Goal: Task Accomplishment & Management: Use online tool/utility

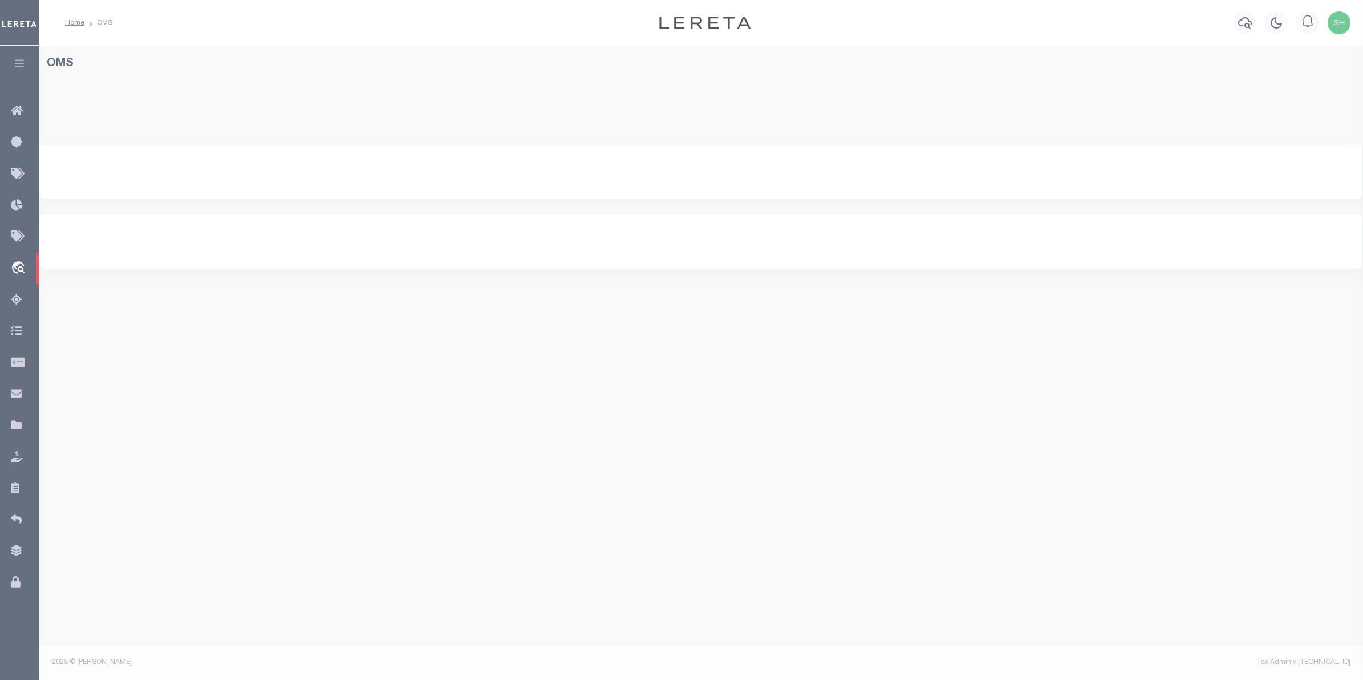
select select "200"
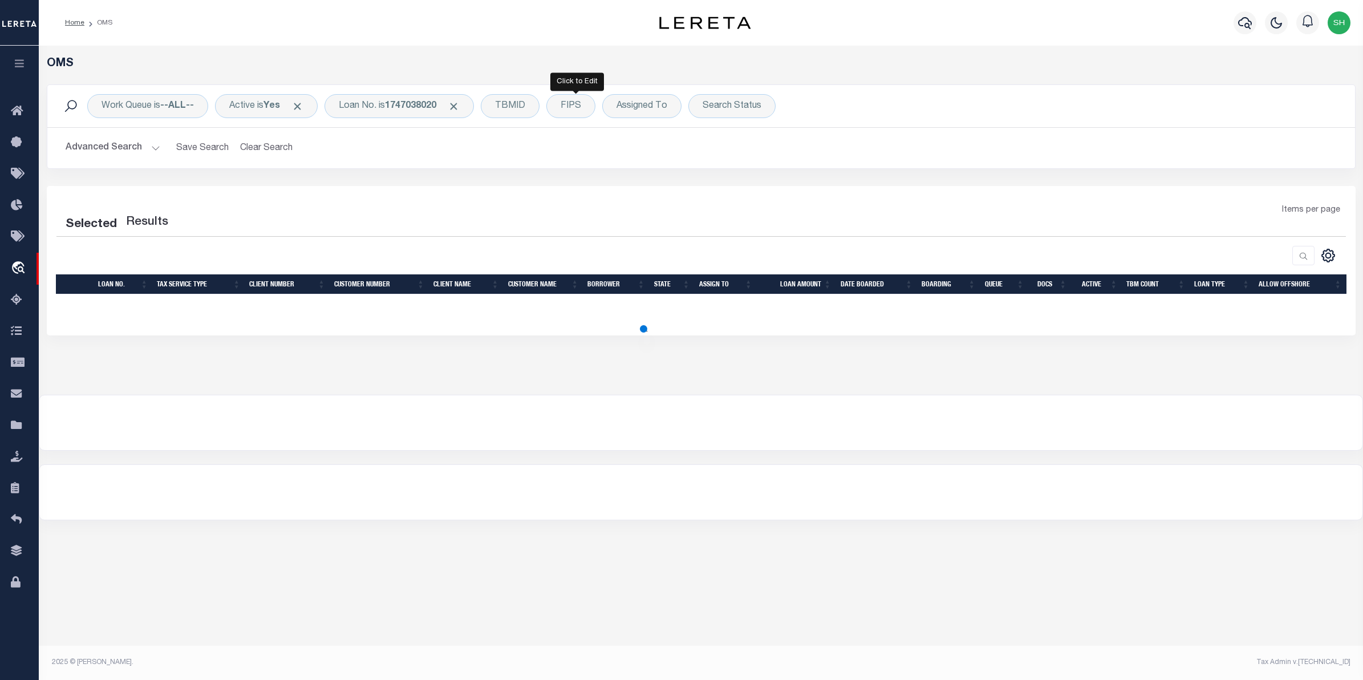
select select "200"
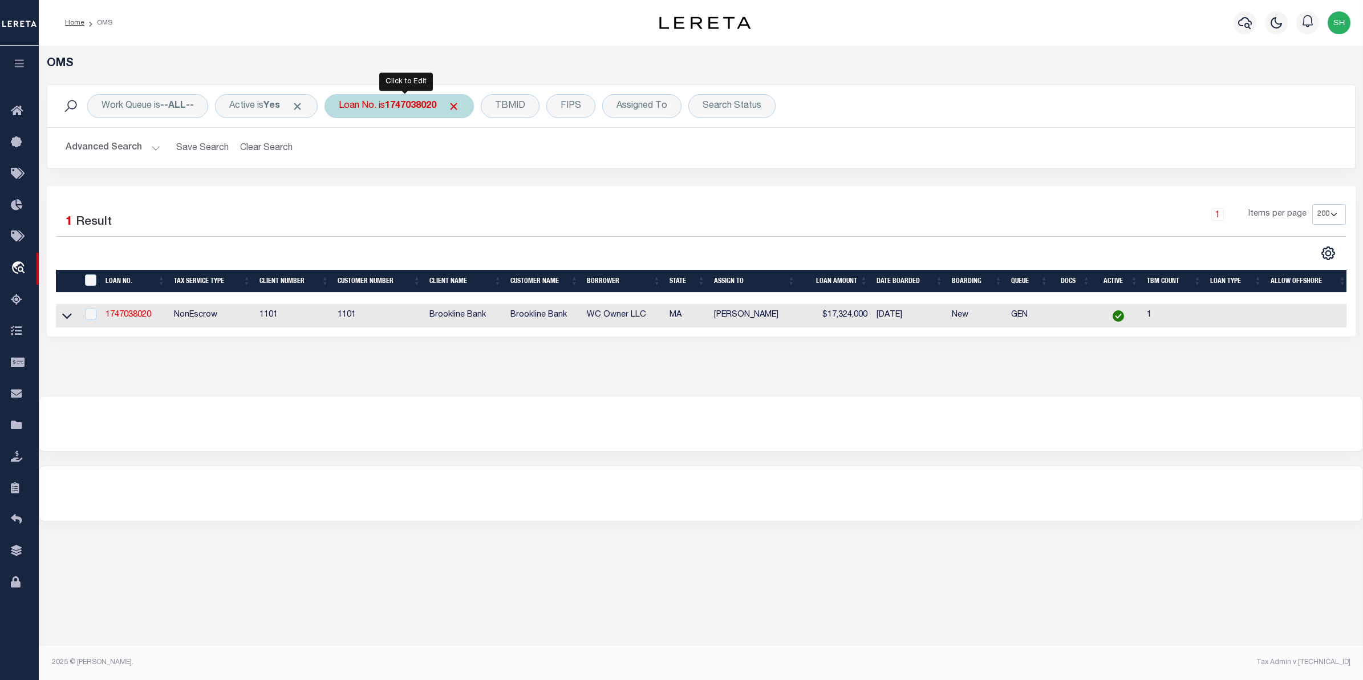
click at [436, 107] on b "1747038020" at bounding box center [410, 106] width 51 height 9
type input "10020191"
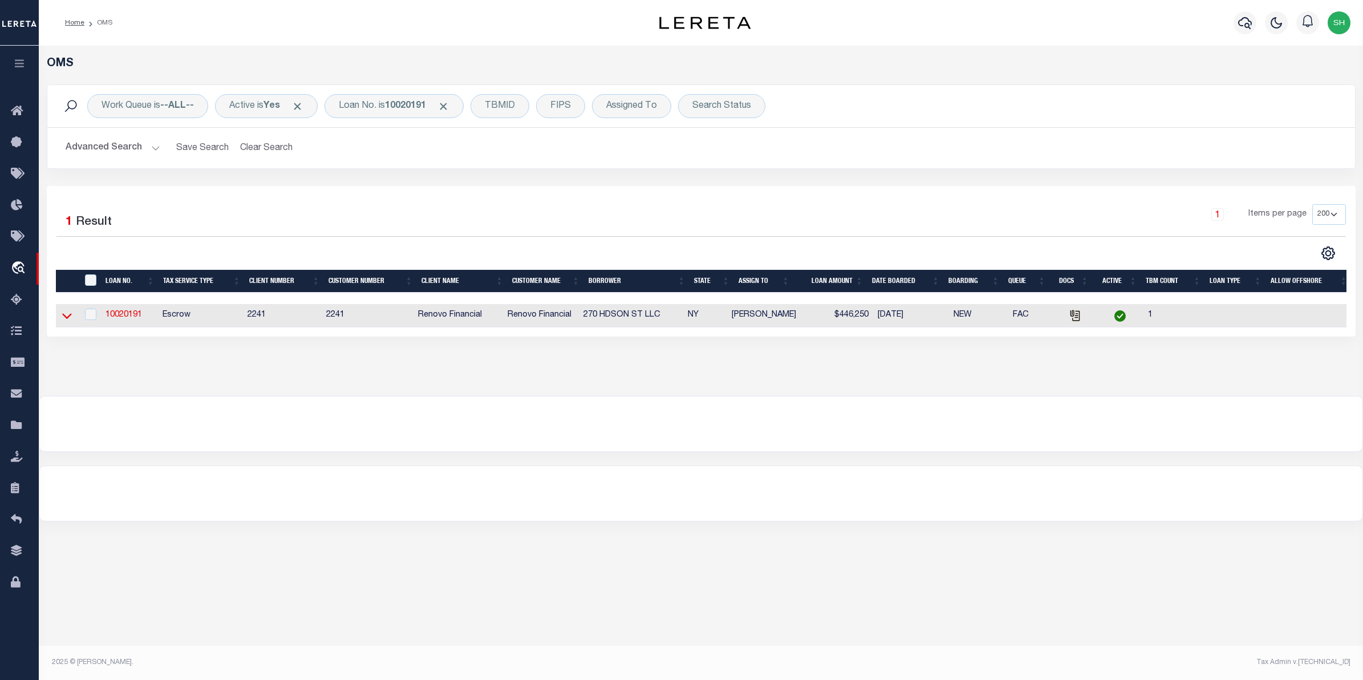
click at [70, 318] on icon at bounding box center [67, 317] width 10 height 6
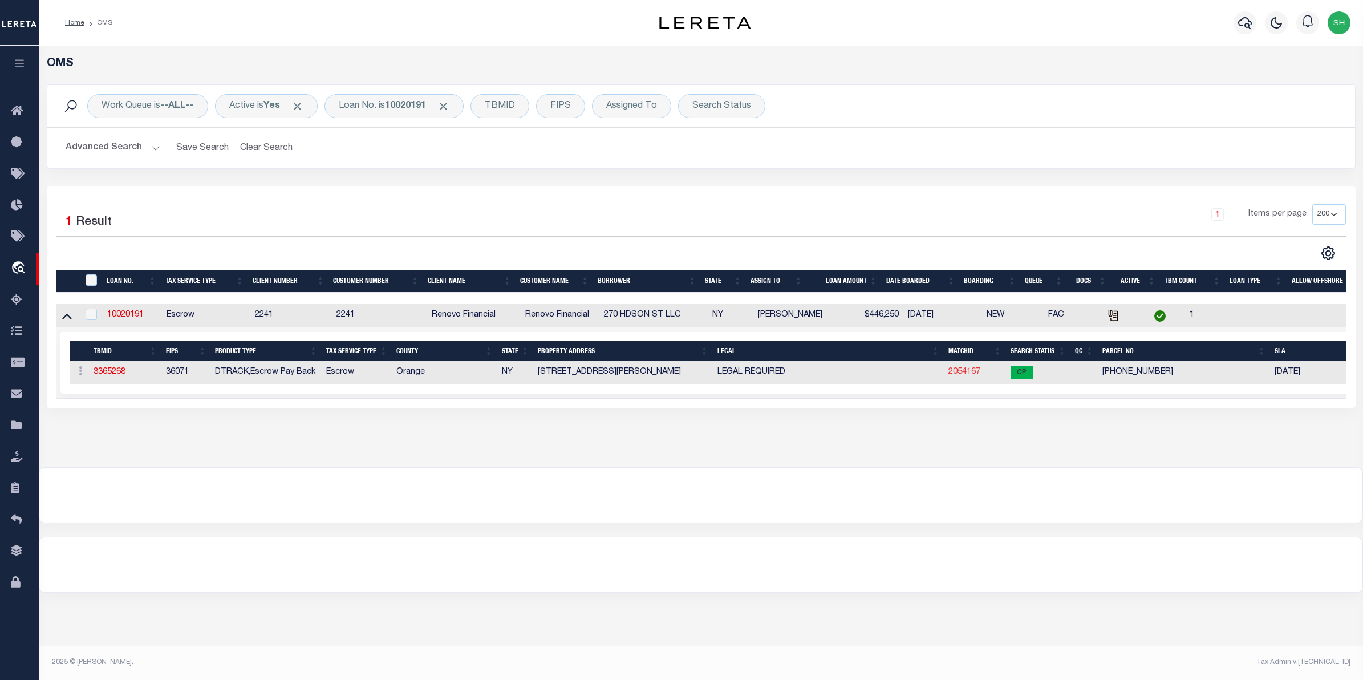
click at [953, 376] on link "2054167" at bounding box center [965, 372] width 32 height 8
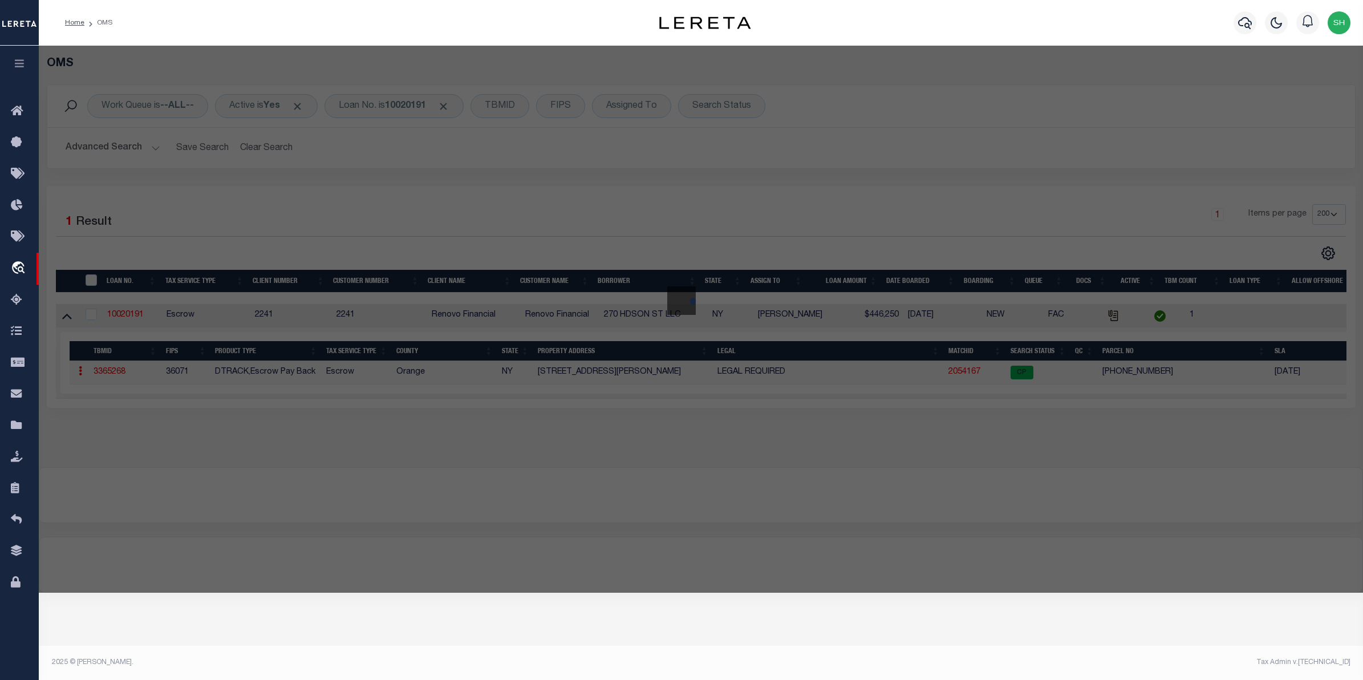
checkbox input "false"
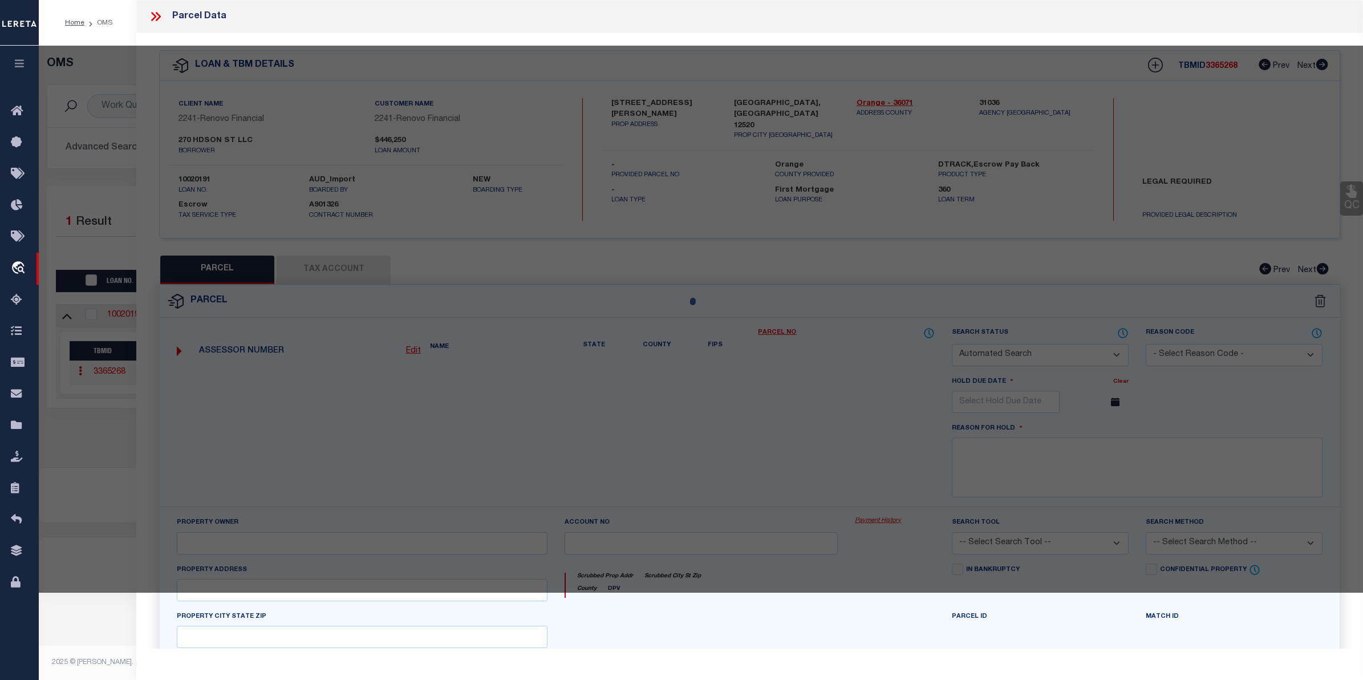
select select "CP"
type input "270 Hdson St LLC"
select select
type input "270 Hudson St"
checkbox input "false"
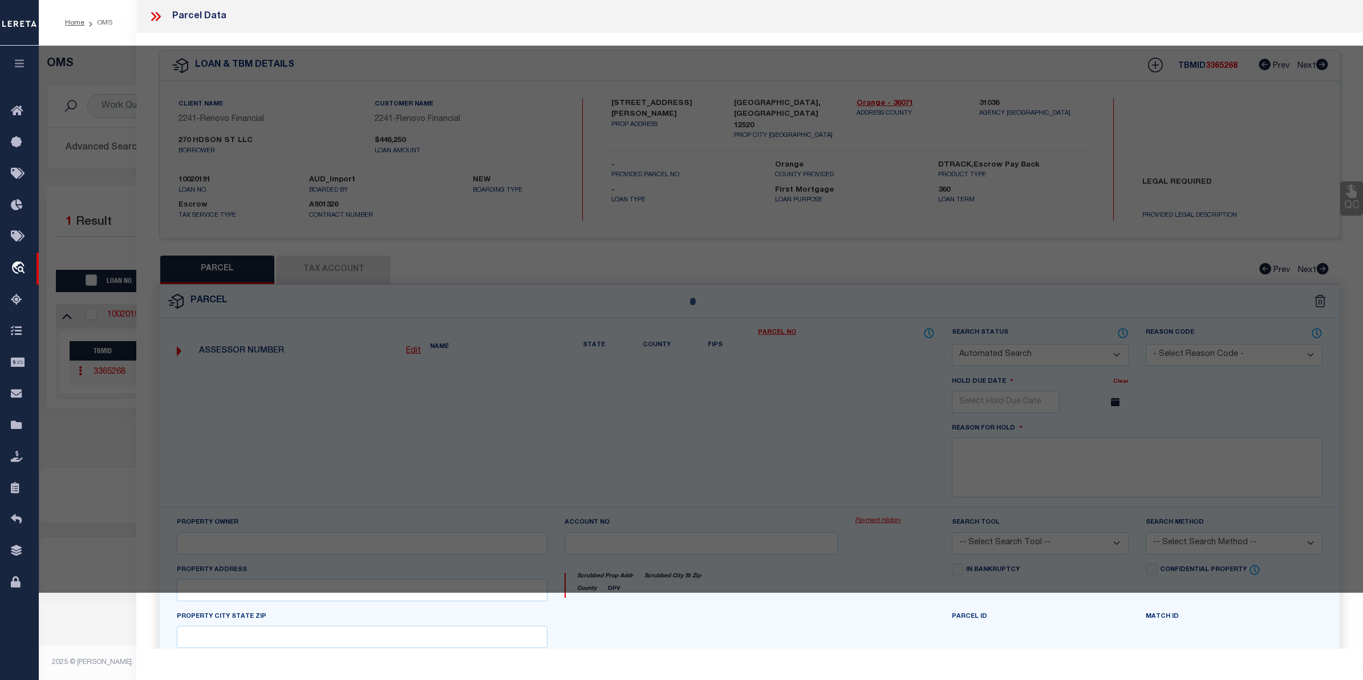
type input "CORNWALL, NY 12520"
type textarea "Acreage 0.27"
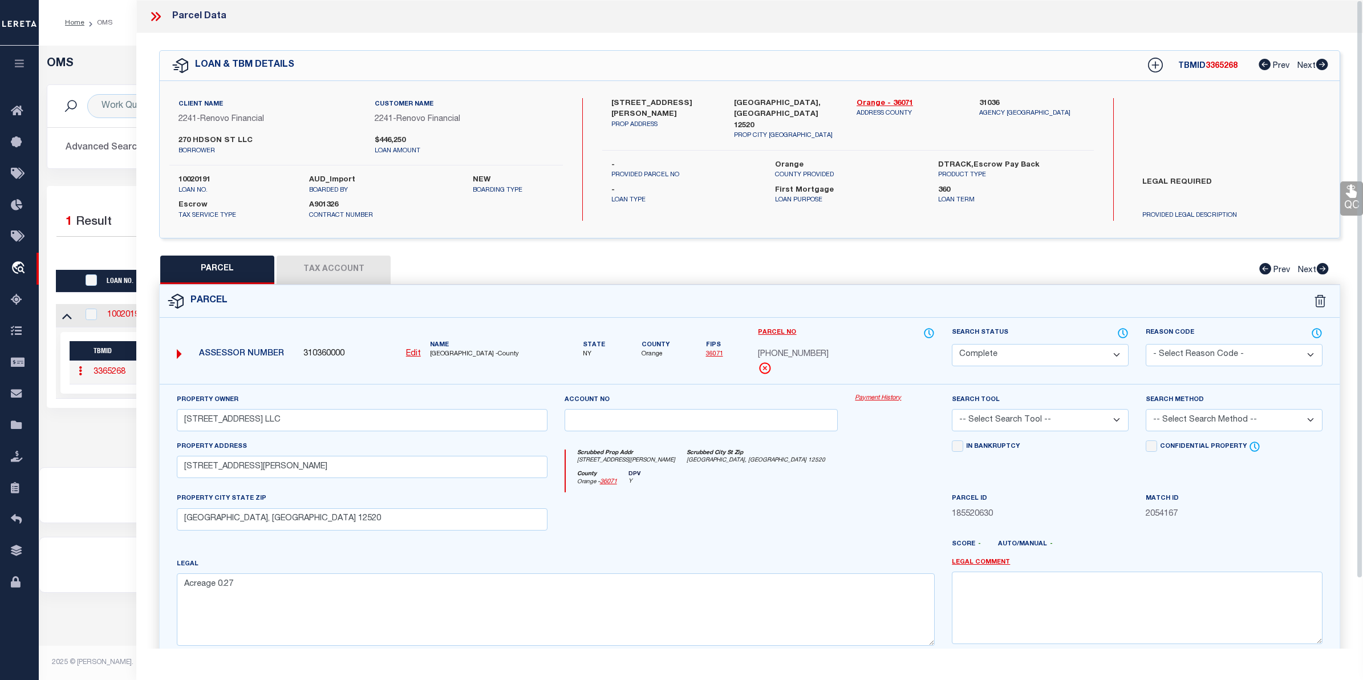
click at [896, 400] on link "Payment History" at bounding box center [895, 399] width 80 height 10
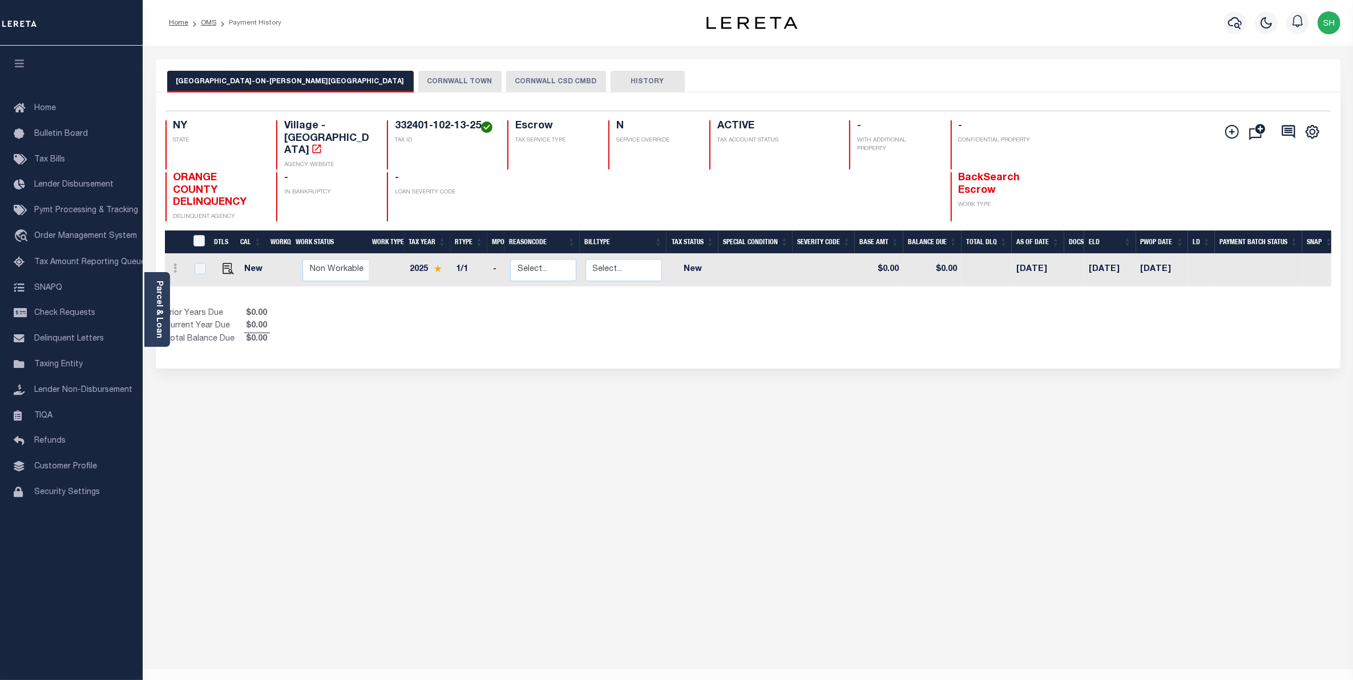
click at [232, 653] on div "CORNWALL-ON-HUDSON VILLAGE CORNWALL TOWN CORNWALL CSD CMBD HISTORY 1 1" at bounding box center [747, 381] width 1201 height 644
click at [50, 234] on span "Order Management System" at bounding box center [85, 236] width 103 height 8
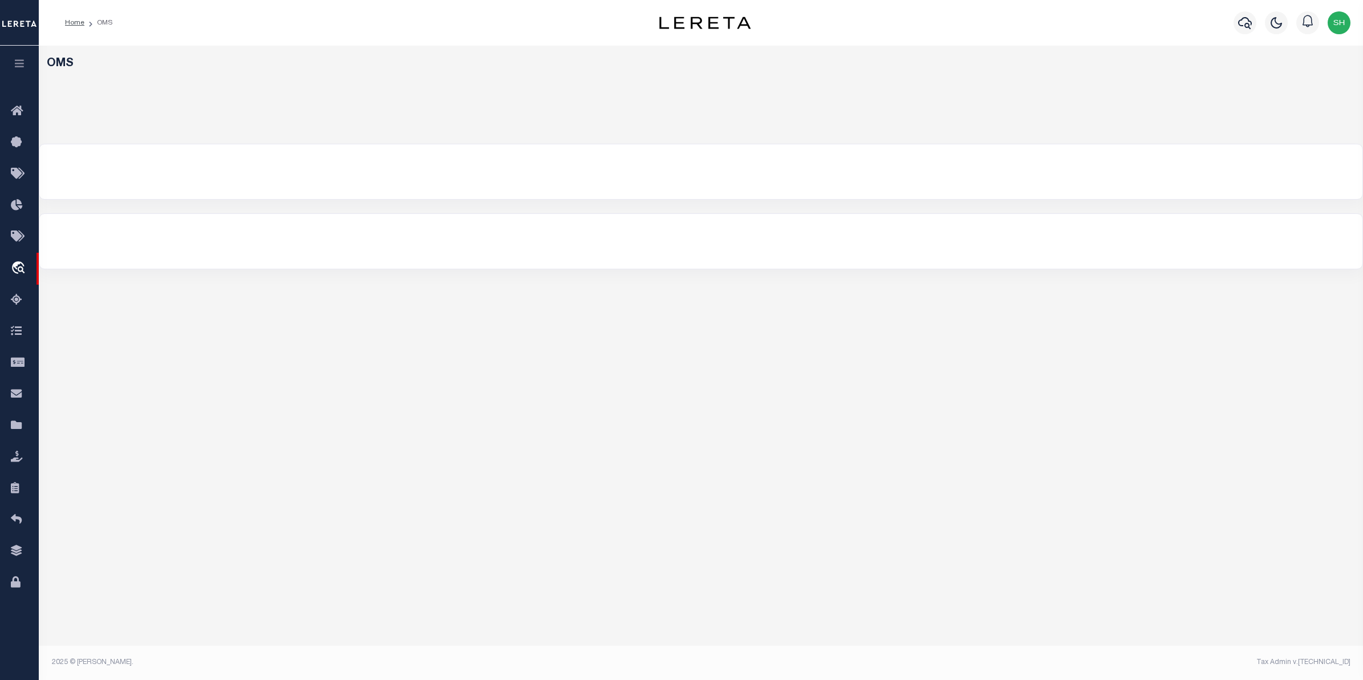
select select "200"
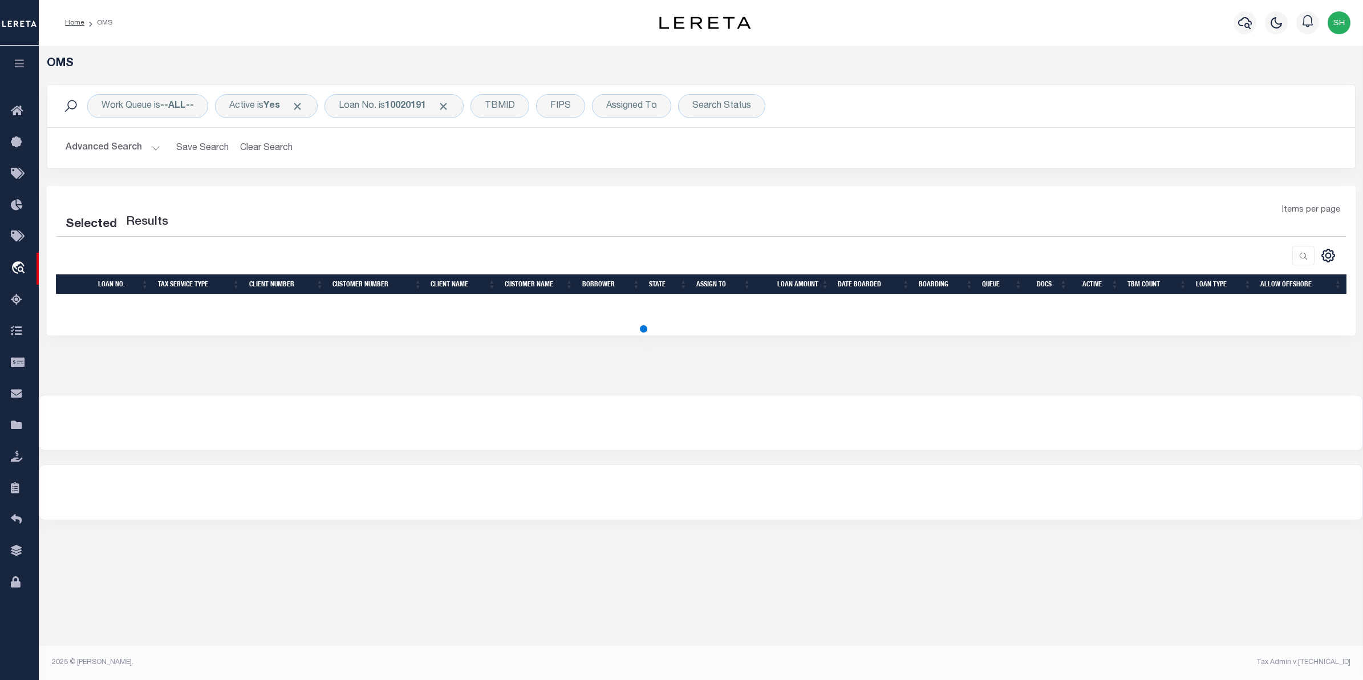
select select "200"
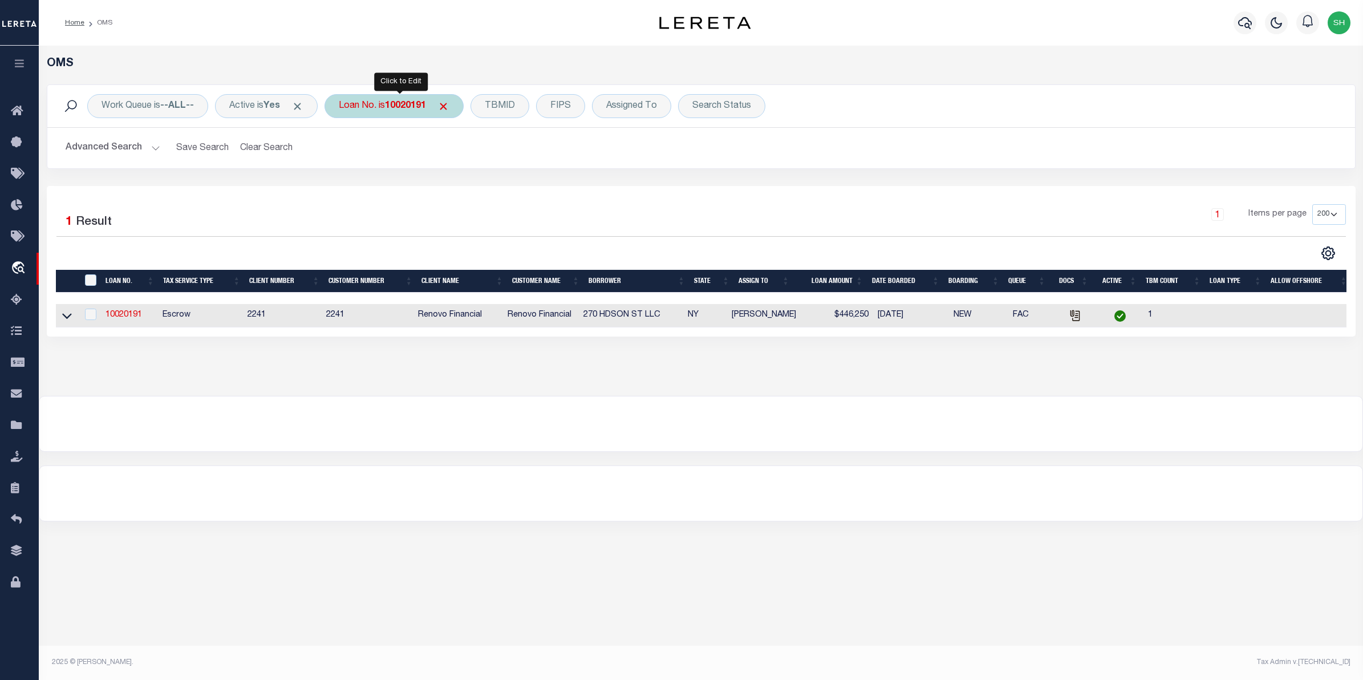
click at [416, 102] on b "10020191" at bounding box center [405, 106] width 41 height 9
type input "10021945"
click at [75, 318] on td at bounding box center [67, 315] width 22 height 23
checkbox input "true"
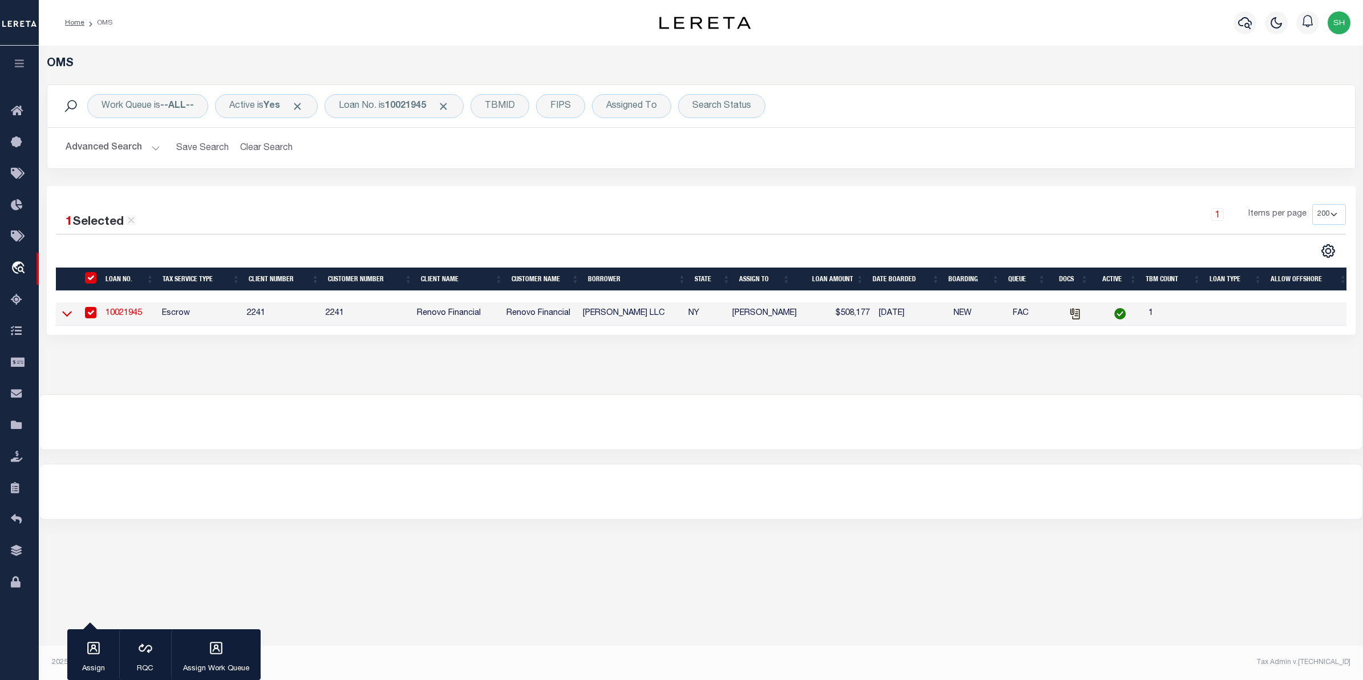
click at [62, 315] on icon at bounding box center [67, 313] width 10 height 12
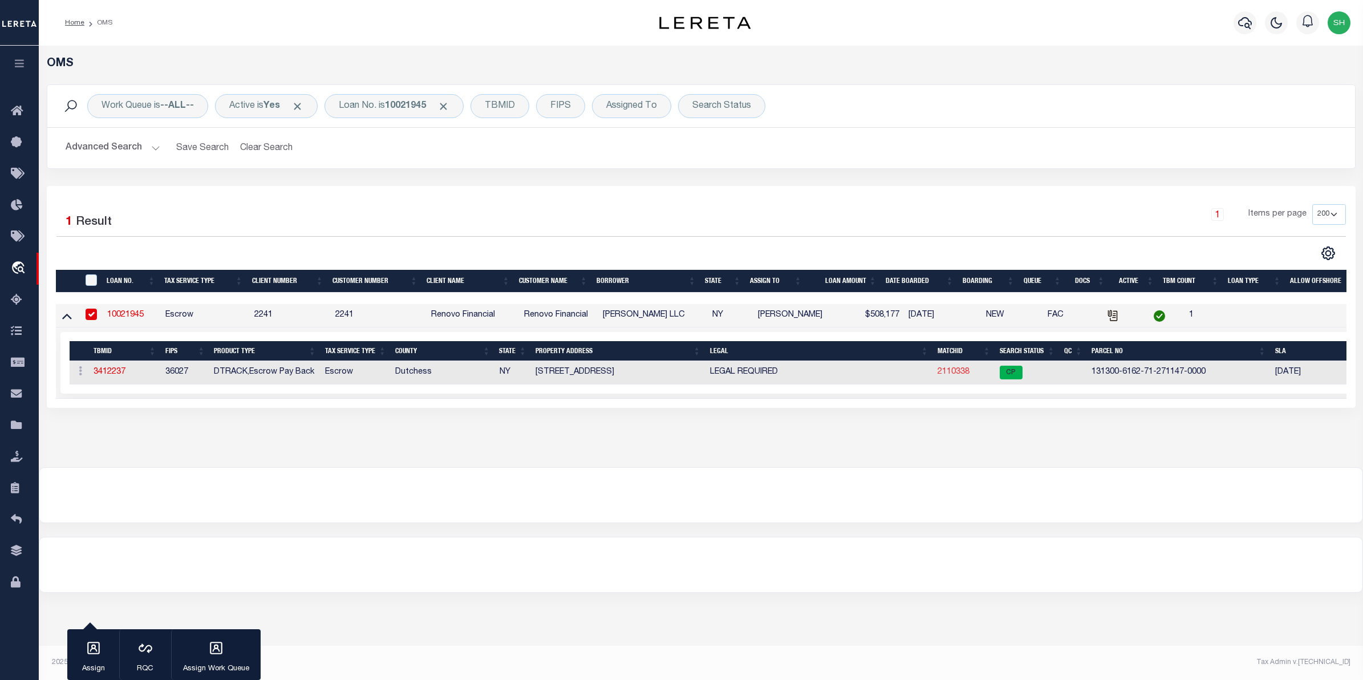
click at [945, 376] on link "2110338" at bounding box center [954, 372] width 32 height 8
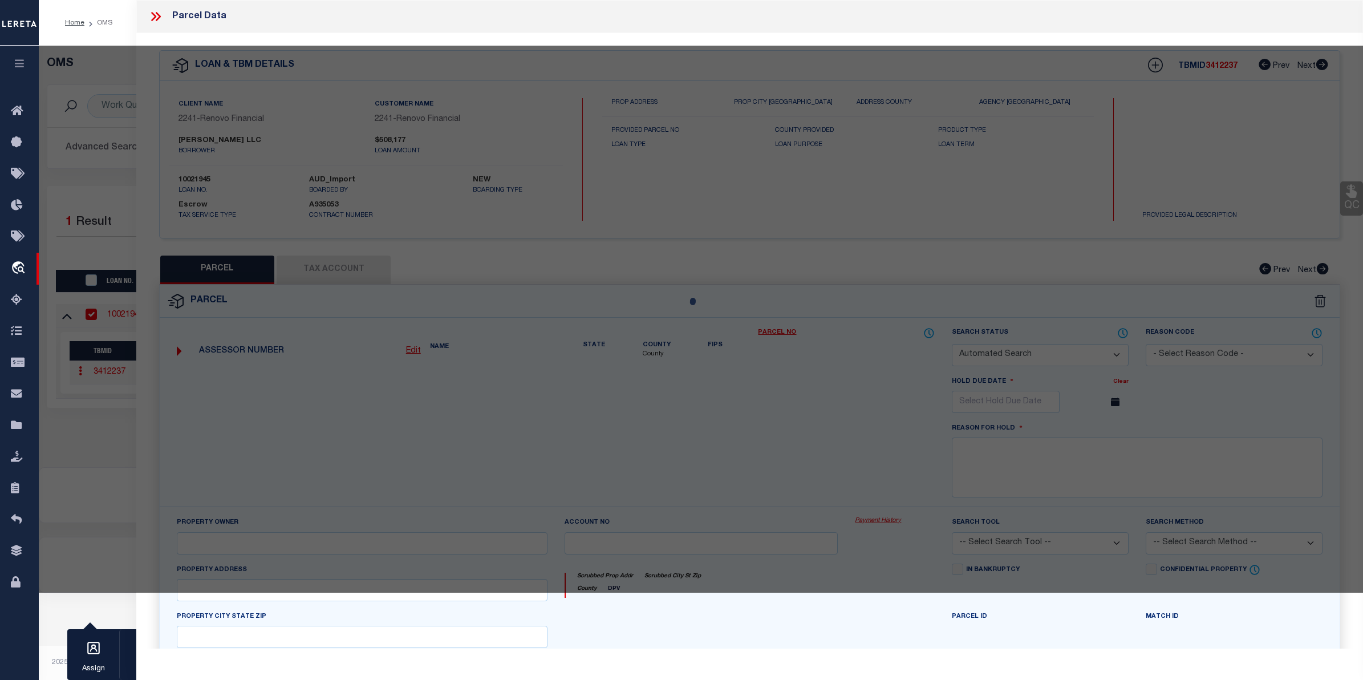
checkbox input "false"
select select "CP"
type input "Double R Capital Inc"
select select
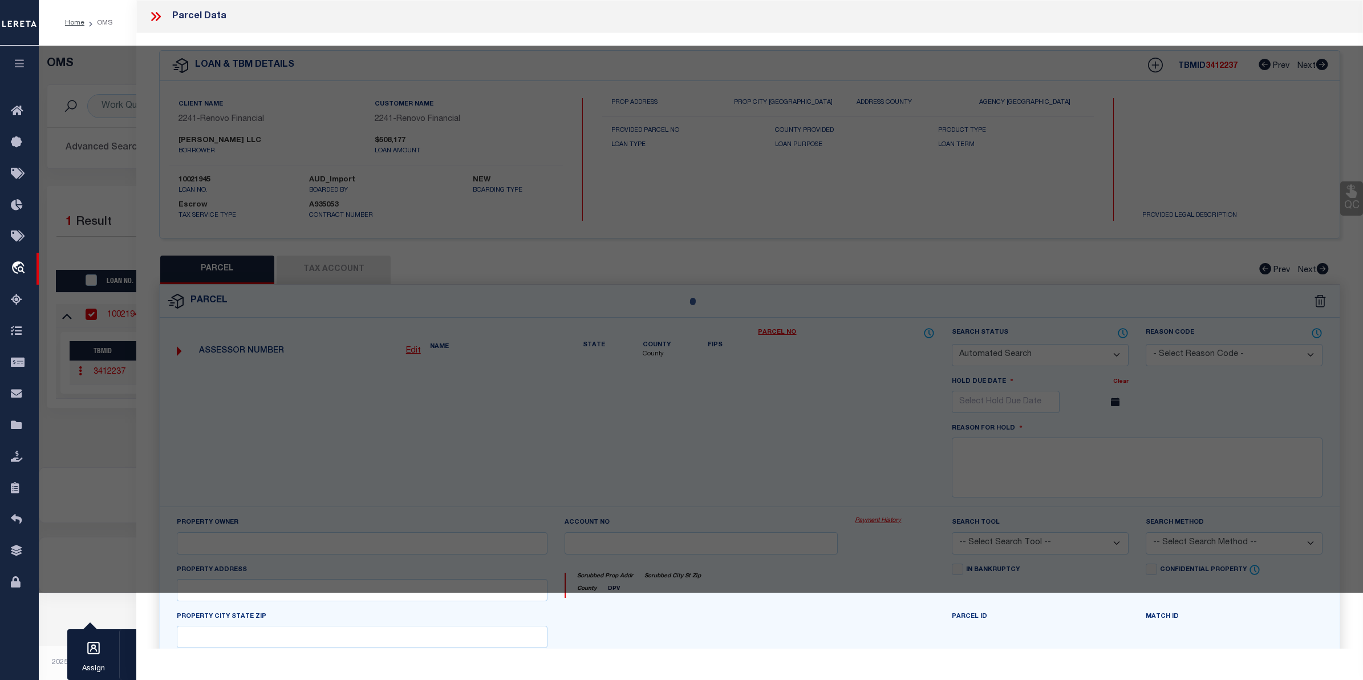
type input "182 Mansion St"
type input "Poughkeepsie City"
type textarea "Lot Size 0.09 Ac (c)"
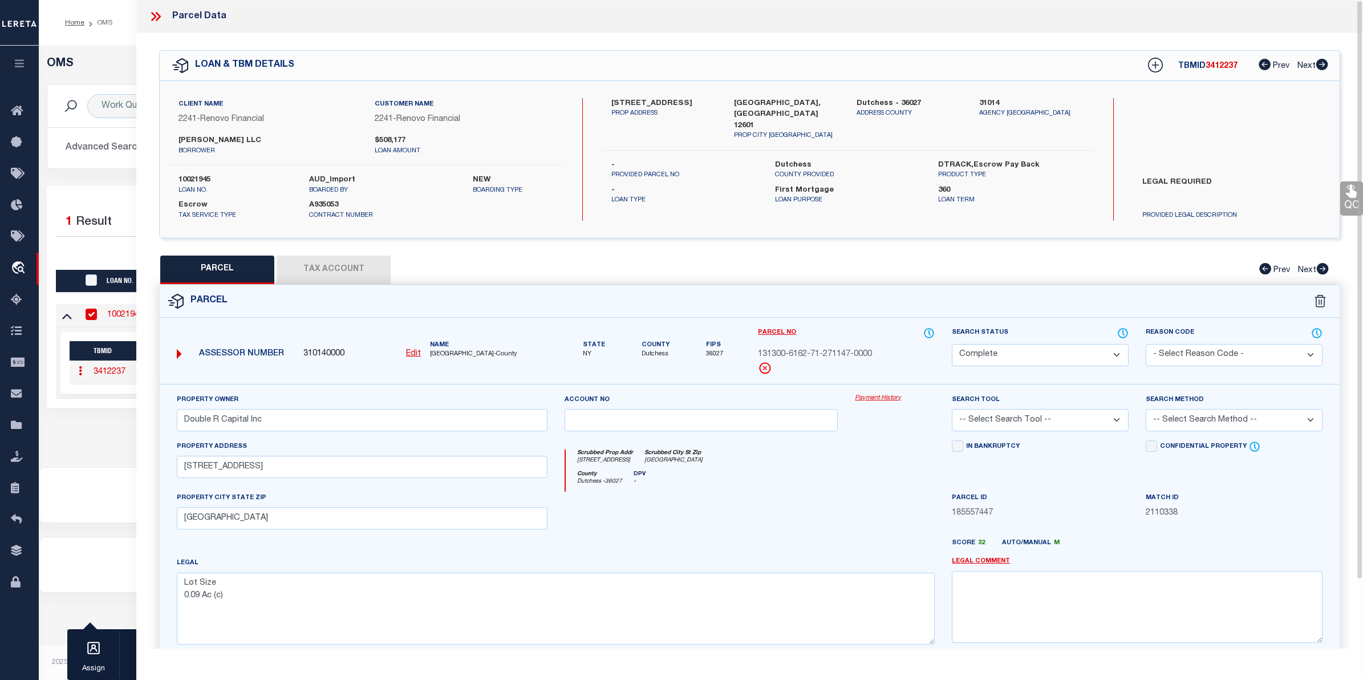
click at [860, 398] on link "Payment History" at bounding box center [895, 399] width 80 height 10
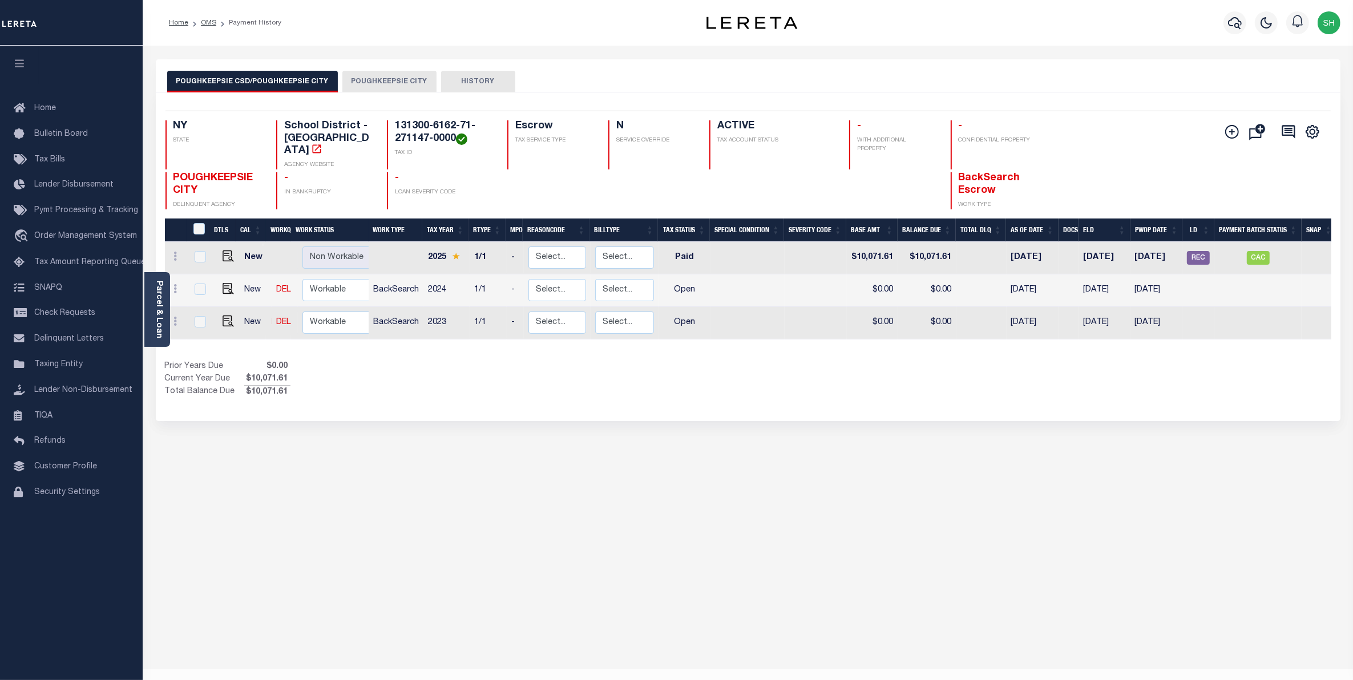
click at [388, 86] on button "POUGHKEEPSIE CITY" at bounding box center [389, 82] width 94 height 22
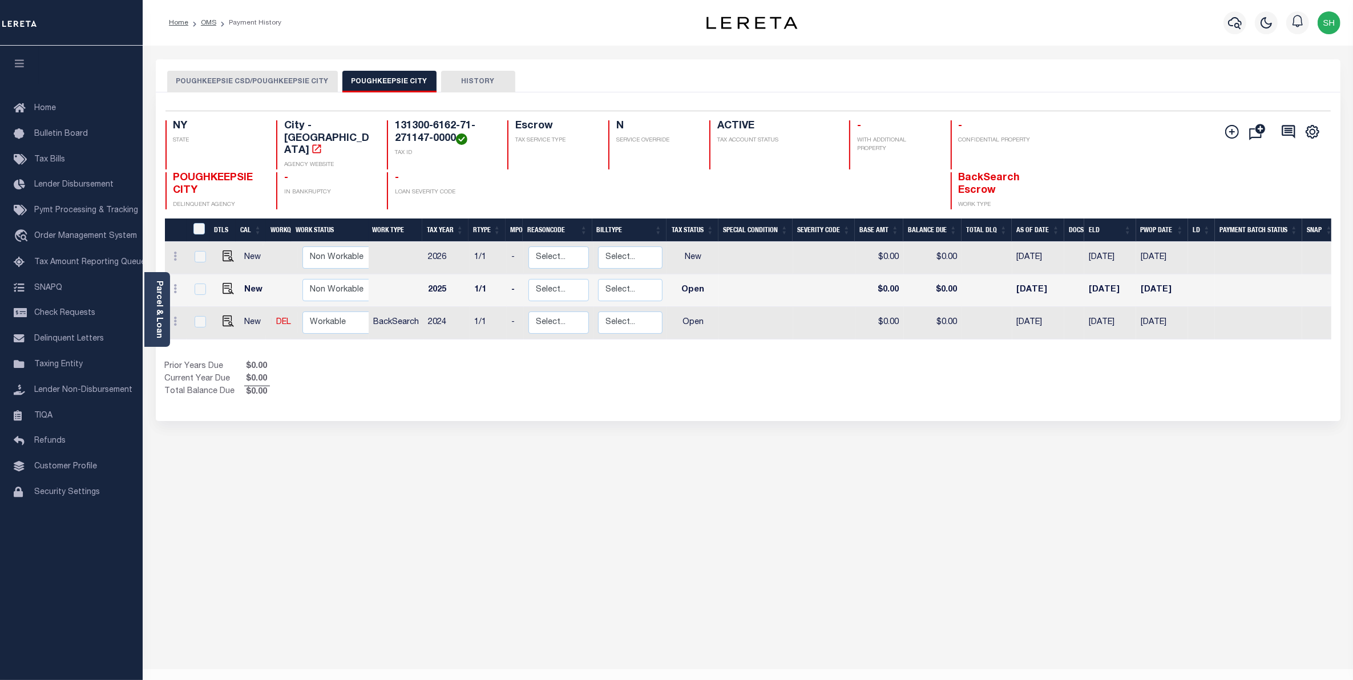
click at [1181, 572] on div "POUGHKEEPSIE CSD/POUGHKEEPSIE CITY POUGHKEEPSIE CITY HISTORY Selected 3" at bounding box center [747, 381] width 1201 height 644
click at [1262, 574] on div "POUGHKEEPSIE CSD/POUGHKEEPSIE CITY POUGHKEEPSIE CITY HISTORY Selected 3" at bounding box center [747, 381] width 1201 height 644
click at [58, 240] on span "Order Management System" at bounding box center [85, 236] width 103 height 8
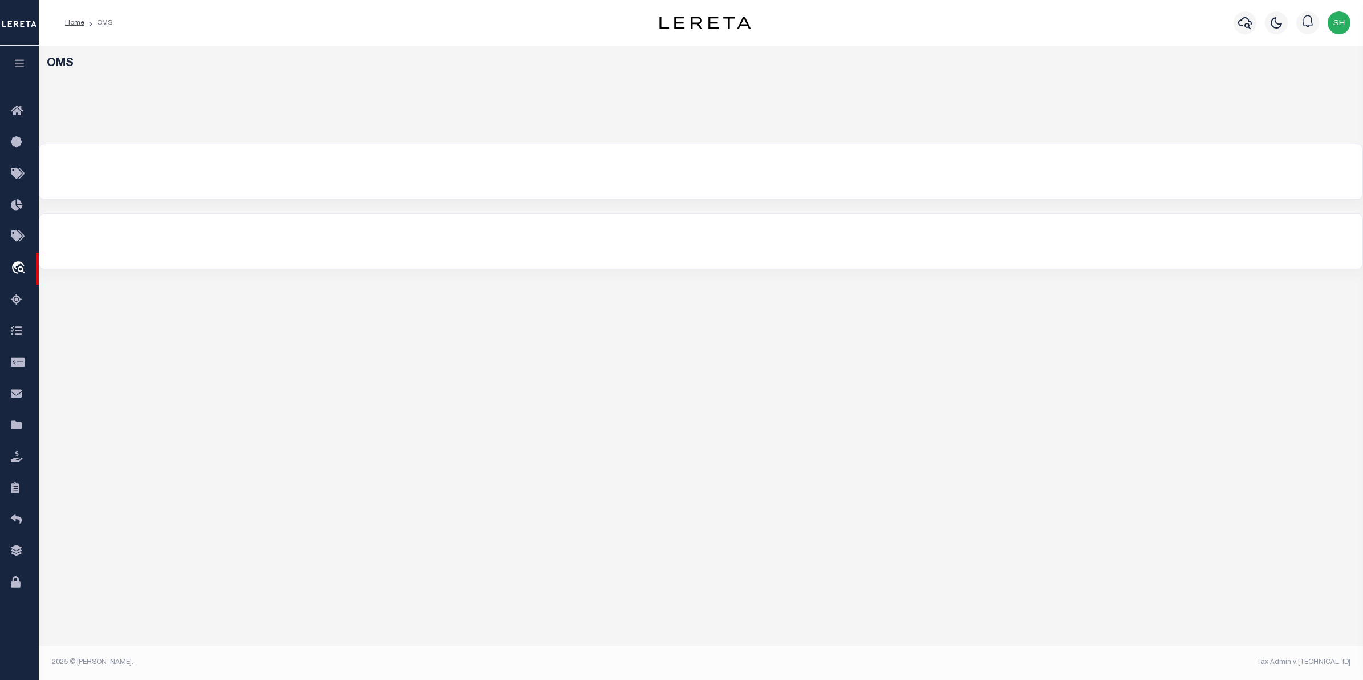
select select "200"
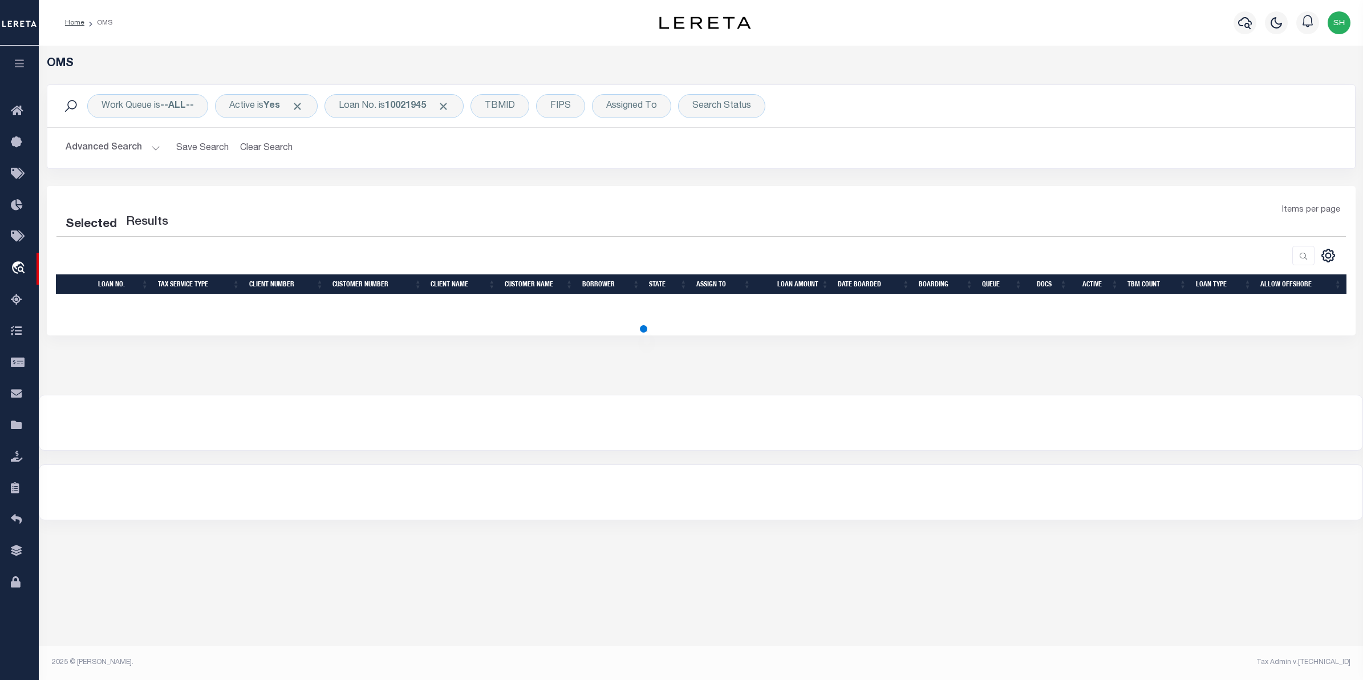
select select "200"
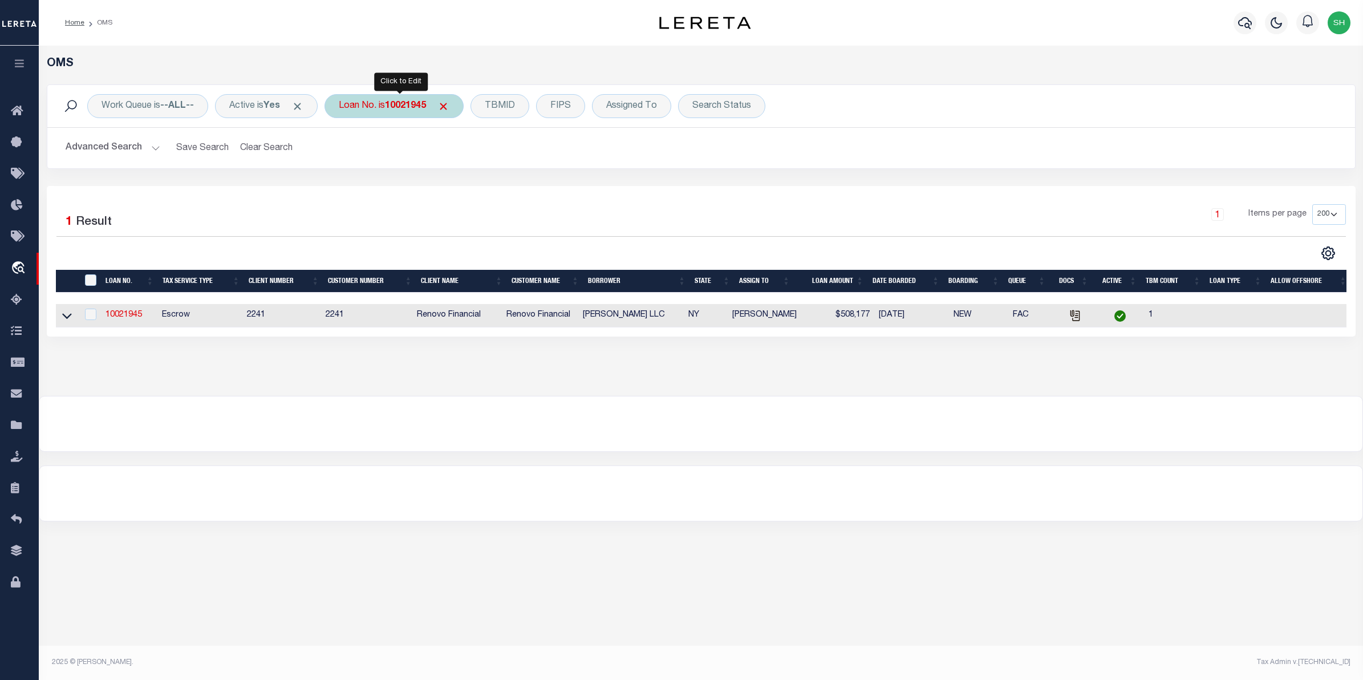
click at [396, 106] on b "10021945" at bounding box center [405, 106] width 41 height 9
type input "11443703"
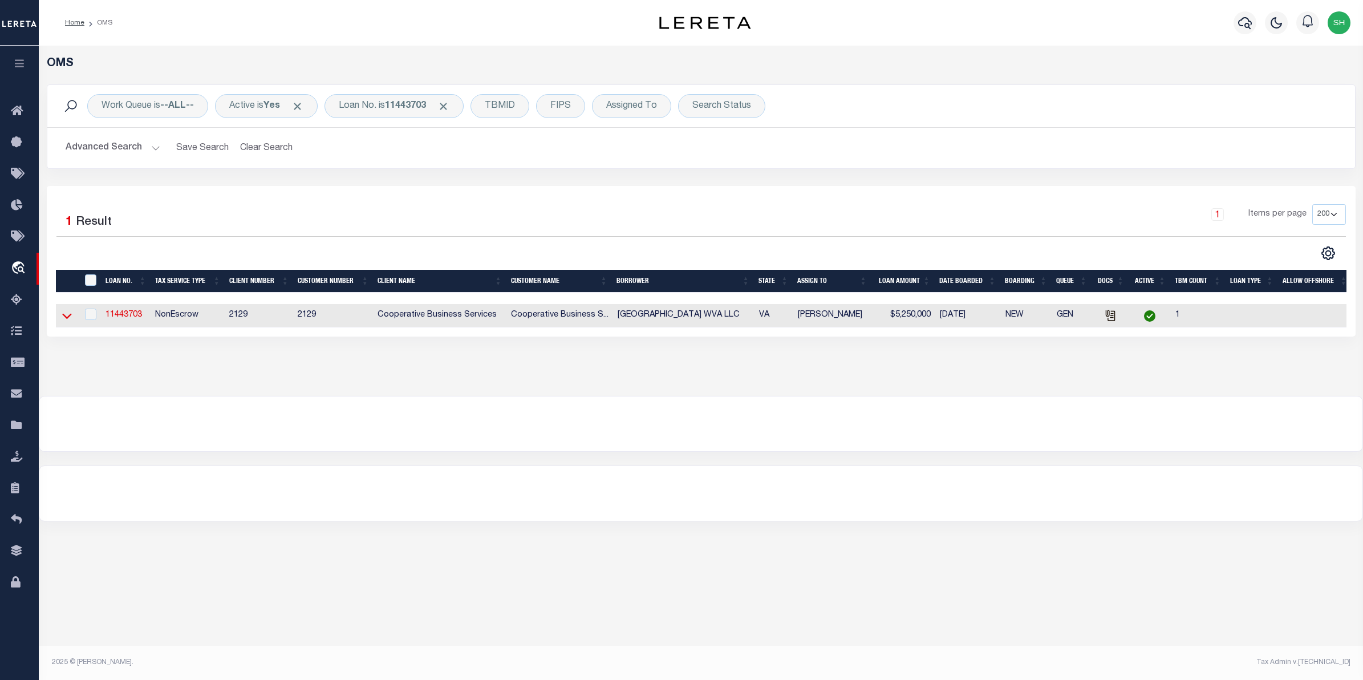
click at [62, 315] on icon at bounding box center [67, 316] width 10 height 12
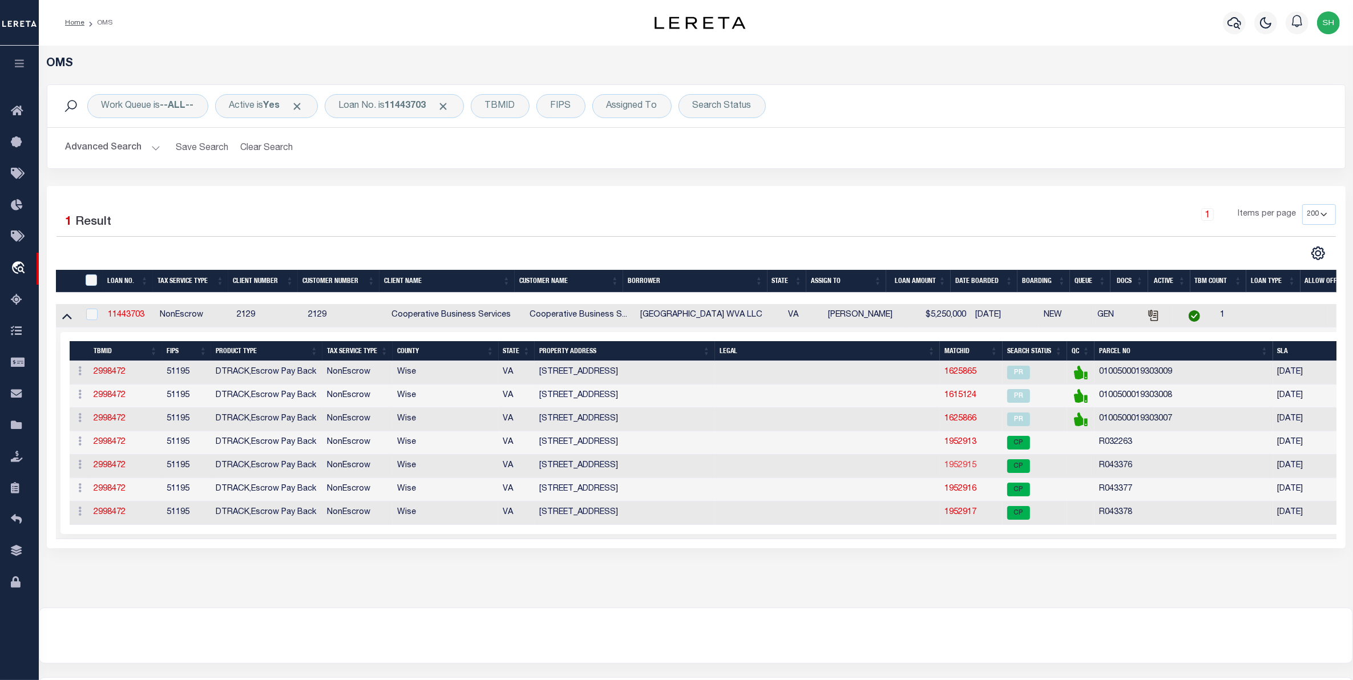
click at [972, 469] on link "1952915" at bounding box center [960, 466] width 32 height 8
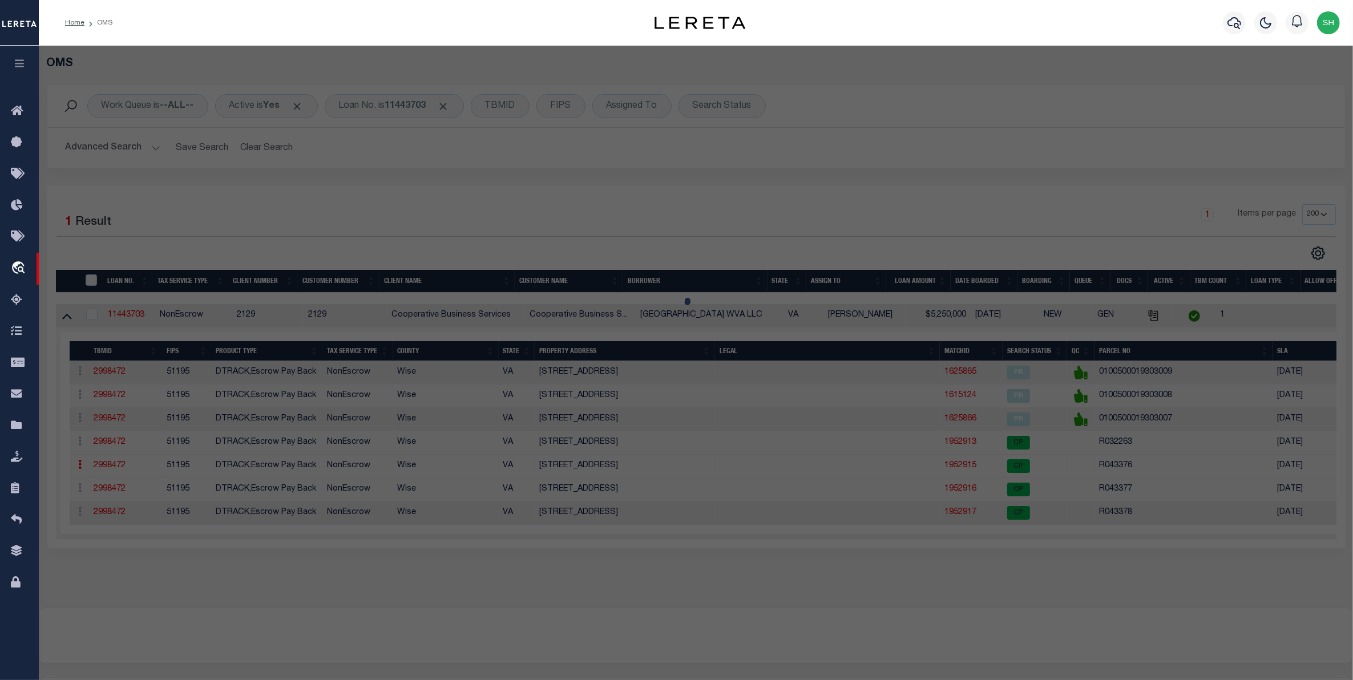
checkbox input "false"
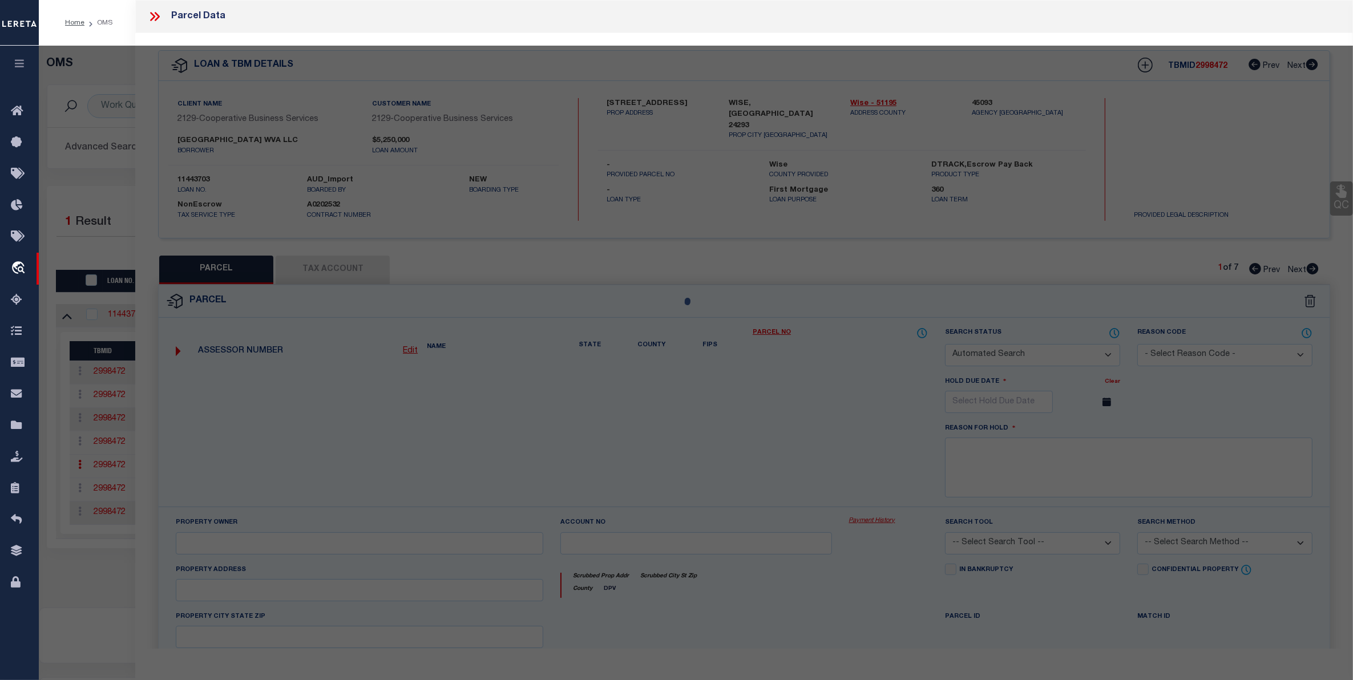
select select "CP"
type input "[GEOGRAPHIC_DATA] WVA LLC"
select select
type input "[GEOGRAPHIC_DATA]"
checkbox input "false"
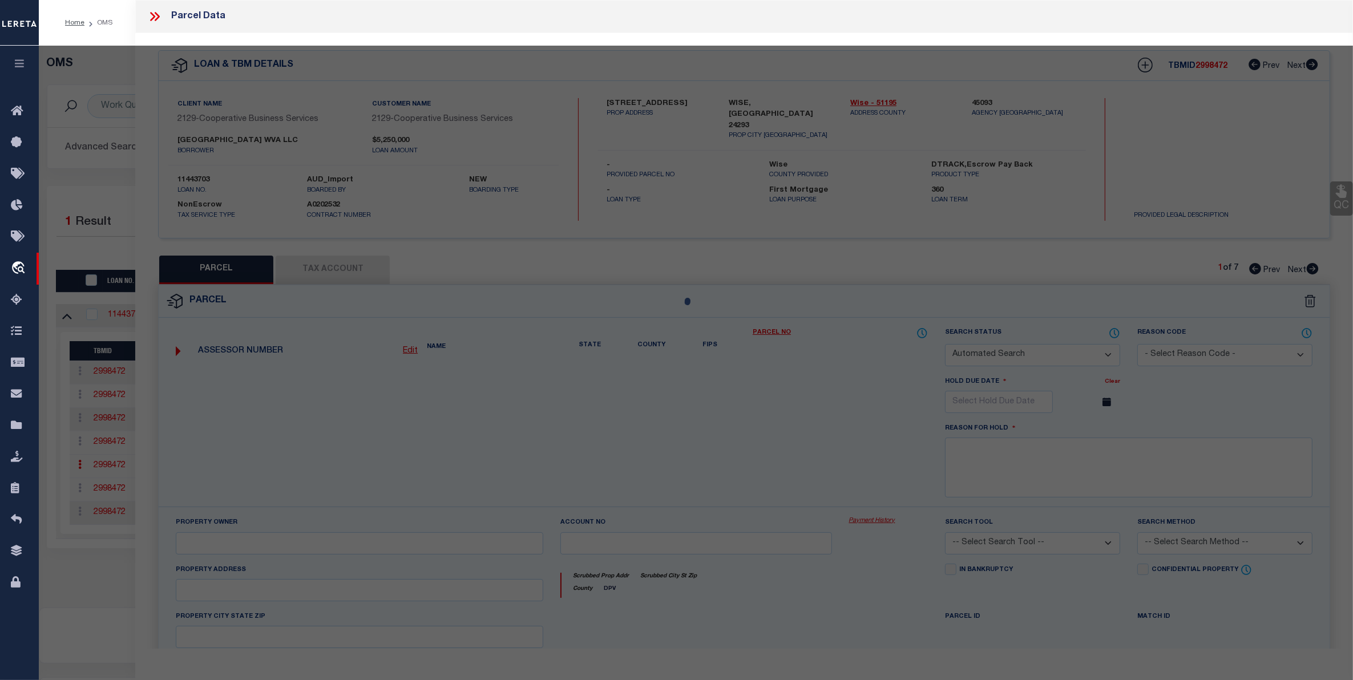
type textarea "4.413 AC SURVEY PARCEL 5 [GEOGRAPHIC_DATA]"
type textarea "Tax ID Special Project"
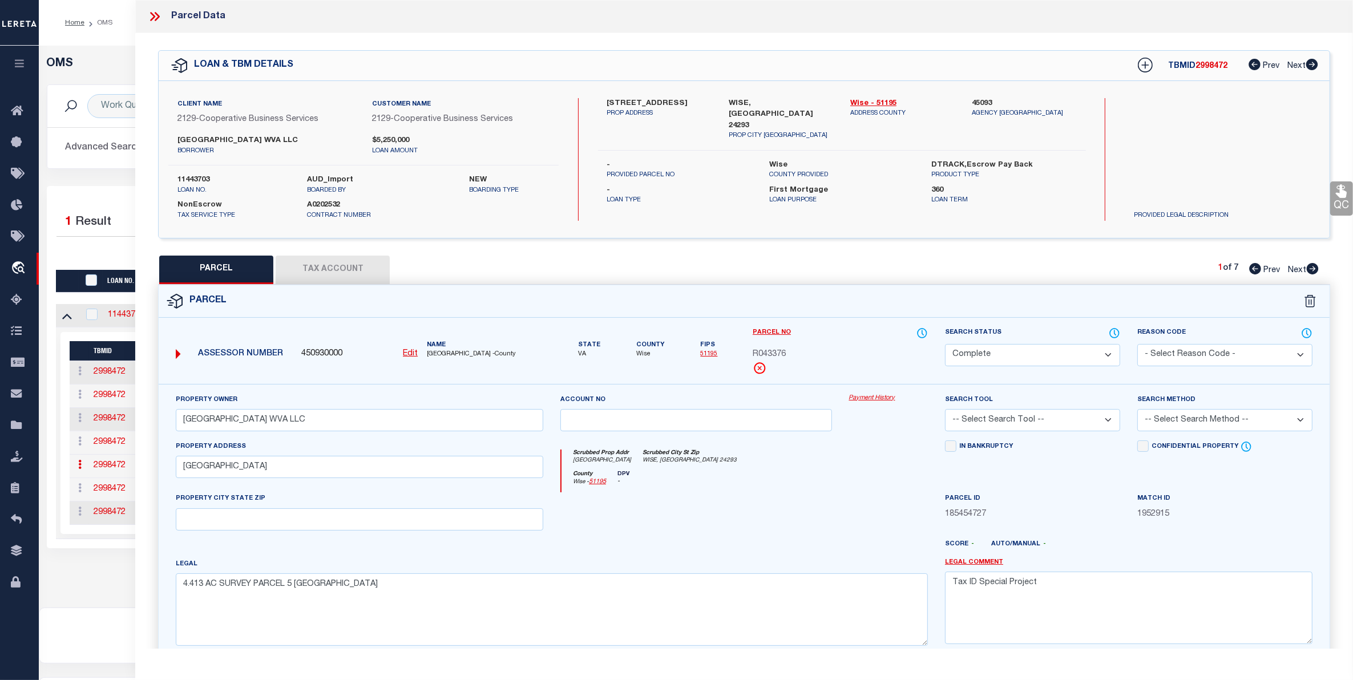
click at [883, 398] on link "Payment History" at bounding box center [888, 399] width 79 height 10
click at [879, 395] on link "Payment History" at bounding box center [888, 399] width 79 height 10
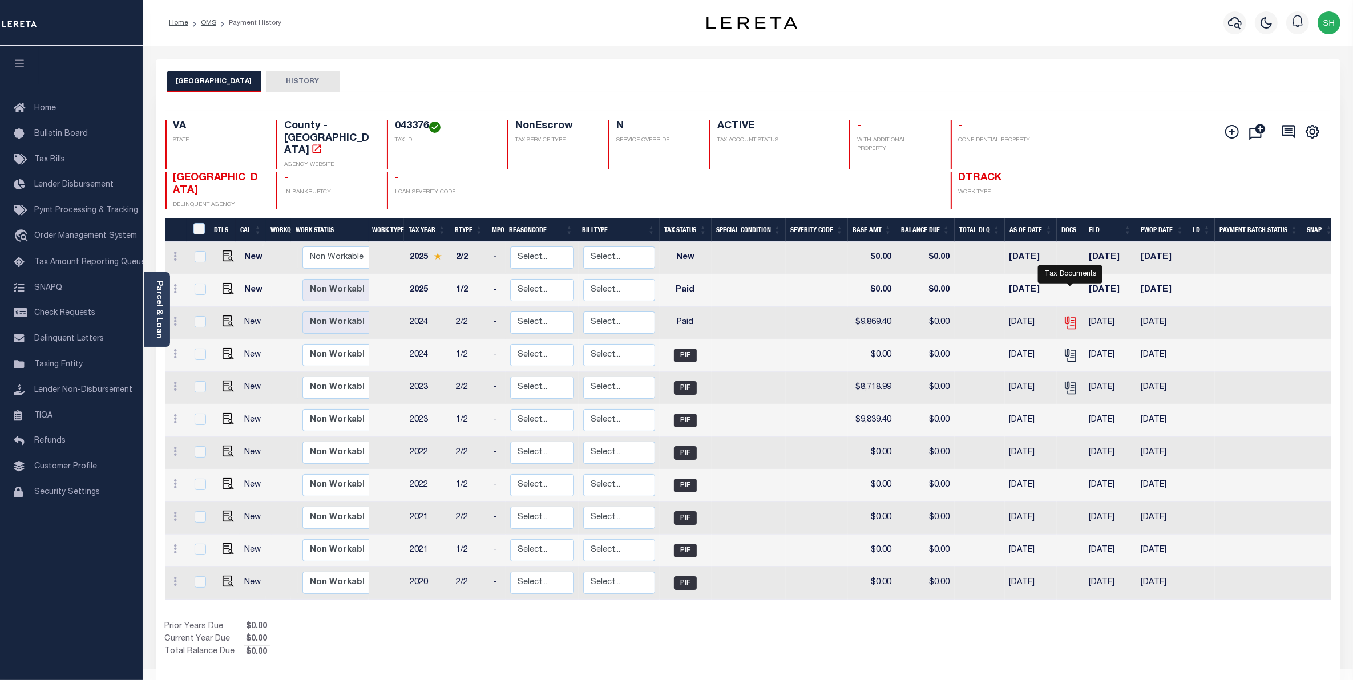
click at [1071, 316] on icon "" at bounding box center [1068, 320] width 9 height 9
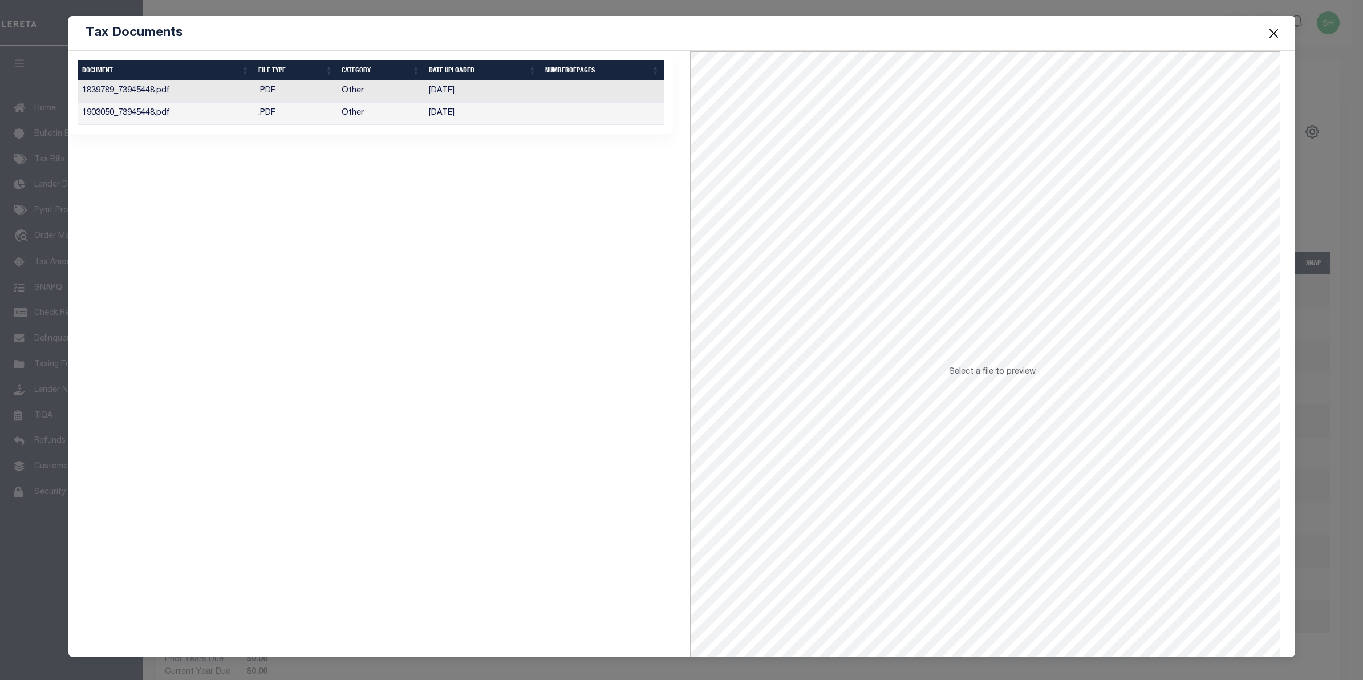
click at [358, 113] on td "Other" at bounding box center [380, 114] width 87 height 22
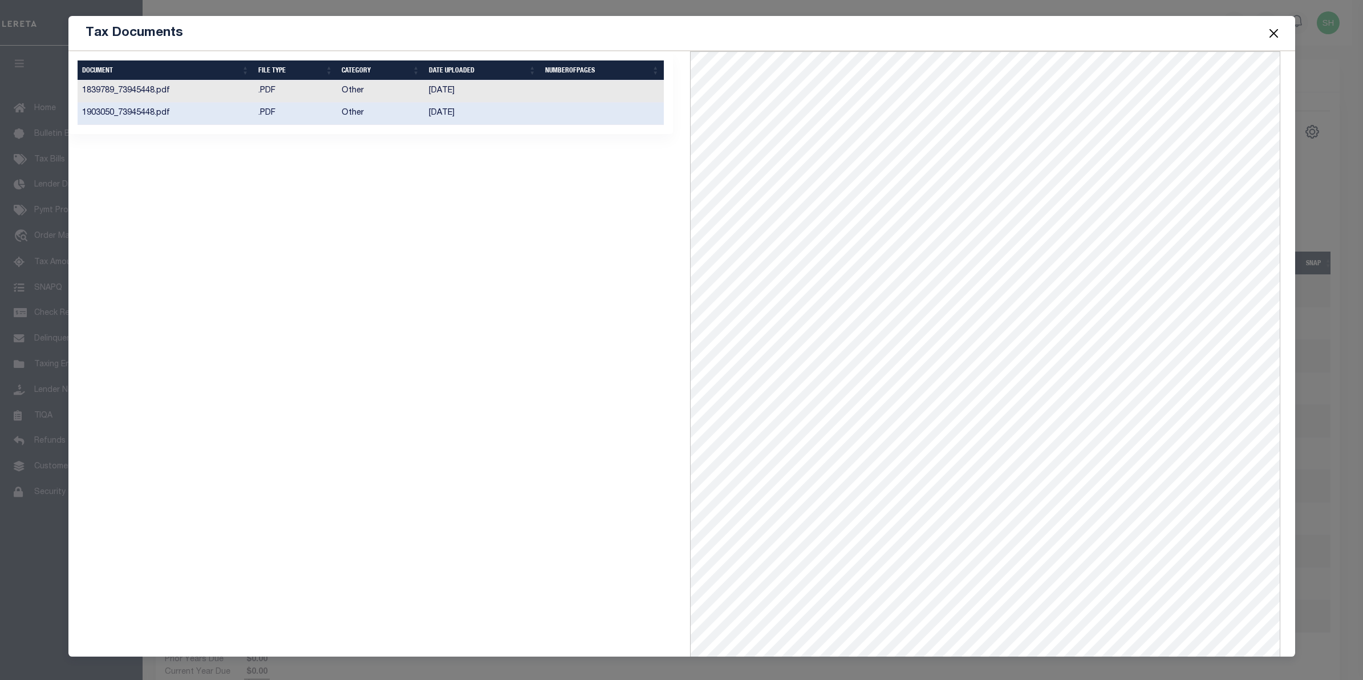
click at [1268, 36] on button "Close" at bounding box center [1273, 33] width 15 height 15
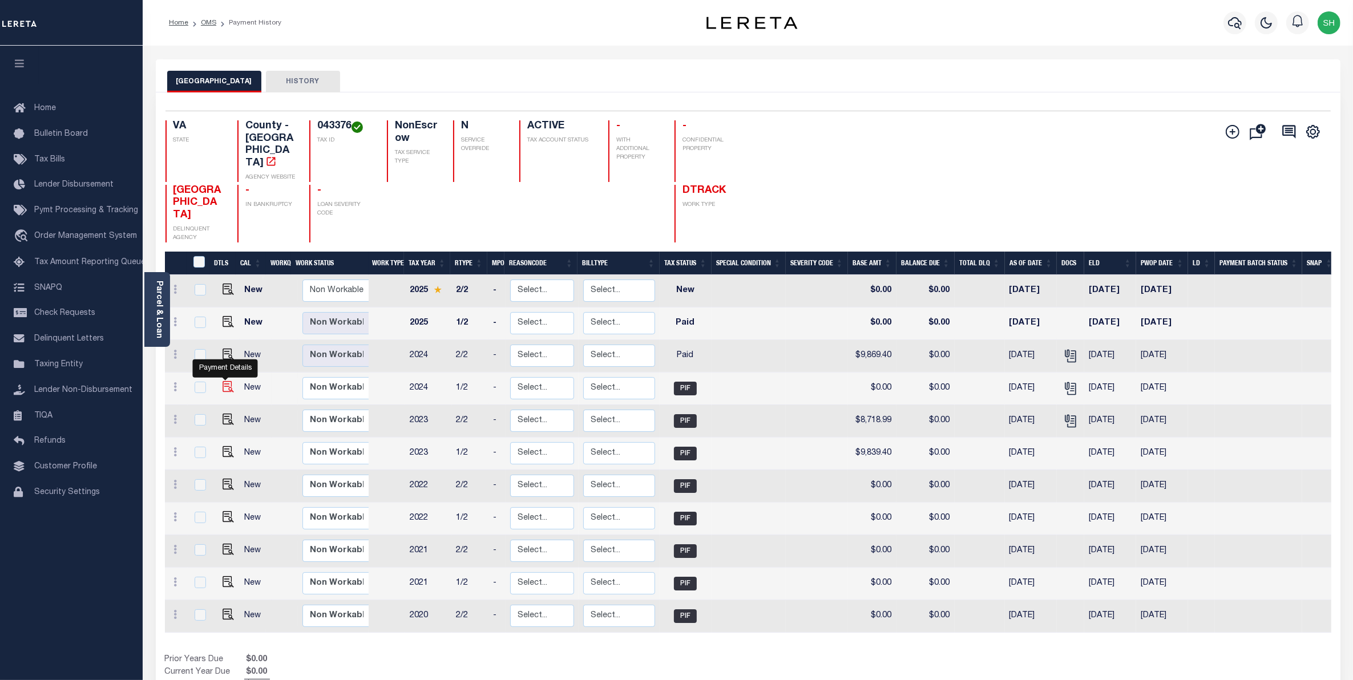
click at [226, 381] on img "" at bounding box center [227, 386] width 11 height 11
checkbox input "true"
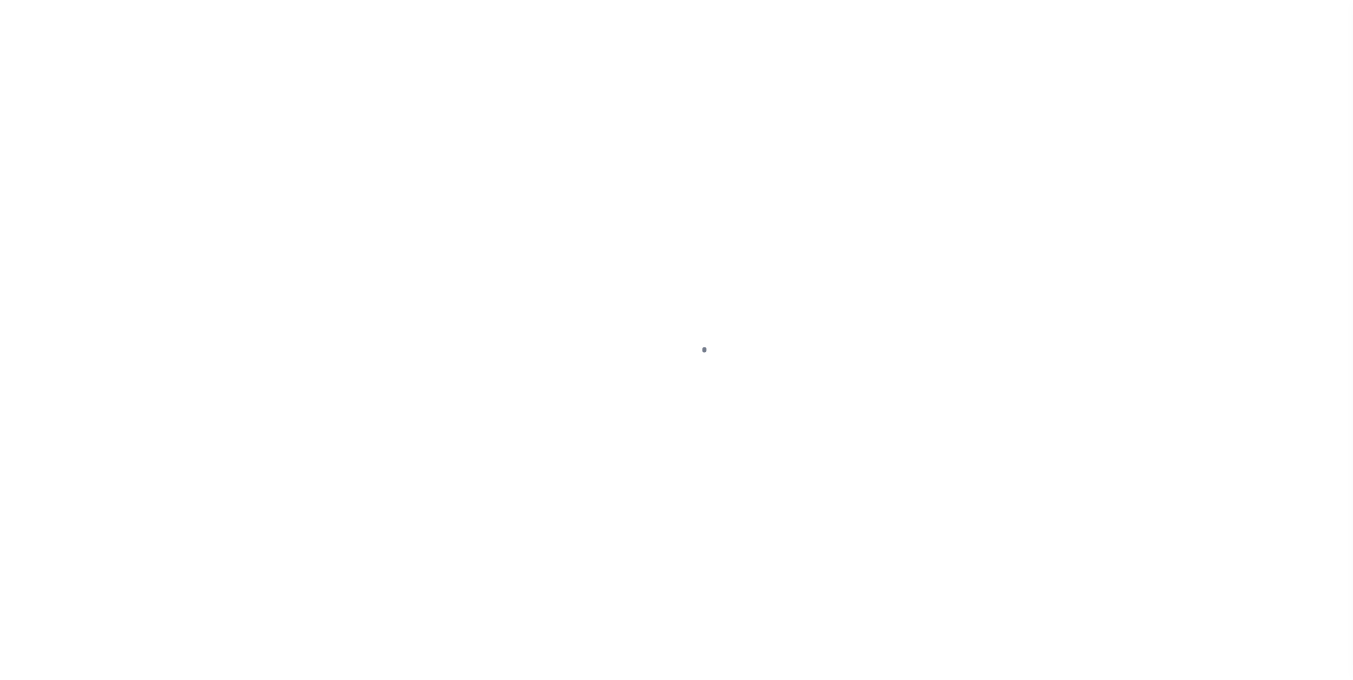
select select "PIF"
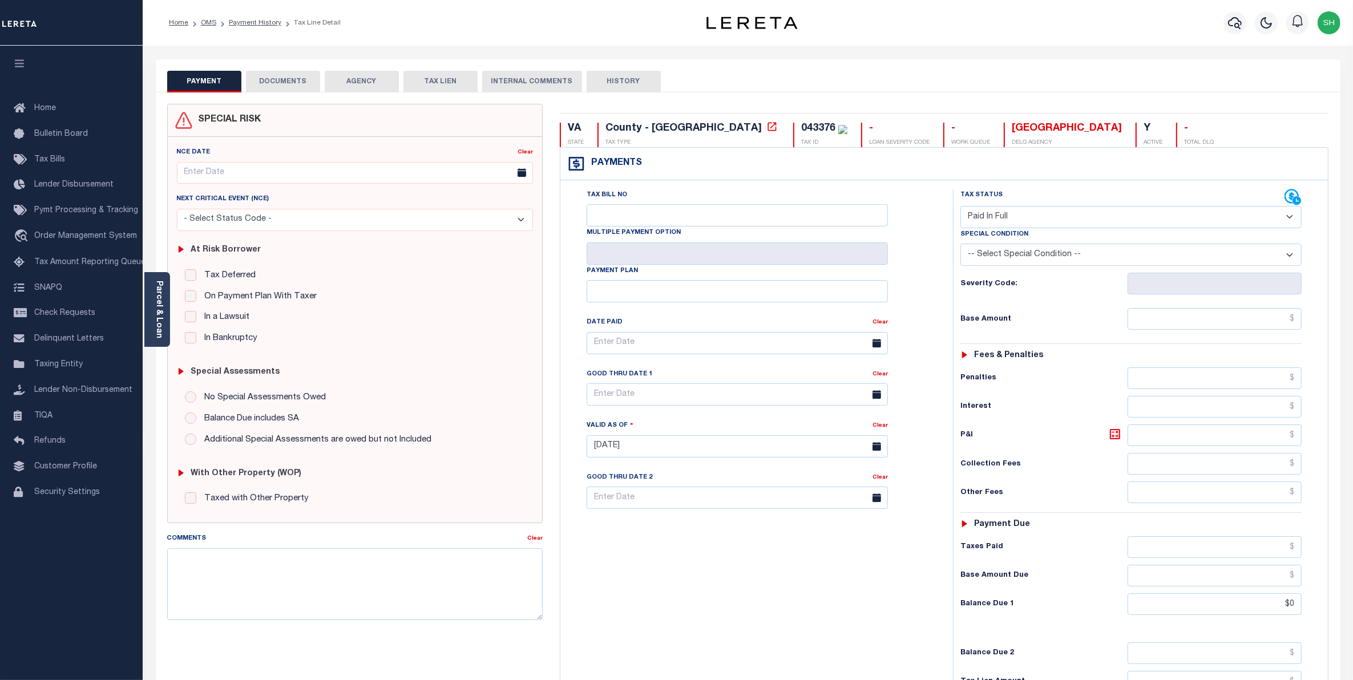
click at [302, 84] on button "DOCUMENTS" at bounding box center [283, 82] width 74 height 22
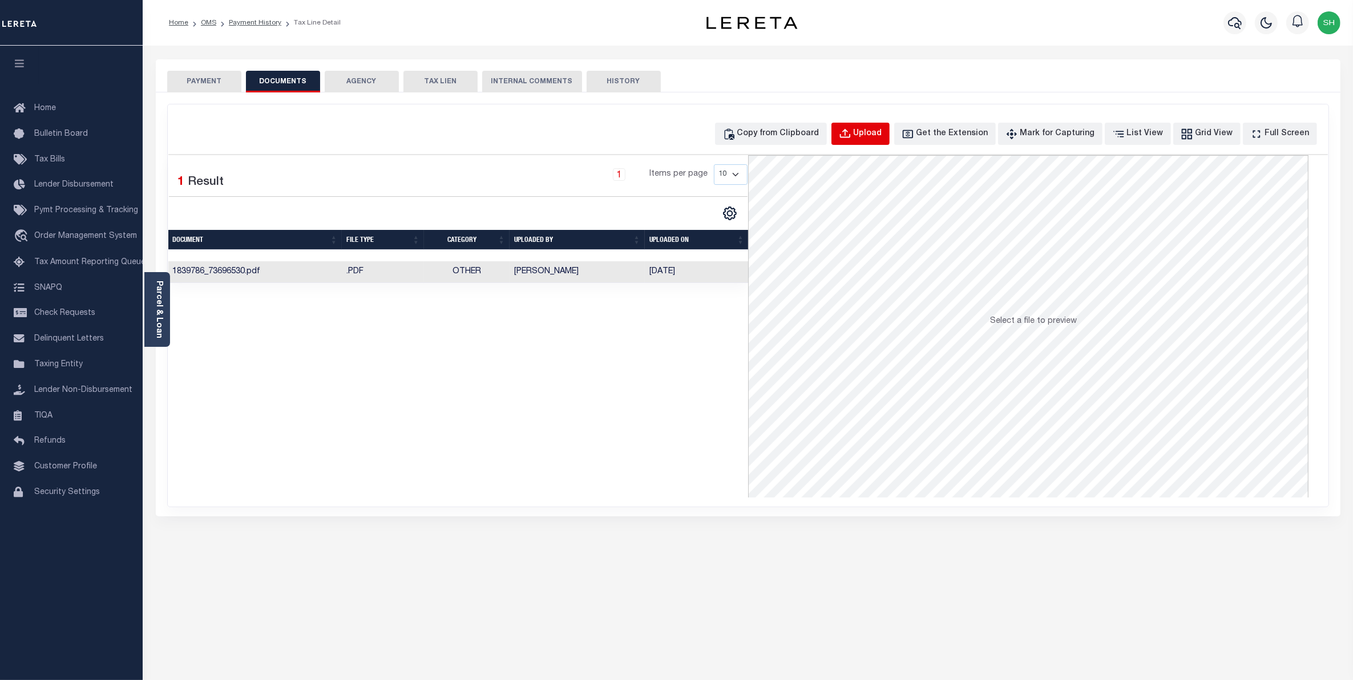
click at [882, 135] on div "Upload" at bounding box center [867, 134] width 29 height 13
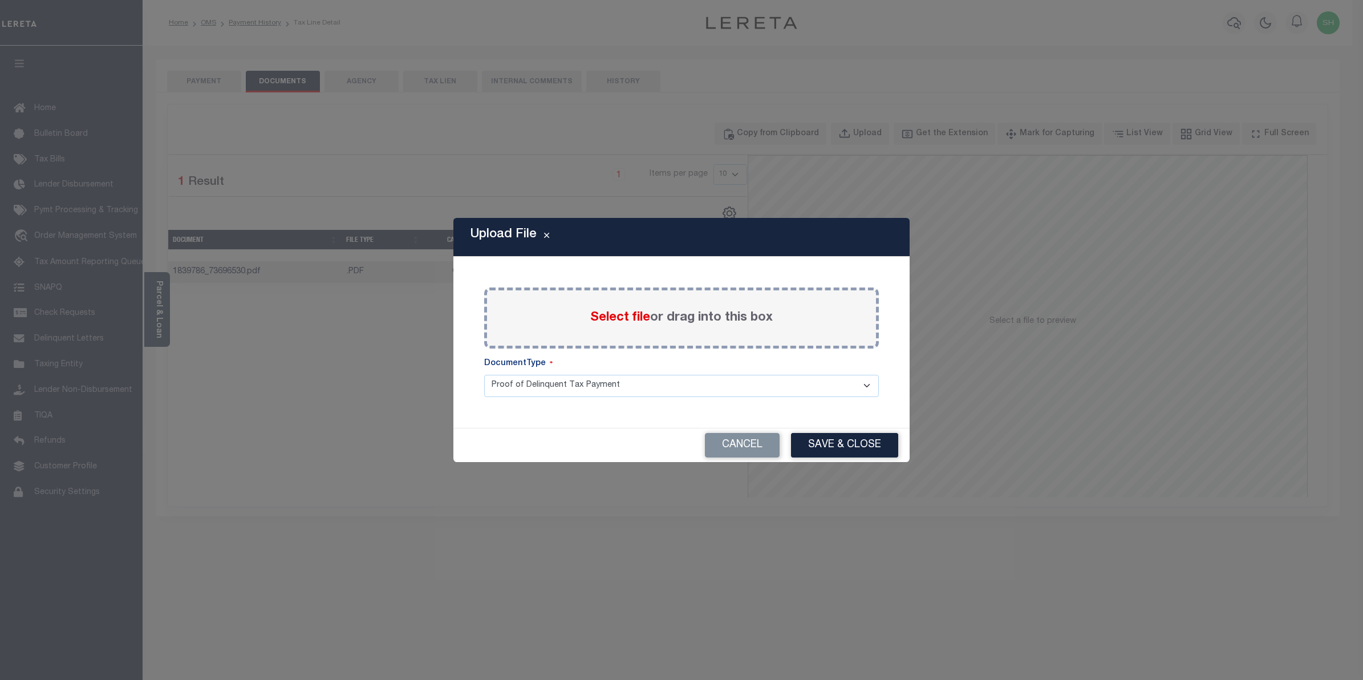
click at [622, 314] on span "Select file" at bounding box center [620, 317] width 60 height 13
click at [0, 0] on input "Select file or drag into this box" at bounding box center [0, 0] width 0 height 0
click at [639, 318] on span "Select file" at bounding box center [620, 317] width 60 height 13
click at [0, 0] on input "Select file or drag into this box" at bounding box center [0, 0] width 0 height 0
click at [630, 315] on span "Select file" at bounding box center [620, 317] width 60 height 13
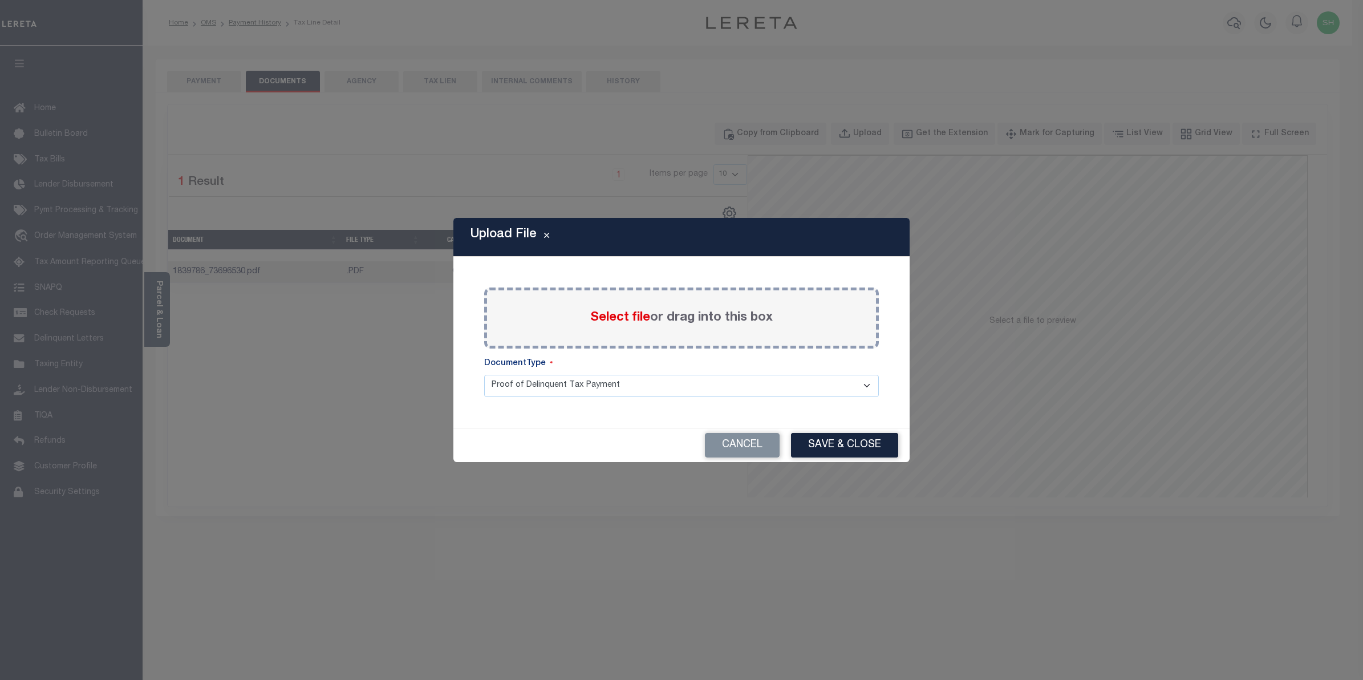
click at [0, 0] on input "Select file or drag into this box" at bounding box center [0, 0] width 0 height 0
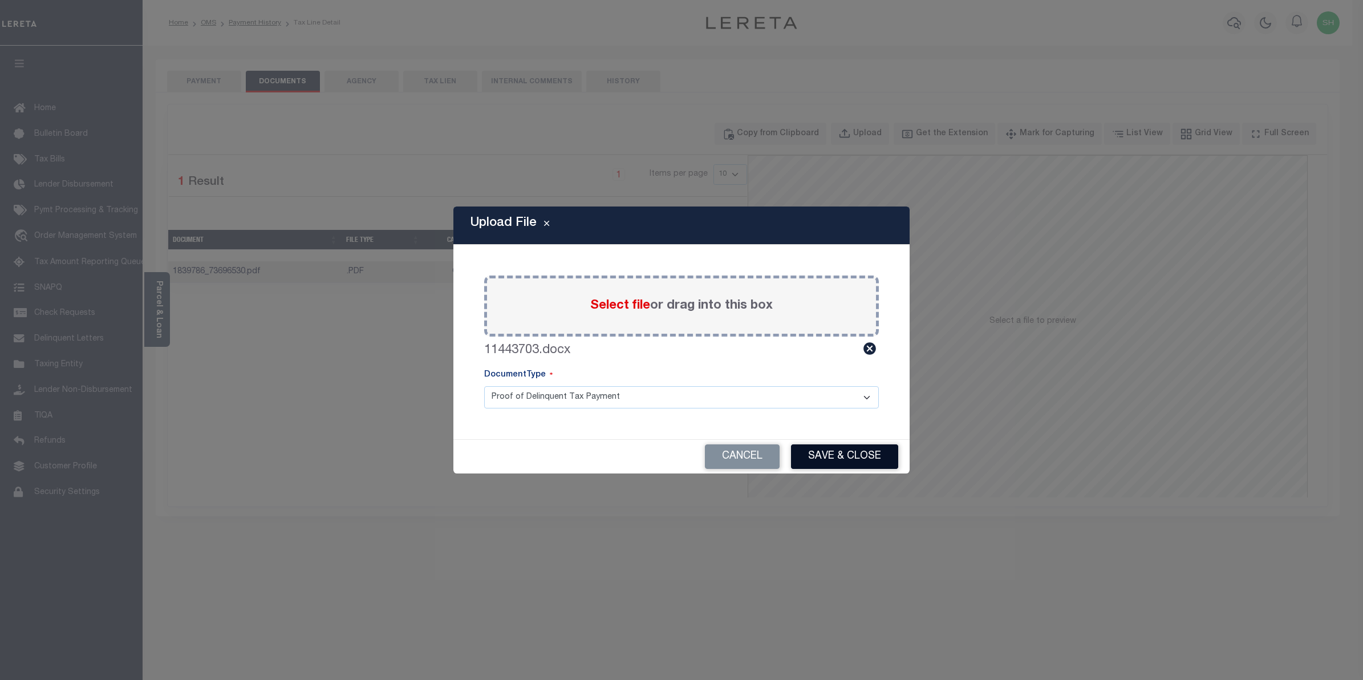
click at [833, 461] on button "Save & Close" at bounding box center [844, 456] width 107 height 25
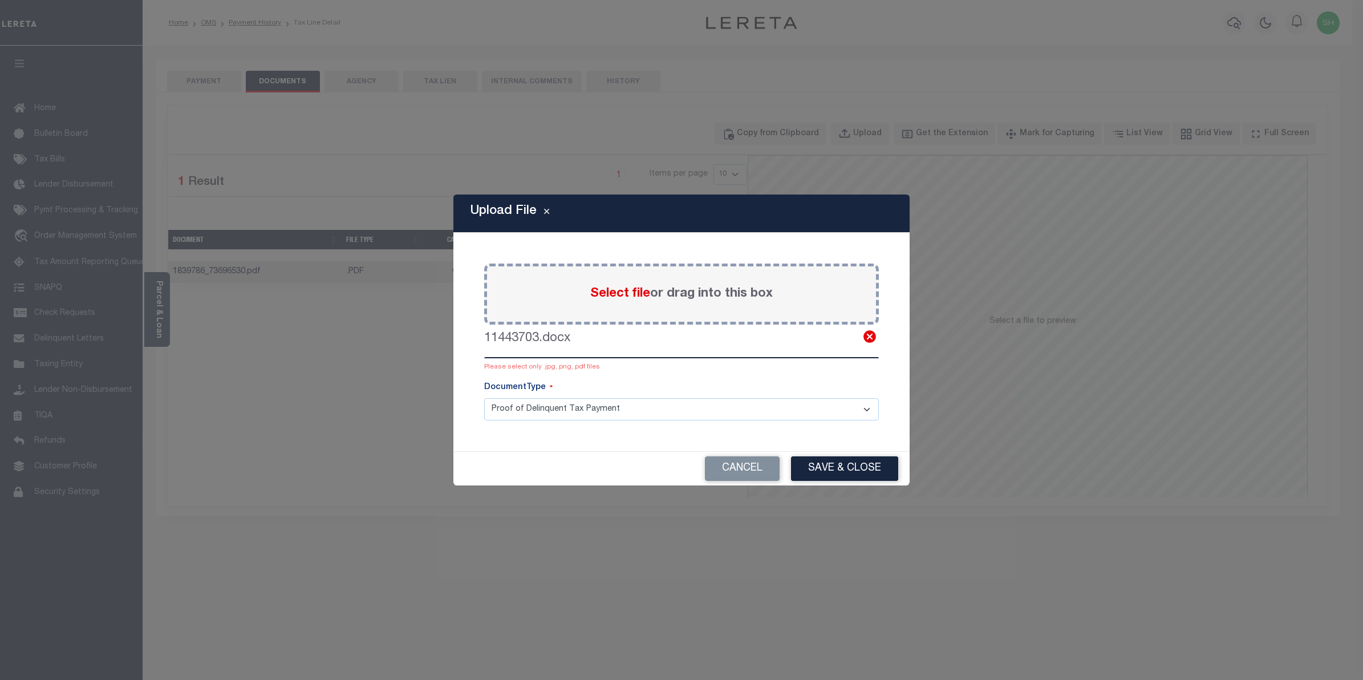
click at [869, 338] on icon at bounding box center [870, 336] width 15 height 15
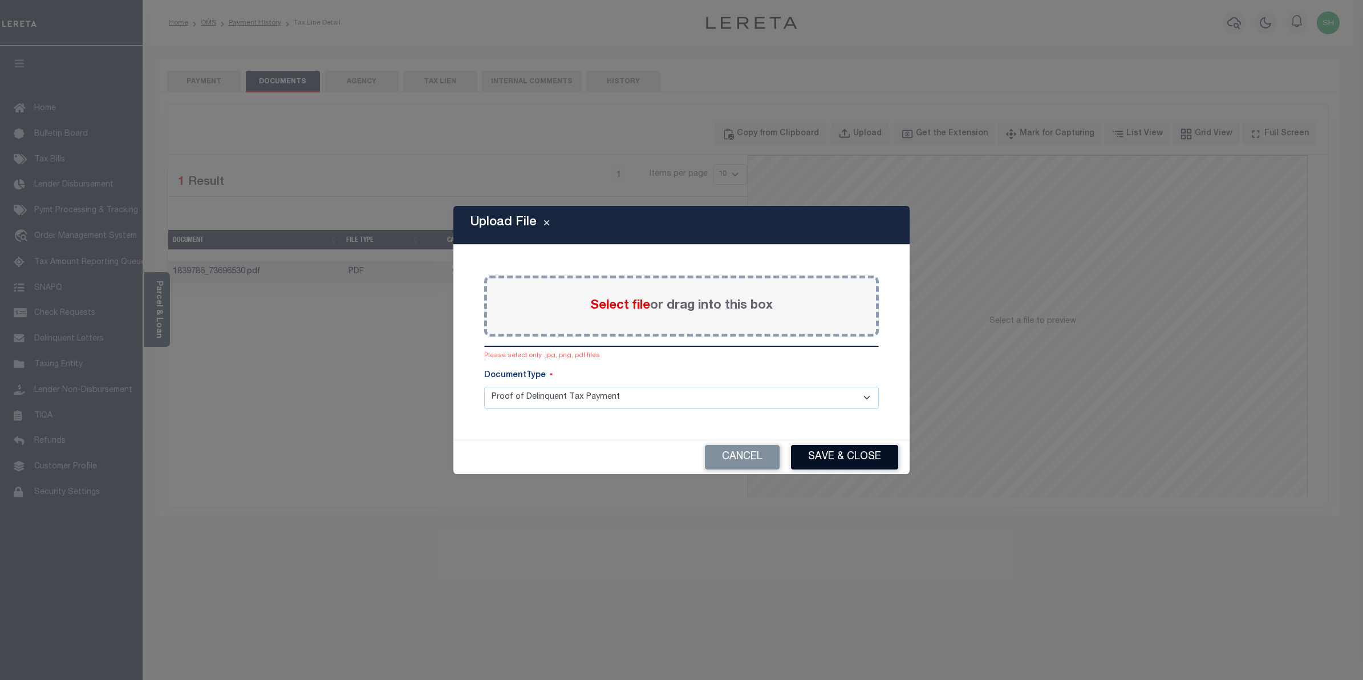
click at [843, 457] on button "Save & Close" at bounding box center [844, 457] width 107 height 25
click at [823, 451] on button "Save & Close" at bounding box center [844, 457] width 107 height 25
click at [759, 458] on button "Cancel" at bounding box center [742, 457] width 75 height 25
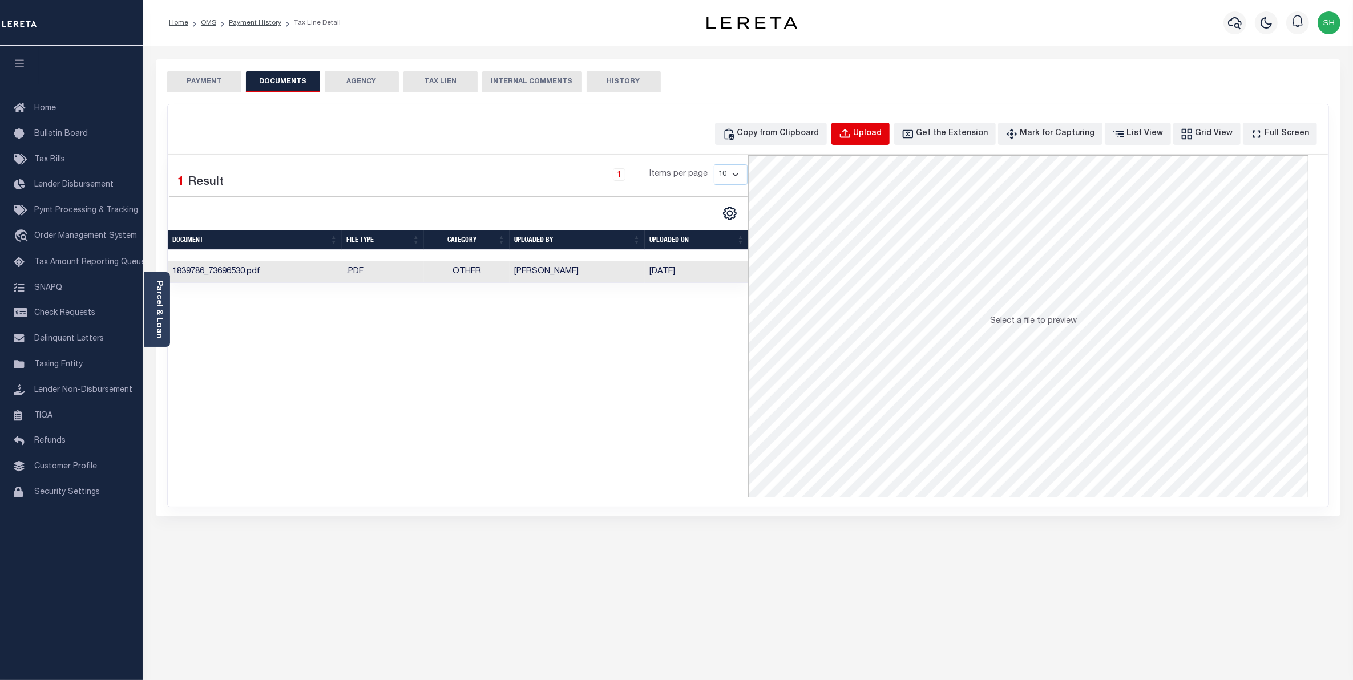
click at [880, 132] on div "Upload" at bounding box center [867, 134] width 29 height 13
select select "POP"
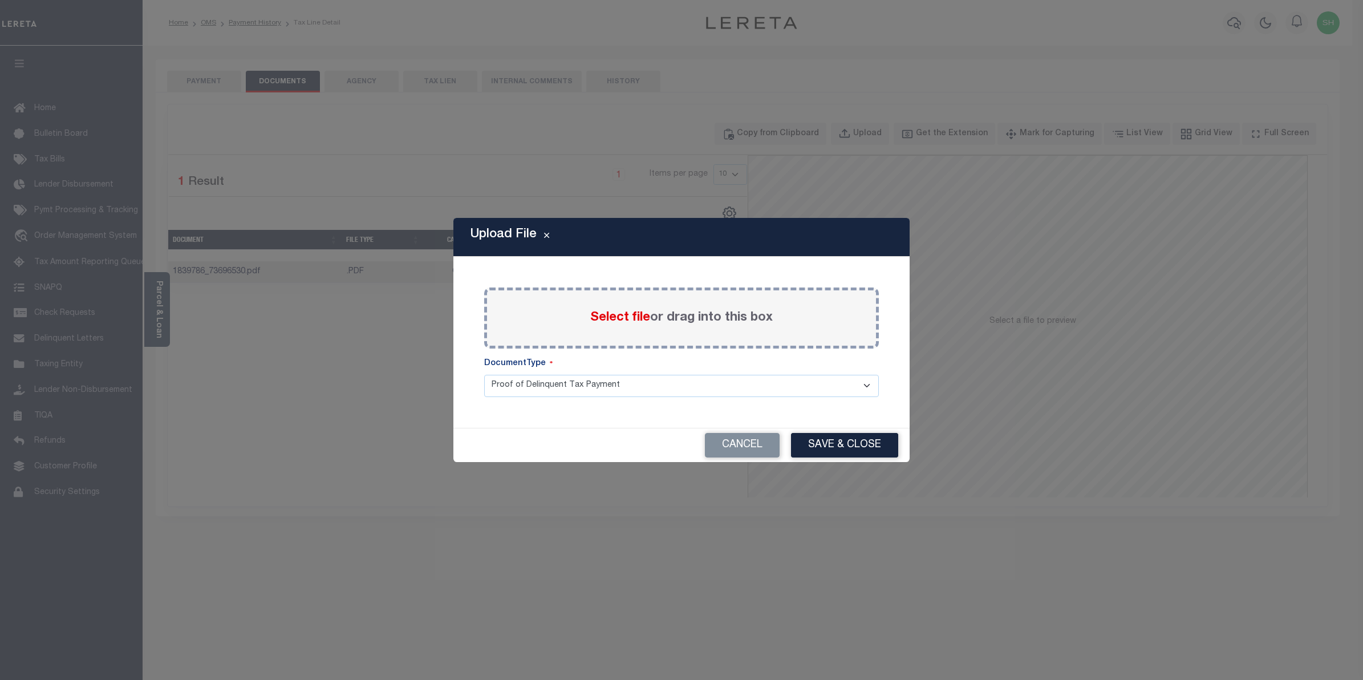
click at [630, 314] on span "Select file" at bounding box center [620, 317] width 60 height 13
click at [0, 0] on input "Select file or drag into this box" at bounding box center [0, 0] width 0 height 0
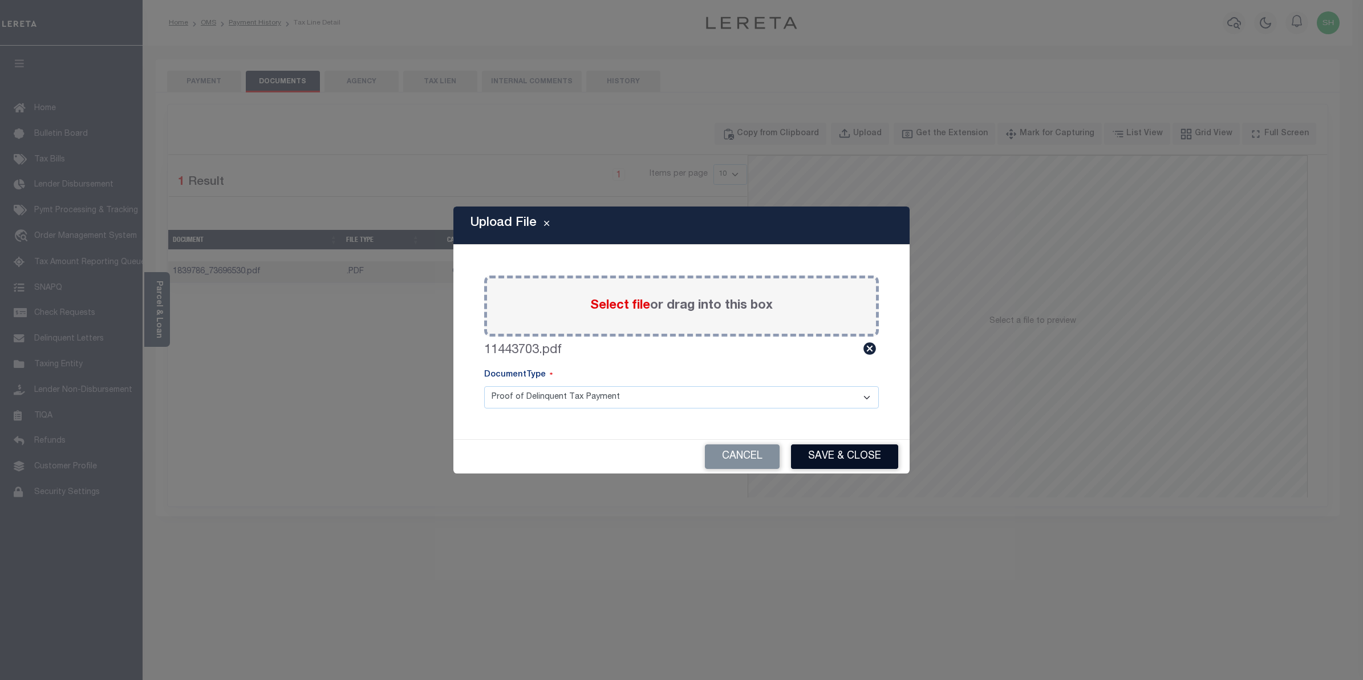
click at [856, 460] on button "Save & Close" at bounding box center [844, 456] width 107 height 25
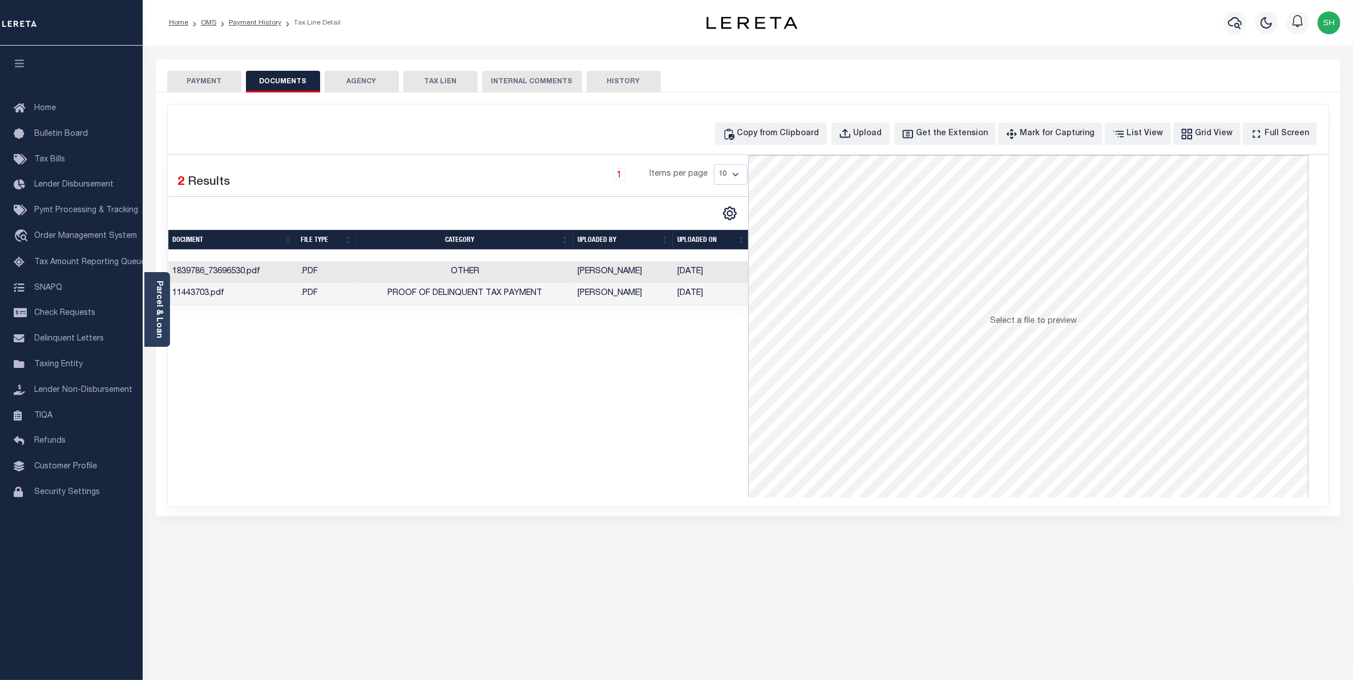
click at [197, 86] on button "PAYMENT" at bounding box center [204, 82] width 74 height 22
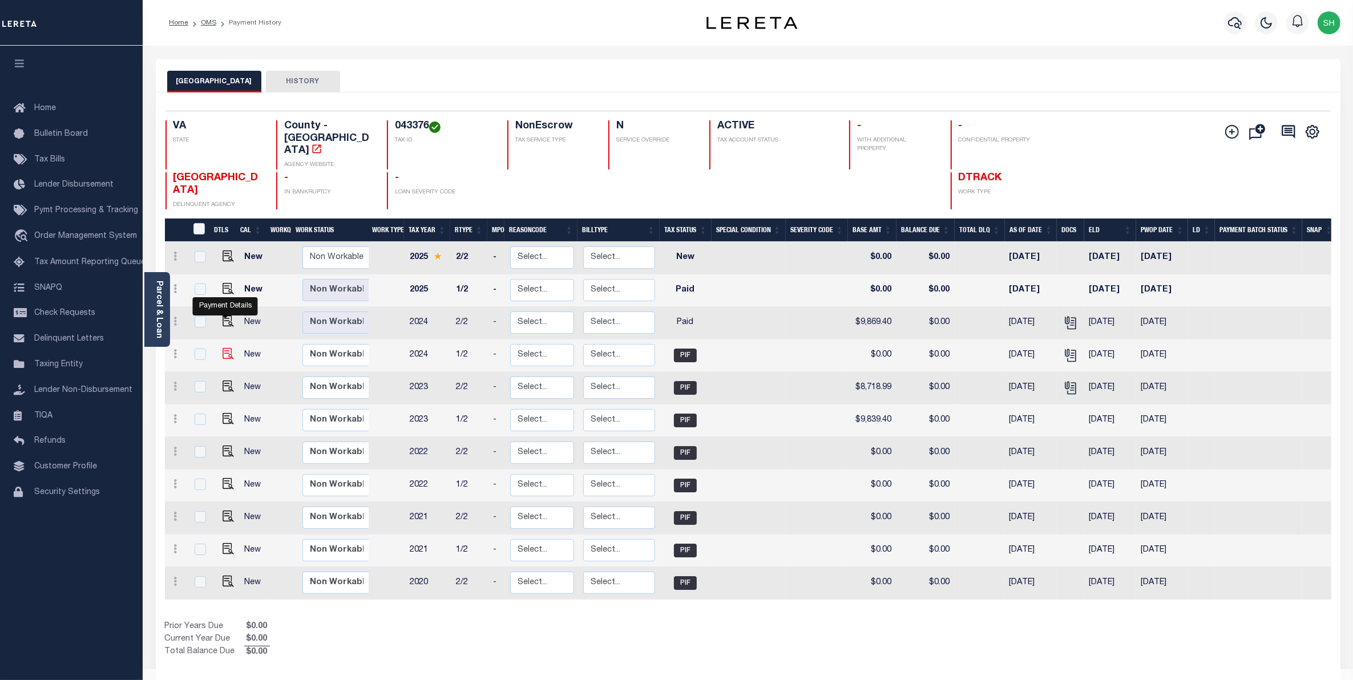
click at [224, 348] on img "" at bounding box center [227, 353] width 11 height 11
checkbox input "true"
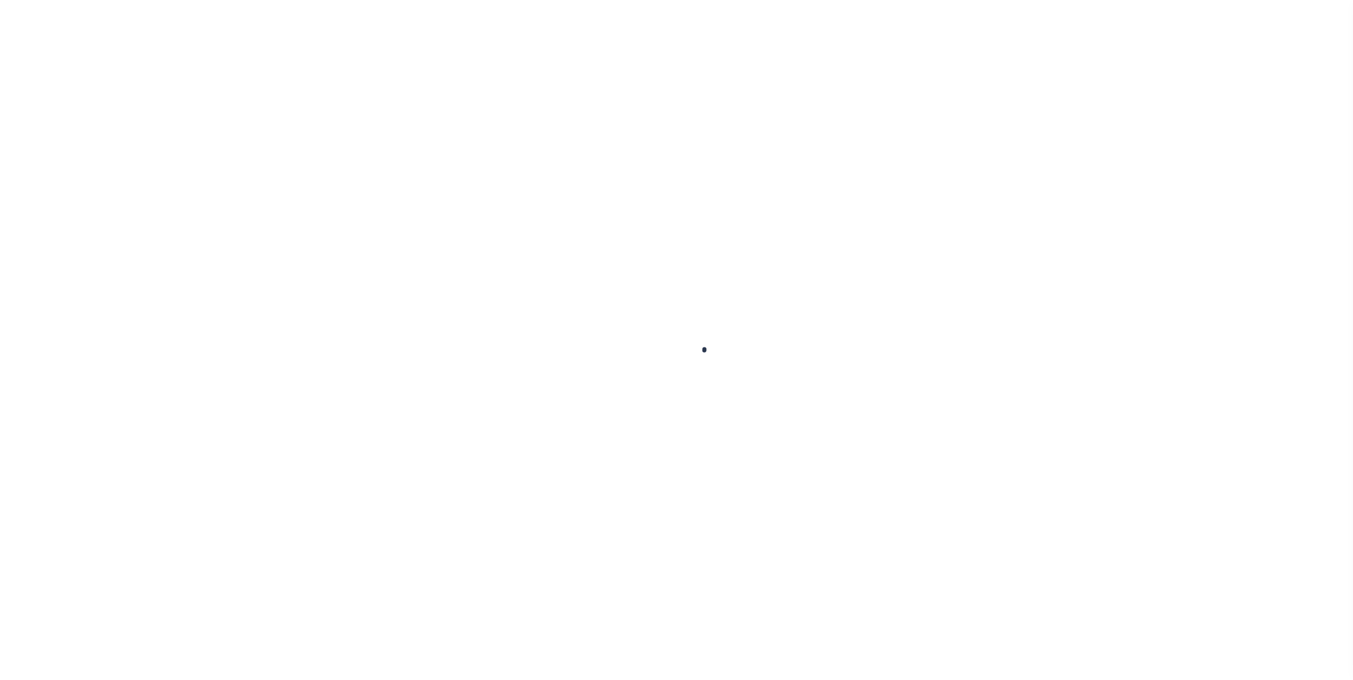
checkbox input "false"
type input "[DATE]"
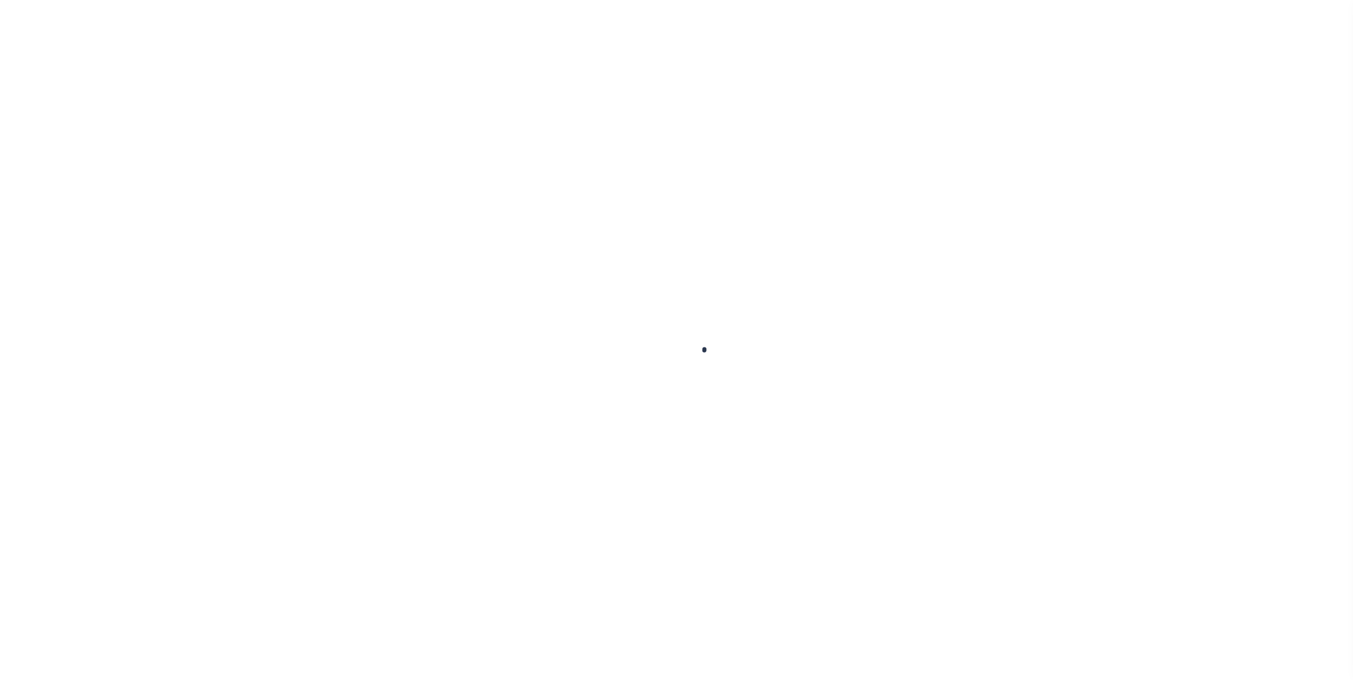
type input "$0"
select select "PIF"
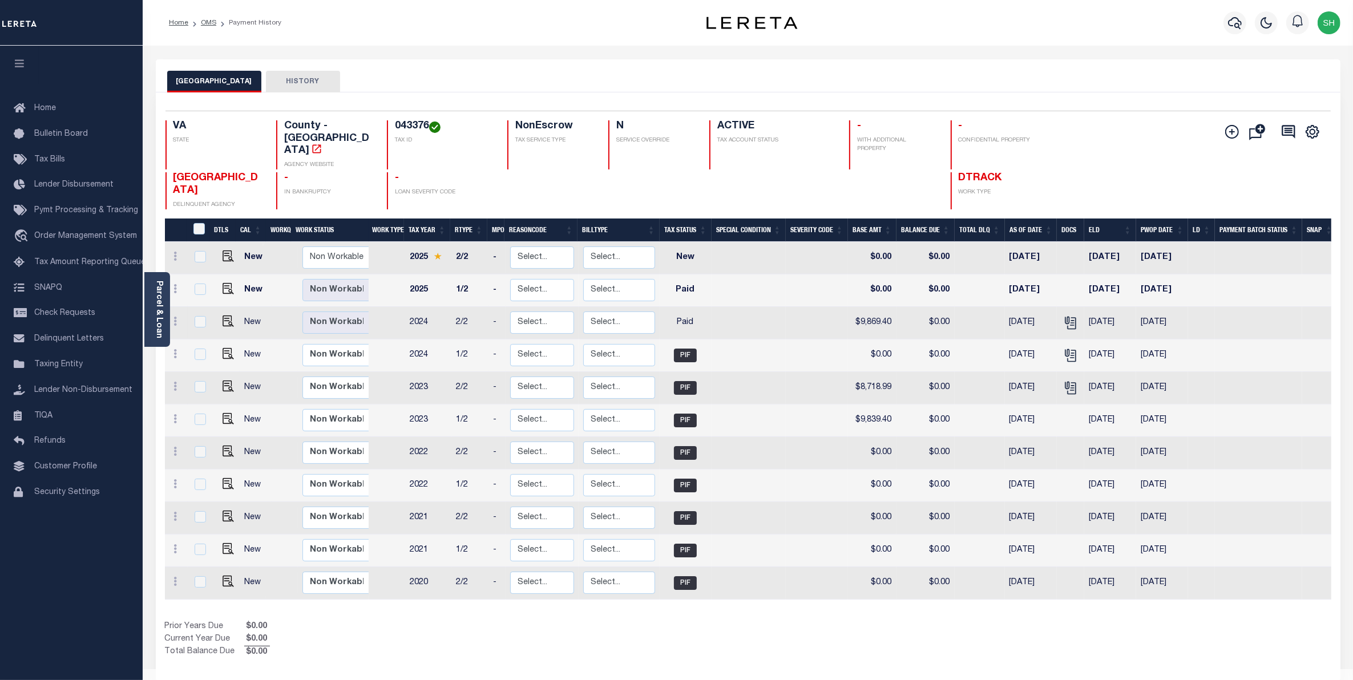
click at [224, 307] on td at bounding box center [225, 323] width 27 height 33
checkbox input "true"
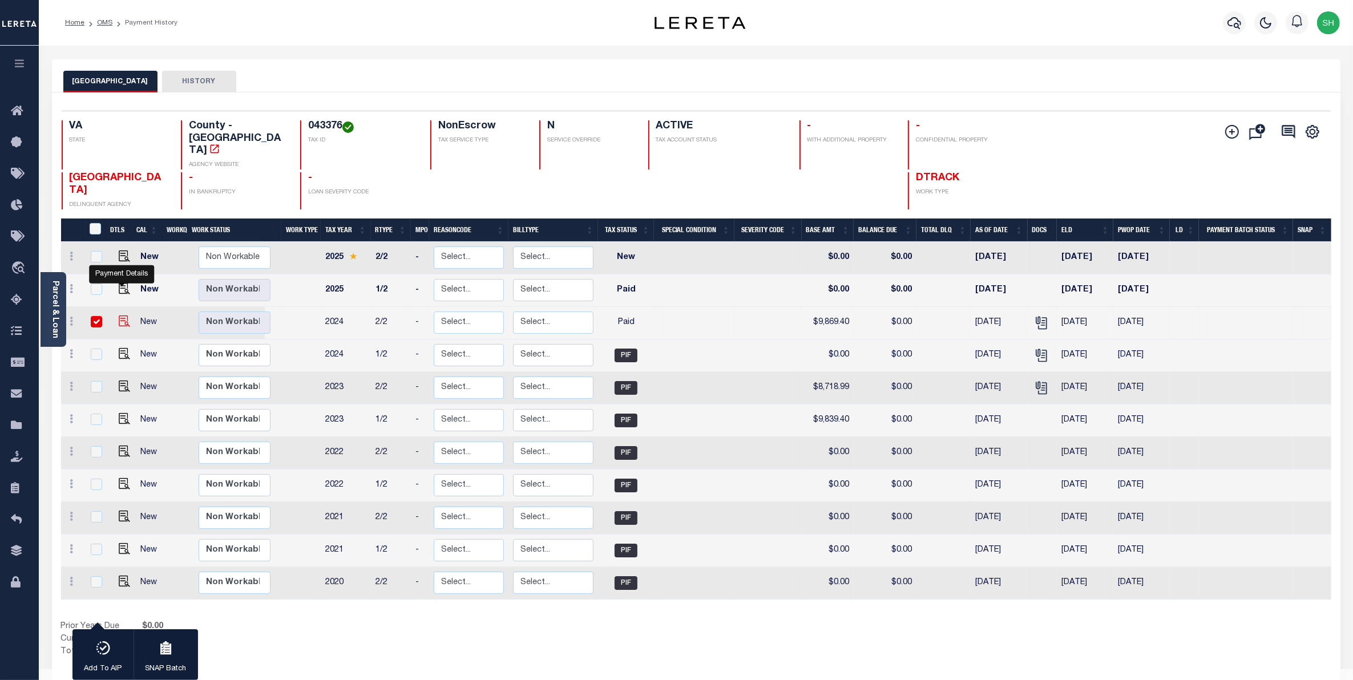
click at [124, 315] on img "" at bounding box center [124, 320] width 11 height 11
checkbox input "false"
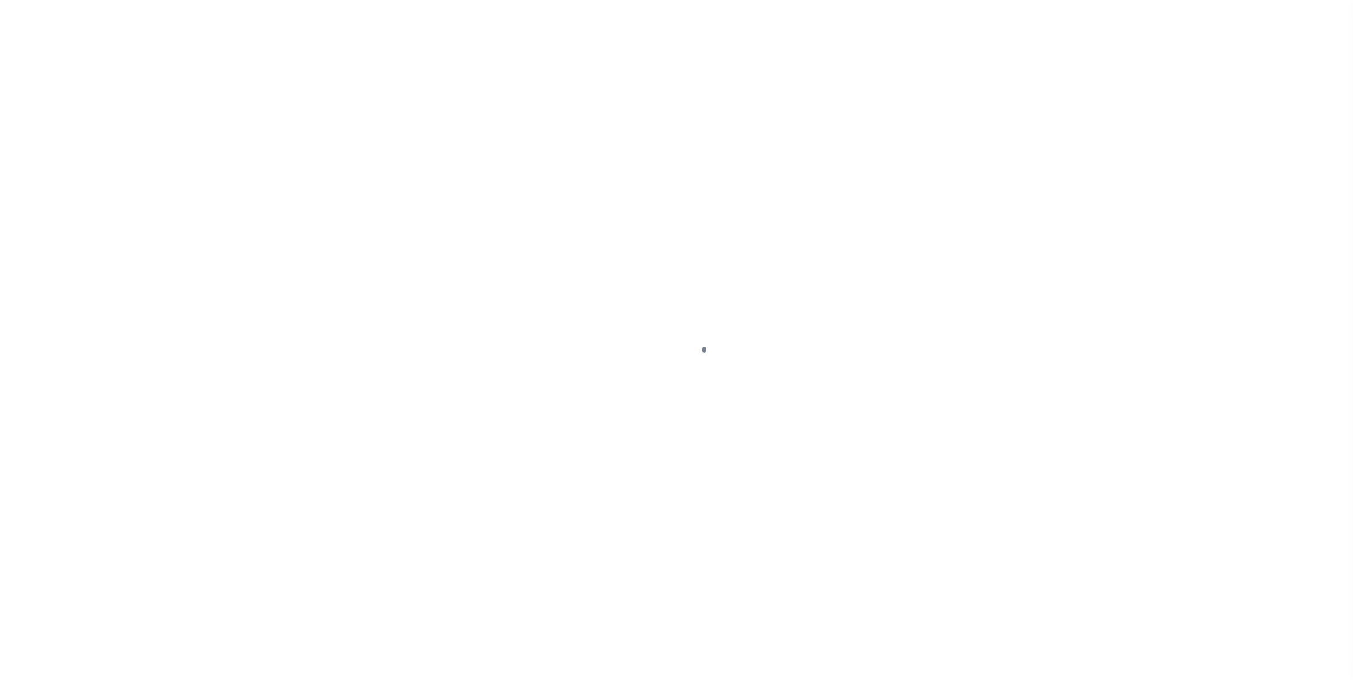
select select "PYD"
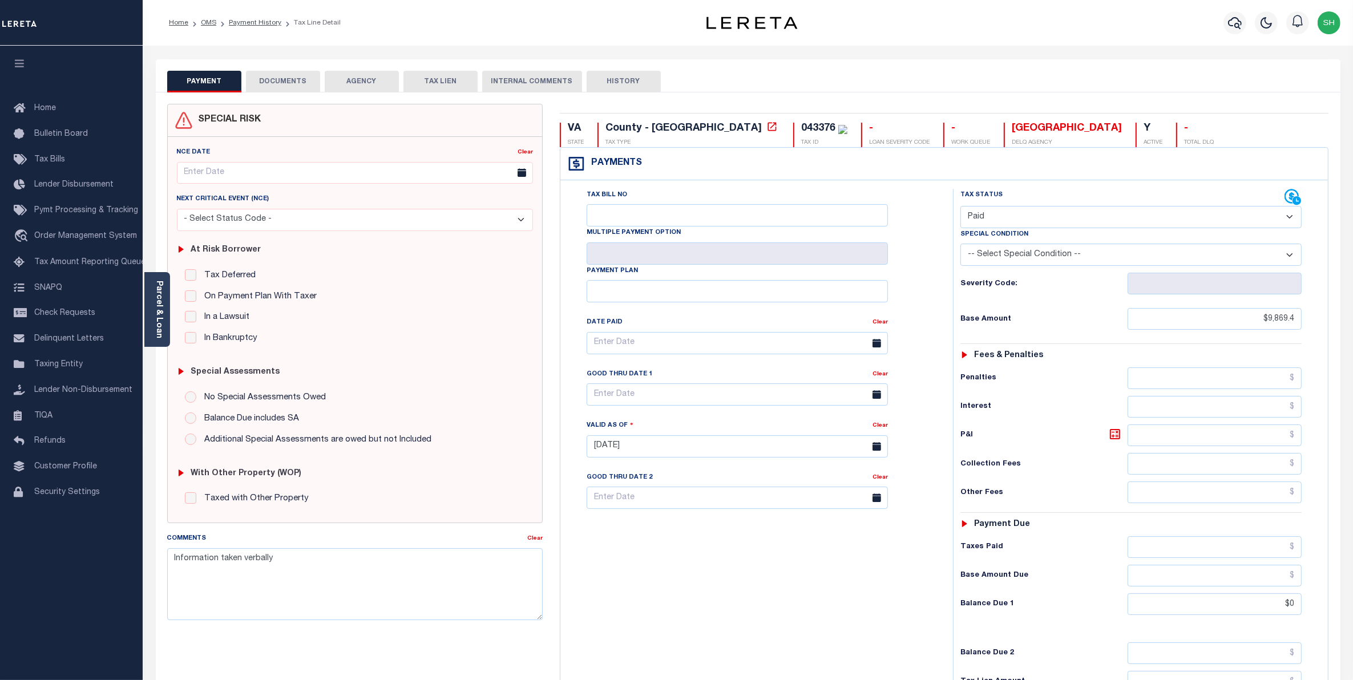
click at [295, 86] on button "DOCUMENTS" at bounding box center [283, 82] width 74 height 22
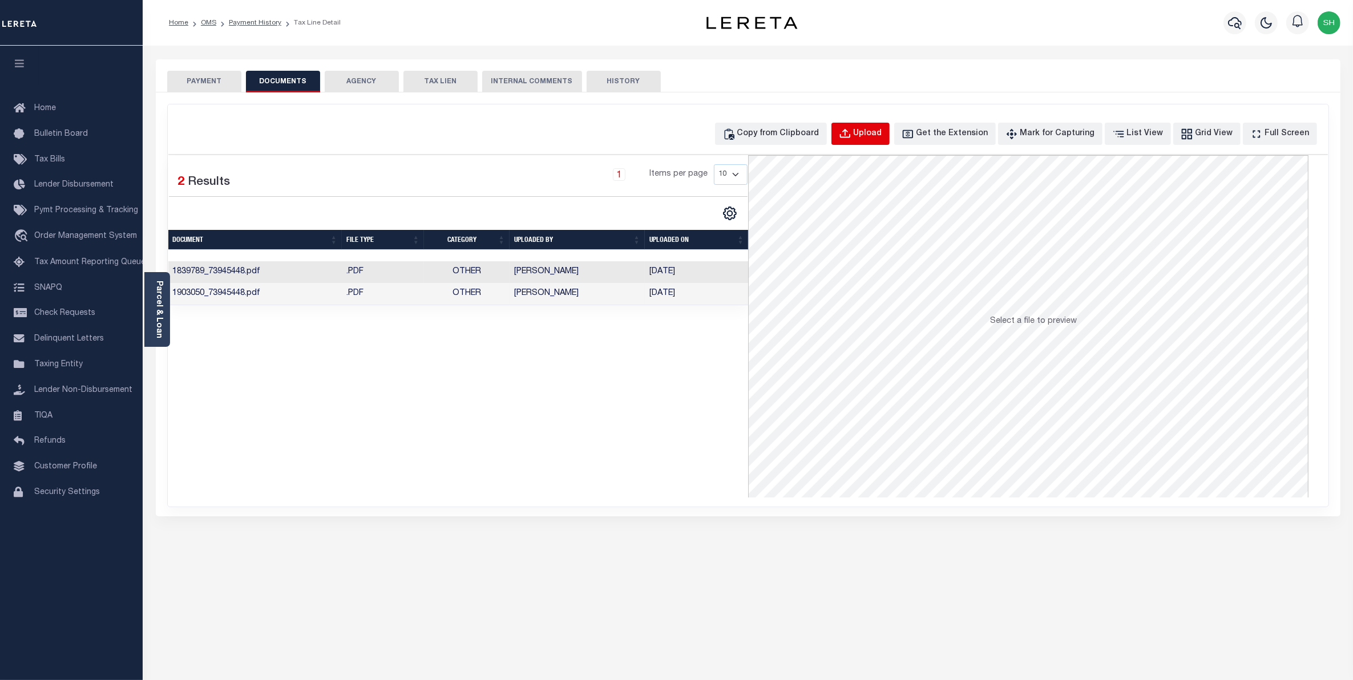
click at [882, 138] on div "Upload" at bounding box center [867, 134] width 29 height 13
select select "POP"
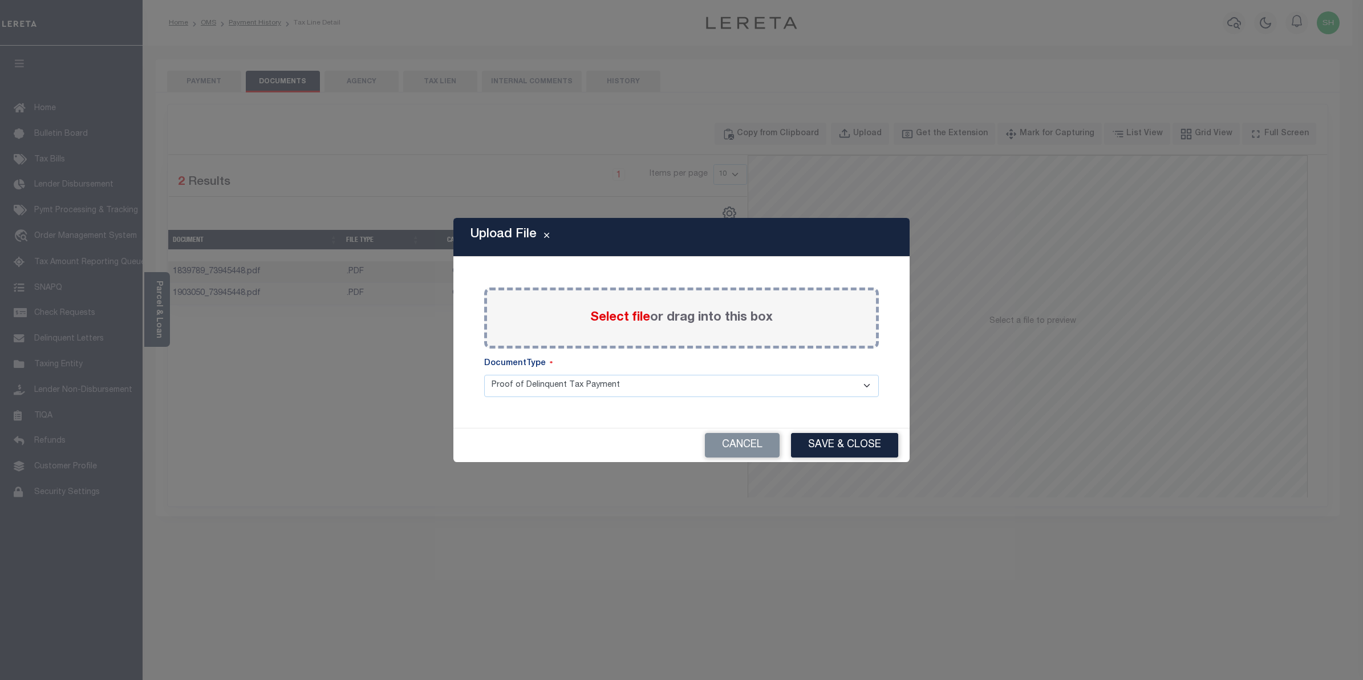
click at [624, 317] on span "Select file" at bounding box center [620, 317] width 60 height 13
click at [0, 0] on input "Select file or drag into this box" at bounding box center [0, 0] width 0 height 0
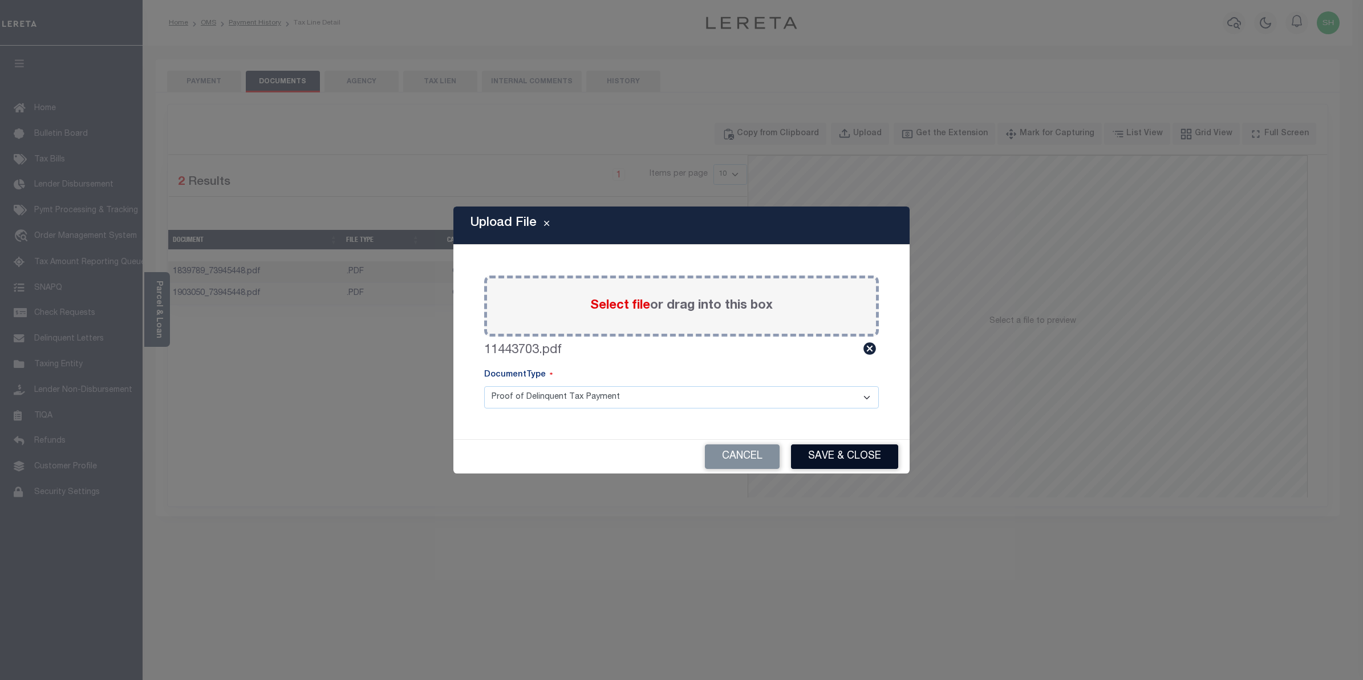
click at [832, 457] on button "Save & Close" at bounding box center [844, 456] width 107 height 25
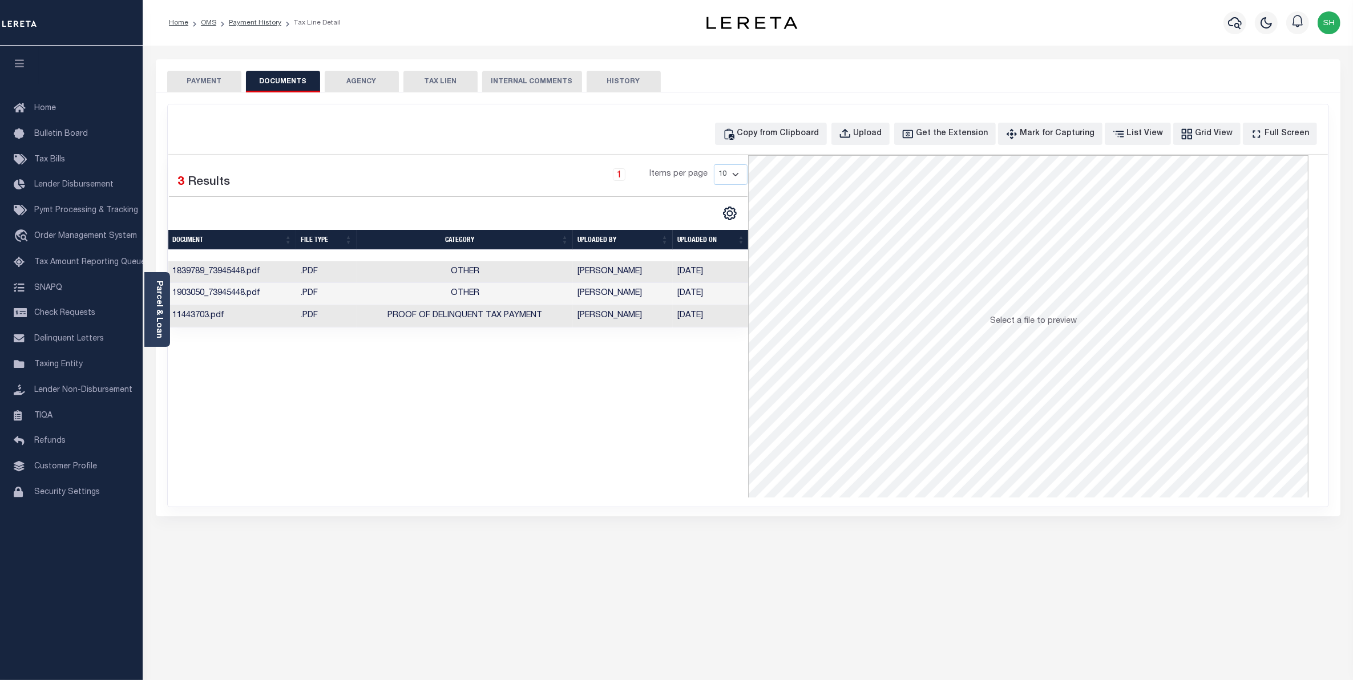
click at [201, 78] on button "PAYMENT" at bounding box center [204, 82] width 74 height 22
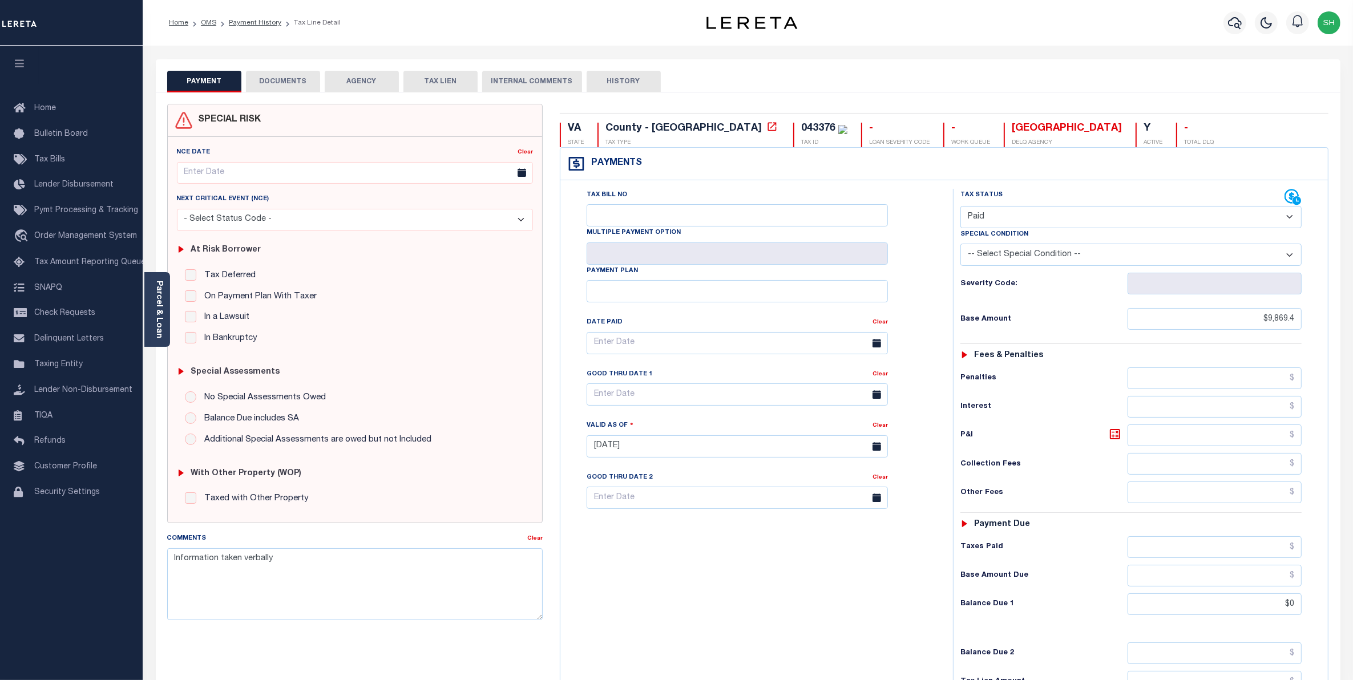
click at [1284, 221] on select "- Select Status Code - Open Due/Unpaid Paid Incomplete No Tax Due Internal Refu…" at bounding box center [1131, 217] width 342 height 22
select select "DUE"
click at [960, 207] on select "- Select Status Code - Open Due/Unpaid Paid Incomplete No Tax Due Internal Refu…" at bounding box center [1131, 217] width 342 height 22
type input "[DATE]"
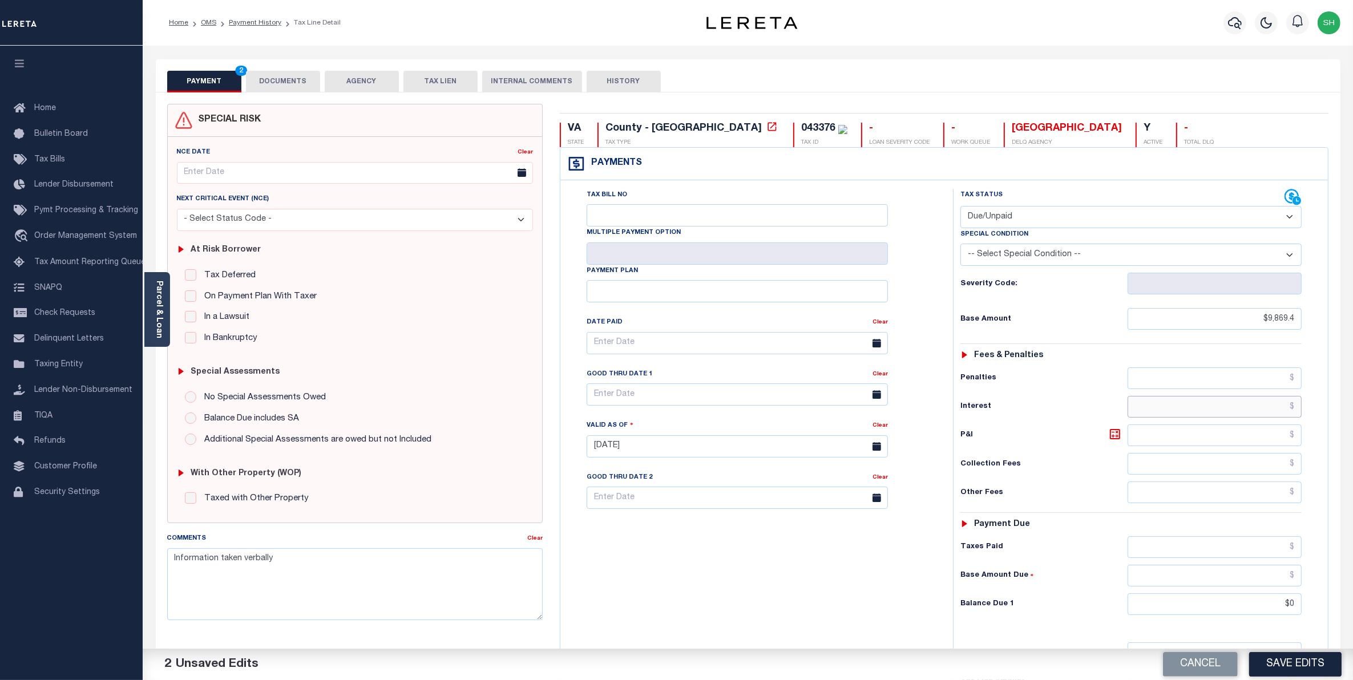
click at [1258, 408] on input "text" at bounding box center [1214, 407] width 175 height 22
type input "$541.17"
click at [1258, 445] on input "text" at bounding box center [1214, 435] width 175 height 22
type input "$983.94"
drag, startPoint x: 1252, startPoint y: 614, endPoint x: 1327, endPoint y: 613, distance: 74.7
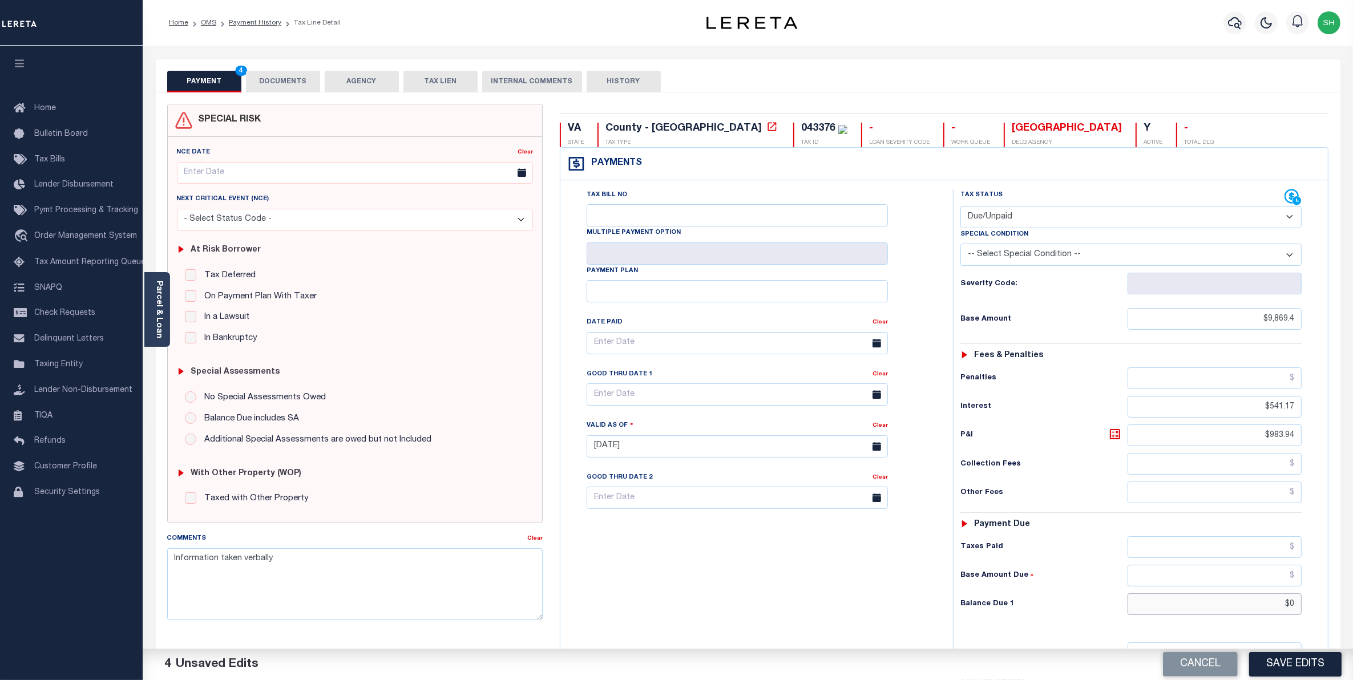
click at [1327, 613] on div "Tax Bill No Multiple Payment Option Payment Plan" at bounding box center [943, 440] width 767 height 521
type input "$11,394.51"
click at [1293, 668] on button "Save Edits" at bounding box center [1295, 664] width 92 height 25
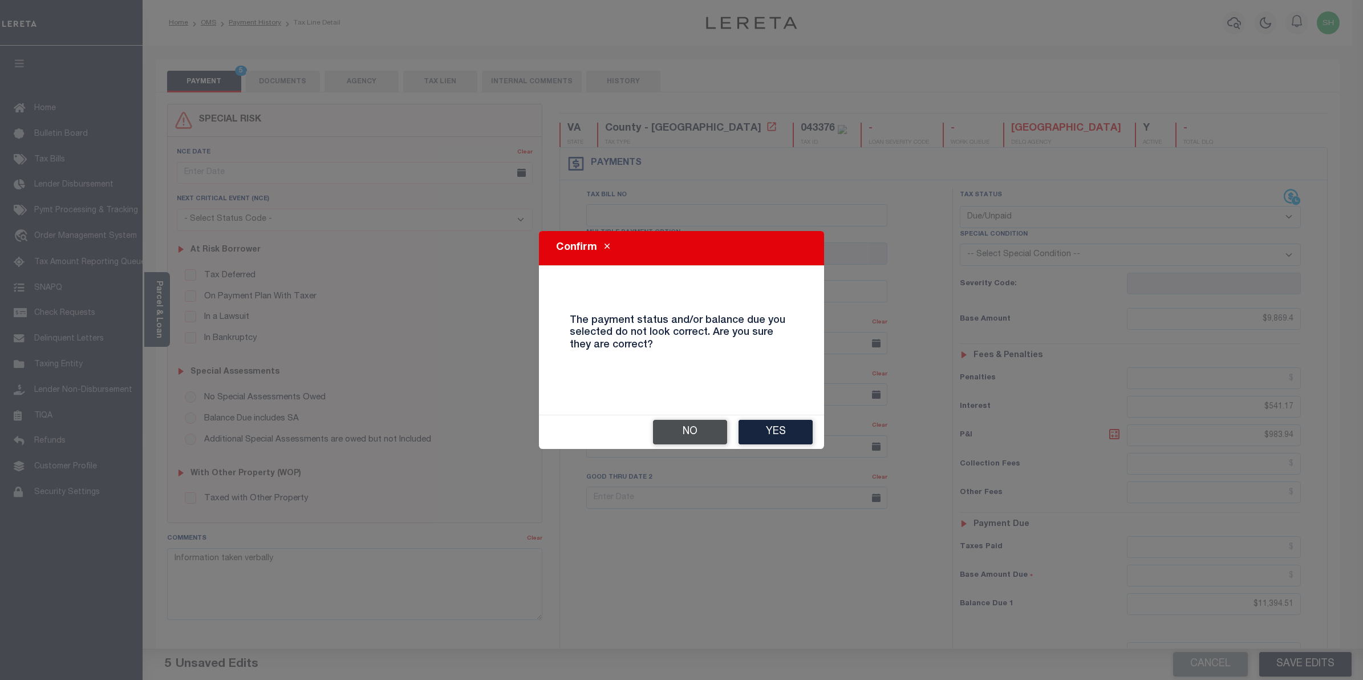
click at [694, 426] on button "No" at bounding box center [690, 432] width 74 height 25
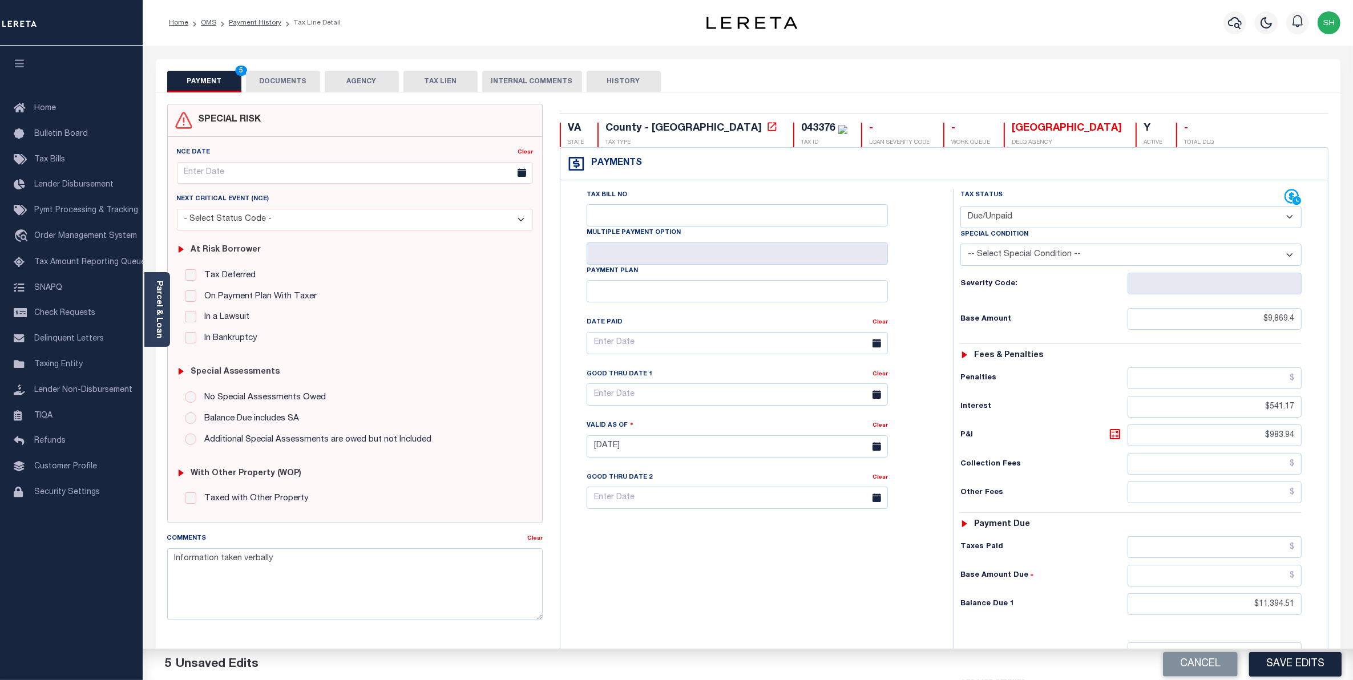
click at [1291, 222] on select "- Select Status Code - Open Due/Unpaid Paid Incomplete No Tax Due Internal Refu…" at bounding box center [1131, 217] width 342 height 22
click at [1306, 666] on button "Save Edits" at bounding box center [1295, 664] width 92 height 25
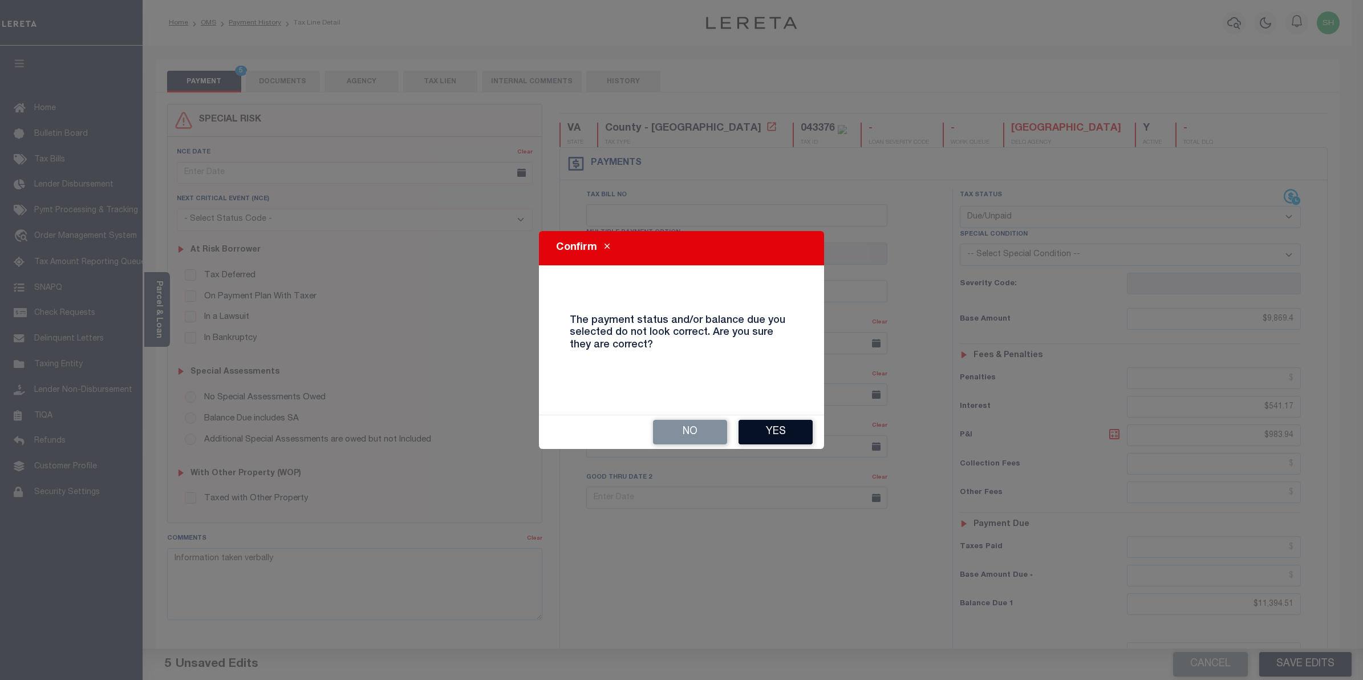
click at [792, 427] on button "Yes" at bounding box center [776, 432] width 74 height 25
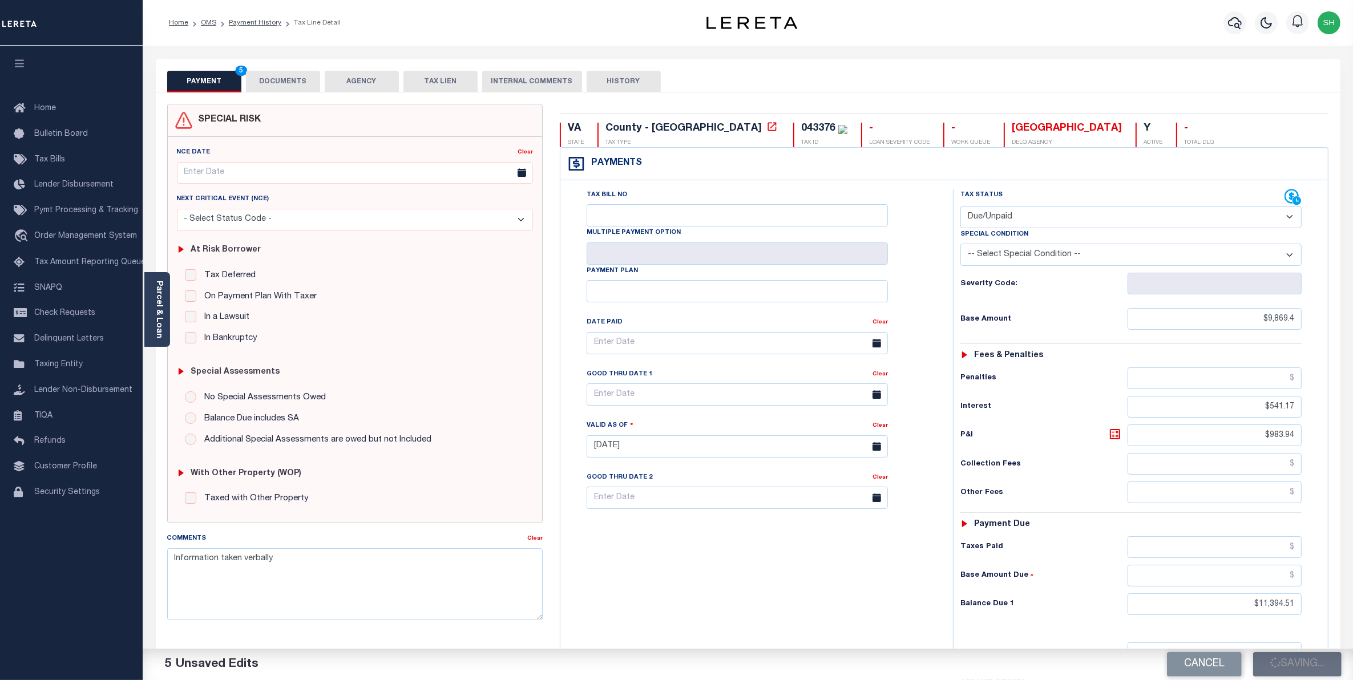
checkbox input "false"
type input "$9,869.4"
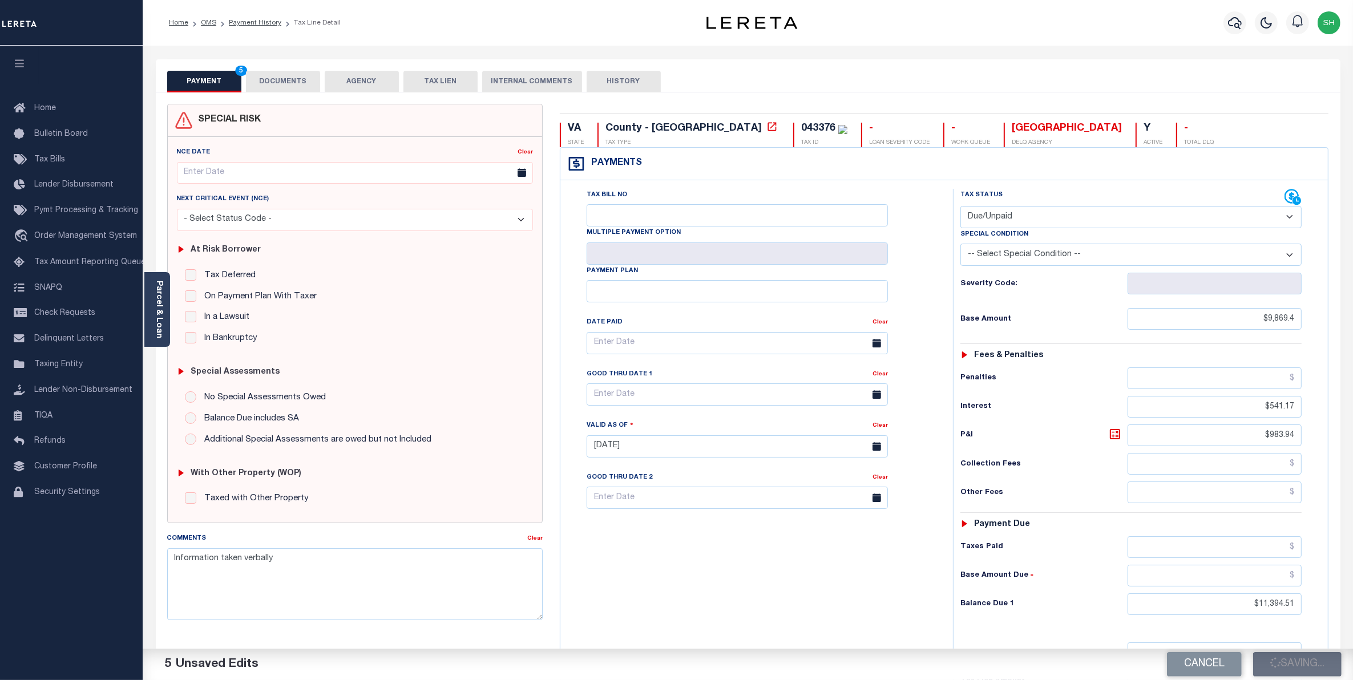
type input "$541.17"
type input "$983.94"
type input "$11,394.51"
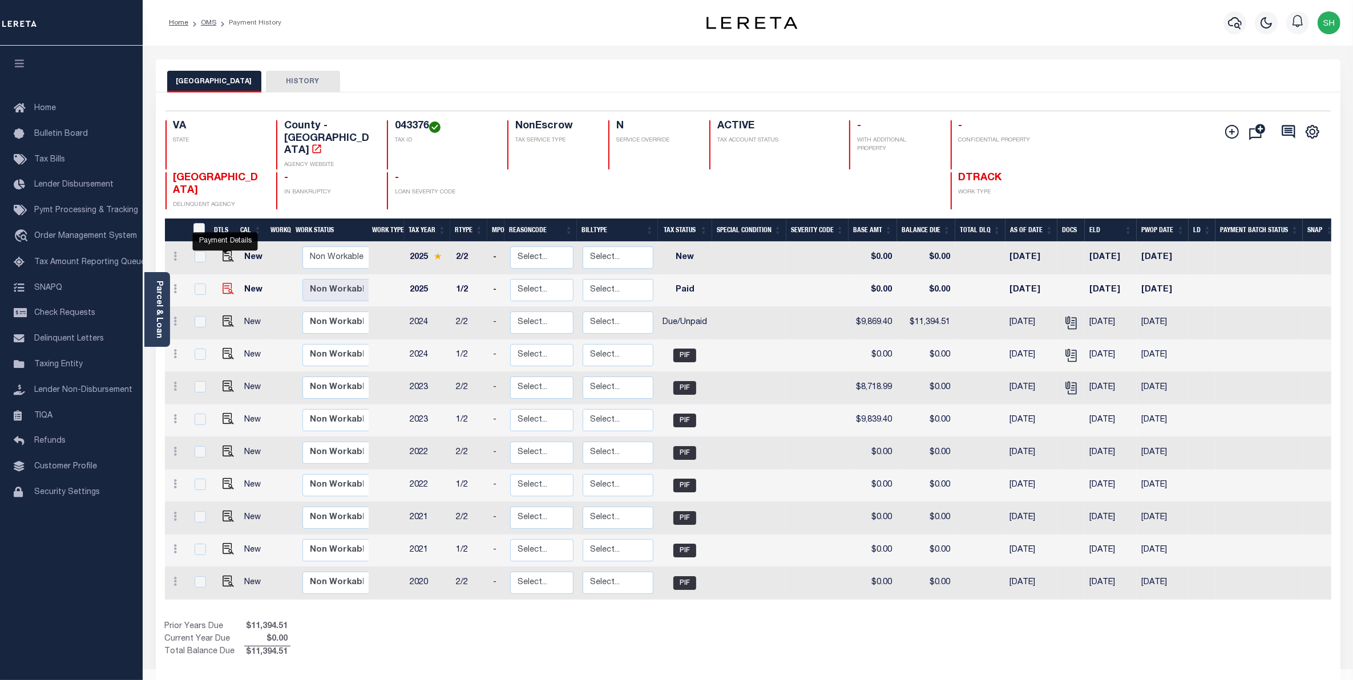
click at [224, 283] on img "" at bounding box center [227, 288] width 11 height 11
checkbox input "true"
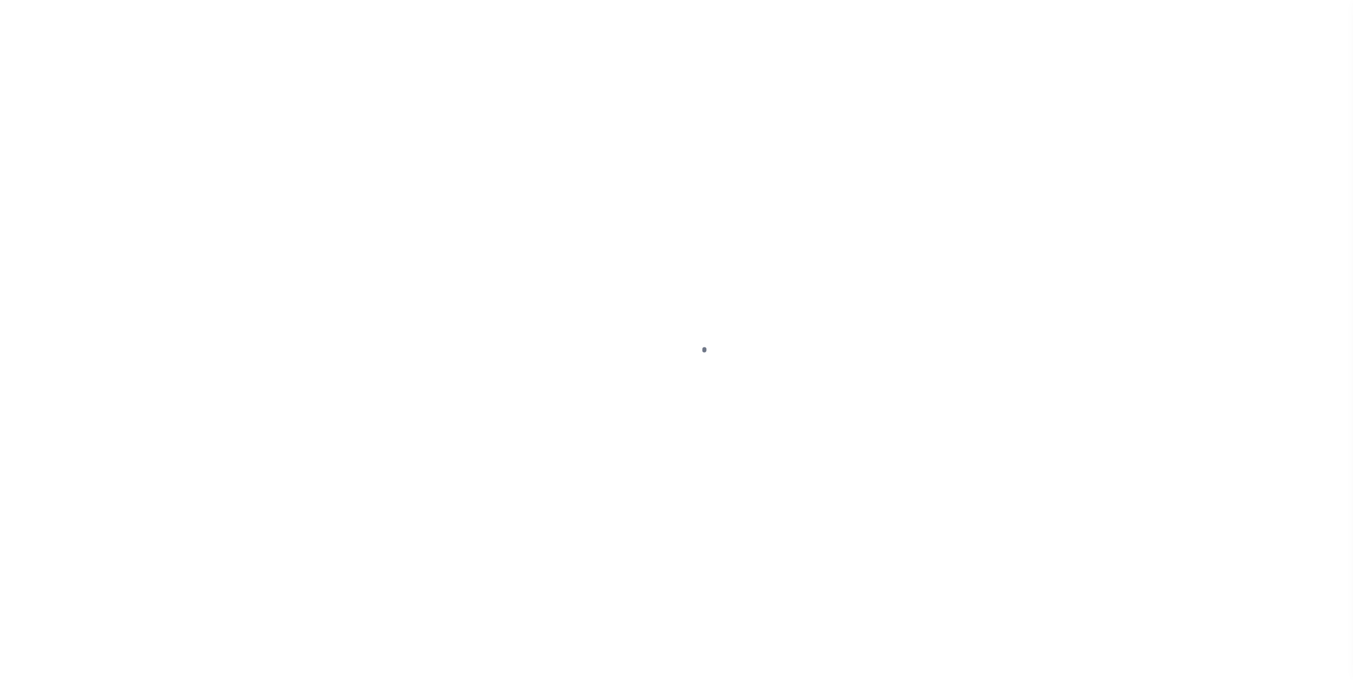
select select "PYD"
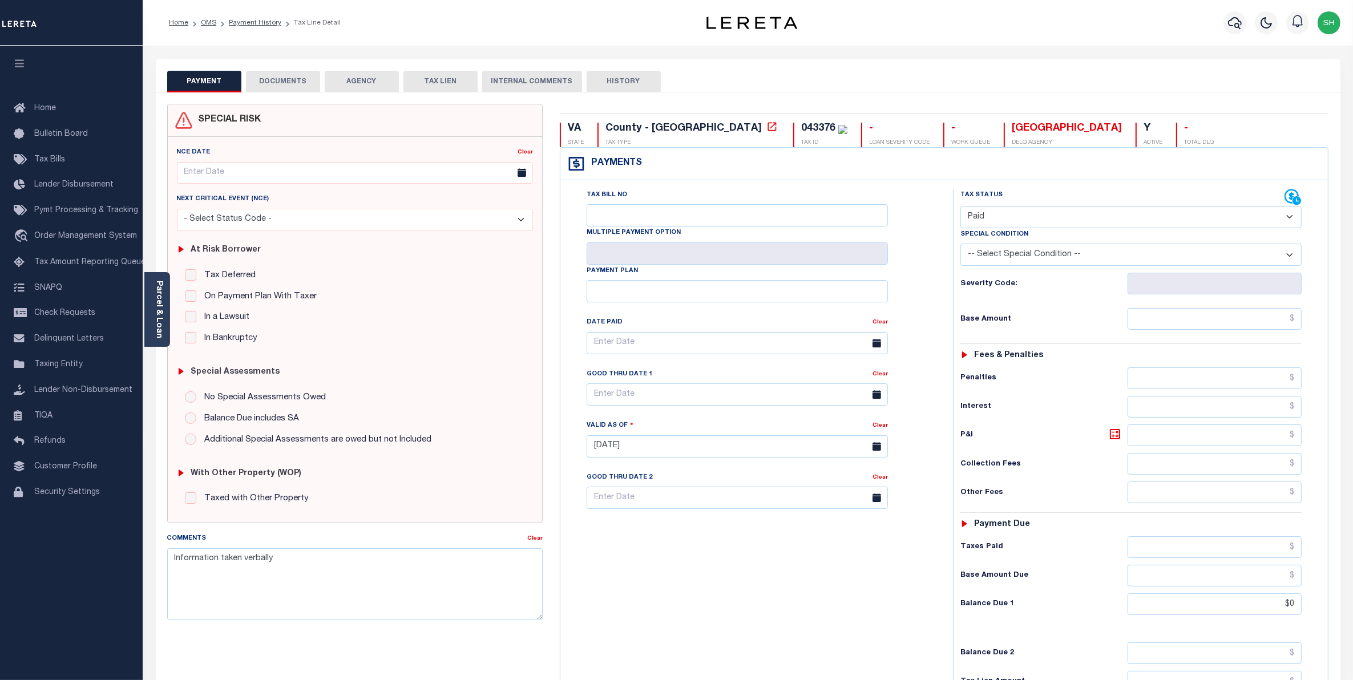
click at [289, 84] on button "DOCUMENTS" at bounding box center [283, 82] width 74 height 22
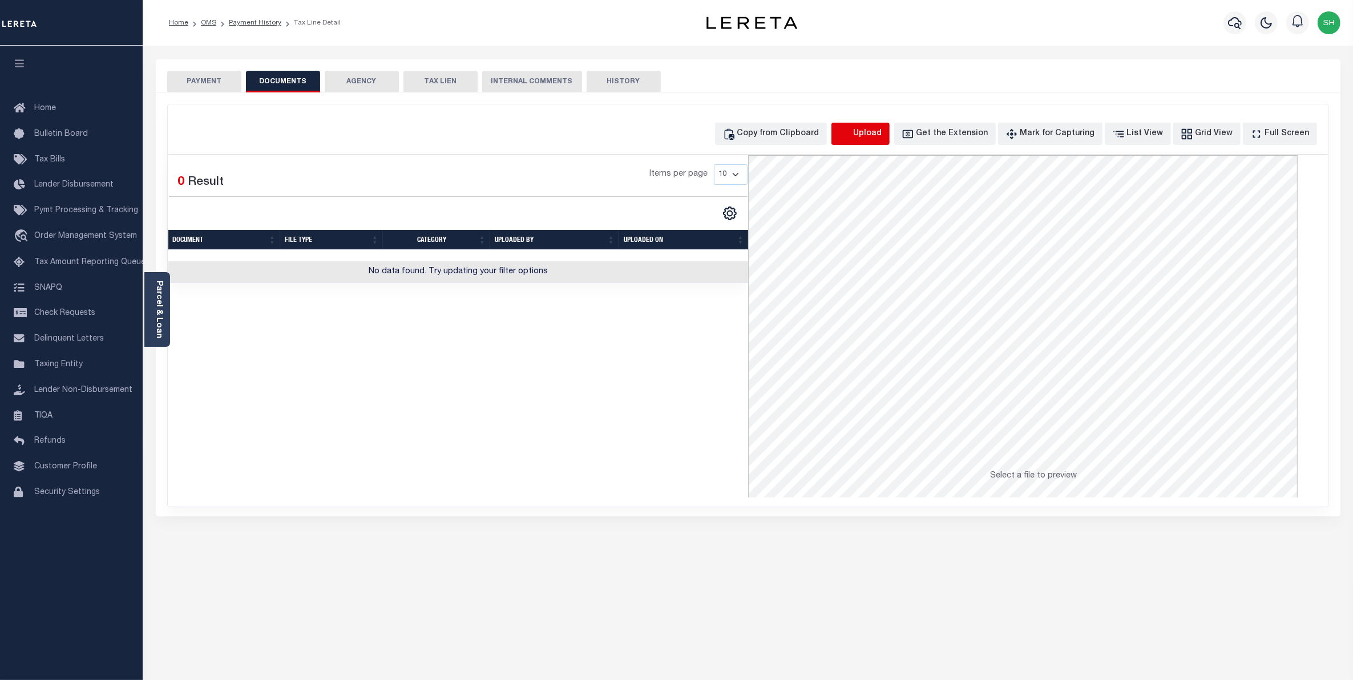
click at [851, 134] on icon "button" at bounding box center [845, 134] width 13 height 13
select select "POP"
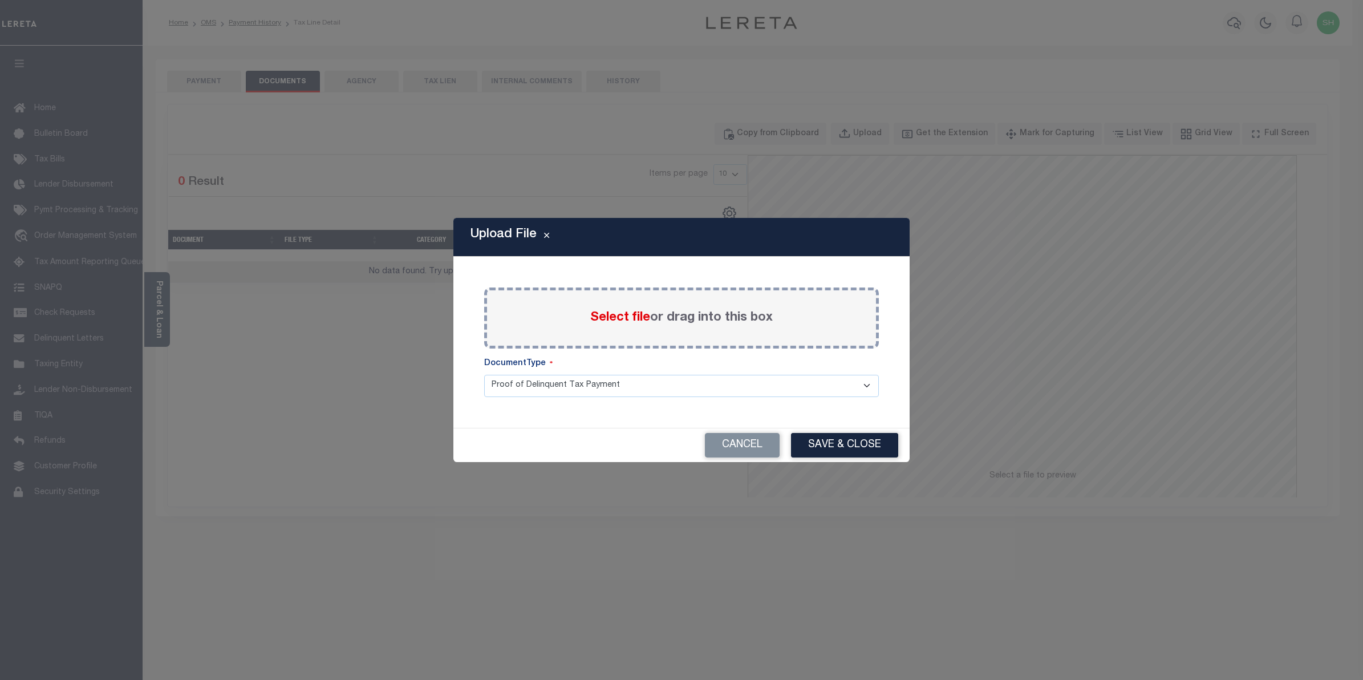
click at [629, 318] on span "Select file" at bounding box center [620, 317] width 60 height 13
click at [0, 0] on input "Select file or drag into this box" at bounding box center [0, 0] width 0 height 0
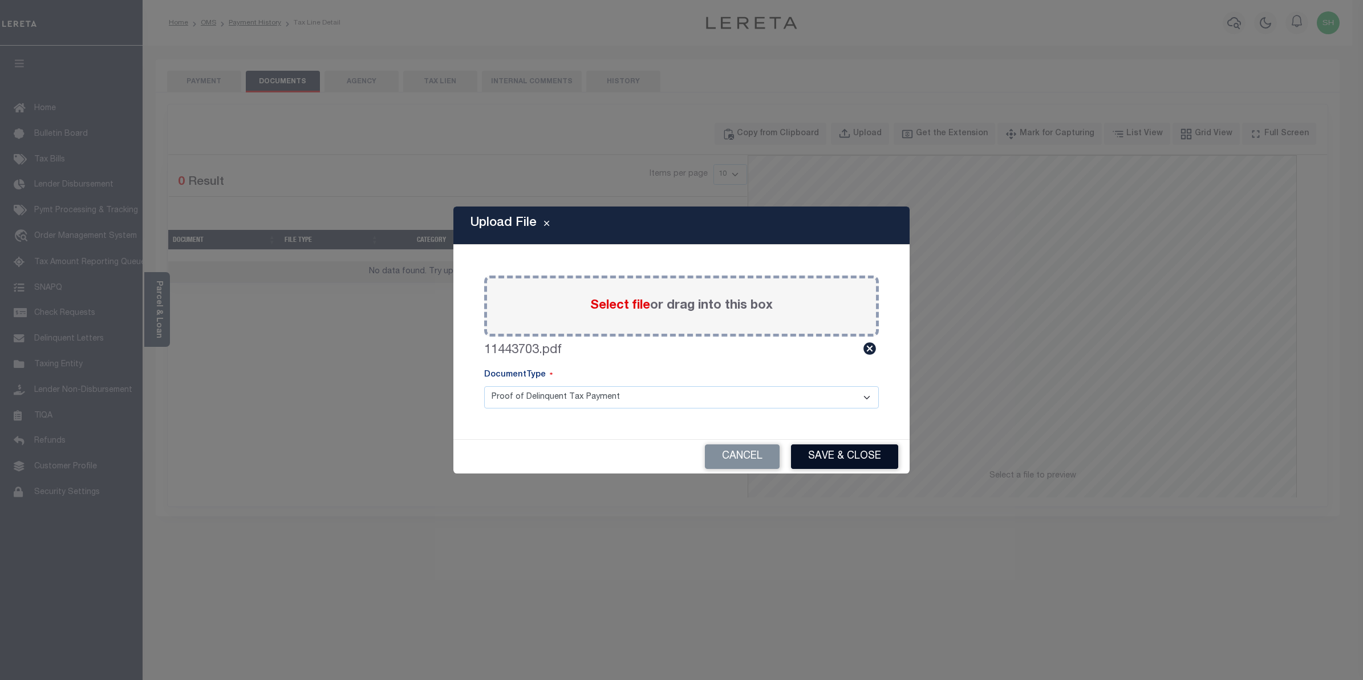
click at [824, 458] on button "Save & Close" at bounding box center [844, 456] width 107 height 25
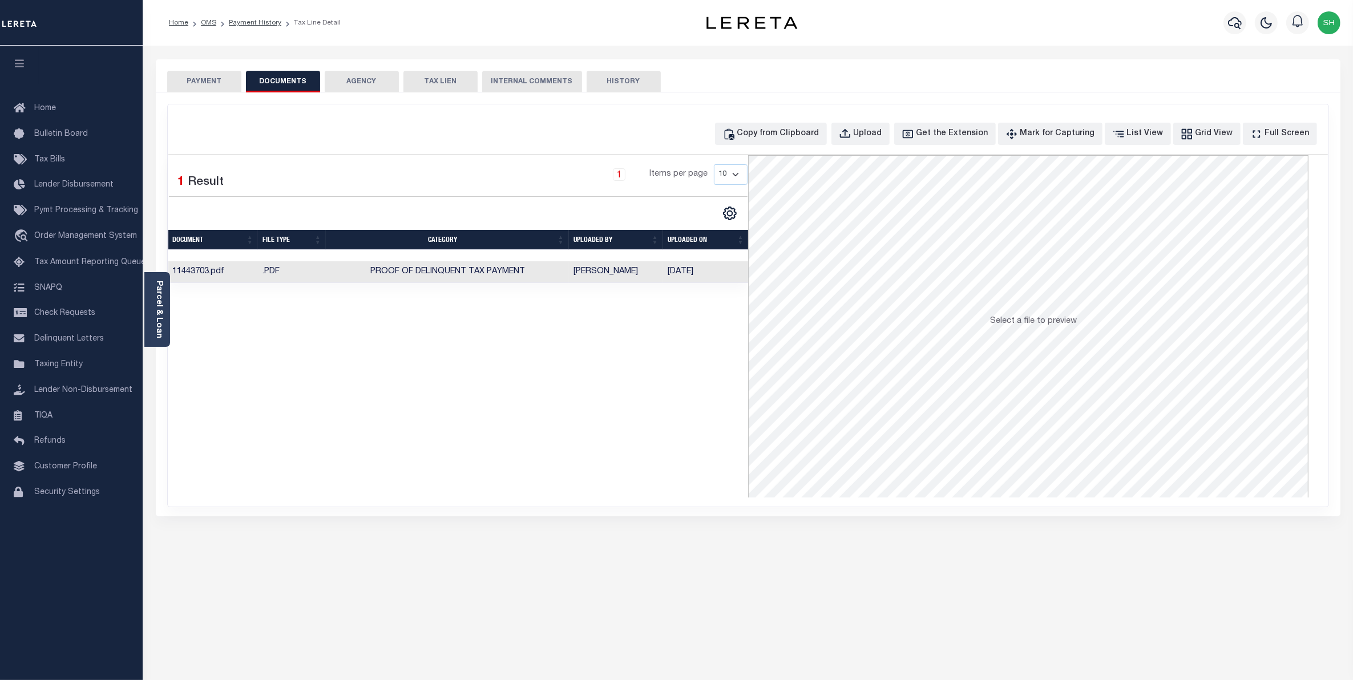
click at [214, 89] on button "PAYMENT" at bounding box center [204, 82] width 74 height 22
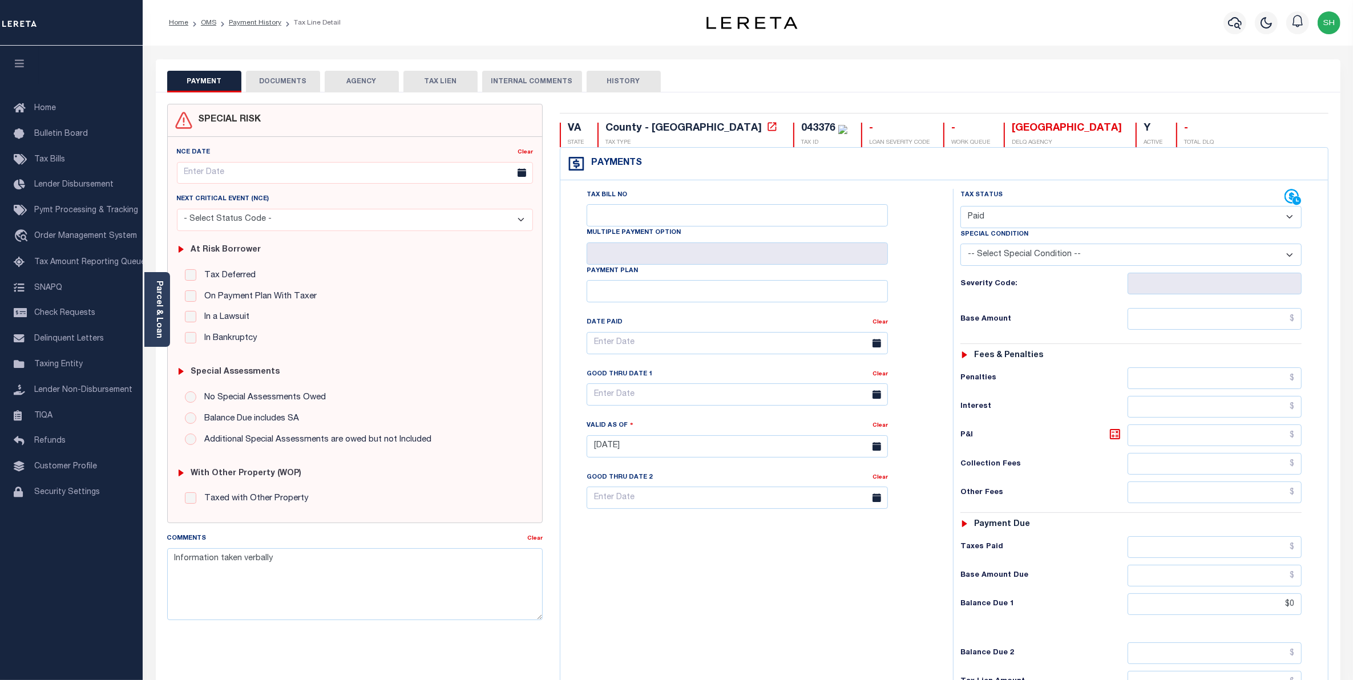
click at [1290, 218] on select "- Select Status Code - Open Due/Unpaid Paid Incomplete No Tax Due Internal Refu…" at bounding box center [1131, 217] width 342 height 22
select select "DUE"
click at [960, 207] on select "- Select Status Code - Open Due/Unpaid Paid Incomplete No Tax Due Internal Refu…" at bounding box center [1131, 217] width 342 height 22
type input "[DATE]"
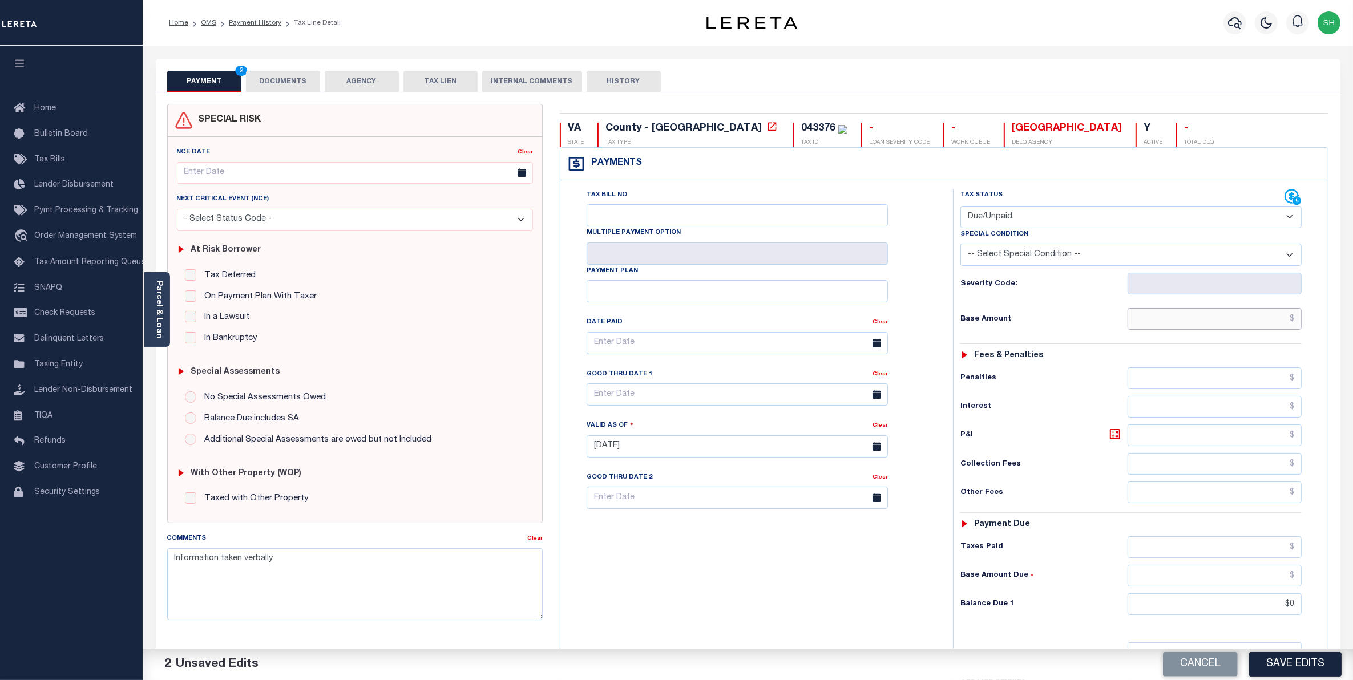
click at [1252, 323] on input "text" at bounding box center [1214, 319] width 175 height 22
type input "$9,839.40"
click at [1268, 439] on input "text" at bounding box center [1214, 435] width 175 height 22
click at [1261, 408] on input "text" at bounding box center [1214, 407] width 175 height 22
type input "$225.13"
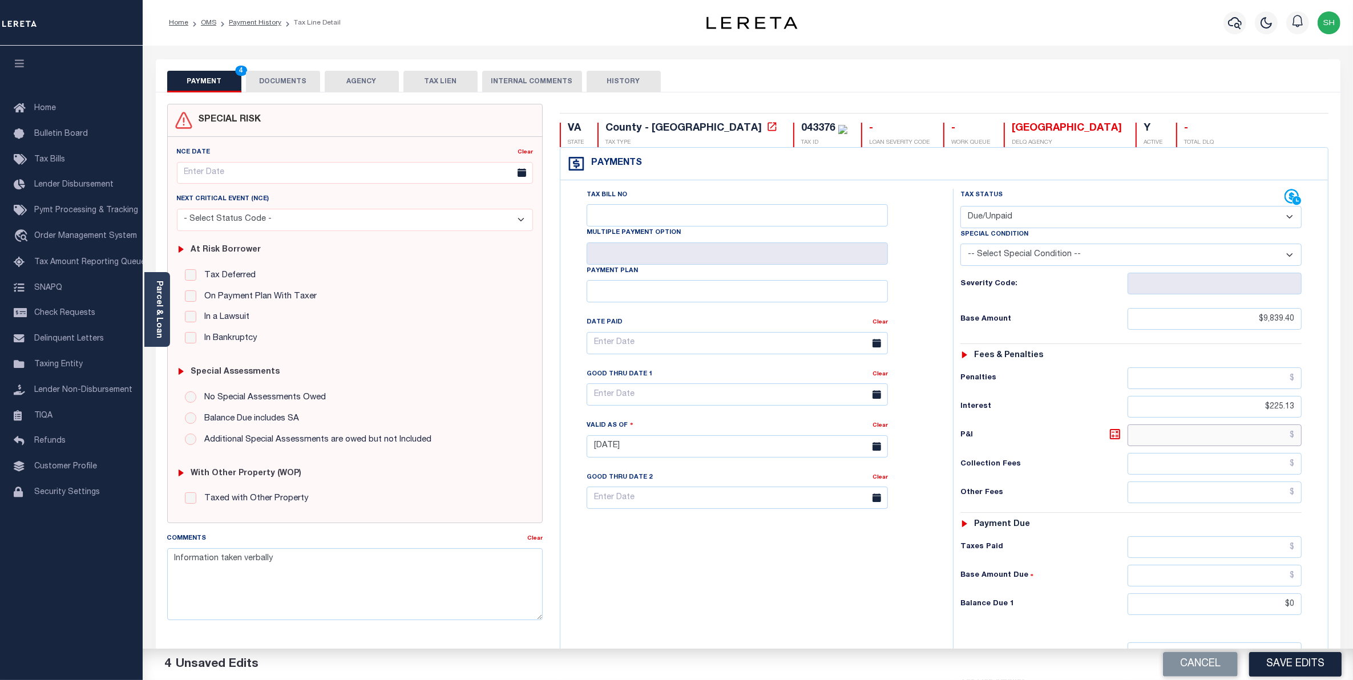
click at [1241, 446] on input "text" at bounding box center [1214, 435] width 175 height 22
type input "$983.94"
drag, startPoint x: 1256, startPoint y: 608, endPoint x: 1365, endPoint y: 605, distance: 109.6
click at [1352, 605] on html "Home OMS Payment History Tax Line Detail" at bounding box center [676, 417] width 1353 height 835
type input "$11,048.47"
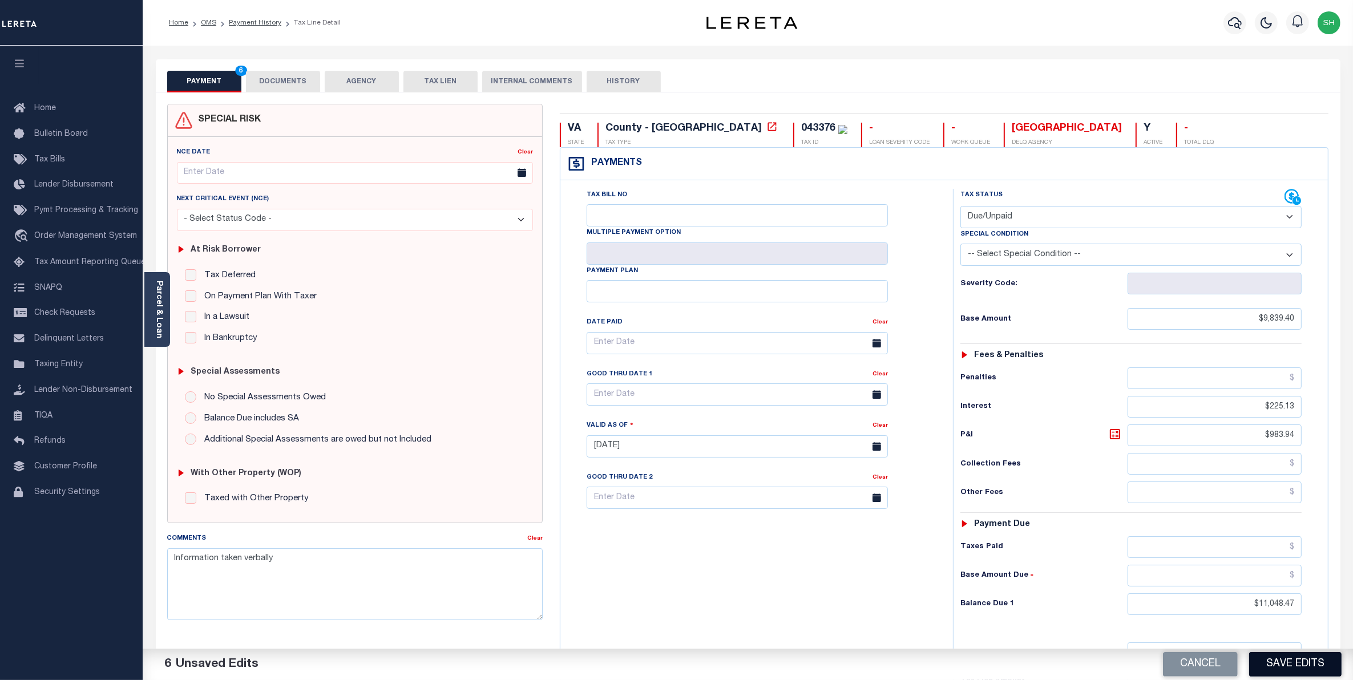
click at [1270, 663] on button "Save Edits" at bounding box center [1295, 664] width 92 height 25
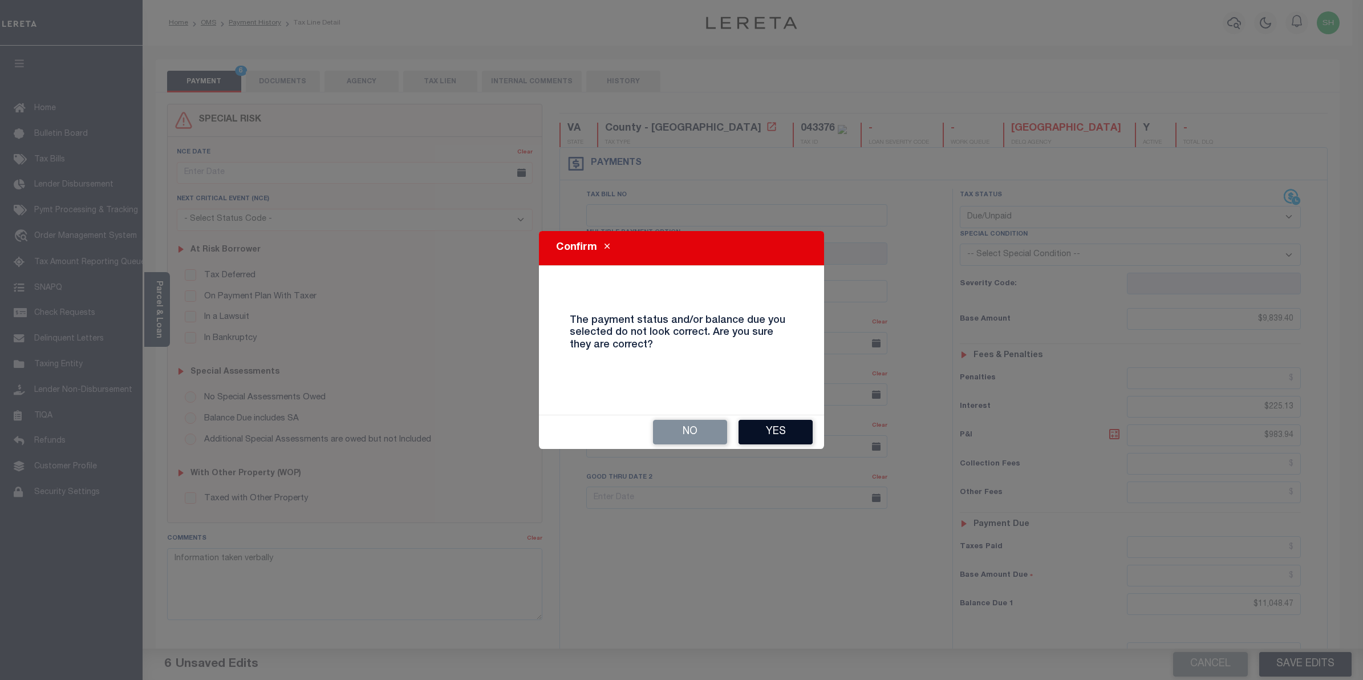
click at [780, 434] on button "Yes" at bounding box center [776, 432] width 74 height 25
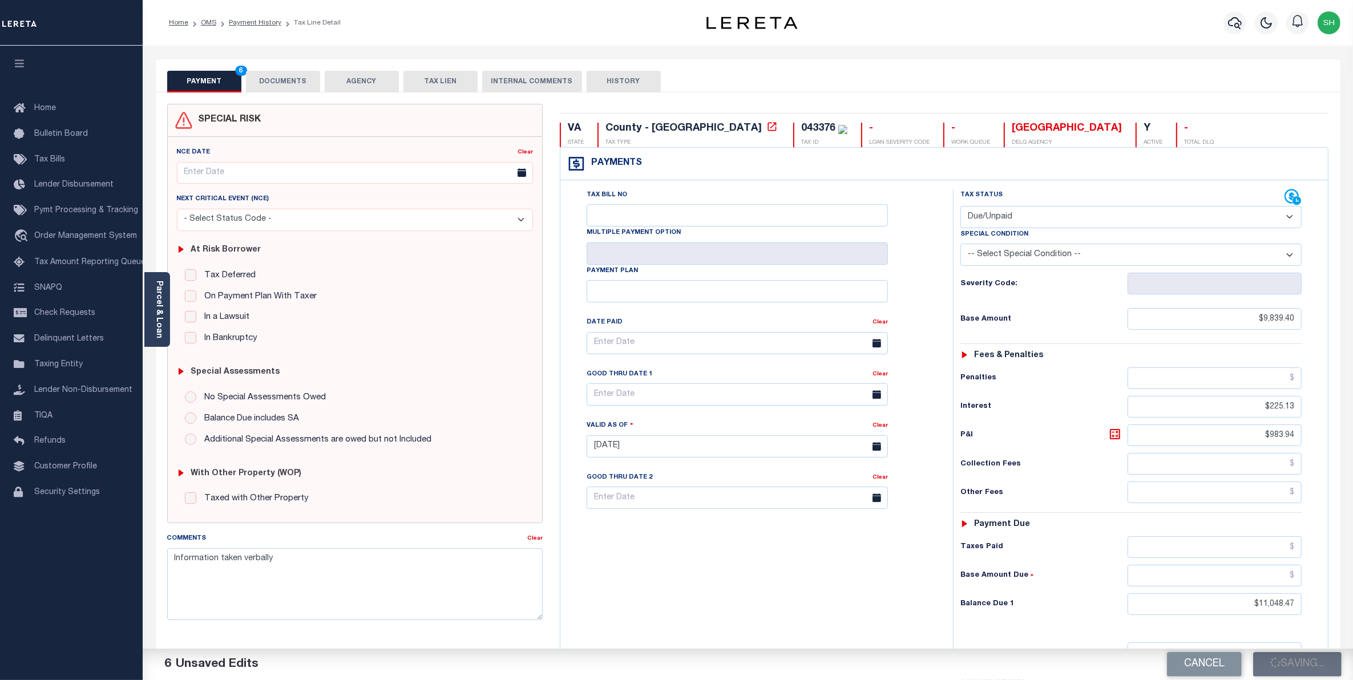
checkbox input "false"
type input "$9,839.4"
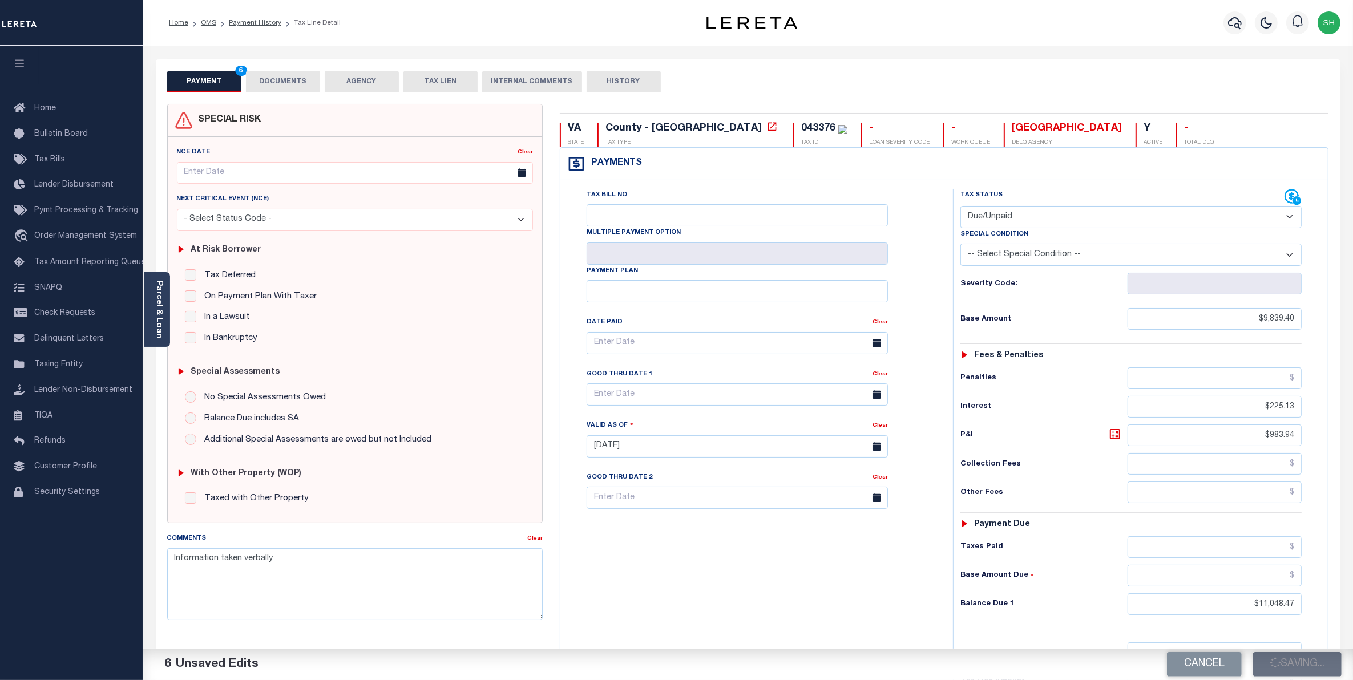
type input "$225.13"
type input "$983.94"
type input "$11,048.47"
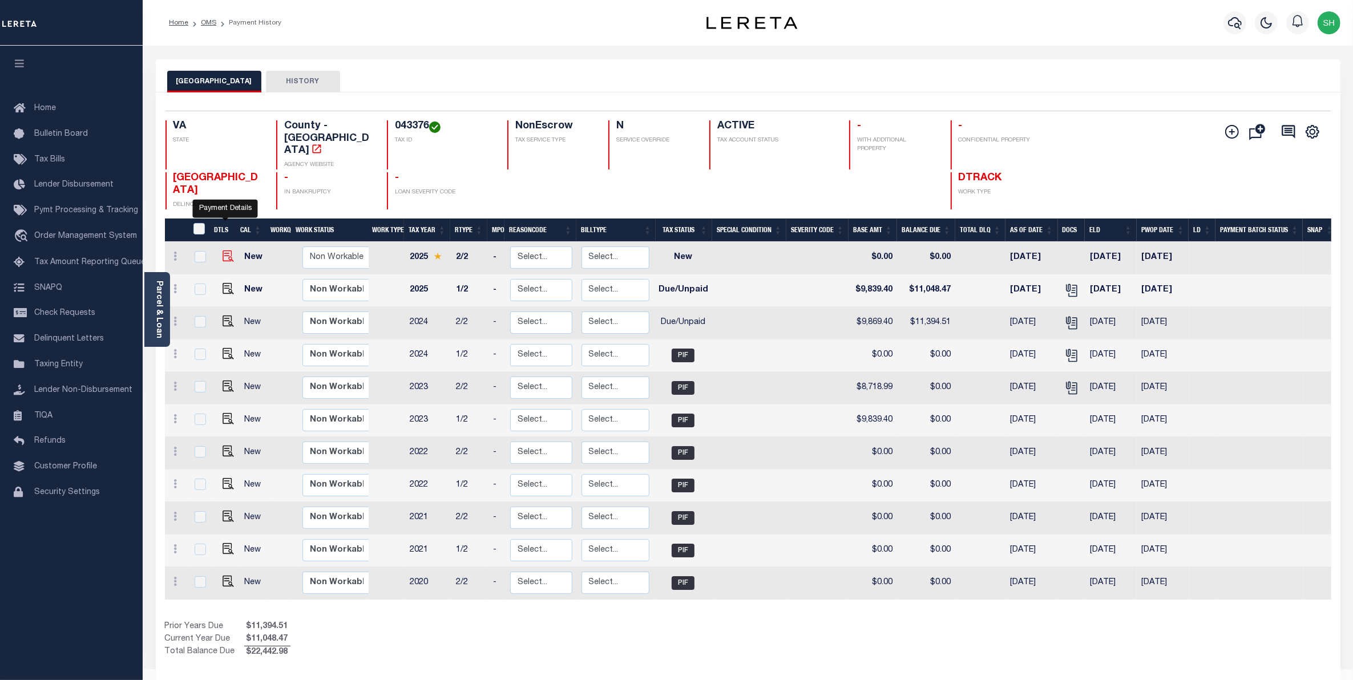
click at [225, 250] on img "" at bounding box center [227, 255] width 11 height 11
checkbox input "true"
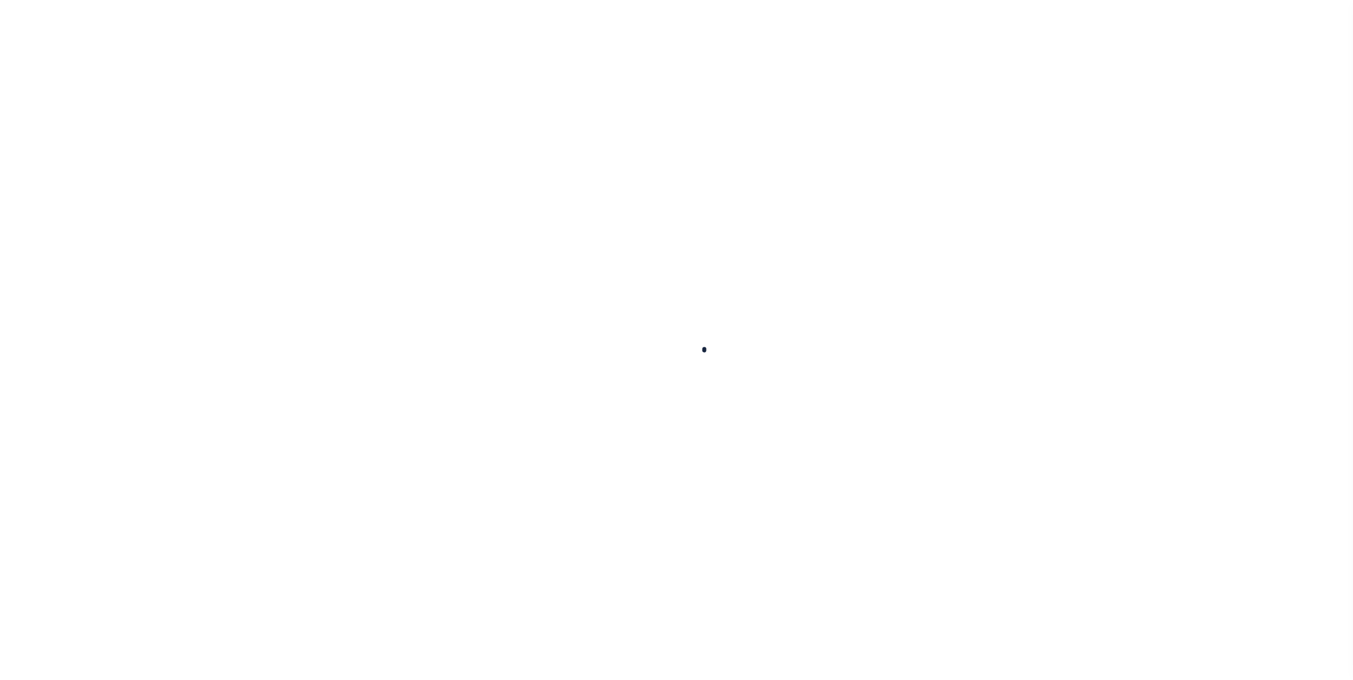
checkbox input "false"
type input "[DATE]"
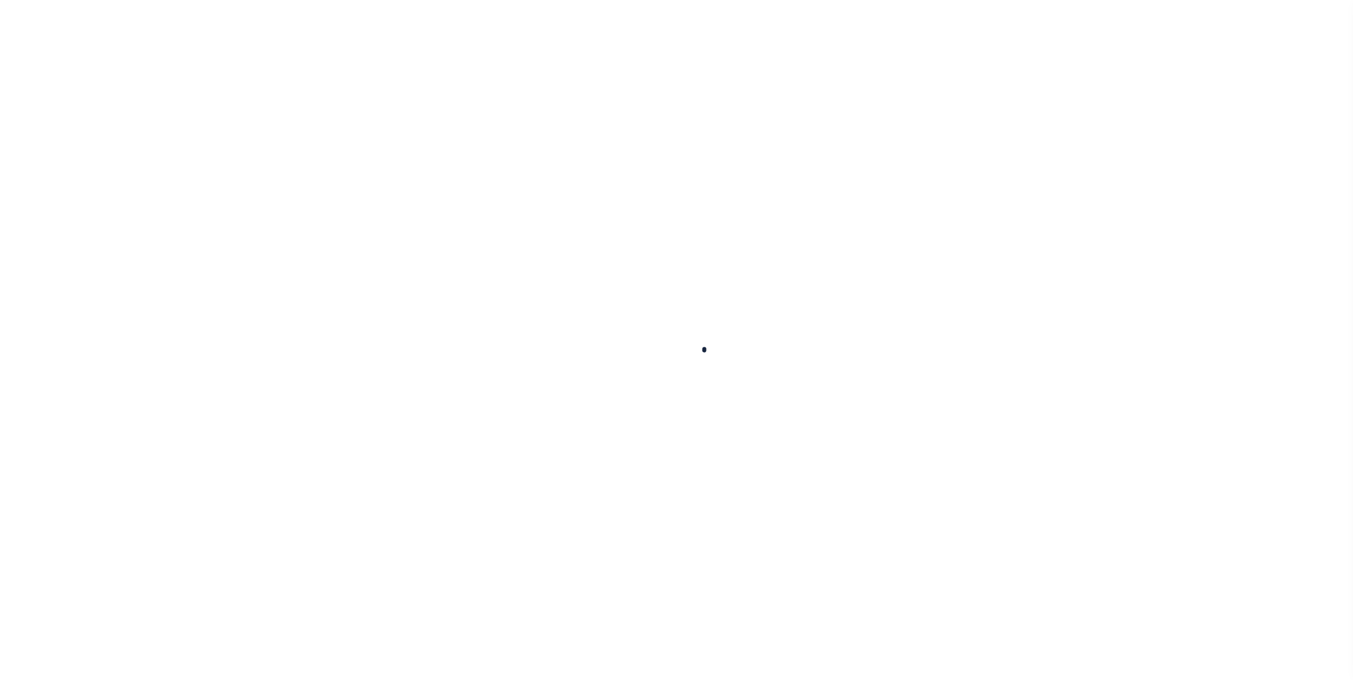
select select "NW2"
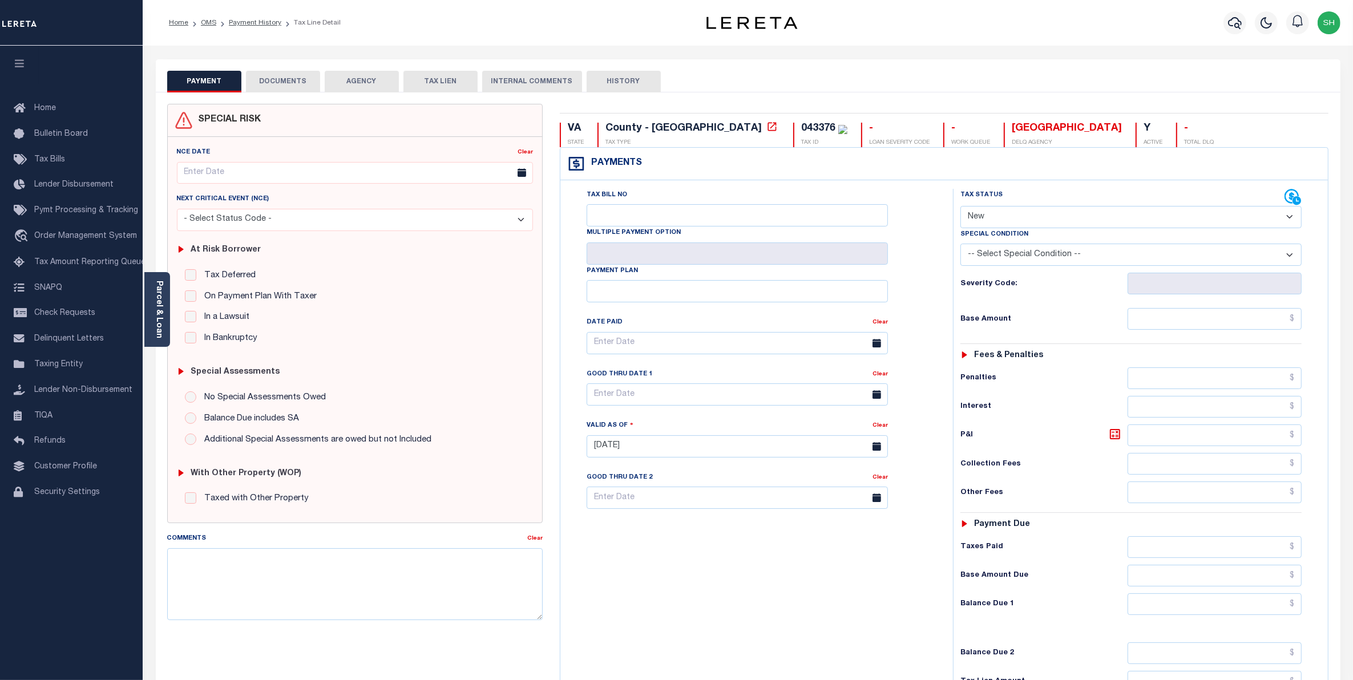
click at [284, 86] on button "DOCUMENTS" at bounding box center [283, 82] width 74 height 22
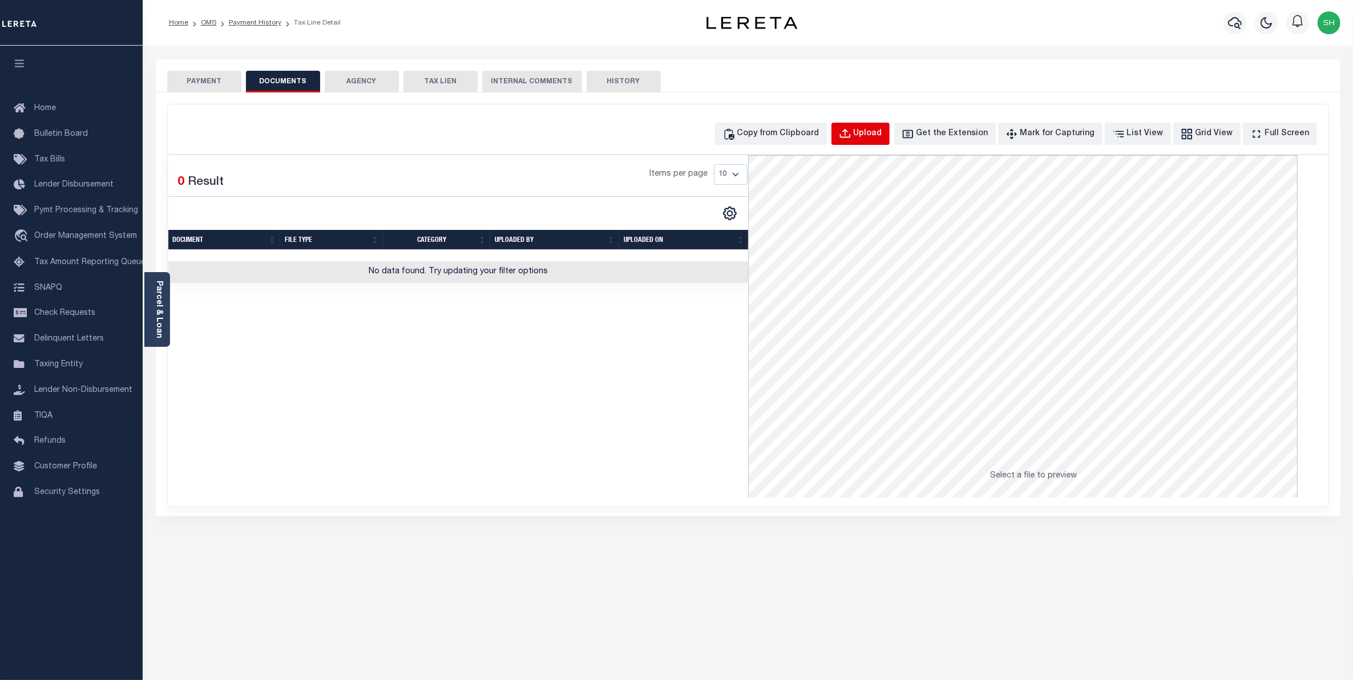
click at [876, 129] on div "Upload" at bounding box center [867, 134] width 29 height 13
select select "POP"
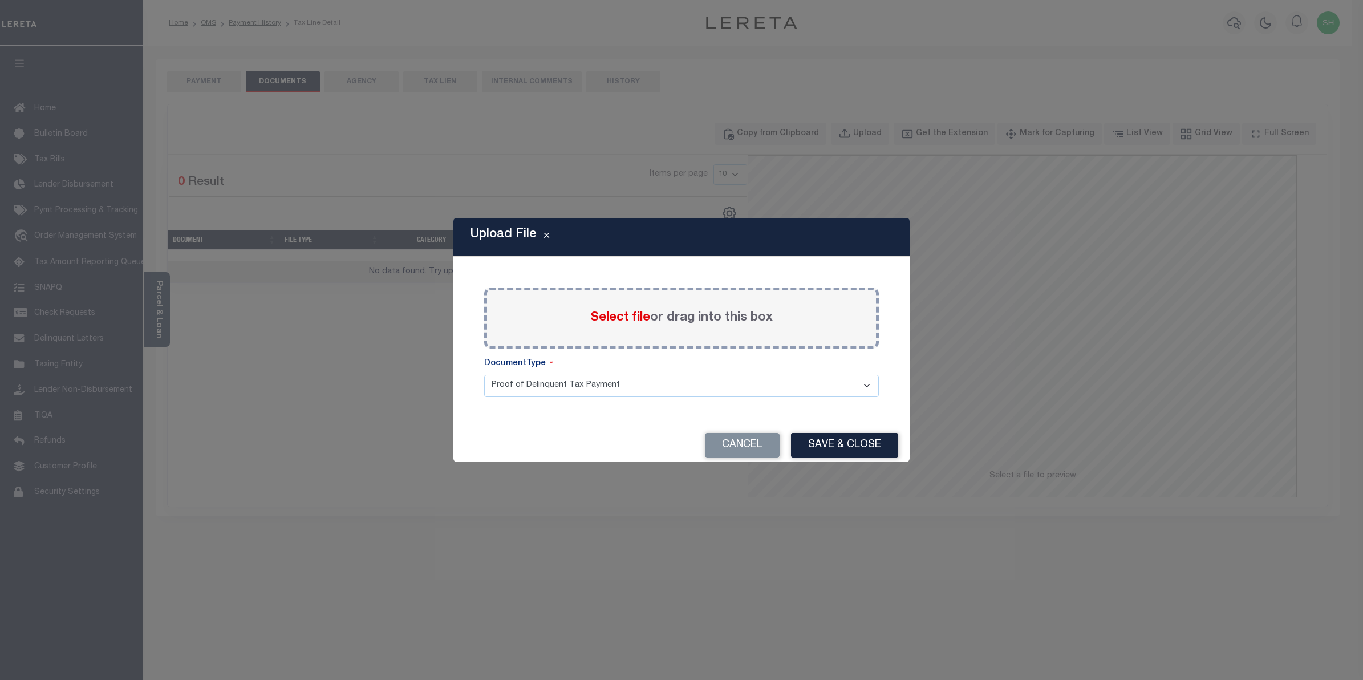
click at [636, 317] on span "Select file" at bounding box center [620, 317] width 60 height 13
click at [0, 0] on input "Select file or drag into this box" at bounding box center [0, 0] width 0 height 0
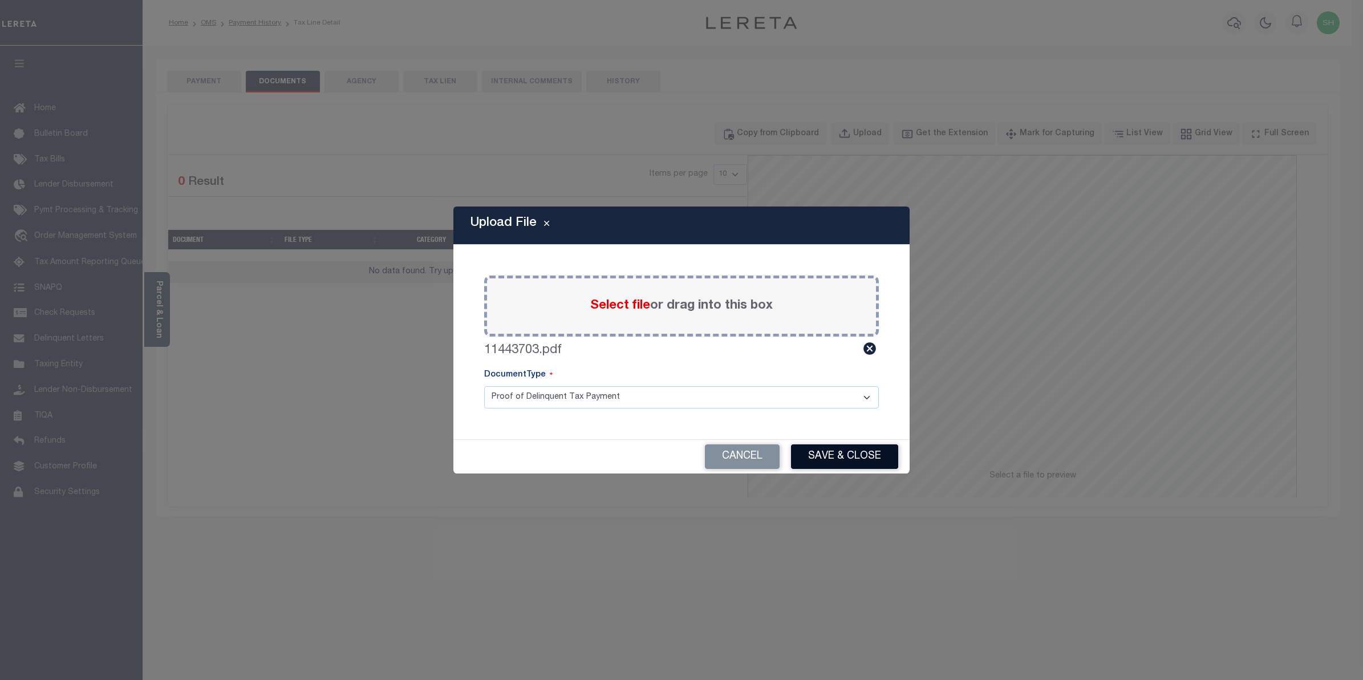
click at [836, 456] on button "Save & Close" at bounding box center [844, 456] width 107 height 25
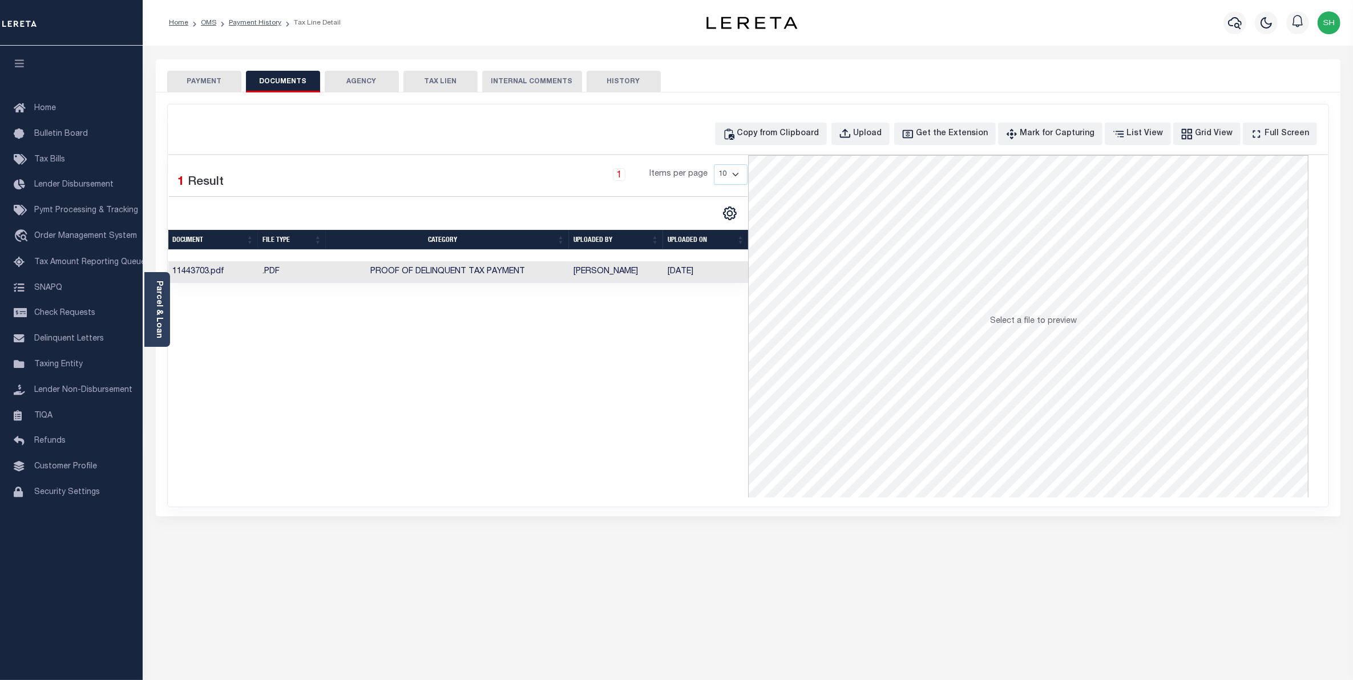
click at [214, 82] on button "PAYMENT" at bounding box center [204, 82] width 74 height 22
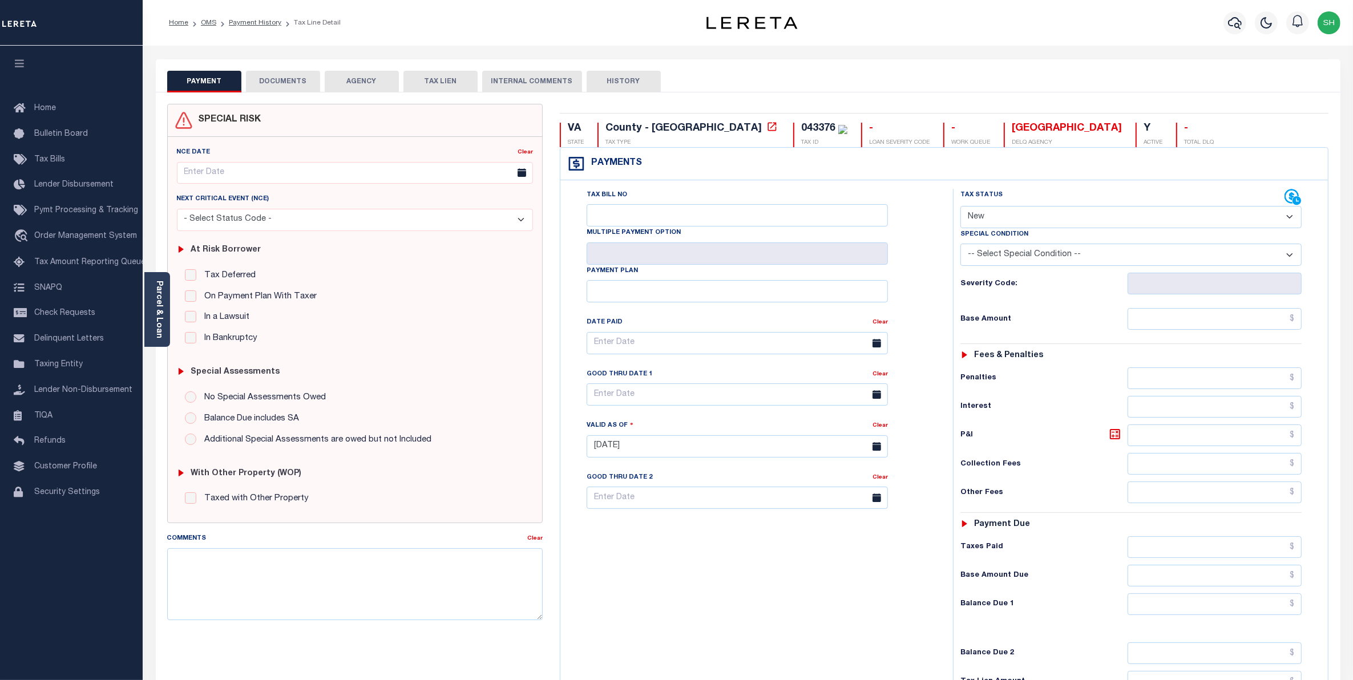
click at [1288, 217] on select "- Select Status Code - Open Due/Unpaid Paid Incomplete No Tax Due Internal Refu…" at bounding box center [1131, 217] width 342 height 22
select select "OP2"
click at [960, 207] on select "- Select Status Code - Open Due/Unpaid Paid Incomplete No Tax Due Internal Refu…" at bounding box center [1131, 217] width 342 height 22
type input "10/14/2025"
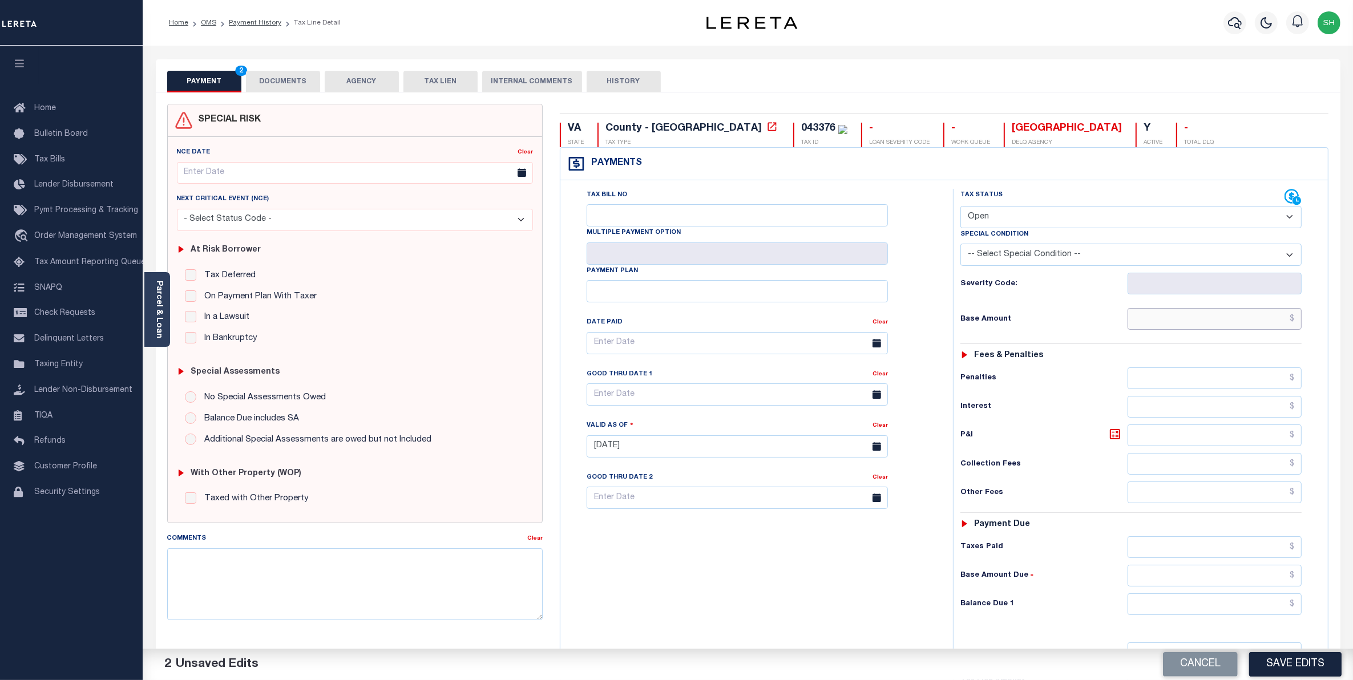
click at [1273, 323] on input "text" at bounding box center [1214, 319] width 175 height 22
type input "$9,839.40"
click at [1247, 614] on input "text" at bounding box center [1214, 604] width 175 height 22
type input "$9,839.40"
click at [1285, 666] on button "Save Edits" at bounding box center [1295, 664] width 92 height 25
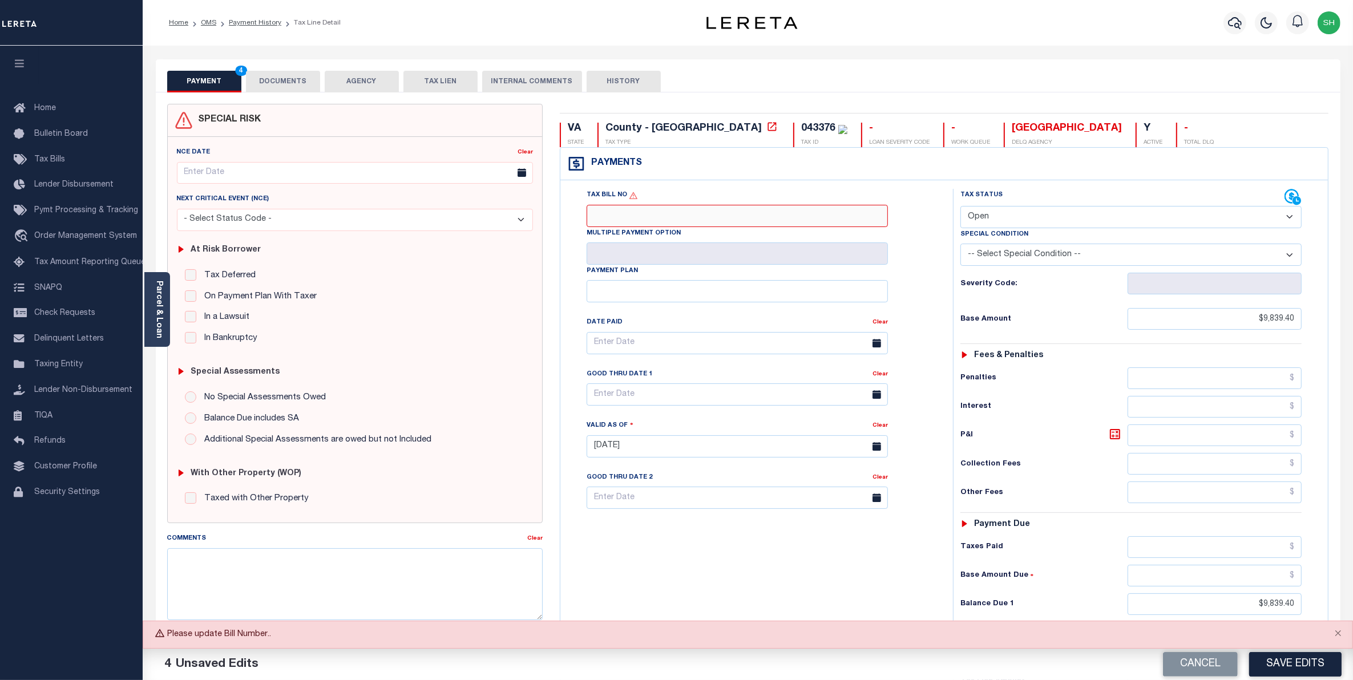
click at [629, 221] on input "Tax Bill No" at bounding box center [736, 216] width 301 height 22
type input "10119579"
click at [1265, 669] on button "Save Edits" at bounding box center [1295, 664] width 92 height 25
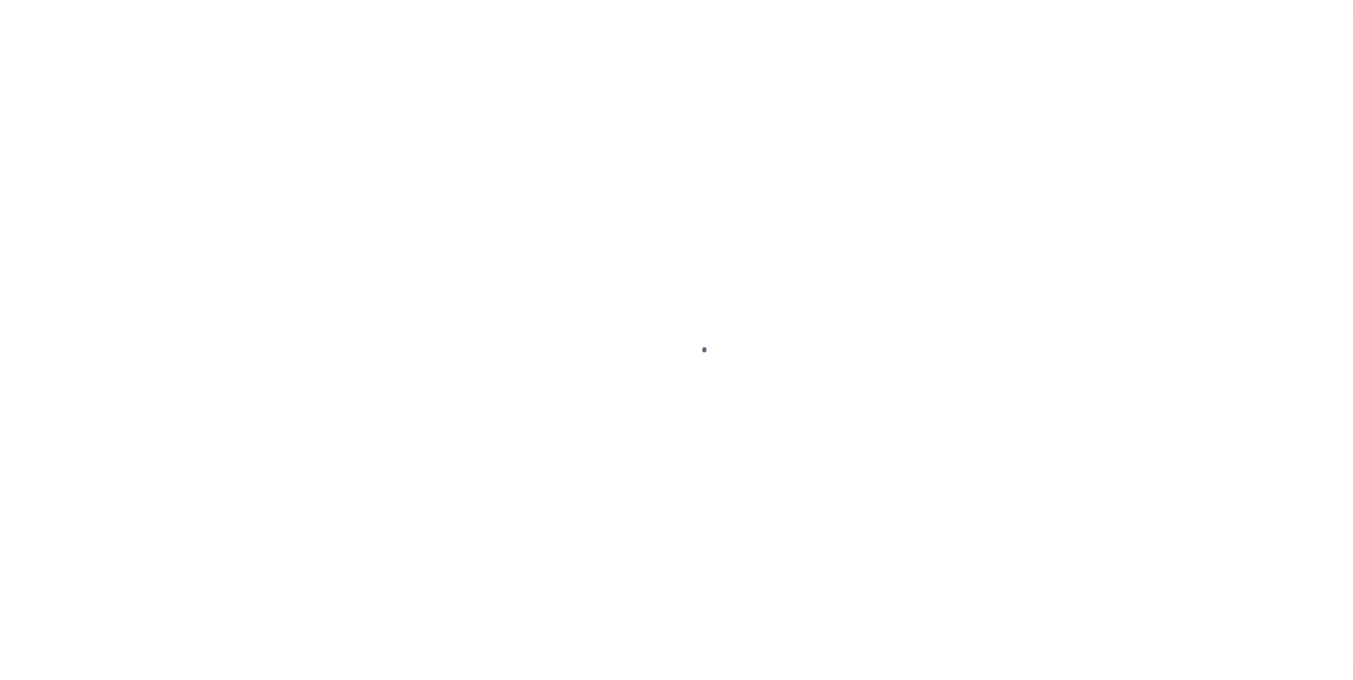
select select "OP2"
select select "DUE"
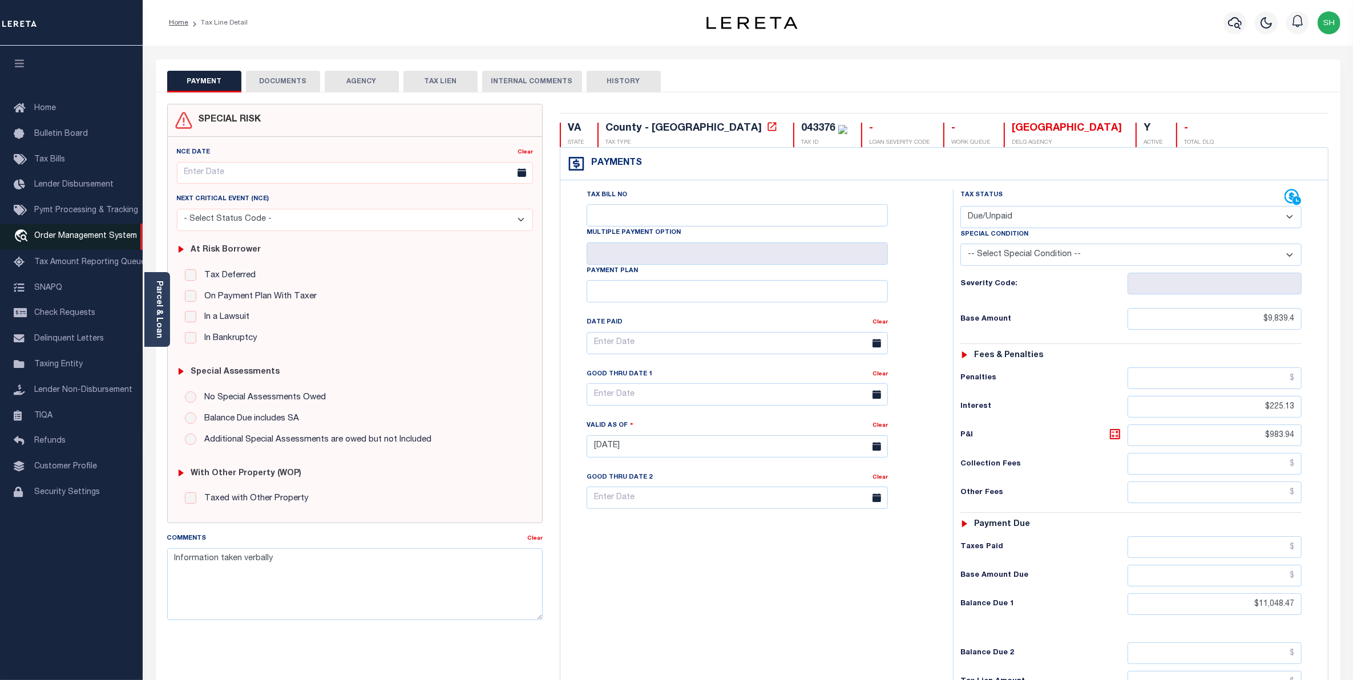
click at [72, 237] on span "Order Management System" at bounding box center [85, 236] width 103 height 8
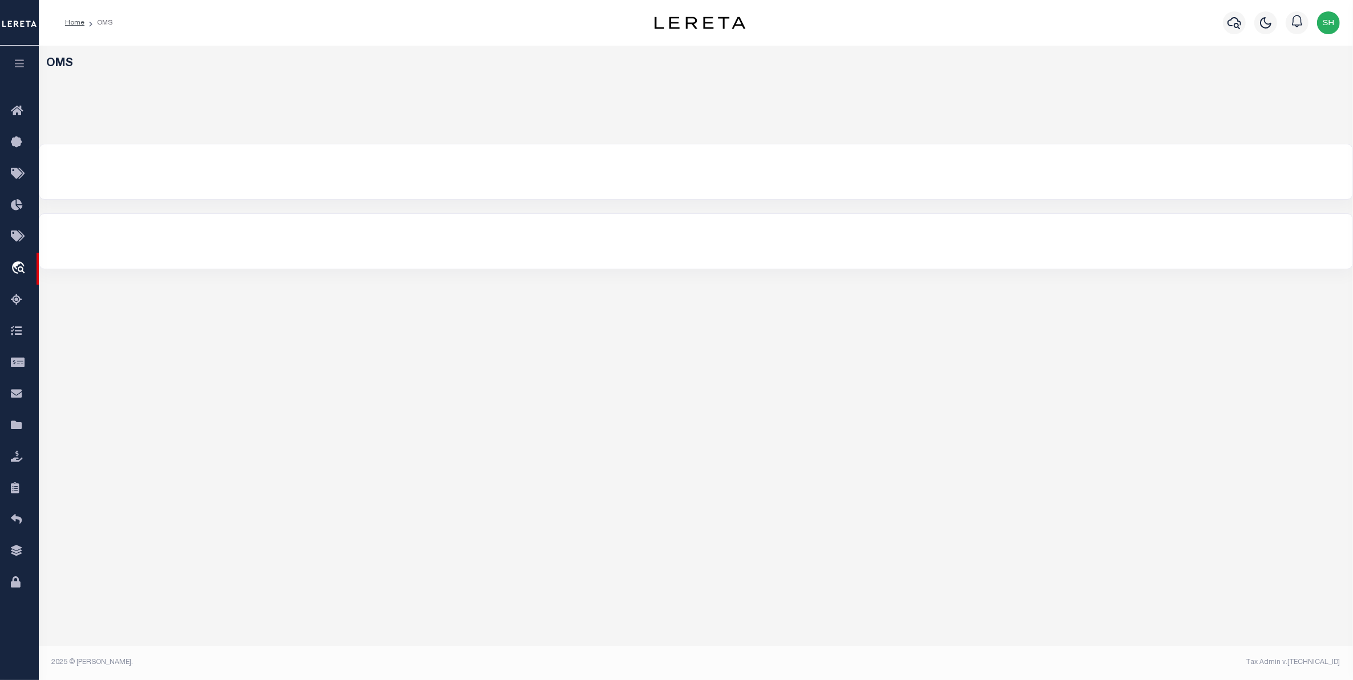
select select "200"
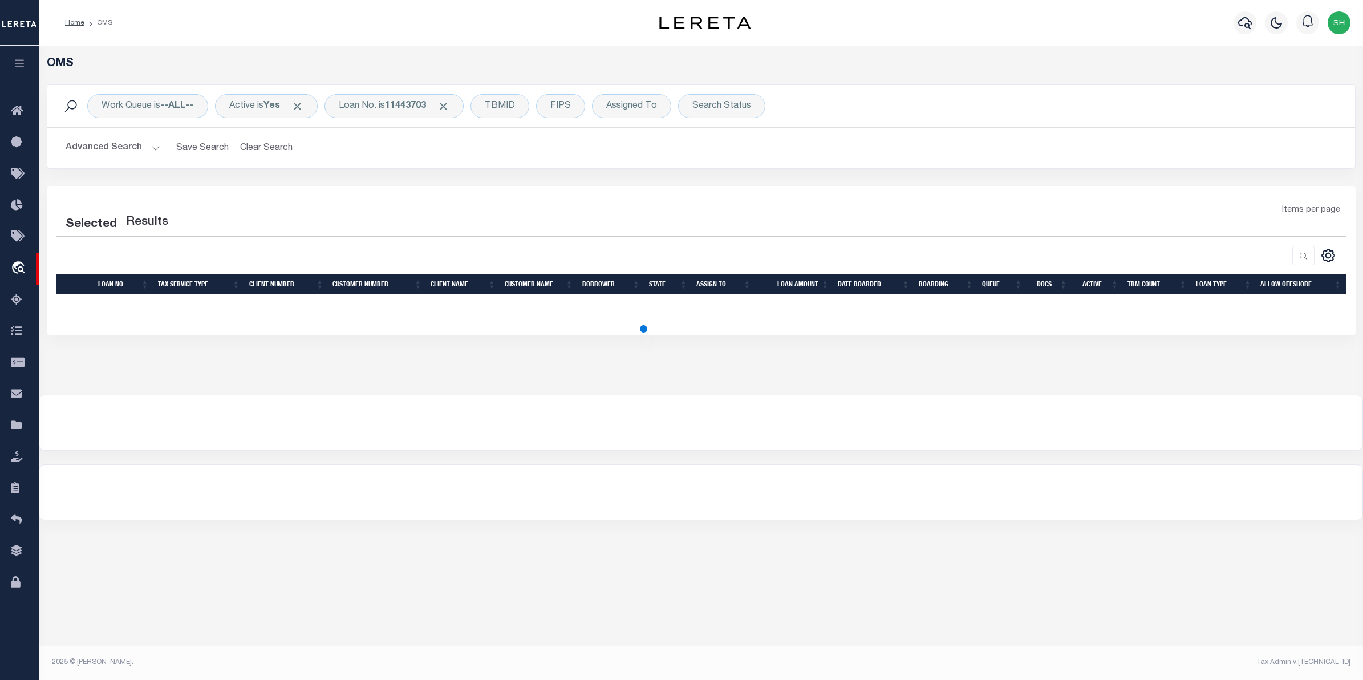
select select "200"
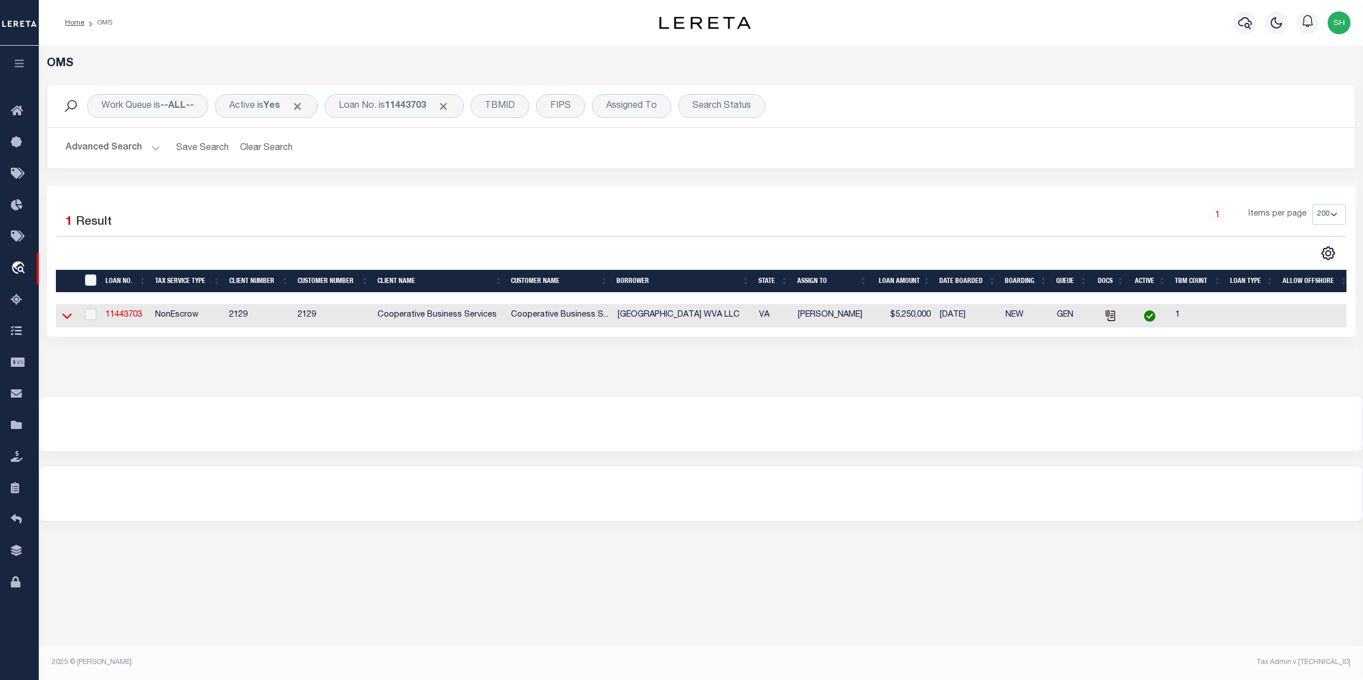
click at [67, 319] on icon at bounding box center [67, 316] width 10 height 12
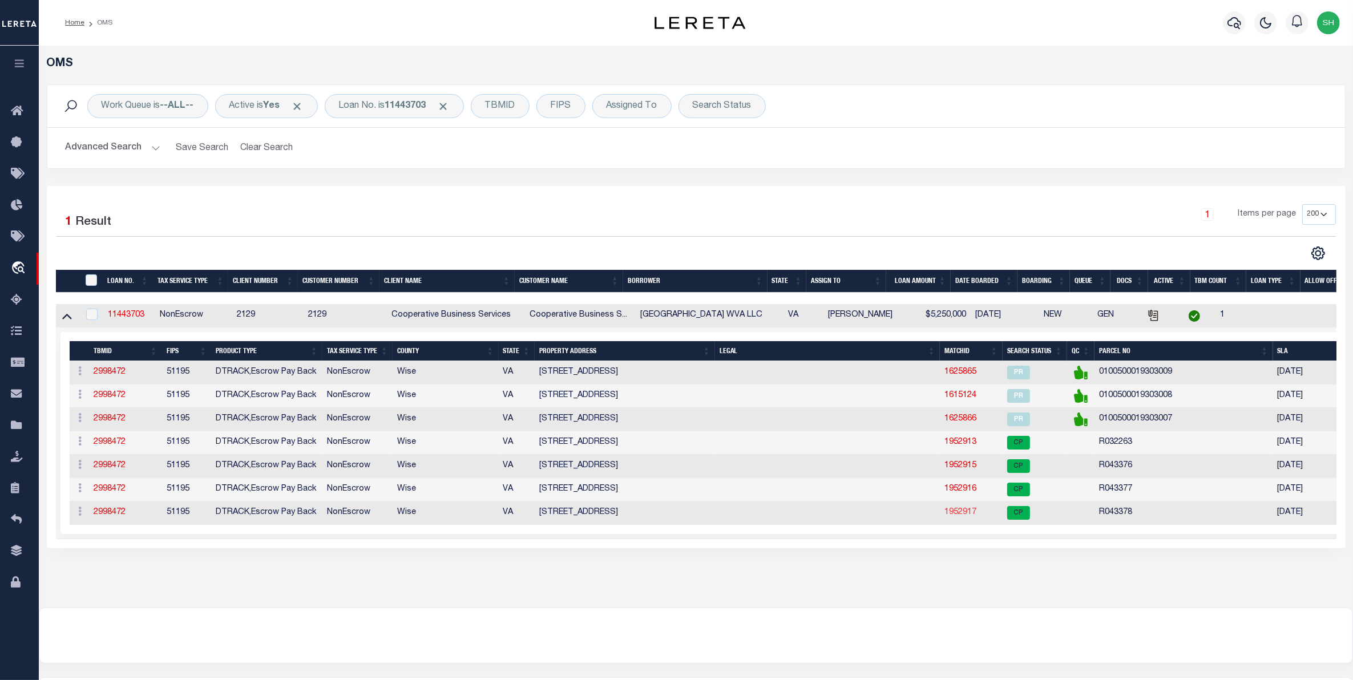
click at [960, 516] on link "1952917" at bounding box center [960, 512] width 32 height 8
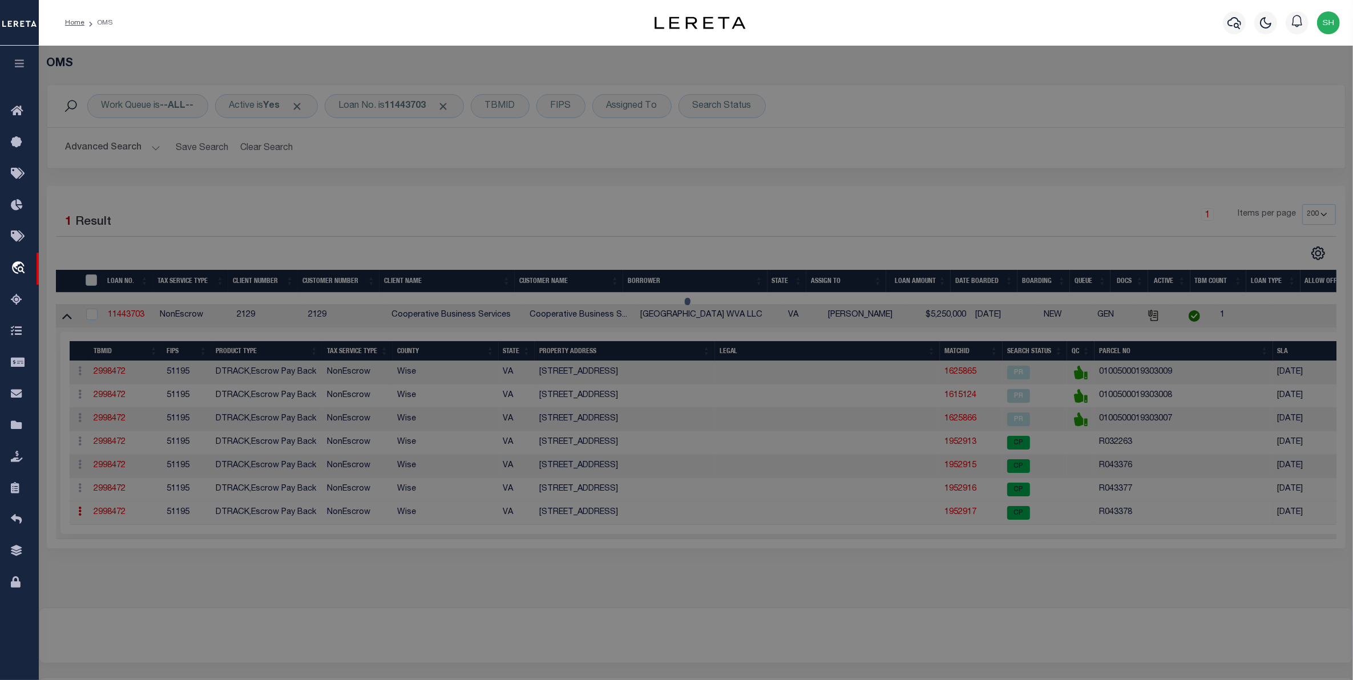
checkbox input "false"
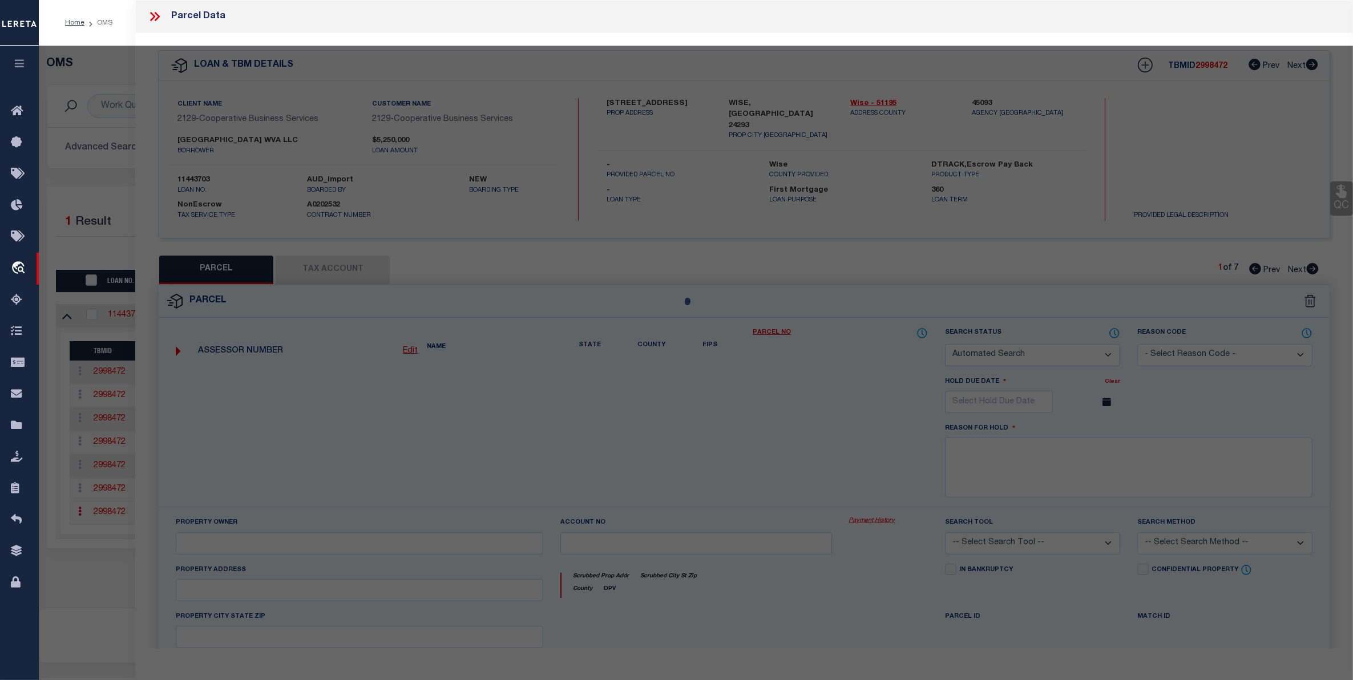
select select "CP"
type input "[GEOGRAPHIC_DATA] WVA LLC"
select select
type input "181 PLAZA RD SW, 175 PLAZA RD"
checkbox input "false"
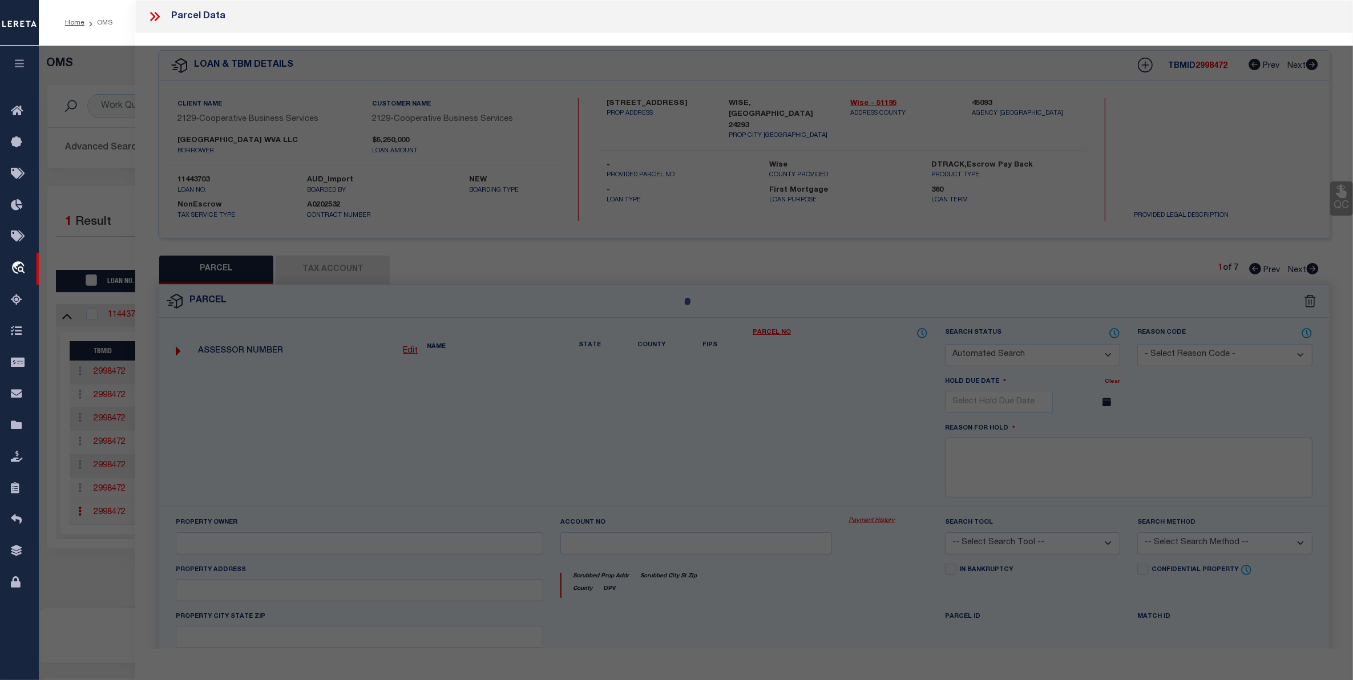
type textarea "3.075 AC SURVEY PARCEL 7 [GEOGRAPHIC_DATA]"
type textarea "Tax ID Special Project"
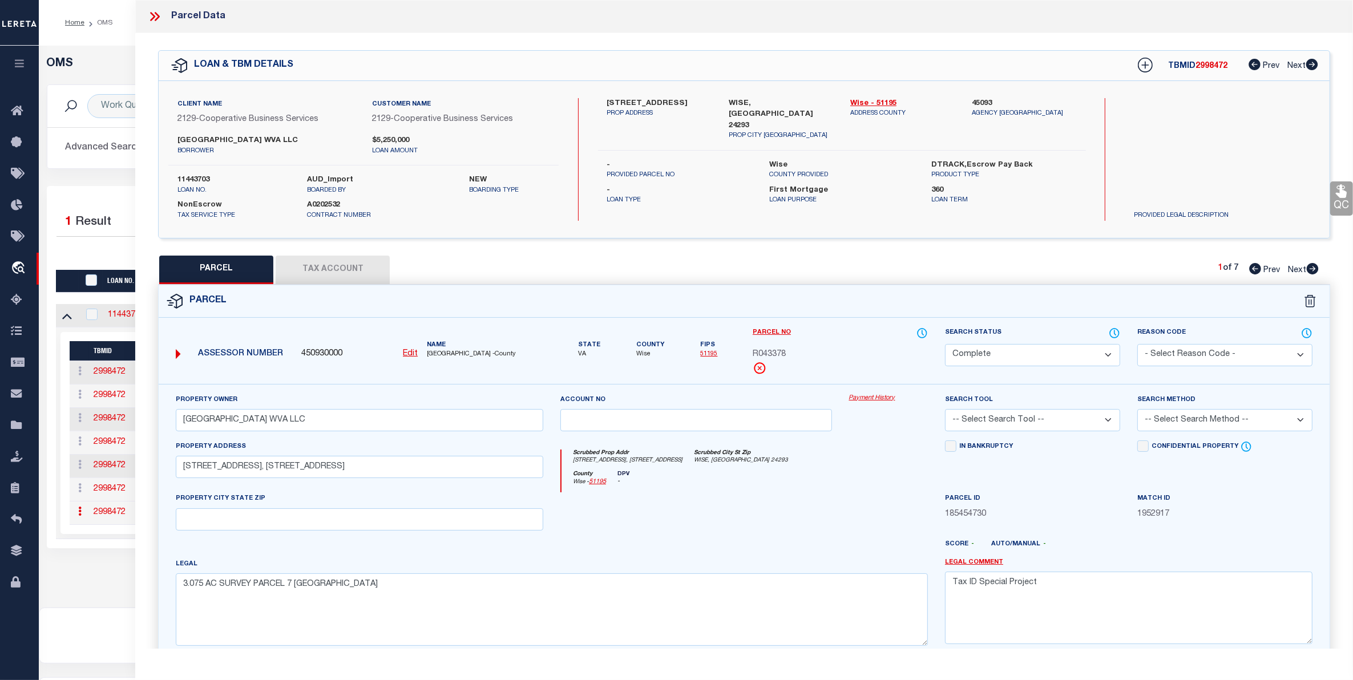
click at [889, 398] on link "Payment History" at bounding box center [888, 399] width 79 height 10
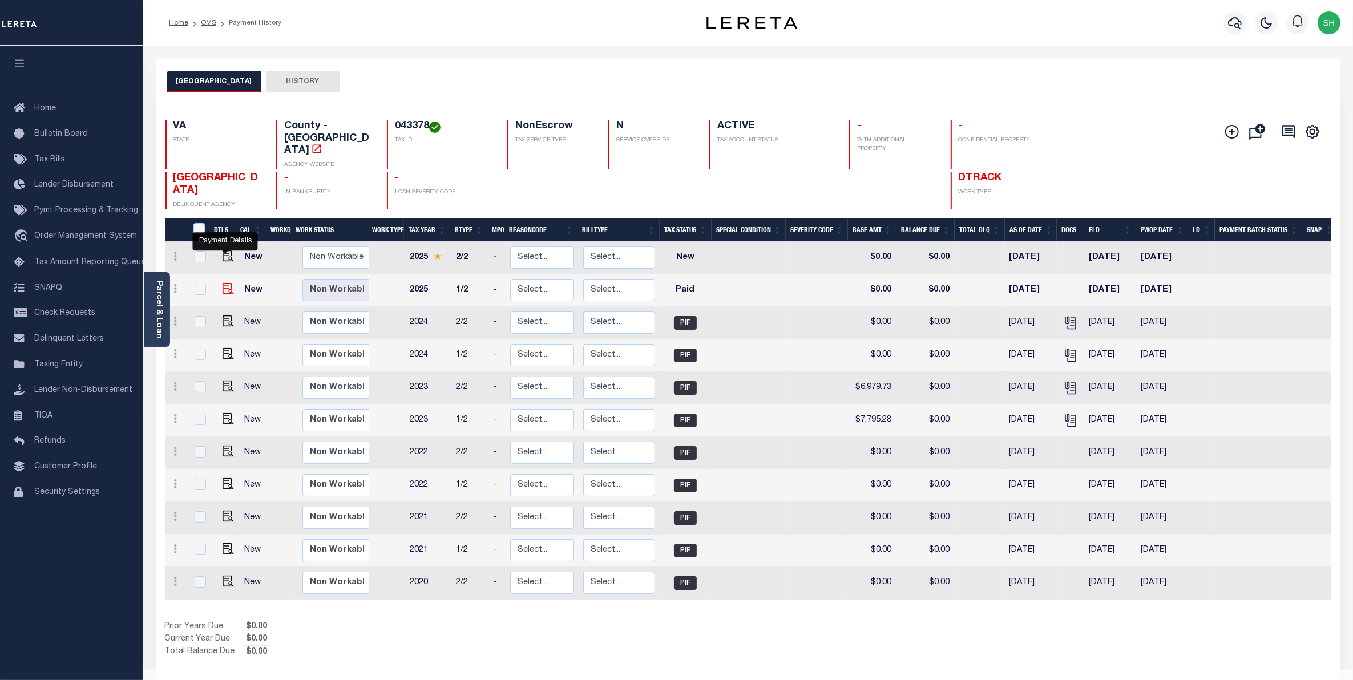
click at [222, 283] on img "" at bounding box center [227, 288] width 11 height 11
checkbox input "true"
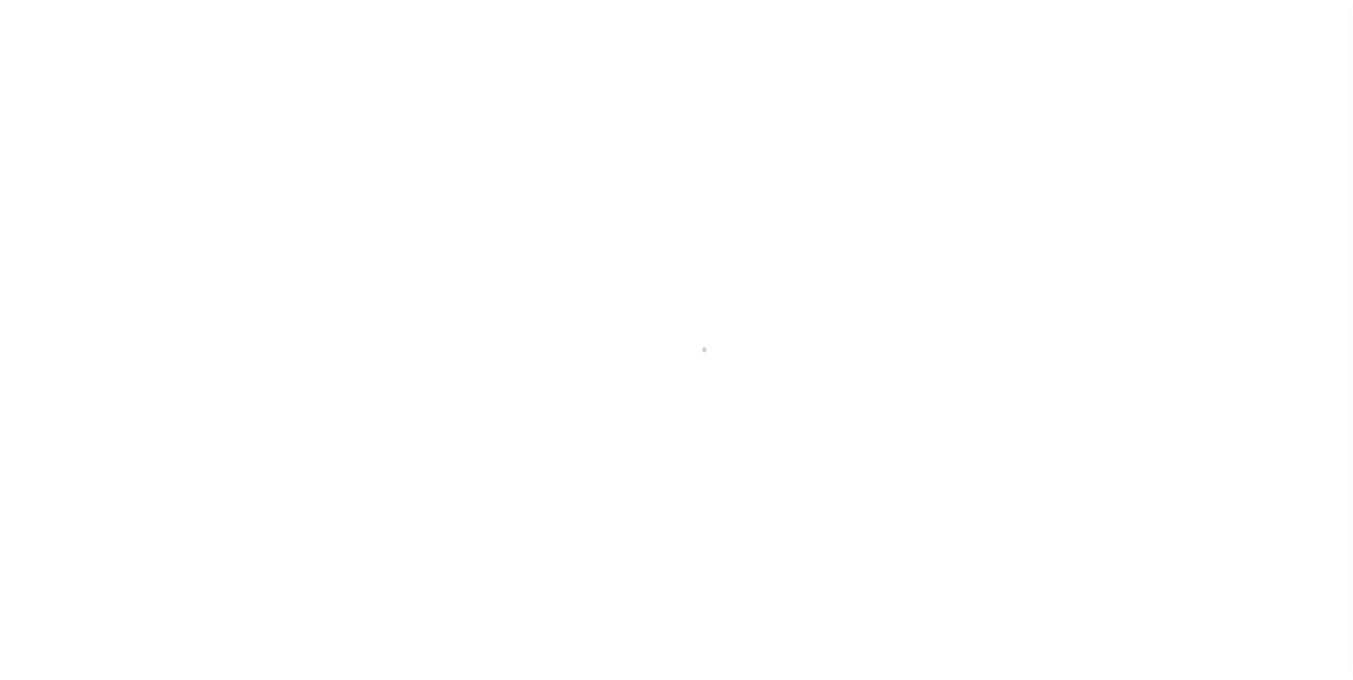
select select "PYD"
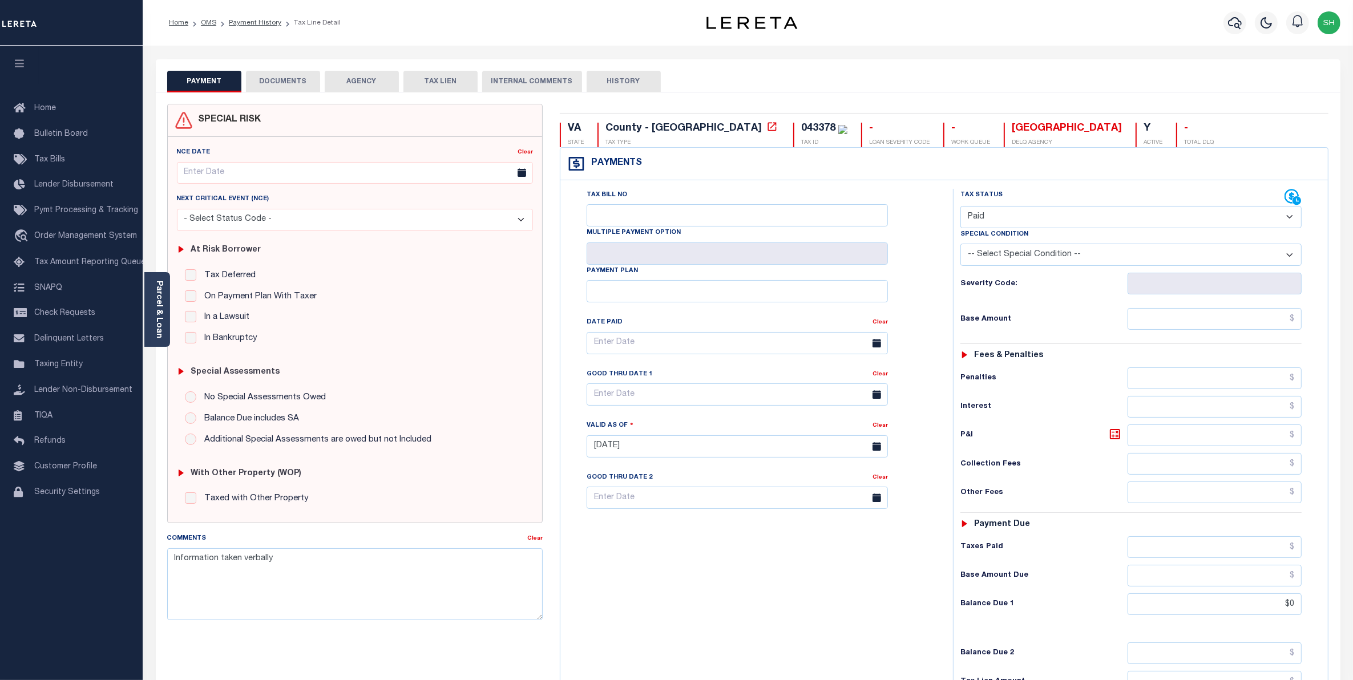
click at [284, 84] on button "DOCUMENTS" at bounding box center [283, 82] width 74 height 22
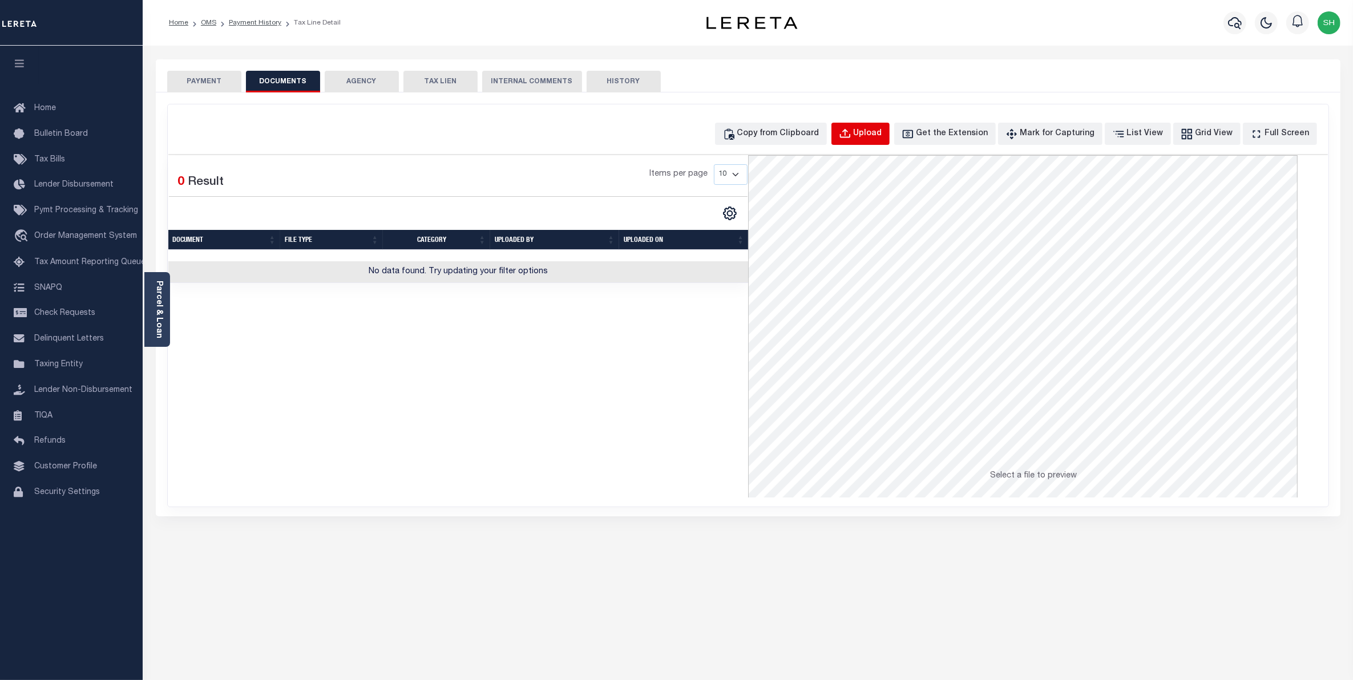
click at [888, 140] on button "Upload" at bounding box center [860, 134] width 58 height 22
select select "POP"
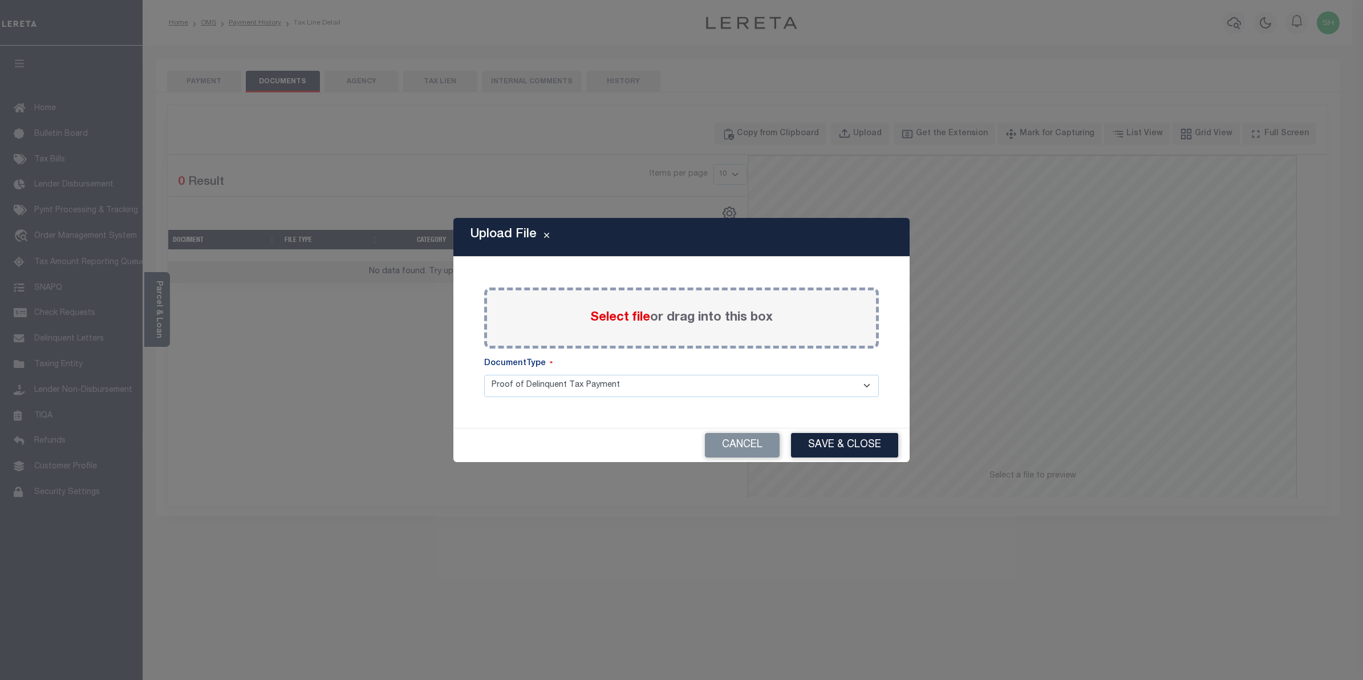
click at [639, 318] on span "Select file" at bounding box center [620, 317] width 60 height 13
click at [0, 0] on input "Select file or drag into this box" at bounding box center [0, 0] width 0 height 0
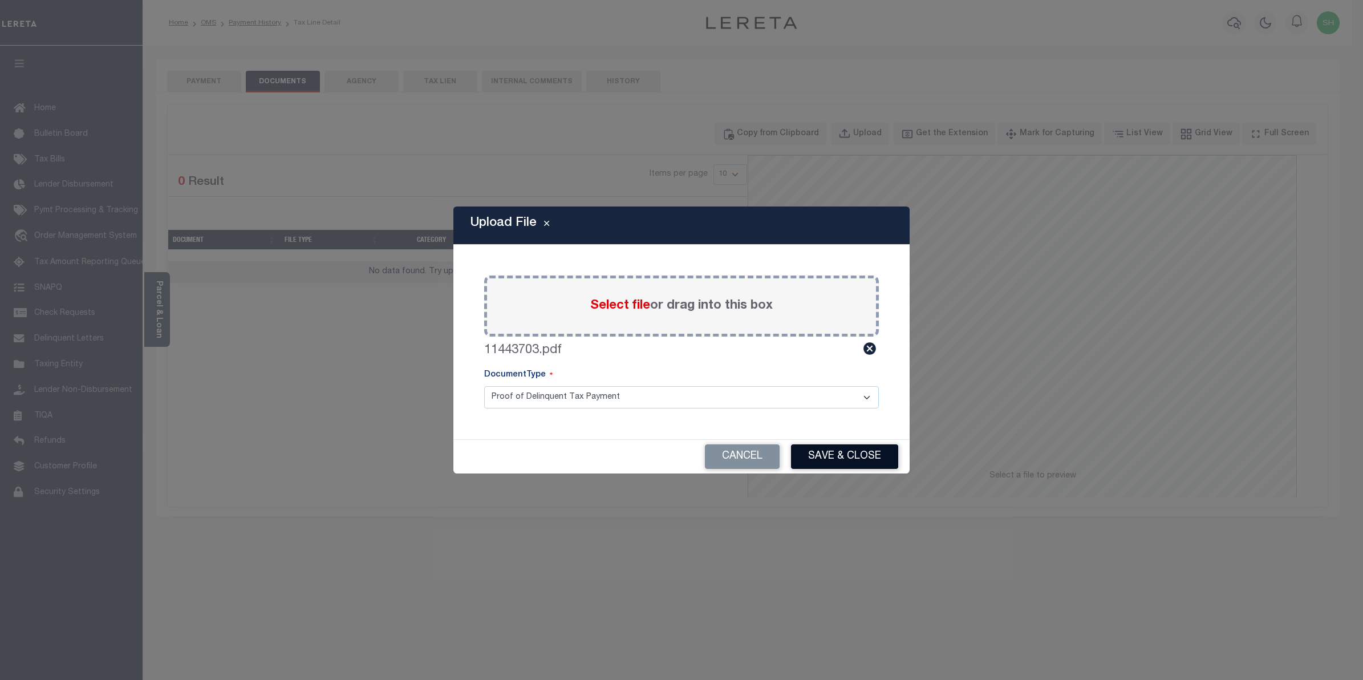
click at [831, 456] on button "Save & Close" at bounding box center [844, 456] width 107 height 25
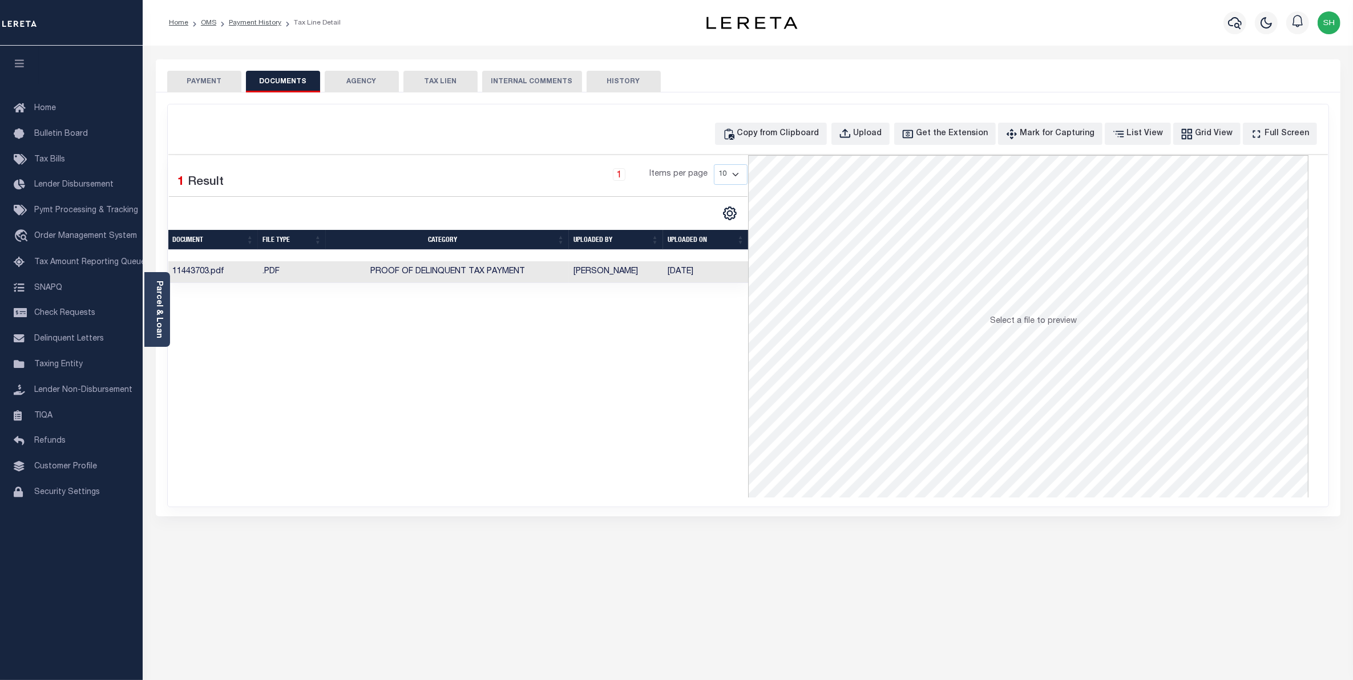
click at [212, 84] on button "PAYMENT" at bounding box center [204, 82] width 74 height 22
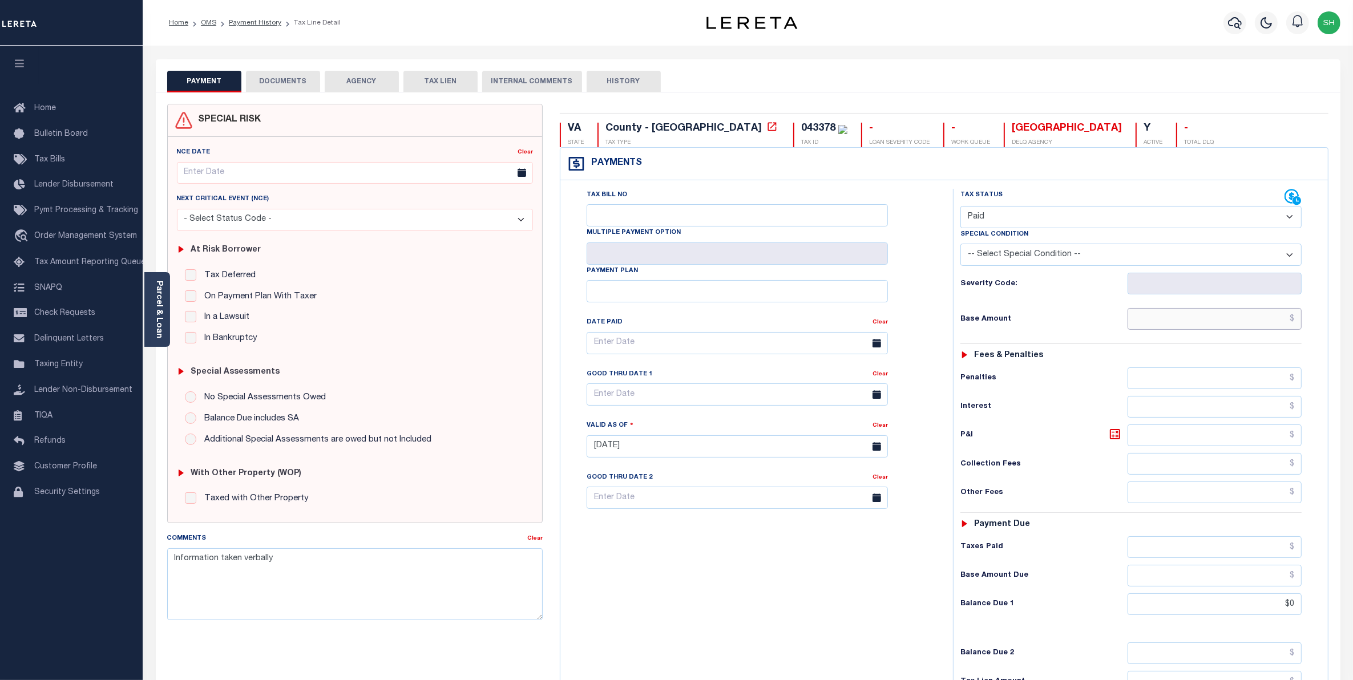
click at [1245, 321] on input "text" at bounding box center [1214, 319] width 175 height 22
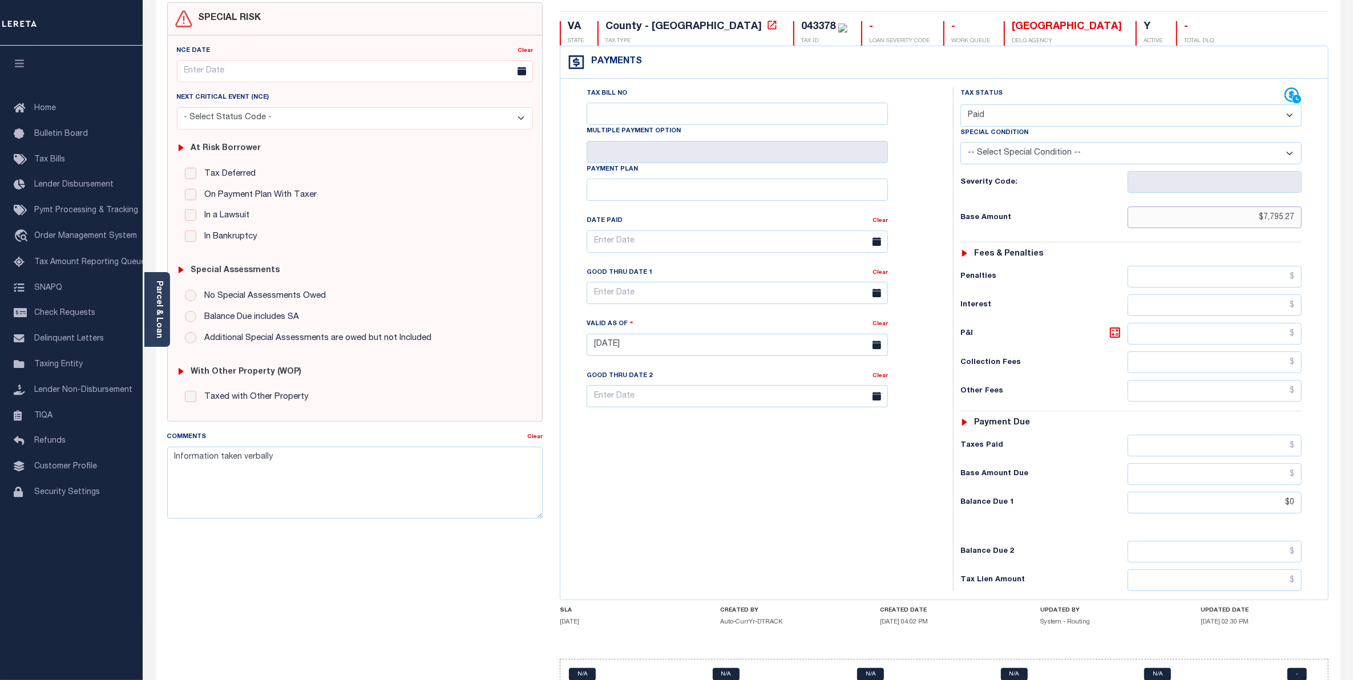
scroll to position [161, 0]
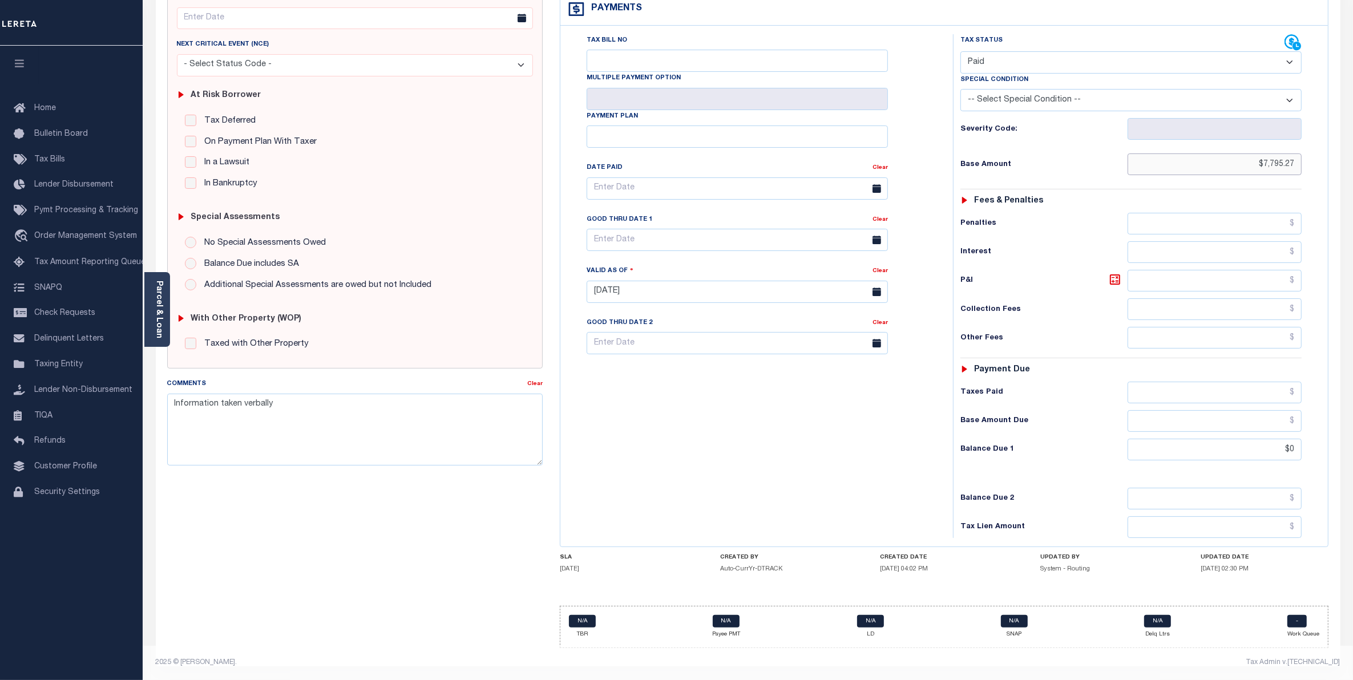
type input "$7,795.27"
type input "10/14/2025"
click at [1264, 452] on input "$0" at bounding box center [1214, 450] width 175 height 22
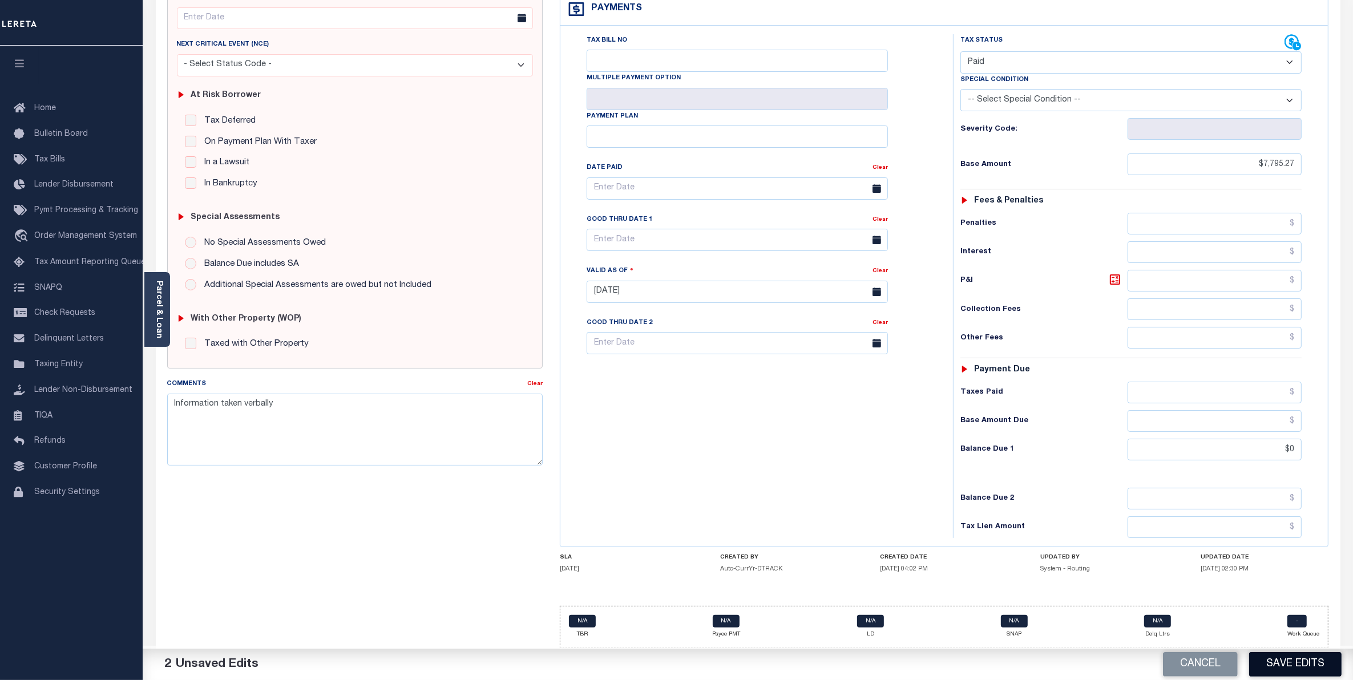
type input "$0.00"
click at [1293, 659] on button "Save Edits" at bounding box center [1295, 664] width 92 height 25
checkbox input "false"
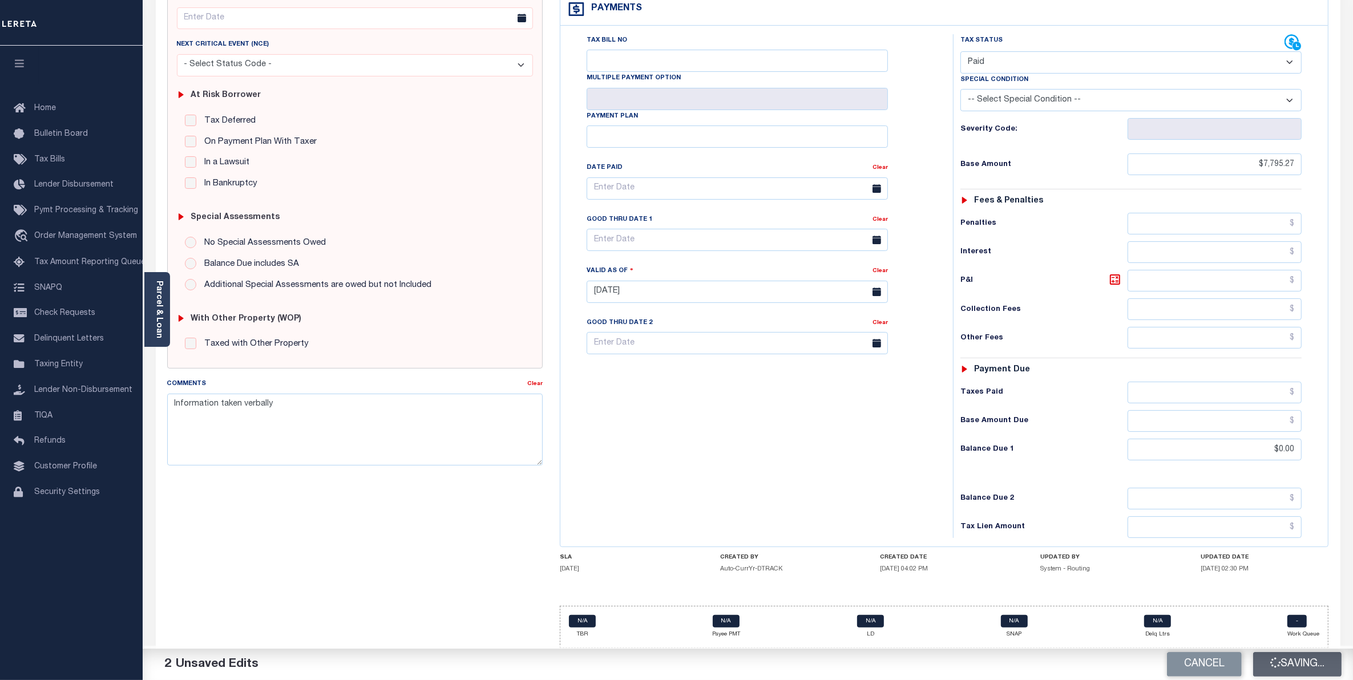
checkbox input "false"
type input "$7,795.27"
type input "$0"
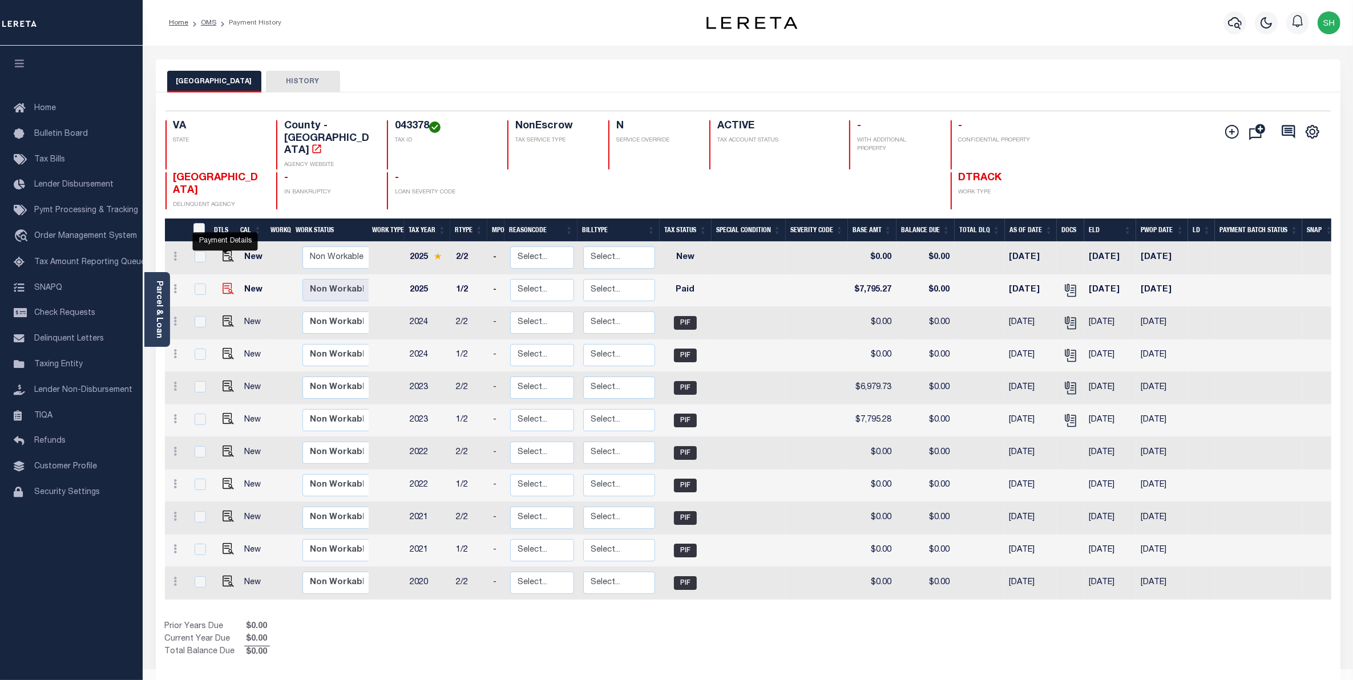
click at [225, 283] on img "" at bounding box center [227, 288] width 11 height 11
checkbox input "true"
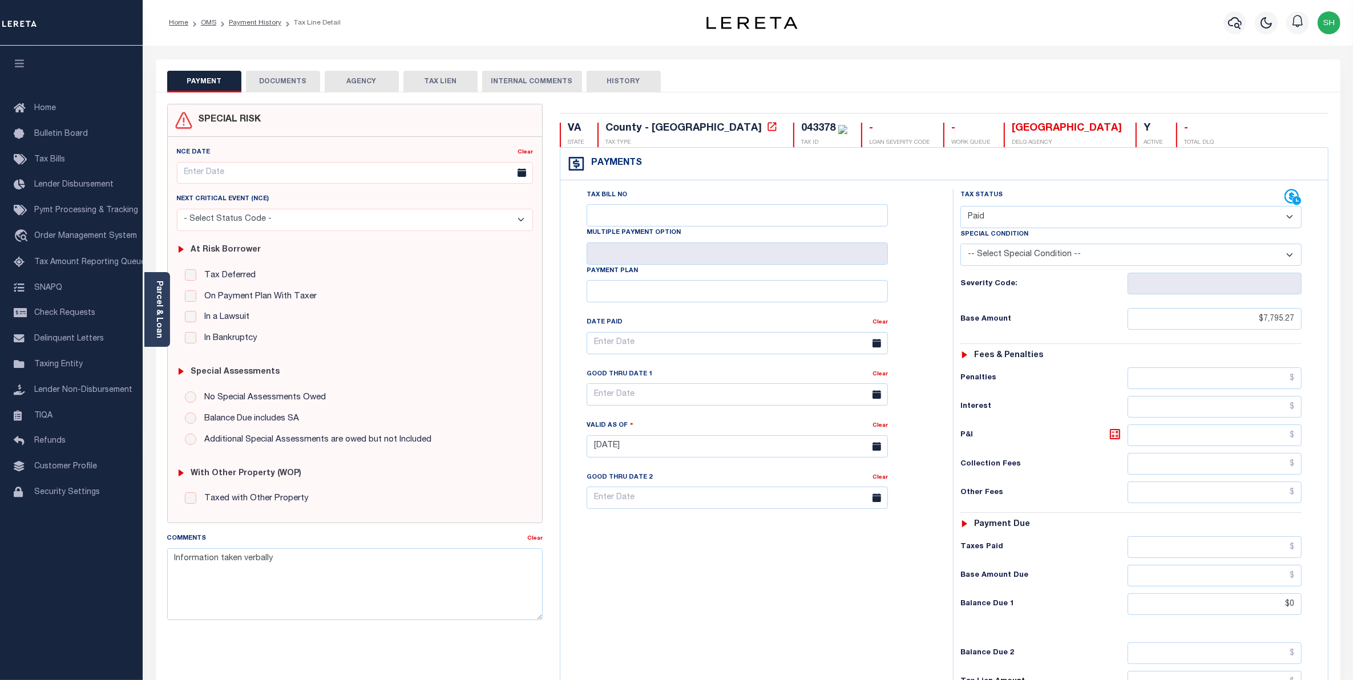
click at [1286, 212] on select "- Select Status Code - Open Due/Unpaid Paid Incomplete No Tax Due Internal Refu…" at bounding box center [1131, 217] width 342 height 22
select select "DUE"
click at [960, 207] on select "- Select Status Code - Open Due/Unpaid Paid Incomplete No Tax Due Internal Refu…" at bounding box center [1131, 217] width 342 height 22
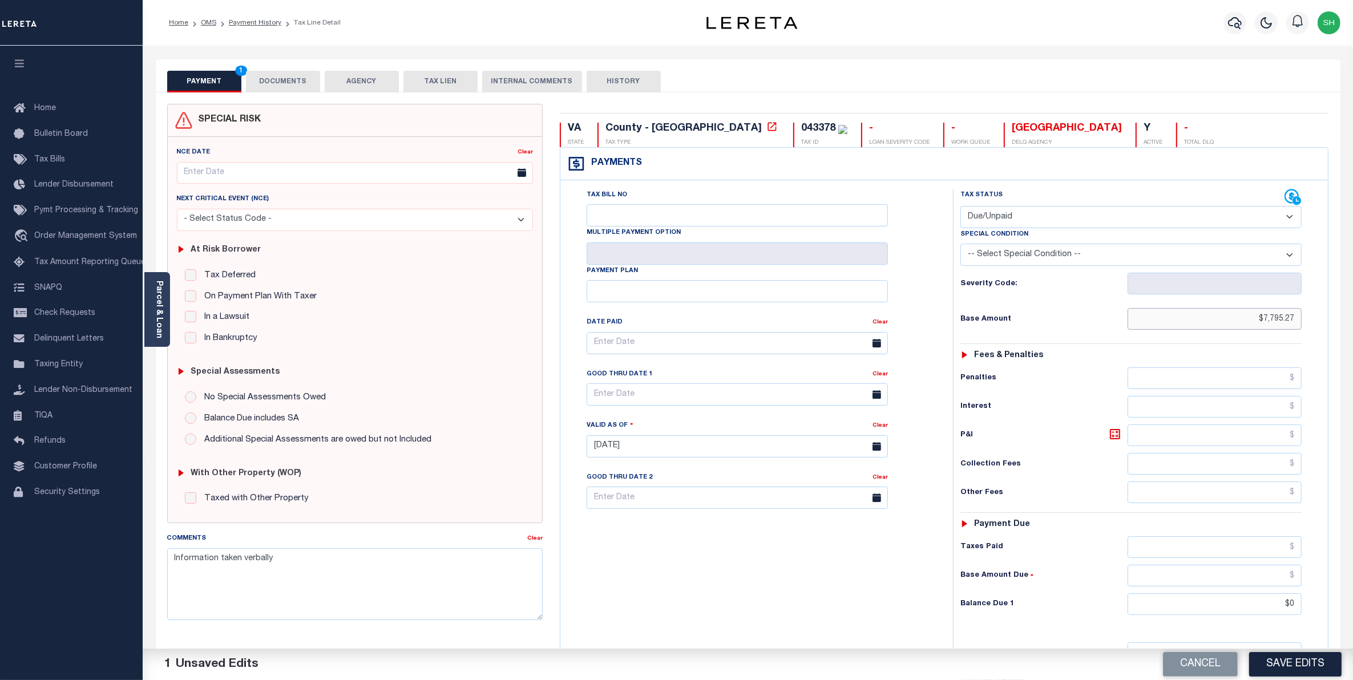
drag, startPoint x: 1252, startPoint y: 324, endPoint x: 1362, endPoint y: 309, distance: 111.1
click at [1352, 309] on html "Home OMS Payment History Tax Line Detail" at bounding box center [676, 419] width 1353 height 838
type input "$7,795.28"
click at [1248, 418] on input "text" at bounding box center [1214, 407] width 175 height 22
type input "$178.36"
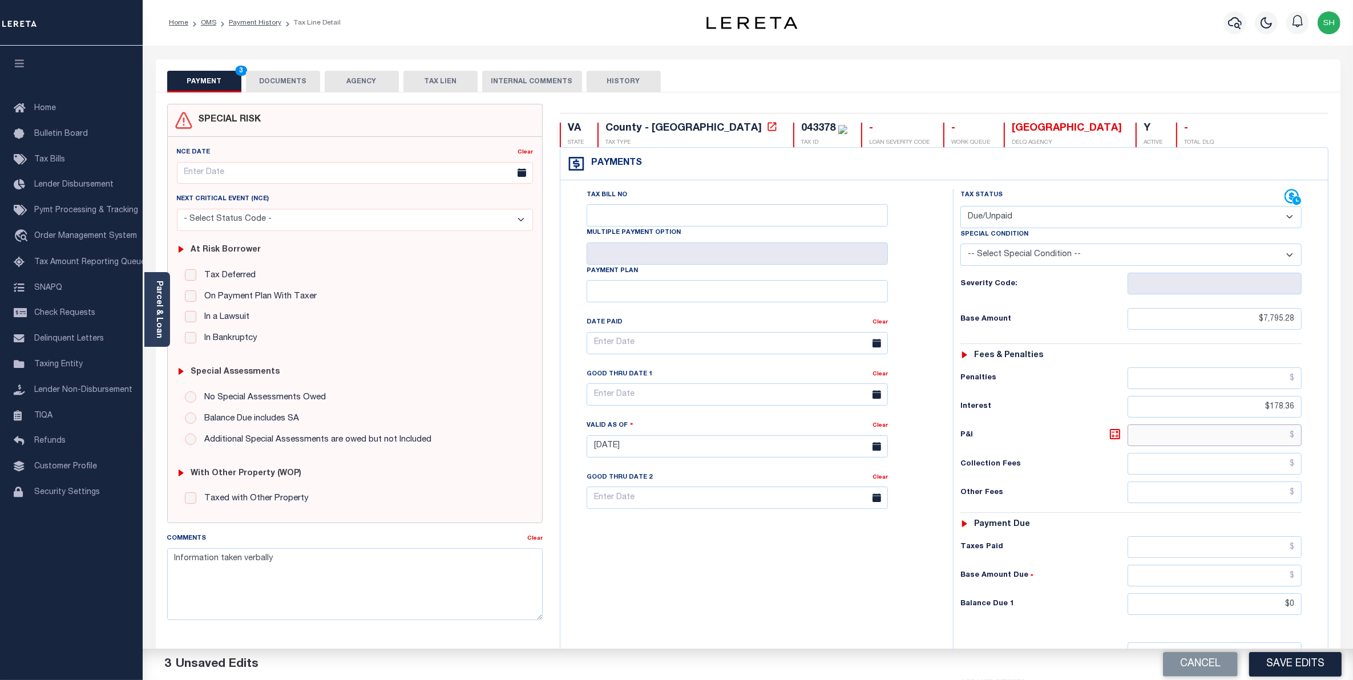
click at [1262, 446] on input "text" at bounding box center [1214, 435] width 175 height 22
type input "$779.53"
drag, startPoint x: 1276, startPoint y: 609, endPoint x: 1365, endPoint y: 605, distance: 89.1
click at [1352, 605] on html "Home OMS Payment History Tax Line Detail" at bounding box center [676, 419] width 1353 height 838
type input "$8,753.17"
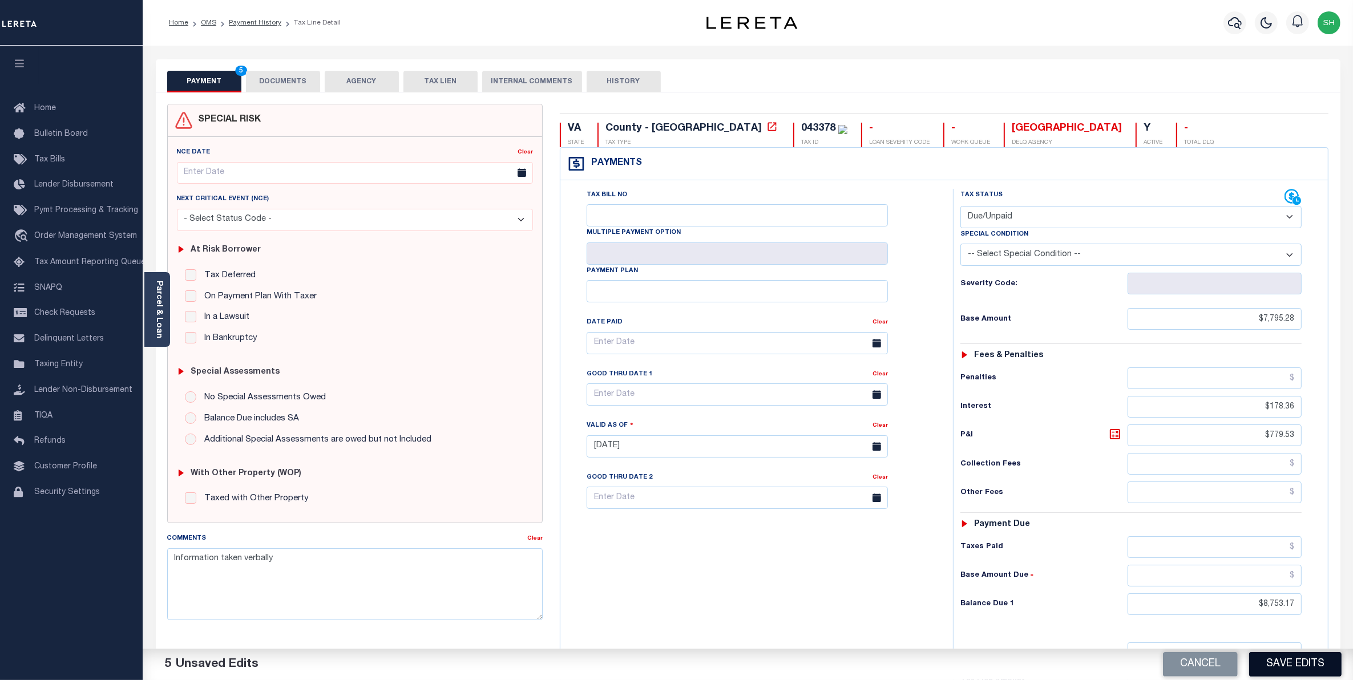
click at [1276, 660] on button "Save Edits" at bounding box center [1295, 664] width 92 height 25
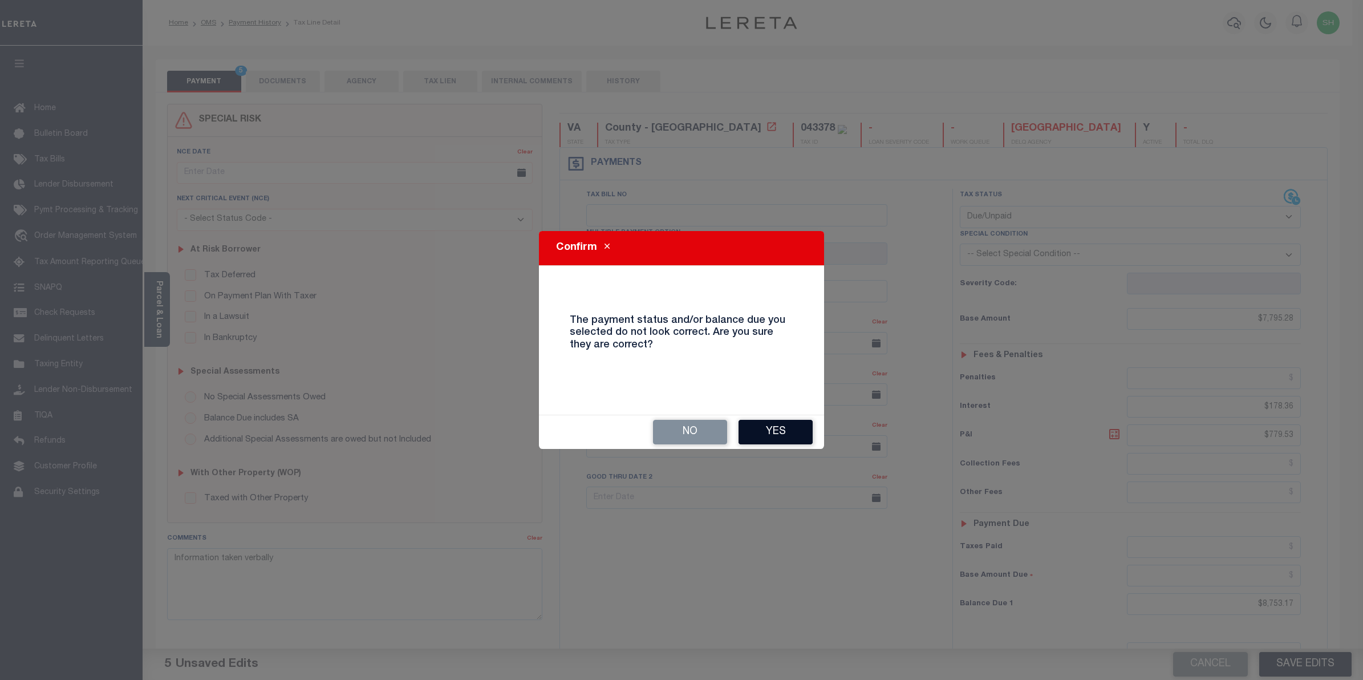
click at [784, 432] on button "Yes" at bounding box center [776, 432] width 74 height 25
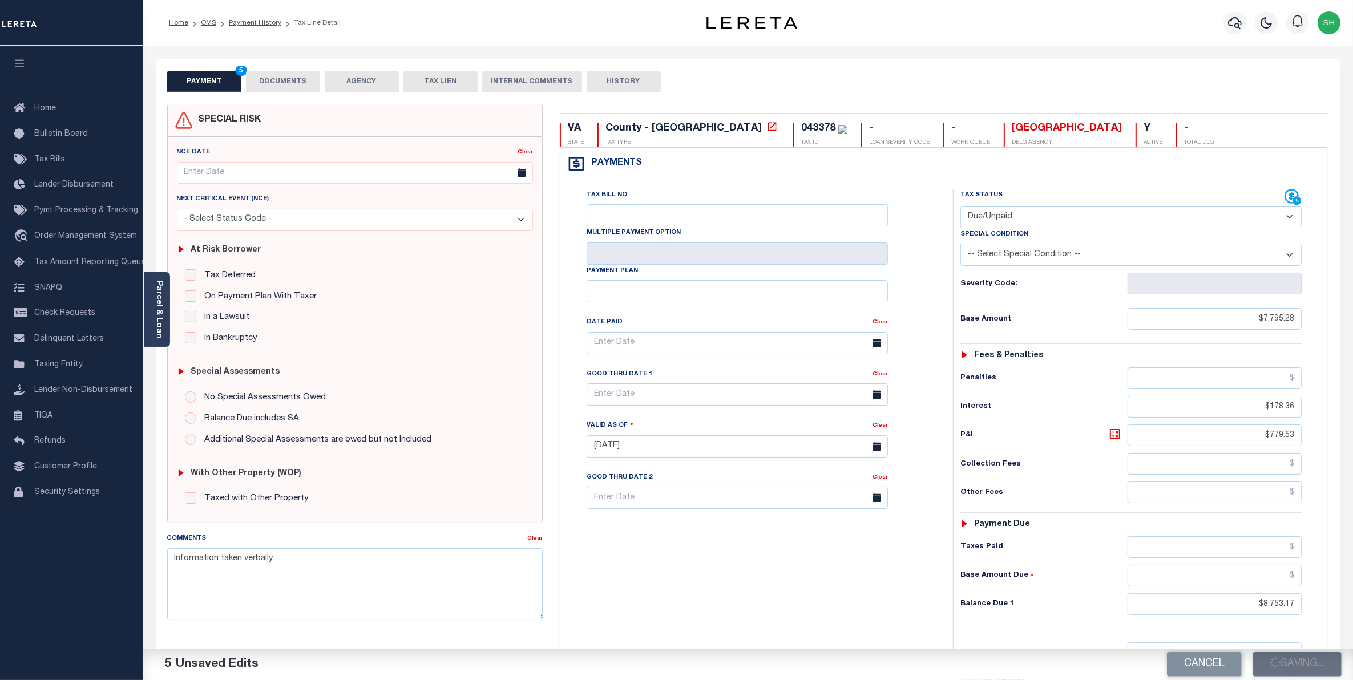
checkbox input "false"
type input "$7,795.28"
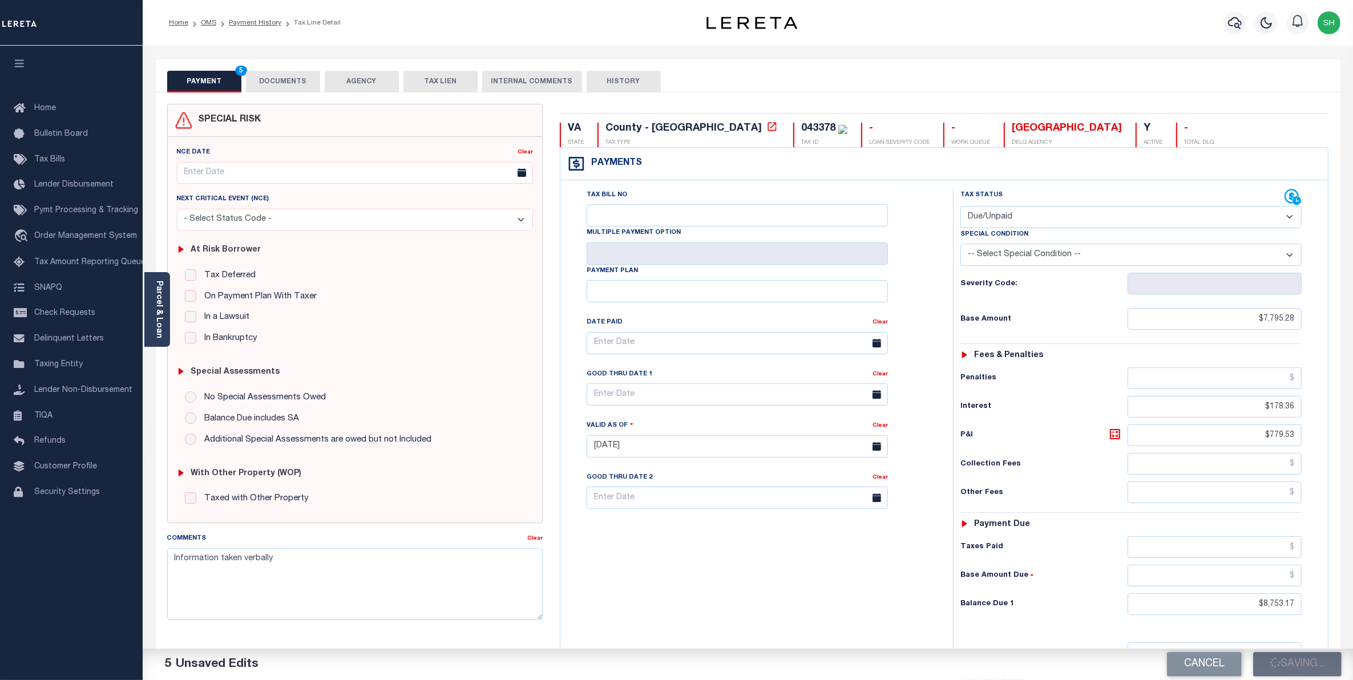
type input "$178.36"
type input "$779.53"
type input "$8,753.17"
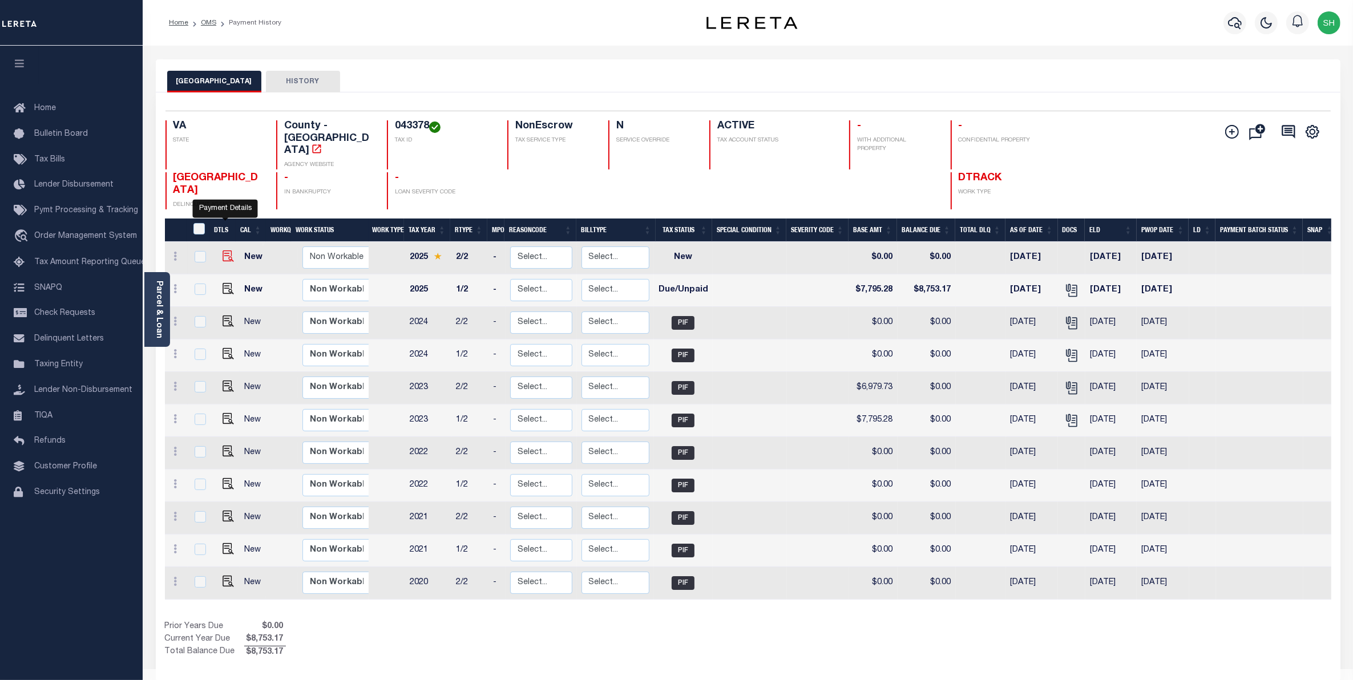
click at [228, 250] on img "" at bounding box center [227, 255] width 11 height 11
checkbox input "true"
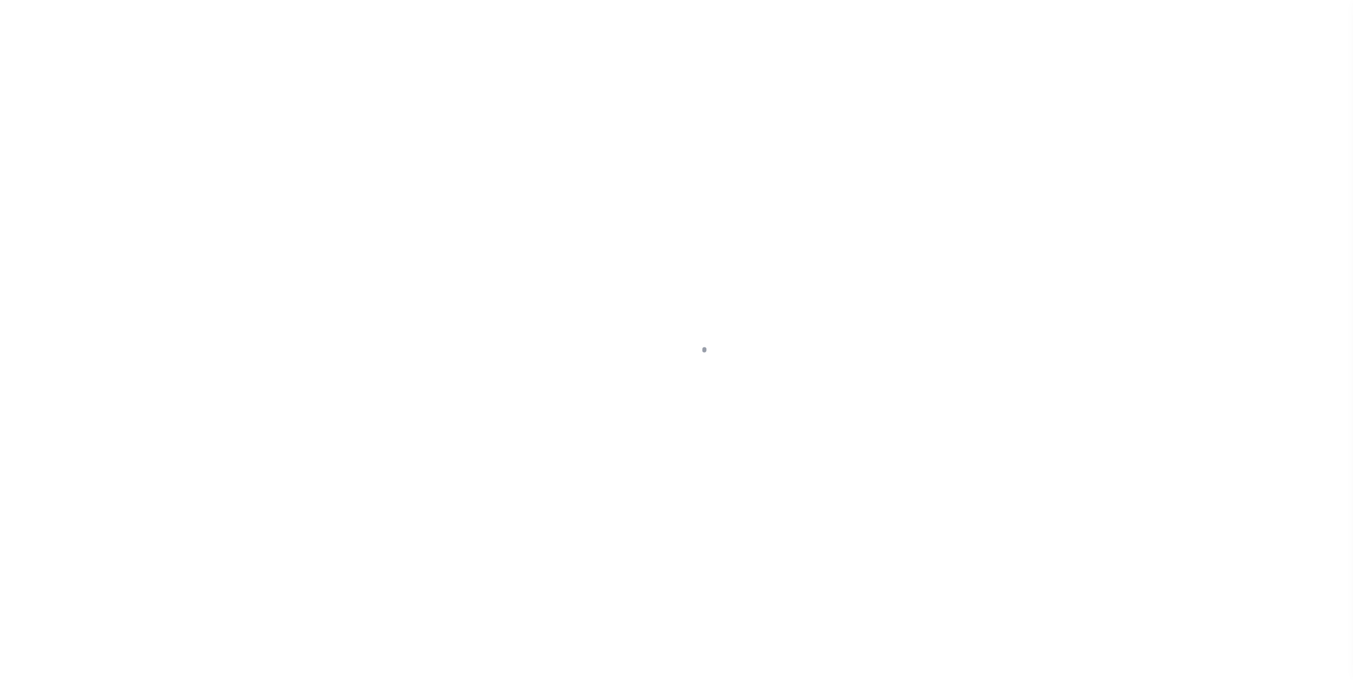
select select "NW2"
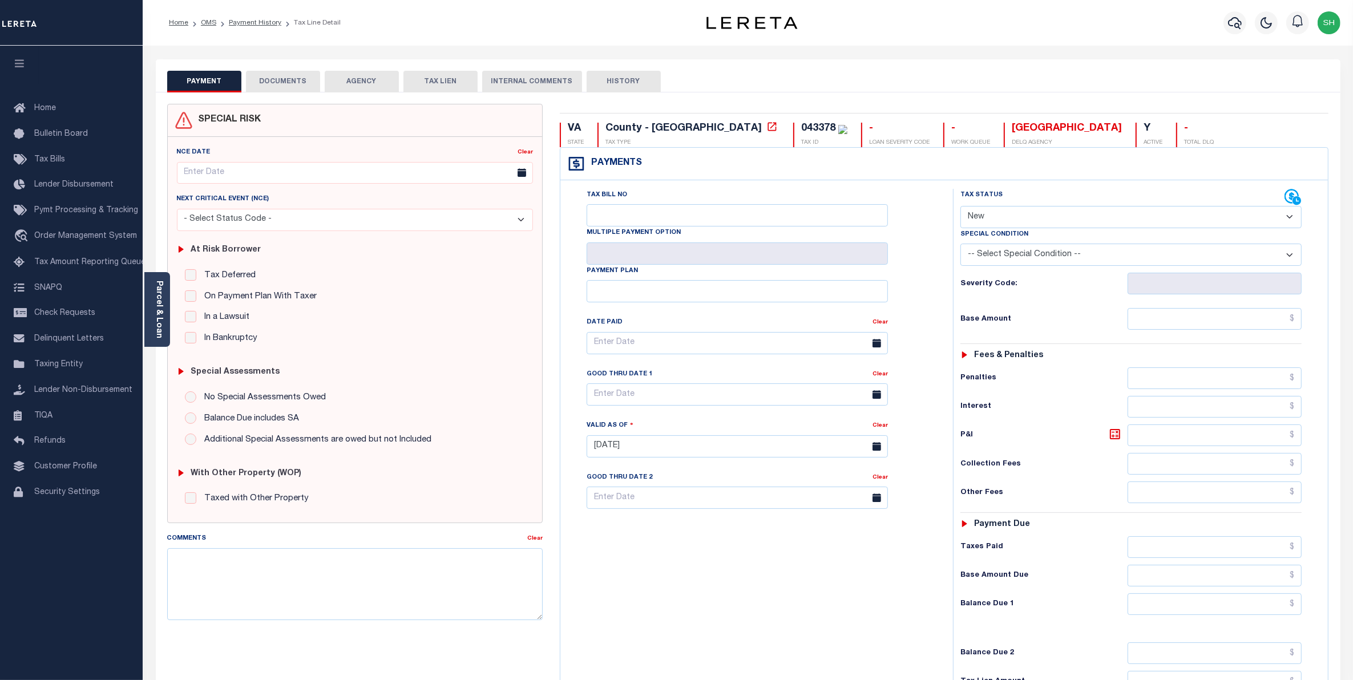
click at [289, 88] on button "DOCUMENTS" at bounding box center [283, 82] width 74 height 22
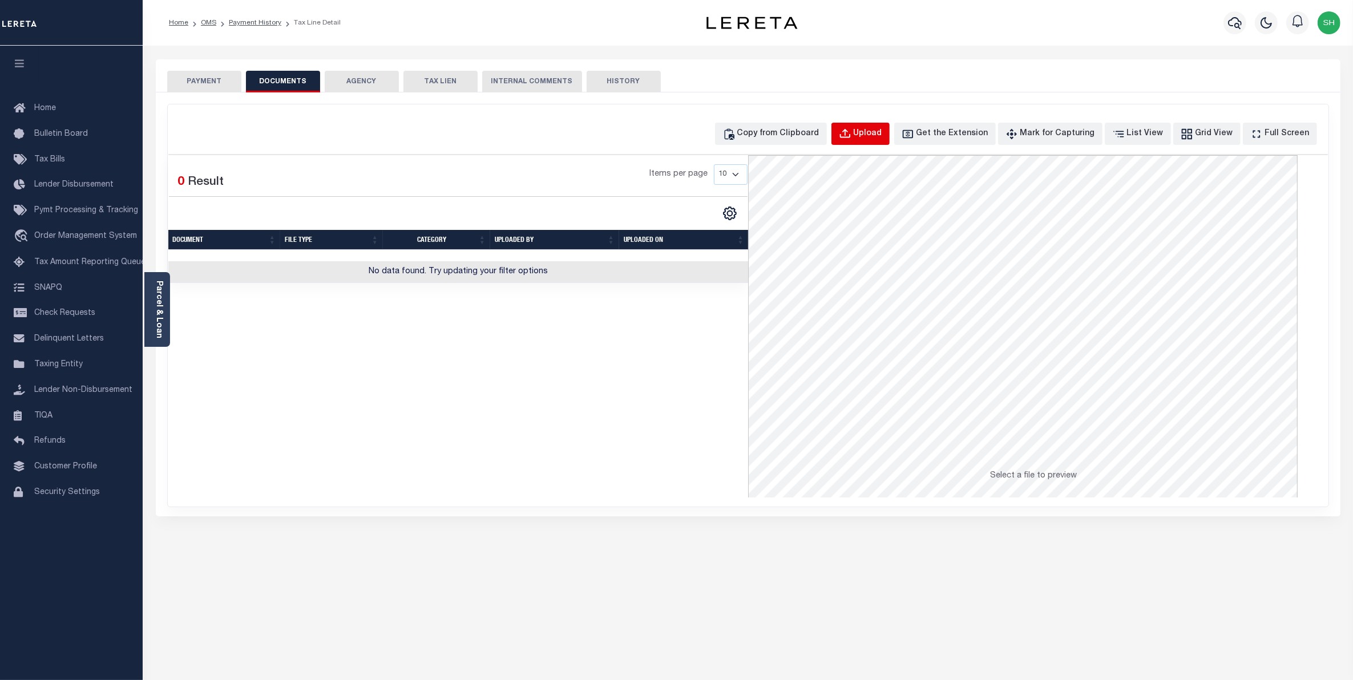
click at [882, 139] on div "Upload" at bounding box center [867, 134] width 29 height 13
select select "POP"
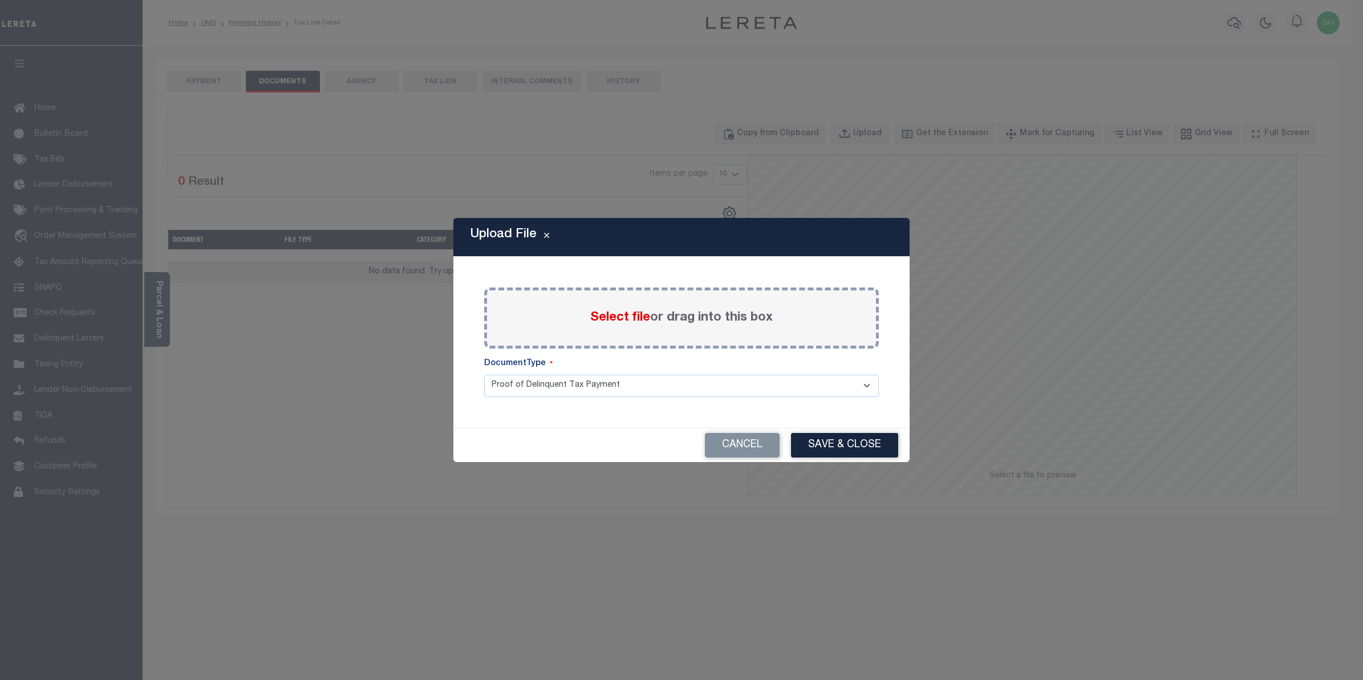
click at [638, 321] on span "Select file" at bounding box center [620, 317] width 60 height 13
click at [0, 0] on input "Select file or drag into this box" at bounding box center [0, 0] width 0 height 0
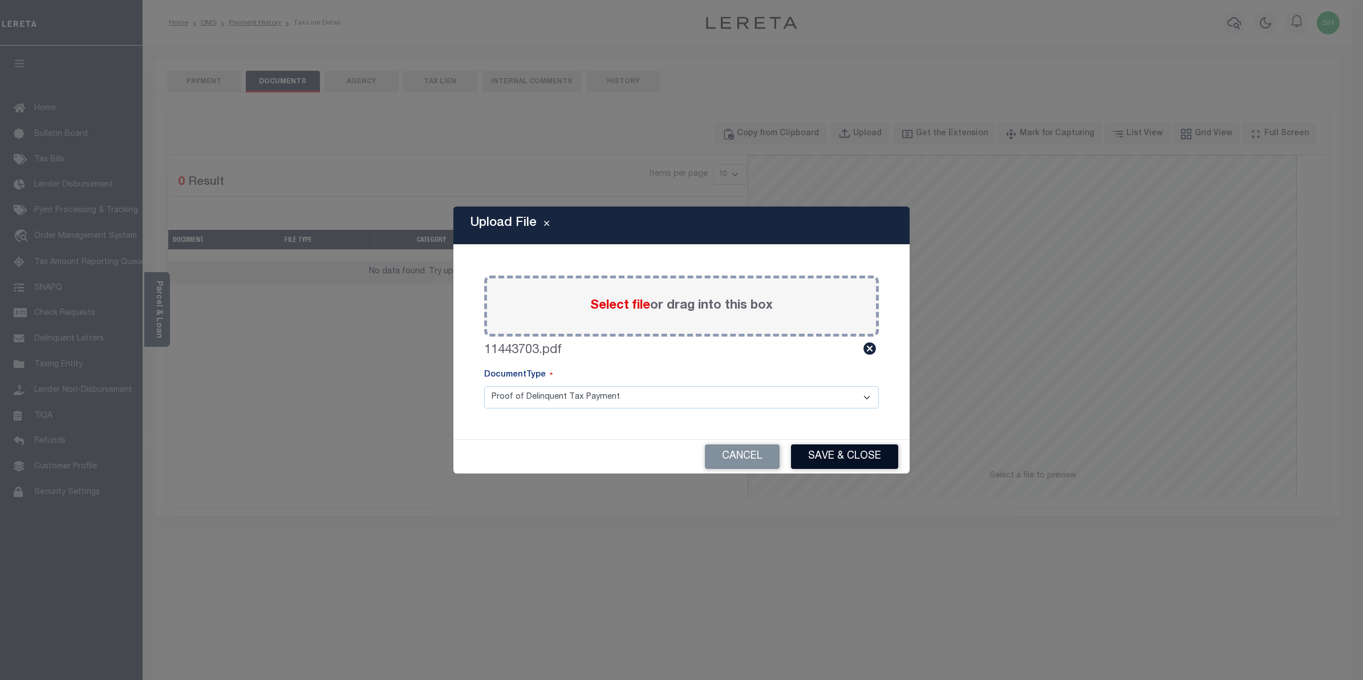
click at [830, 457] on button "Save & Close" at bounding box center [844, 456] width 107 height 25
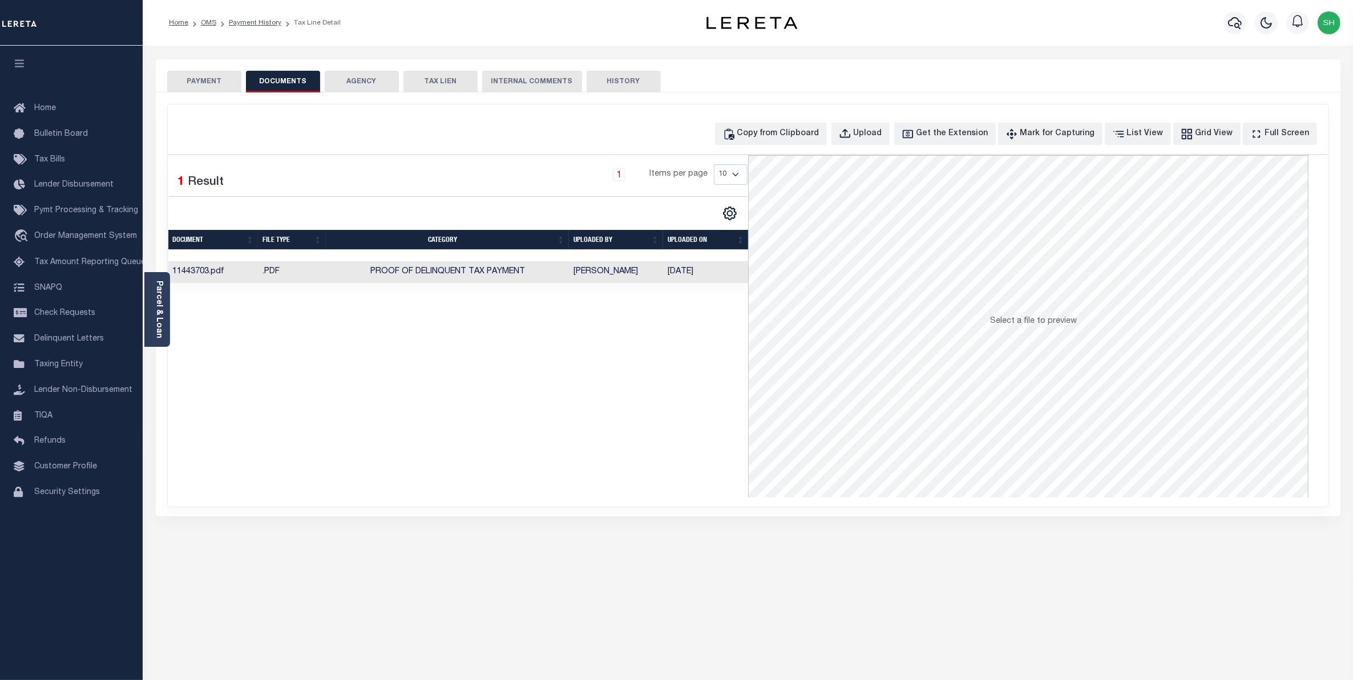
click at [212, 75] on button "PAYMENT" at bounding box center [204, 82] width 74 height 22
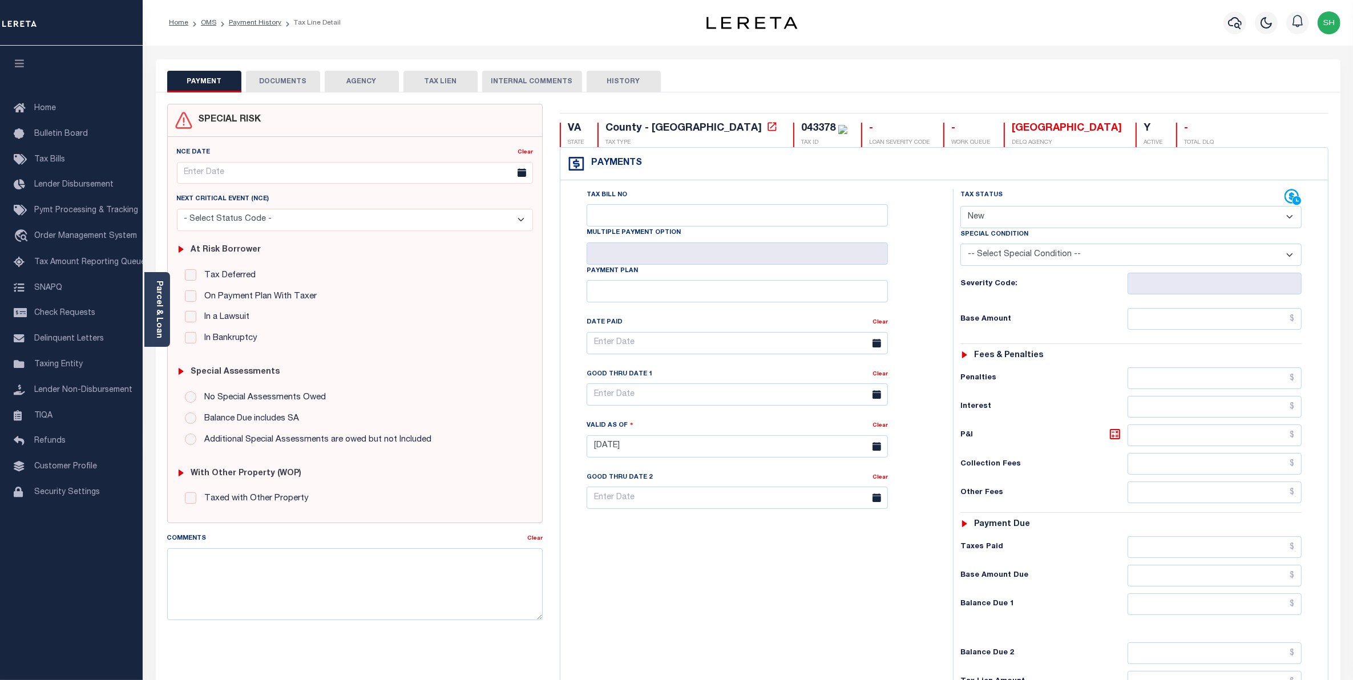
click at [1290, 217] on select "- Select Status Code - Open Due/Unpaid Paid Incomplete No Tax Due Internal Refu…" at bounding box center [1131, 217] width 342 height 22
select select "OP2"
click at [960, 207] on select "- Select Status Code - Open Due/Unpaid Paid Incomplete No Tax Due Internal Refu…" at bounding box center [1131, 217] width 342 height 22
type input "[DATE]"
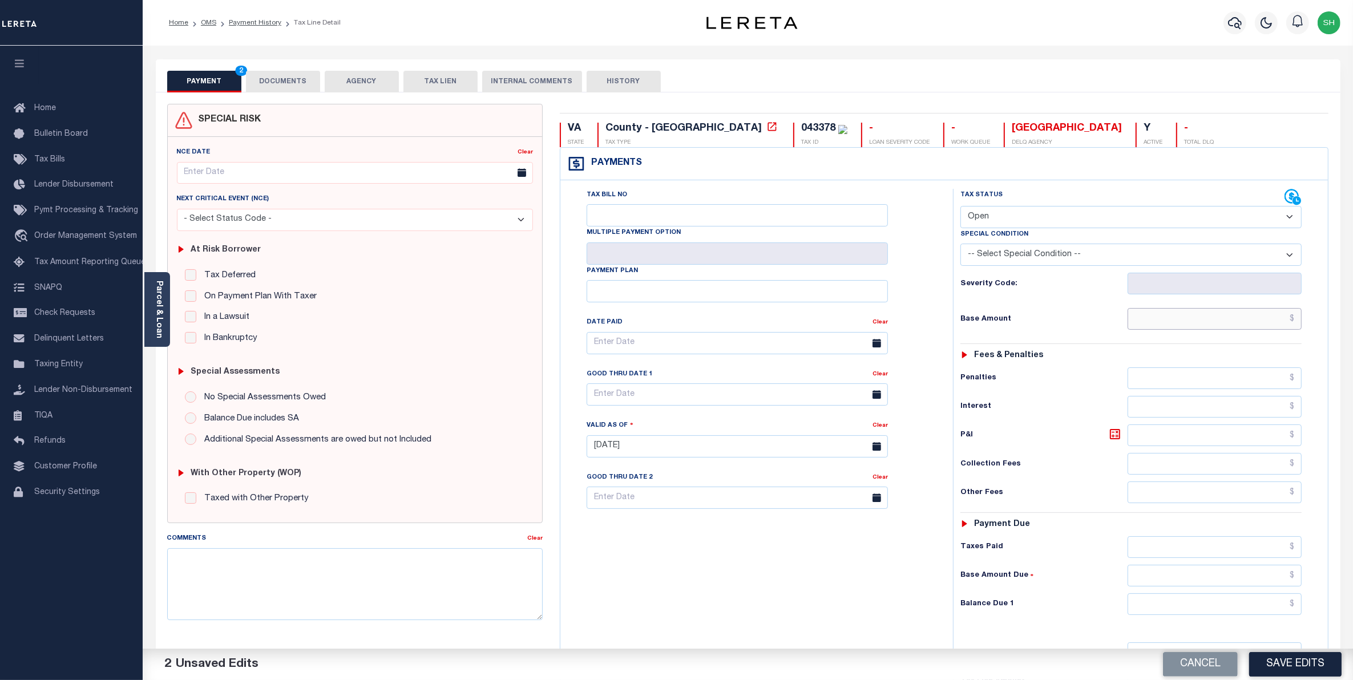
click at [1236, 325] on input "text" at bounding box center [1214, 319] width 175 height 22
type input "$7,795.27"
click at [1273, 610] on input "text" at bounding box center [1214, 604] width 175 height 22
type input "$7,795.27"
click at [1312, 665] on button "Save Edits" at bounding box center [1295, 664] width 92 height 25
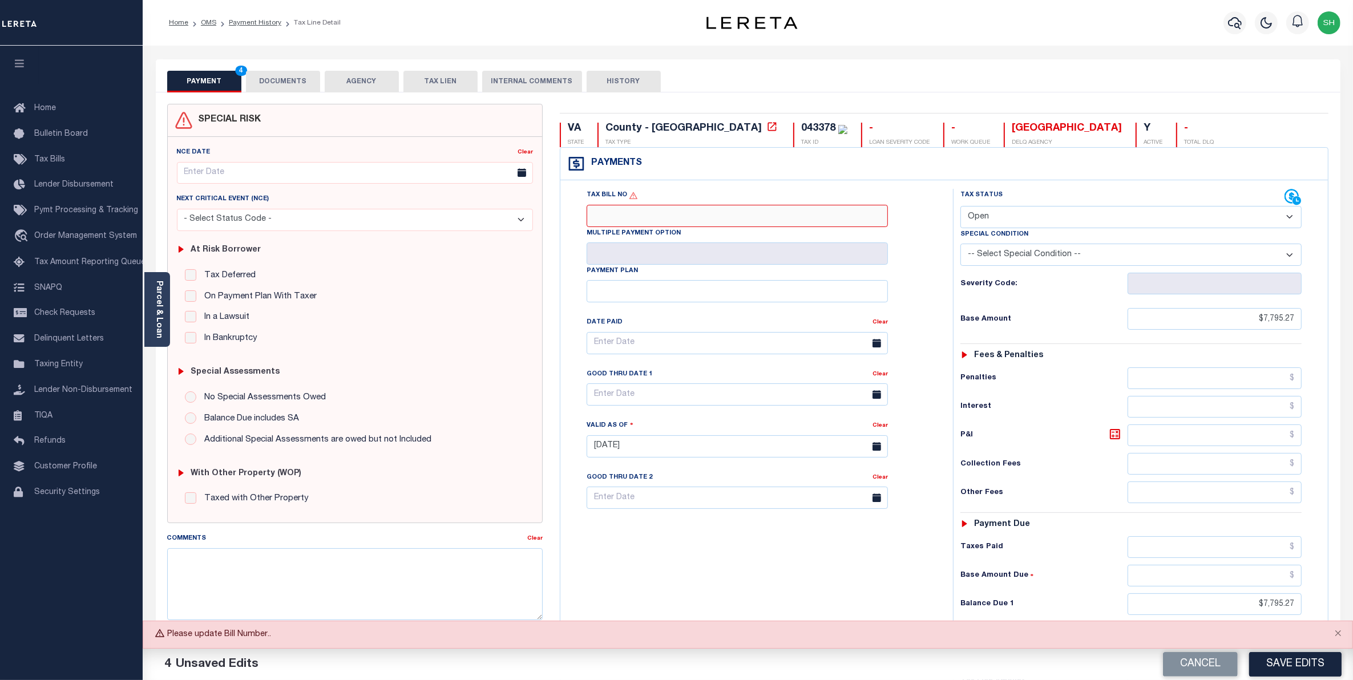
click at [609, 221] on input "Tax Bill No" at bounding box center [736, 216] width 301 height 22
type input "10119579"
click at [1270, 672] on button "Save Edits" at bounding box center [1295, 664] width 92 height 25
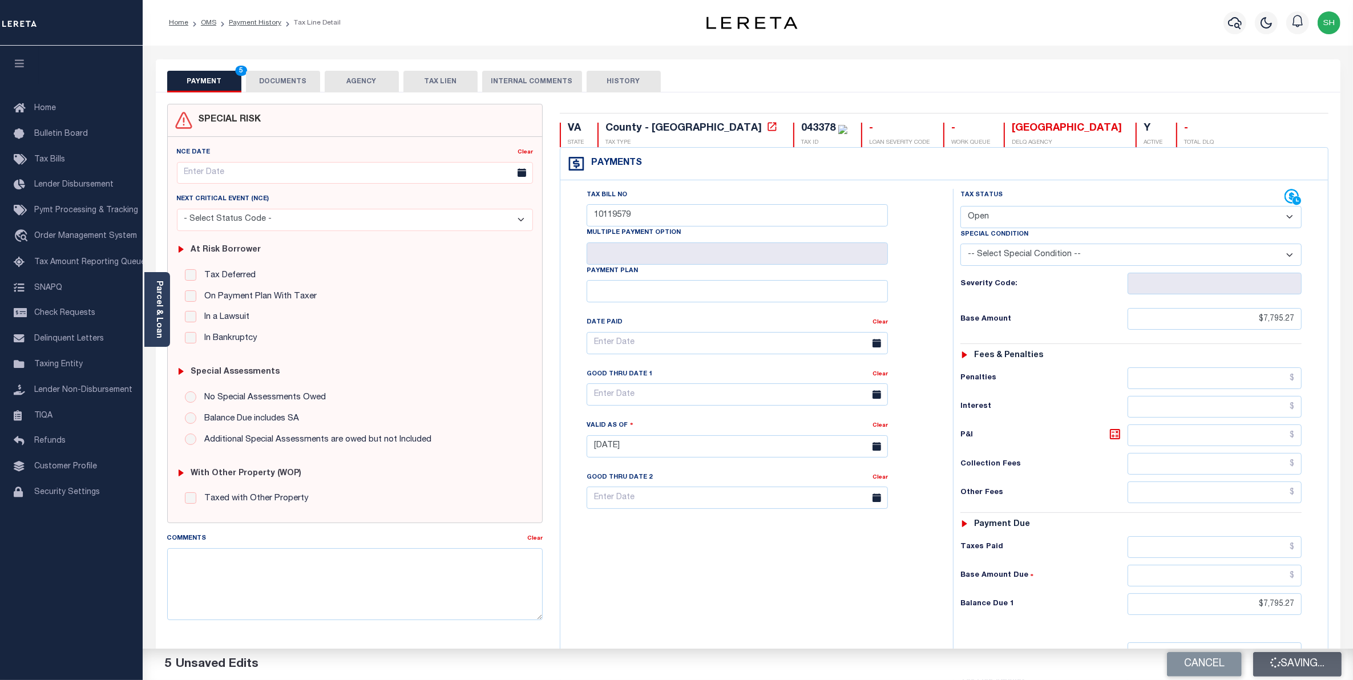
checkbox input "false"
type input "$7,795.27"
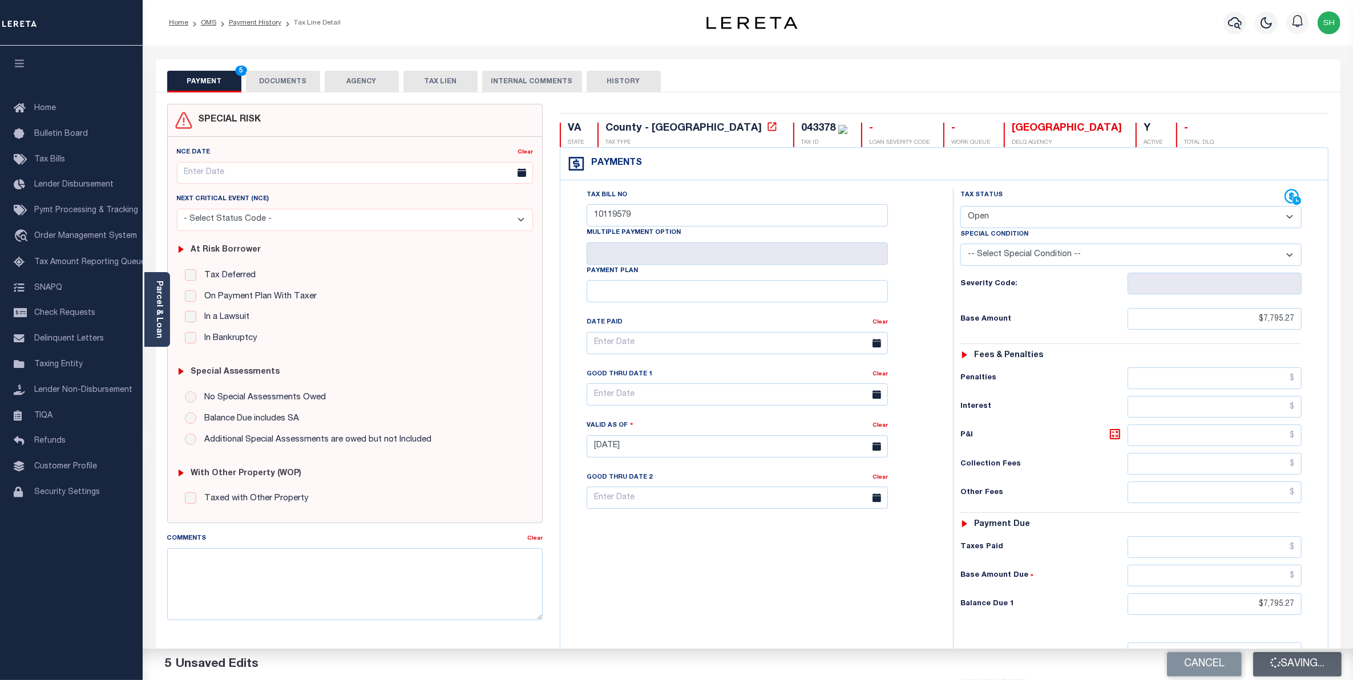
type input "$7,795.27"
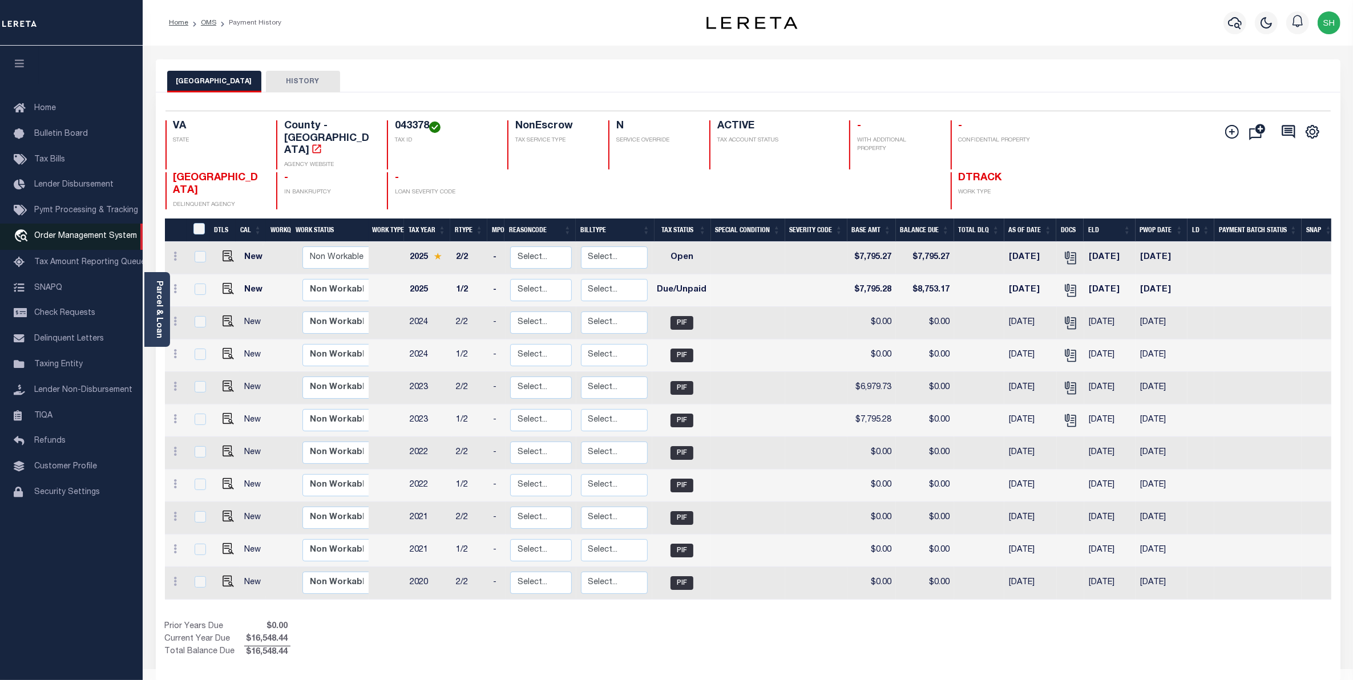
click at [78, 235] on span "Order Management System" at bounding box center [85, 236] width 103 height 8
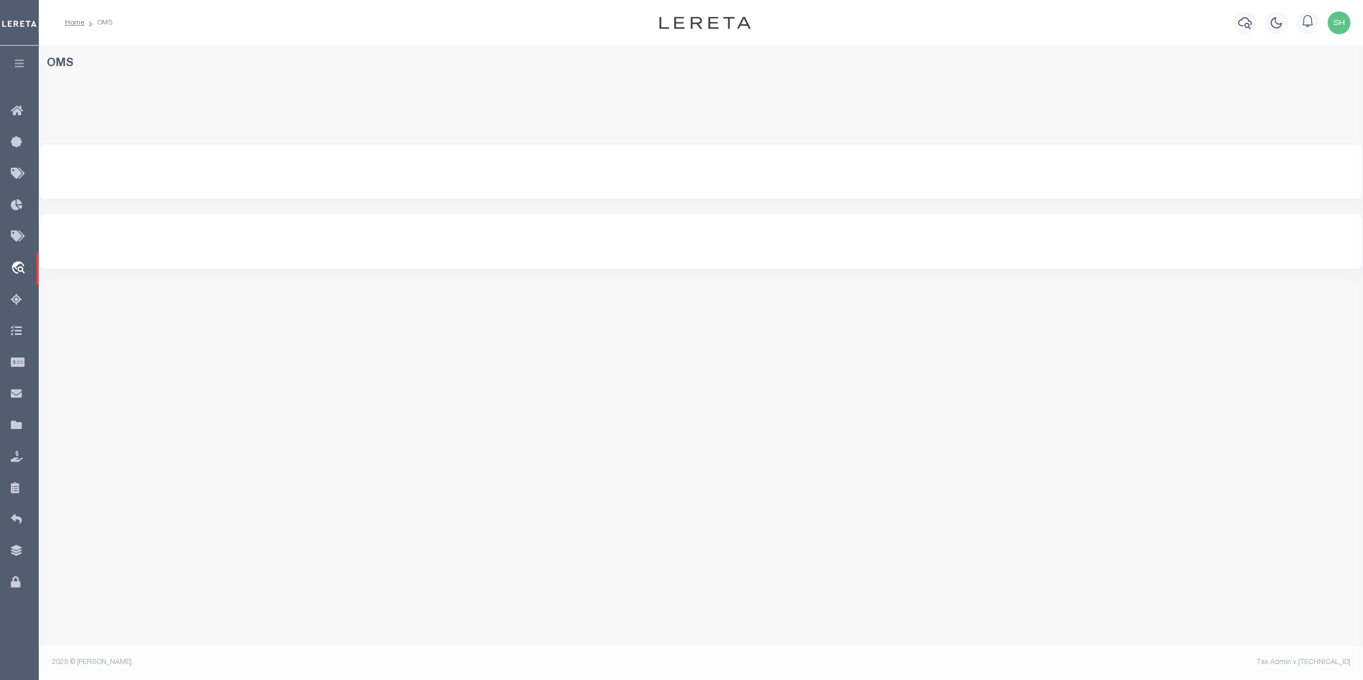
select select "200"
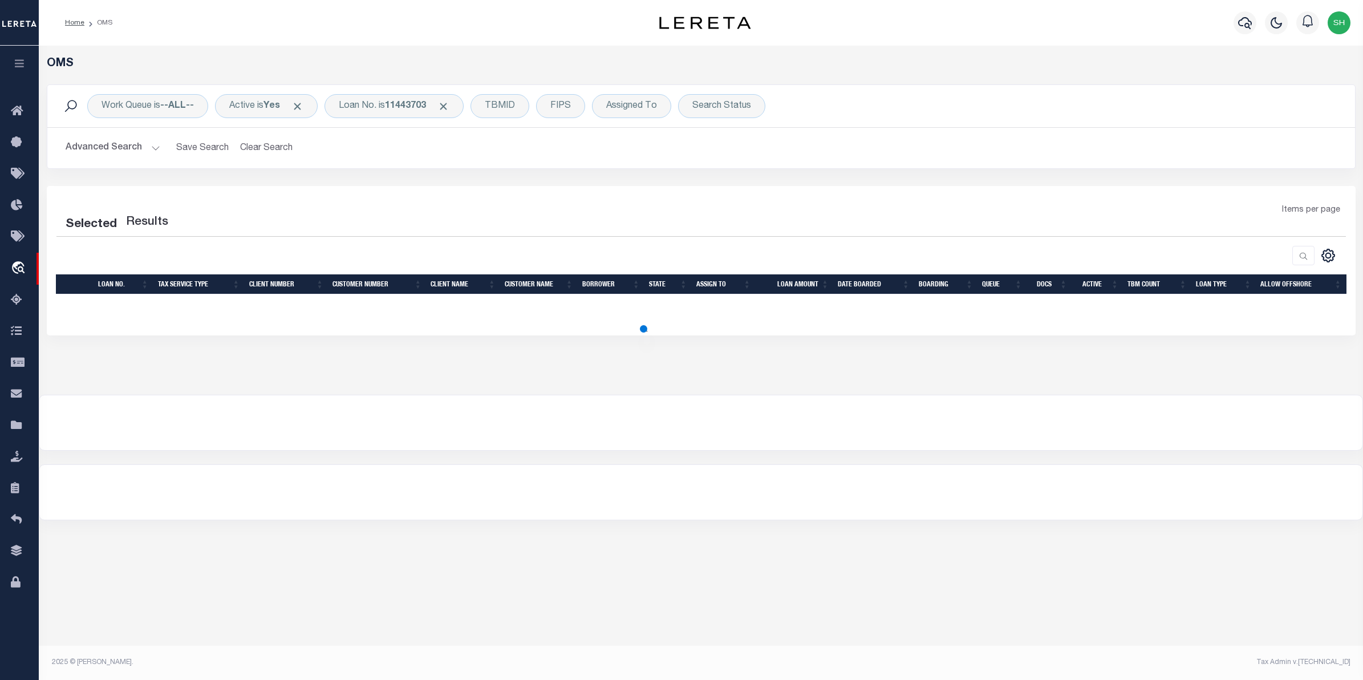
select select "200"
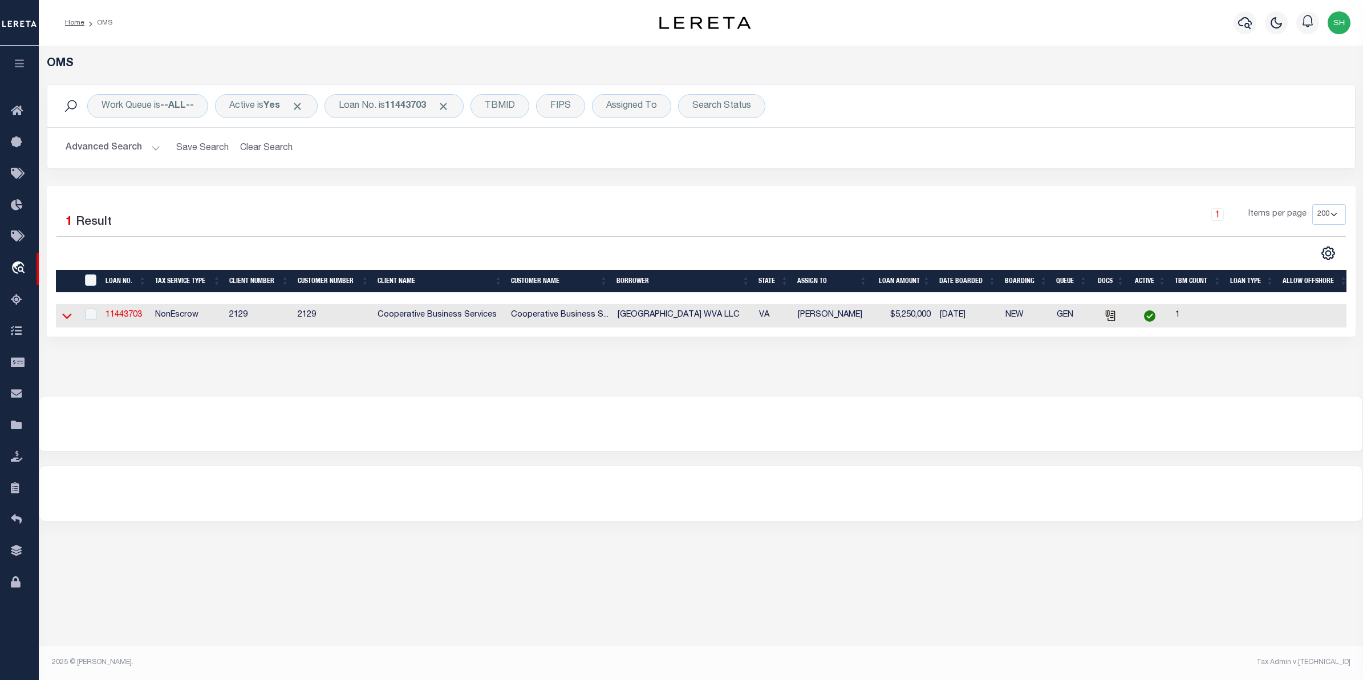
click at [70, 315] on icon at bounding box center [67, 316] width 10 height 12
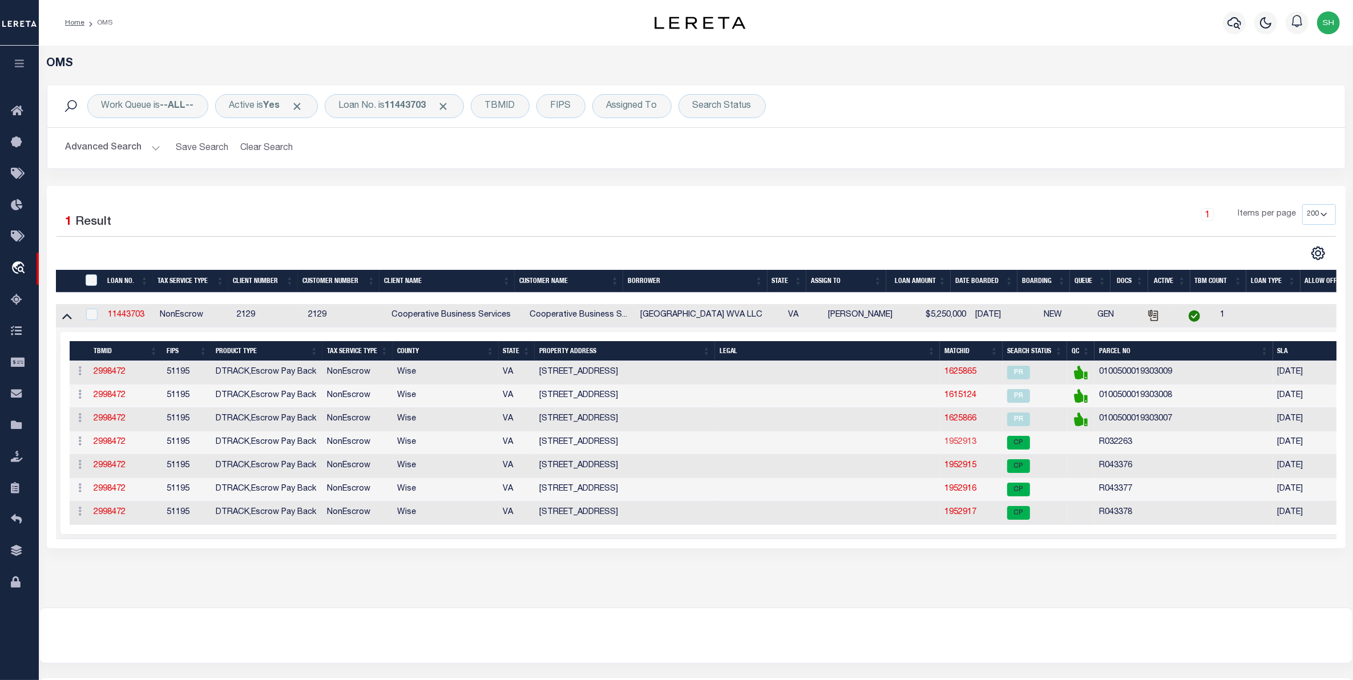
click at [962, 446] on link "1952913" at bounding box center [960, 442] width 32 height 8
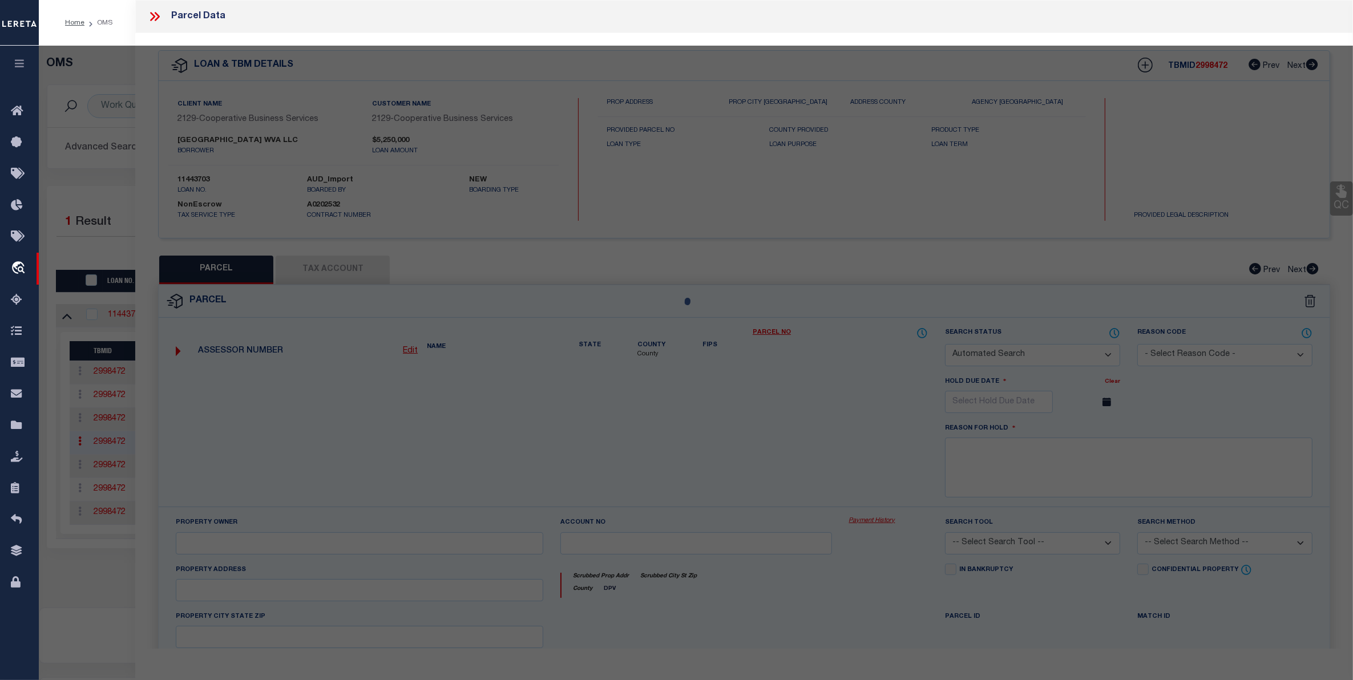
checkbox input "false"
select select "CP"
type input "[GEOGRAPHIC_DATA] WVA LLC"
select select
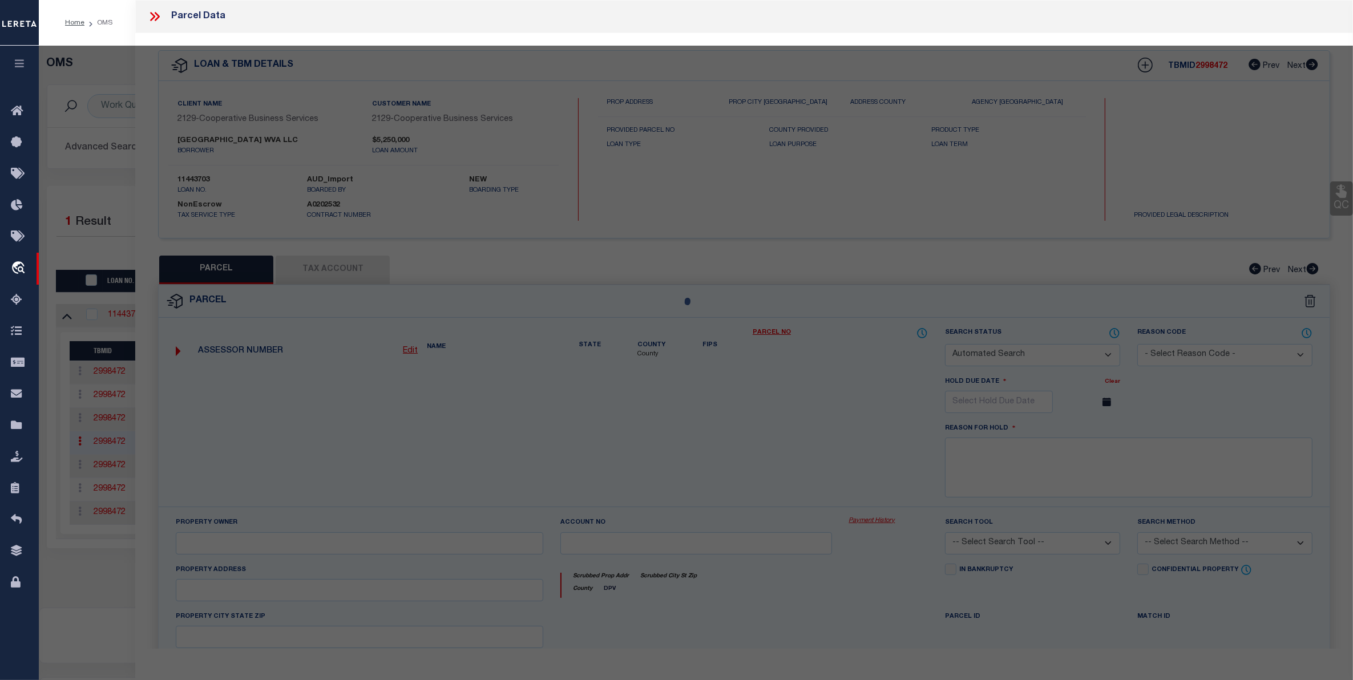
type input "165 PLAZA RD SW"
checkbox input "false"
type textarea "PCL 1 0.698 AC & PCL 3 0.748 AC SURVEY WISE PLAZA SHOPPING CENTER"
type textarea "Tax ID Special Project"
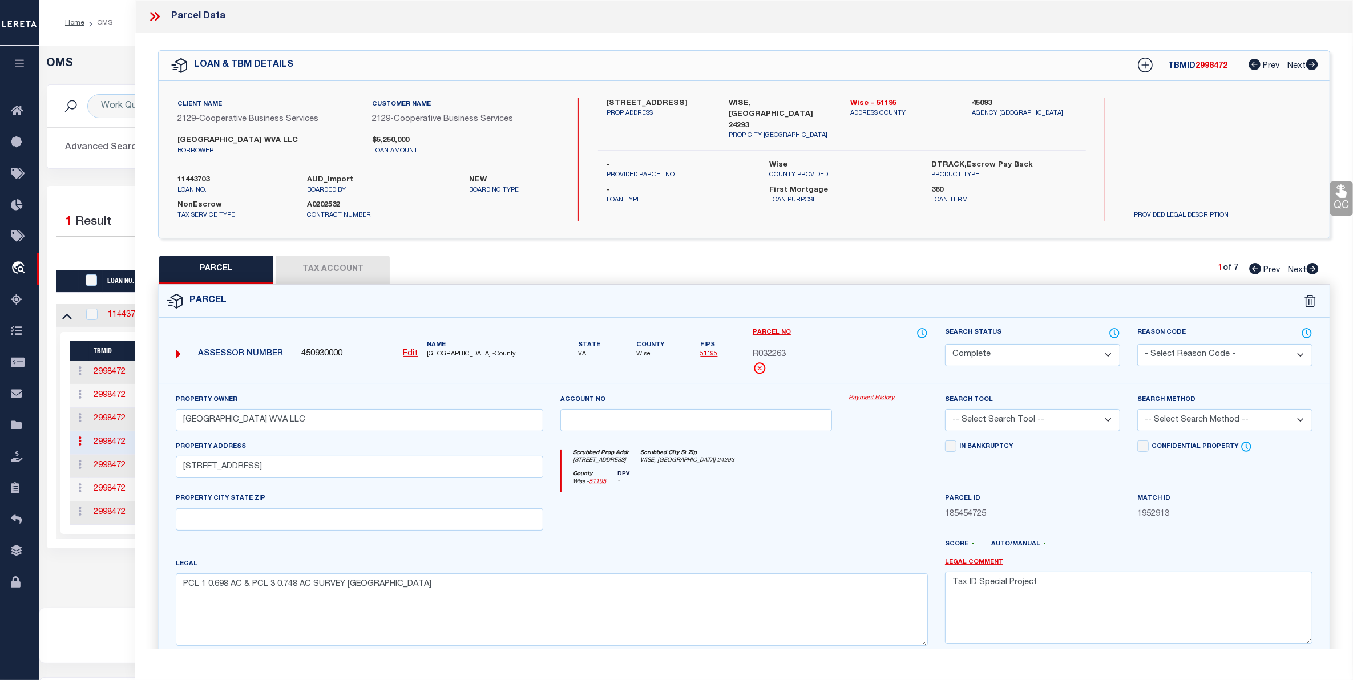
click at [113, 212] on div "Selected 1 Result" at bounding box center [209, 220] width 307 height 32
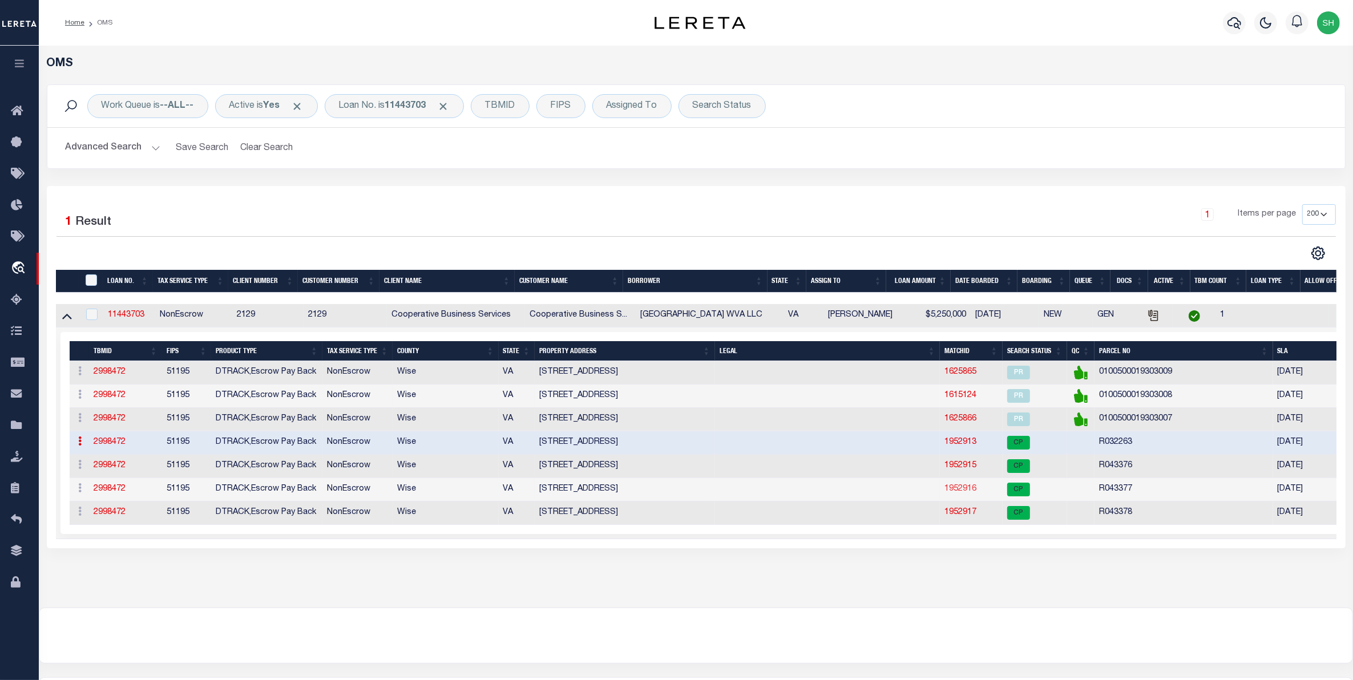
click at [963, 493] on link "1952916" at bounding box center [960, 489] width 32 height 8
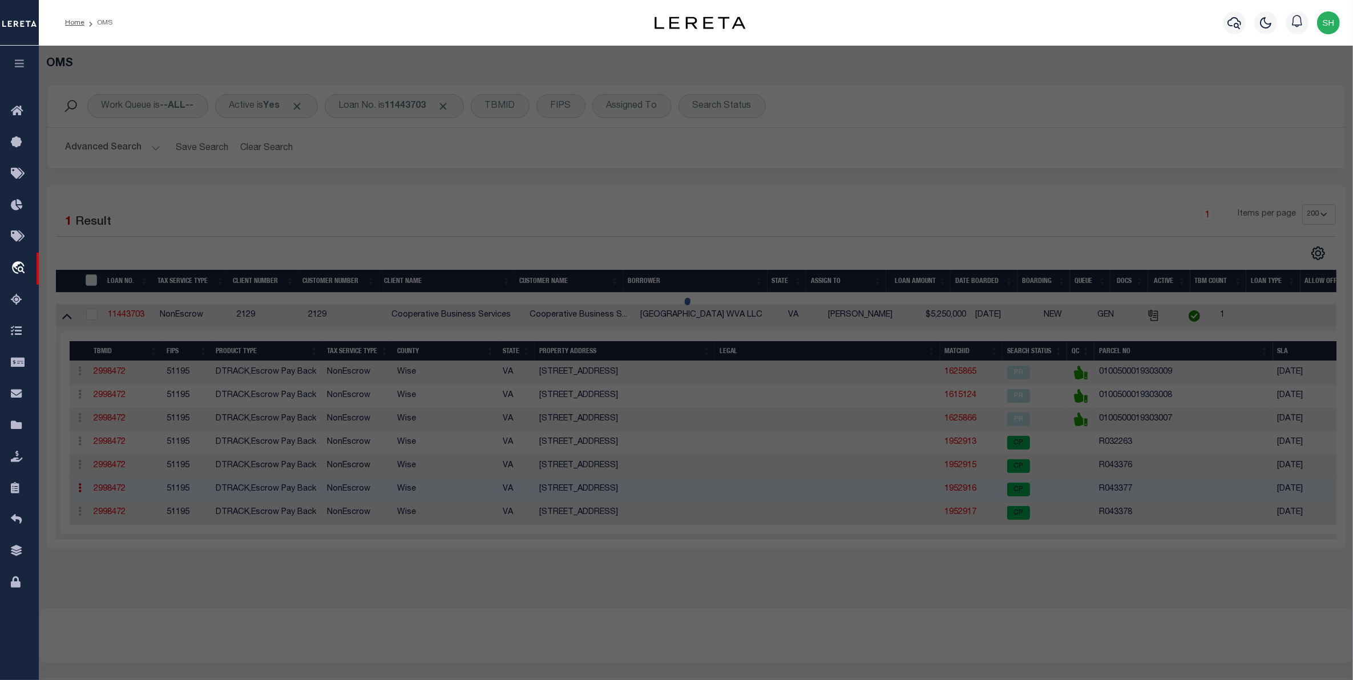
select select "AS"
checkbox input "false"
select select "CP"
type input "[GEOGRAPHIC_DATA] WVA LLC"
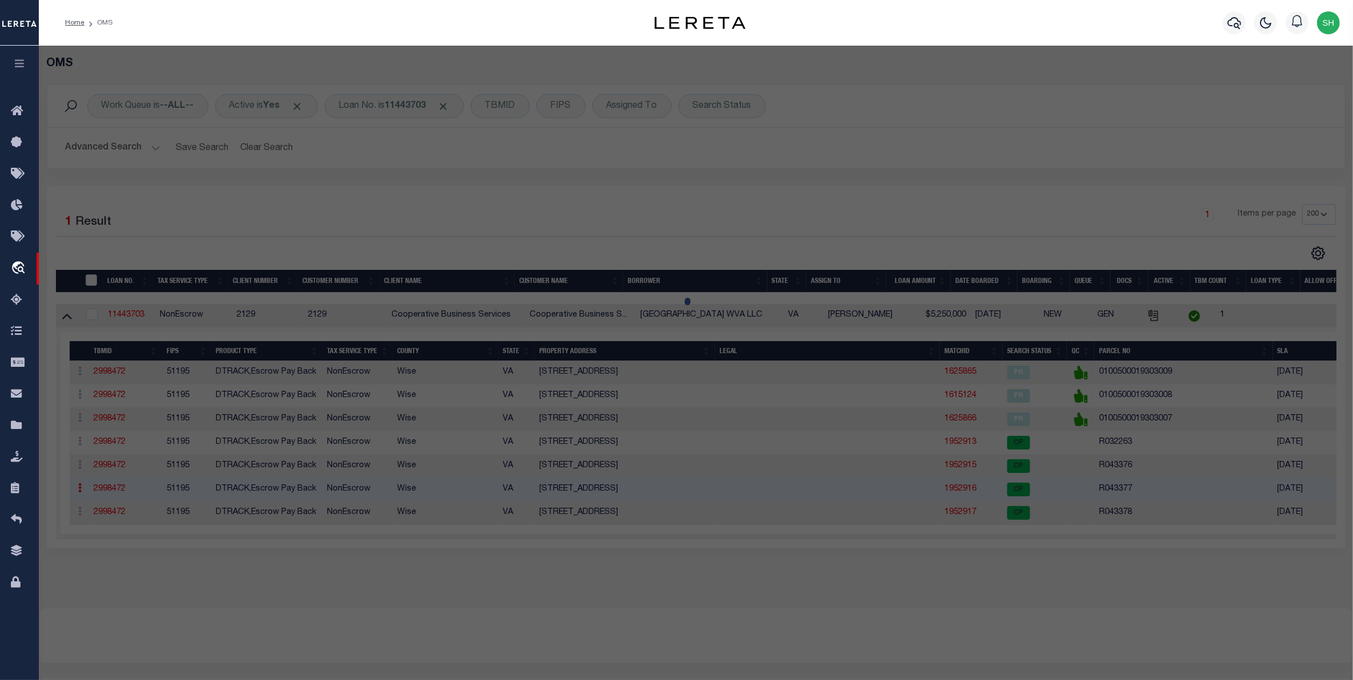
select select
type input "[GEOGRAPHIC_DATA]"
checkbox input "false"
type textarea "4.540 AC SURVEY PARCEL 6 [GEOGRAPHIC_DATA]"
type textarea "Tax ID Special Project"
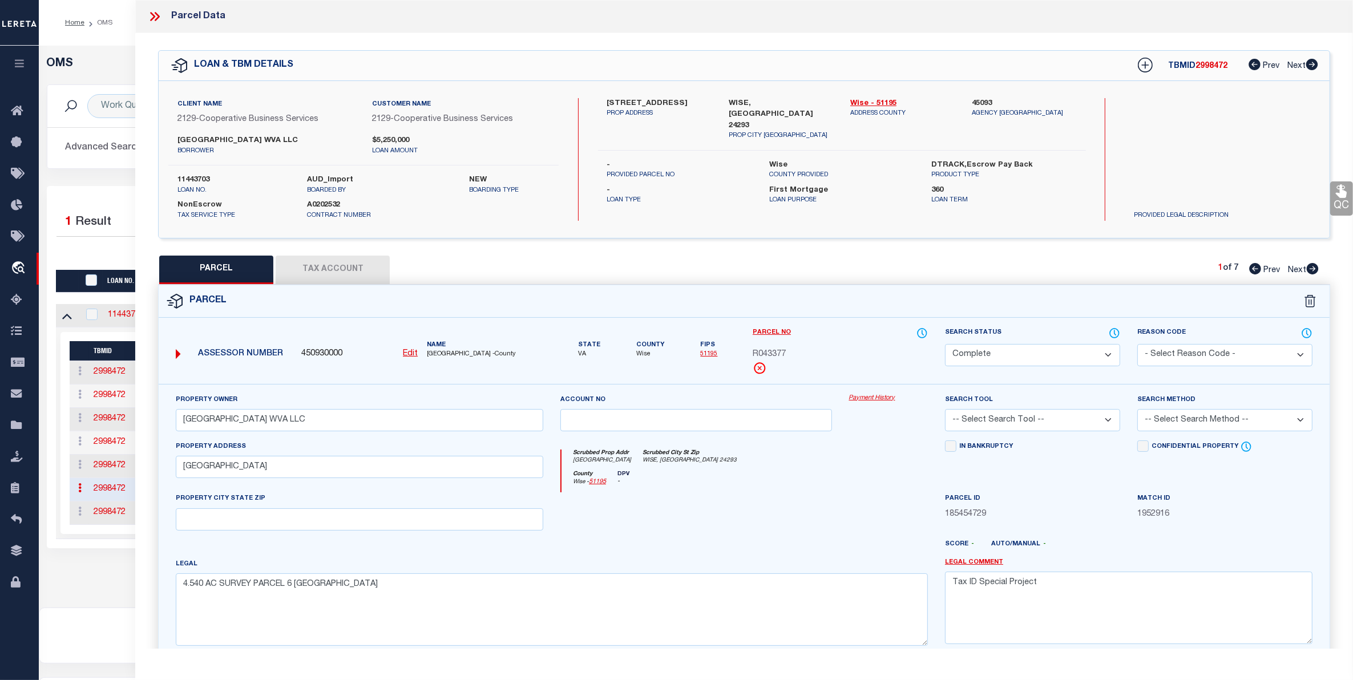
click at [865, 403] on link "Payment History" at bounding box center [888, 399] width 79 height 10
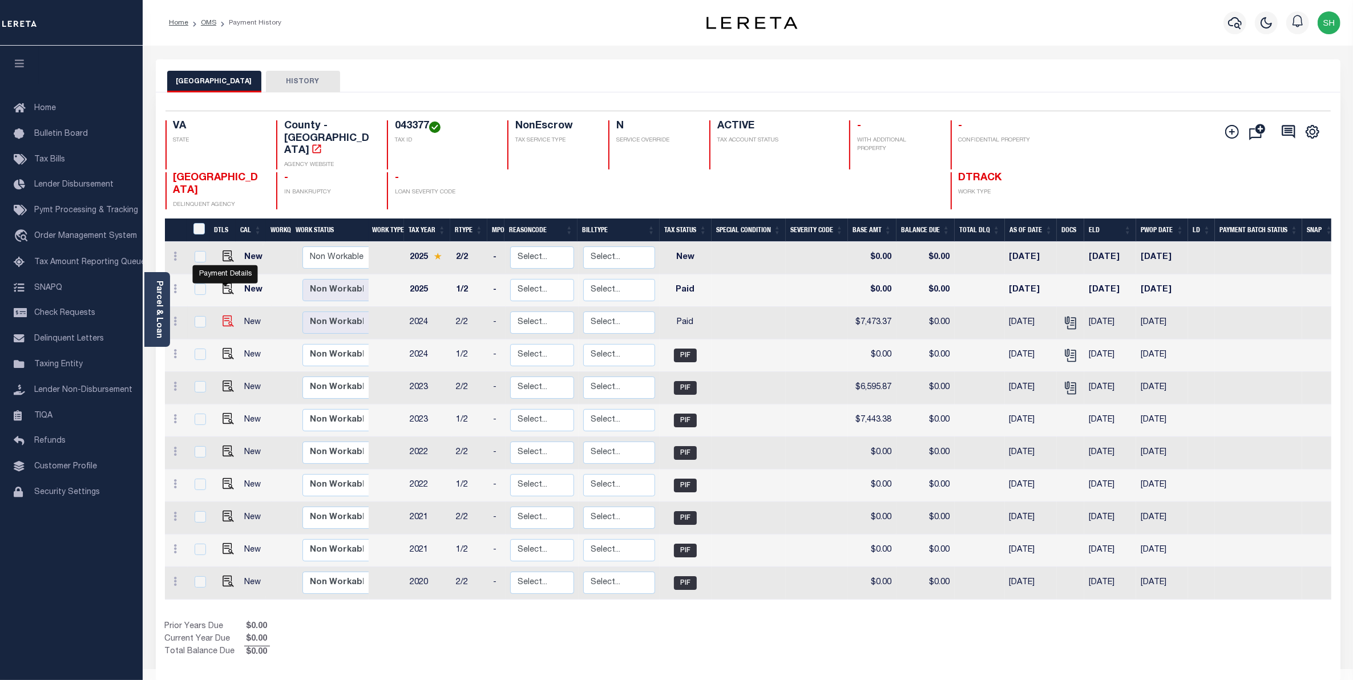
click at [229, 315] on img "" at bounding box center [227, 320] width 11 height 11
checkbox input "true"
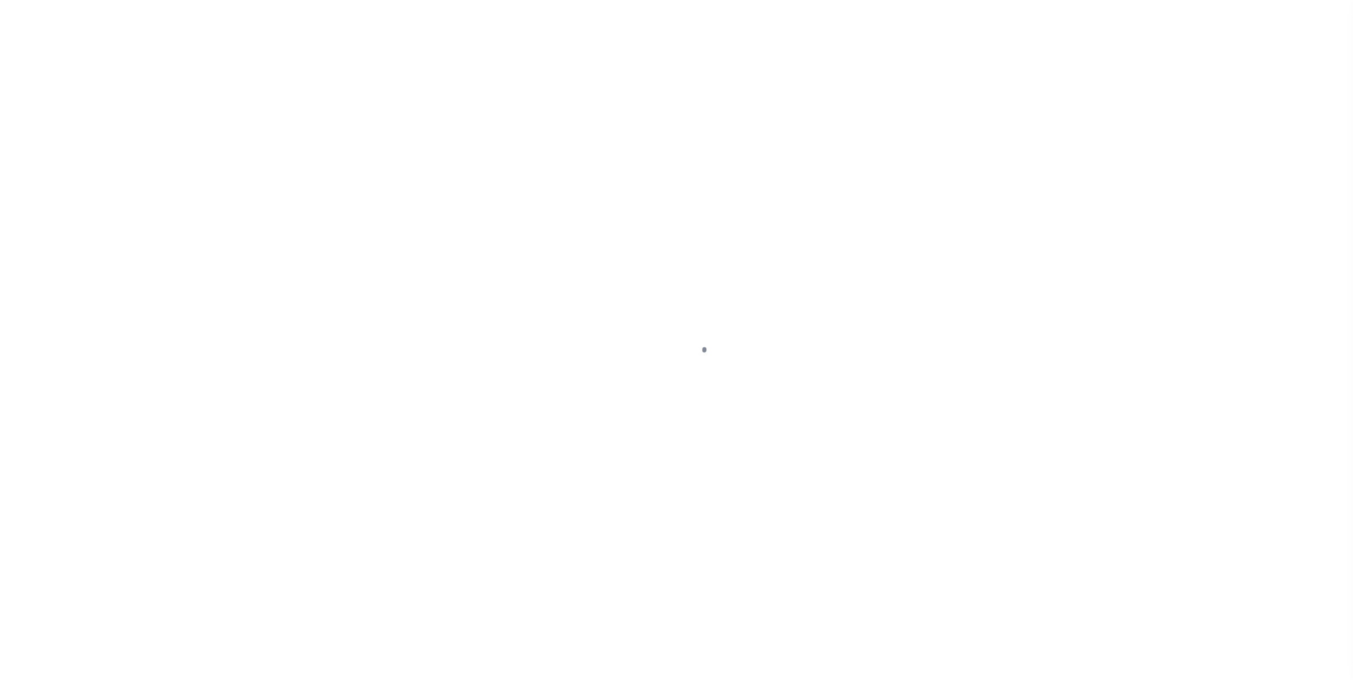
select select "PYD"
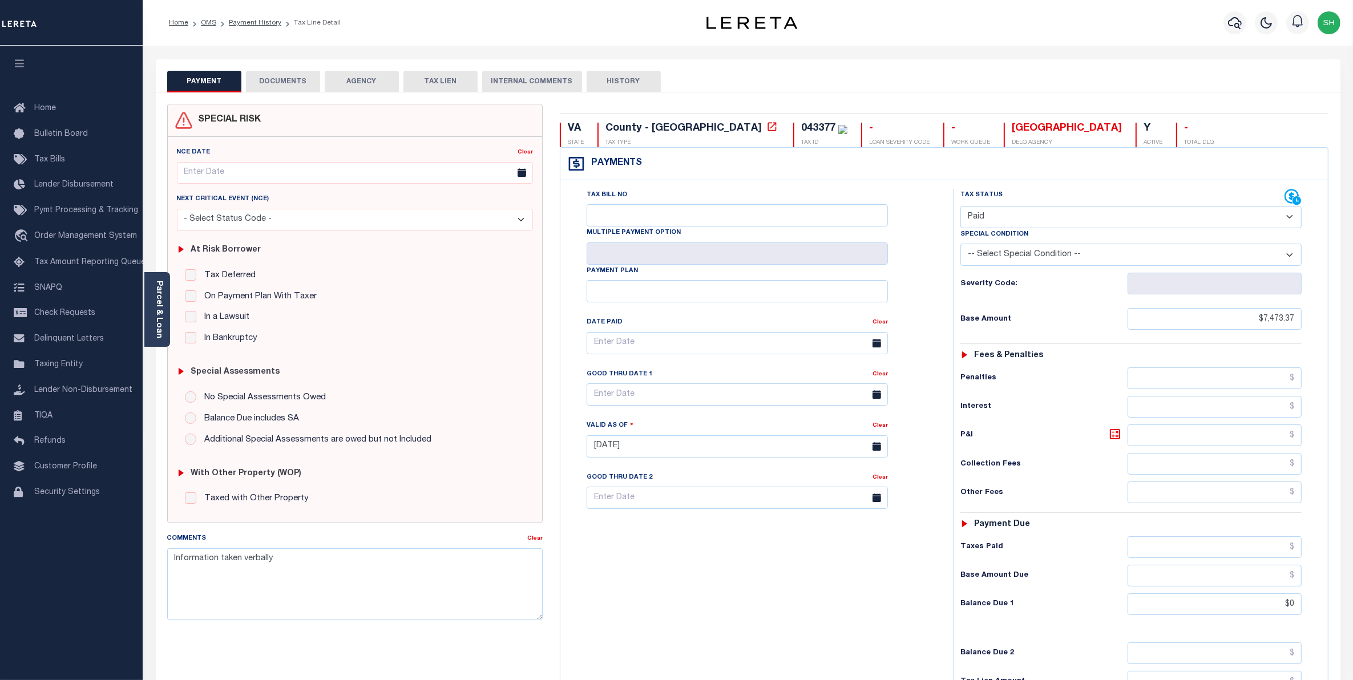
click at [296, 86] on button "DOCUMENTS" at bounding box center [283, 82] width 74 height 22
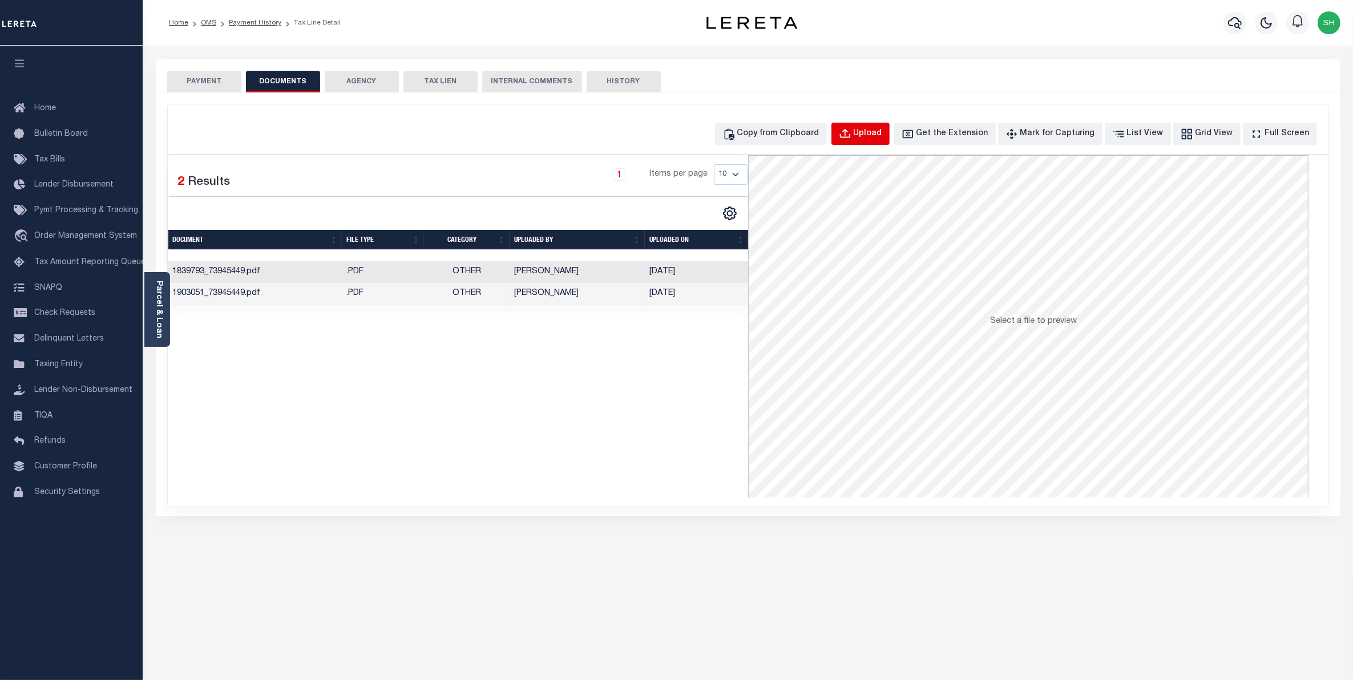
click at [874, 132] on div "Upload" at bounding box center [867, 134] width 29 height 13
select select "POP"
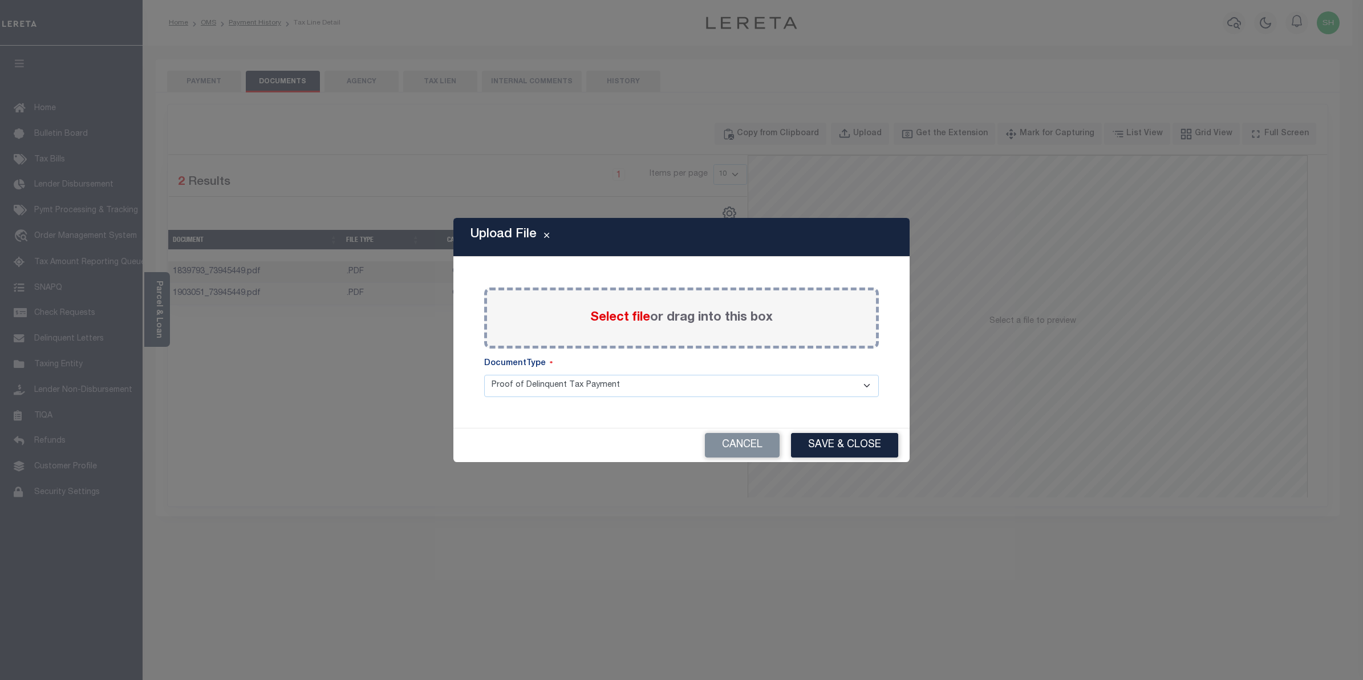
click at [620, 318] on span "Select file" at bounding box center [620, 317] width 60 height 13
click at [0, 0] on input "Select file or drag into this box" at bounding box center [0, 0] width 0 height 0
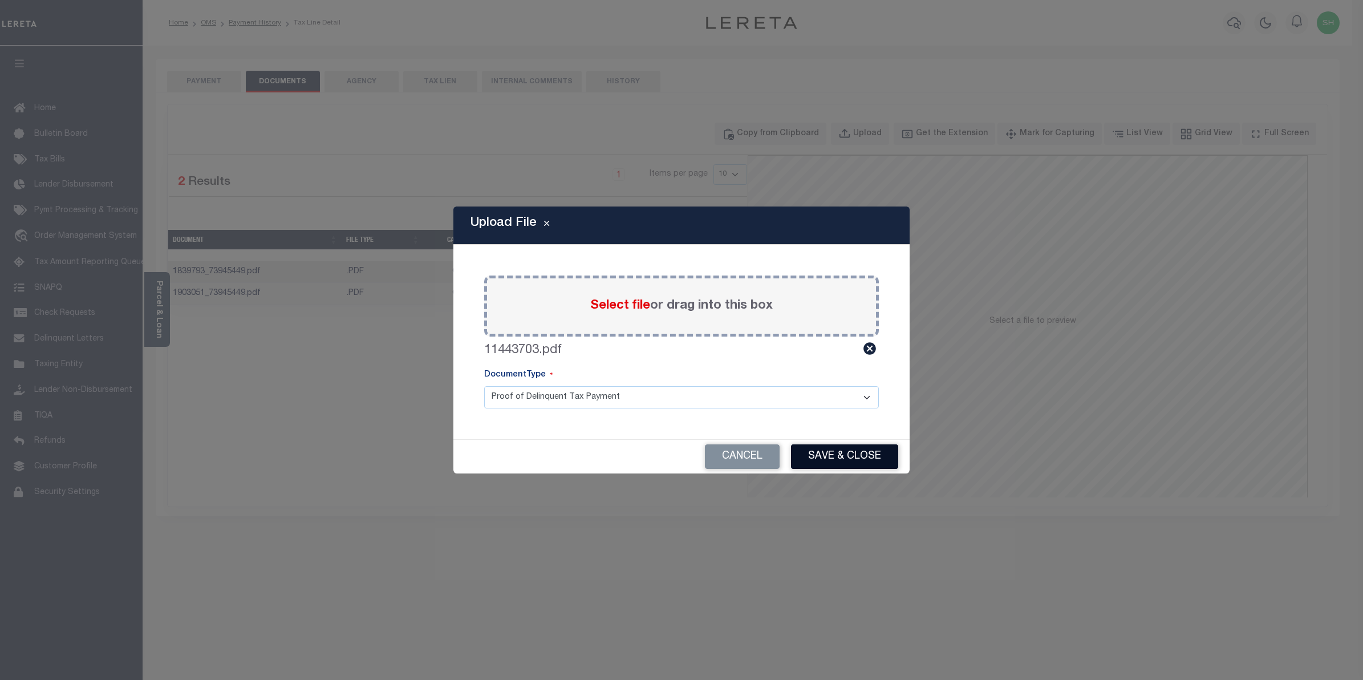
click at [842, 461] on button "Save & Close" at bounding box center [844, 456] width 107 height 25
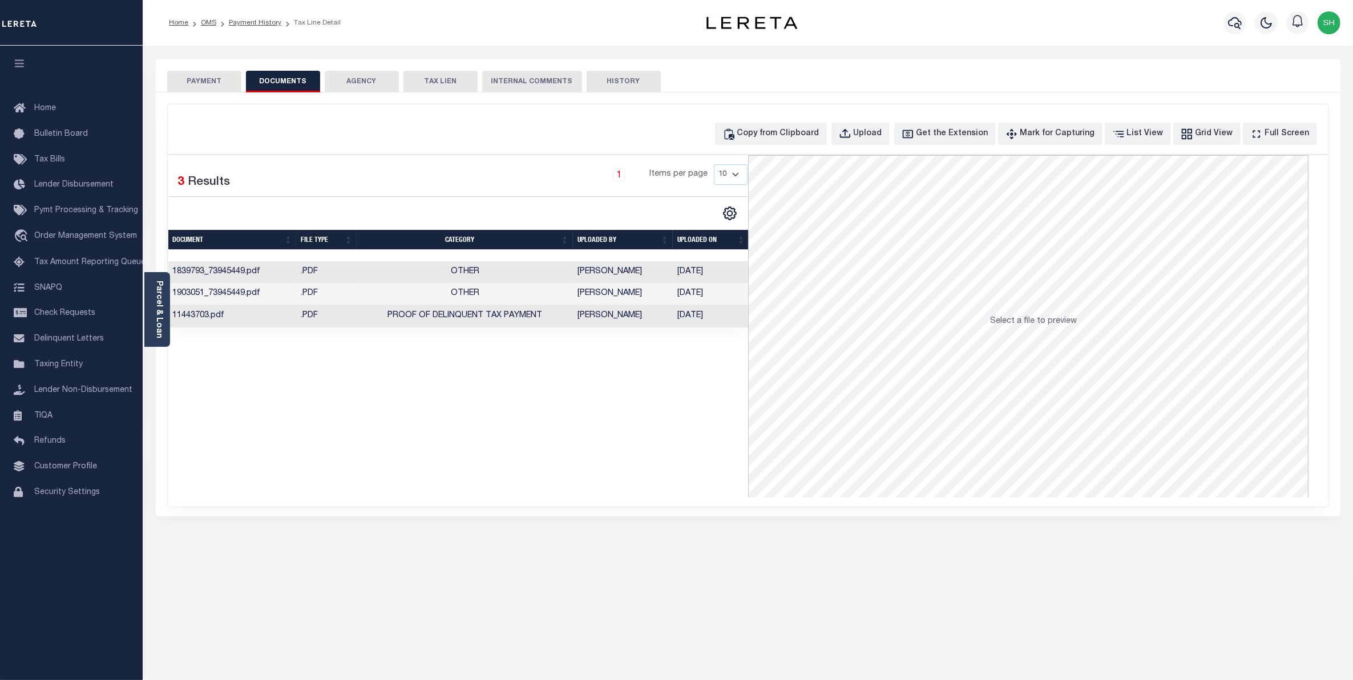
click at [187, 79] on button "PAYMENT" at bounding box center [204, 82] width 74 height 22
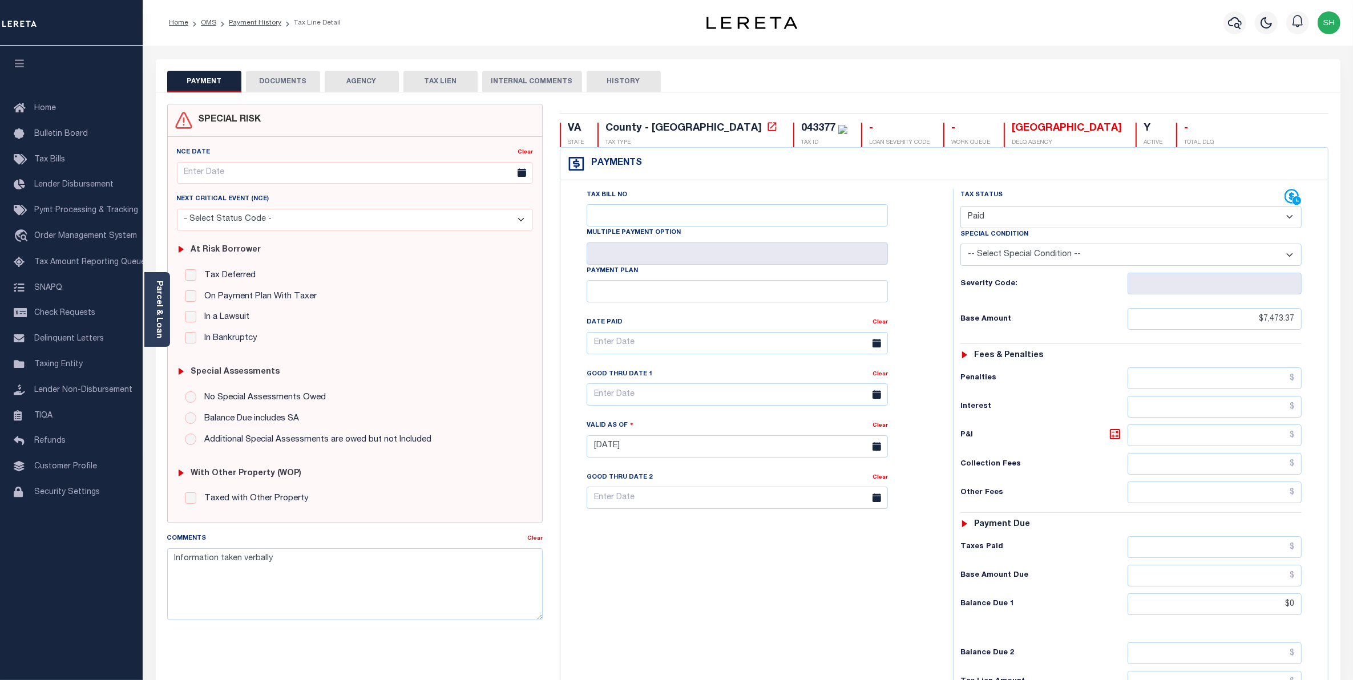
click at [1287, 221] on select "- Select Status Code - Open Due/Unpaid Paid Incomplete No Tax Due Internal Refu…" at bounding box center [1131, 217] width 342 height 22
select select "DUE"
click at [960, 207] on select "- Select Status Code - Open Due/Unpaid Paid Incomplete No Tax Due Internal Refu…" at bounding box center [1131, 217] width 342 height 22
type input "[DATE]"
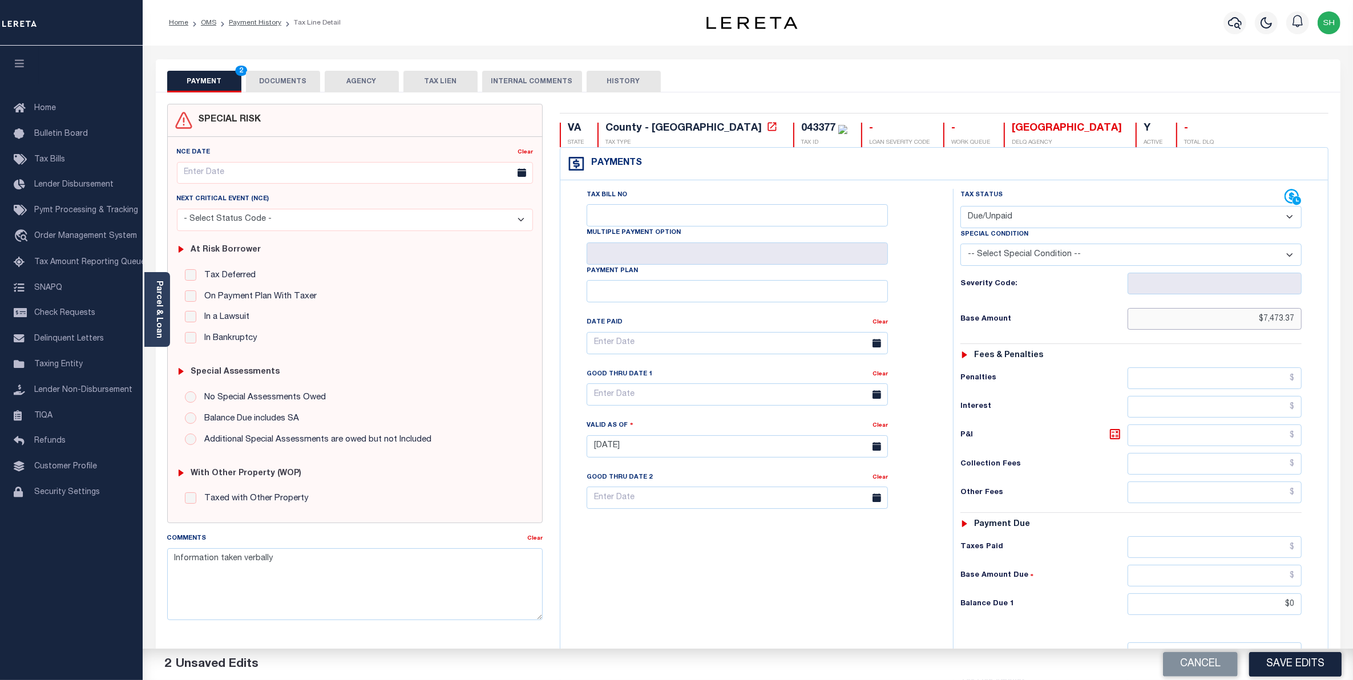
click at [1246, 319] on input "$7,473.37" at bounding box center [1214, 319] width 175 height 22
click at [1257, 415] on input "text" at bounding box center [1214, 407] width 175 height 22
click at [1260, 383] on input "text" at bounding box center [1214, 378] width 175 height 22
type input "$744.34"
click at [1276, 412] on input "text" at bounding box center [1214, 407] width 175 height 22
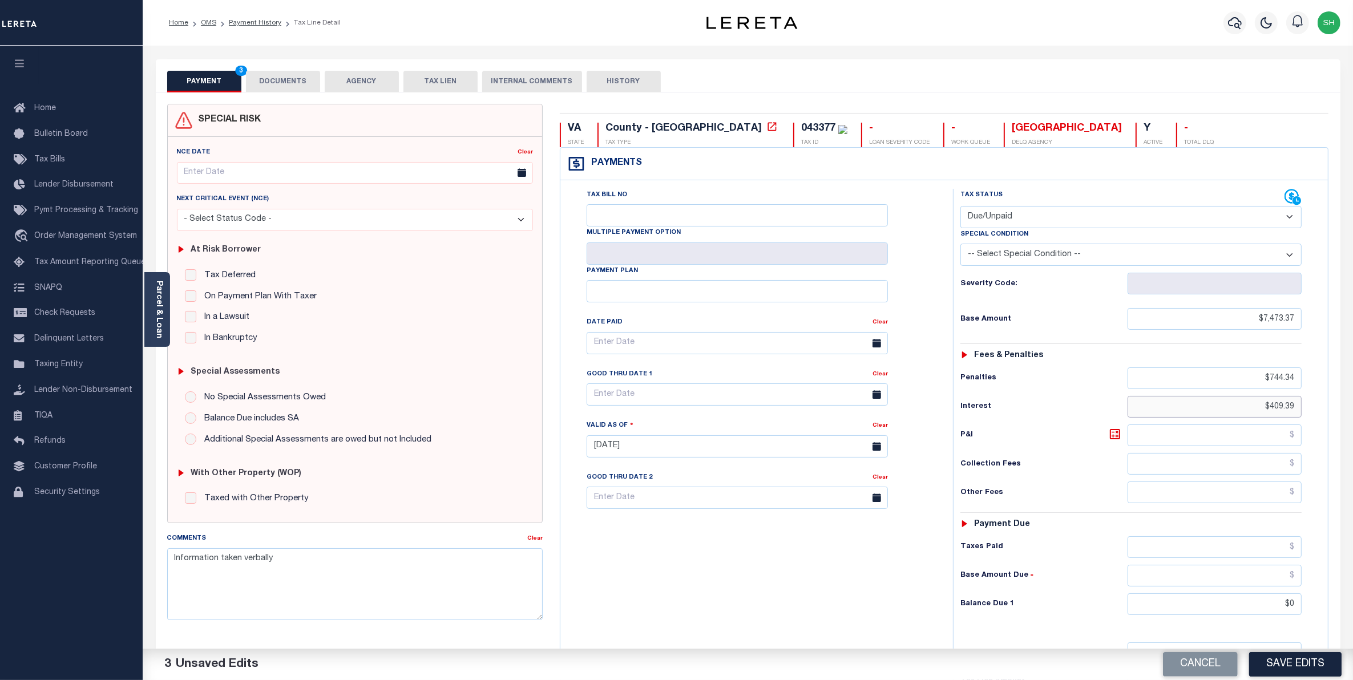
type input "$409.39"
drag, startPoint x: 1270, startPoint y: 612, endPoint x: 1365, endPoint y: 606, distance: 95.4
click at [1352, 606] on html "Home OMS Payment History Tax Line Detail" at bounding box center [676, 417] width 1353 height 835
type input "$8,627.10"
click at [1310, 670] on button "Save Edits" at bounding box center [1295, 664] width 92 height 25
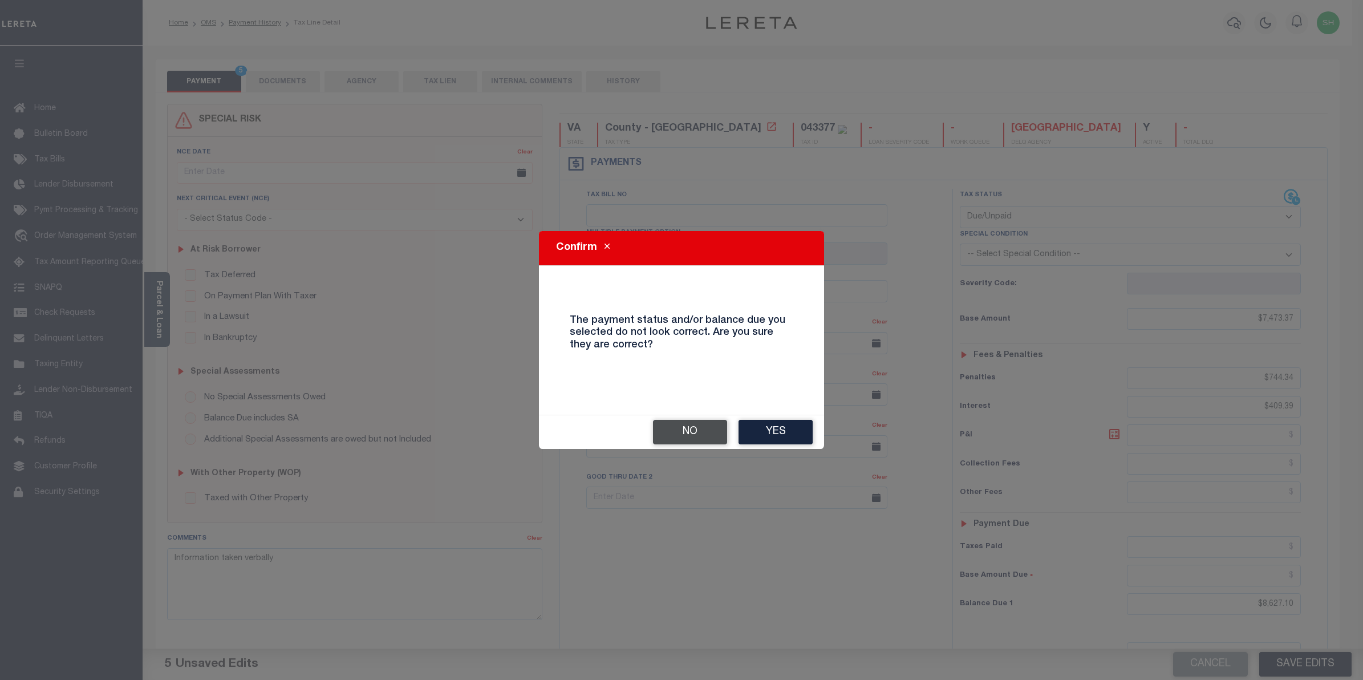
click at [681, 435] on button "No" at bounding box center [690, 432] width 74 height 25
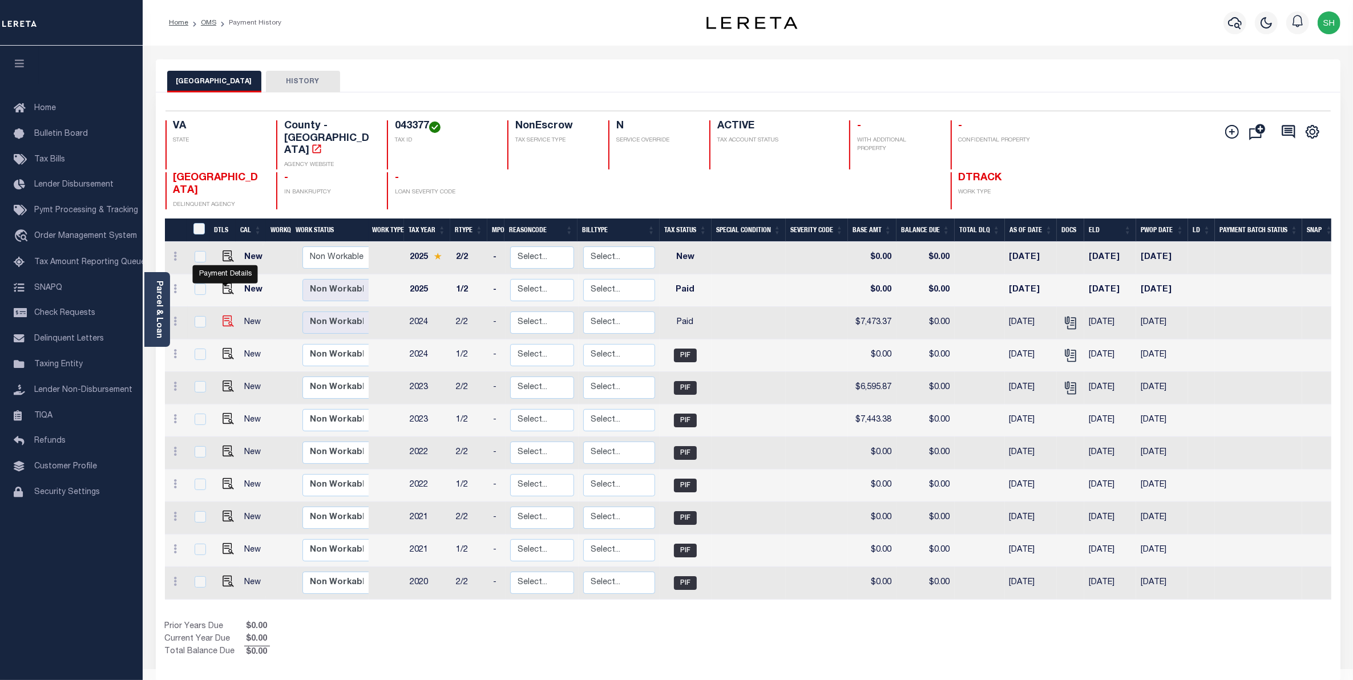
click at [222, 315] on img "" at bounding box center [227, 320] width 11 height 11
checkbox input "true"
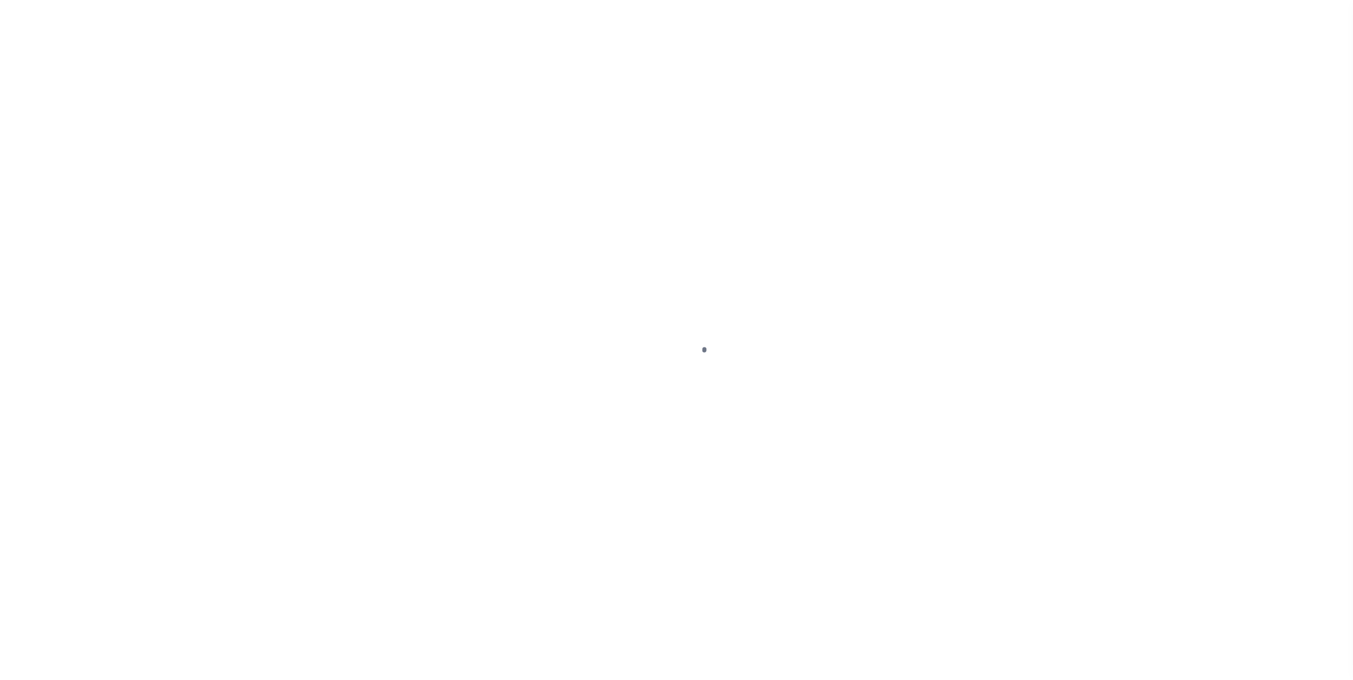
select select "PYD"
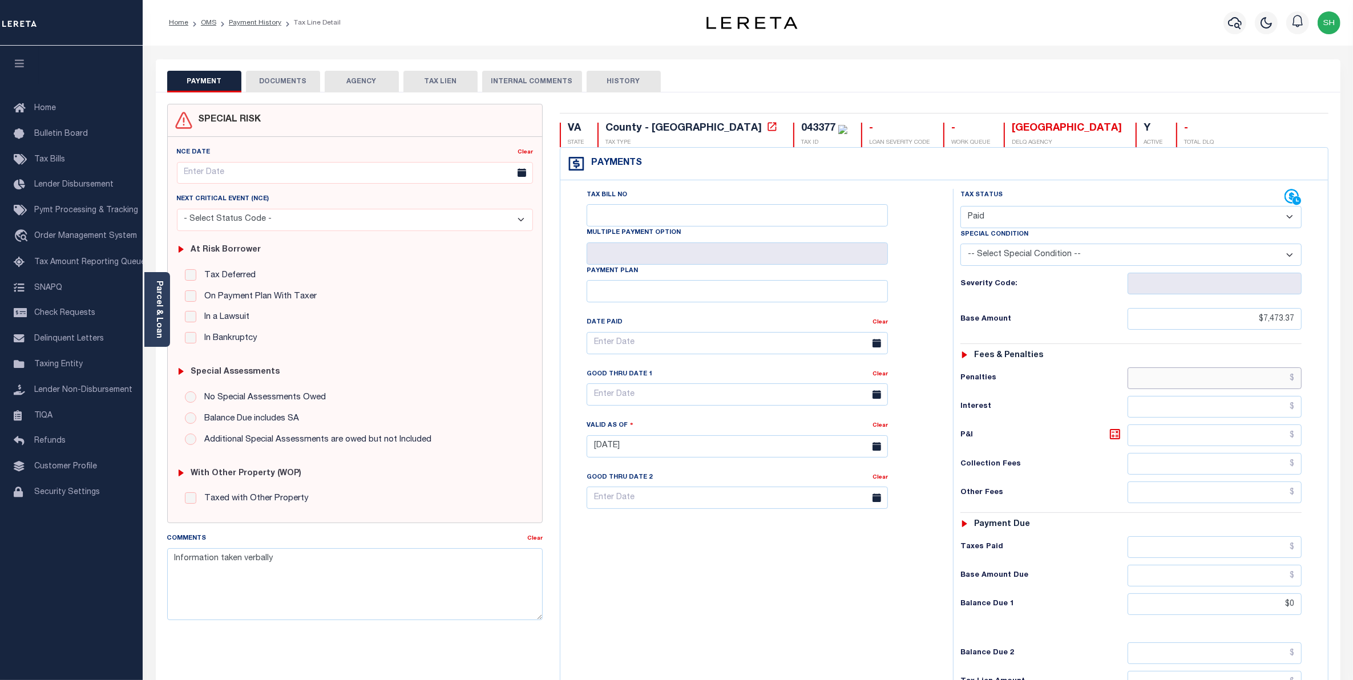
click at [1262, 383] on input "text" at bounding box center [1214, 378] width 175 height 22
type input "$744.34"
type input "[DATE]"
click at [1278, 412] on input "text" at bounding box center [1214, 407] width 175 height 22
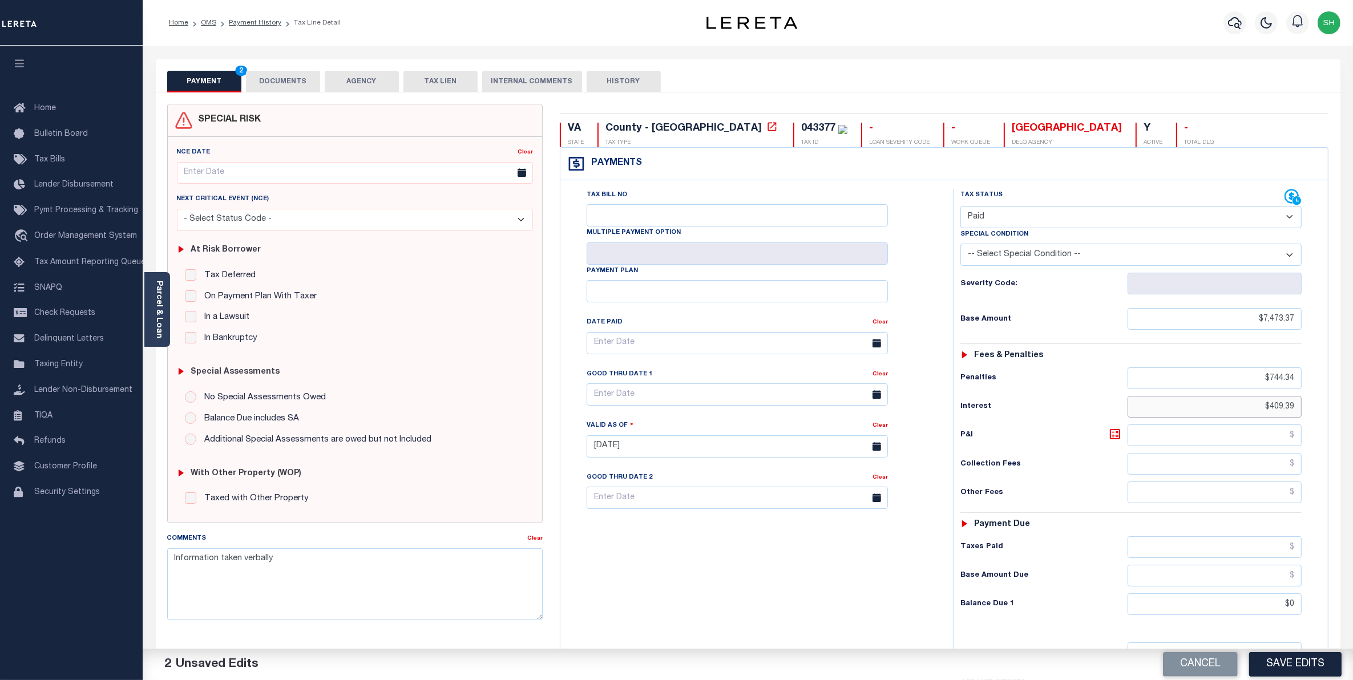
type input "$409.39"
drag, startPoint x: 1270, startPoint y: 608, endPoint x: 1363, endPoint y: 606, distance: 93.0
click at [1352, 606] on html "Home OMS Payment History Tax Line Detail" at bounding box center [676, 419] width 1353 height 838
type input "$8,627.10"
click at [1297, 663] on button "Save Edits" at bounding box center [1295, 664] width 92 height 25
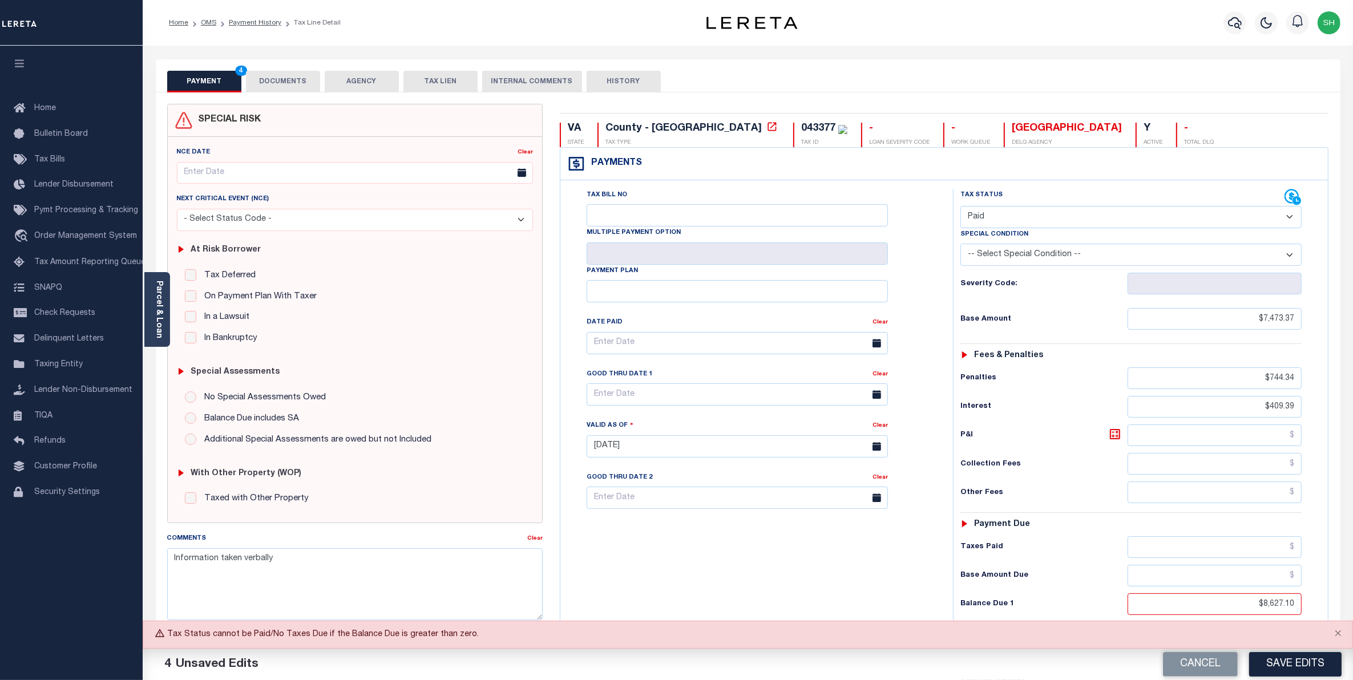
click at [1290, 217] on select "- Select Status Code - Open Due/Unpaid Paid Incomplete No Tax Due Internal Refu…" at bounding box center [1131, 217] width 342 height 22
select select "DUE"
click at [960, 207] on select "- Select Status Code - Open Due/Unpaid Paid Incomplete No Tax Due Internal Refu…" at bounding box center [1131, 217] width 342 height 22
click at [1279, 666] on button "Save Edits" at bounding box center [1295, 664] width 92 height 25
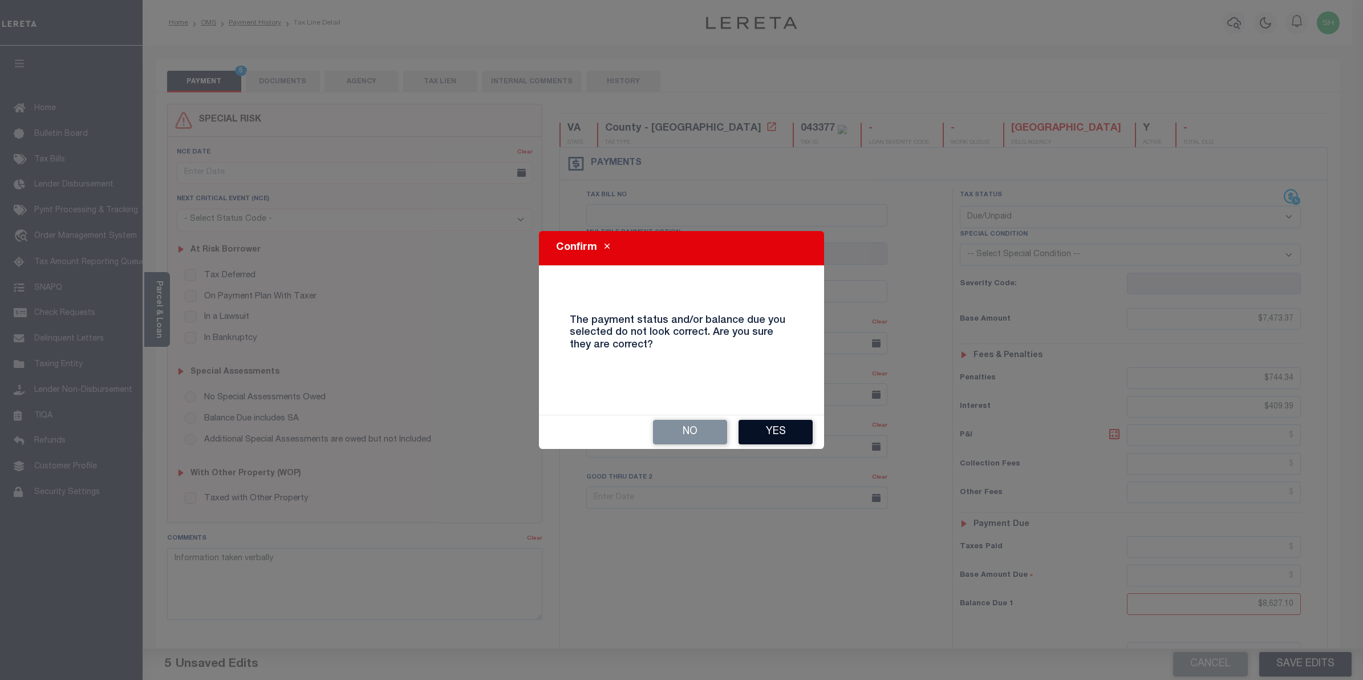
click at [795, 429] on button "Yes" at bounding box center [776, 432] width 74 height 25
click at [795, 429] on div "Valid as Of" at bounding box center [724, 427] width 282 height 16
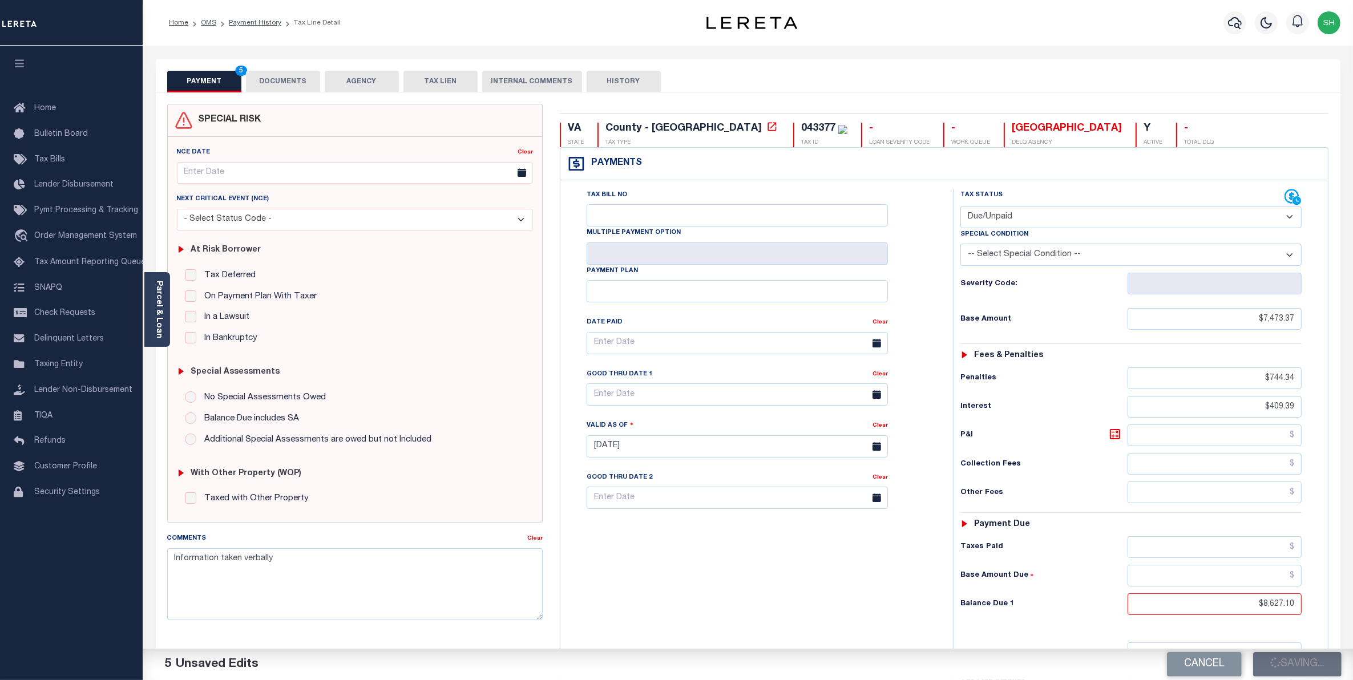
checkbox input "false"
type input "$7,473.37"
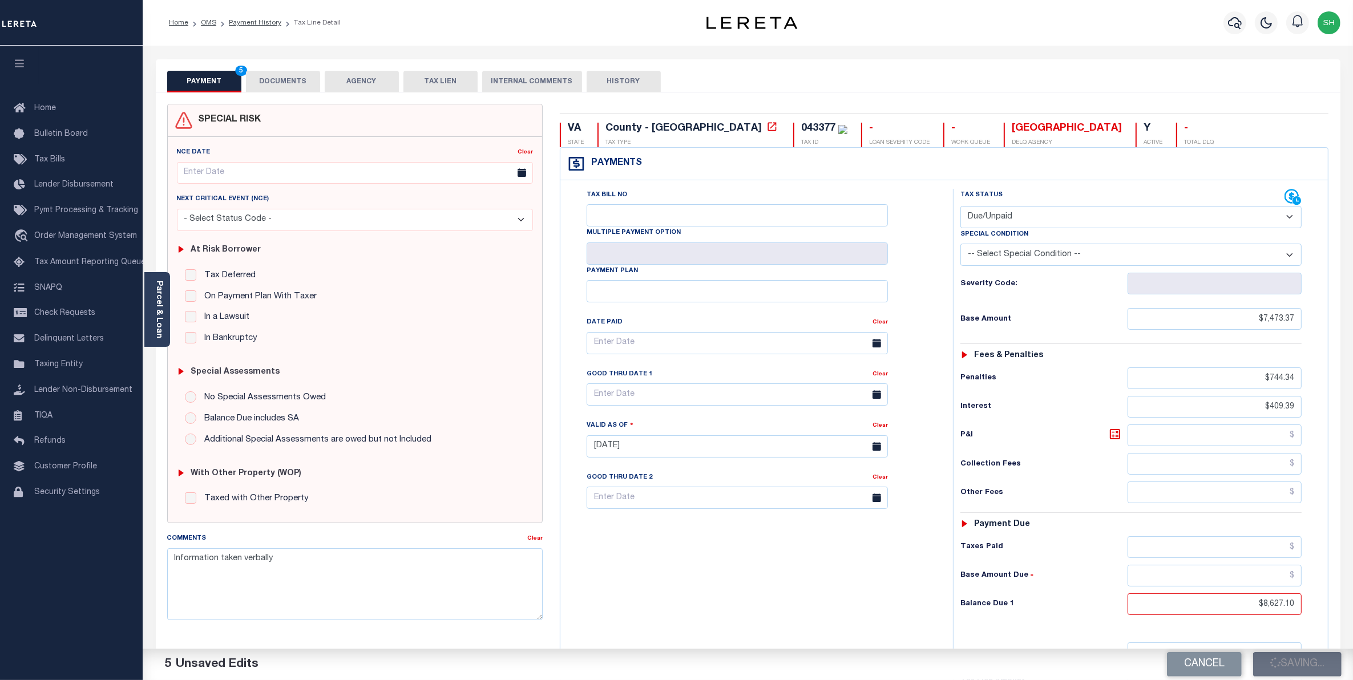
type input "$744.34"
type input "$409.39"
type input "$8,627.1"
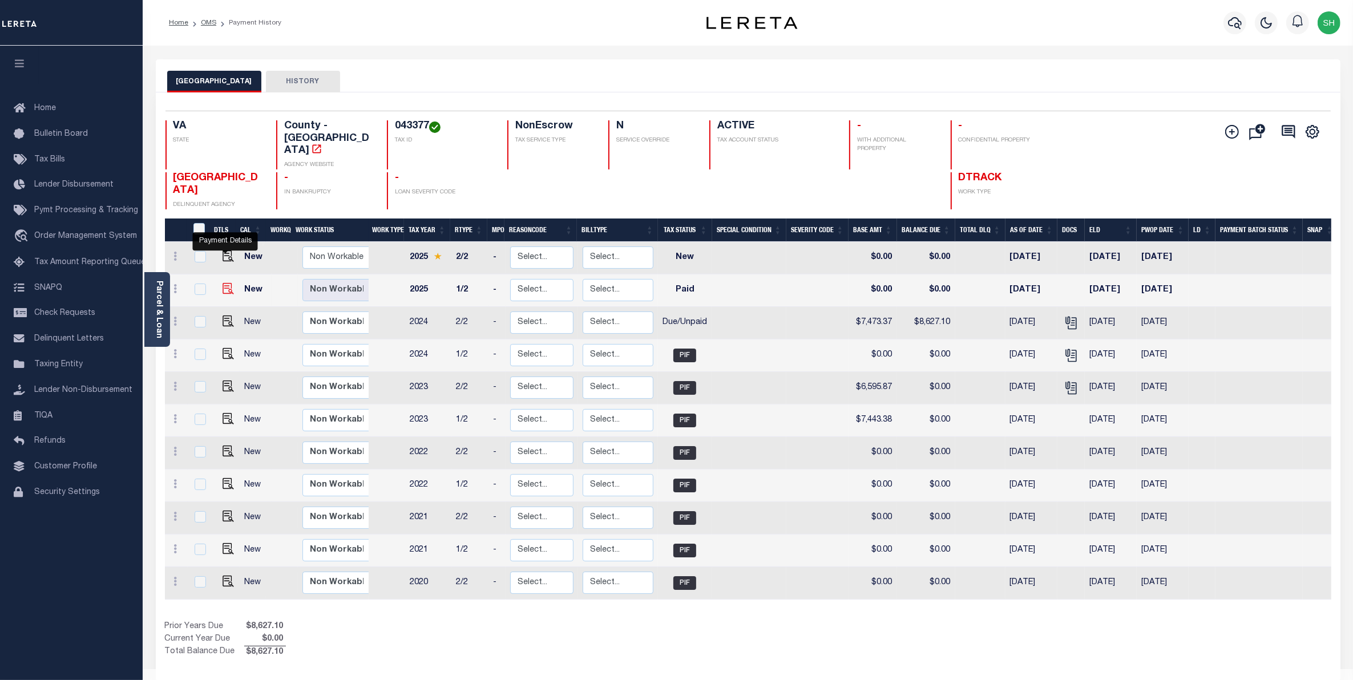
click at [224, 283] on img "" at bounding box center [227, 288] width 11 height 11
checkbox input "true"
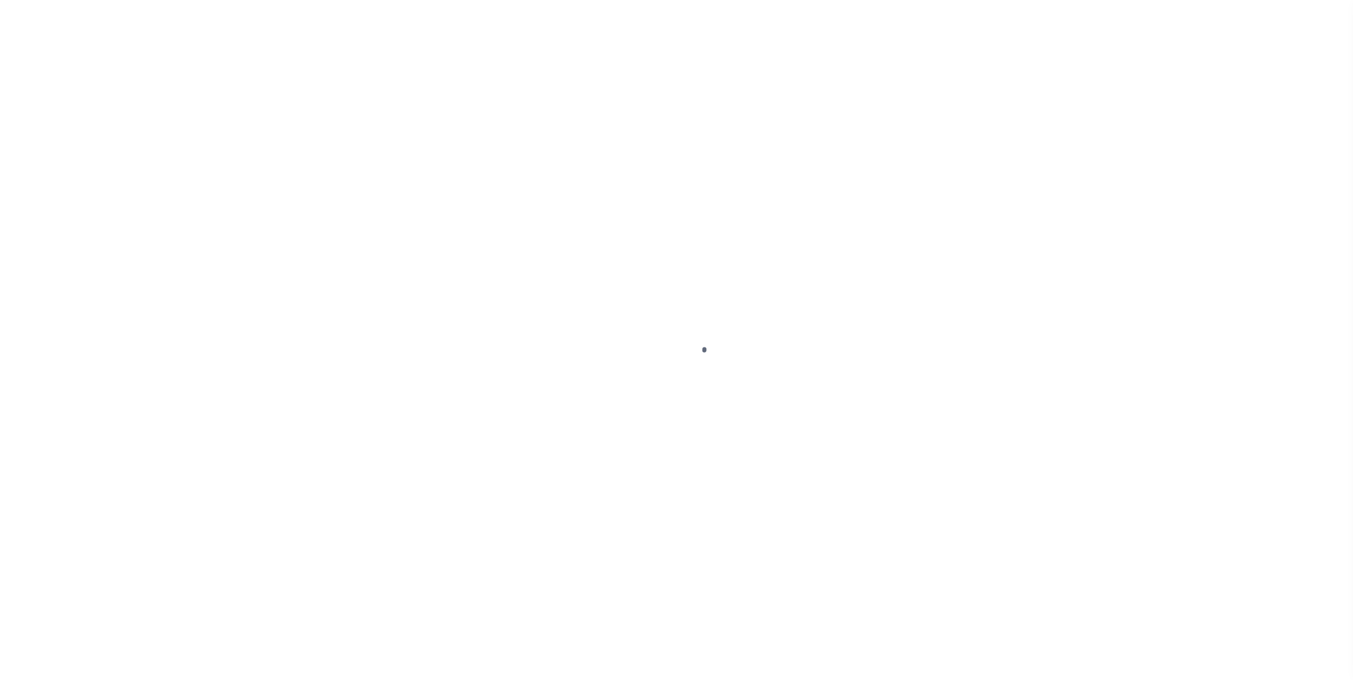
select select "PYD"
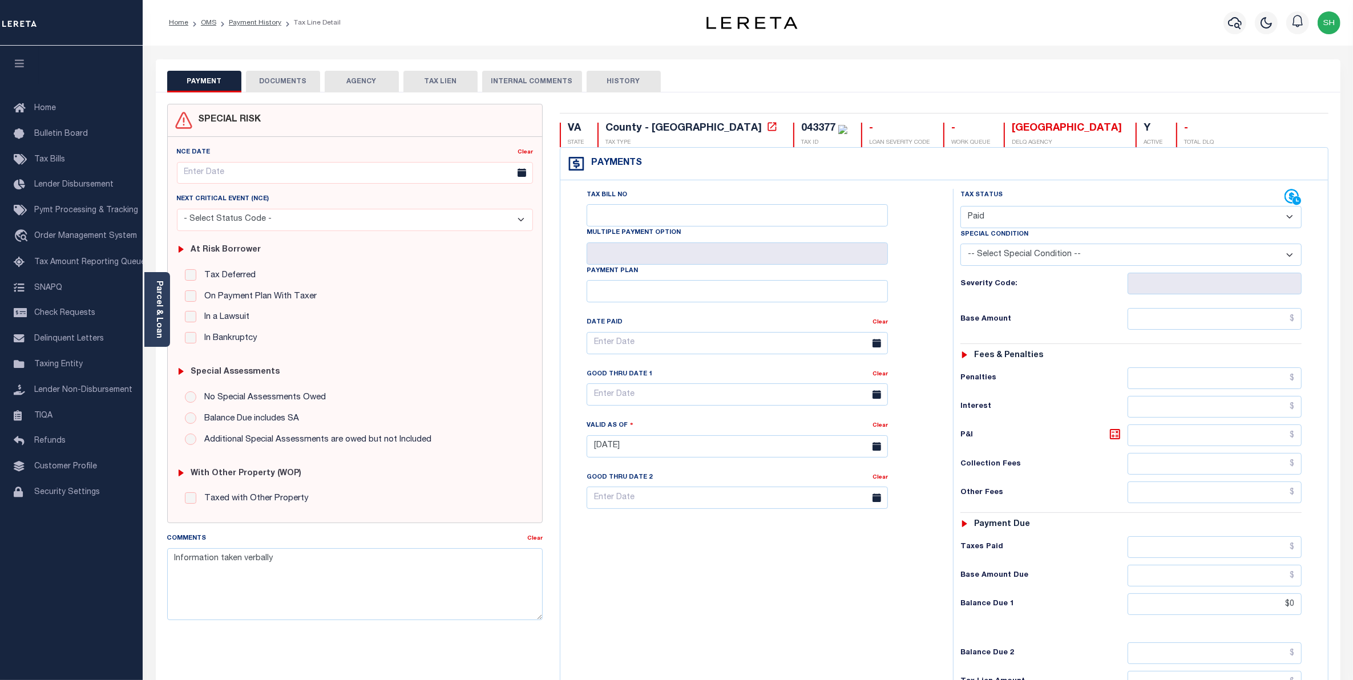
click at [301, 83] on button "DOCUMENTS" at bounding box center [283, 82] width 74 height 22
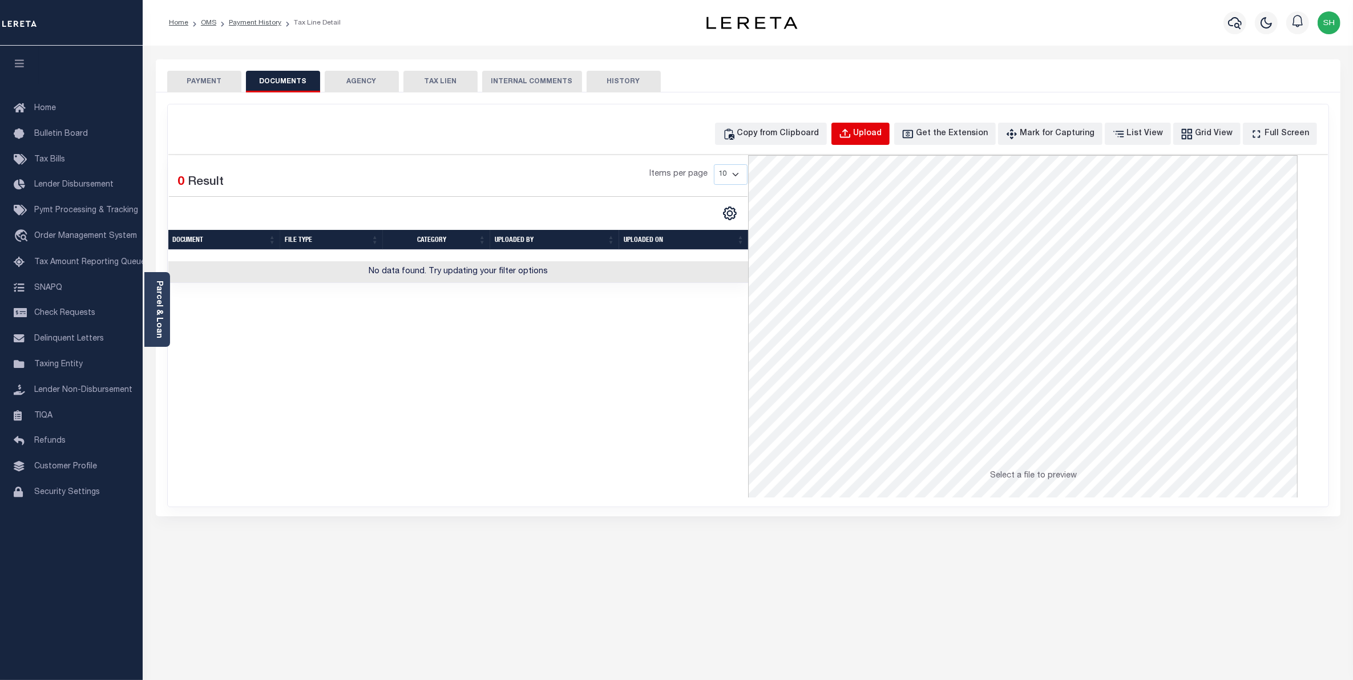
click at [882, 131] on div "Upload" at bounding box center [867, 134] width 29 height 13
select select "POP"
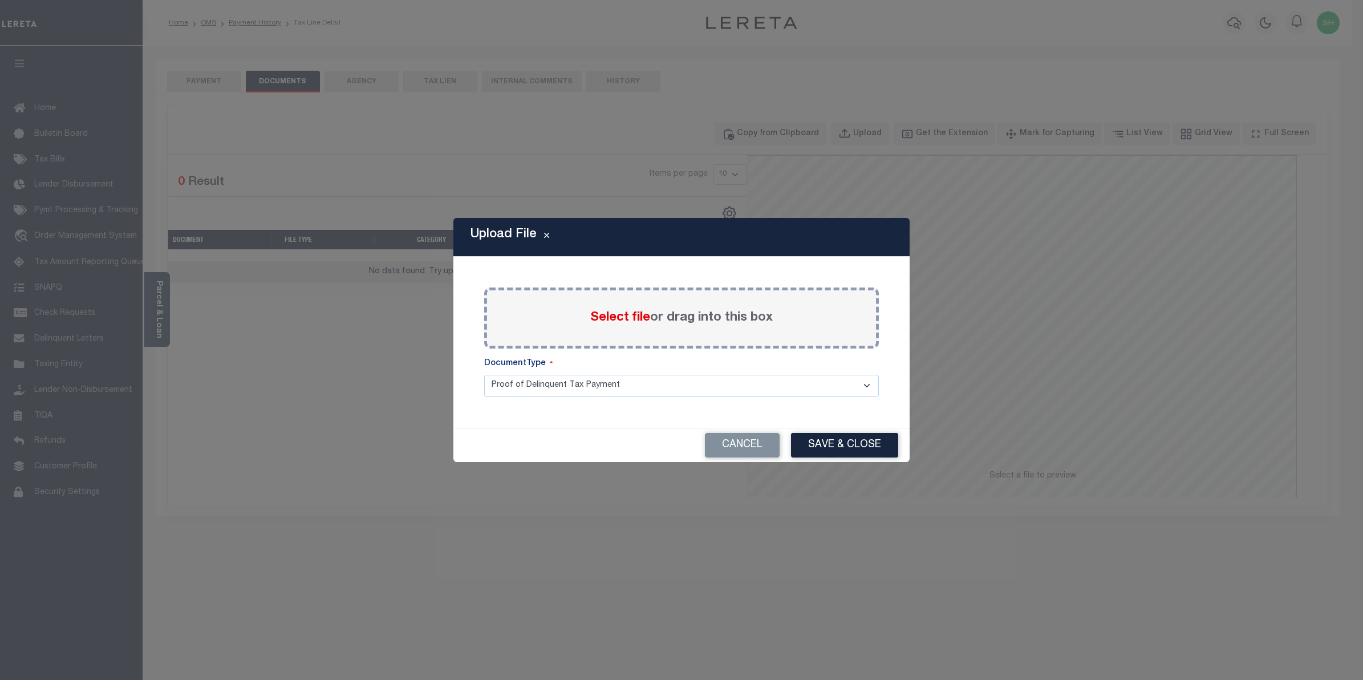
click at [637, 320] on span "Select file" at bounding box center [620, 317] width 60 height 13
click at [0, 0] on input "Select file or drag into this box" at bounding box center [0, 0] width 0 height 0
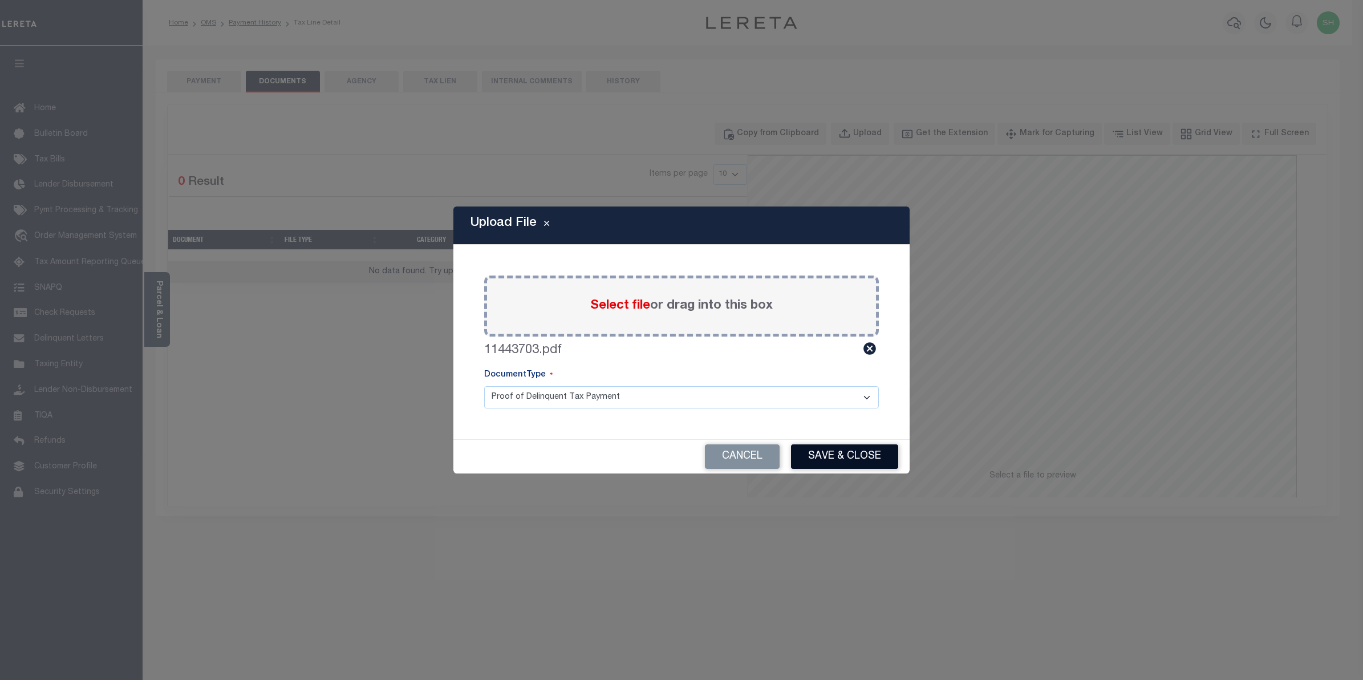
click at [841, 458] on button "Save & Close" at bounding box center [844, 456] width 107 height 25
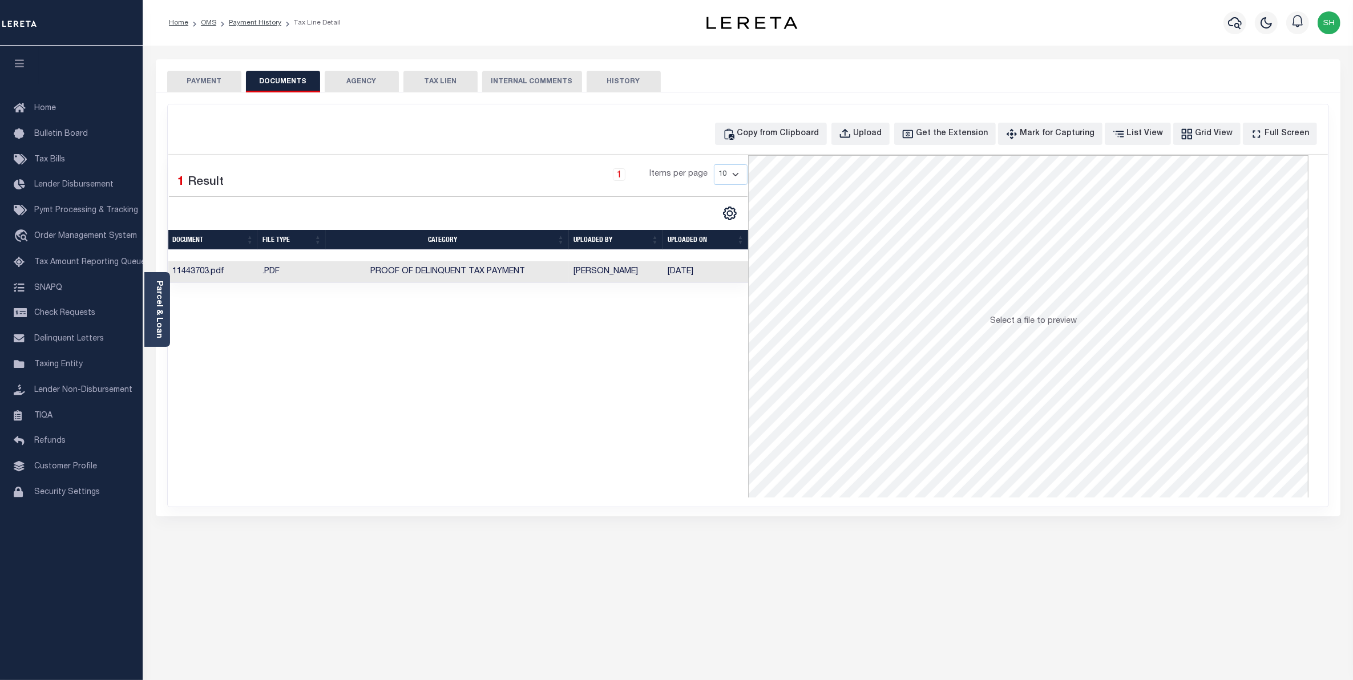
click at [195, 84] on button "PAYMENT" at bounding box center [204, 82] width 74 height 22
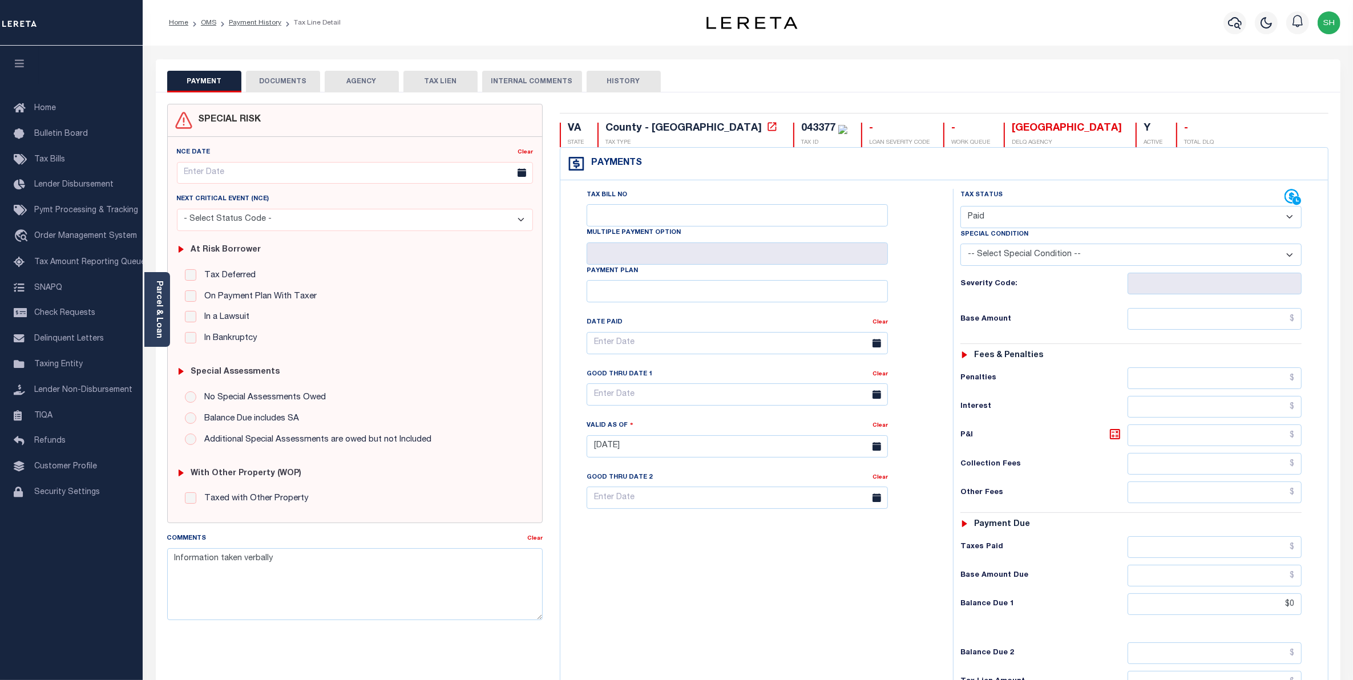
click at [1288, 216] on select "- Select Status Code - Open Due/Unpaid Paid Incomplete No Tax Due Internal Refu…" at bounding box center [1131, 217] width 342 height 22
select select "DUE"
click at [960, 207] on select "- Select Status Code - Open Due/Unpaid Paid Incomplete No Tax Due Internal Refu…" at bounding box center [1131, 217] width 342 height 22
type input "[DATE]"
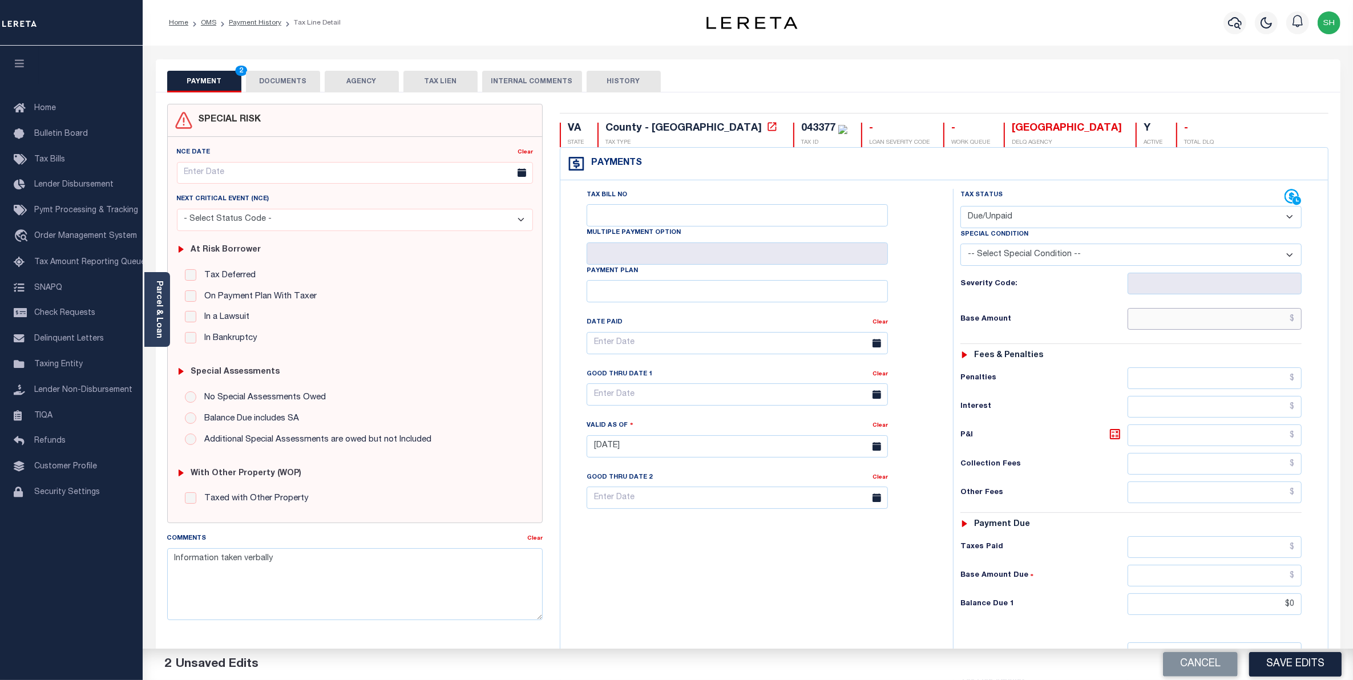
click at [1259, 329] on input "text" at bounding box center [1214, 319] width 175 height 22
type input "$7,443.38"
click at [1265, 380] on input "text" at bounding box center [1214, 378] width 175 height 22
type input "$744.34"
click at [1265, 416] on input "text" at bounding box center [1214, 407] width 175 height 22
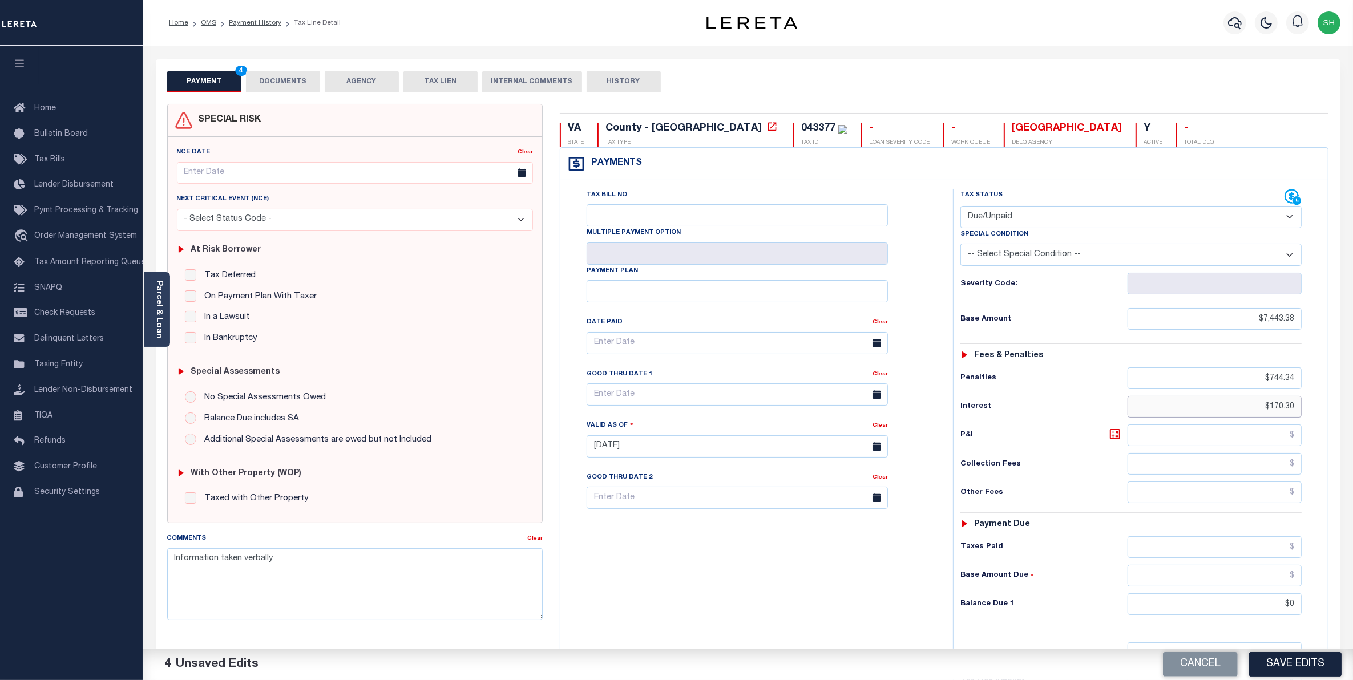
type input "$170.30"
click at [1273, 615] on input "$0" at bounding box center [1214, 604] width 175 height 22
drag, startPoint x: 1261, startPoint y: 612, endPoint x: 1341, endPoint y: 601, distance: 80.6
click at [1341, 601] on div "PAYMENT 5 DOCUMENTS AGENCY DELINQUENT PAYEE" at bounding box center [747, 446] width 1201 height 775
type input "$8,358.02"
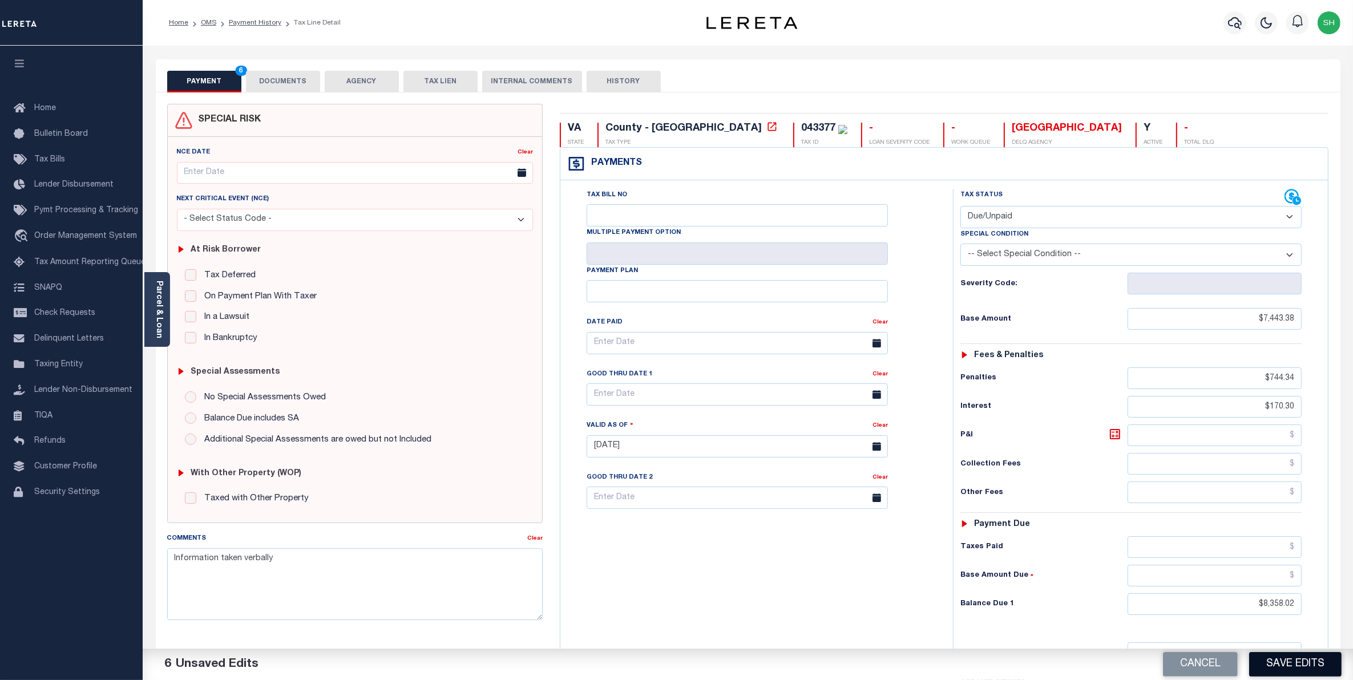
click at [1315, 671] on button "Save Edits" at bounding box center [1295, 664] width 92 height 25
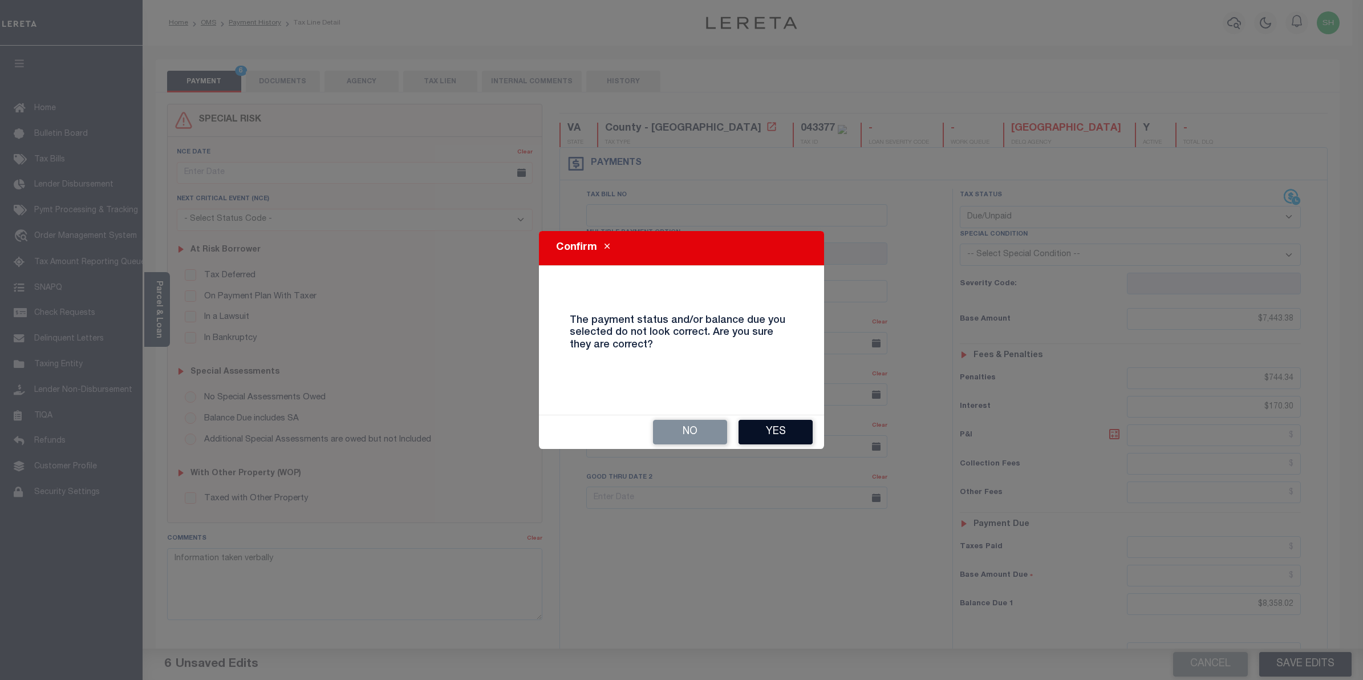
click at [798, 428] on button "Yes" at bounding box center [776, 432] width 74 height 25
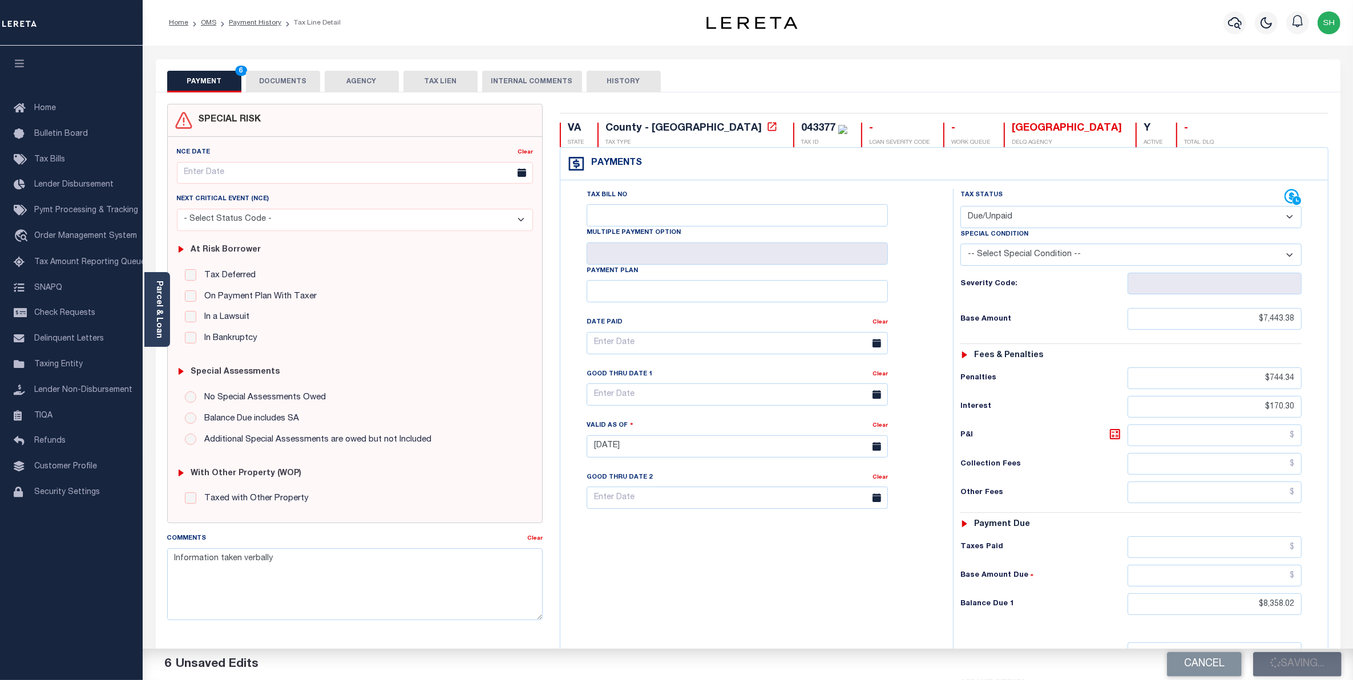
checkbox input "false"
type input "$7,443.38"
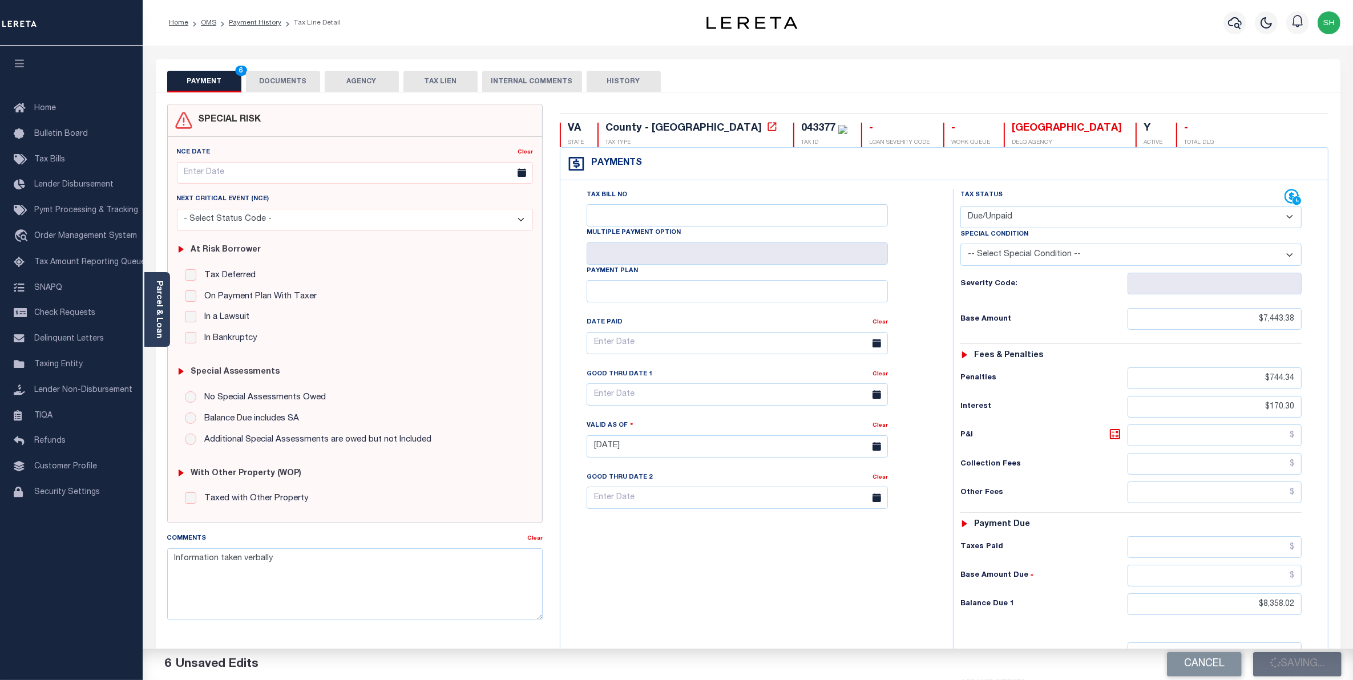
type input "$744.34"
type input "$170.3"
type input "$8,358.02"
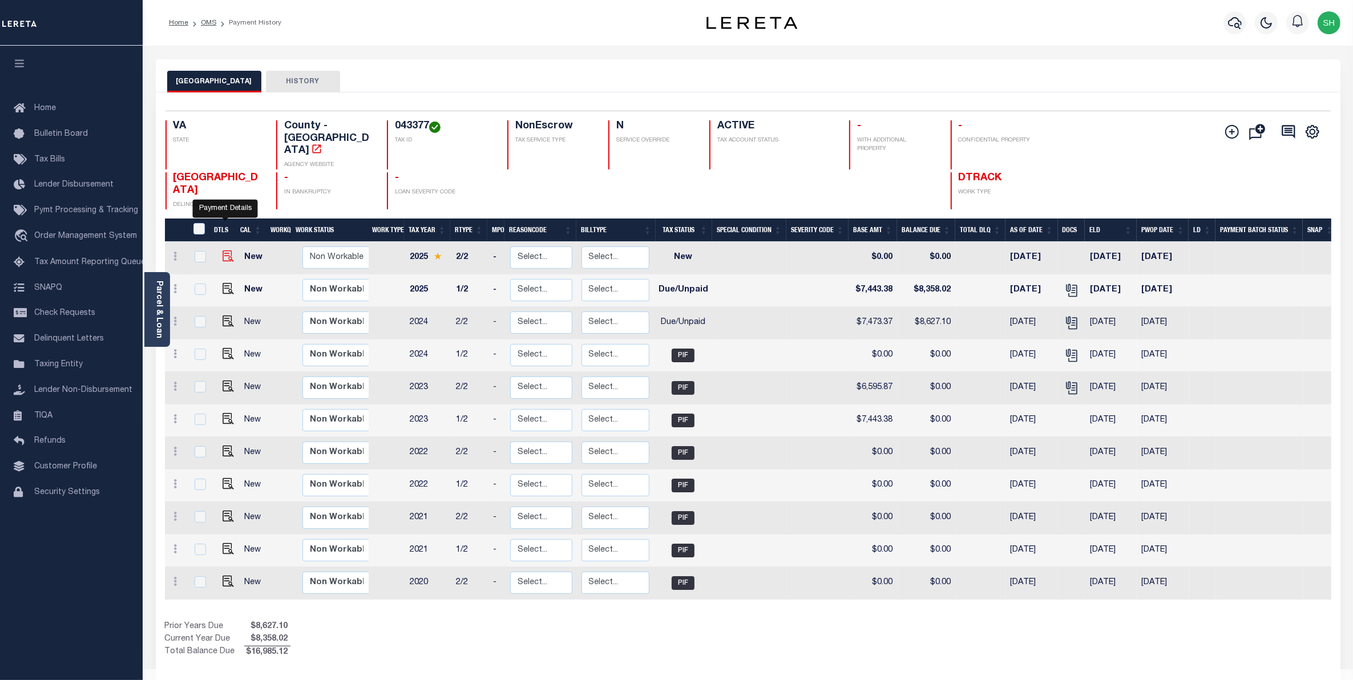
click at [222, 250] on img "" at bounding box center [227, 255] width 11 height 11
checkbox input "true"
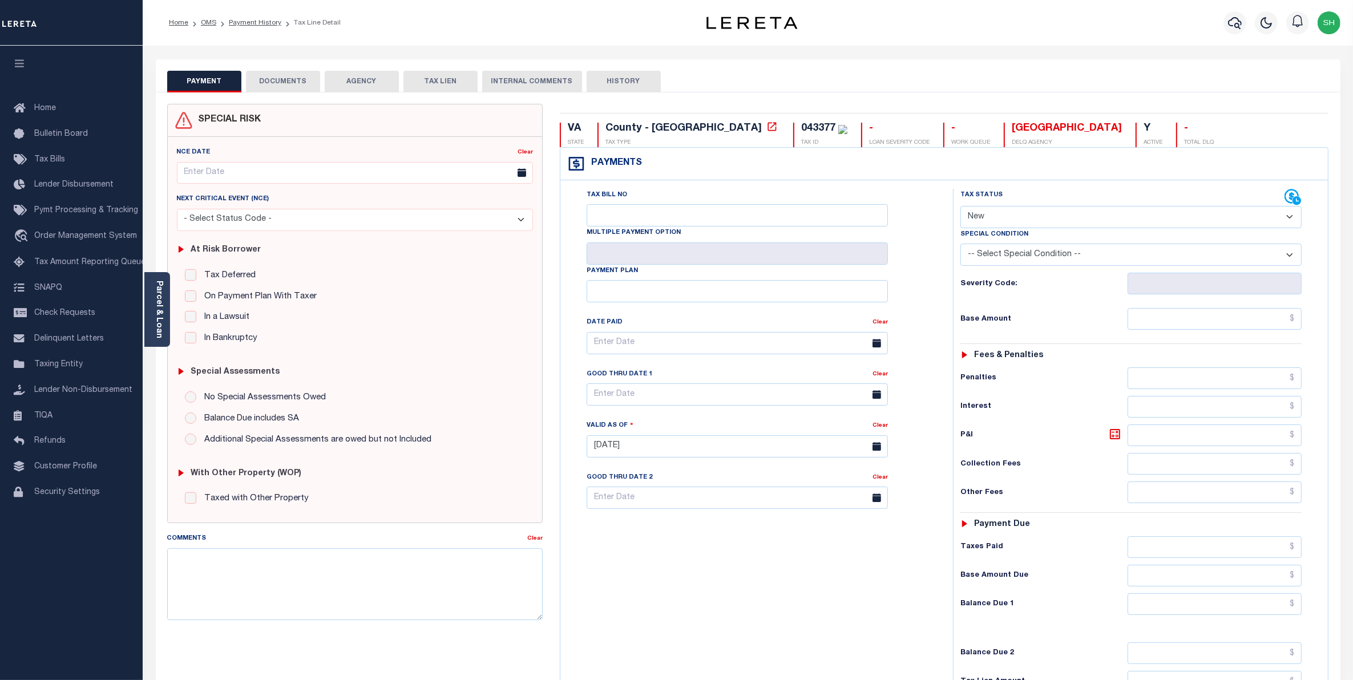
click at [1285, 218] on select "- Select Status Code - Open Due/Unpaid Paid Incomplete No Tax Due Internal Refu…" at bounding box center [1131, 217] width 342 height 22
select select "OP2"
click at [960, 207] on select "- Select Status Code - Open Due/Unpaid Paid Incomplete No Tax Due Internal Refu…" at bounding box center [1131, 217] width 342 height 22
type input "[DATE]"
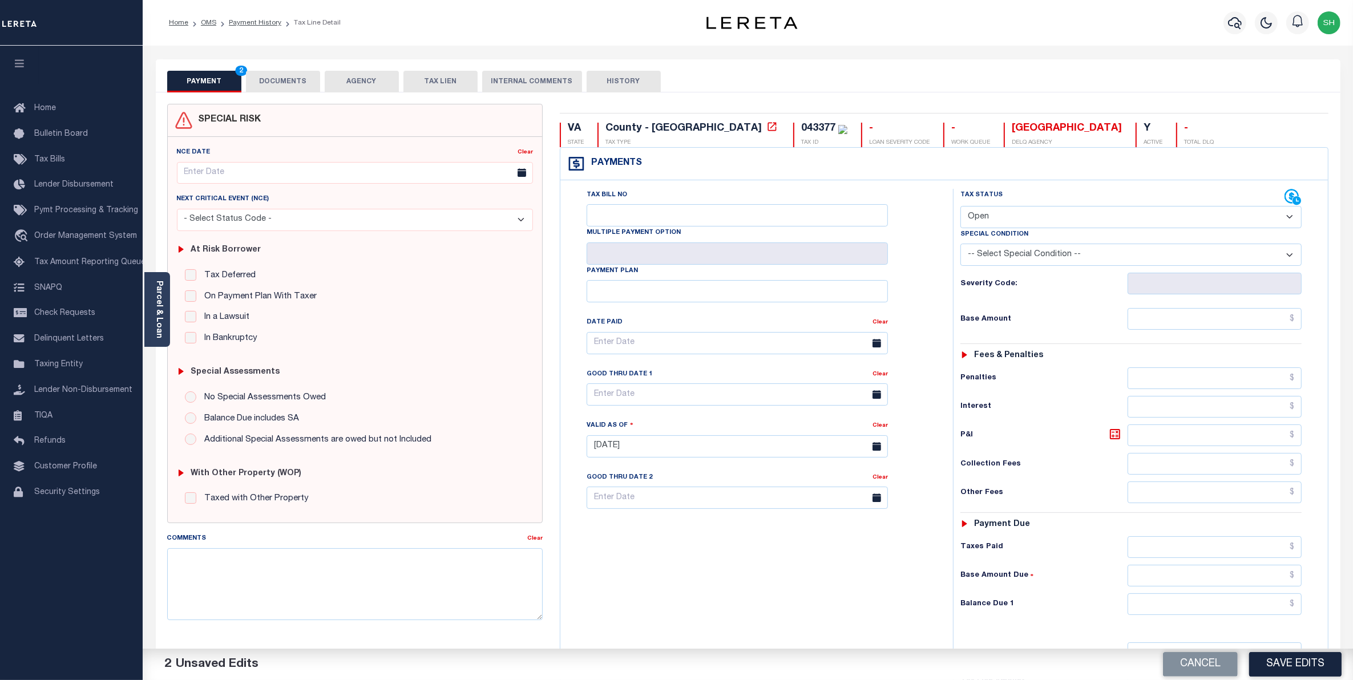
click at [289, 72] on button "DOCUMENTS" at bounding box center [283, 82] width 74 height 22
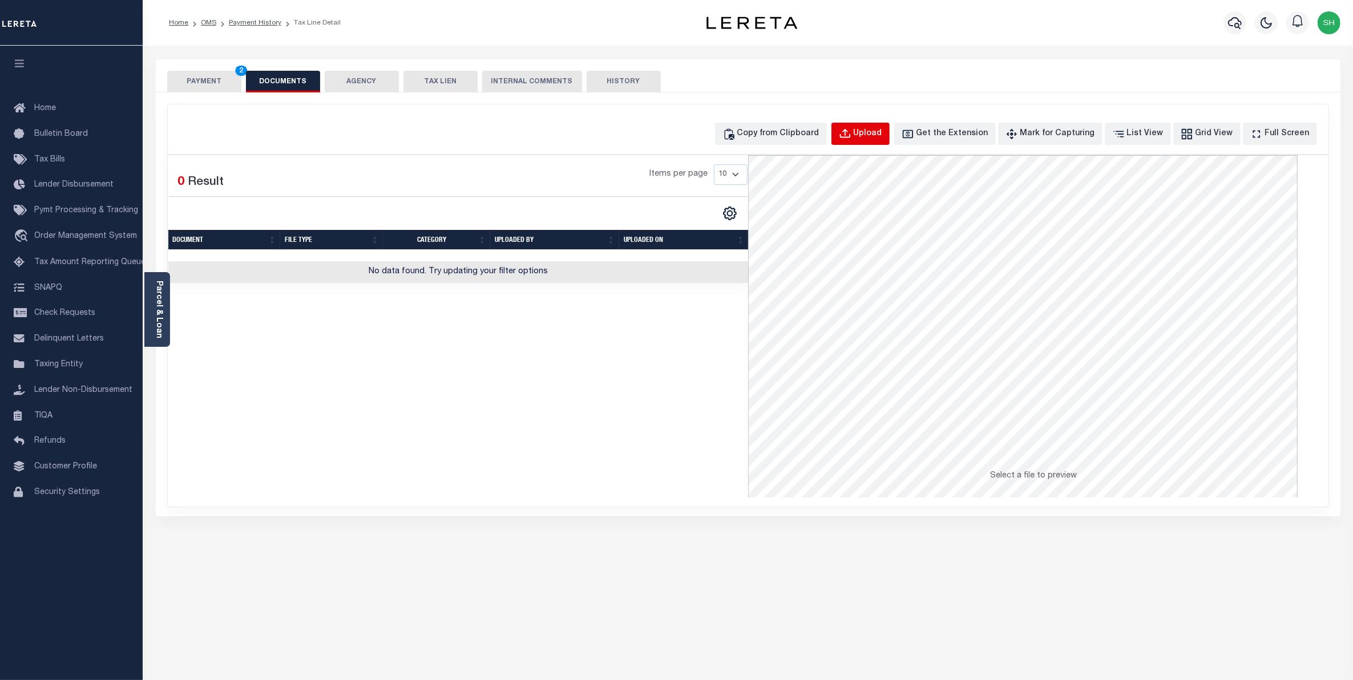
click at [875, 128] on div "Upload" at bounding box center [867, 134] width 29 height 13
select select "POP"
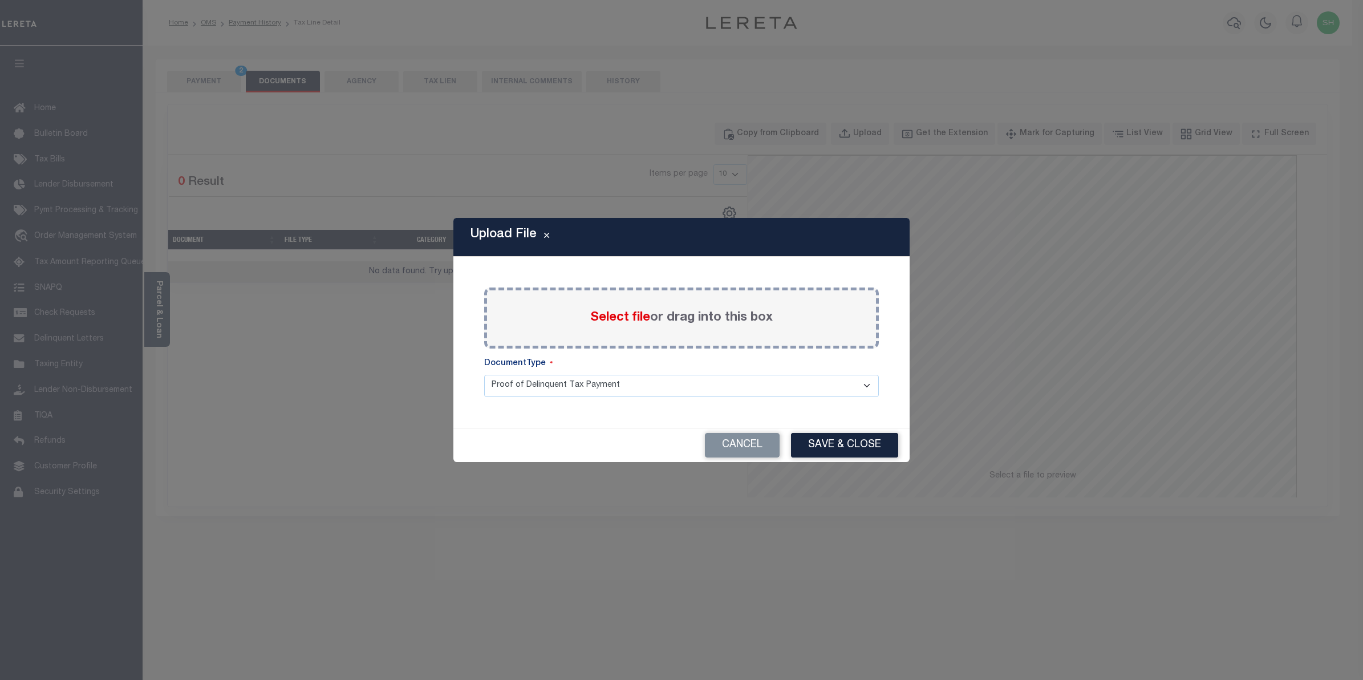
click at [617, 315] on span "Select file" at bounding box center [620, 317] width 60 height 13
click at [0, 0] on input "Select file or drag into this box" at bounding box center [0, 0] width 0 height 0
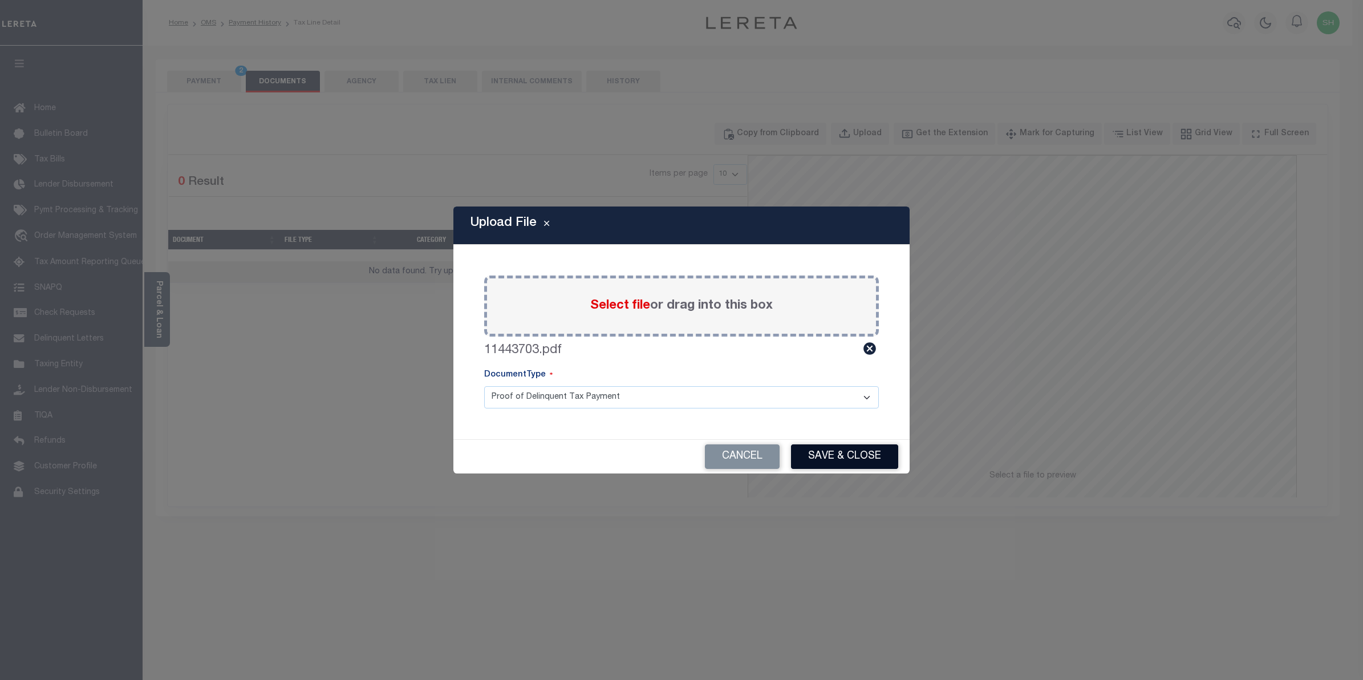
click at [830, 455] on button "Save & Close" at bounding box center [844, 456] width 107 height 25
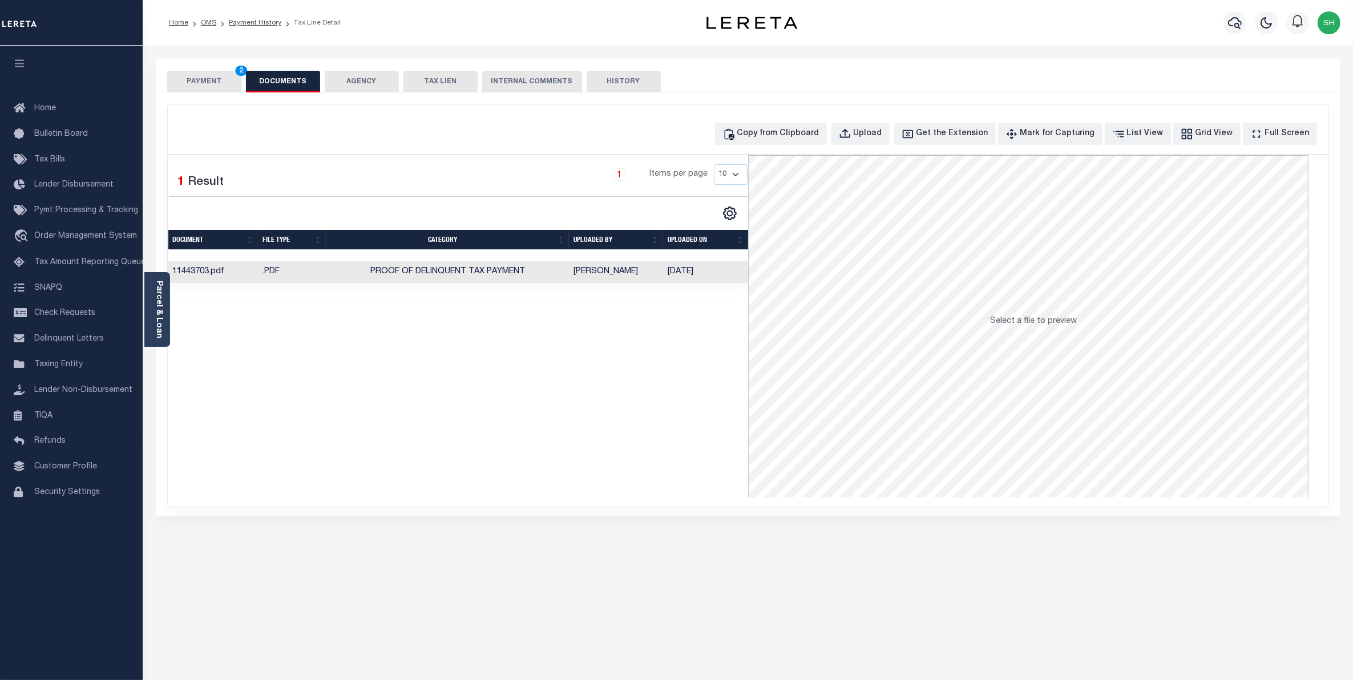
click at [203, 82] on button "PAYMENT 2" at bounding box center [204, 82] width 74 height 22
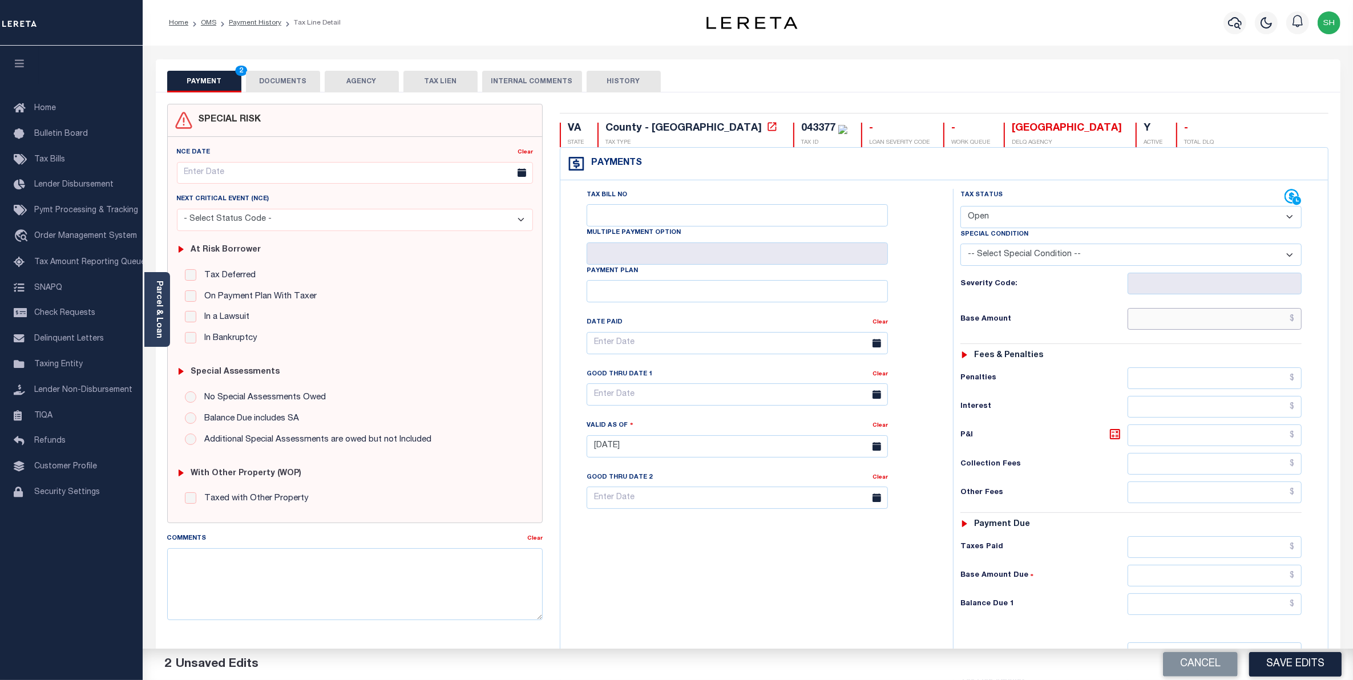
click at [1261, 322] on input "text" at bounding box center [1214, 319] width 175 height 22
type input "$7,443.37"
click at [1270, 606] on input "text" at bounding box center [1214, 604] width 175 height 22
type input "$7,443.37"
click at [1300, 667] on button "Save Edits" at bounding box center [1295, 664] width 92 height 25
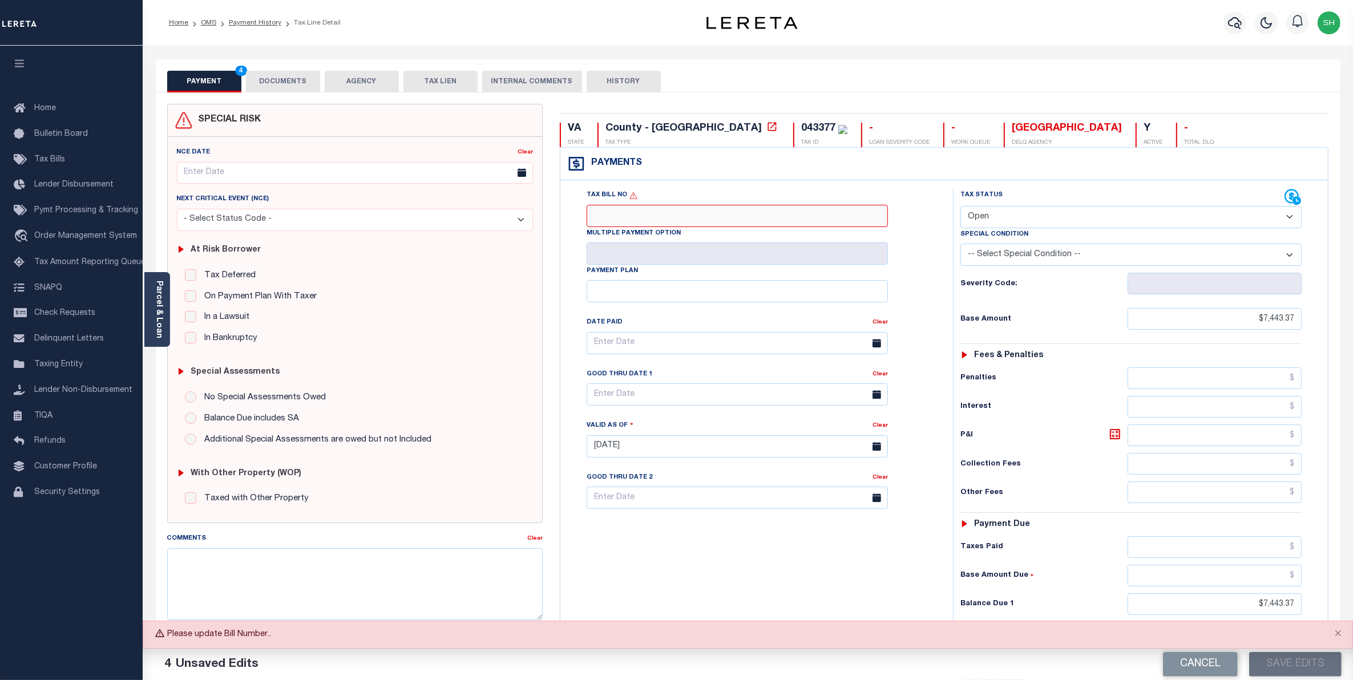
click at [732, 214] on input "Tax Bill No" at bounding box center [736, 216] width 301 height 22
type input "10119579"
click at [1293, 661] on button "Save Edits" at bounding box center [1295, 664] width 92 height 25
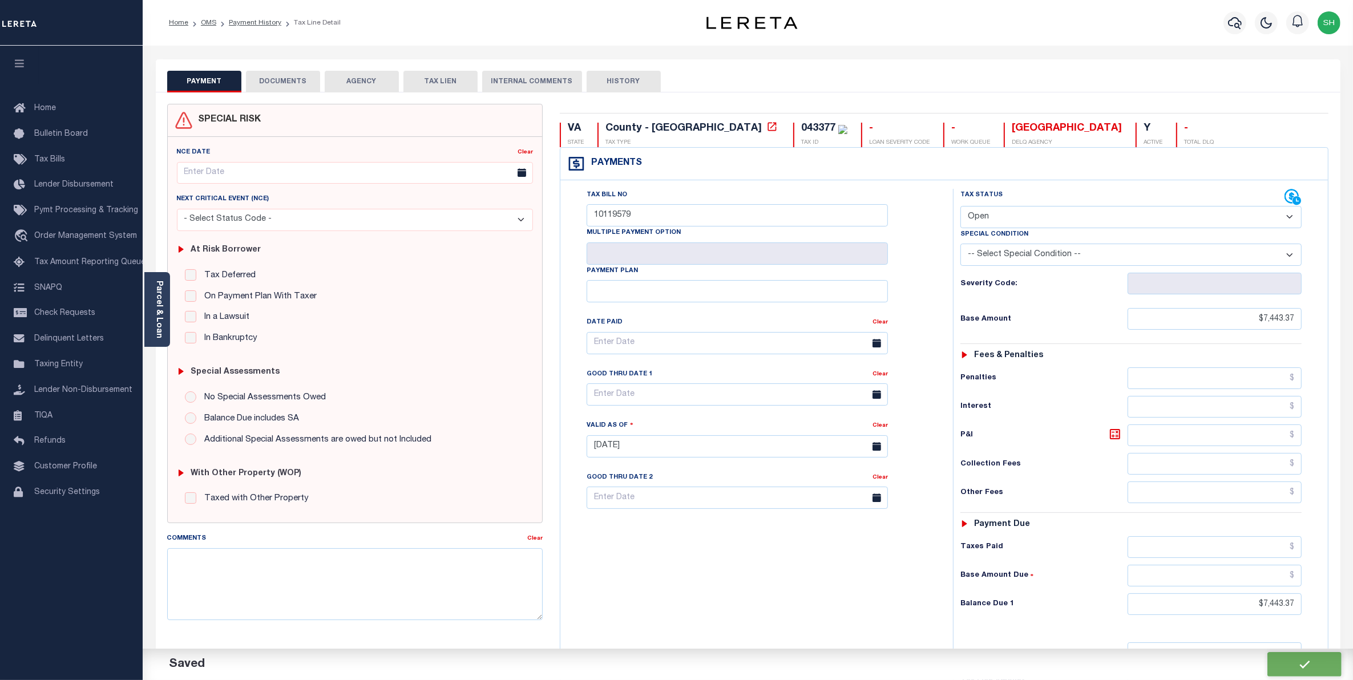
checkbox input "false"
type input "$7,443.37"
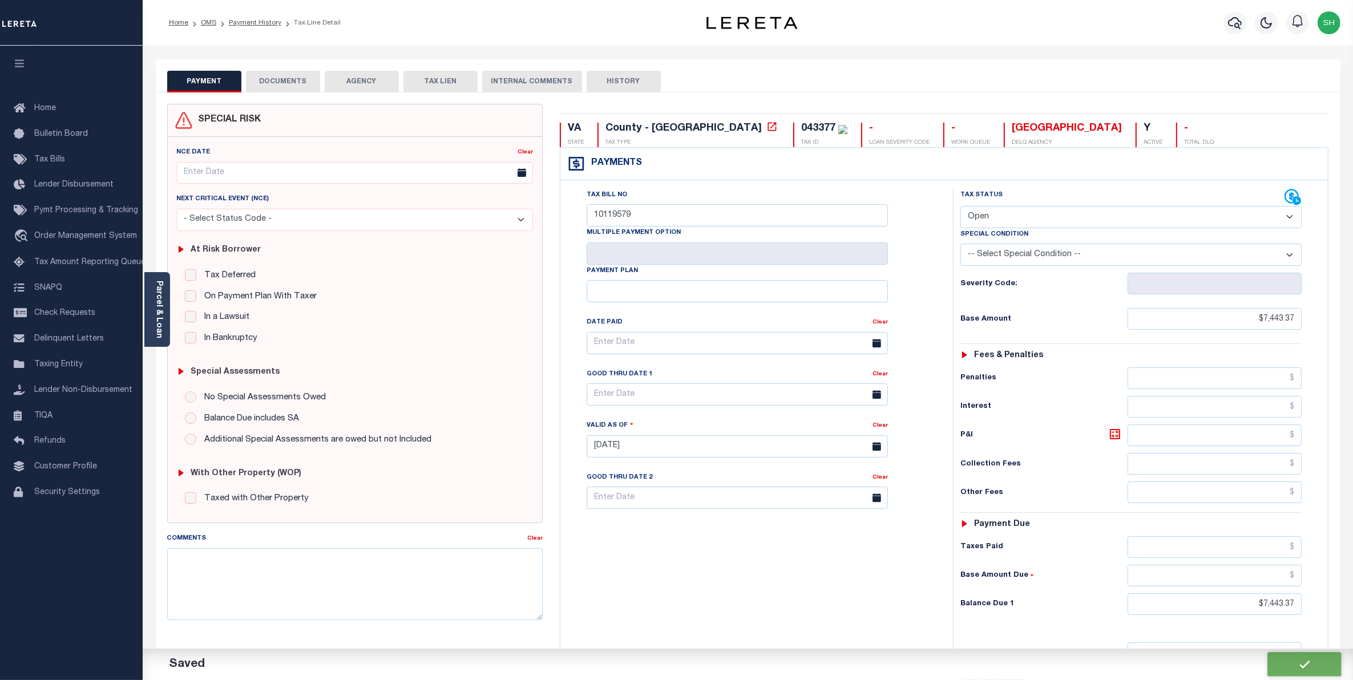
type input "$7,443.37"
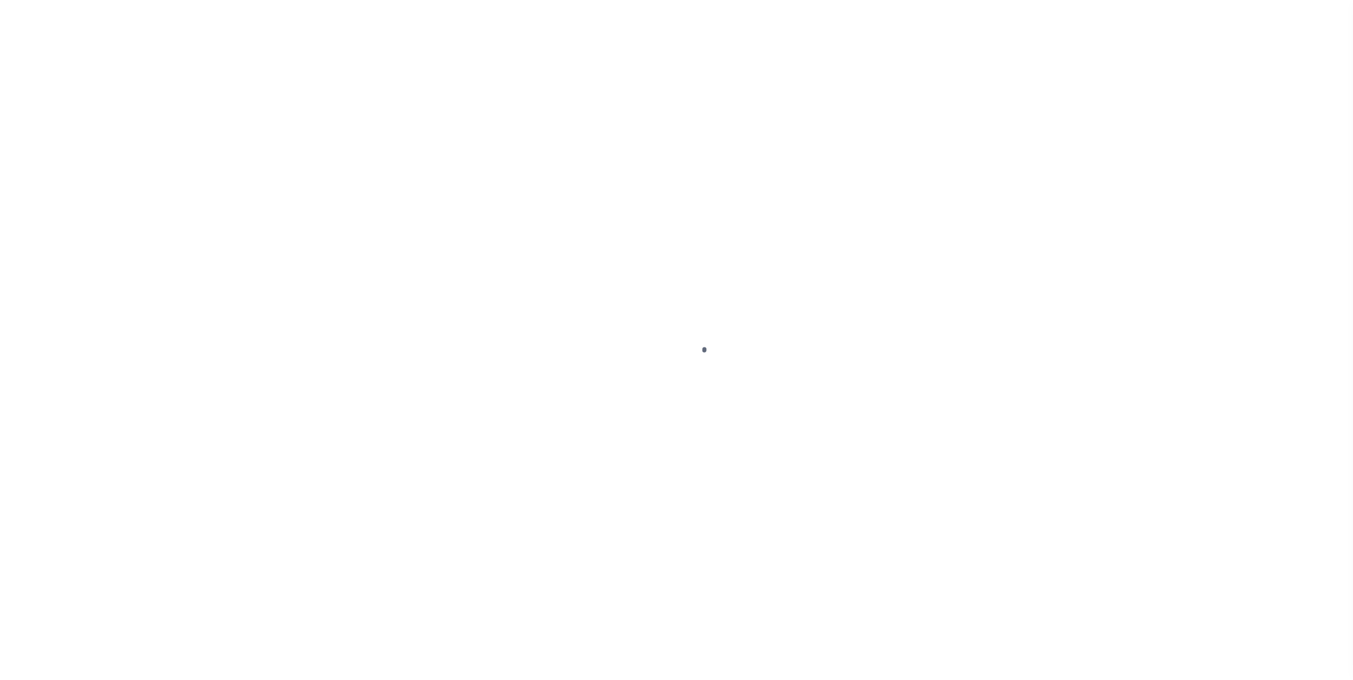
select select "OP2"
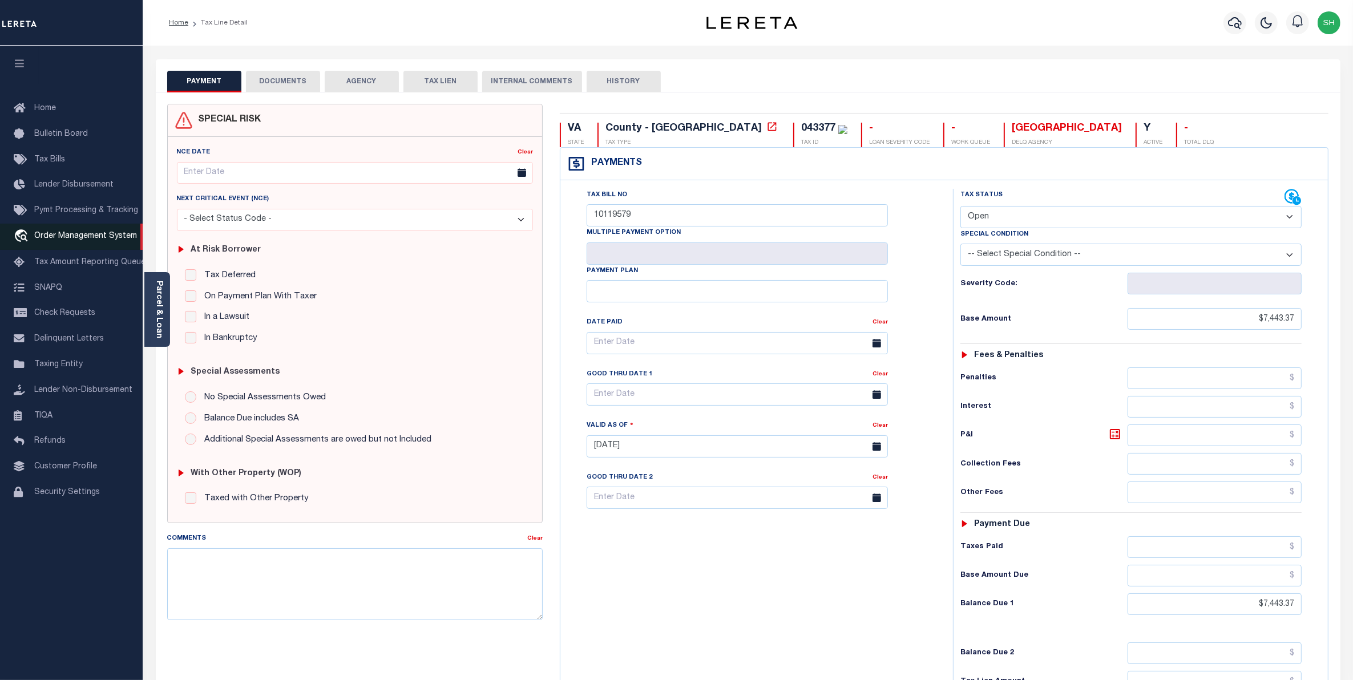
click at [27, 237] on icon "travel_explore" at bounding box center [23, 236] width 18 height 15
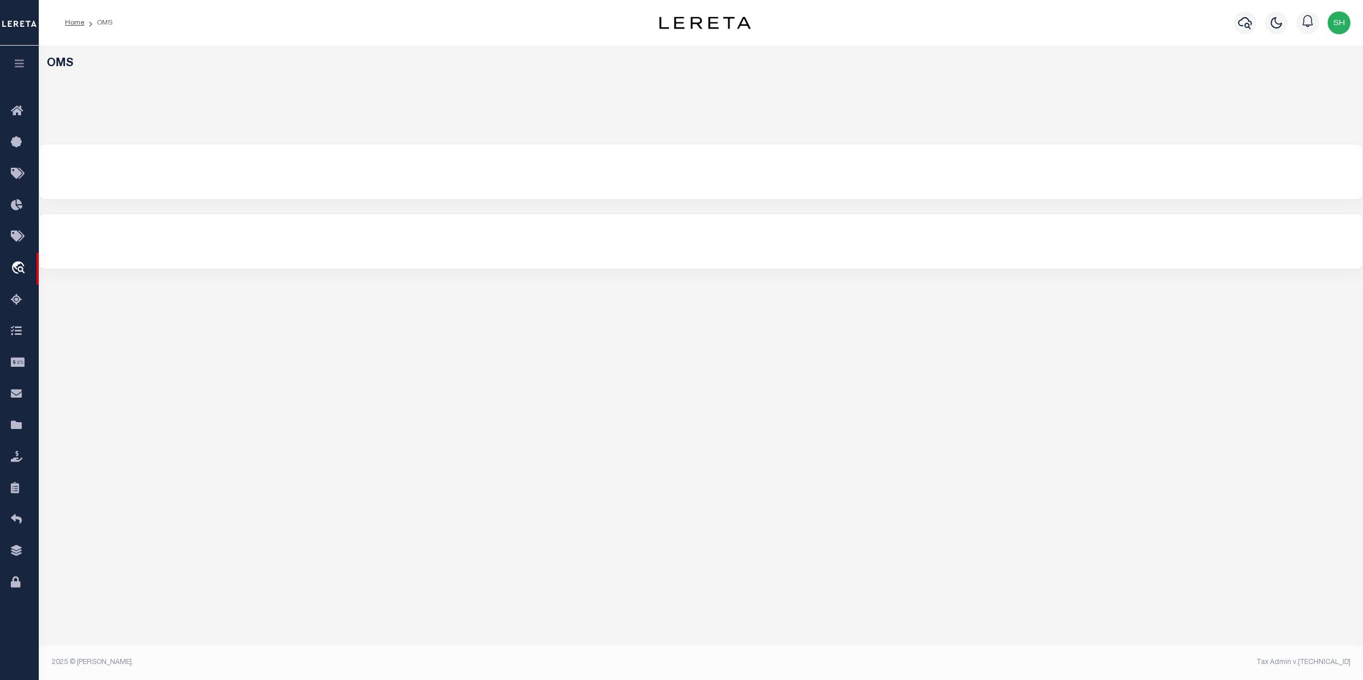
select select "200"
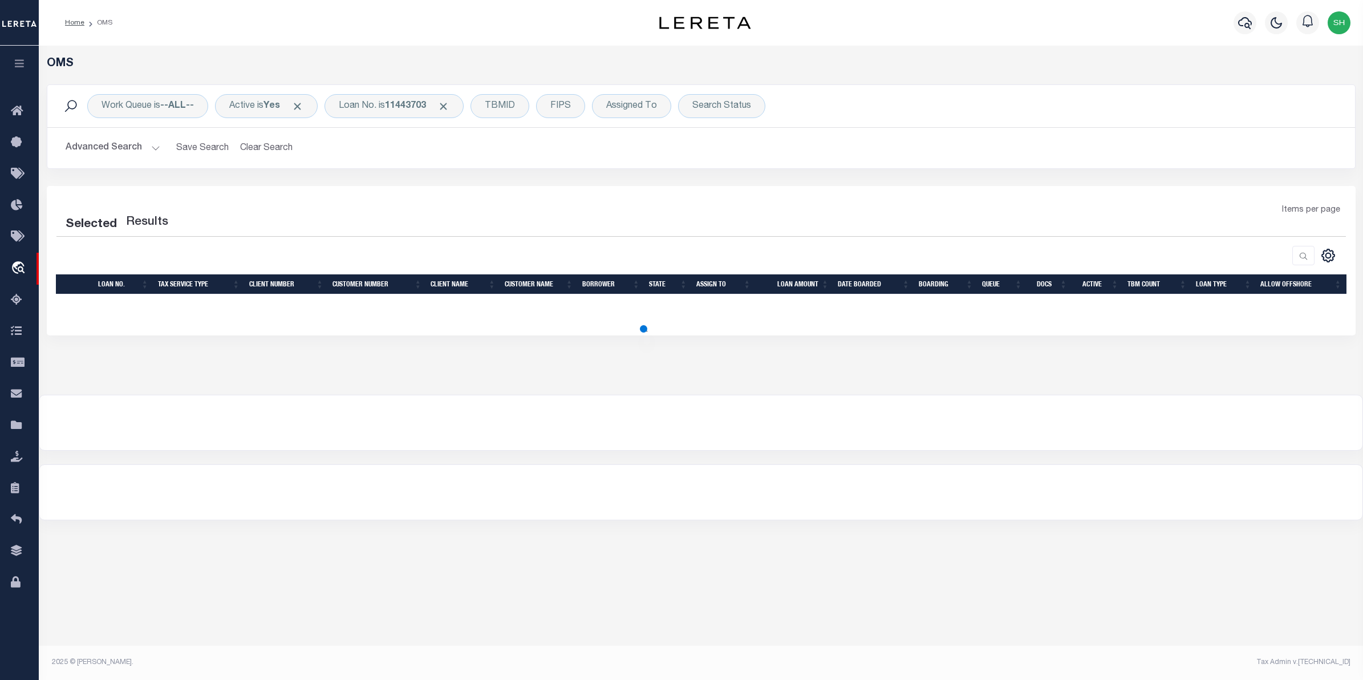
select select "200"
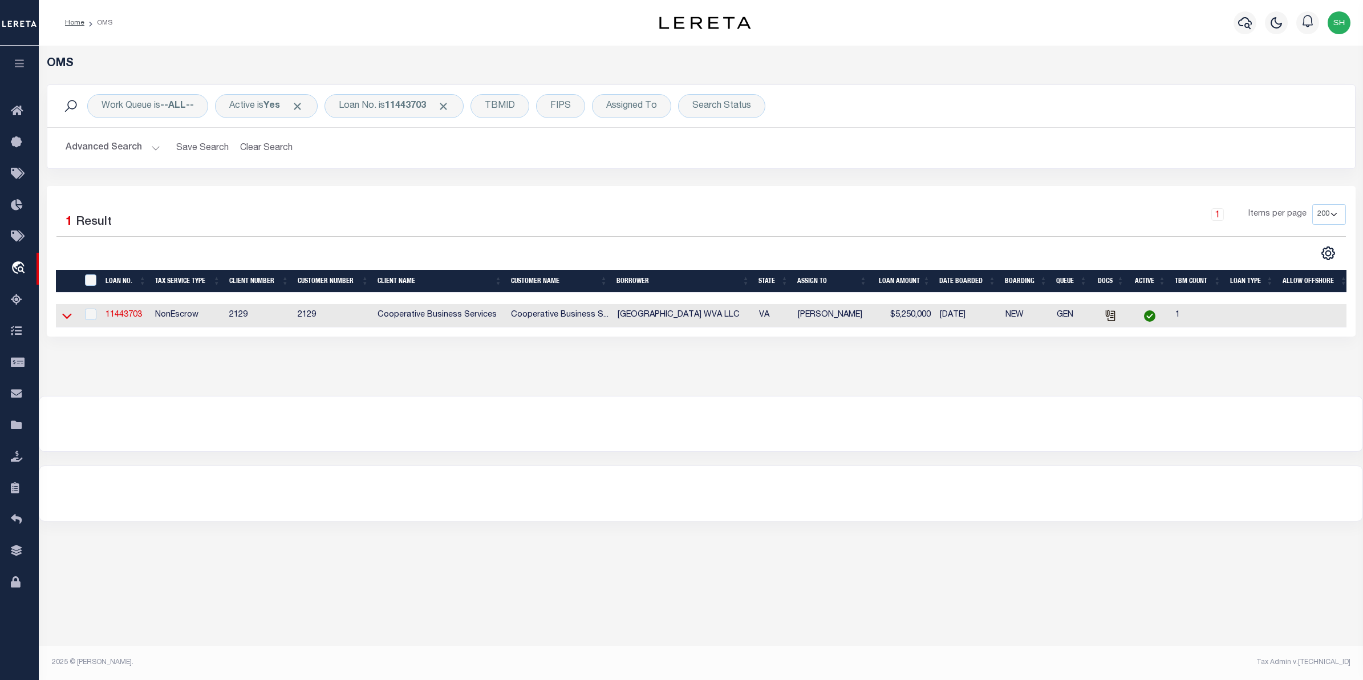
click at [66, 315] on icon at bounding box center [67, 316] width 10 height 12
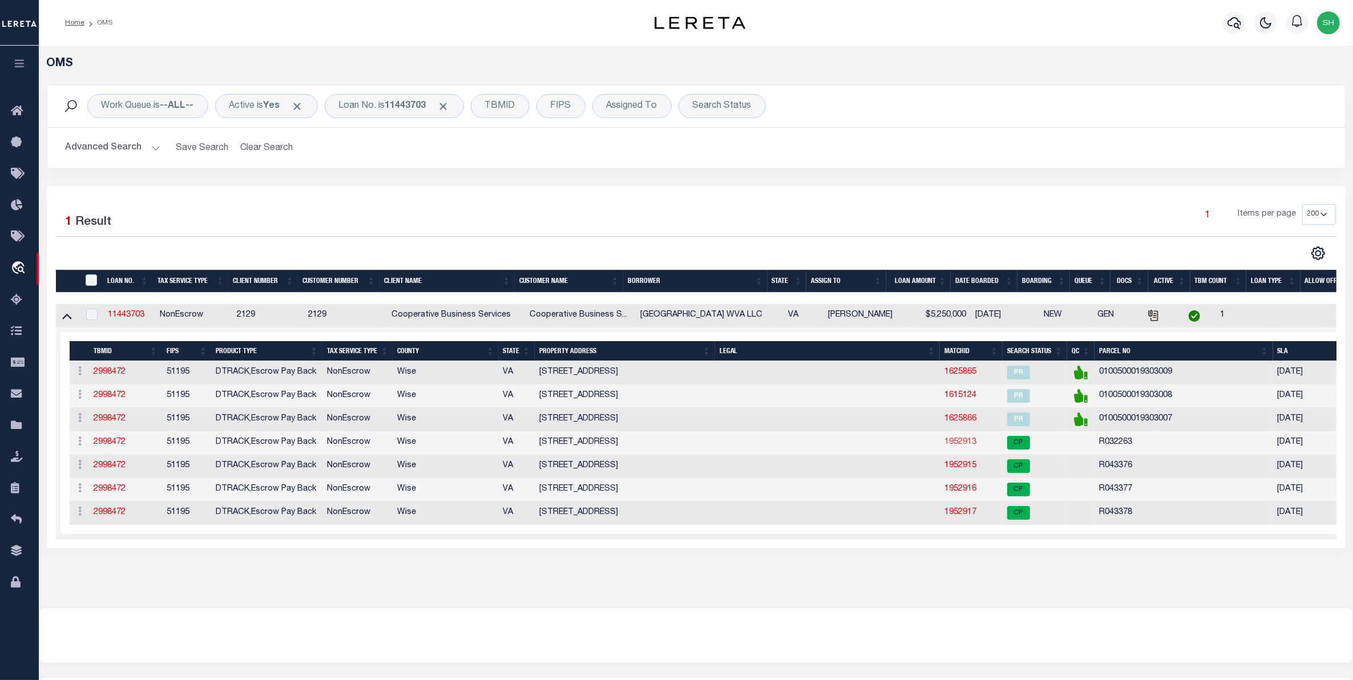
click at [965, 446] on link "1952913" at bounding box center [960, 442] width 32 height 8
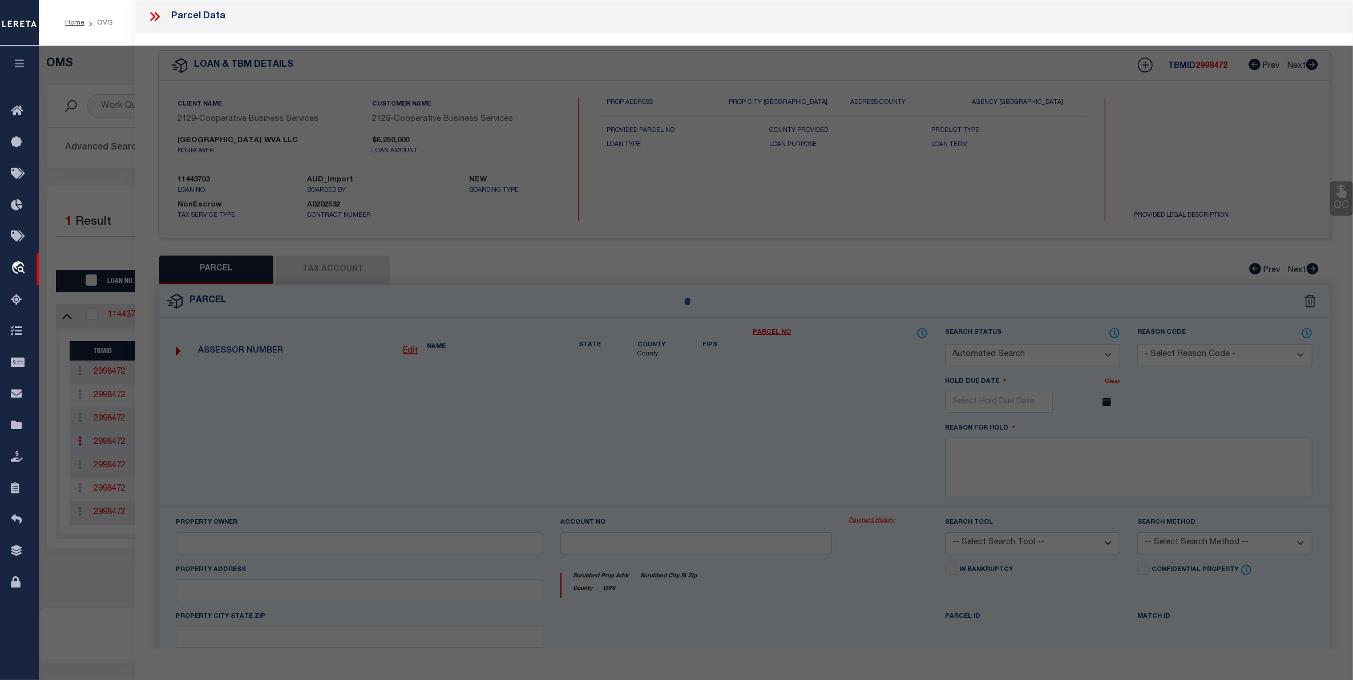
checkbox input "false"
select select "CP"
type input "[GEOGRAPHIC_DATA] WVA LLC"
select select
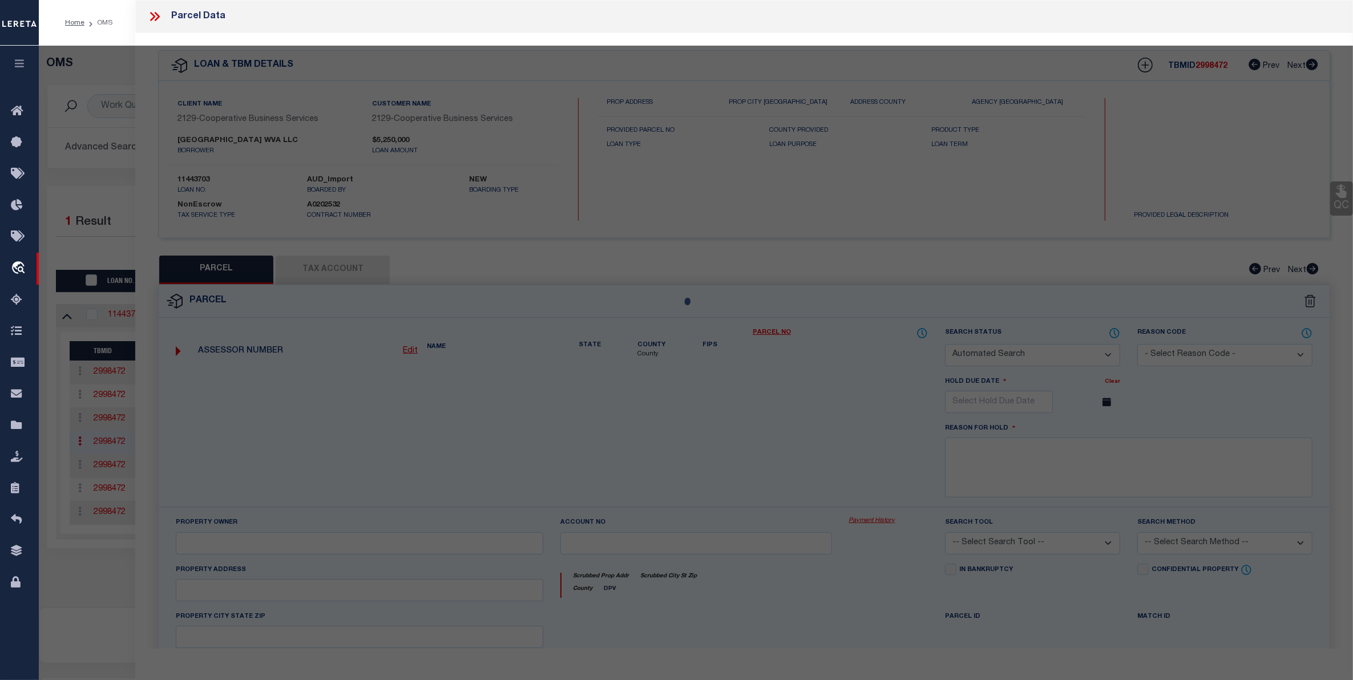
type input "[STREET_ADDRESS]"
checkbox input "false"
type textarea "PCL 1 0.698 AC & PCL 3 0.748 AC SURVEY [GEOGRAPHIC_DATA]"
type textarea "Tax ID Special Project"
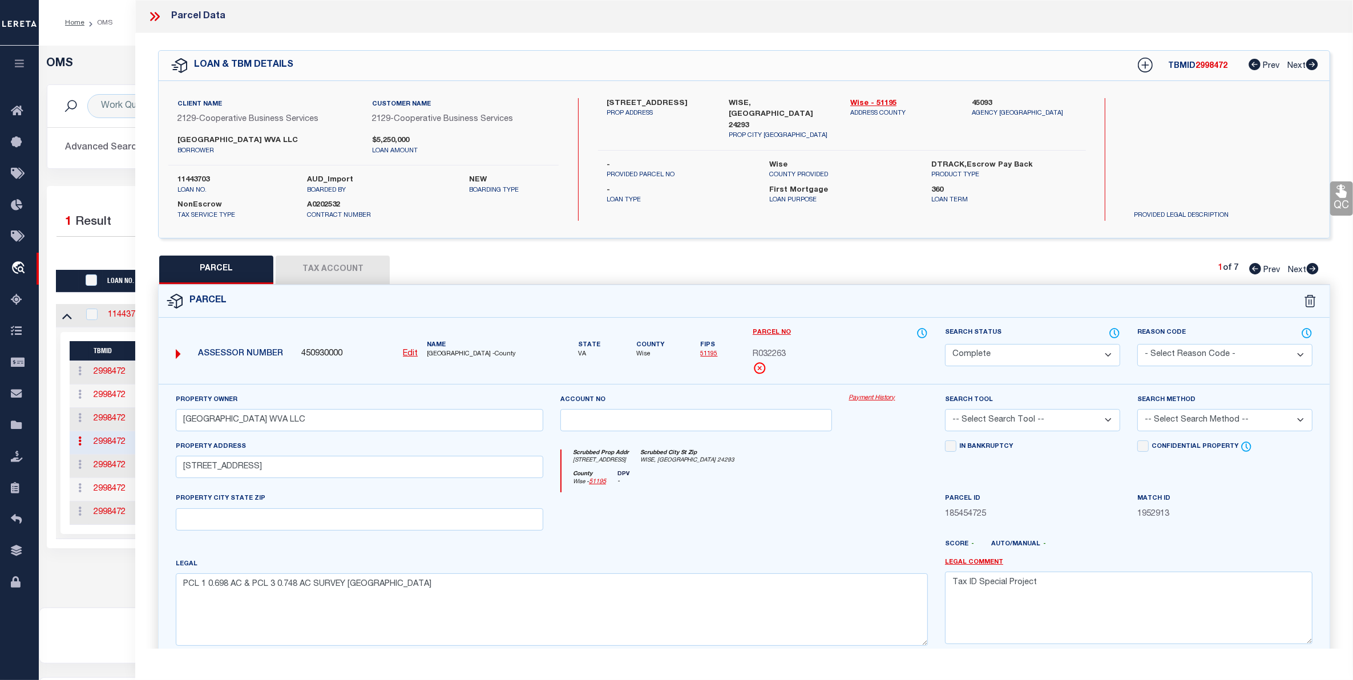
click at [872, 396] on link "Payment History" at bounding box center [888, 399] width 79 height 10
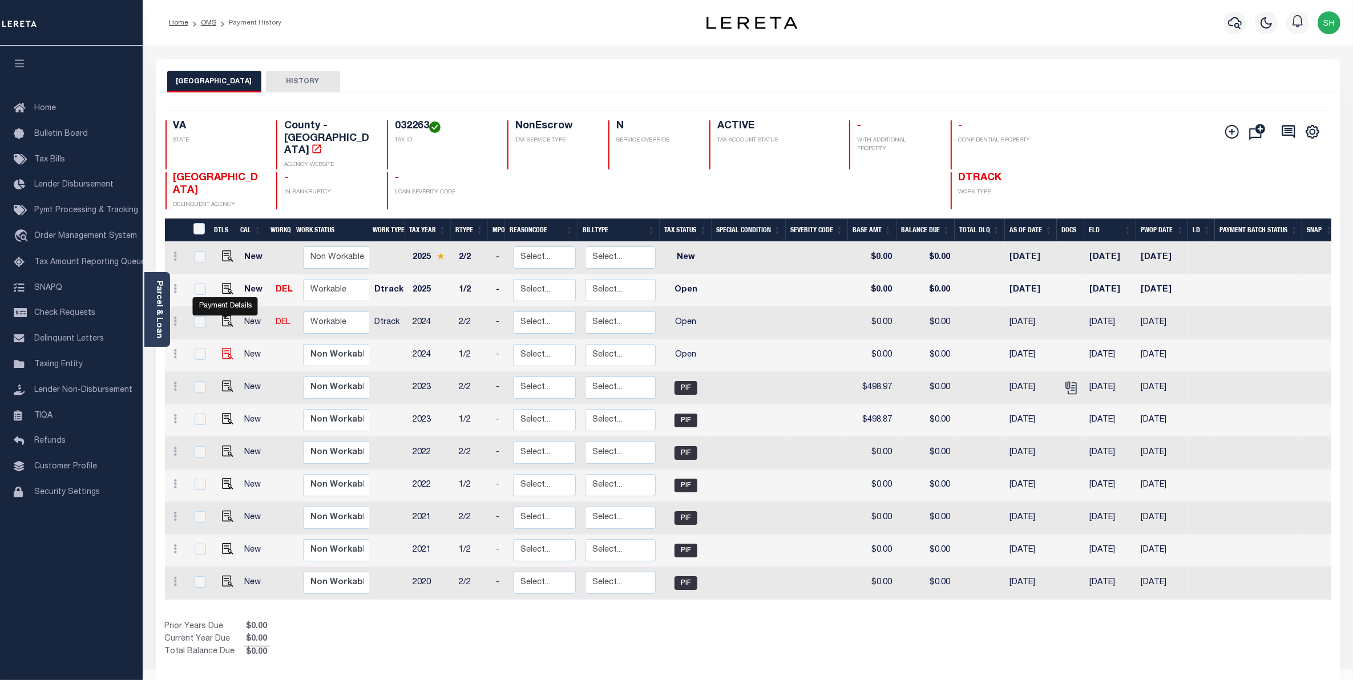
click at [225, 348] on img "" at bounding box center [227, 353] width 11 height 11
checkbox input "true"
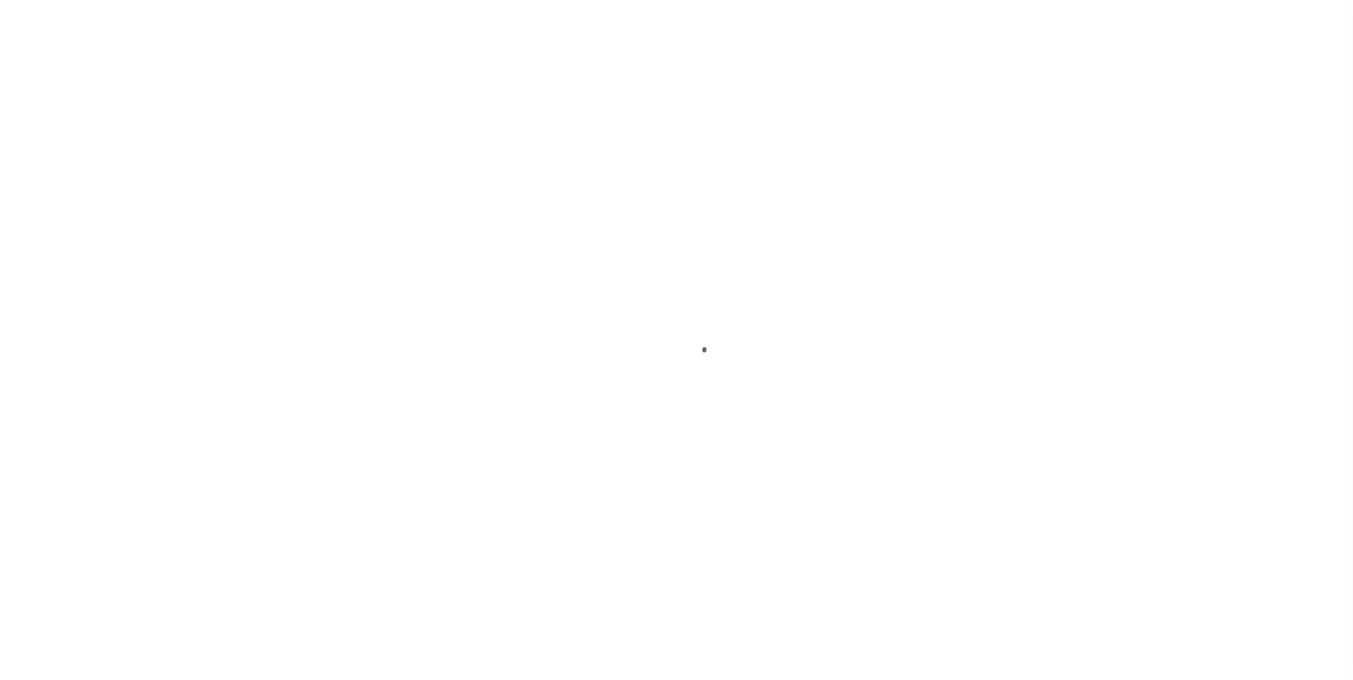
select select "OP2"
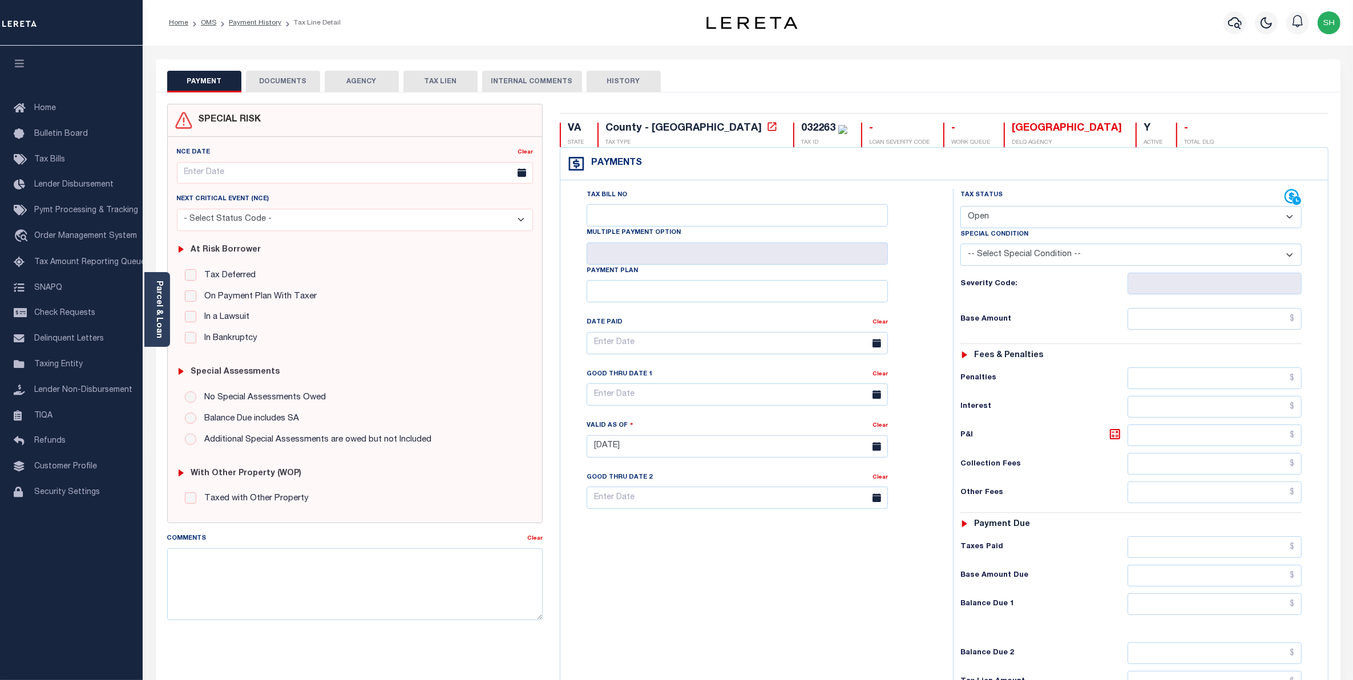
click at [286, 81] on button "DOCUMENTS" at bounding box center [283, 82] width 74 height 22
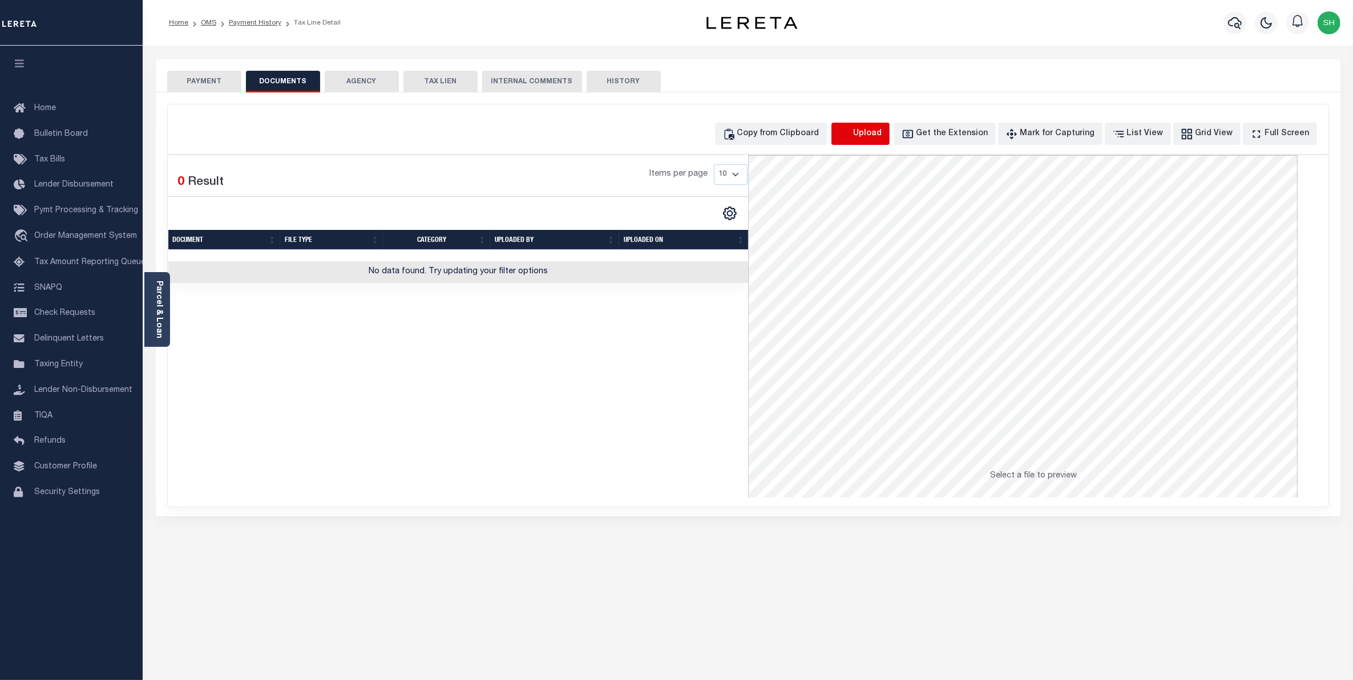
click at [849, 135] on icon "button" at bounding box center [844, 132] width 10 height 9
select select "POP"
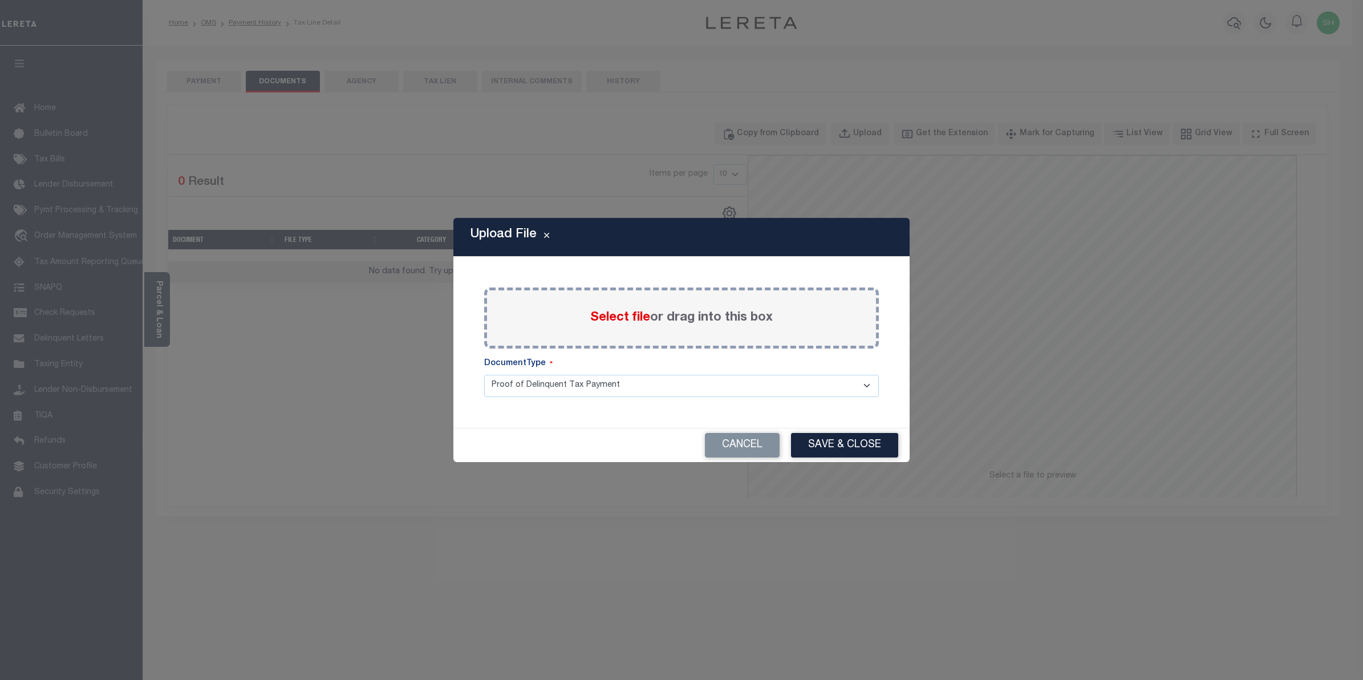
click at [624, 314] on span "Select file" at bounding box center [620, 317] width 60 height 13
click at [0, 0] on input "Select file or drag into this box" at bounding box center [0, 0] width 0 height 0
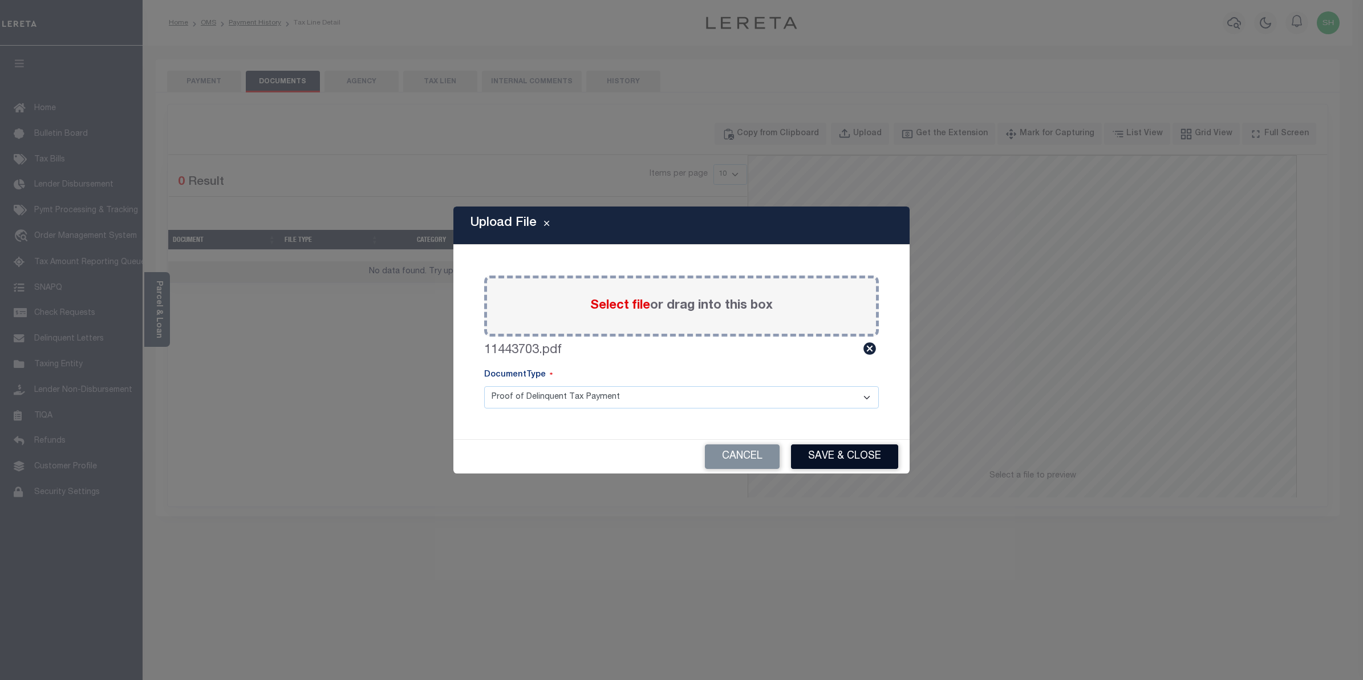
click at [832, 451] on button "Save & Close" at bounding box center [844, 456] width 107 height 25
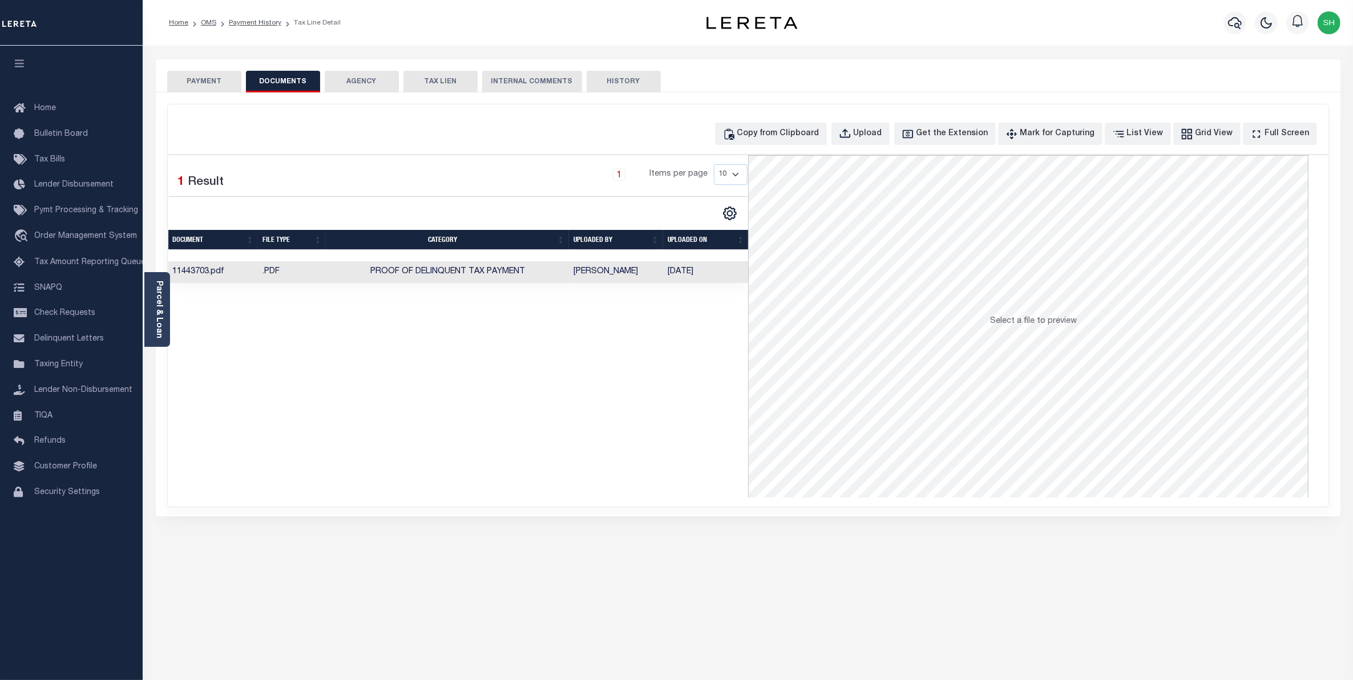
click at [232, 78] on button "PAYMENT" at bounding box center [204, 82] width 74 height 22
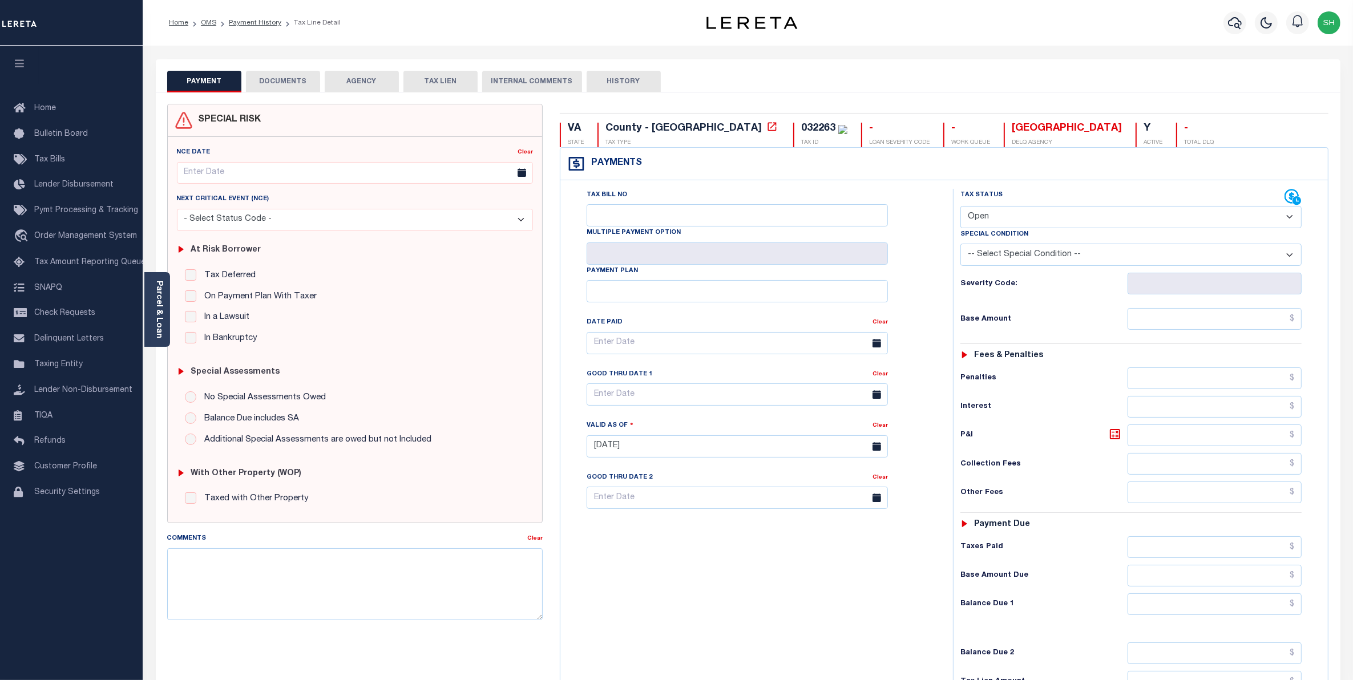
click at [1288, 224] on select "- Select Status Code - Open Due/Unpaid Paid Incomplete No Tax Due Internal Refu…" at bounding box center [1131, 217] width 342 height 22
select select "PYD"
click at [960, 207] on select "- Select Status Code - Open Due/Unpaid Paid Incomplete No Tax Due Internal Refu…" at bounding box center [1131, 217] width 342 height 22
type input "[DATE]"
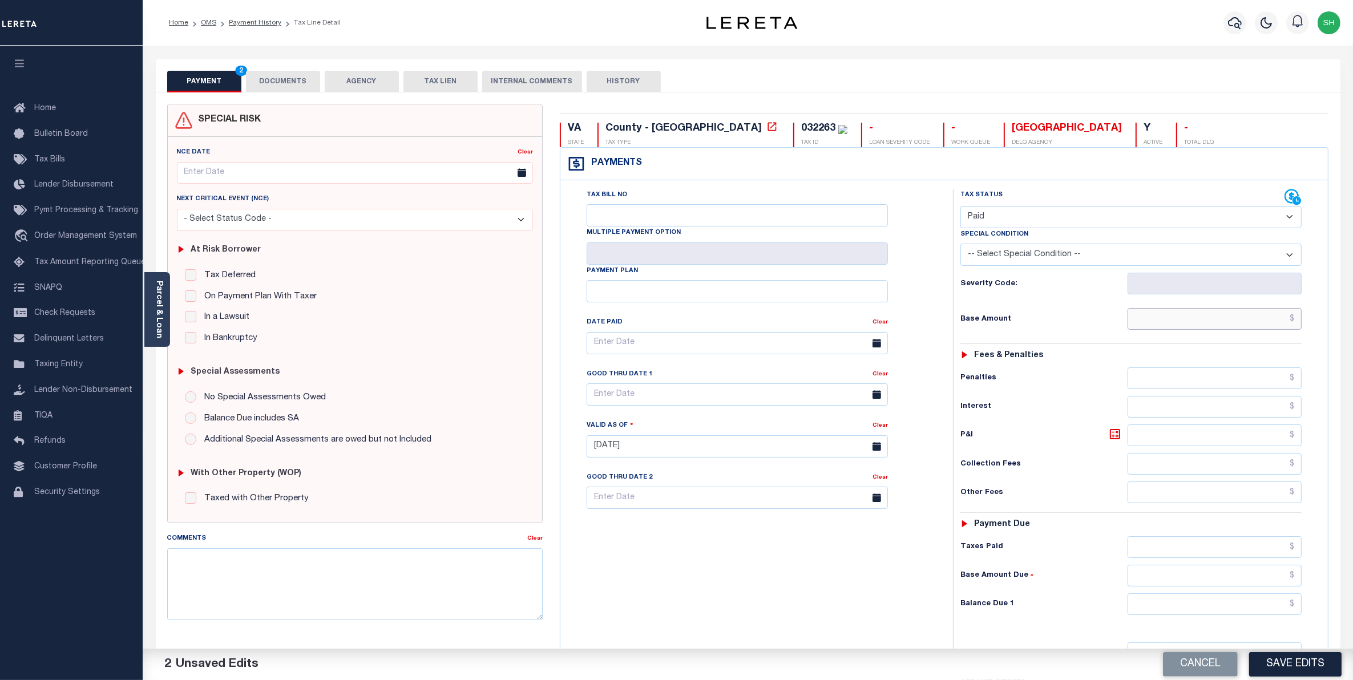
click at [1258, 326] on input "text" at bounding box center [1214, 319] width 175 height 22
type input "$498.87"
click at [1276, 602] on input "text" at bounding box center [1214, 604] width 175 height 22
type input "$0.00"
click at [1295, 666] on button "Save Edits" at bounding box center [1295, 664] width 92 height 25
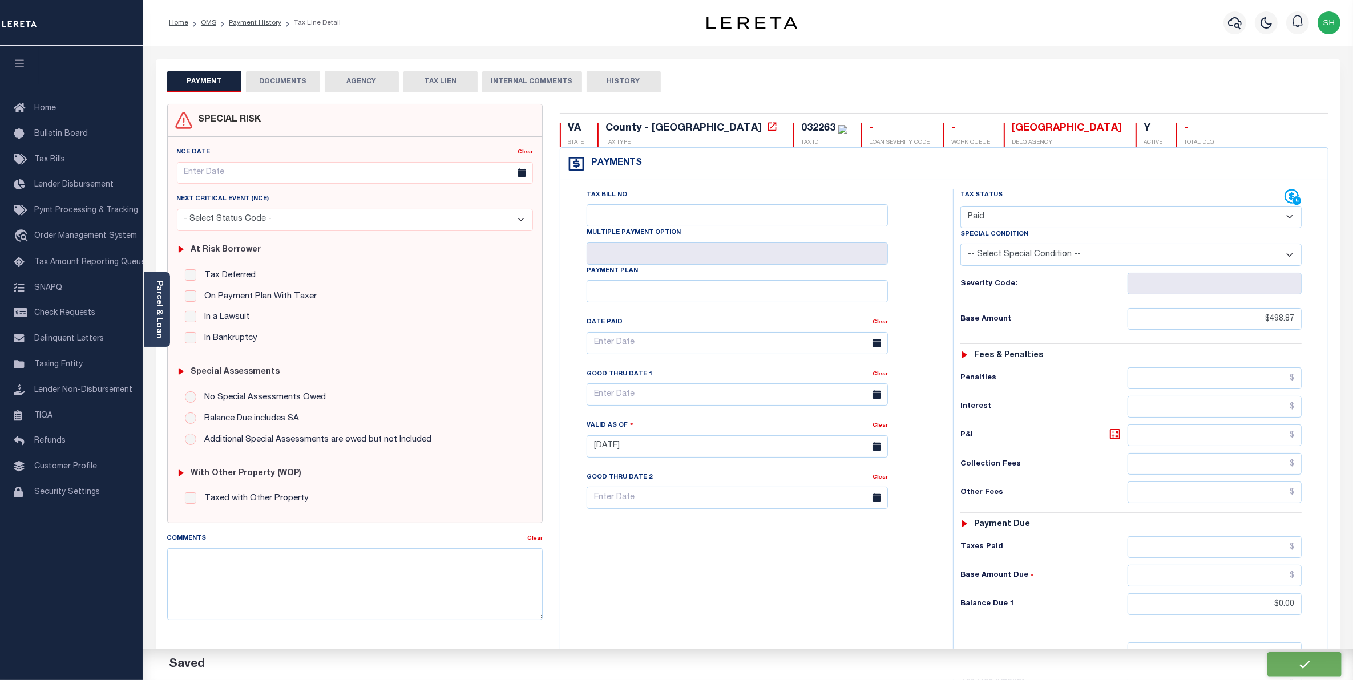
checkbox input "false"
type input "$498.87"
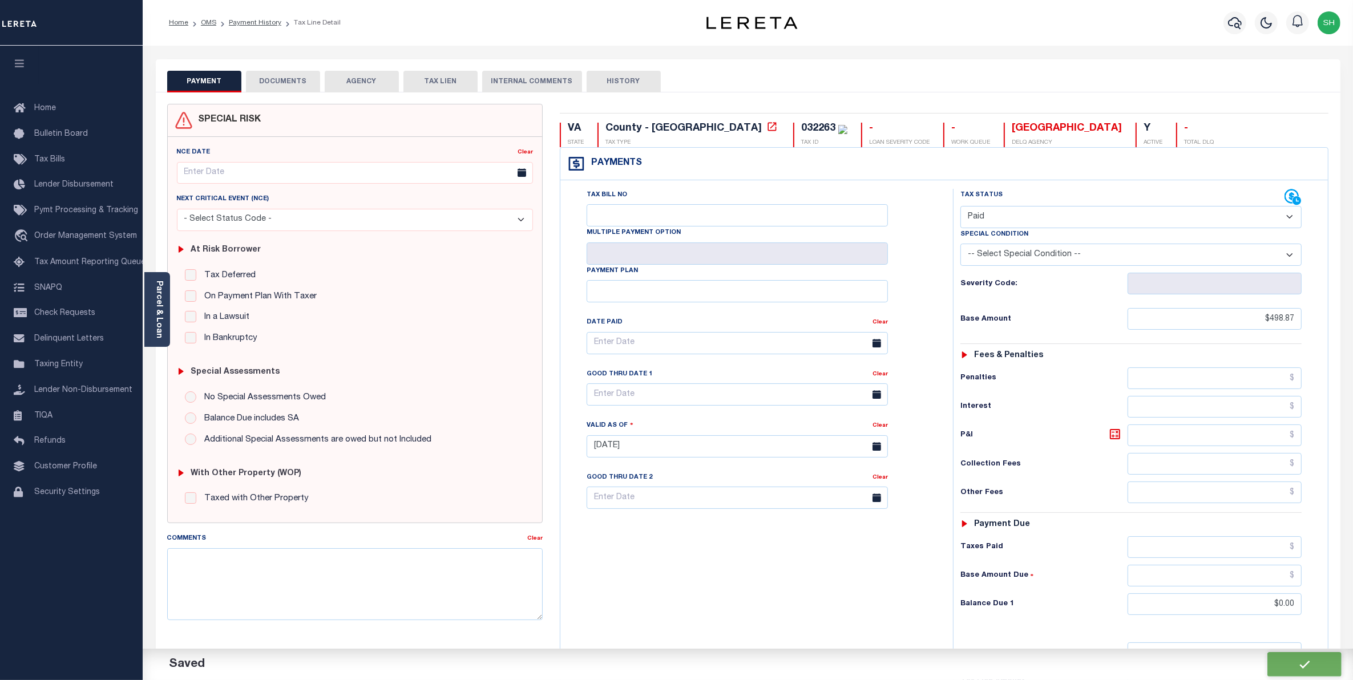
type input "$0"
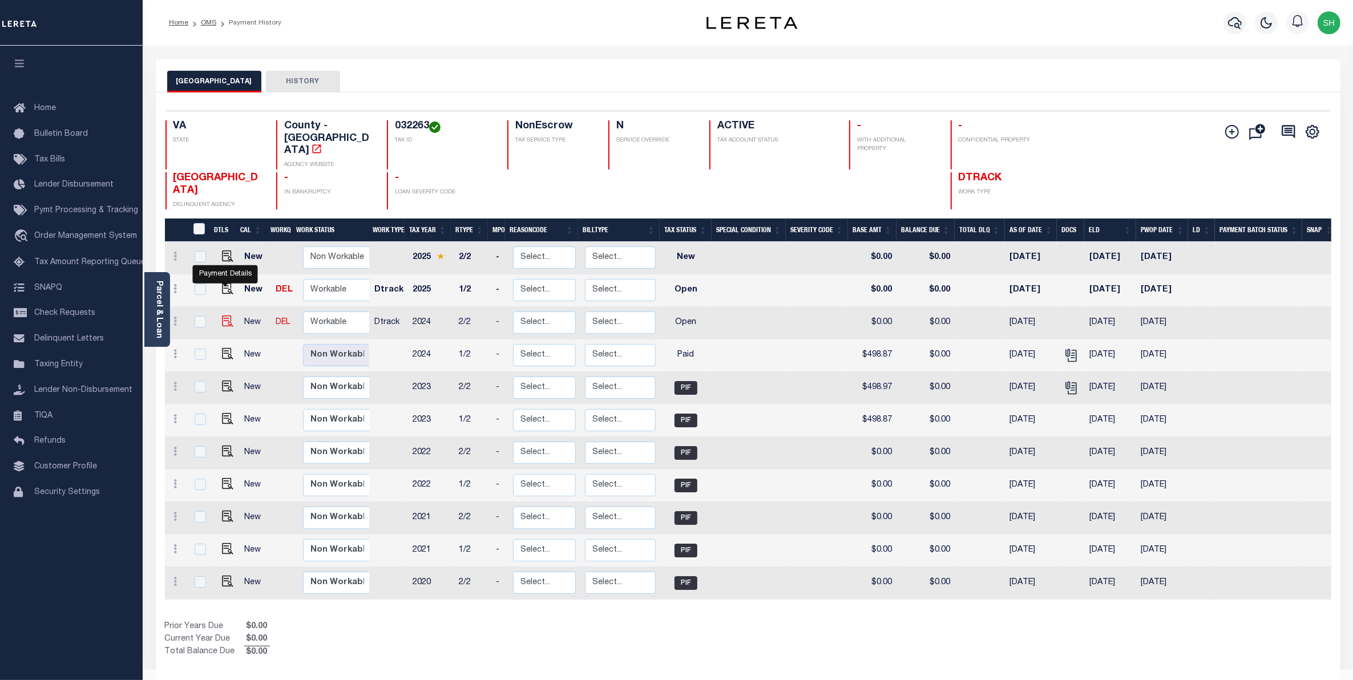
click at [222, 315] on img "" at bounding box center [227, 320] width 11 height 11
checkbox input "true"
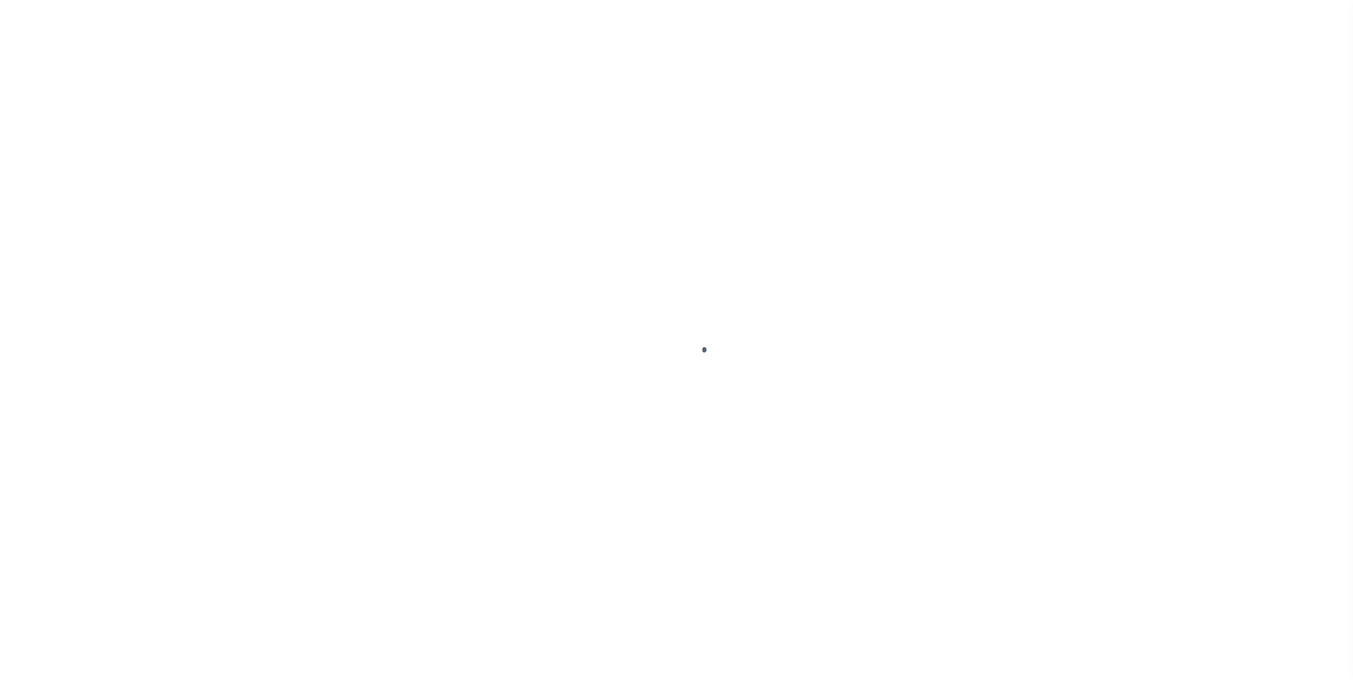
select select "OP2"
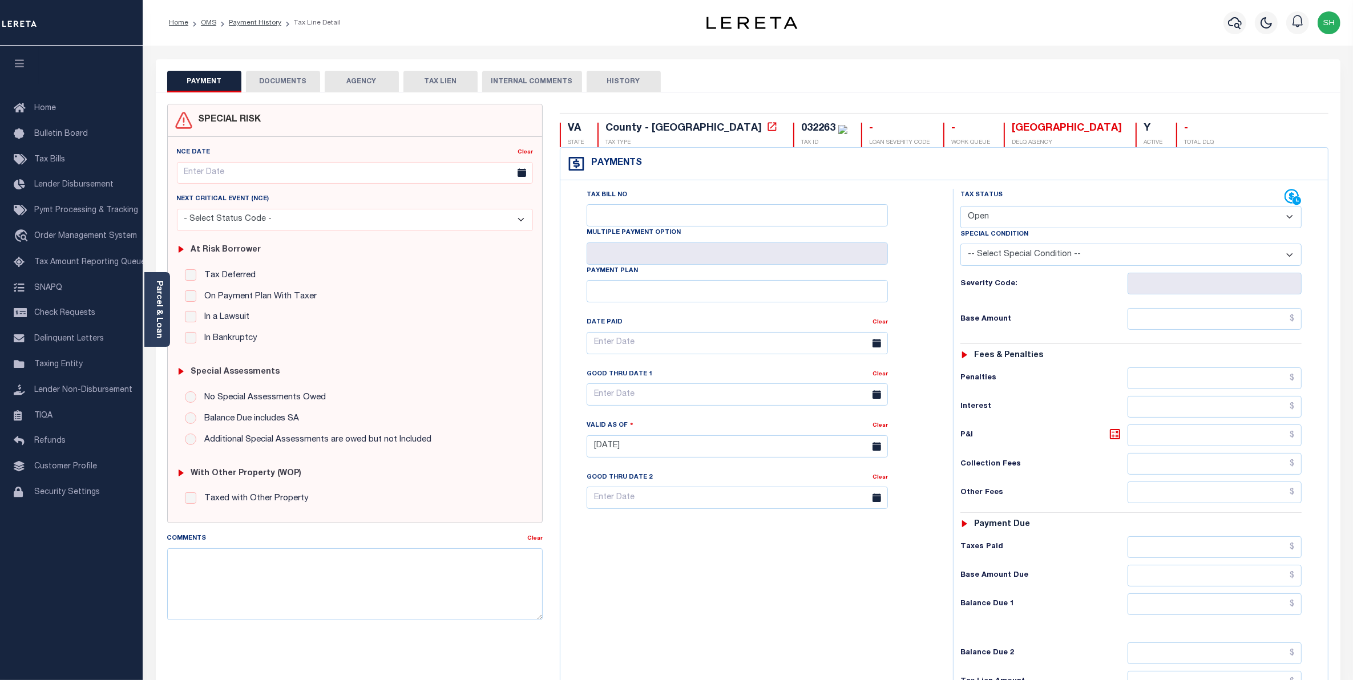
click at [283, 87] on button "DOCUMENTS" at bounding box center [283, 82] width 74 height 22
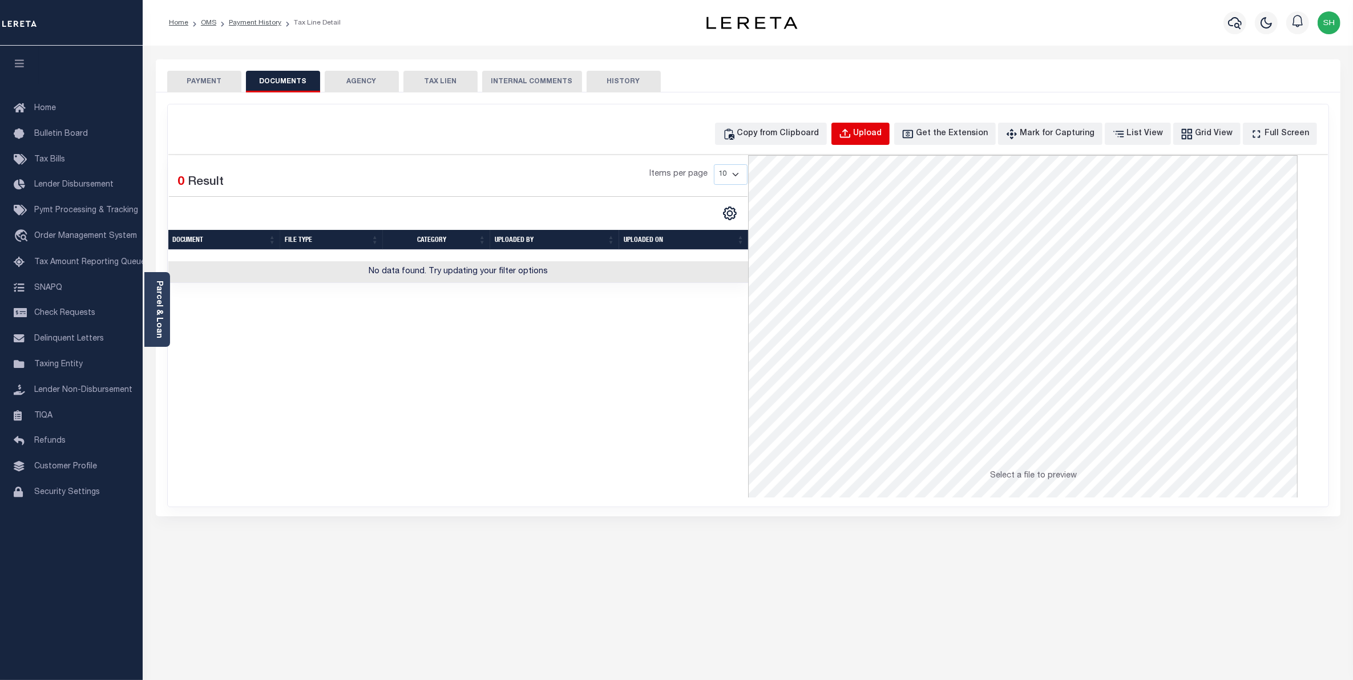
click at [882, 130] on div "Upload" at bounding box center [867, 134] width 29 height 13
select select "POP"
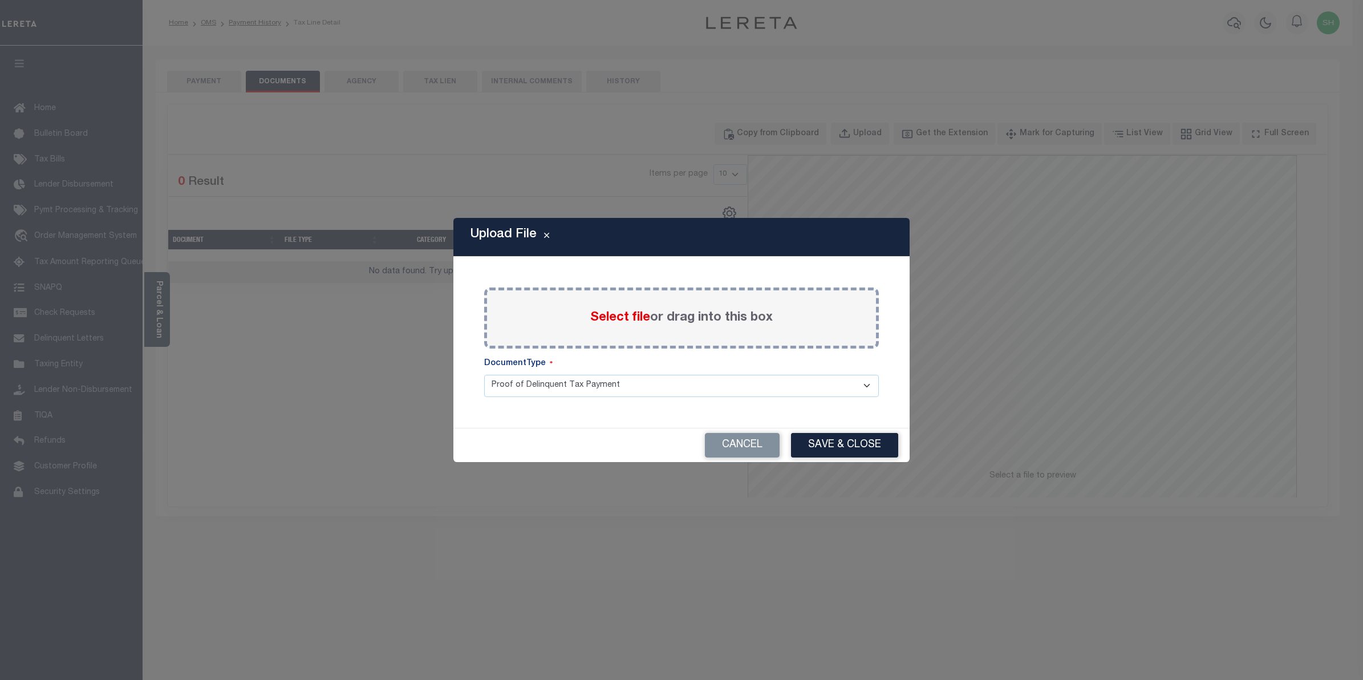
click at [608, 318] on span "Select file" at bounding box center [620, 317] width 60 height 13
click at [0, 0] on input "Select file or drag into this box" at bounding box center [0, 0] width 0 height 0
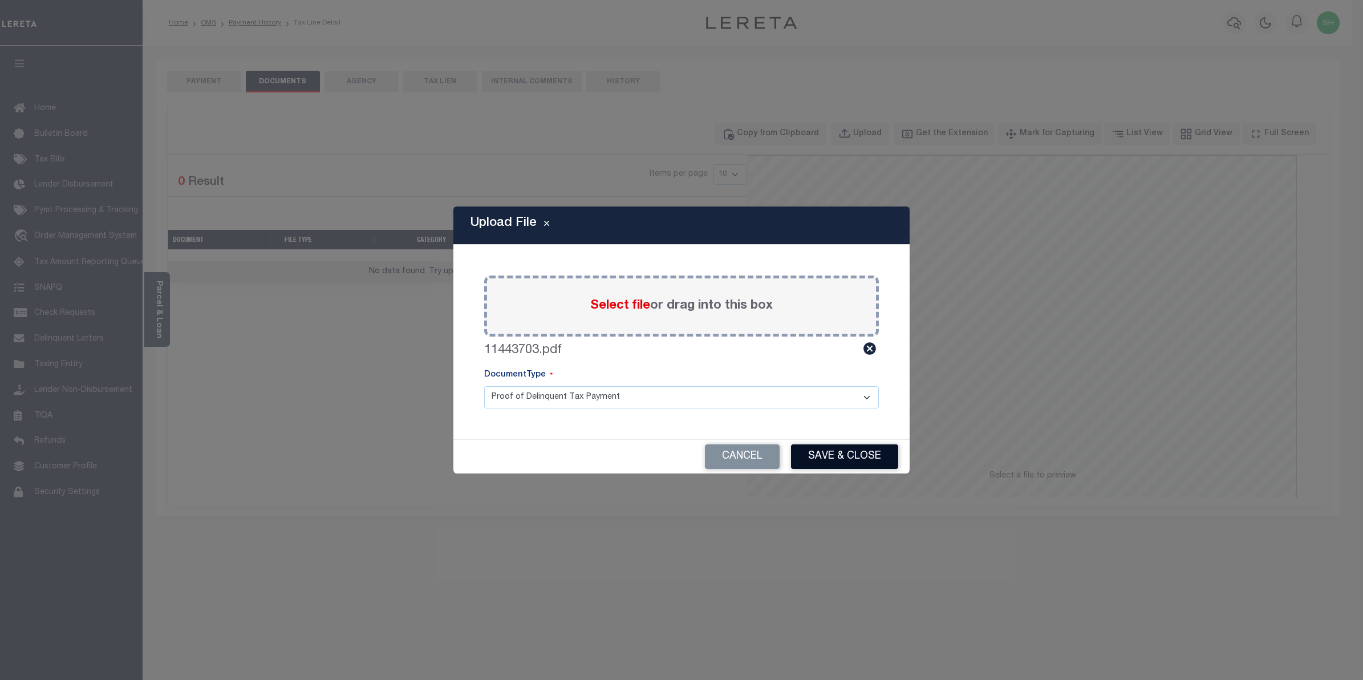
click at [817, 452] on button "Save & Close" at bounding box center [844, 456] width 107 height 25
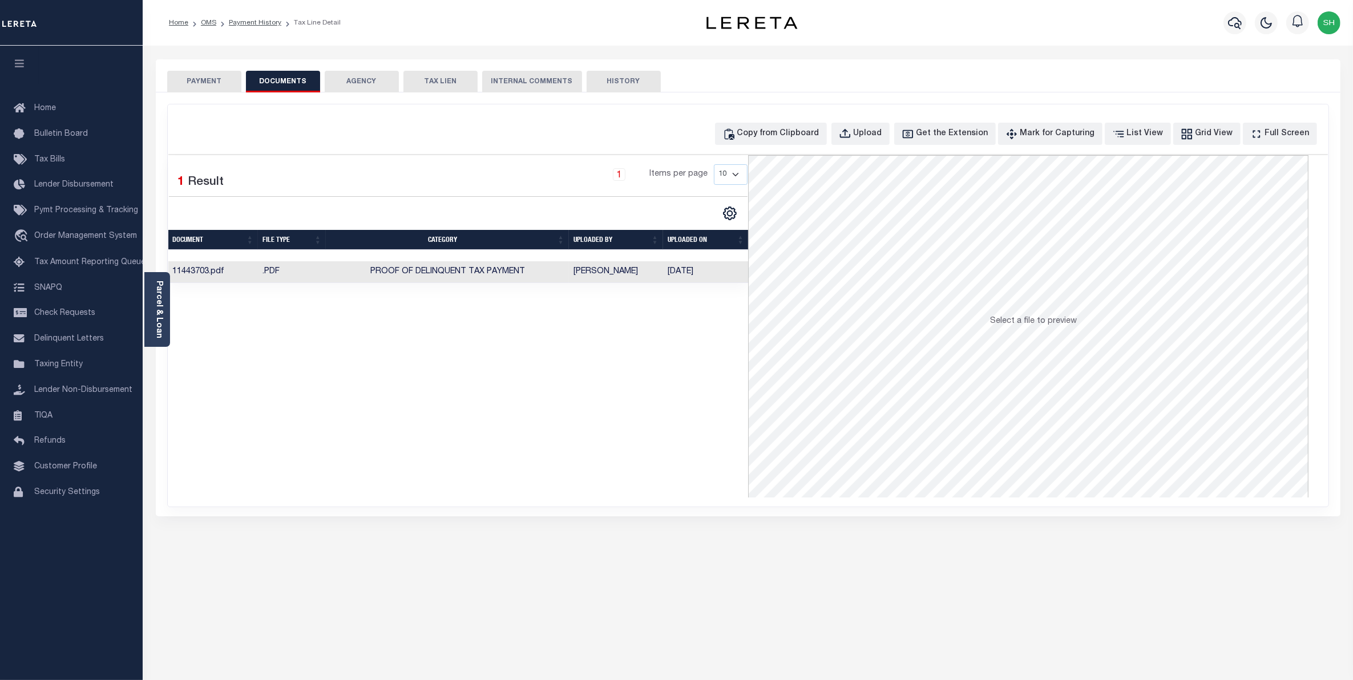
click at [195, 78] on button "PAYMENT" at bounding box center [204, 82] width 74 height 22
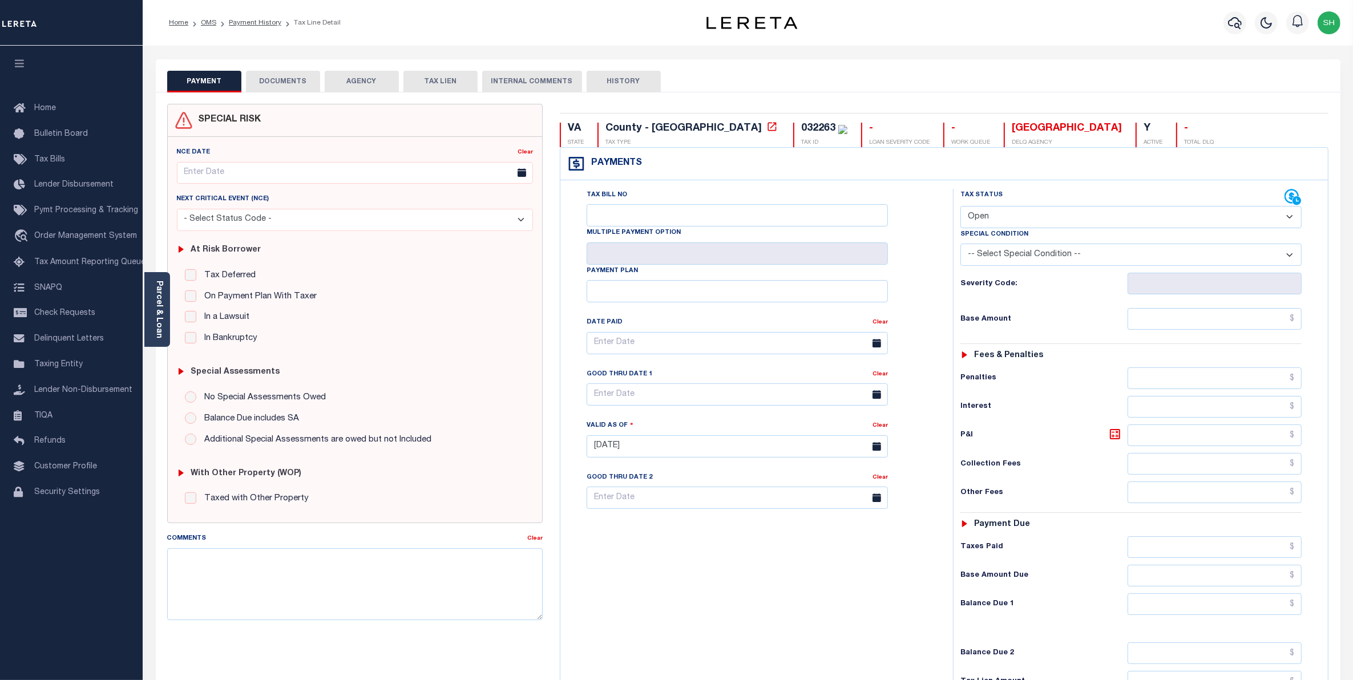
click at [1284, 220] on select "- Select Status Code - Open Due/Unpaid Paid Incomplete No Tax Due Internal Refu…" at bounding box center [1131, 217] width 342 height 22
select select "DUE"
click at [960, 207] on select "- Select Status Code - Open Due/Unpaid Paid Incomplete No Tax Due Internal Refu…" at bounding box center [1131, 217] width 342 height 22
type input "[DATE]"
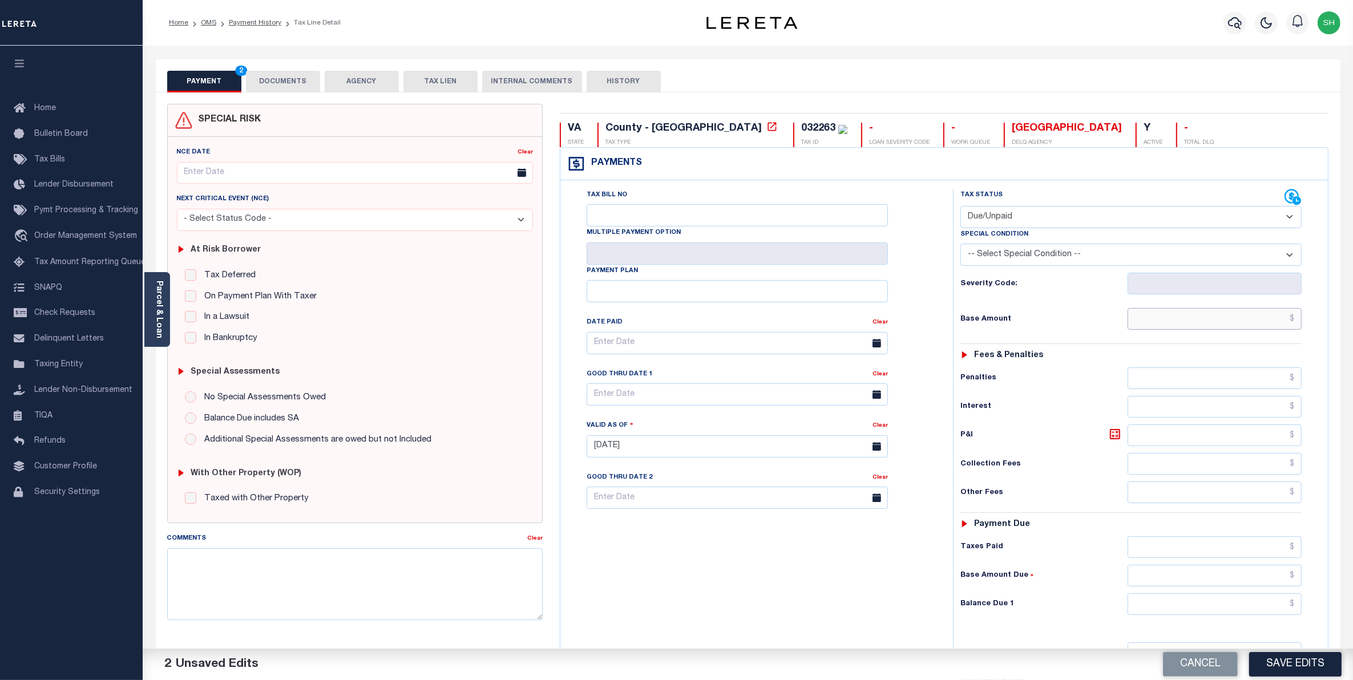
click at [1244, 325] on input "text" at bounding box center [1214, 319] width 175 height 22
type input "$528.87"
click at [1284, 385] on input "text" at bounding box center [1214, 378] width 175 height 22
type input "$49.89"
click at [1284, 429] on input "text" at bounding box center [1214, 435] width 175 height 22
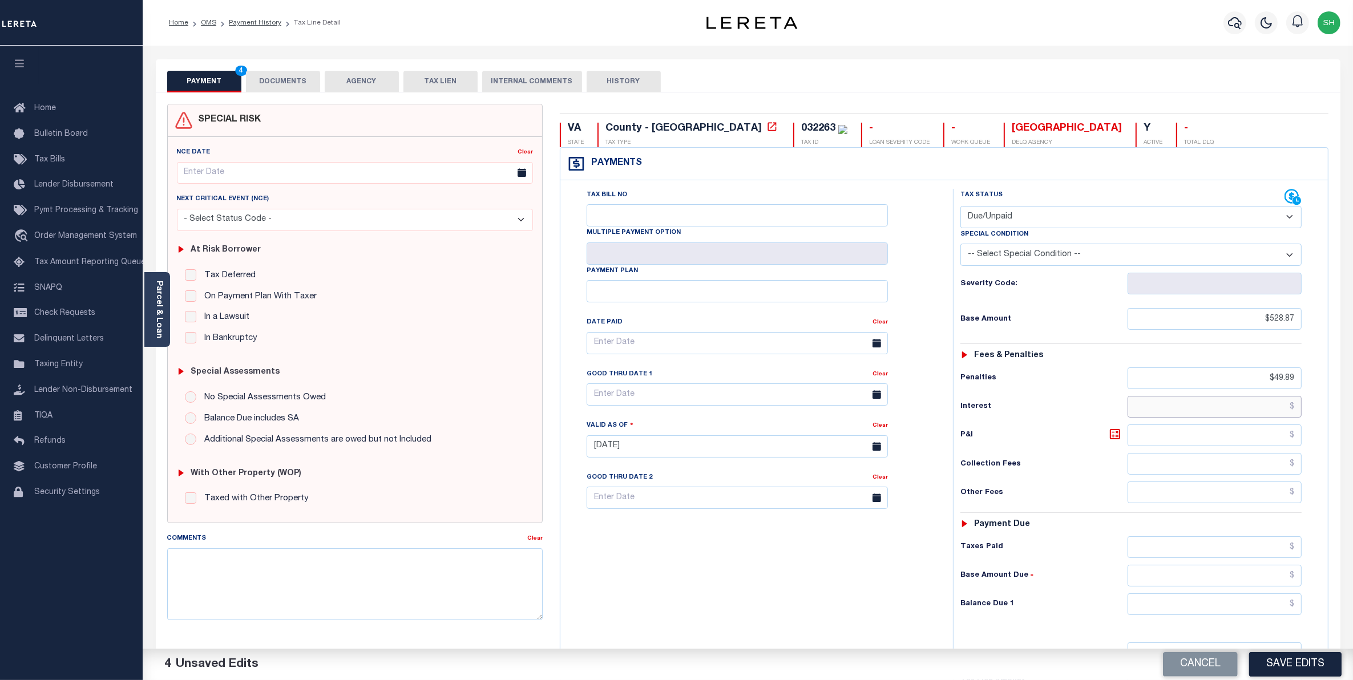
click at [1280, 411] on input "text" at bounding box center [1214, 407] width 175 height 22
type input "$27.44"
click at [1260, 606] on input "text" at bounding box center [1214, 604] width 175 height 22
type input "$606.20"
click at [1291, 663] on button "Save Edits" at bounding box center [1295, 664] width 92 height 25
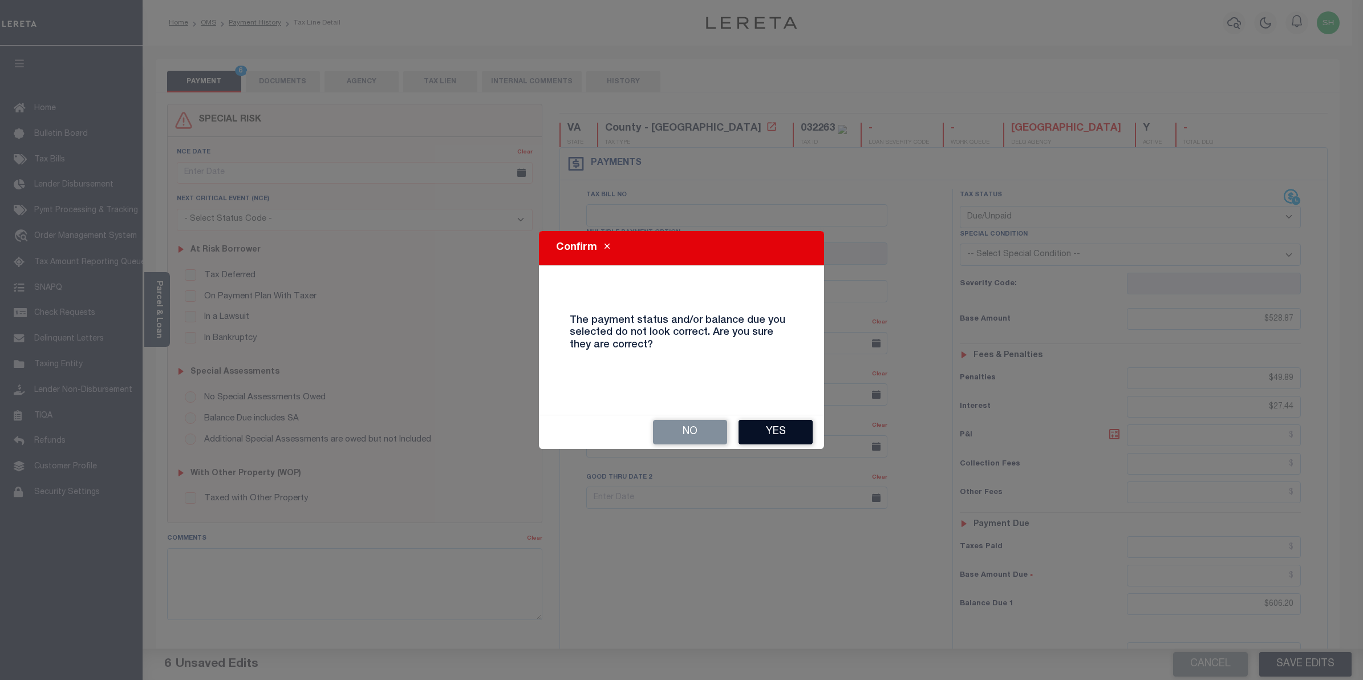
click at [779, 435] on button "Yes" at bounding box center [776, 432] width 74 height 25
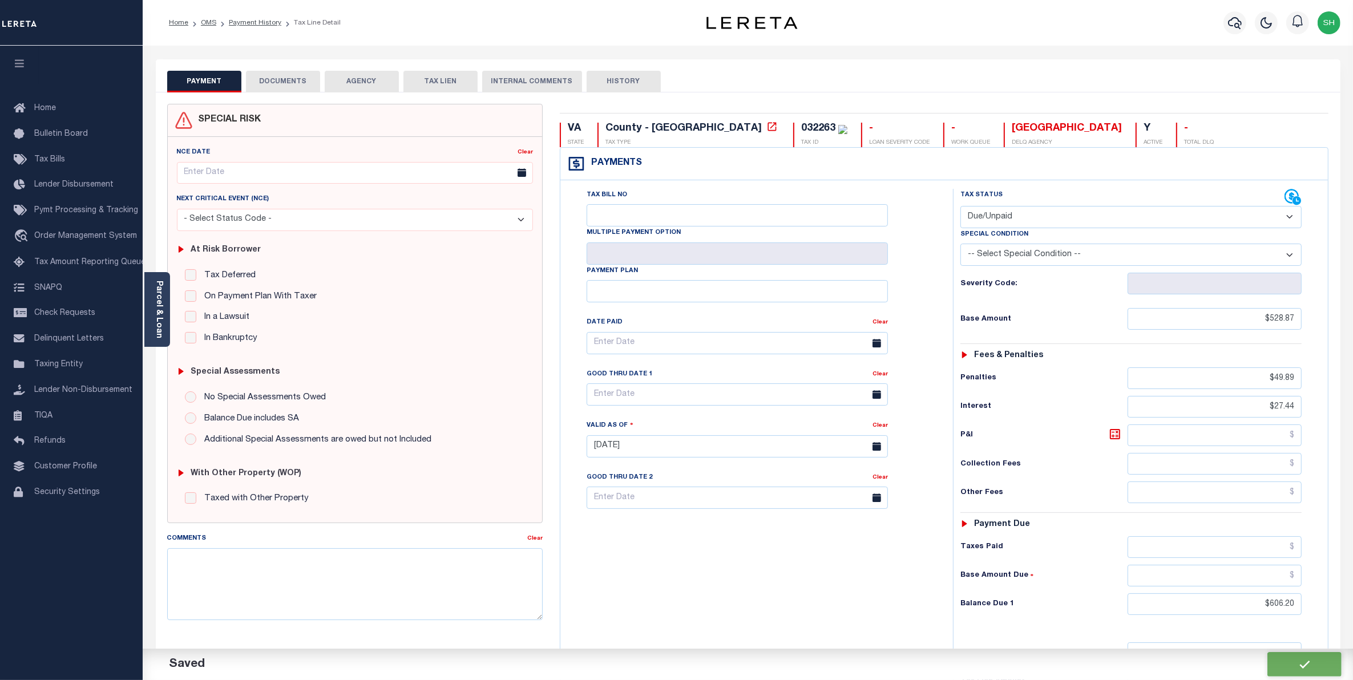
checkbox input "false"
type input "$528.87"
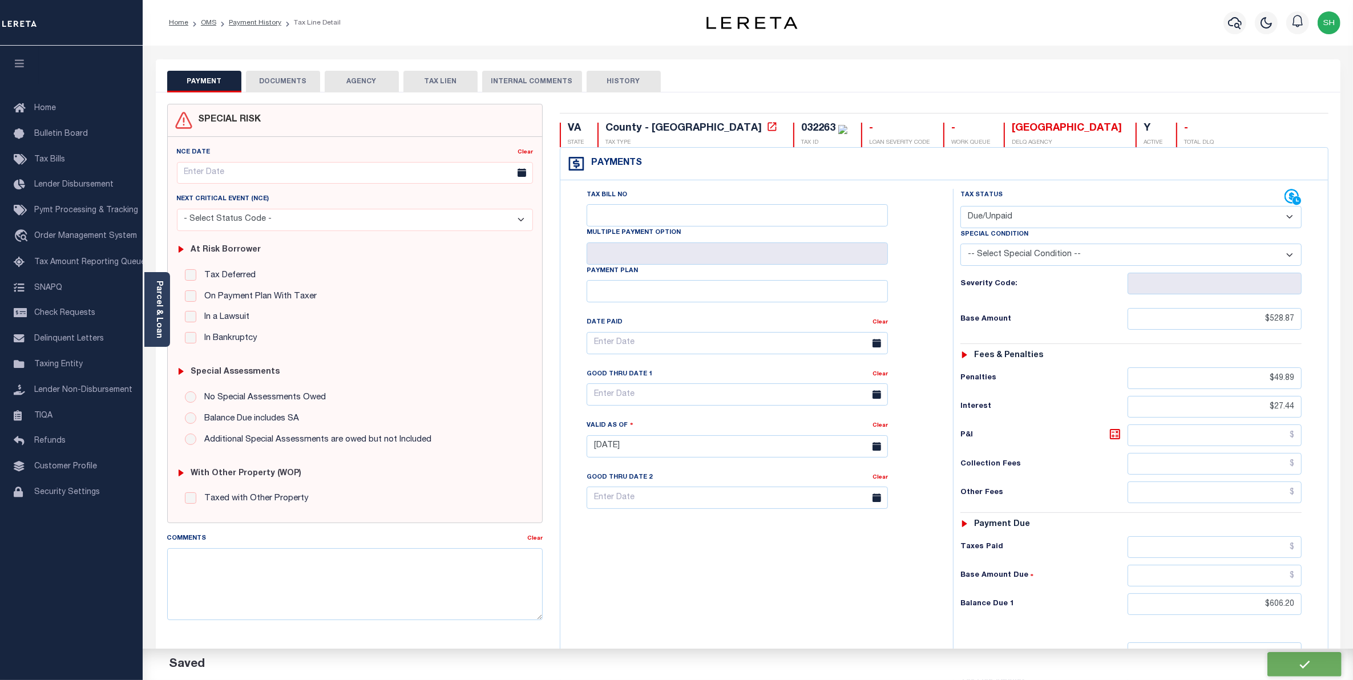
type input "$49.89"
type input "$27.44"
type input "$606.2"
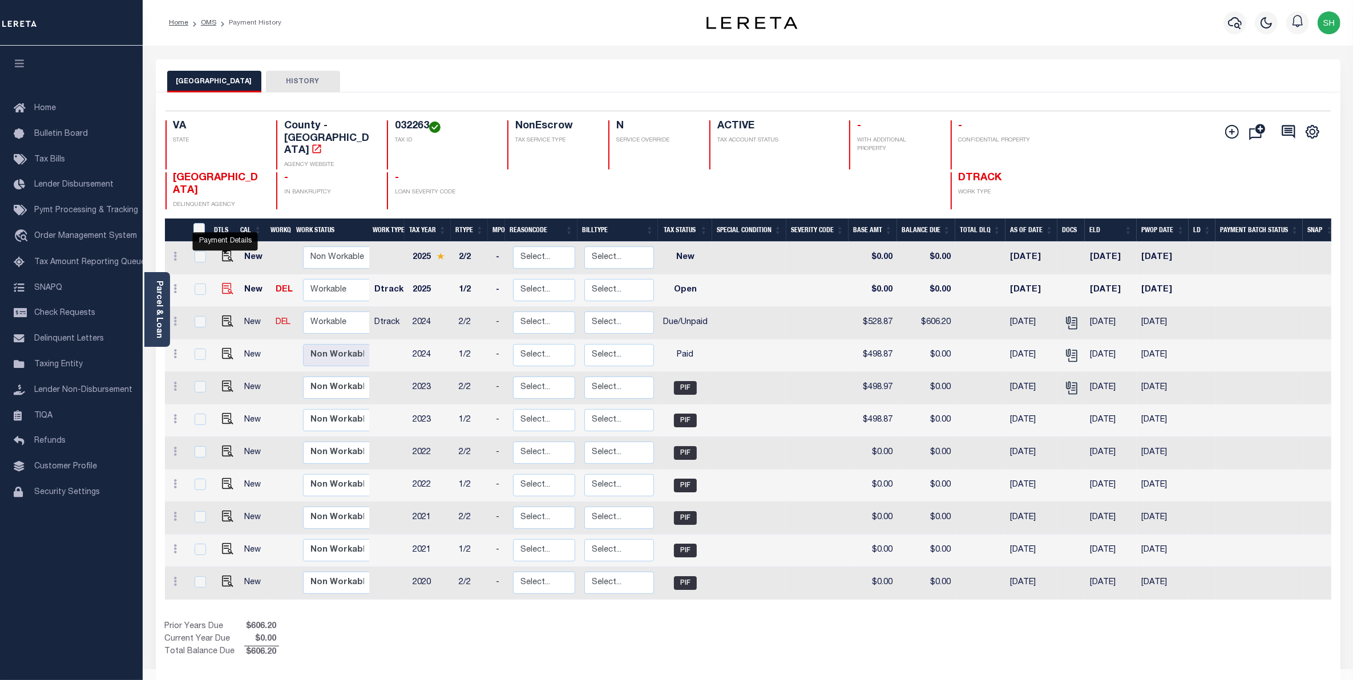
click at [223, 283] on img "" at bounding box center [227, 288] width 11 height 11
checkbox input "true"
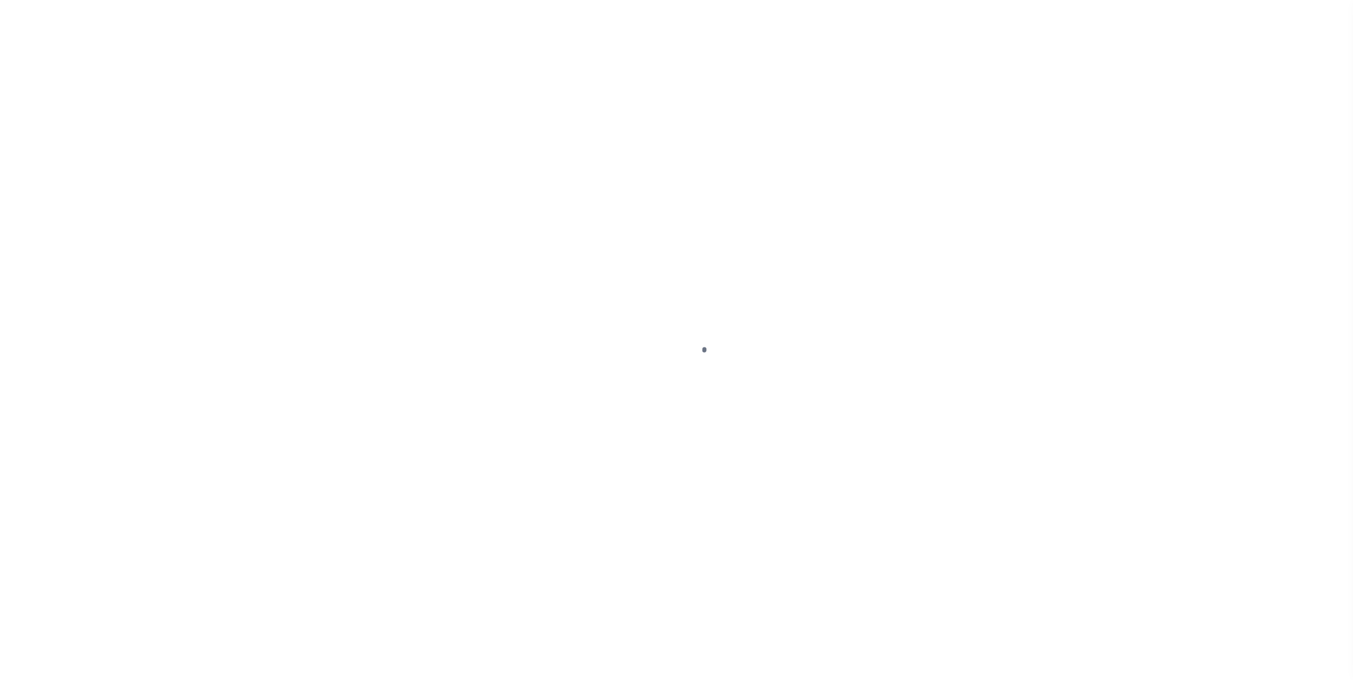
select select "OP2"
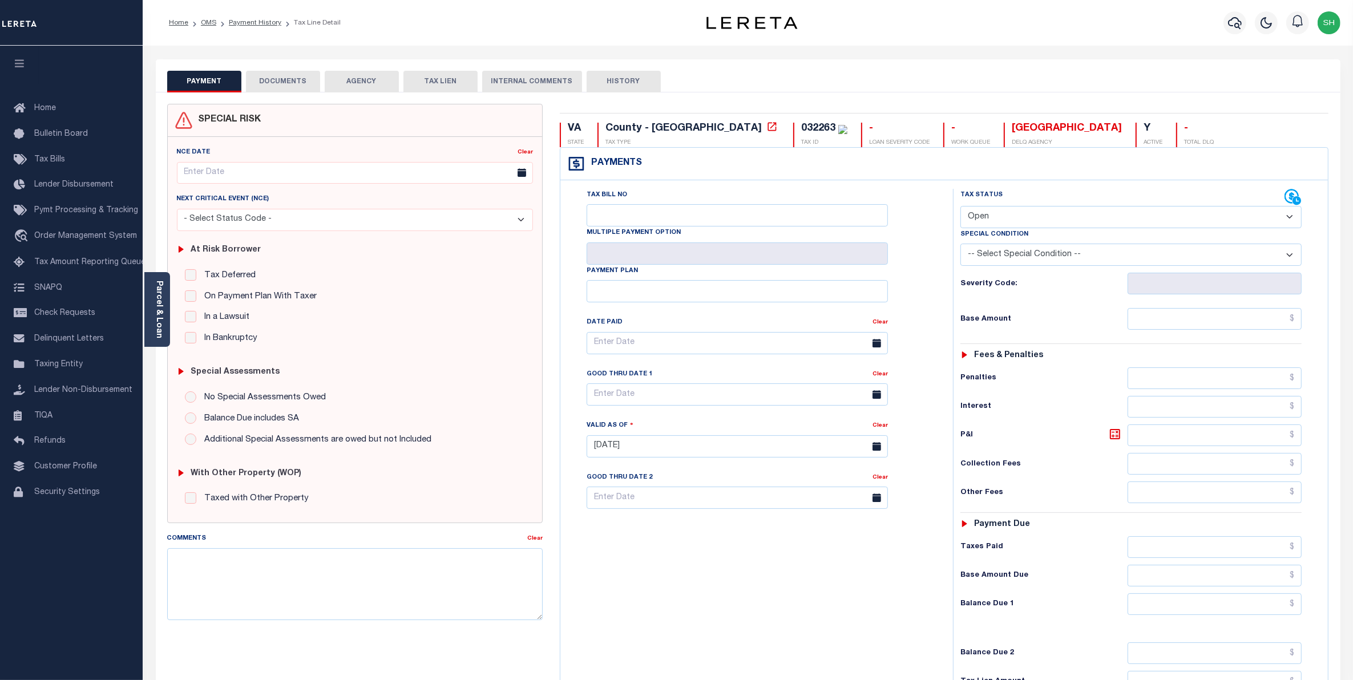
click at [292, 86] on button "DOCUMENTS" at bounding box center [283, 82] width 74 height 22
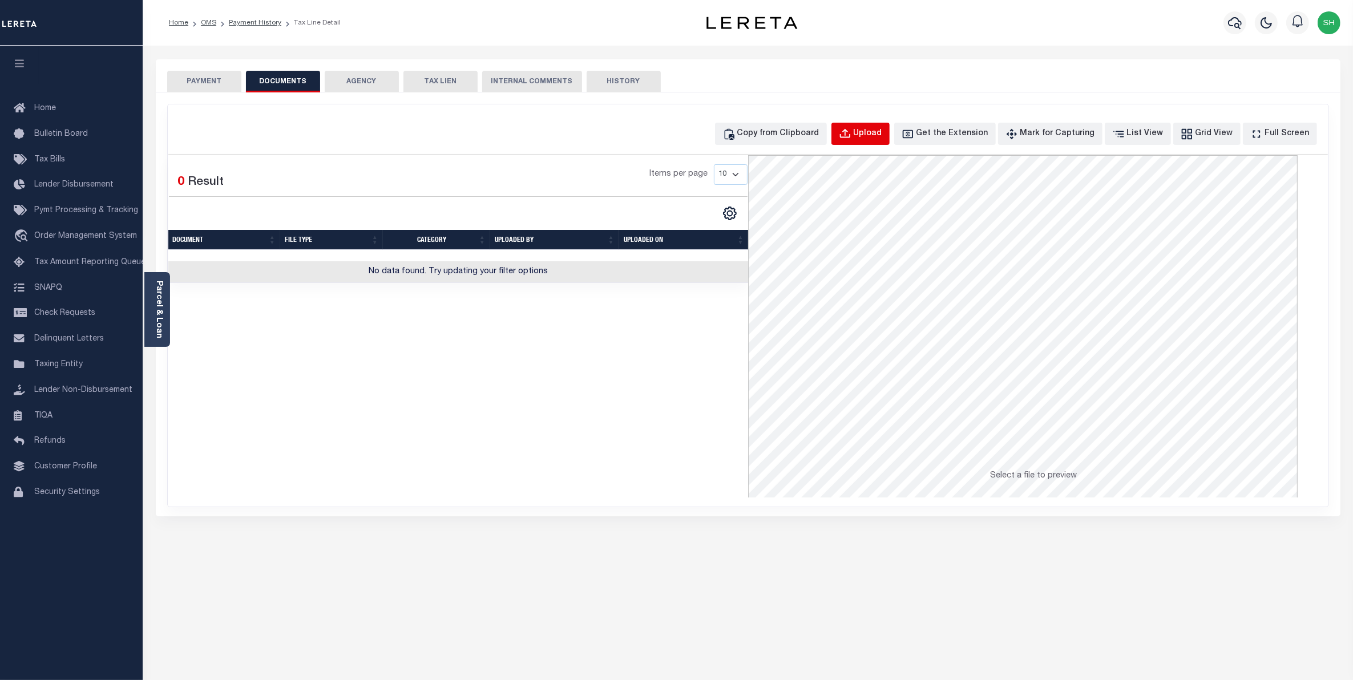
click at [876, 132] on div "Upload" at bounding box center [867, 134] width 29 height 13
select select "POP"
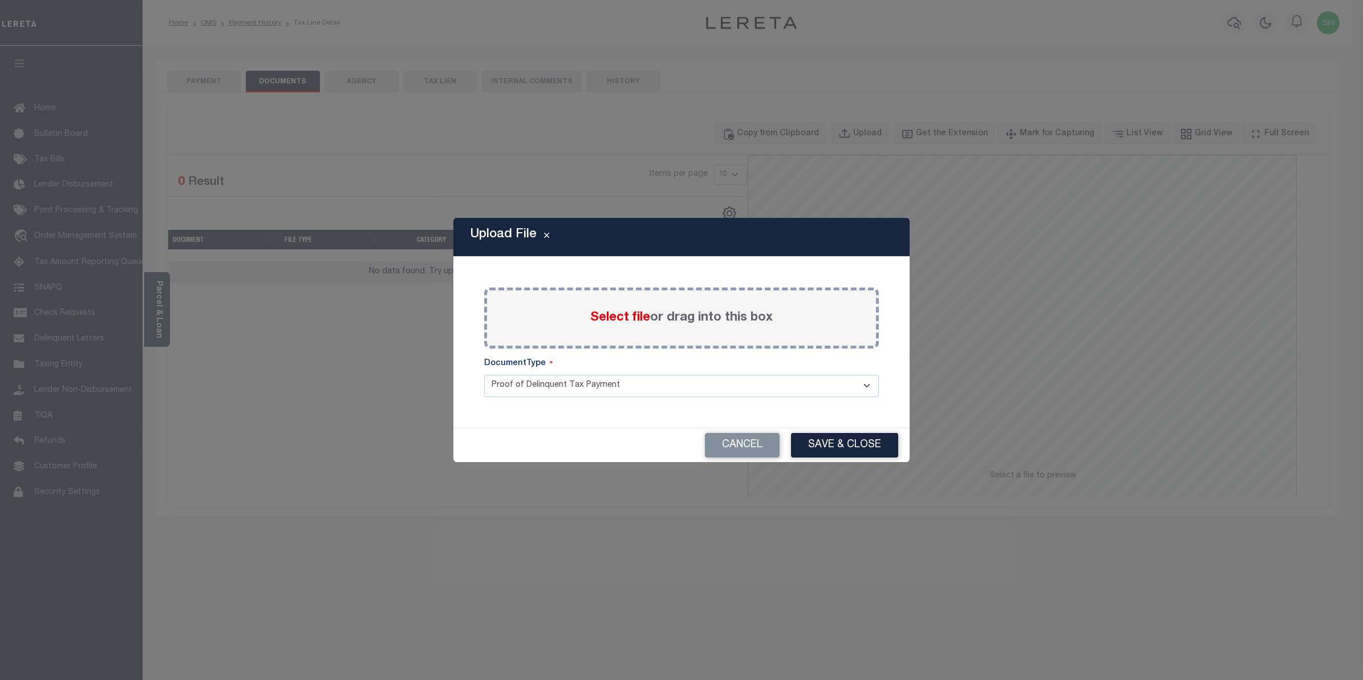
click at [613, 318] on span "Select file" at bounding box center [620, 317] width 60 height 13
click at [0, 0] on input "Select file or drag into this box" at bounding box center [0, 0] width 0 height 0
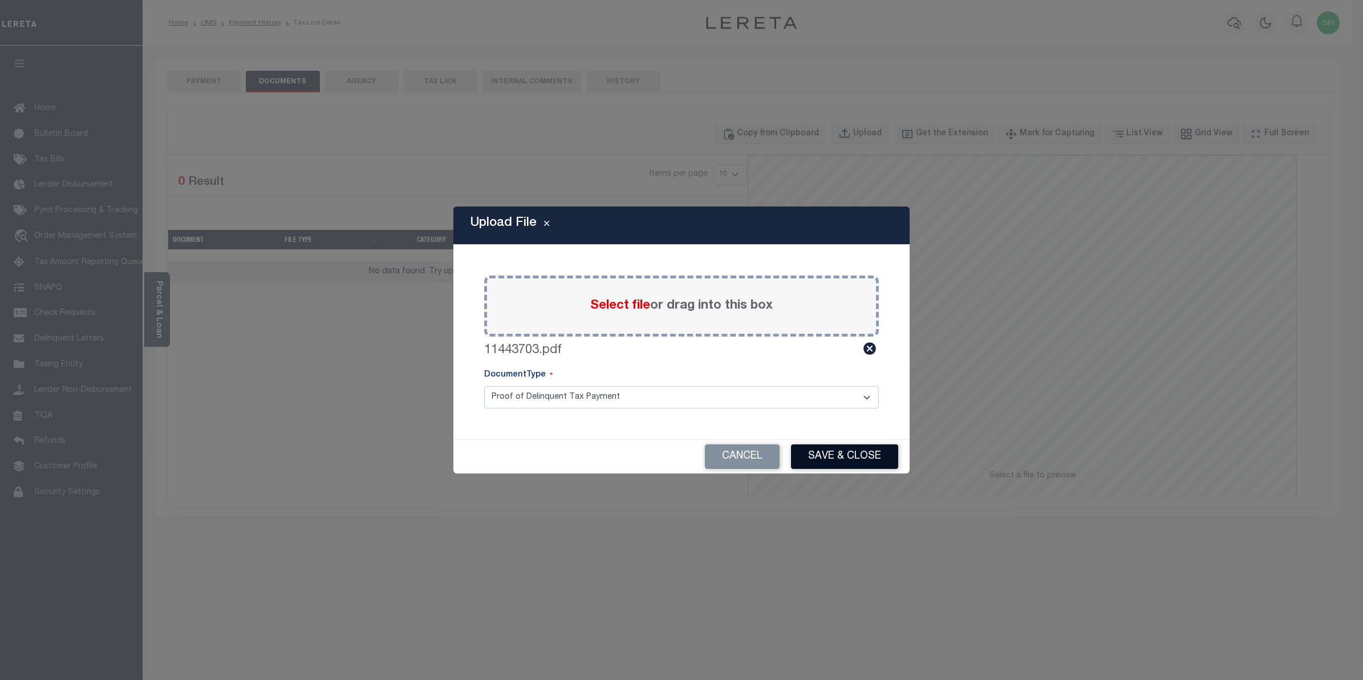
click at [820, 455] on button "Save & Close" at bounding box center [844, 456] width 107 height 25
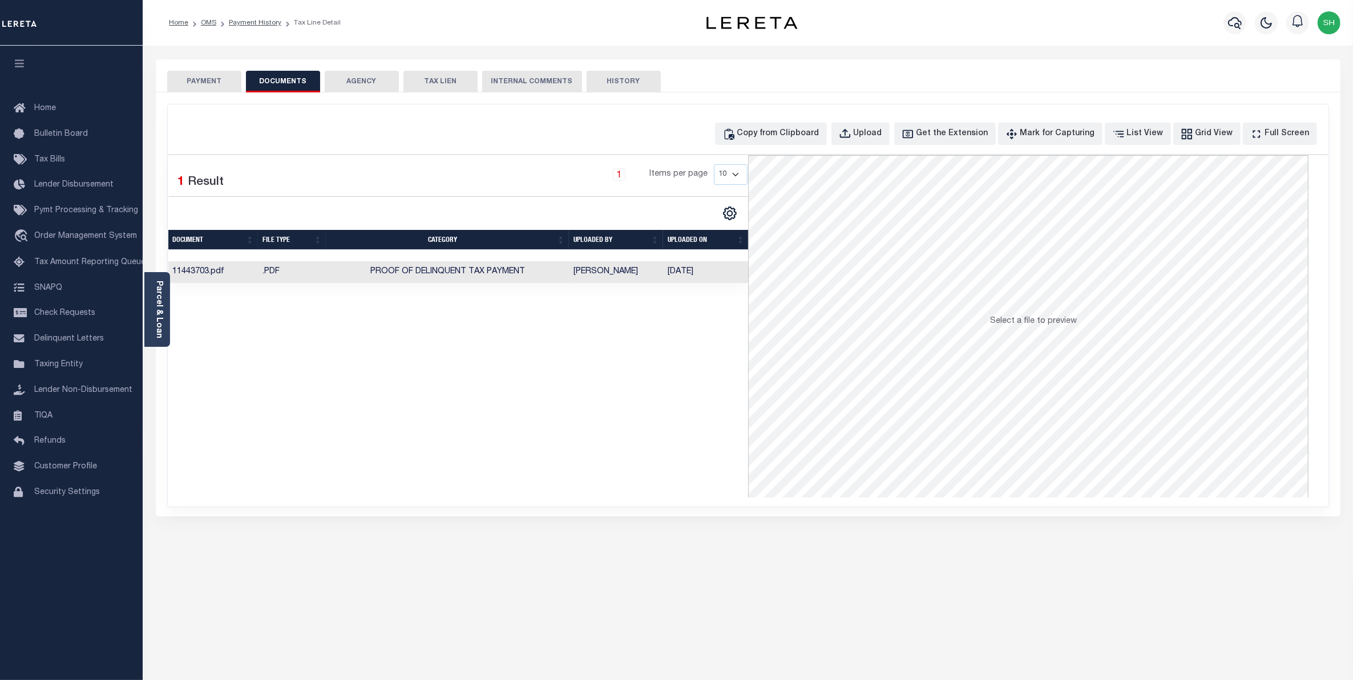
click at [212, 84] on button "PAYMENT" at bounding box center [204, 82] width 74 height 22
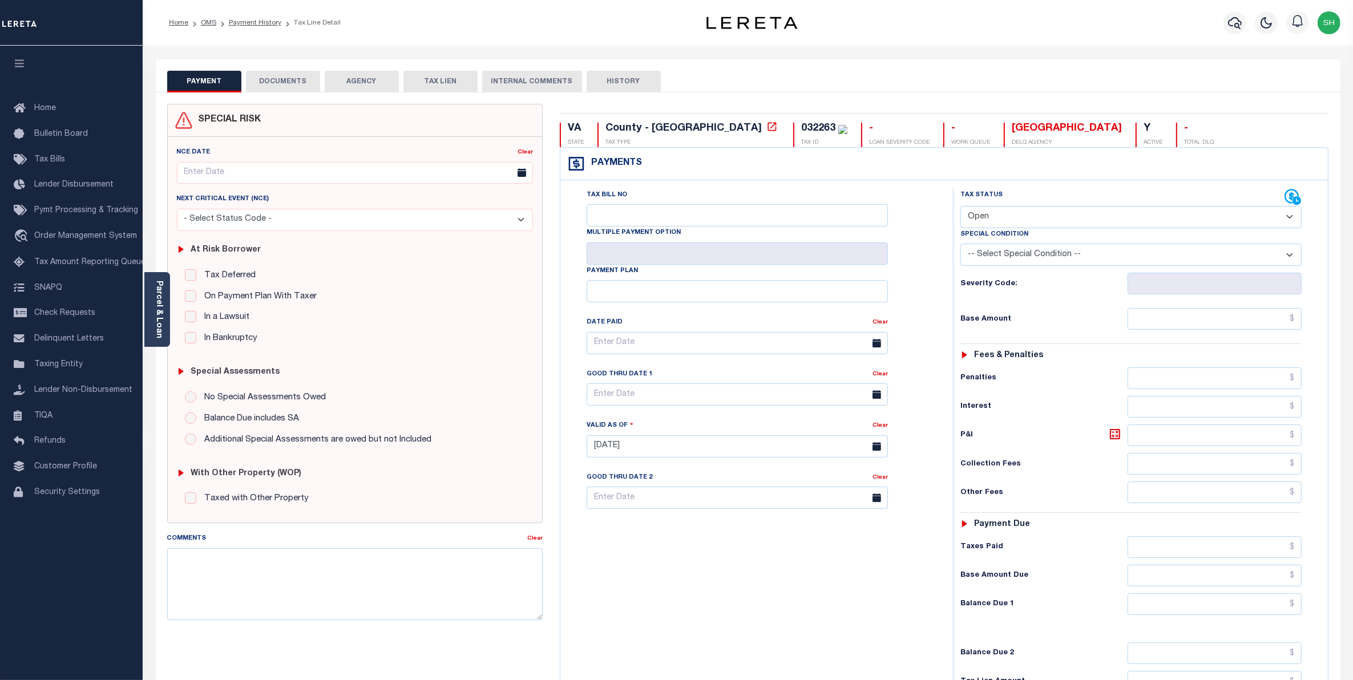
click at [1288, 222] on select "- Select Status Code - Open Due/Unpaid Paid Incomplete No Tax Due Internal Refu…" at bounding box center [1131, 217] width 342 height 22
select select "PYD"
click at [960, 207] on select "- Select Status Code - Open Due/Unpaid Paid Incomplete No Tax Due Internal Refu…" at bounding box center [1131, 217] width 342 height 22
type input "[DATE]"
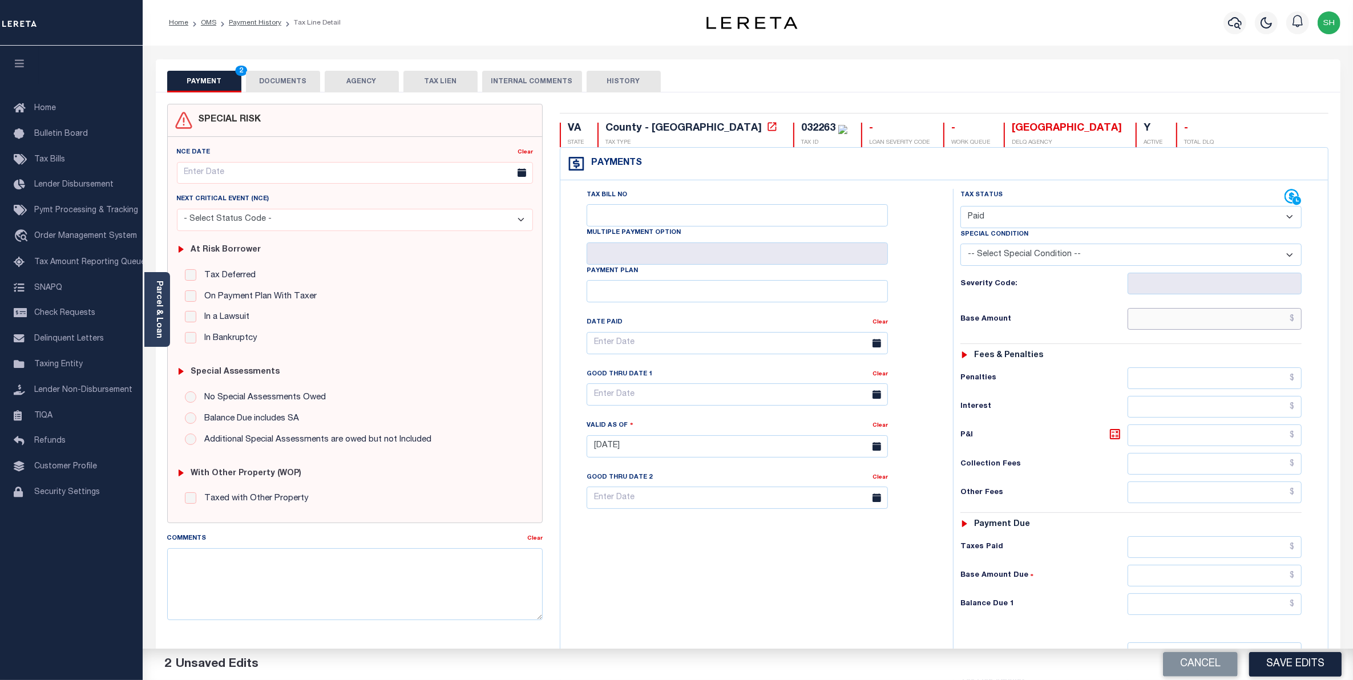
click at [1253, 319] on input "text" at bounding box center [1214, 319] width 175 height 22
type input "$498.87"
click at [1271, 608] on input "text" at bounding box center [1214, 604] width 175 height 22
type input "$0.00"
click at [1305, 665] on button "Save Edits" at bounding box center [1295, 664] width 92 height 25
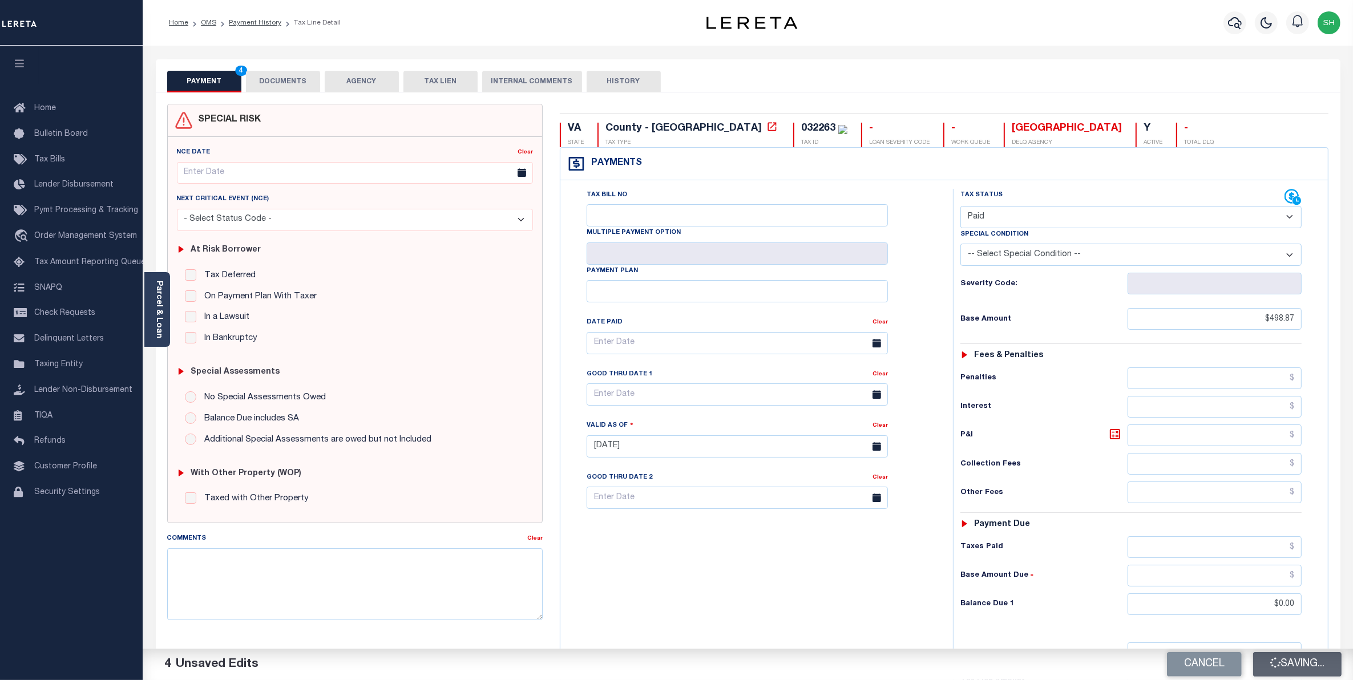
checkbox input "false"
type input "$498.87"
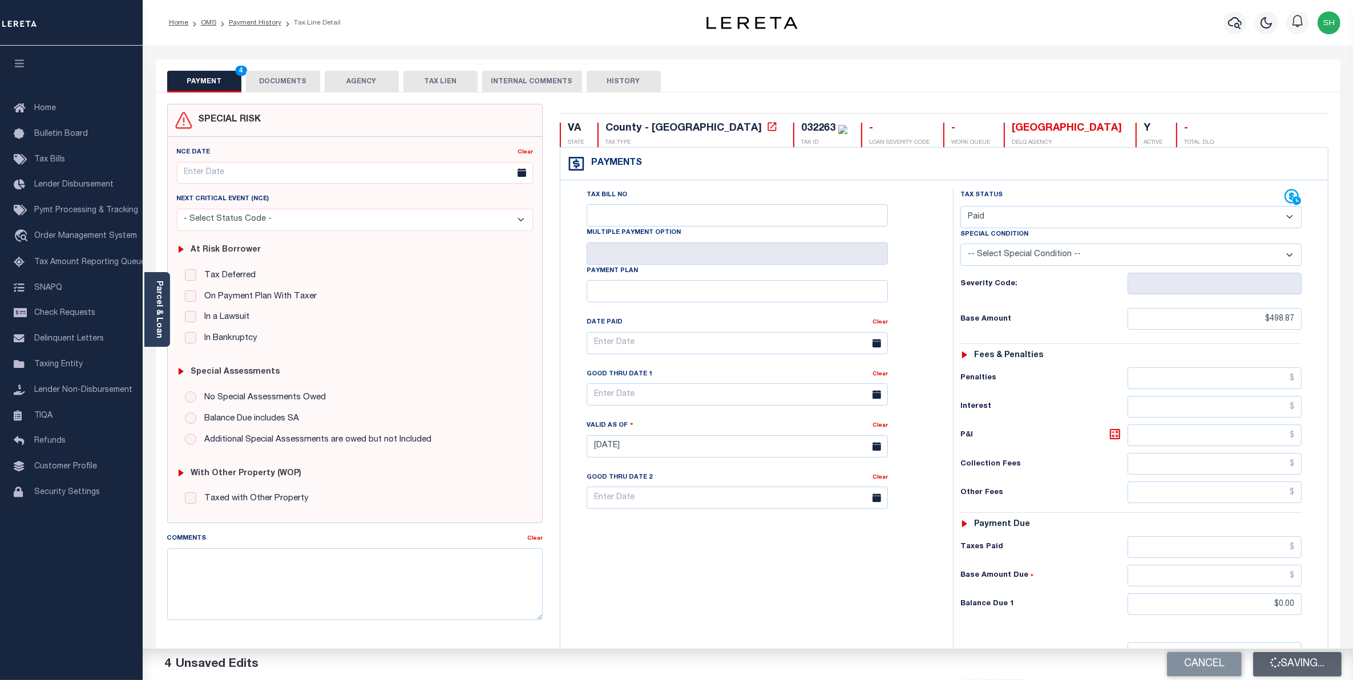
type input "$0"
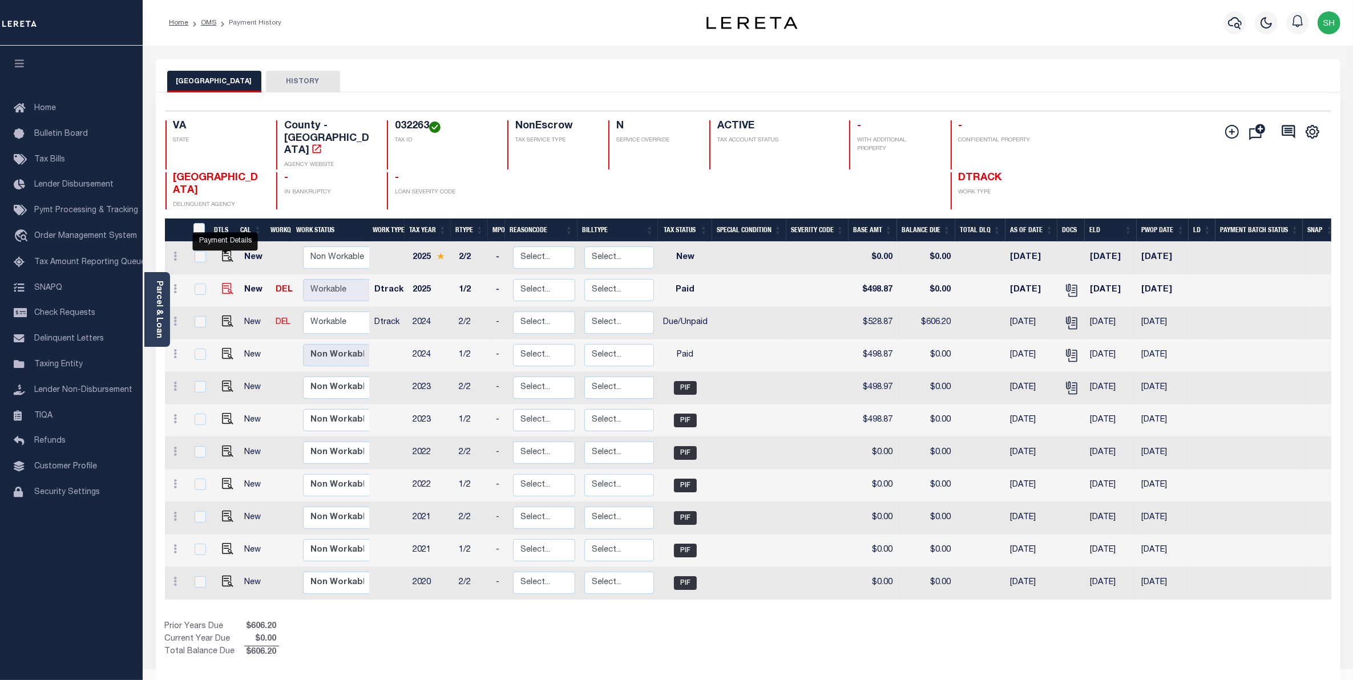
click at [223, 283] on img "" at bounding box center [227, 288] width 11 height 11
checkbox input "true"
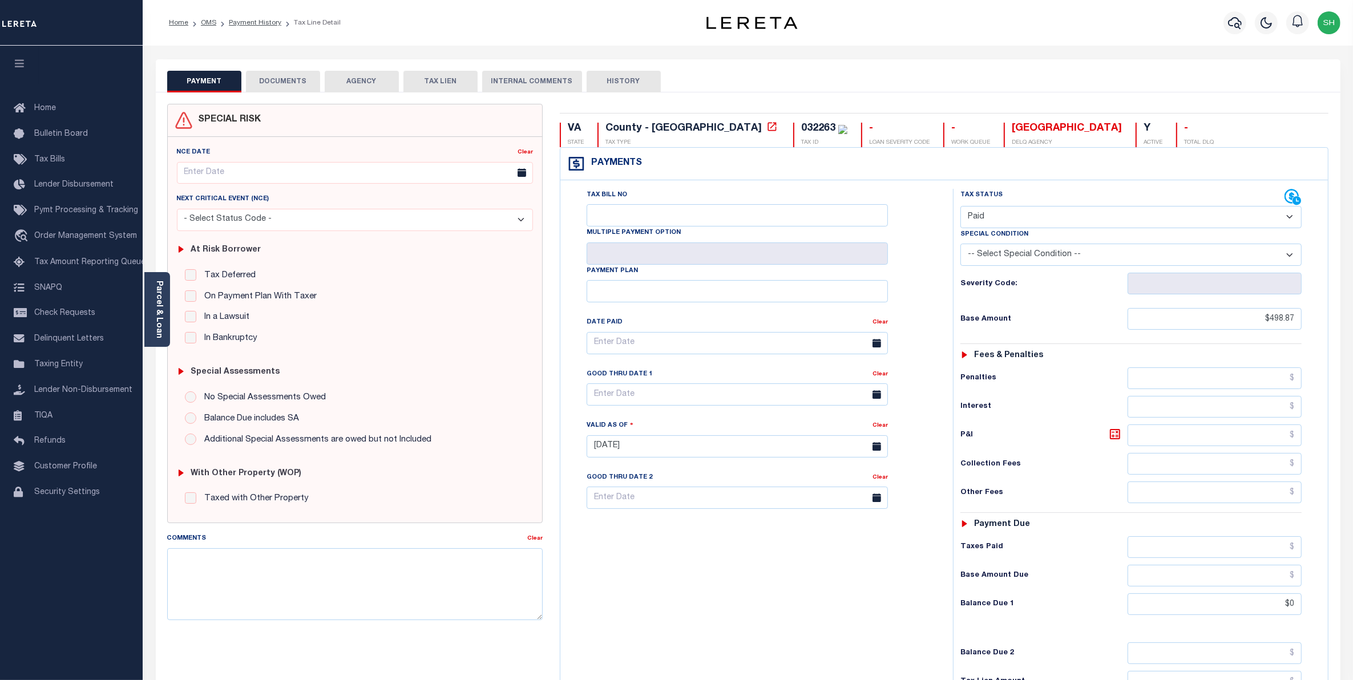
click at [1287, 218] on select "- Select Status Code - Open Due/Unpaid Paid Incomplete No Tax Due Internal Refu…" at bounding box center [1131, 217] width 342 height 22
select select "DUE"
click at [960, 207] on select "- Select Status Code - Open Due/Unpaid Paid Incomplete No Tax Due Internal Refu…" at bounding box center [1131, 217] width 342 height 22
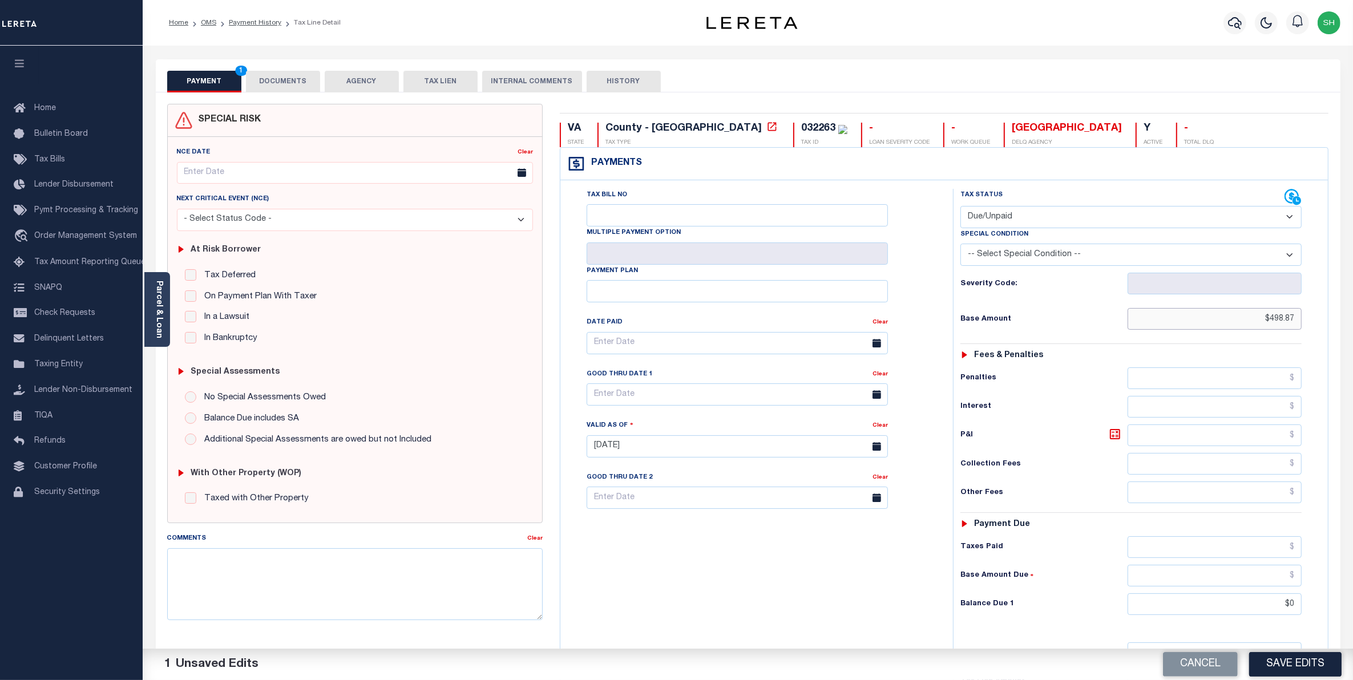
drag, startPoint x: 1253, startPoint y: 324, endPoint x: 1342, endPoint y: 321, distance: 88.5
click at [1342, 321] on div "PAYMENT 1 DOCUMENTS AGENCY DELINQUENT PAYEE" at bounding box center [747, 448] width 1201 height 779
click at [1260, 378] on input "text" at bounding box center [1214, 378] width 175 height 22
type input "$49.89"
click at [1273, 408] on input "text" at bounding box center [1214, 407] width 175 height 22
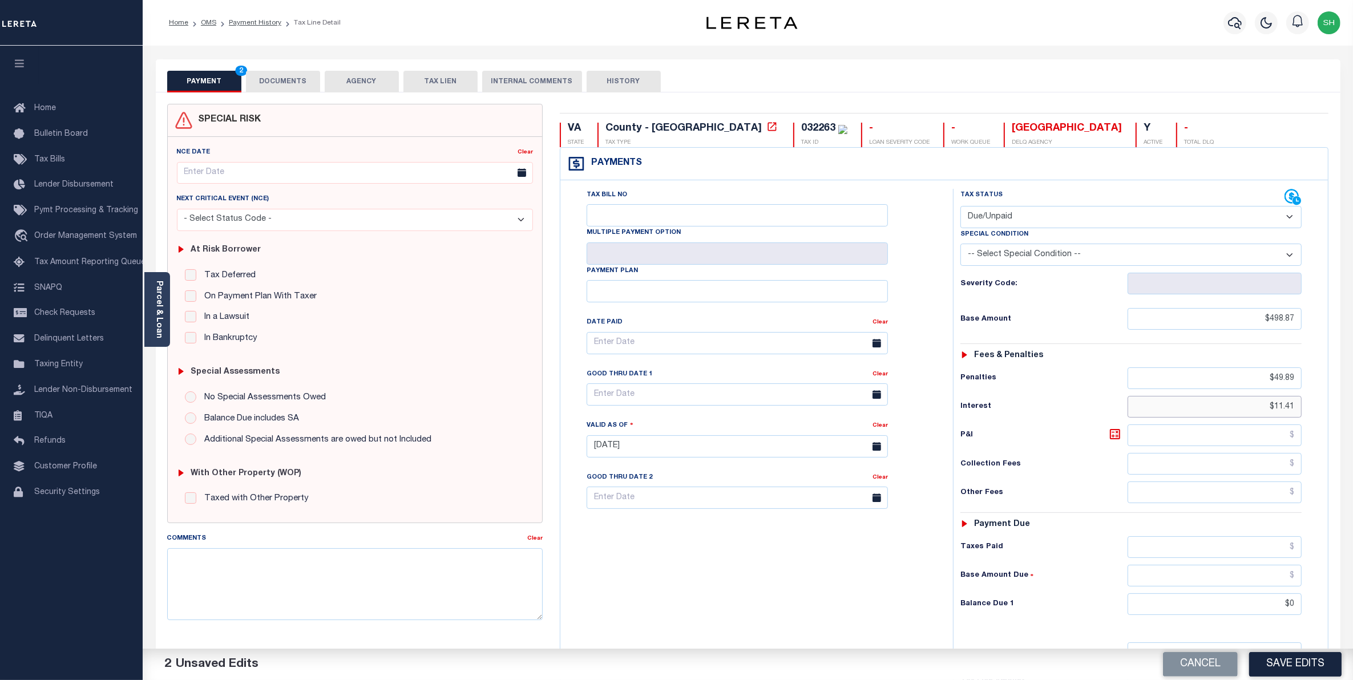
type input "$11.41"
click at [1258, 609] on input "$0" at bounding box center [1214, 604] width 175 height 22
drag, startPoint x: 1310, startPoint y: 609, endPoint x: 1365, endPoint y: 602, distance: 55.3
click at [1352, 602] on html "Home OMS Payment History Tax Line Detail" at bounding box center [676, 419] width 1353 height 838
type input "$560.17"
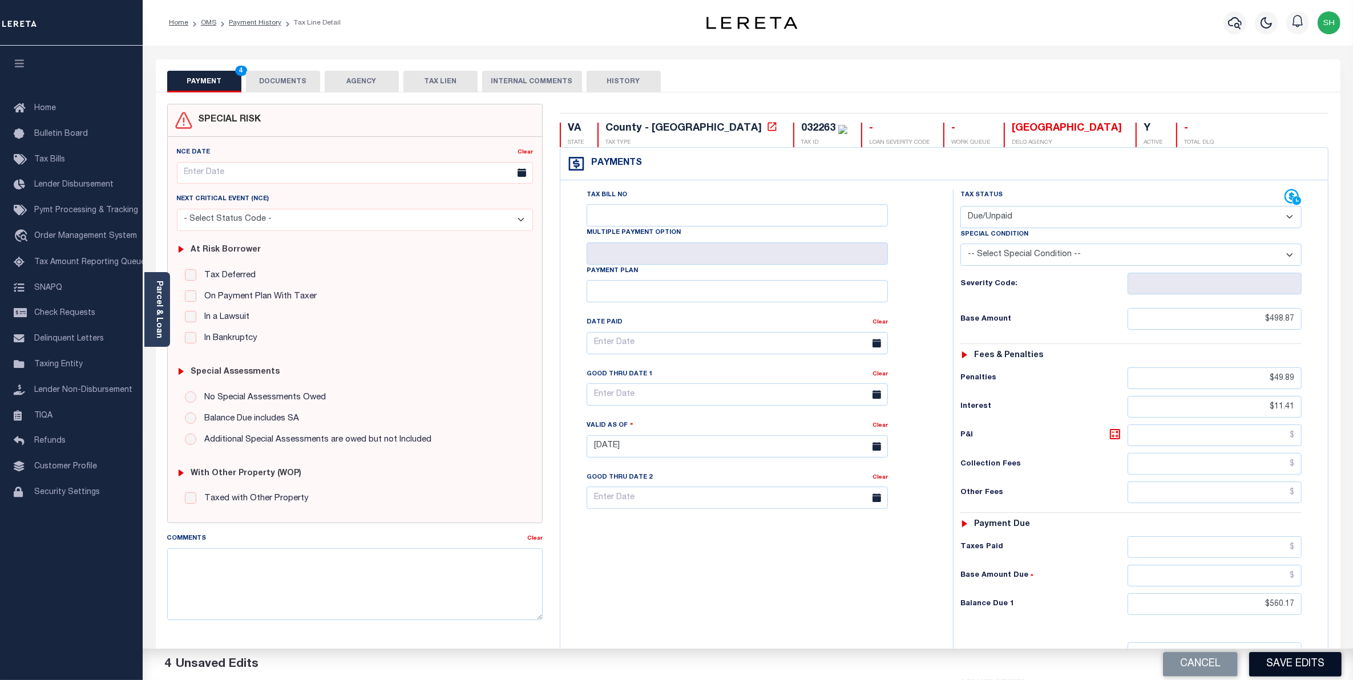
click at [1270, 671] on button "Save Edits" at bounding box center [1295, 664] width 92 height 25
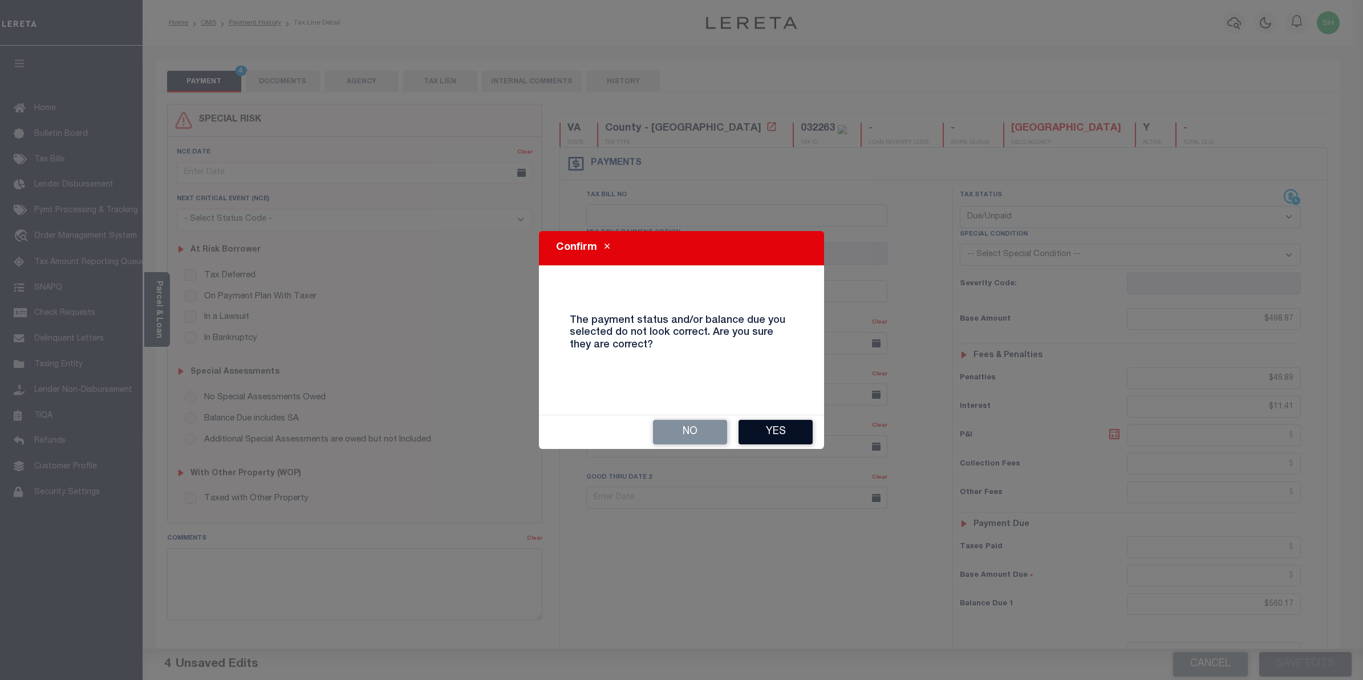
click at [783, 436] on button "Yes" at bounding box center [776, 432] width 74 height 25
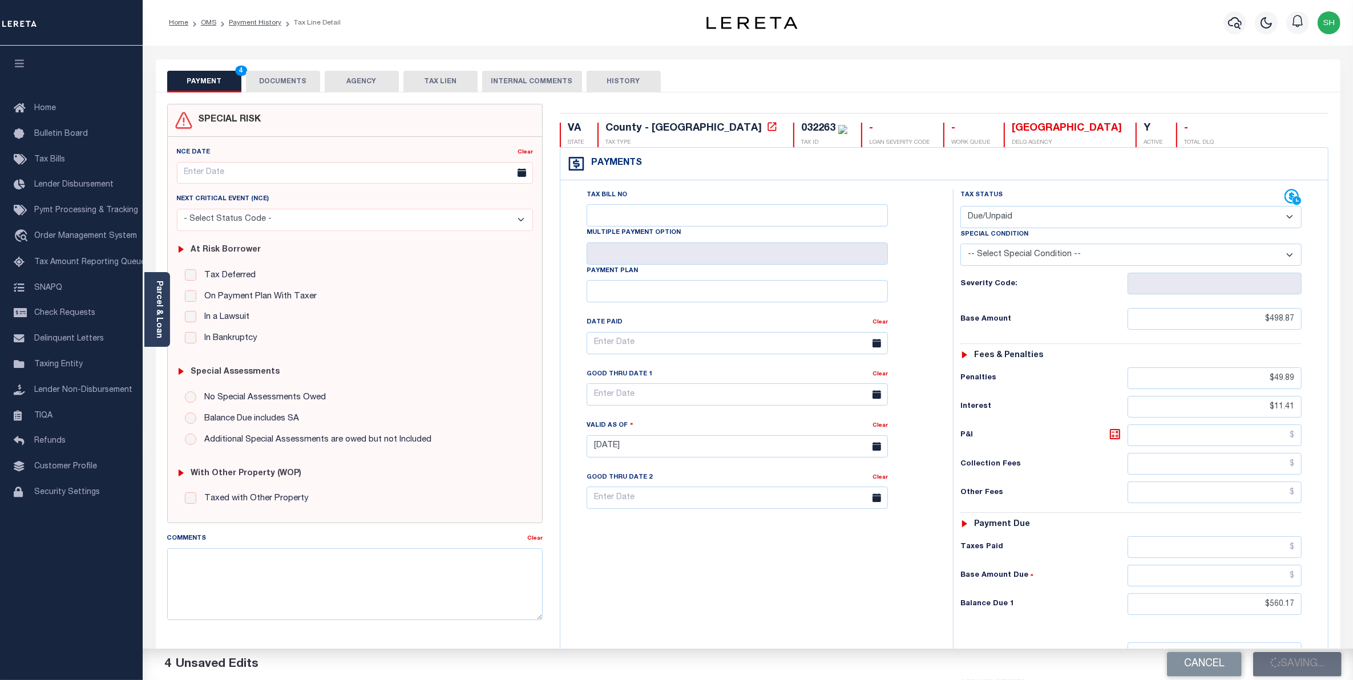
checkbox input "false"
type input "$498.87"
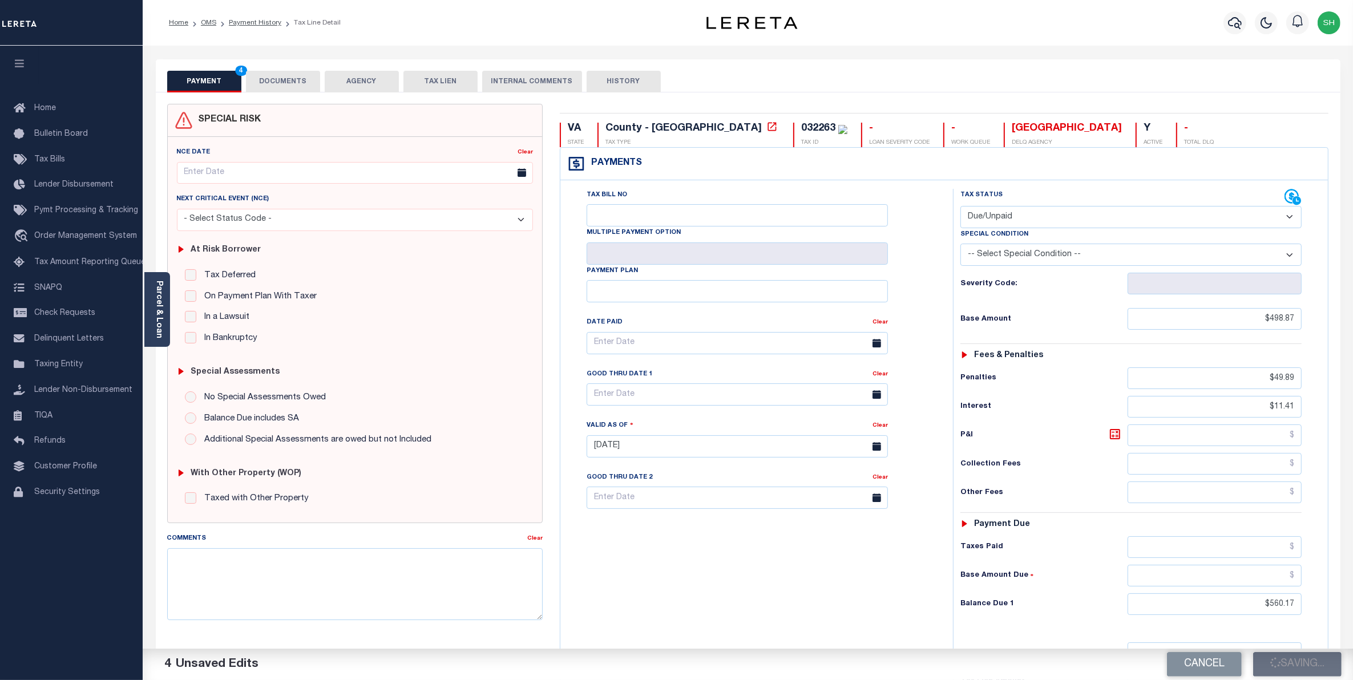
type input "$49.89"
type input "$11.41"
type input "$560.17"
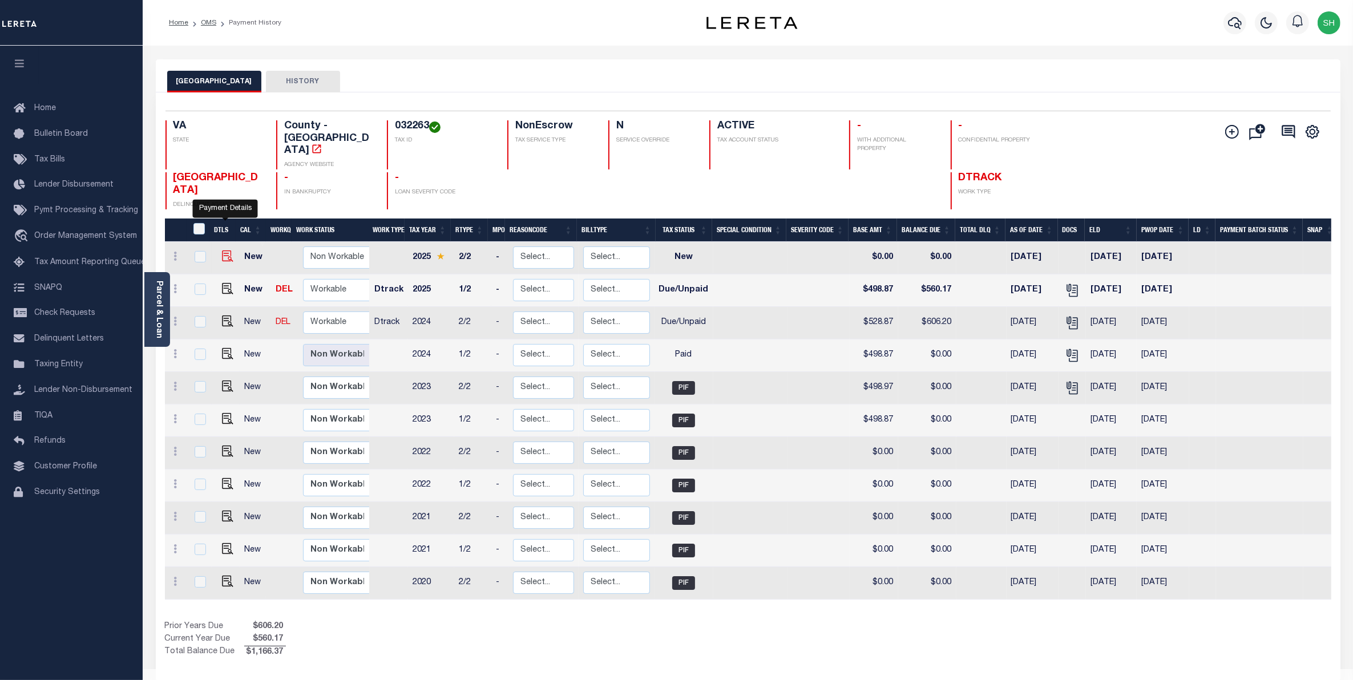
click at [228, 250] on img "" at bounding box center [227, 255] width 11 height 11
checkbox input "true"
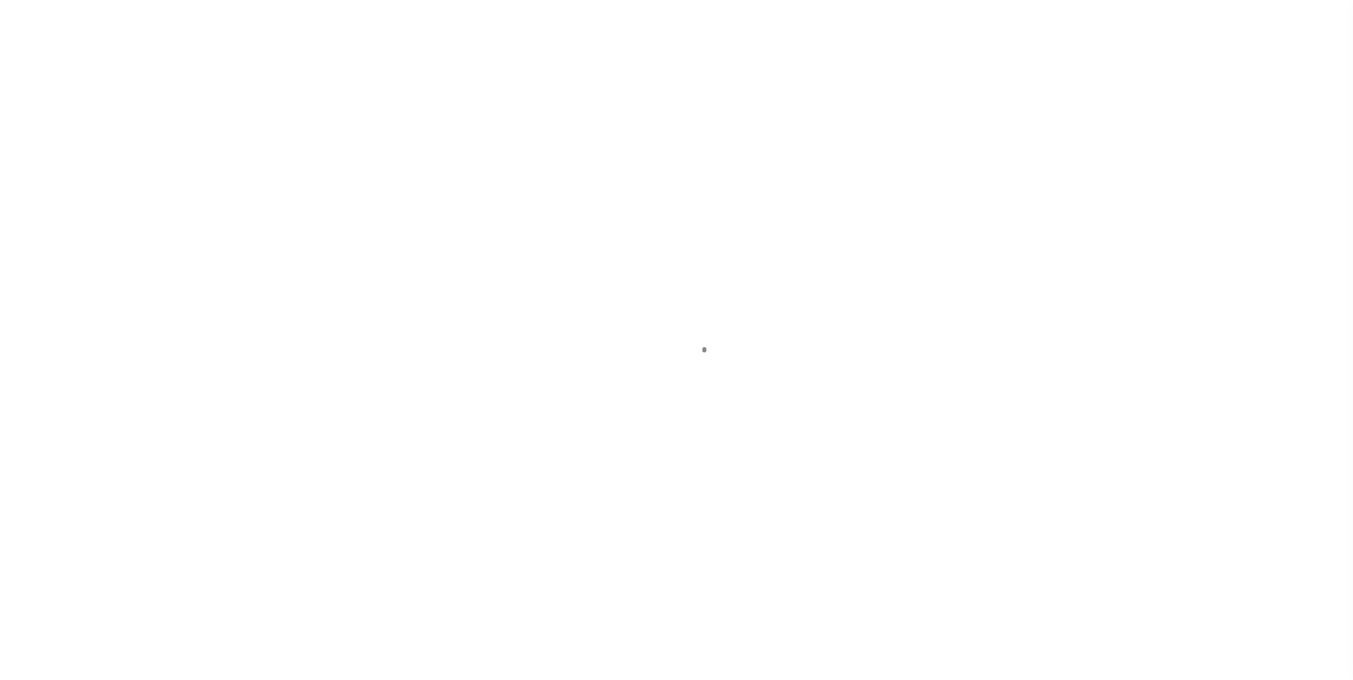
select select "NW2"
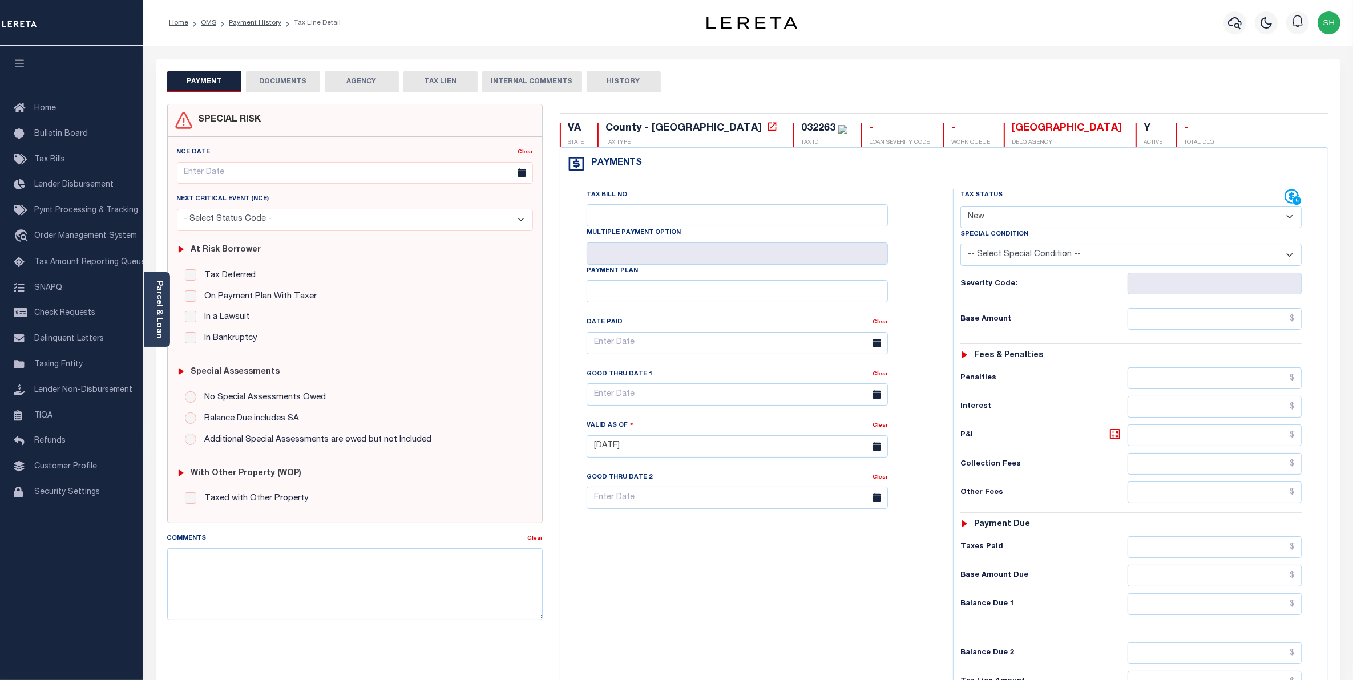
click at [269, 82] on button "DOCUMENTS" at bounding box center [283, 82] width 74 height 22
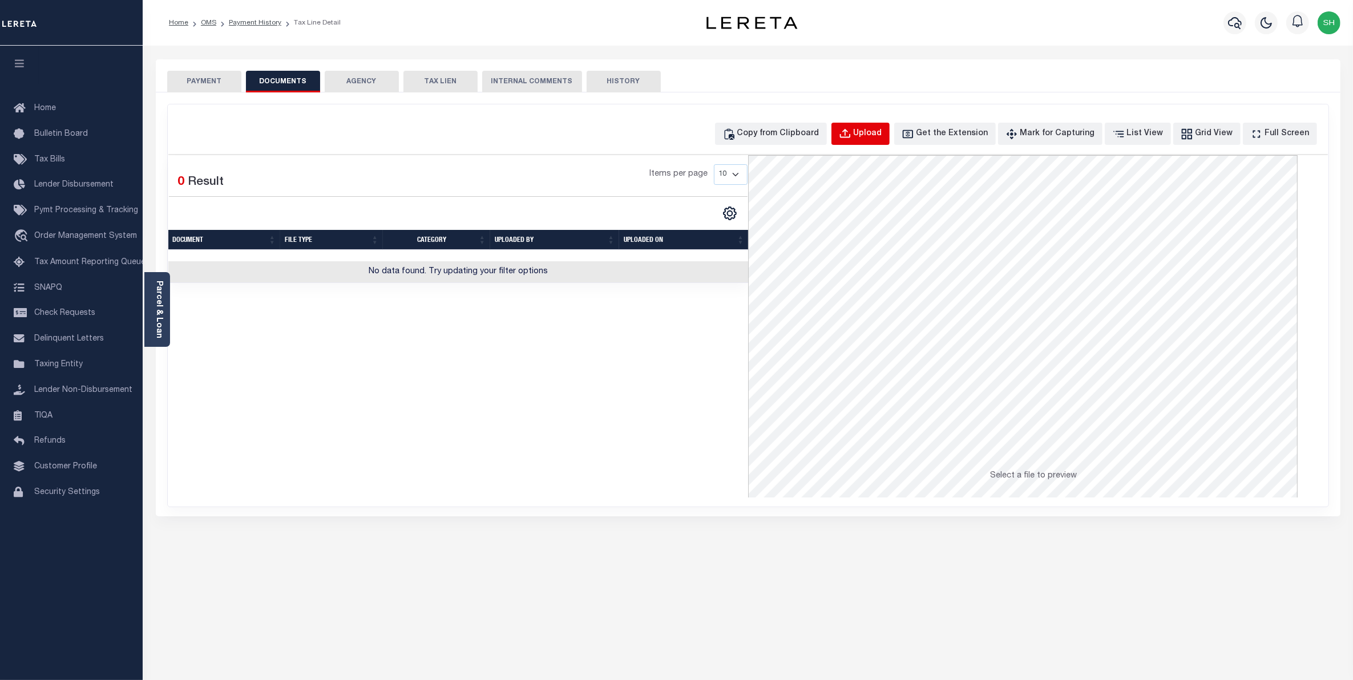
click at [882, 128] on div "Upload" at bounding box center [867, 134] width 29 height 13
select select "POP"
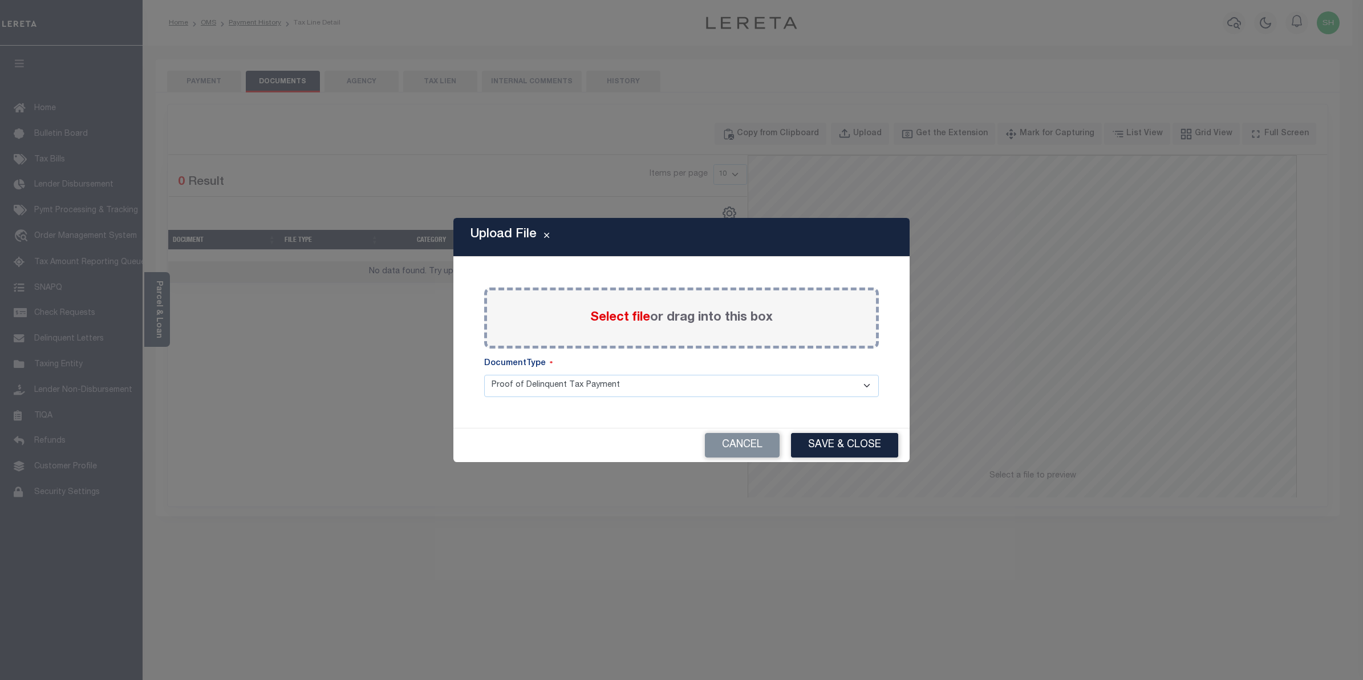
click at [626, 317] on span "Select file" at bounding box center [620, 317] width 60 height 13
click at [0, 0] on input "Select file or drag into this box" at bounding box center [0, 0] width 0 height 0
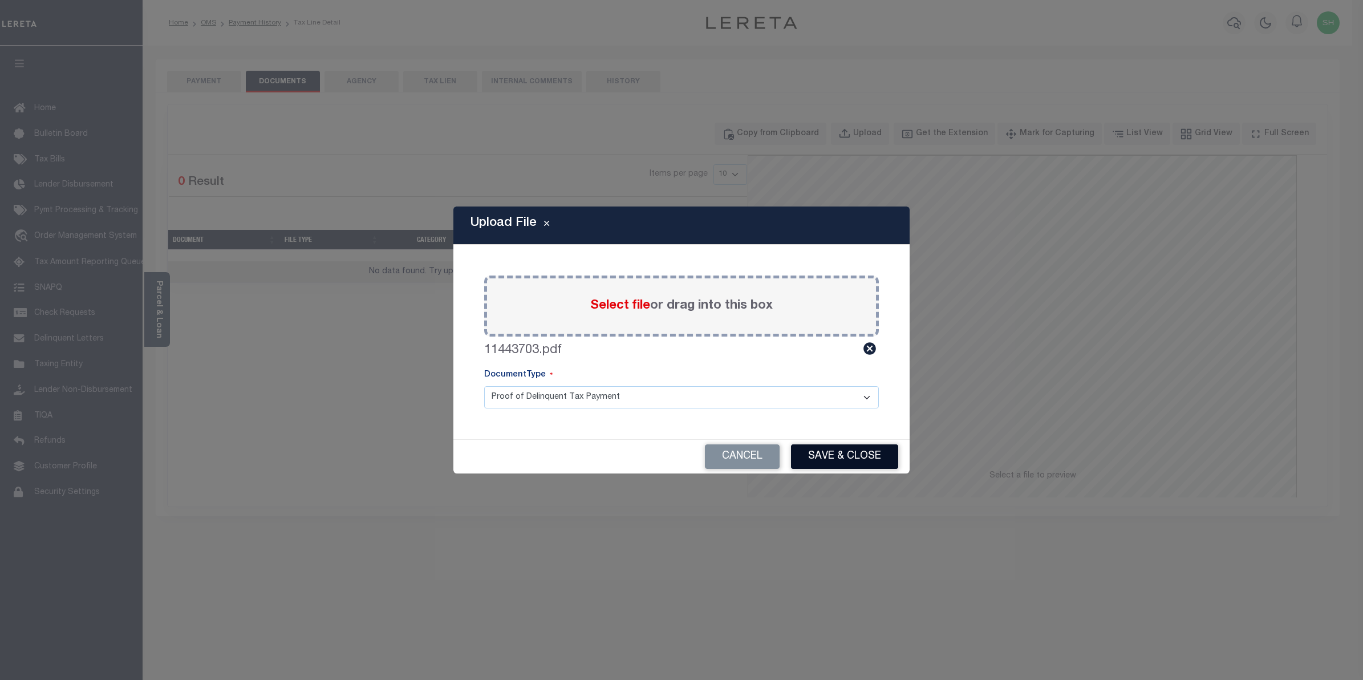
click at [827, 455] on button "Save & Close" at bounding box center [844, 456] width 107 height 25
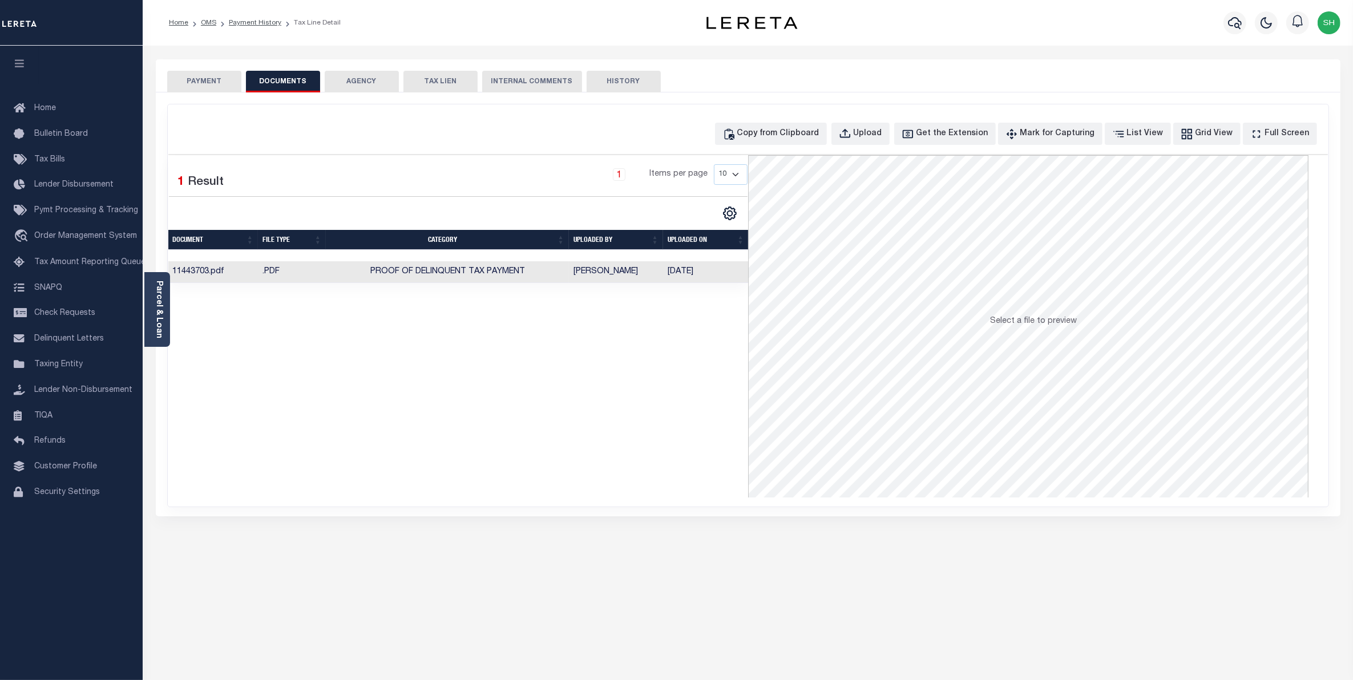
click at [208, 84] on button "PAYMENT" at bounding box center [204, 82] width 74 height 22
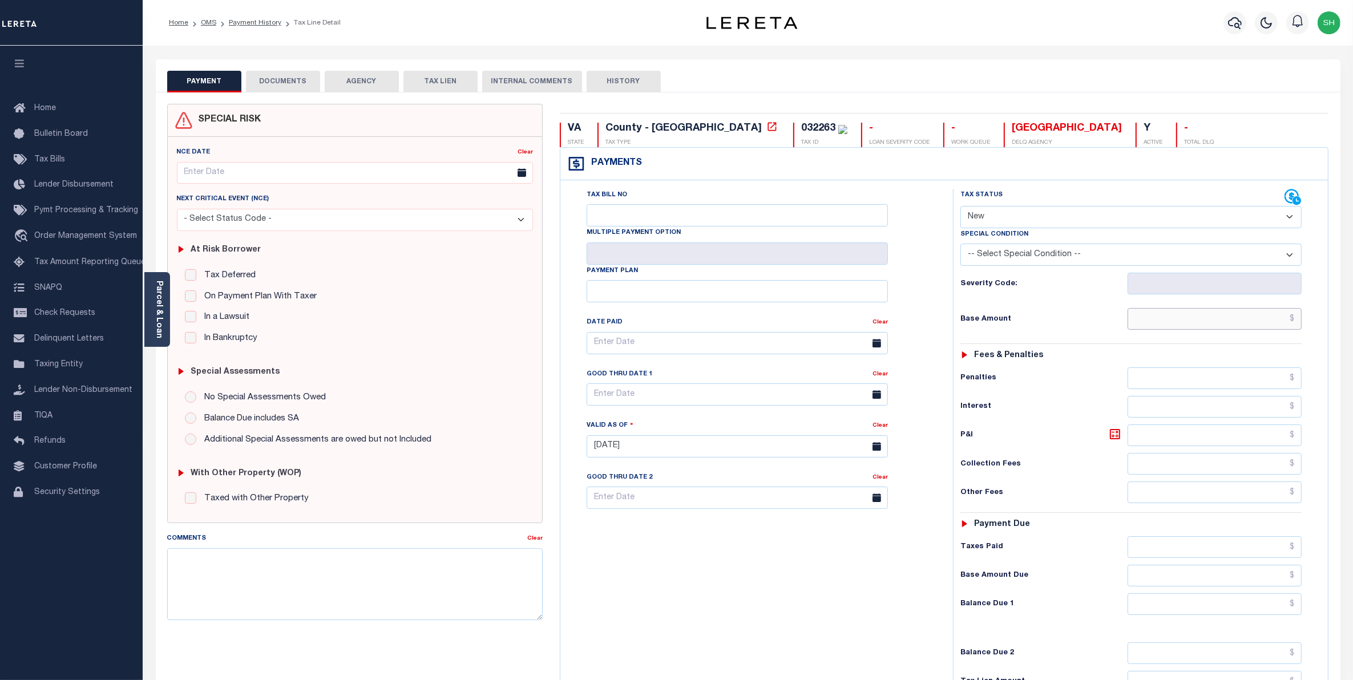
click at [1244, 321] on input "text" at bounding box center [1214, 319] width 175 height 22
type input "$498.87"
type input "[DATE]"
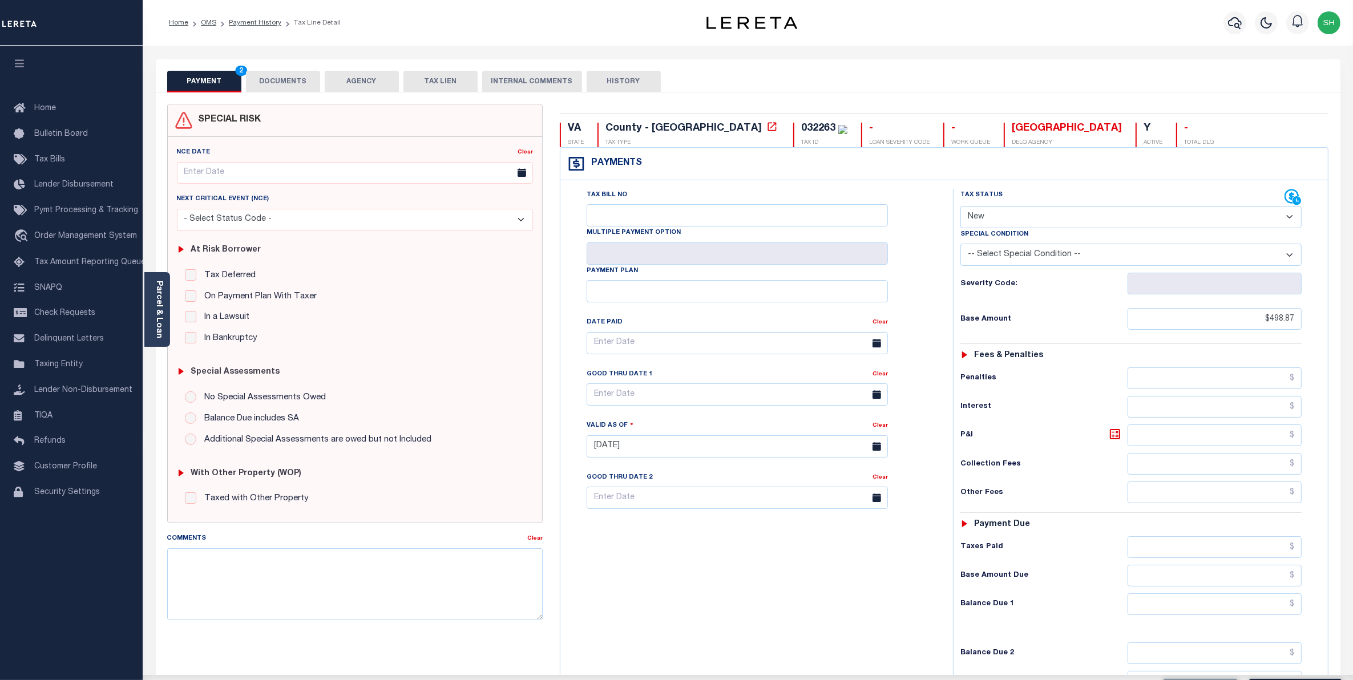
click at [1292, 216] on select "- Select Status Code - Open Due/Unpaid Paid Incomplete No Tax Due Internal Refu…" at bounding box center [1131, 217] width 342 height 22
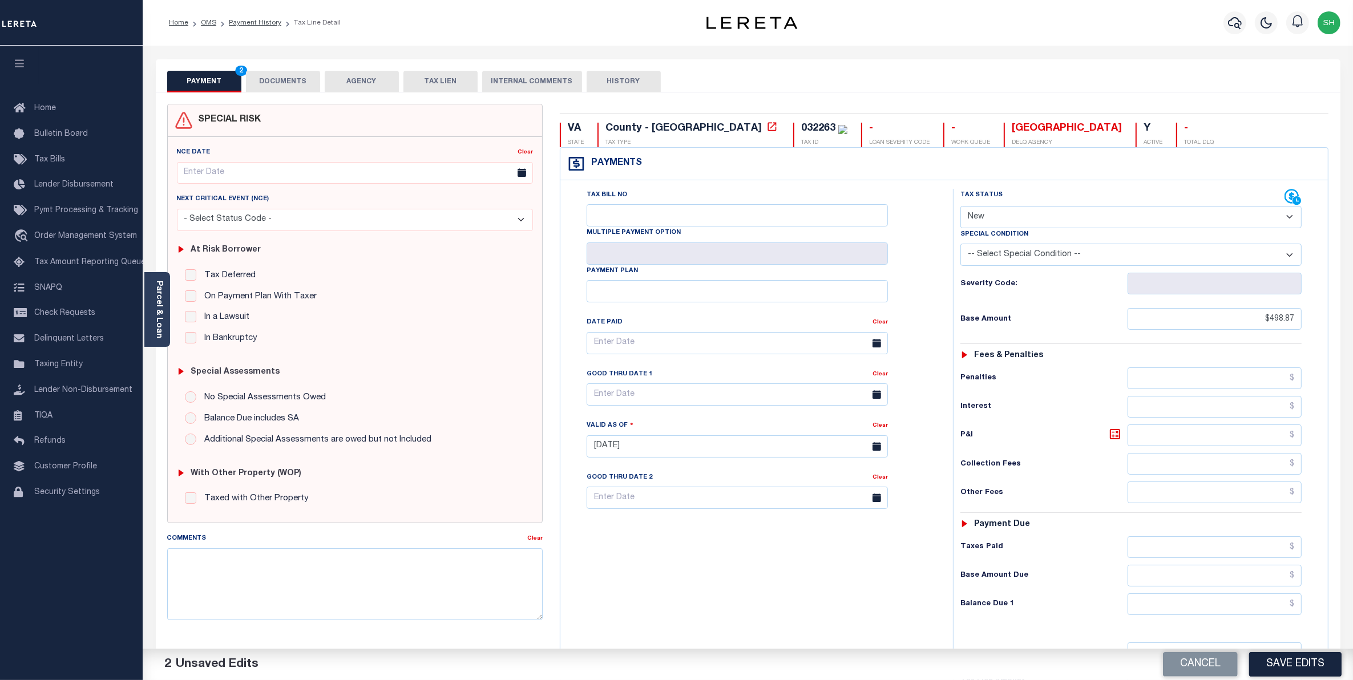
select select "OP2"
click at [960, 207] on select "- Select Status Code - Open Due/Unpaid Paid Incomplete No Tax Due Internal Refu…" at bounding box center [1131, 217] width 342 height 22
drag, startPoint x: 1281, startPoint y: 612, endPoint x: 1321, endPoint y: 569, distance: 58.1
click at [1281, 612] on input "text" at bounding box center [1214, 604] width 175 height 22
type input "$498.87"
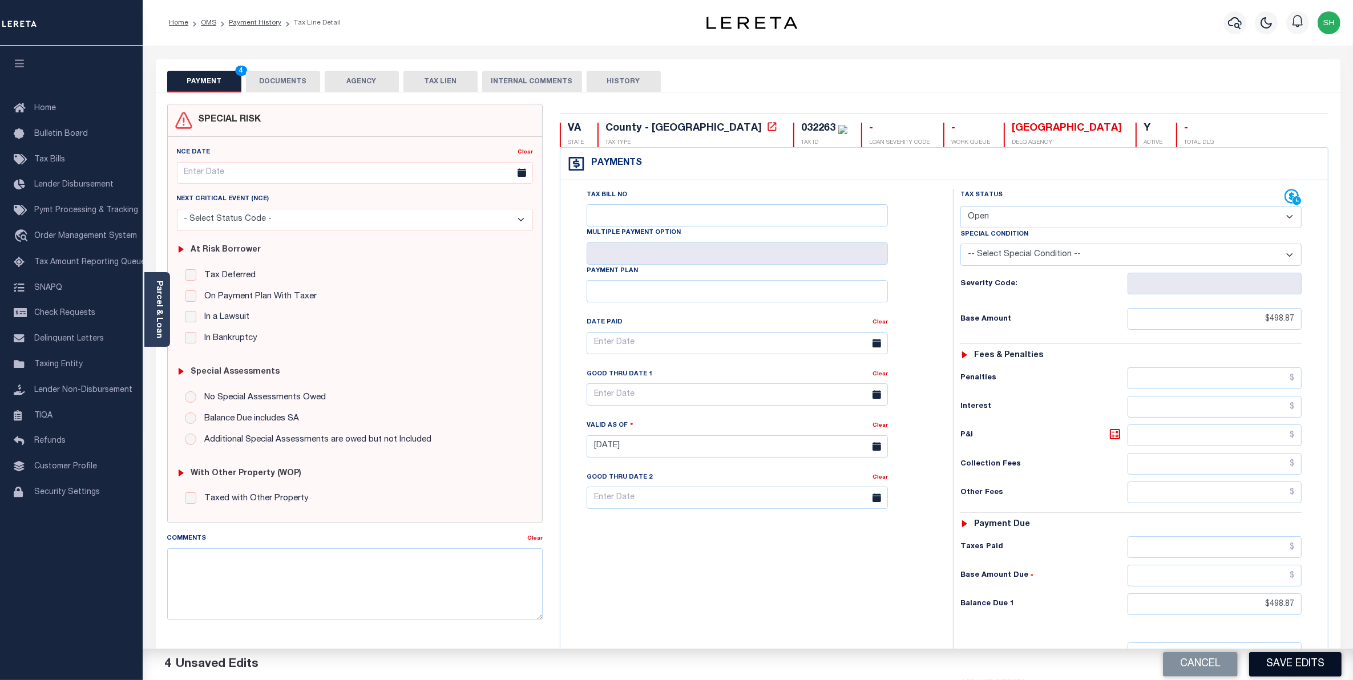
click at [1309, 660] on button "Save Edits" at bounding box center [1295, 664] width 92 height 25
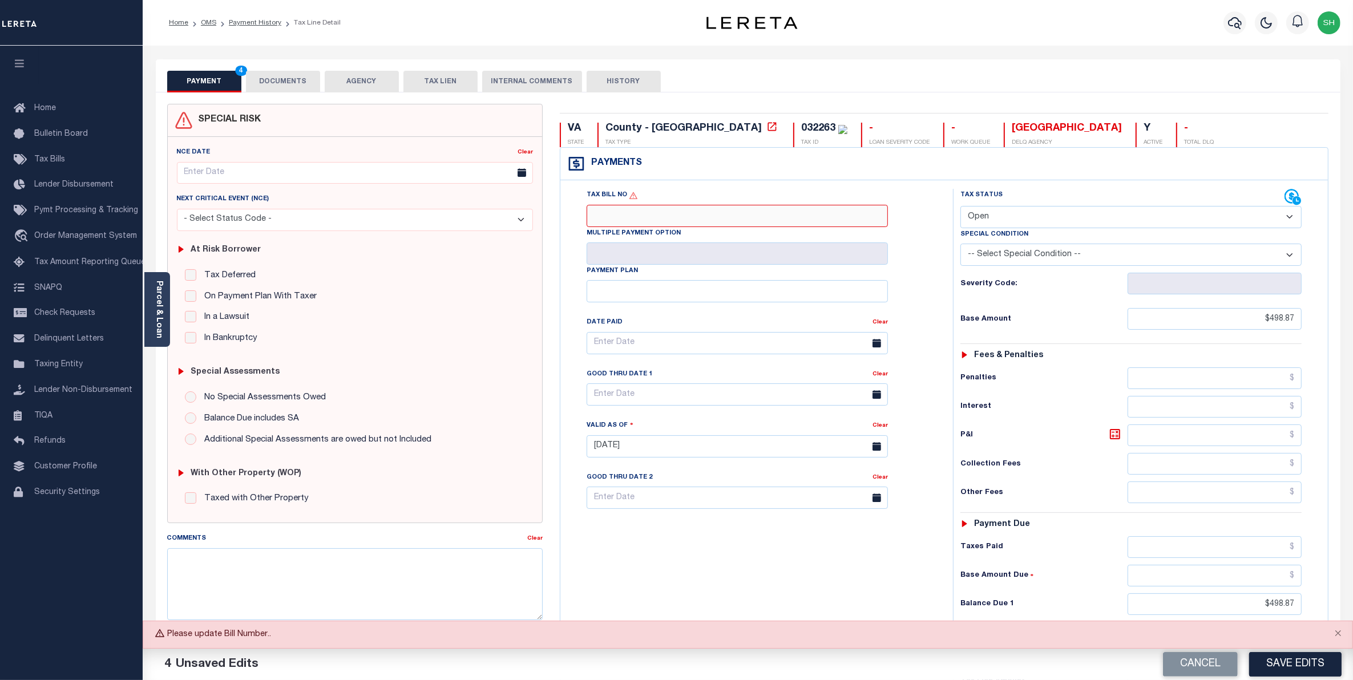
click at [839, 224] on input "Tax Bill No" at bounding box center [736, 216] width 301 height 22
type input "11443703"
click at [946, 528] on div "Tax Status Status" at bounding box center [1134, 441] width 381 height 504
click at [1312, 671] on button "Save Edits" at bounding box center [1295, 664] width 92 height 25
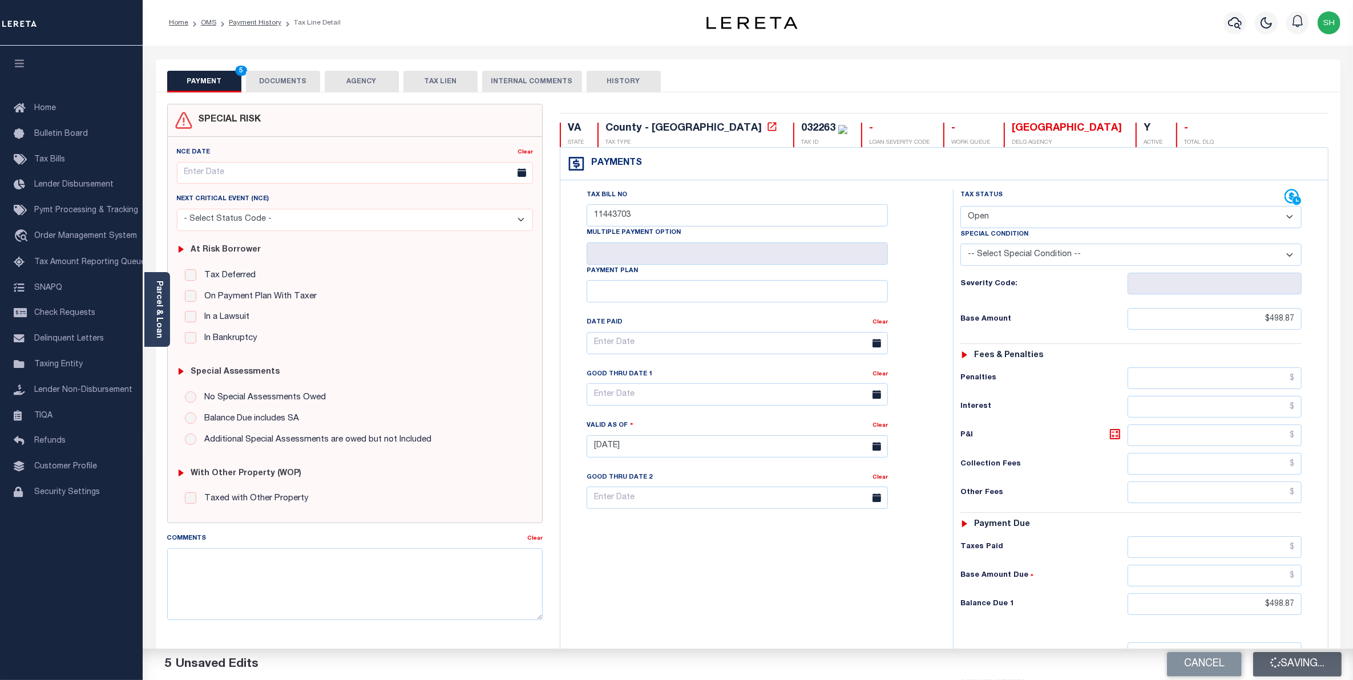
checkbox input "false"
type input "$498.87"
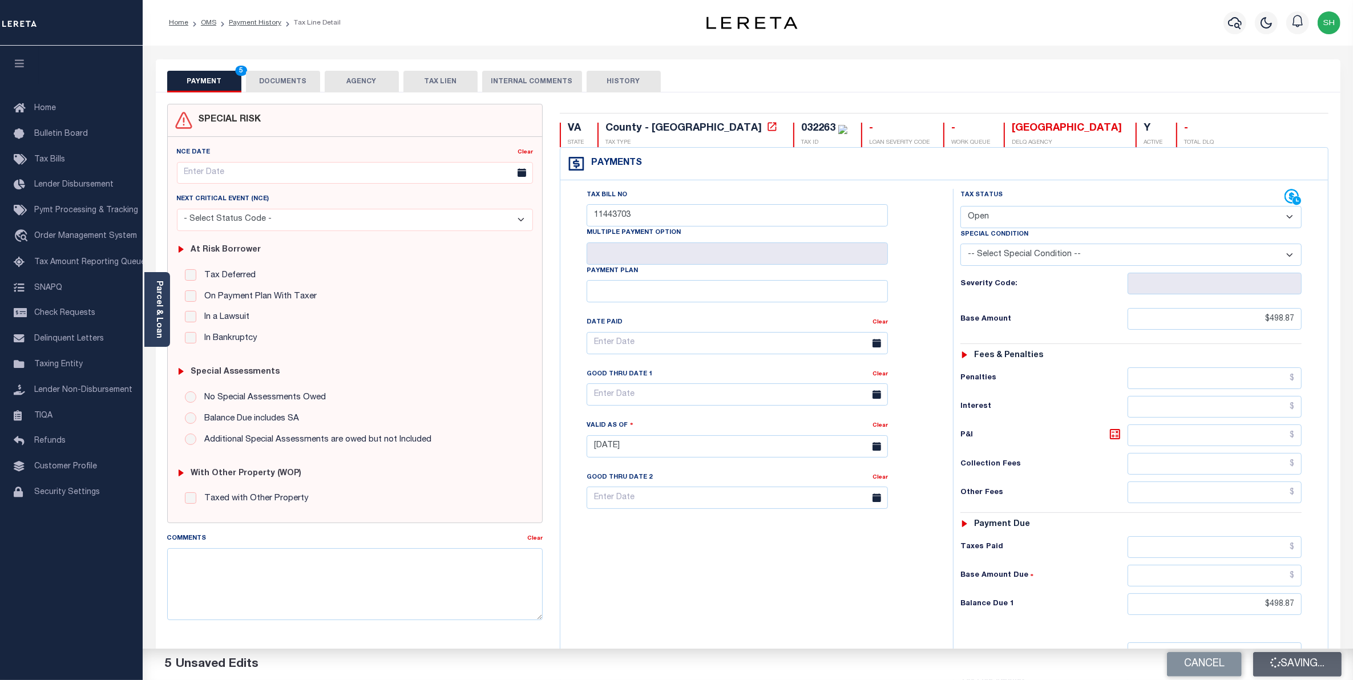
type input "$498.87"
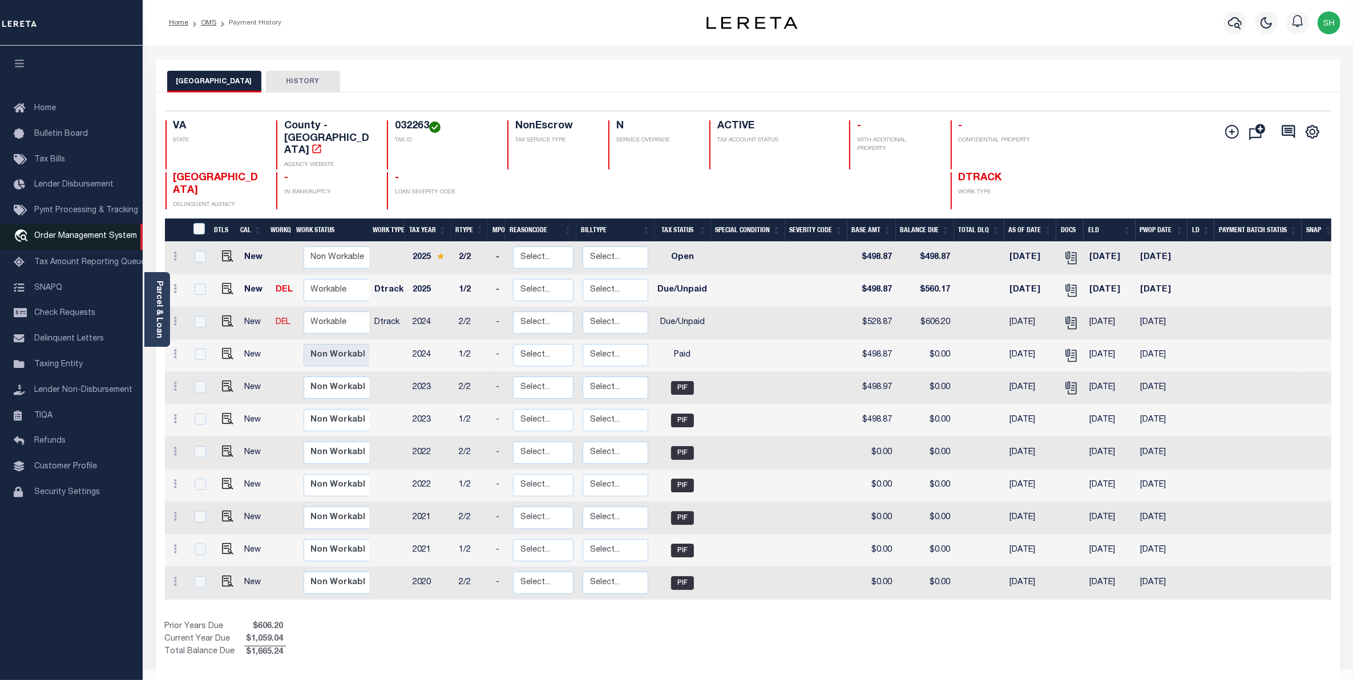
click at [50, 237] on span "Order Management System" at bounding box center [85, 236] width 103 height 8
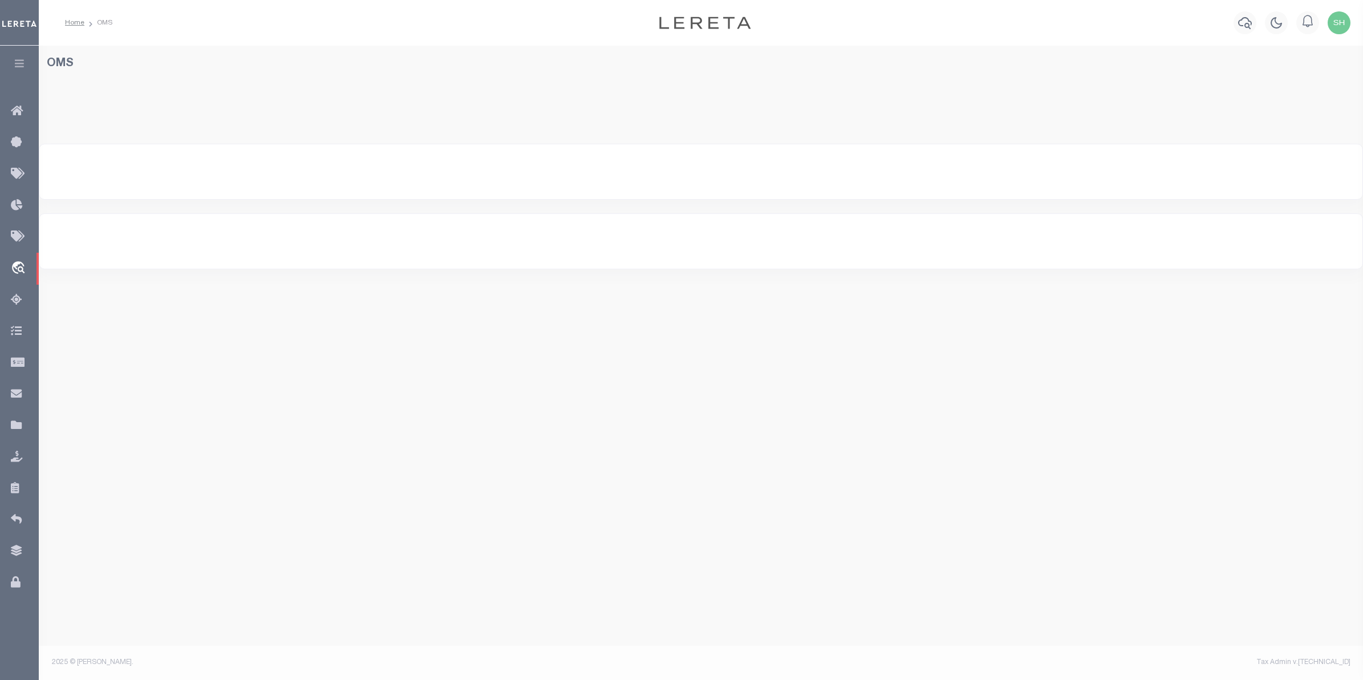
select select "200"
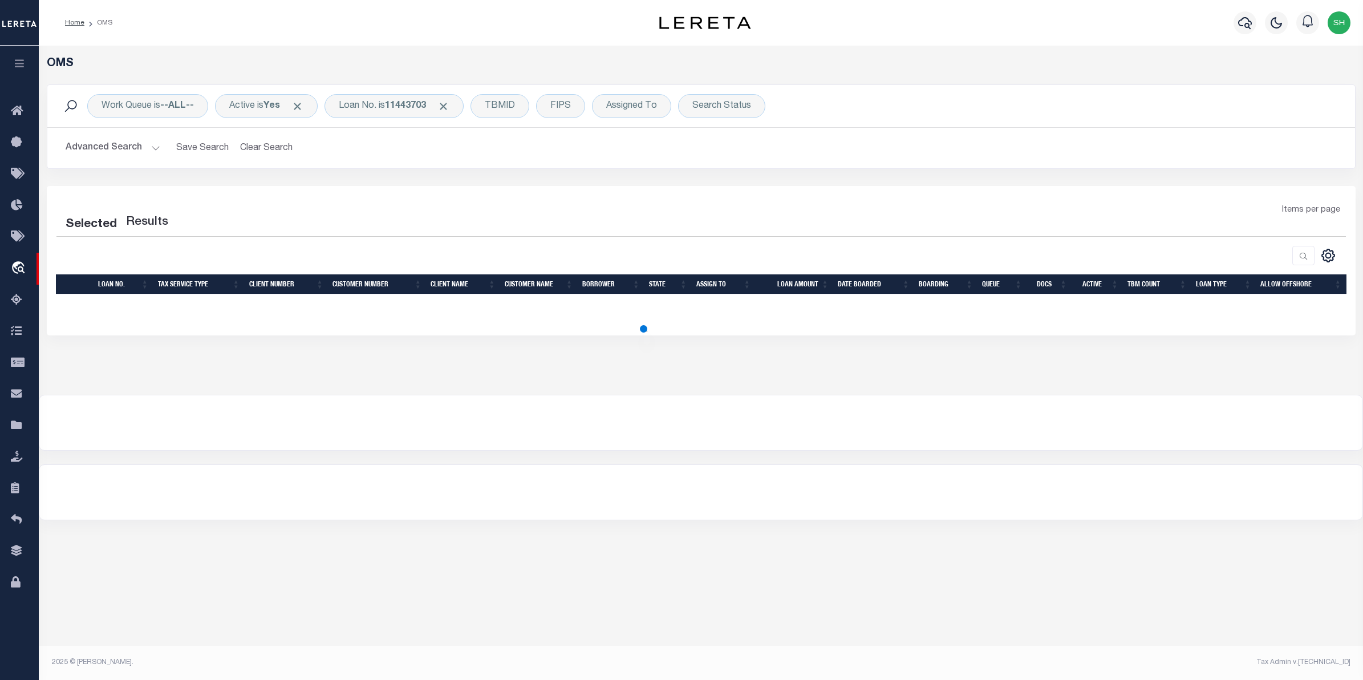
select select "200"
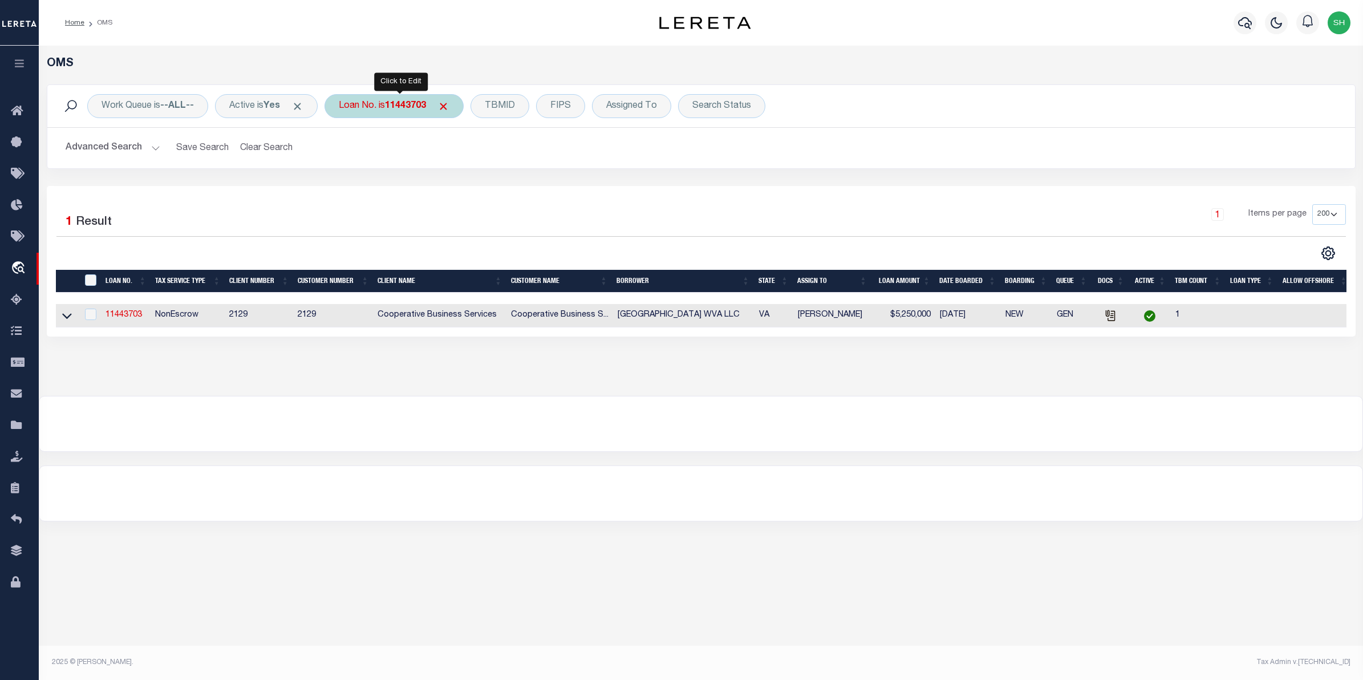
click at [394, 111] on b "11443703" at bounding box center [405, 106] width 41 height 9
type input "175001570"
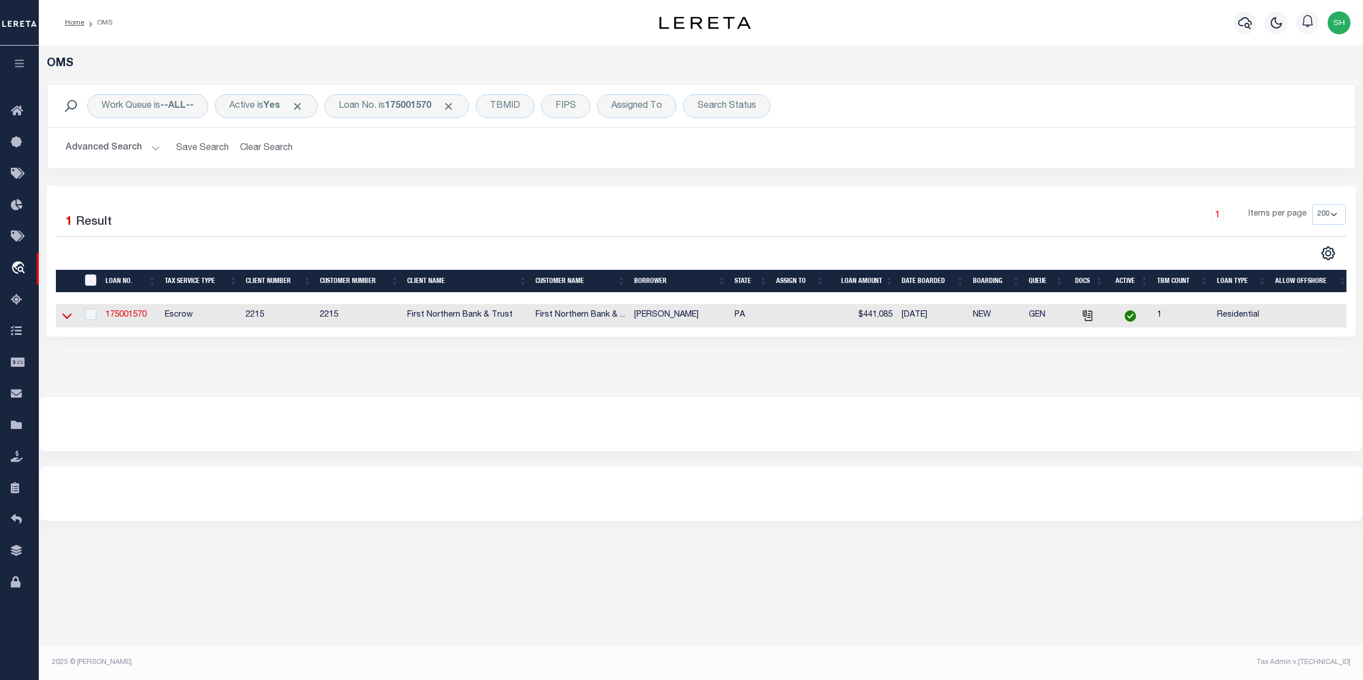
click at [64, 318] on icon at bounding box center [67, 316] width 10 height 12
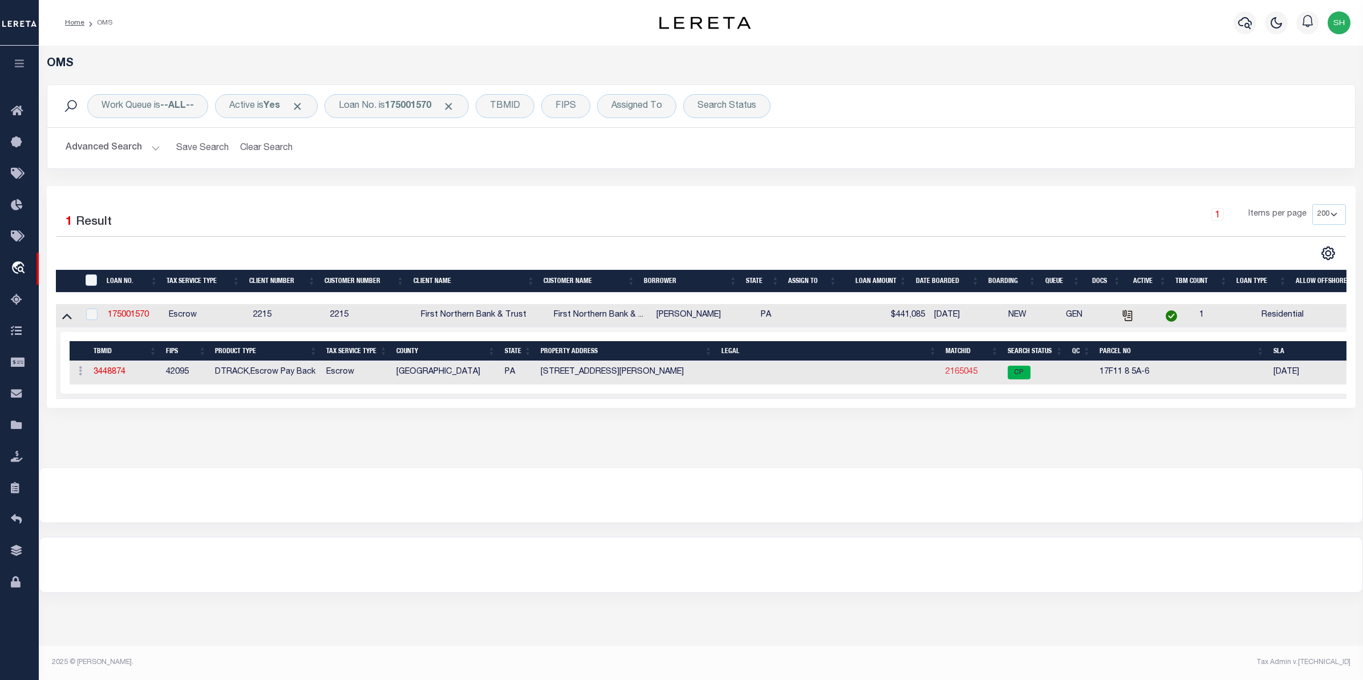
click at [968, 376] on link "2165045" at bounding box center [962, 372] width 32 height 8
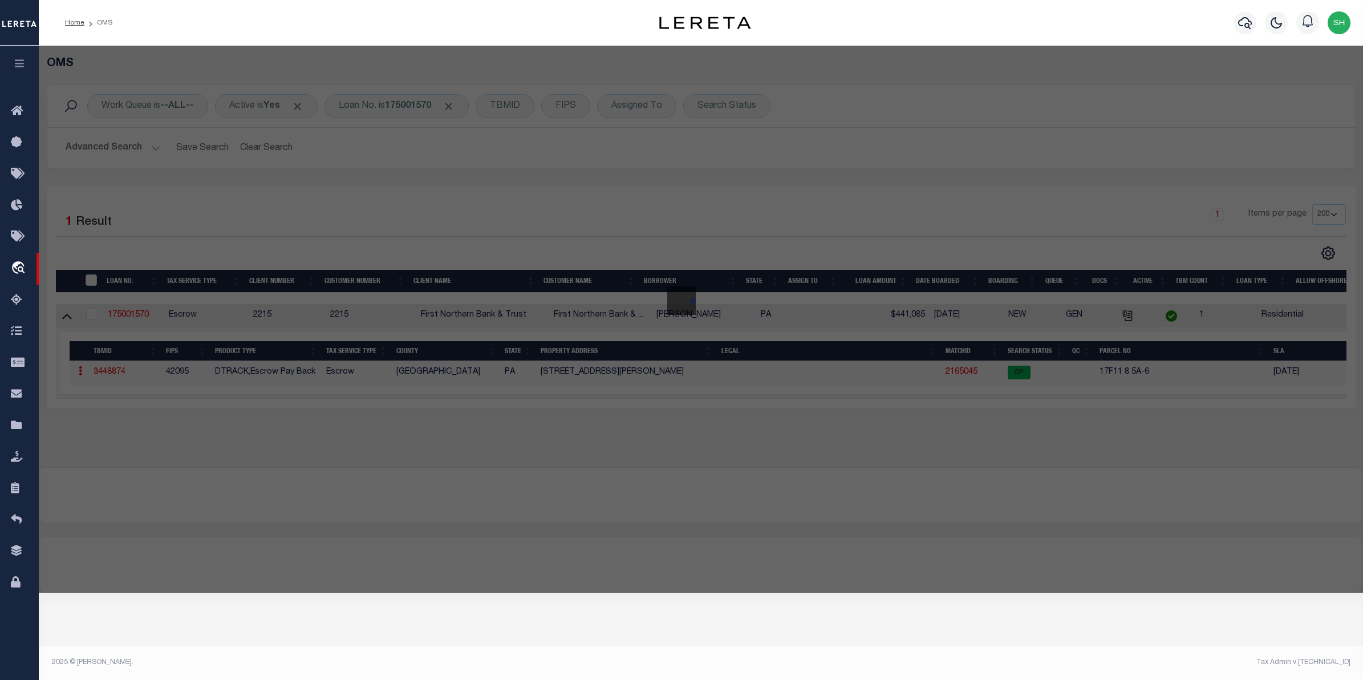
checkbox input "false"
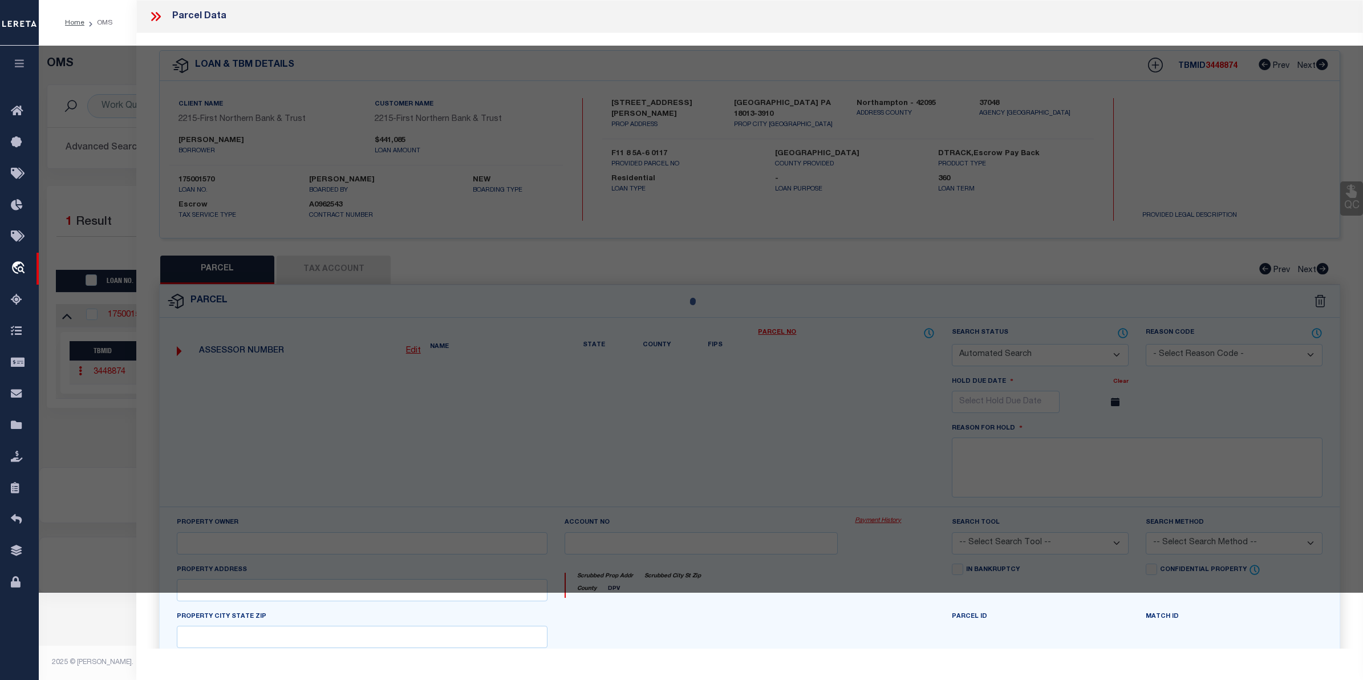
select select "CP"
type input "[PERSON_NAME]"
select select "ATL"
select select "ADD"
type input "[STREET_ADDRESS][PERSON_NAME]"
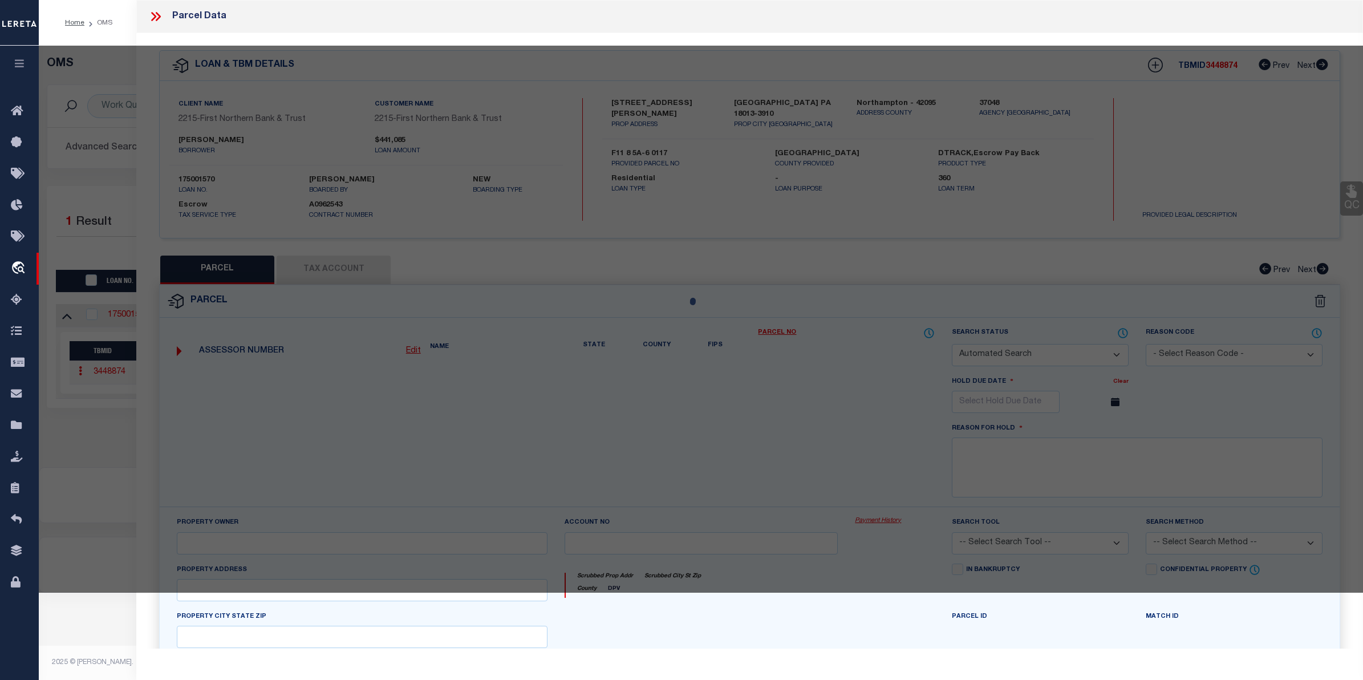
checkbox input "false"
type input "[GEOGRAPHIC_DATA], [GEOGRAPHIC_DATA] 18013"
type textarea "DIST:17 CITY/[GEOGRAPHIC_DATA]/TWP:[GEOGRAPHIC_DATA]"
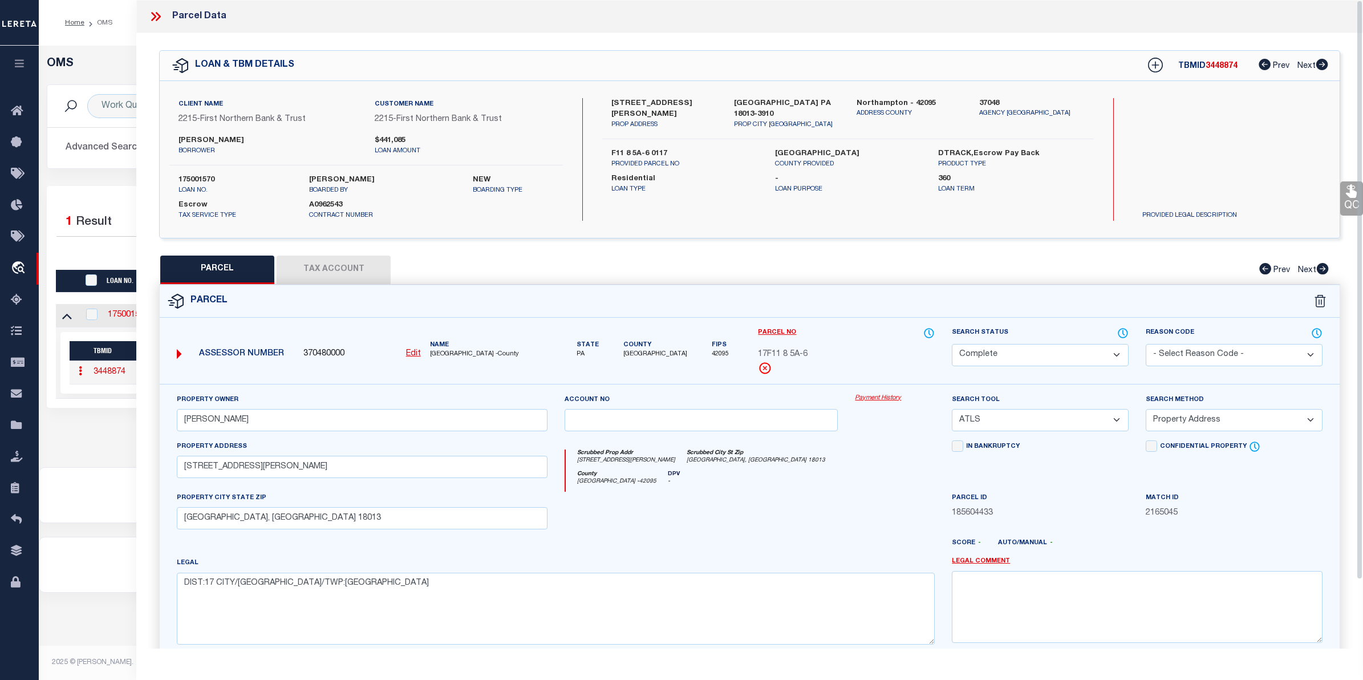
click at [877, 397] on link "Payment History" at bounding box center [895, 399] width 80 height 10
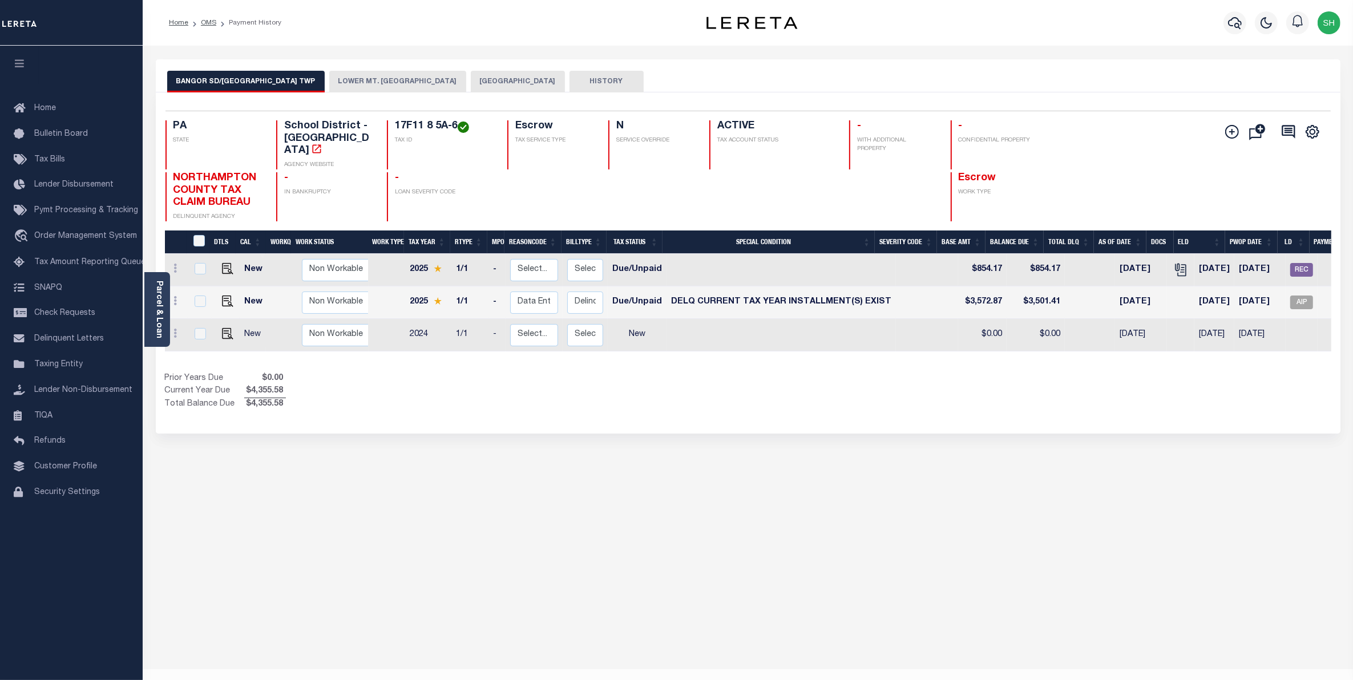
click at [525, 80] on button "[GEOGRAPHIC_DATA]" at bounding box center [518, 82] width 94 height 22
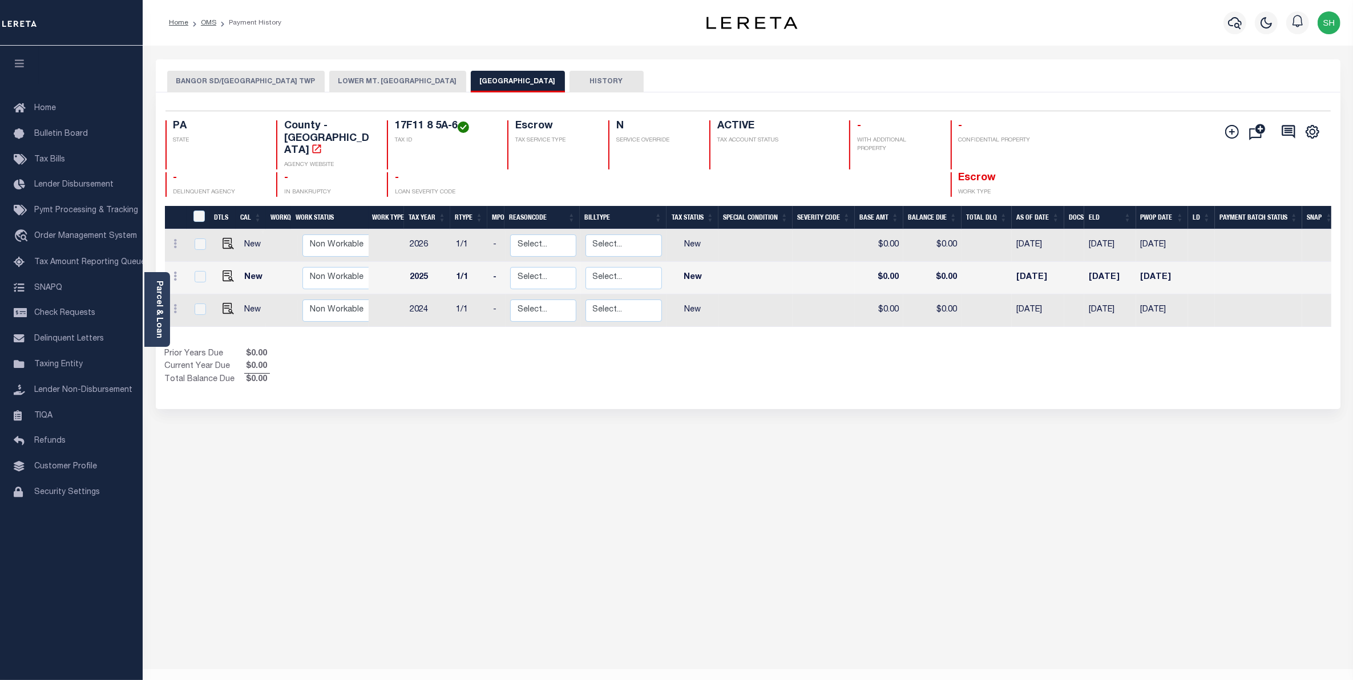
click at [288, 78] on button "BANGOR SD/[GEOGRAPHIC_DATA] TWP" at bounding box center [245, 82] width 157 height 22
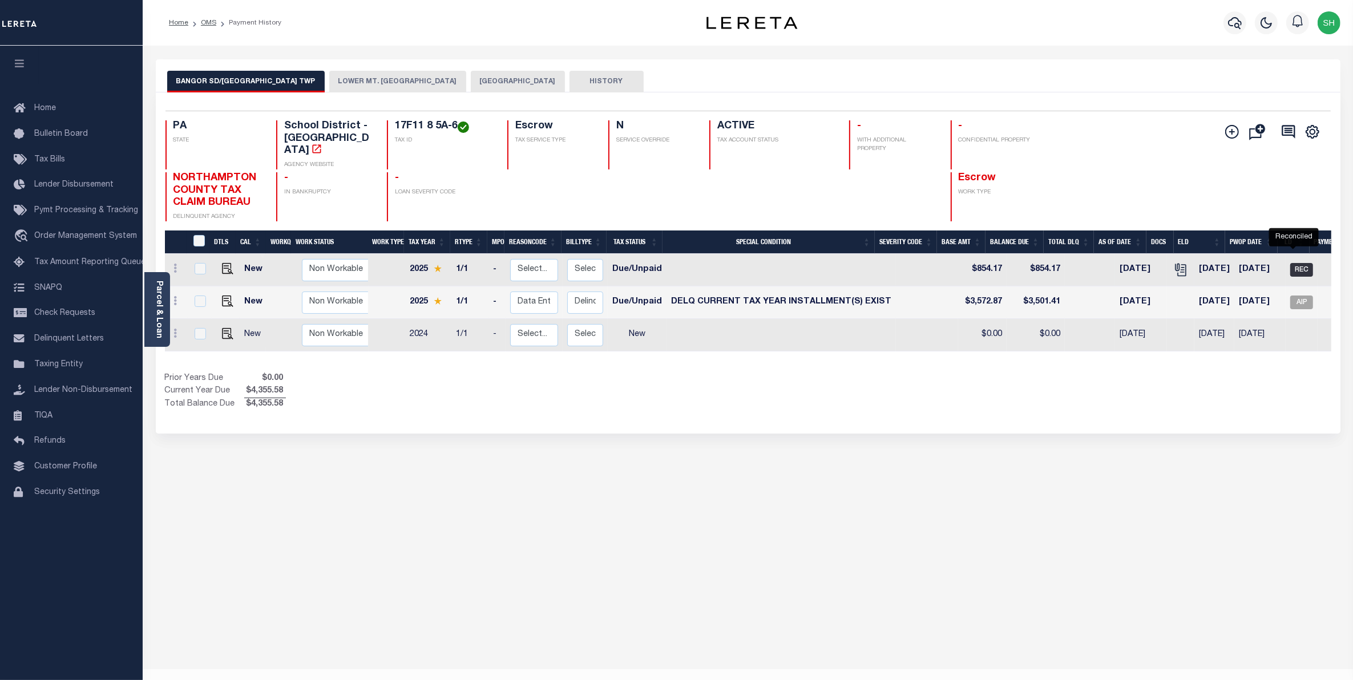
click at [1296, 263] on span "REC" at bounding box center [1301, 270] width 23 height 14
checkbox input "true"
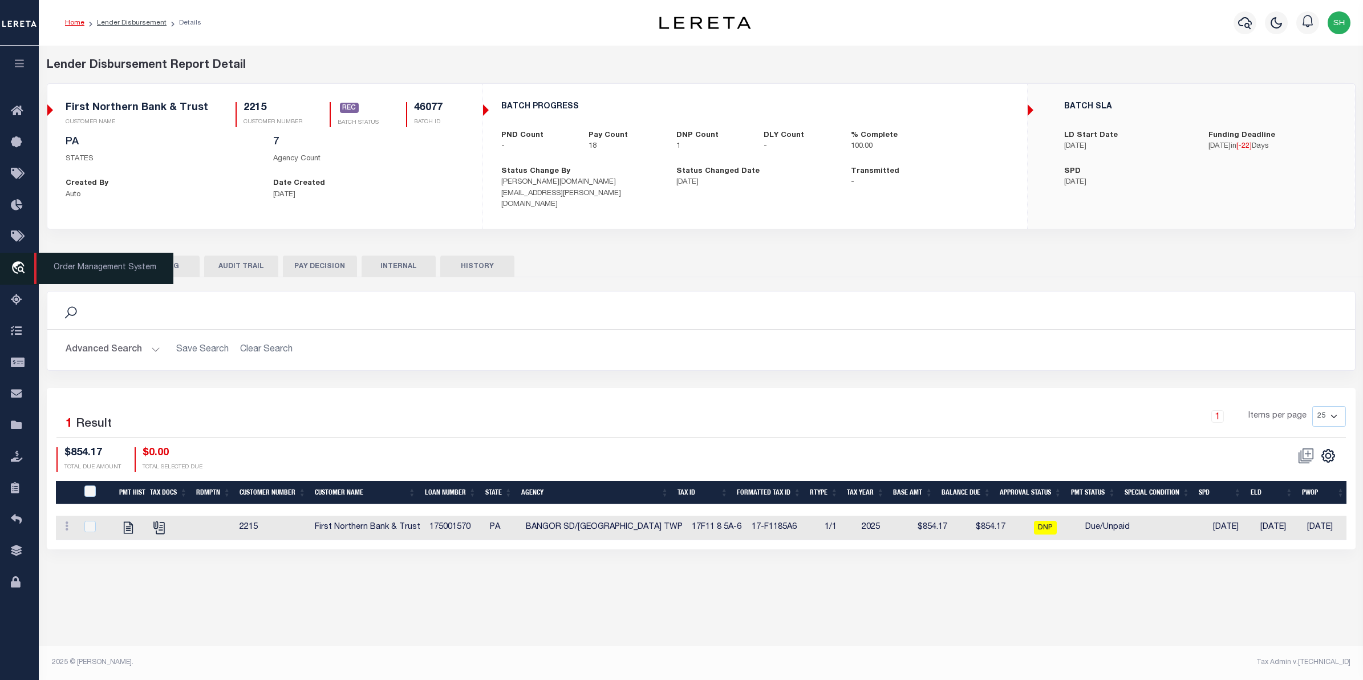
click at [17, 260] on link "travel_explore Order Management System" at bounding box center [19, 269] width 39 height 32
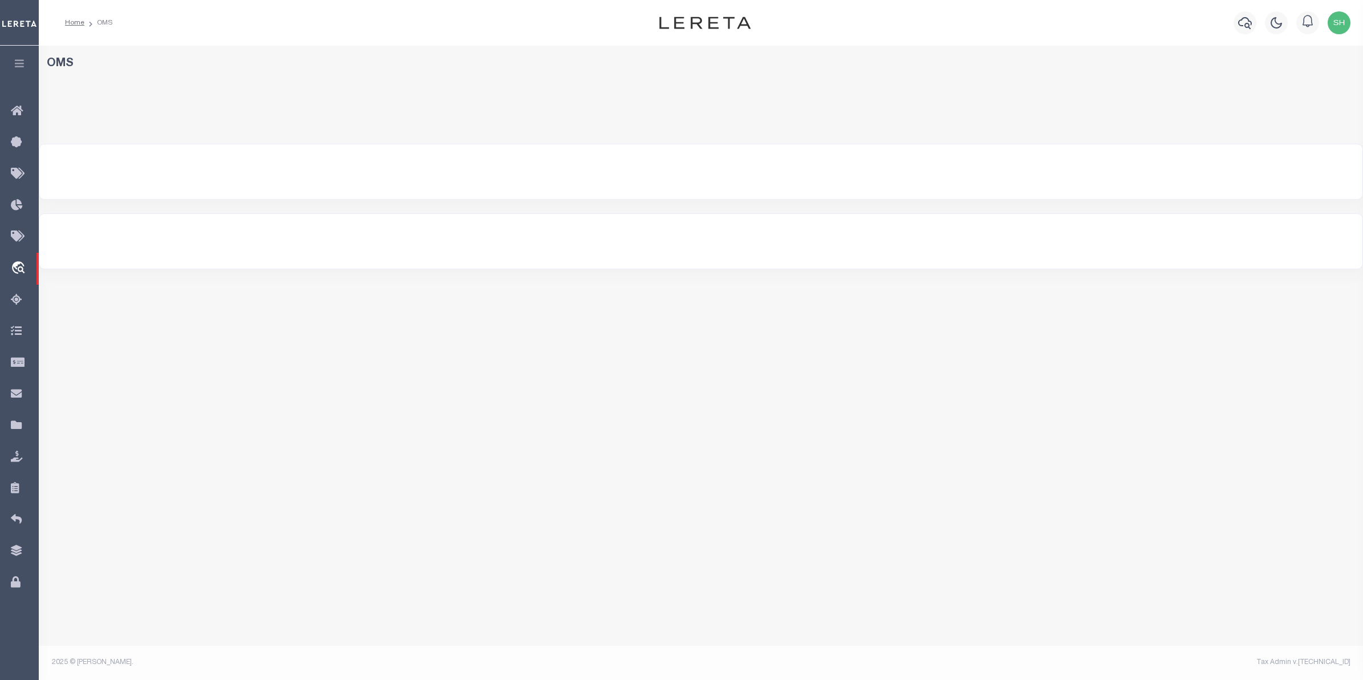
select select "200"
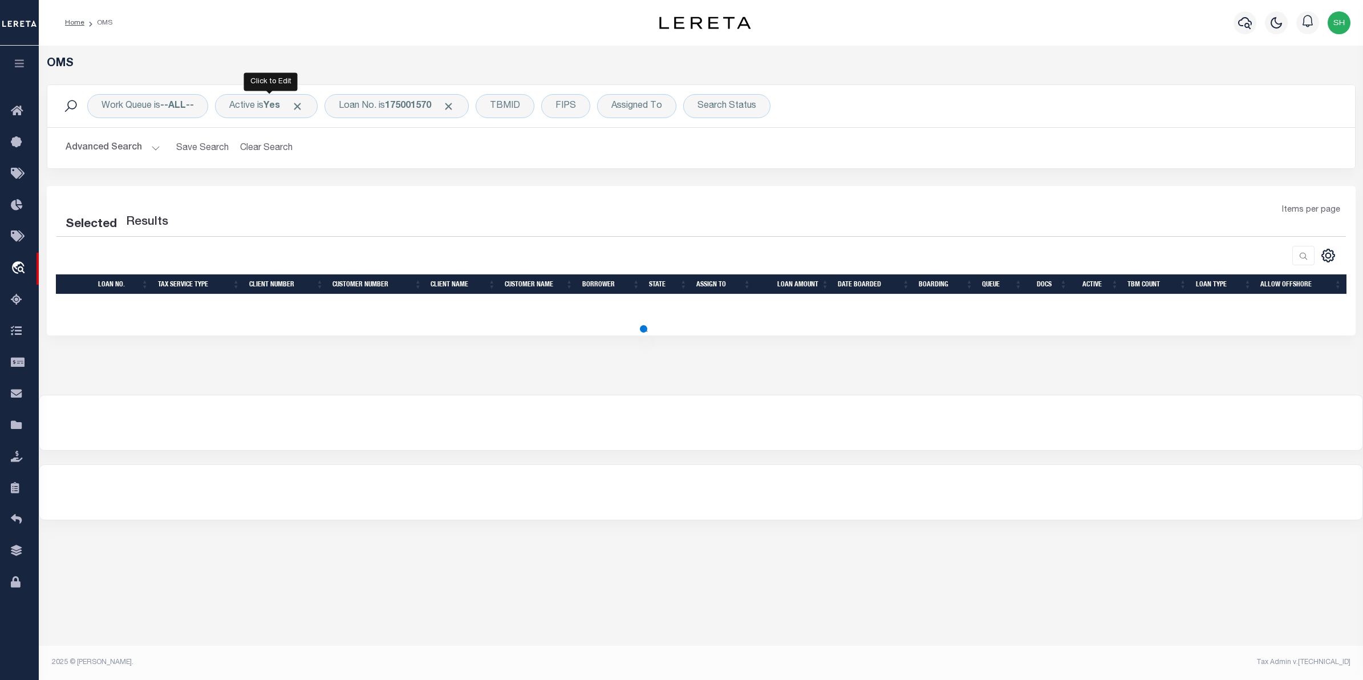
select select "200"
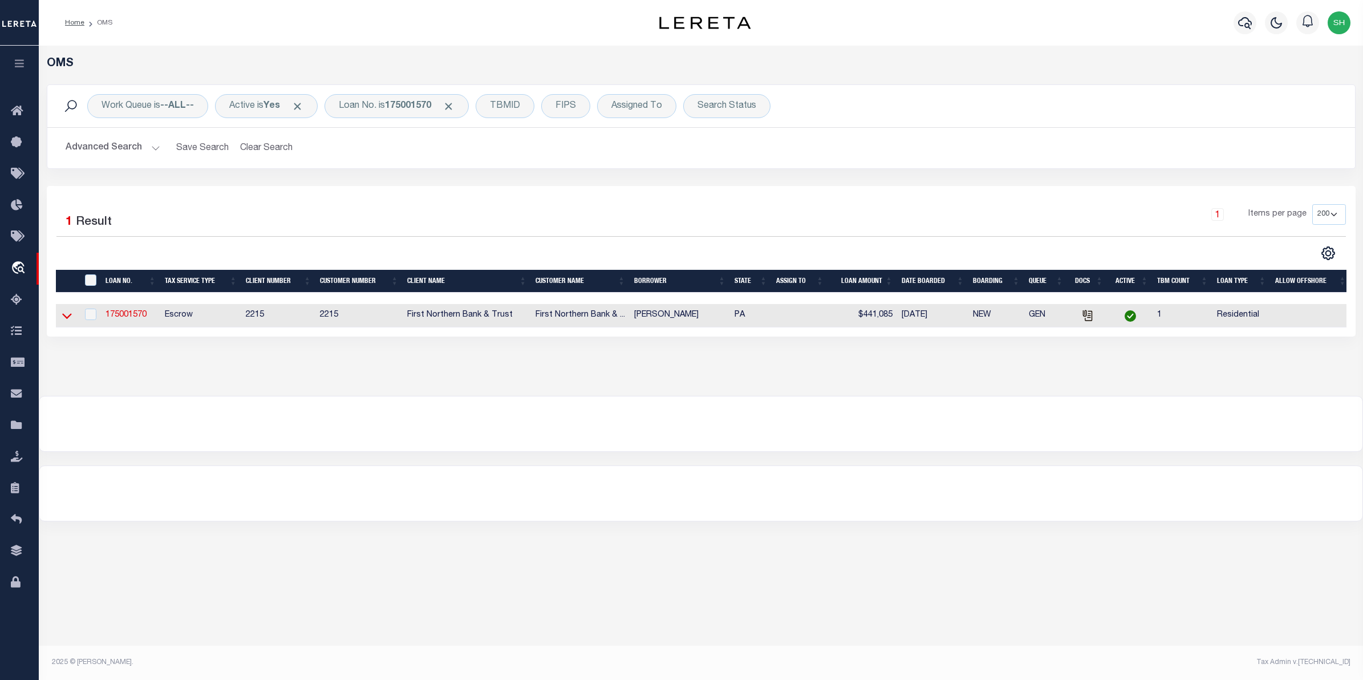
click at [71, 318] on icon at bounding box center [67, 316] width 10 height 12
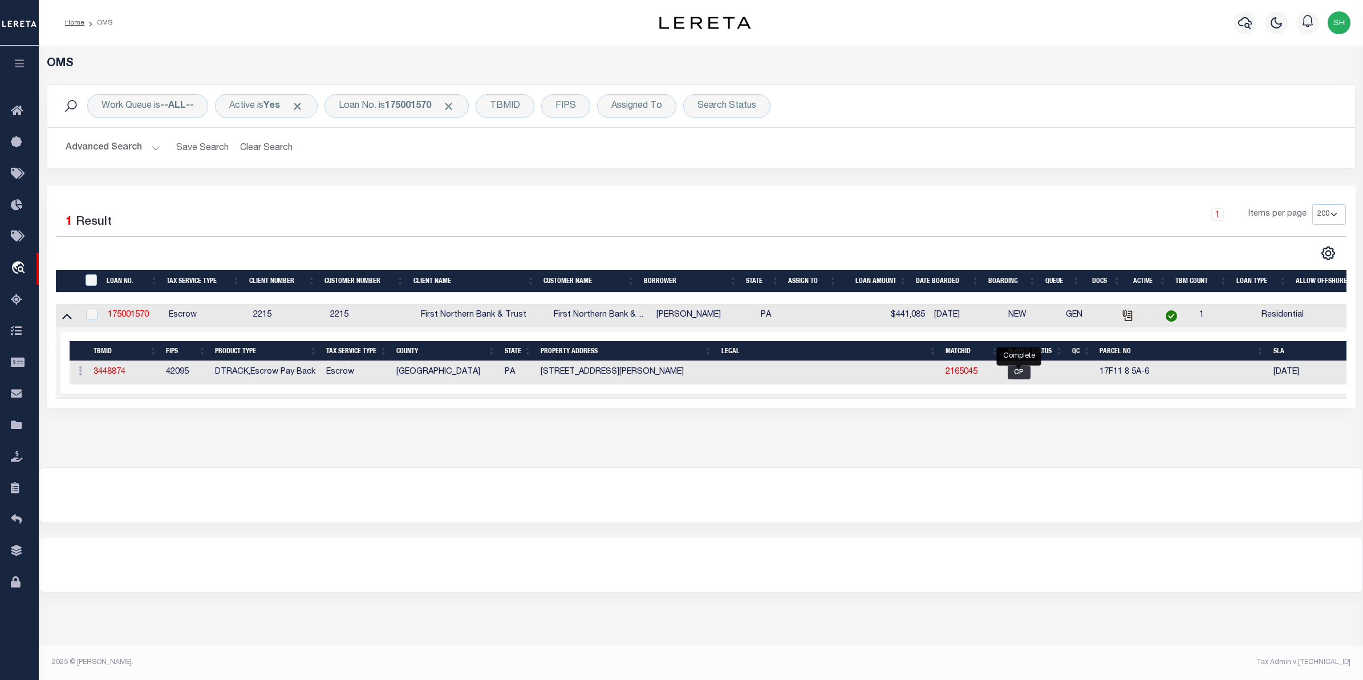
click at [1013, 374] on span "CP" at bounding box center [1019, 373] width 23 height 14
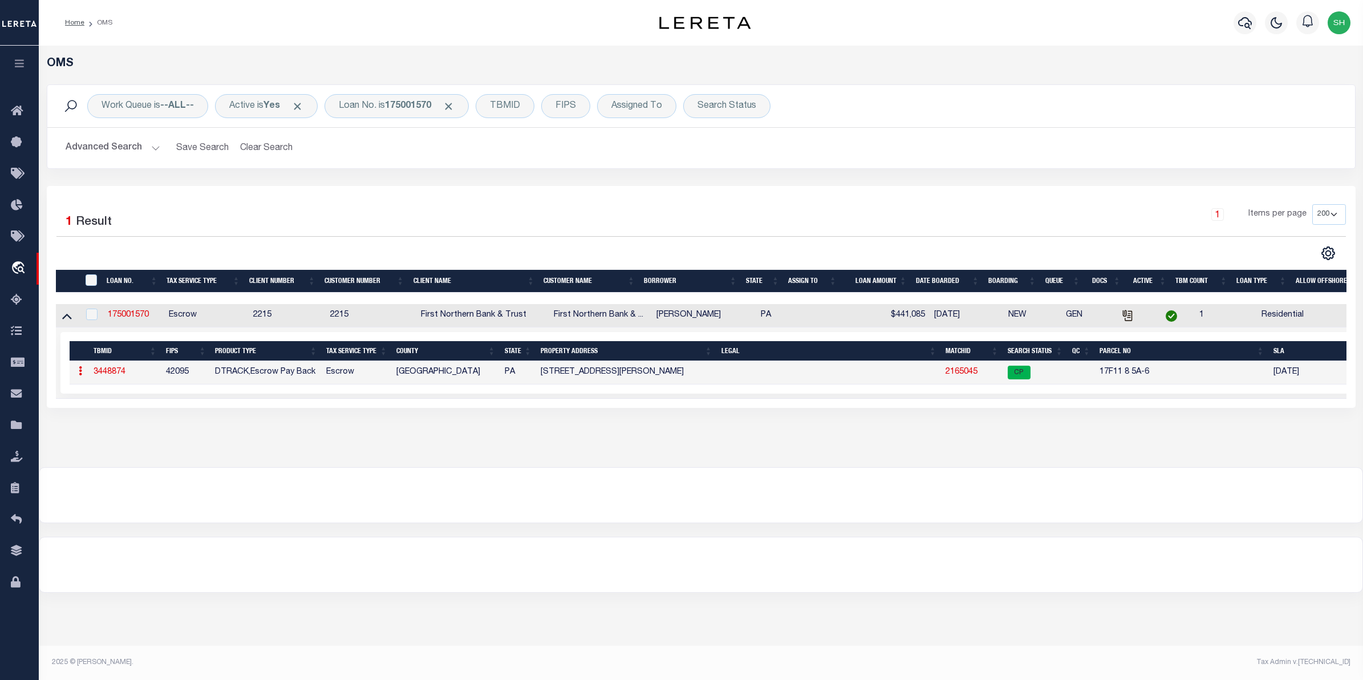
click at [960, 376] on link "2165045" at bounding box center [962, 372] width 32 height 8
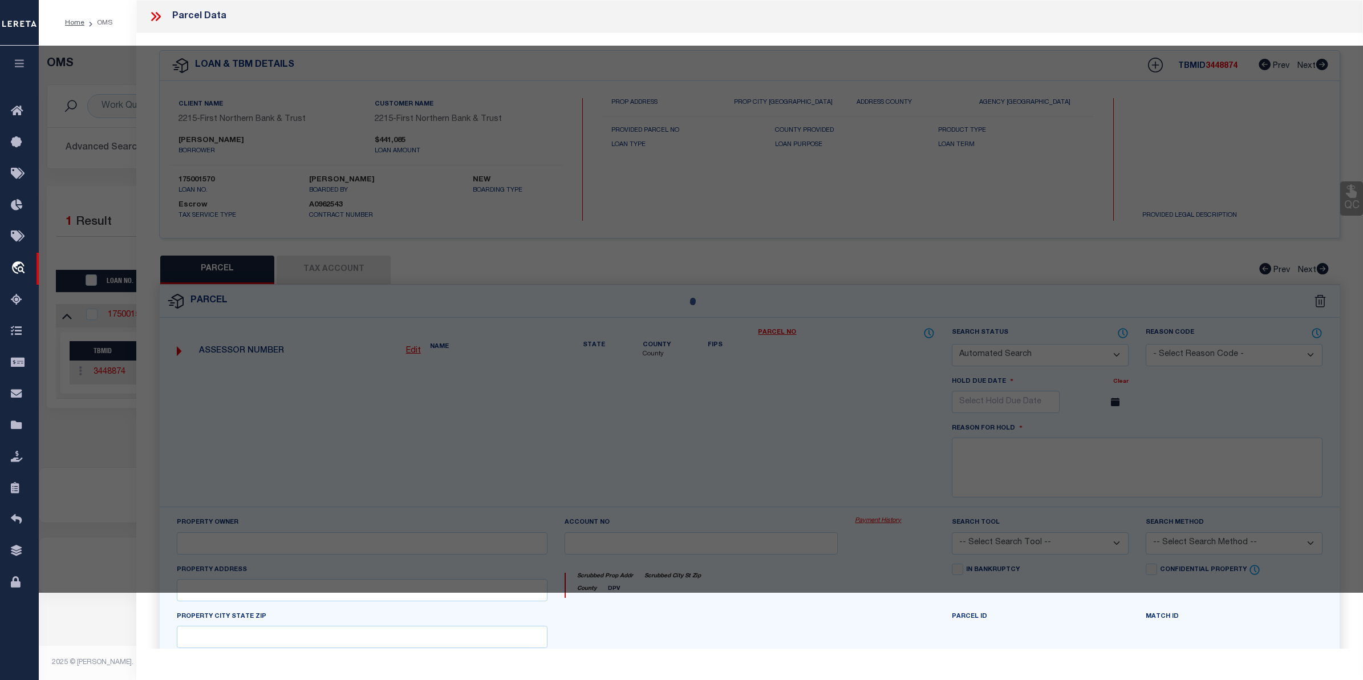
checkbox input "false"
select select "CP"
type input "MACHCZYNSKI,ARMAND L"
select select "ATL"
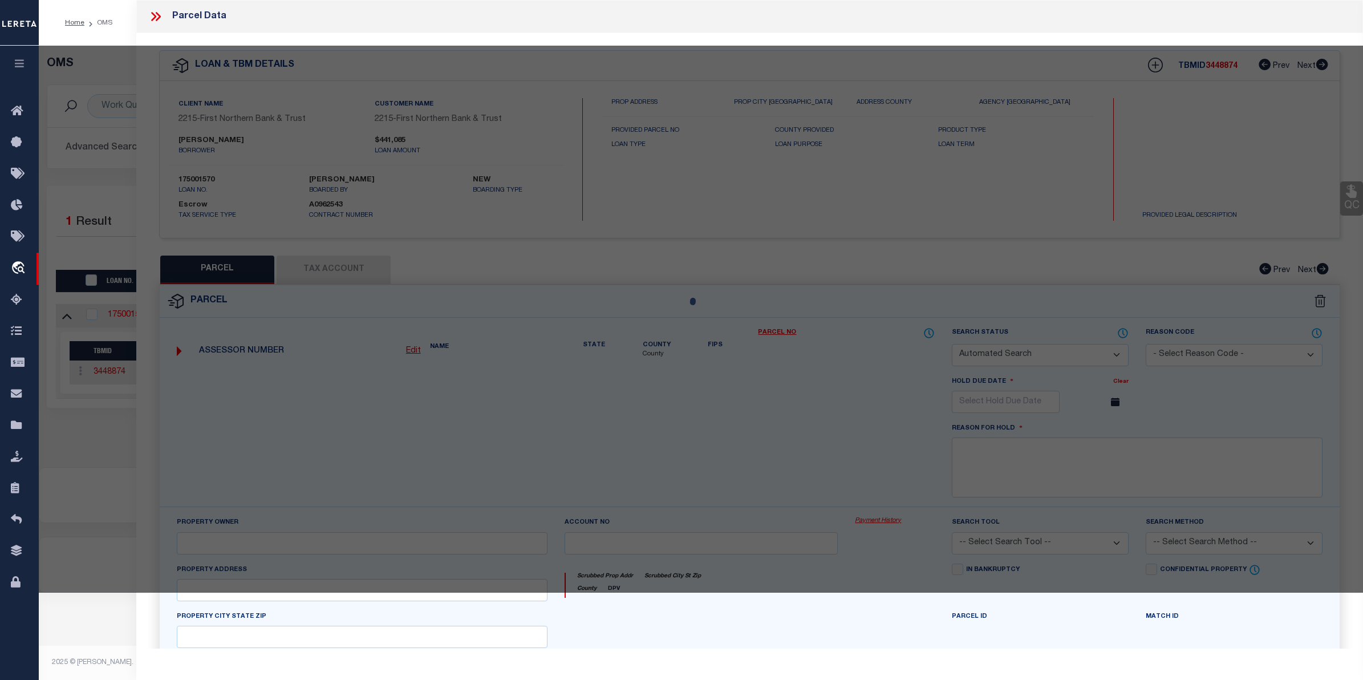
select select "ADD"
type input "10296 GRAVEL HILL RD"
checkbox input "false"
type input "BANGOR, PA 18013"
type textarea "DIST:17 CITY/[GEOGRAPHIC_DATA]/TWP:[GEOGRAPHIC_DATA]"
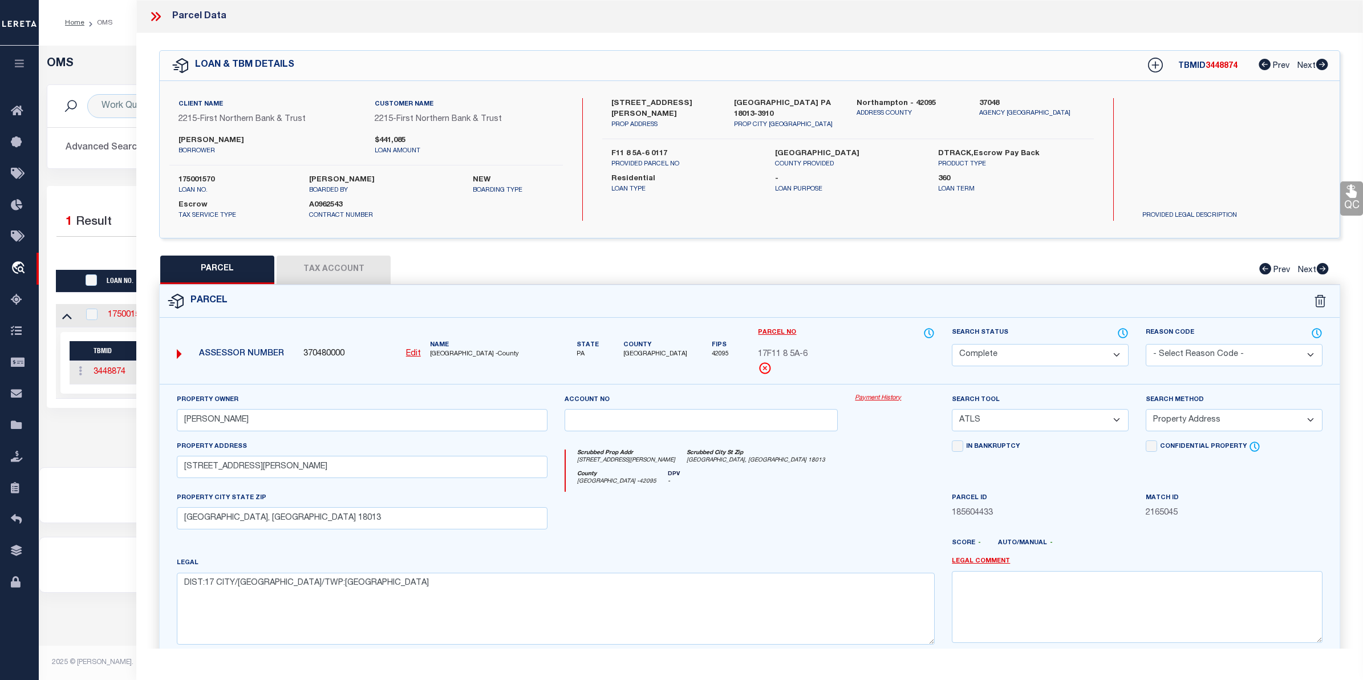
click at [879, 398] on link "Payment History" at bounding box center [895, 399] width 80 height 10
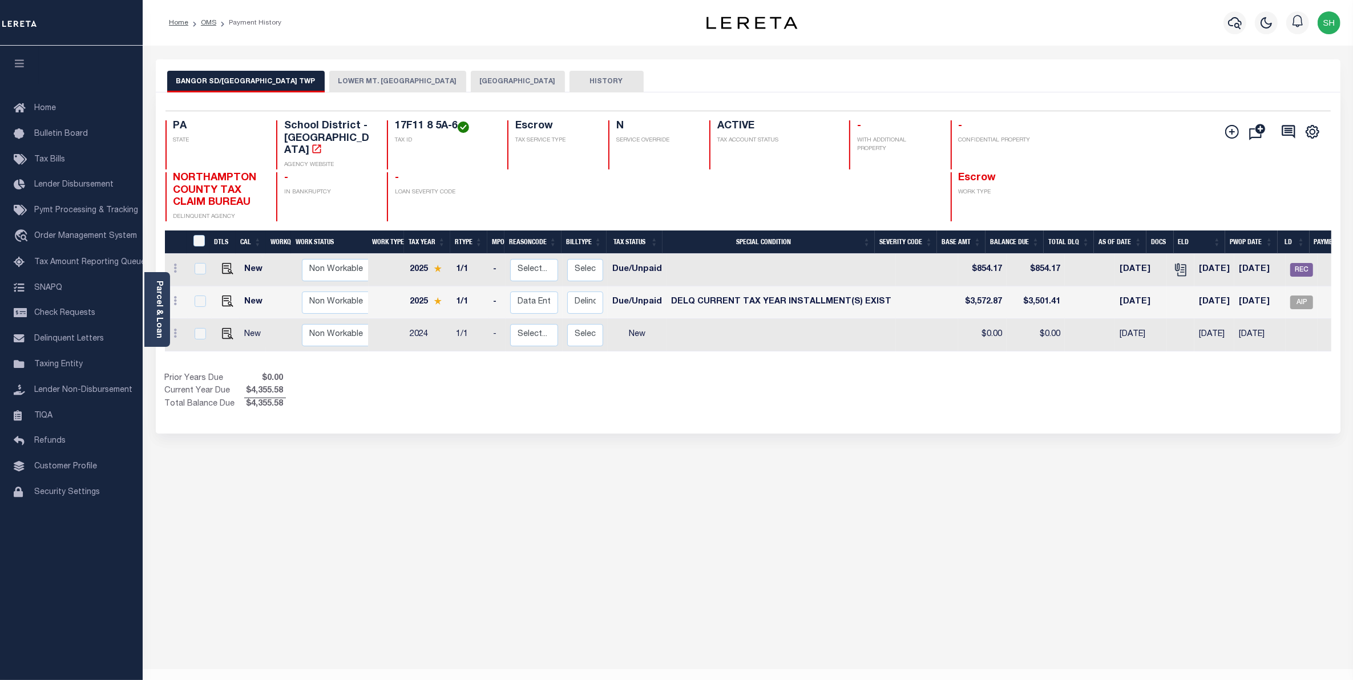
click at [1192, 476] on div "BANGOR SD/[GEOGRAPHIC_DATA]. [GEOGRAPHIC_DATA] NORTHAMPTON COUNTY HISTORY 3 1" at bounding box center [747, 381] width 1201 height 644
click at [1292, 296] on span "AIP" at bounding box center [1301, 303] width 23 height 14
checkbox input "true"
click at [1301, 263] on span "REC" at bounding box center [1301, 270] width 23 height 14
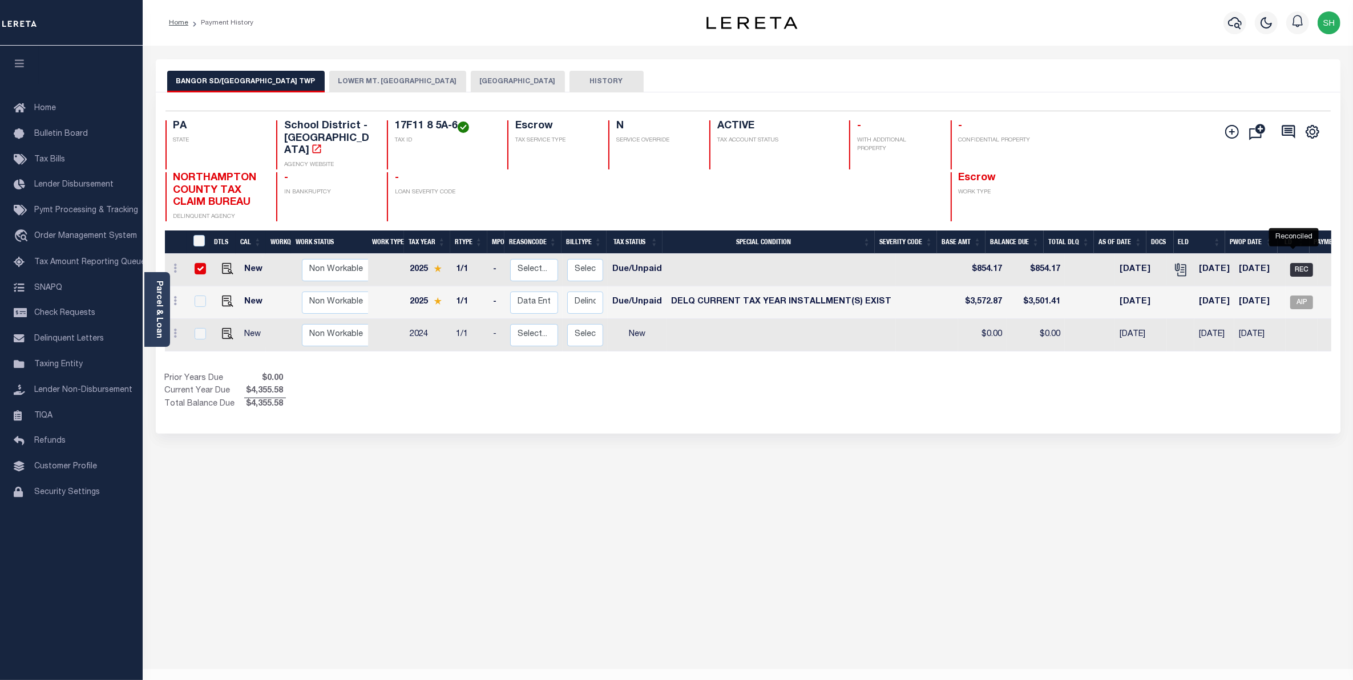
checkbox input "true"
click at [72, 236] on span "Order Management System" at bounding box center [85, 236] width 103 height 8
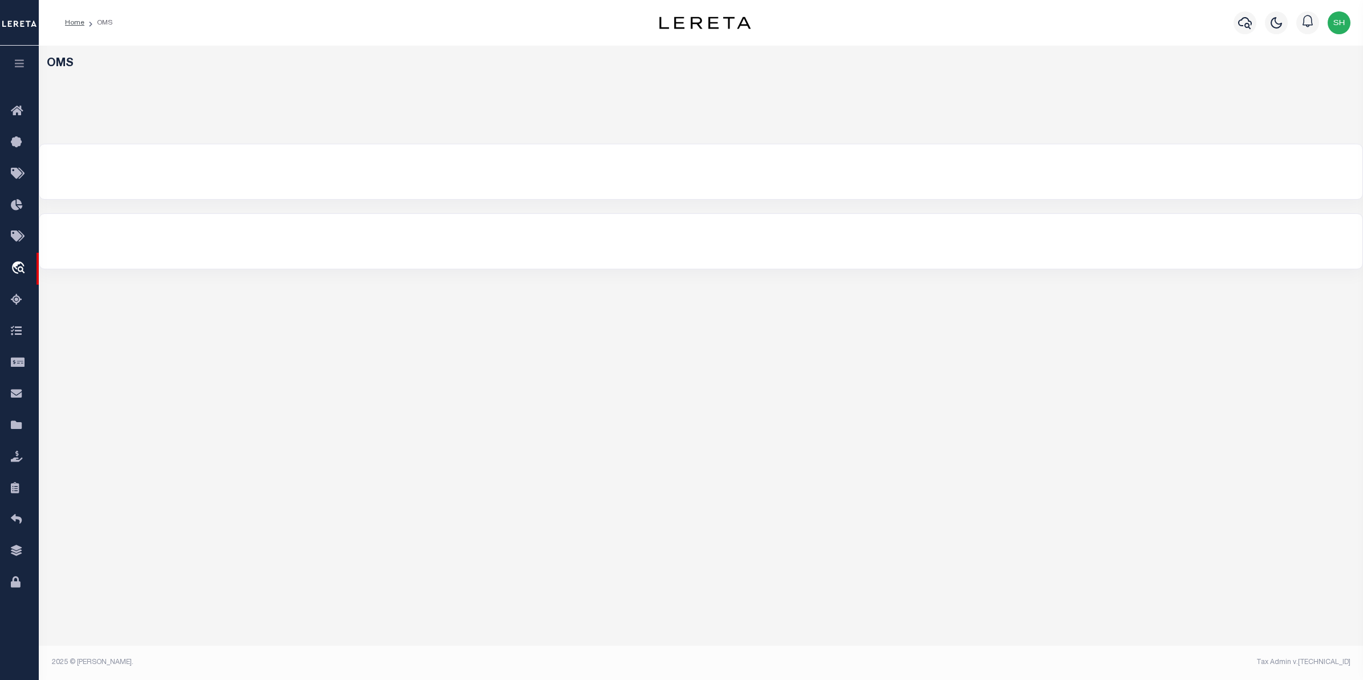
select select "200"
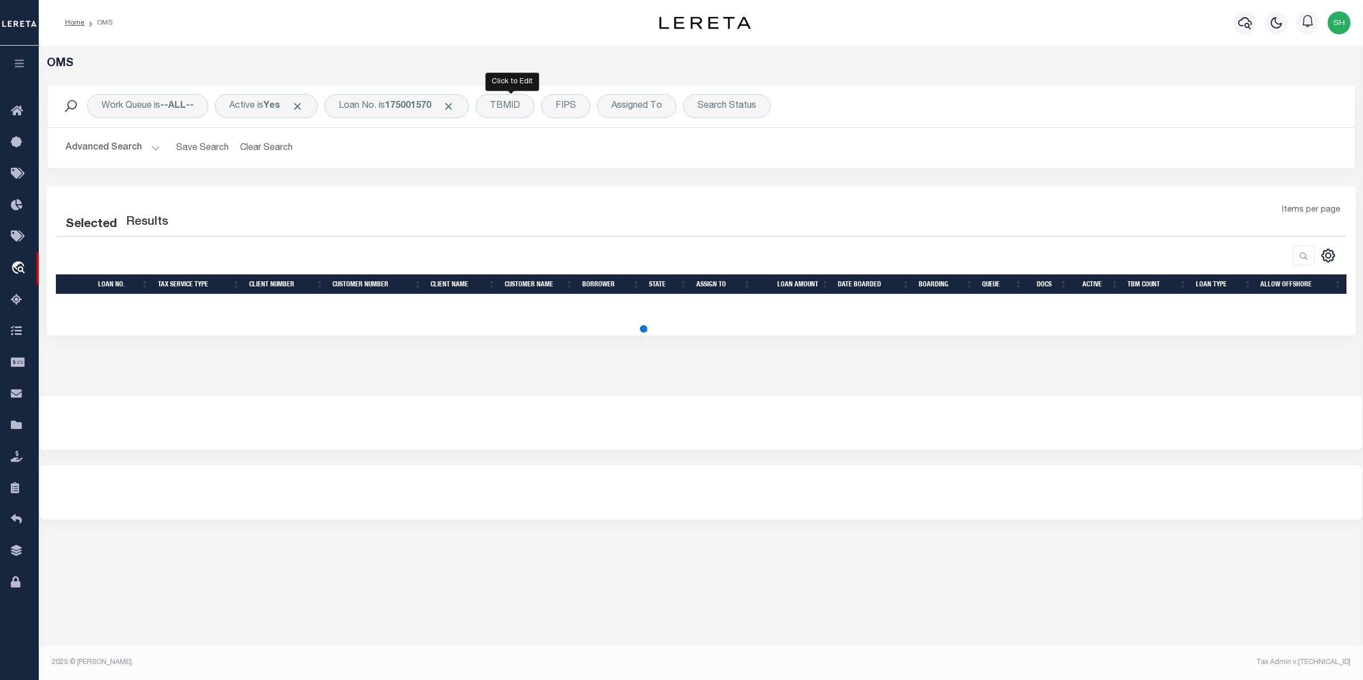
select select "200"
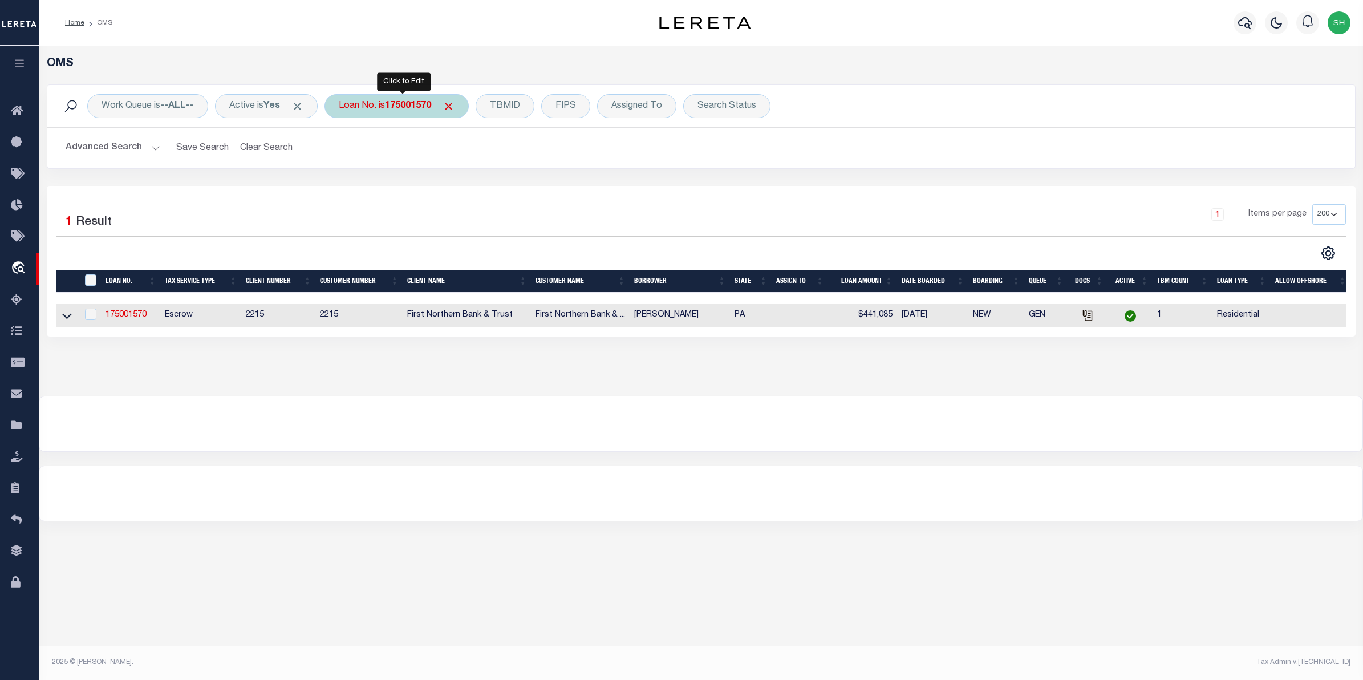
click at [425, 112] on div "Loan No. is 175001570" at bounding box center [397, 106] width 144 height 24
type input "25158ND"
click at [491, 185] on input "Apply" at bounding box center [490, 186] width 34 height 19
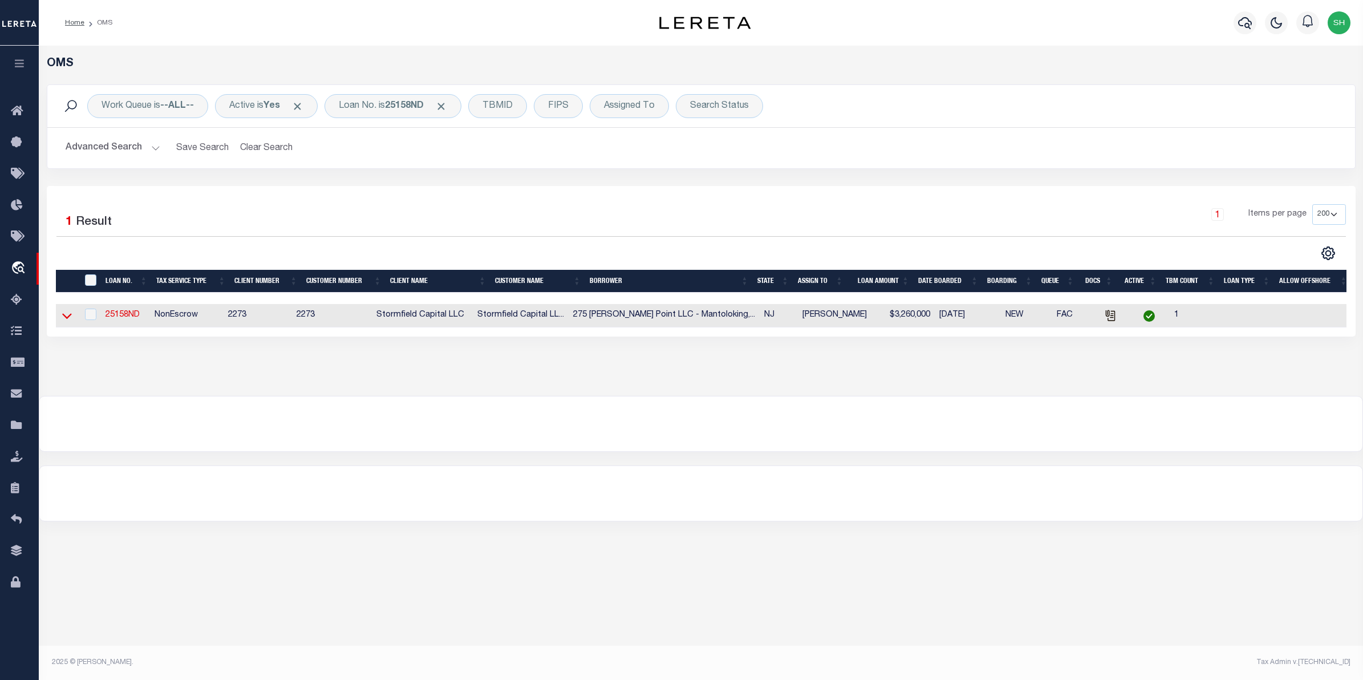
click at [66, 317] on icon at bounding box center [67, 316] width 10 height 12
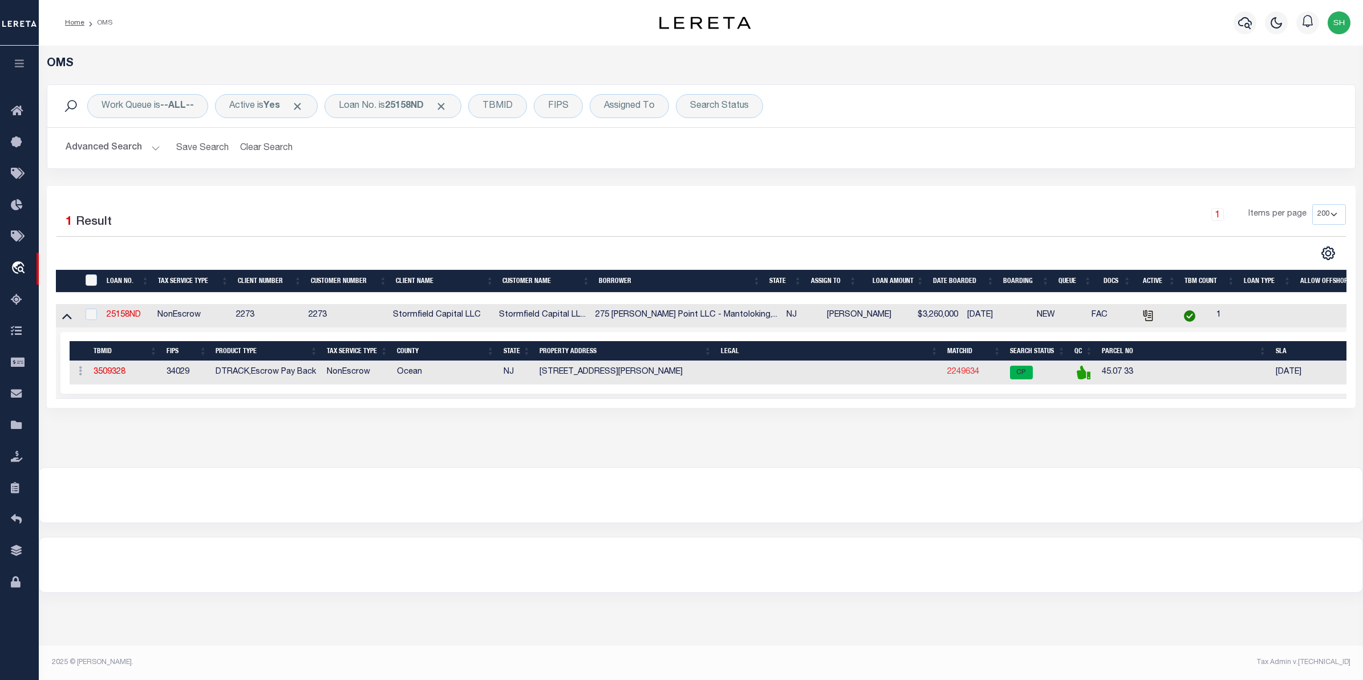
click at [960, 376] on link "2249634" at bounding box center [964, 372] width 32 height 8
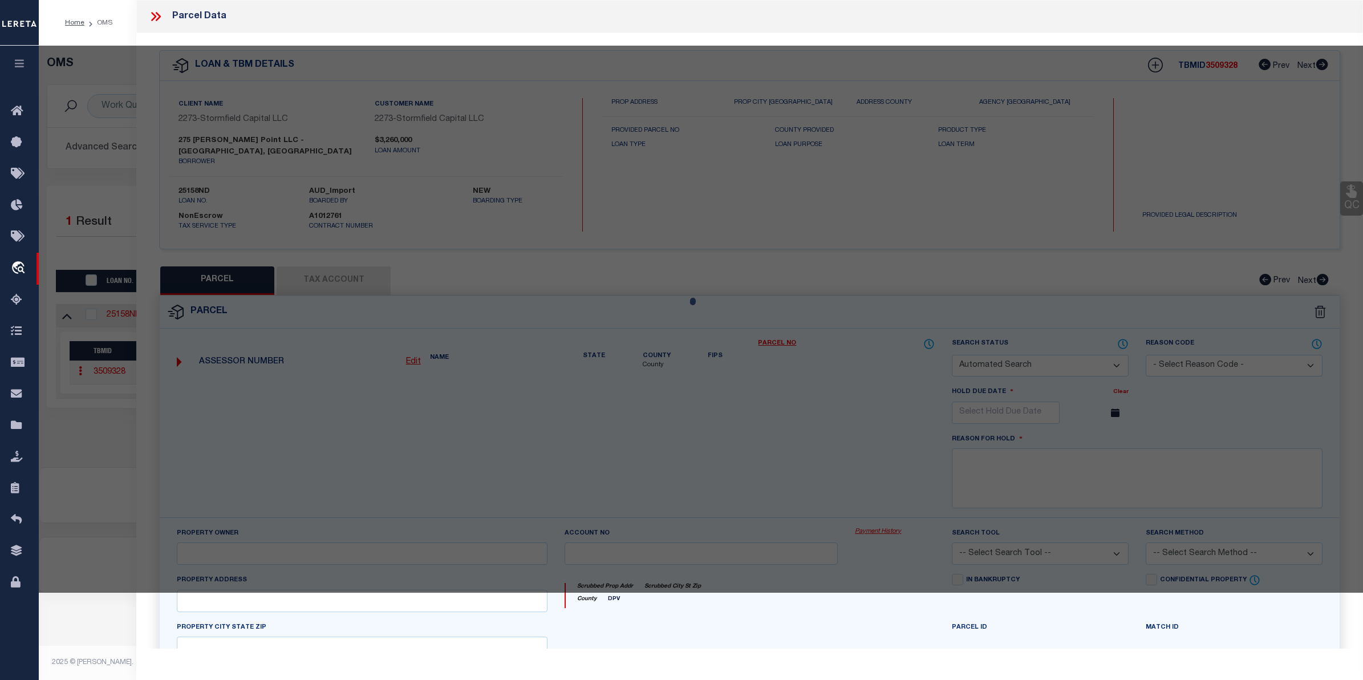
checkbox input "false"
select select "CP"
type input "275 [PERSON_NAME] POINT LLC"
select select "AGW"
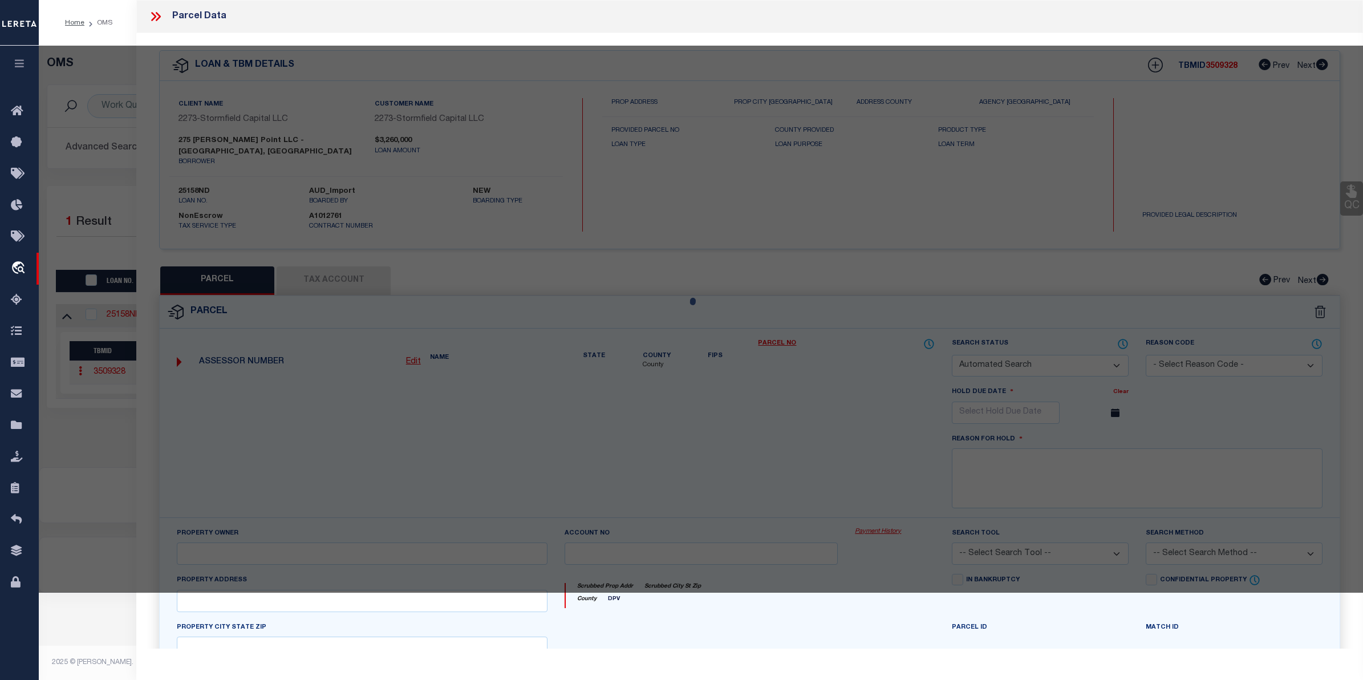
select select "LEG"
type input "[STREET_ADDRESS][PERSON_NAME]"
type input "MANTOLOKING, NJ 08738"
type textarea "ADDITIONAL LOTS: 33.01"
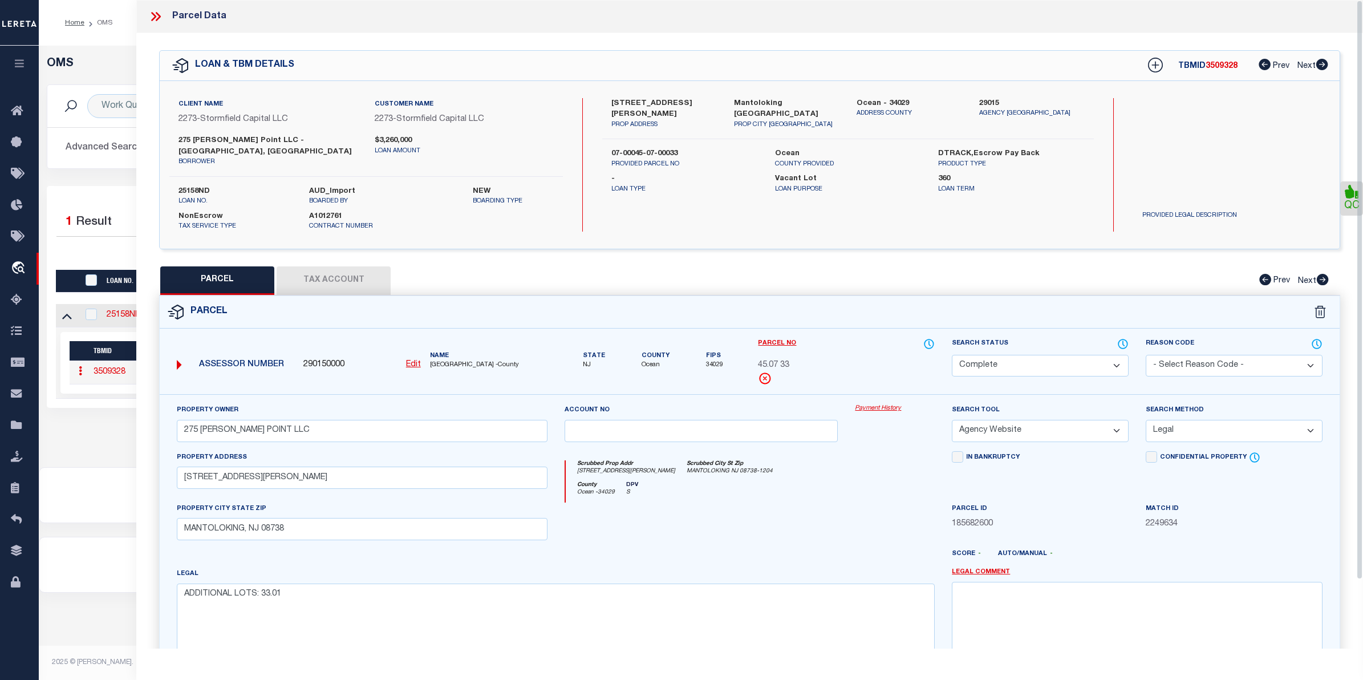
click at [885, 404] on link "Payment History" at bounding box center [895, 409] width 80 height 10
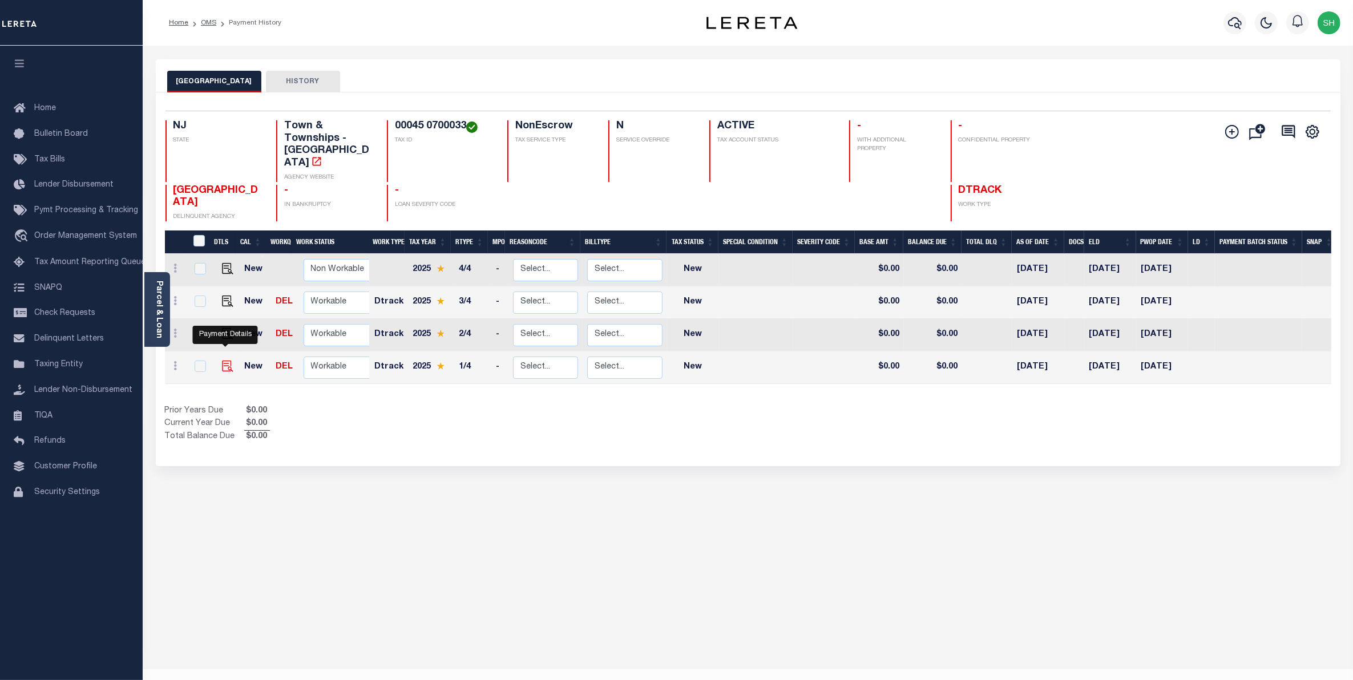
click at [226, 361] on img "" at bounding box center [227, 366] width 11 height 11
checkbox input "true"
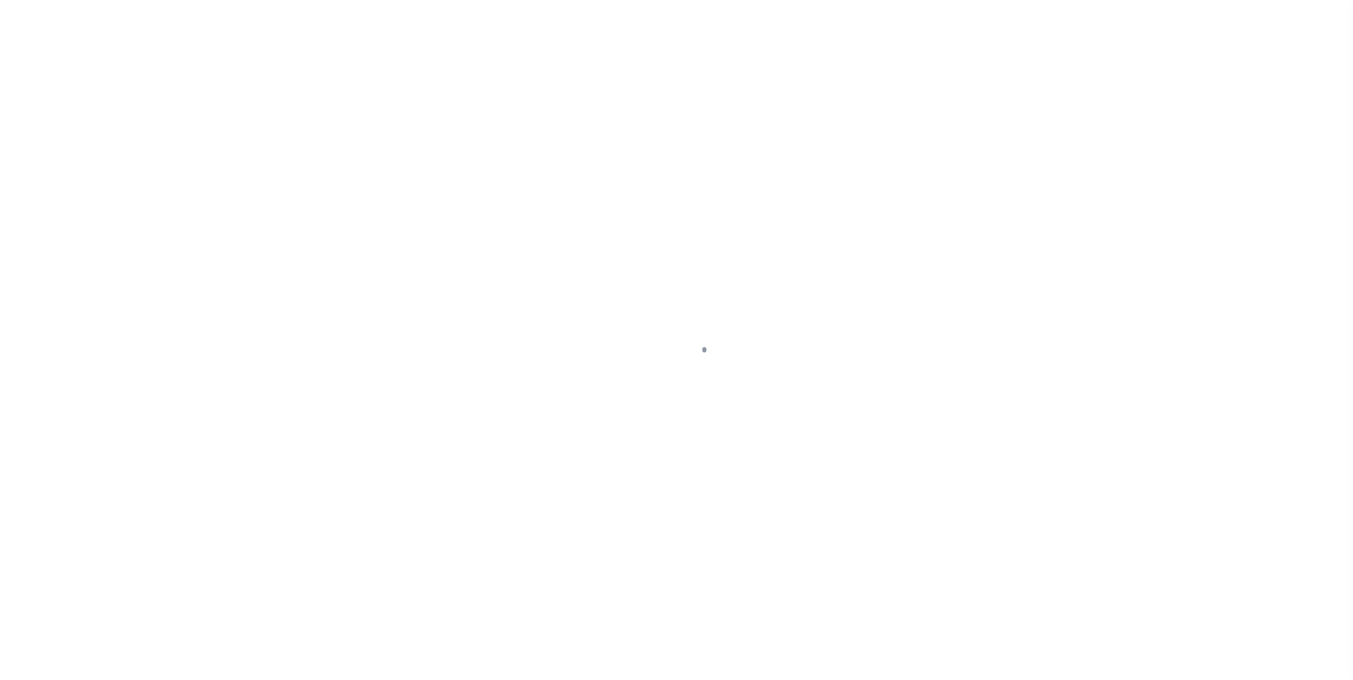
select select "NW2"
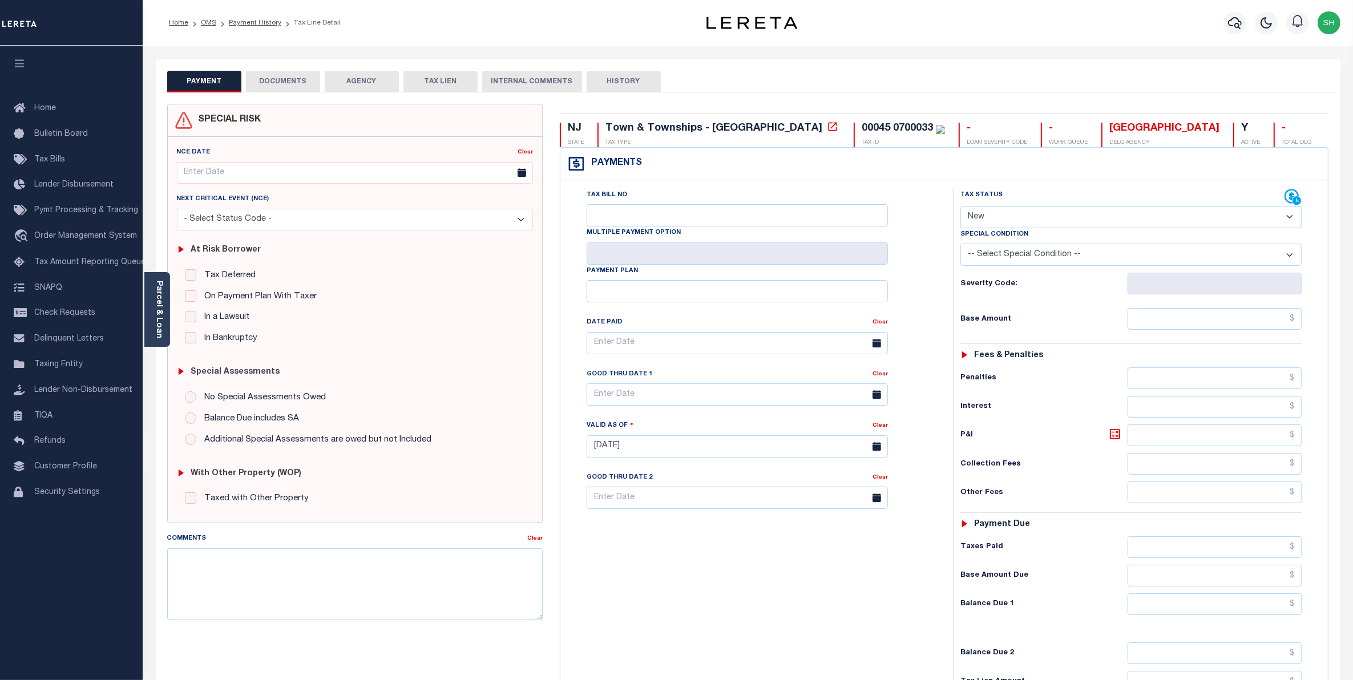
click at [304, 80] on button "DOCUMENTS" at bounding box center [283, 82] width 74 height 22
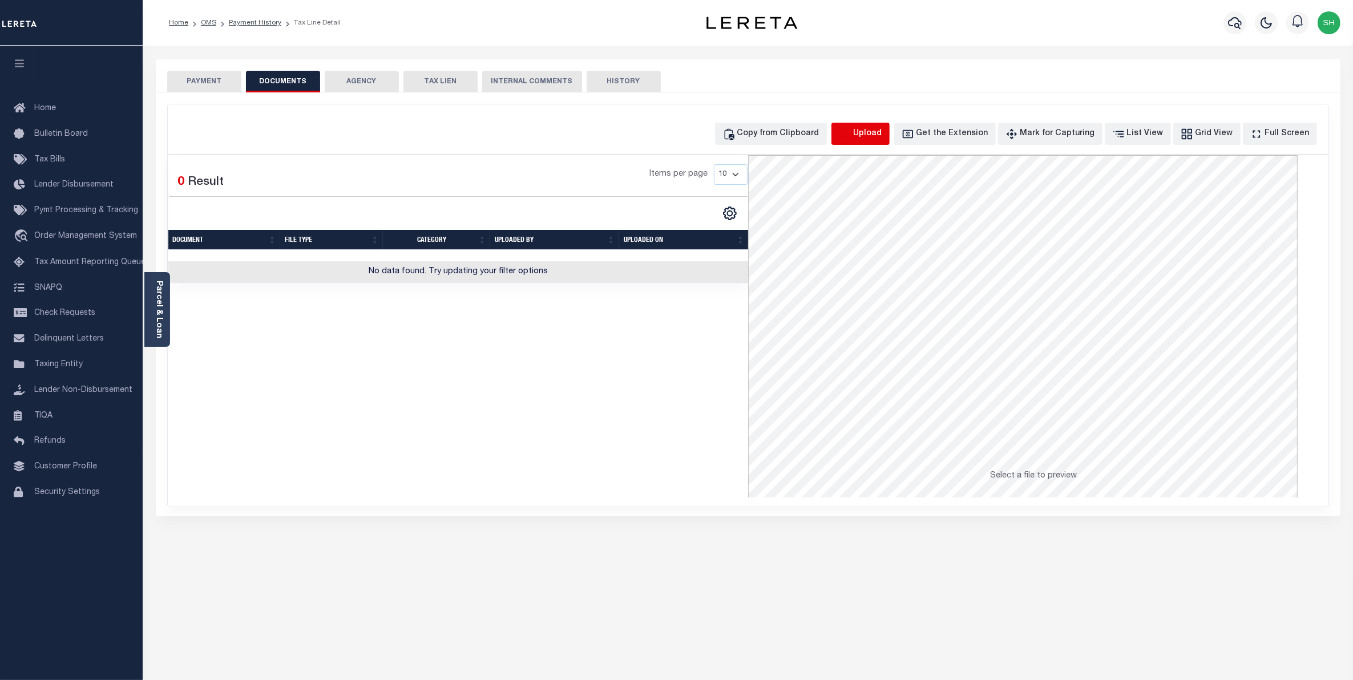
click at [851, 134] on icon "button" at bounding box center [845, 134] width 13 height 13
select select "POP"
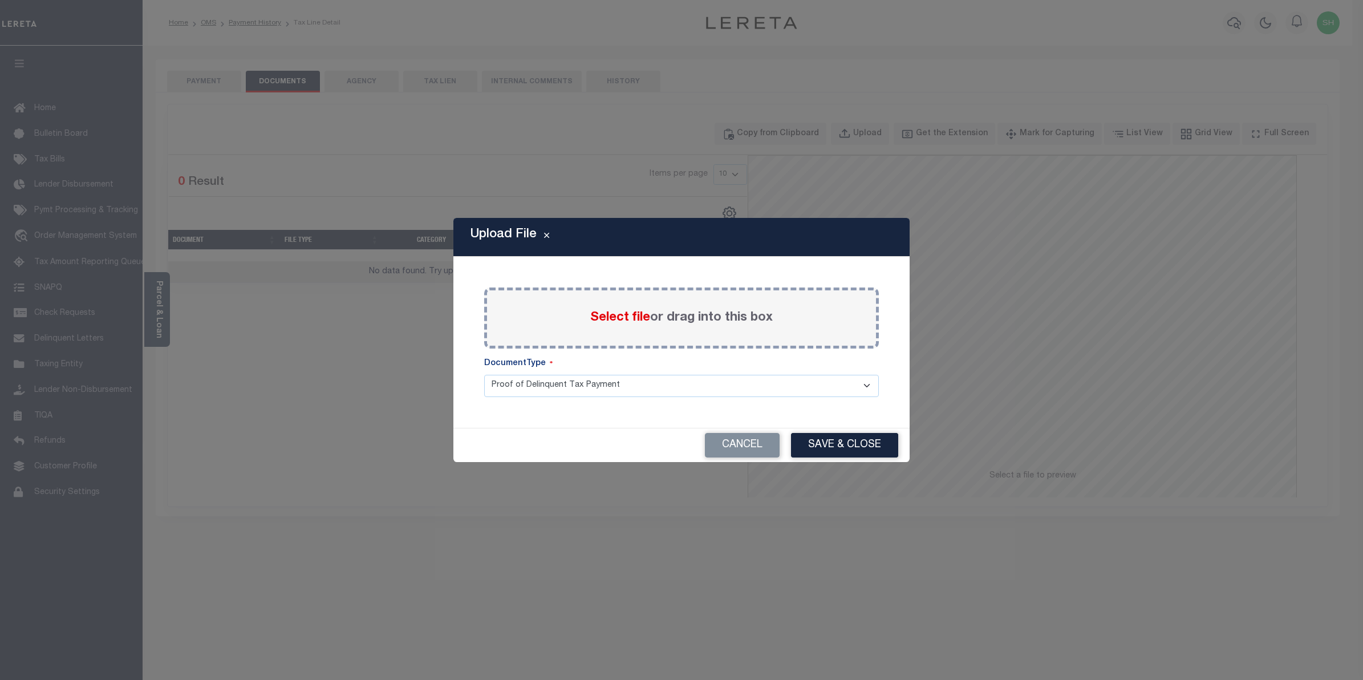
click at [616, 318] on span "Select file" at bounding box center [620, 317] width 60 height 13
click at [0, 0] on input "Select file or drag into this box" at bounding box center [0, 0] width 0 height 0
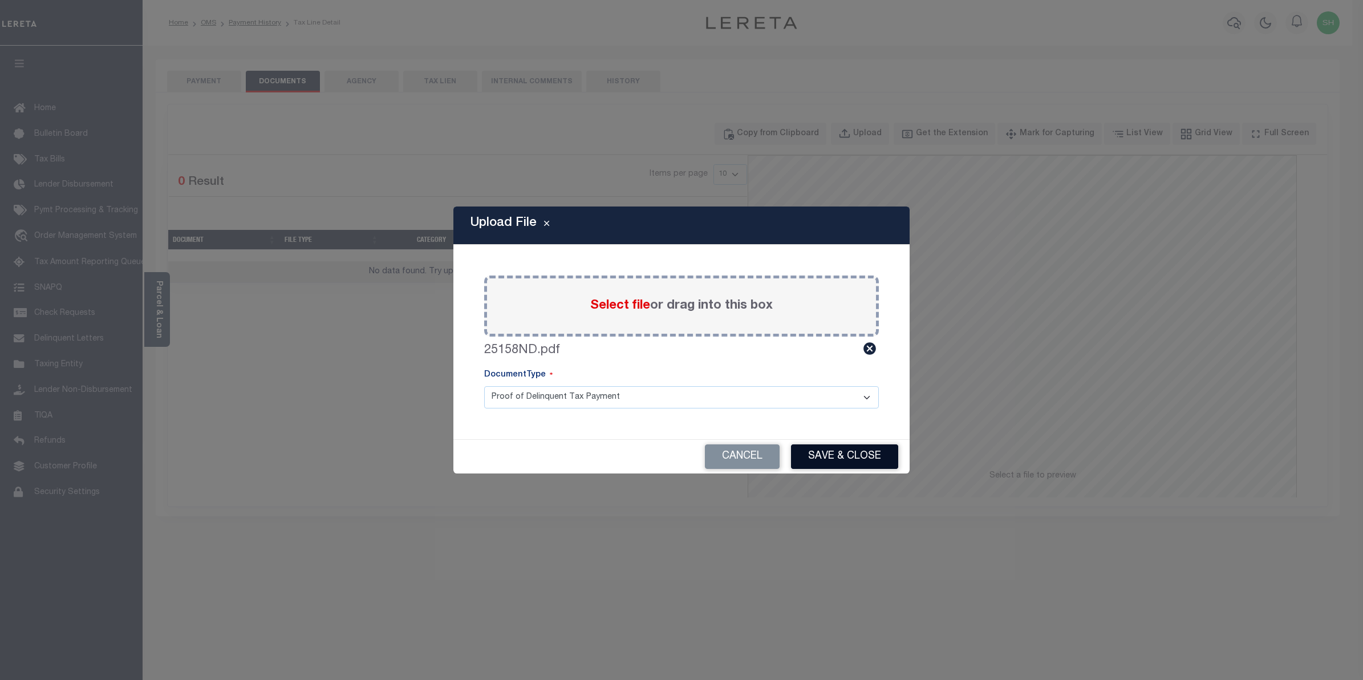
click at [824, 451] on button "Save & Close" at bounding box center [844, 456] width 107 height 25
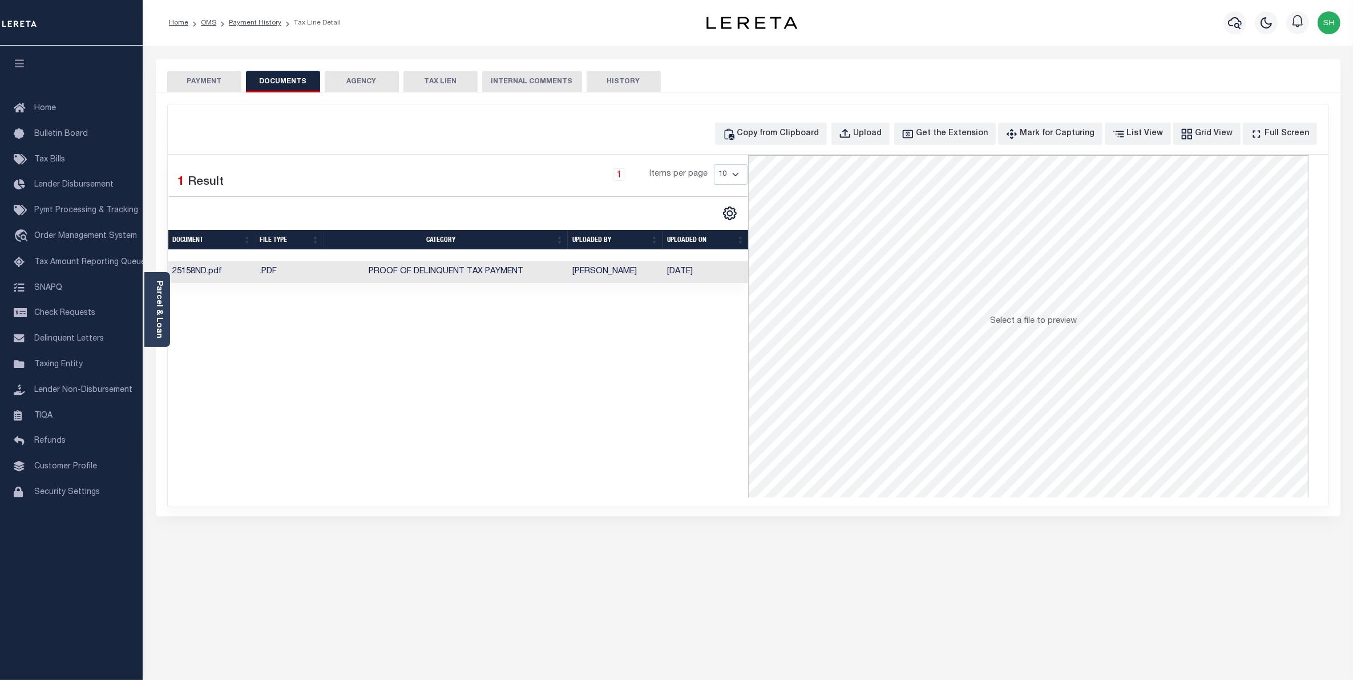
click at [218, 86] on button "PAYMENT" at bounding box center [204, 82] width 74 height 22
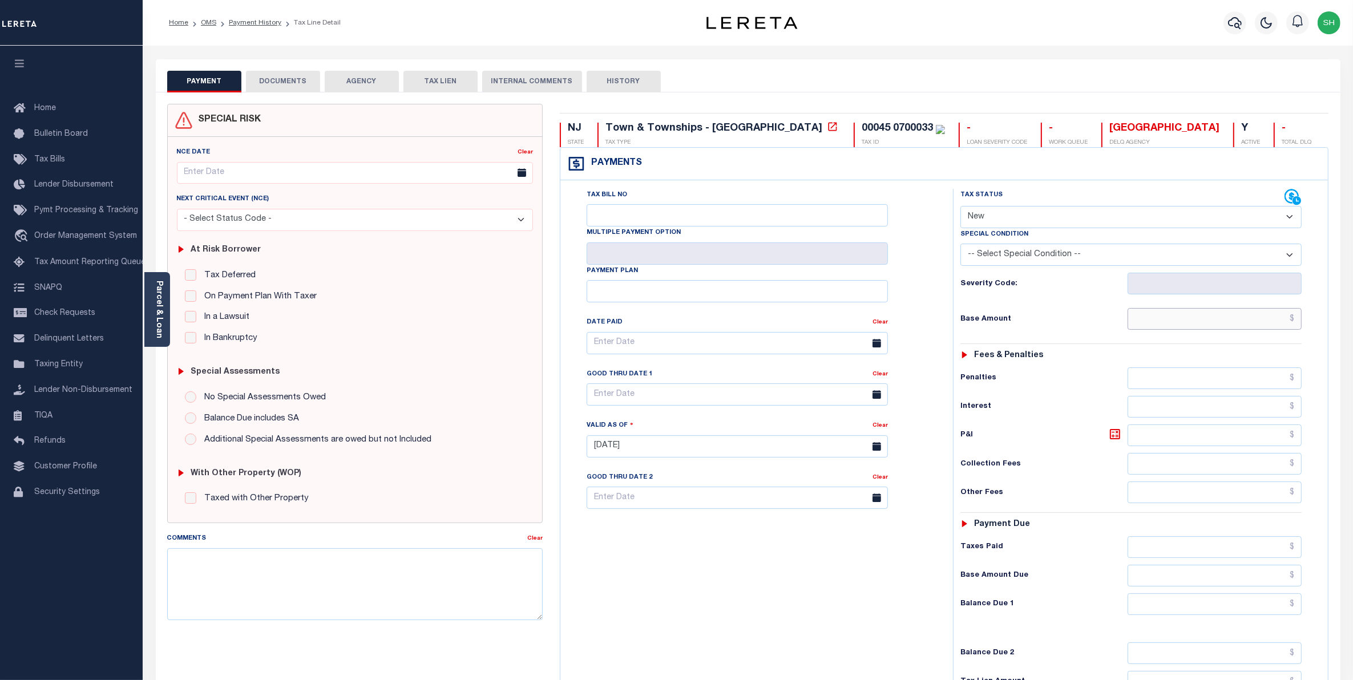
click at [1279, 319] on input "text" at bounding box center [1214, 319] width 175 height 22
click at [1290, 220] on select "- Select Status Code - Open Due/Unpaid Paid Incomplete No Tax Due Internal Refu…" at bounding box center [1131, 217] width 342 height 22
select select "PYD"
click at [960, 207] on select "- Select Status Code - Open Due/Unpaid Paid Incomplete No Tax Due Internal Refu…" at bounding box center [1131, 217] width 342 height 22
type input "[DATE]"
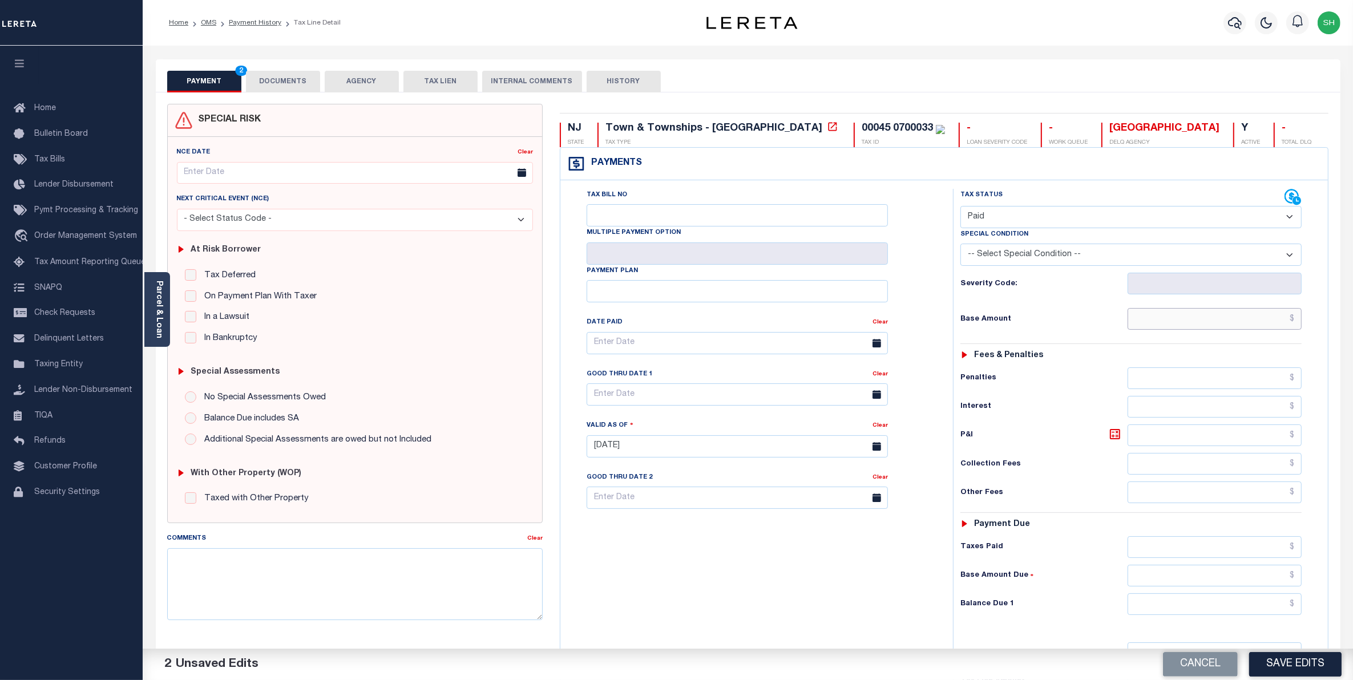
click at [1253, 322] on input "text" at bounding box center [1214, 319] width 175 height 22
type input "$0.00"
click at [1274, 615] on input "text" at bounding box center [1214, 604] width 175 height 22
type input "$0.00"
click at [1296, 663] on button "Save Edits" at bounding box center [1295, 664] width 92 height 25
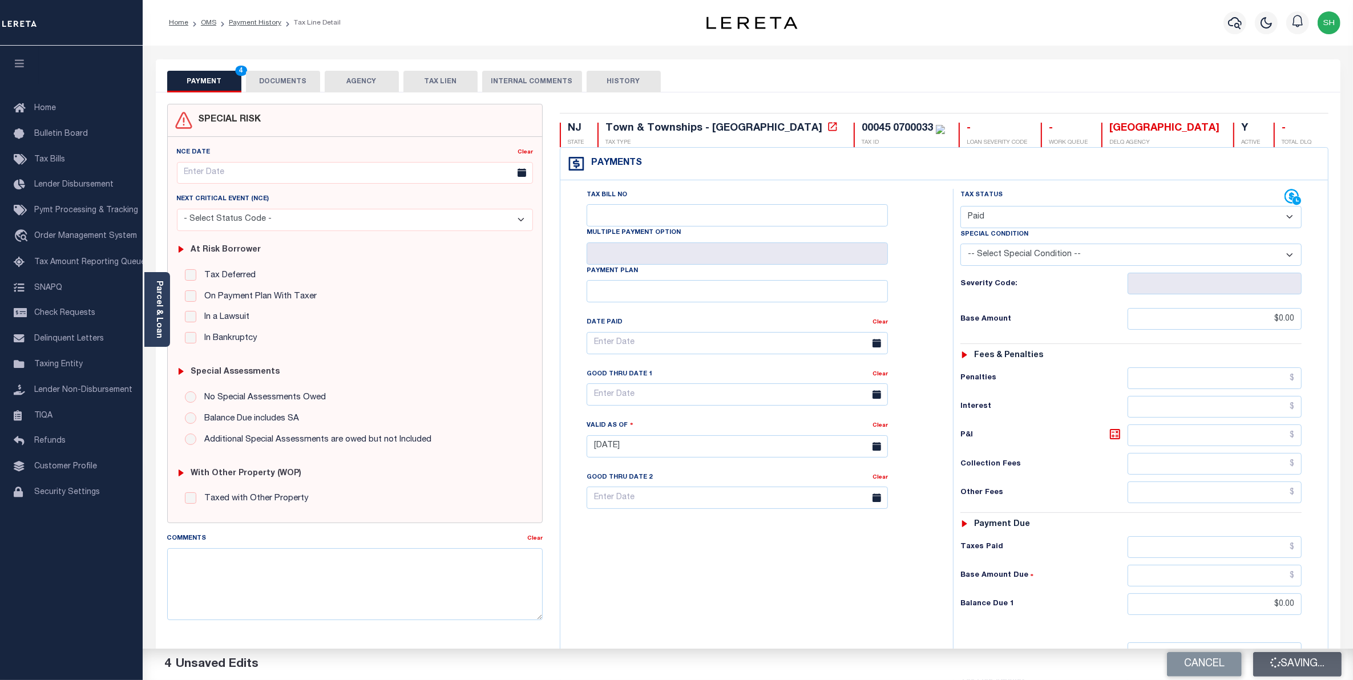
checkbox input "false"
type input "$0"
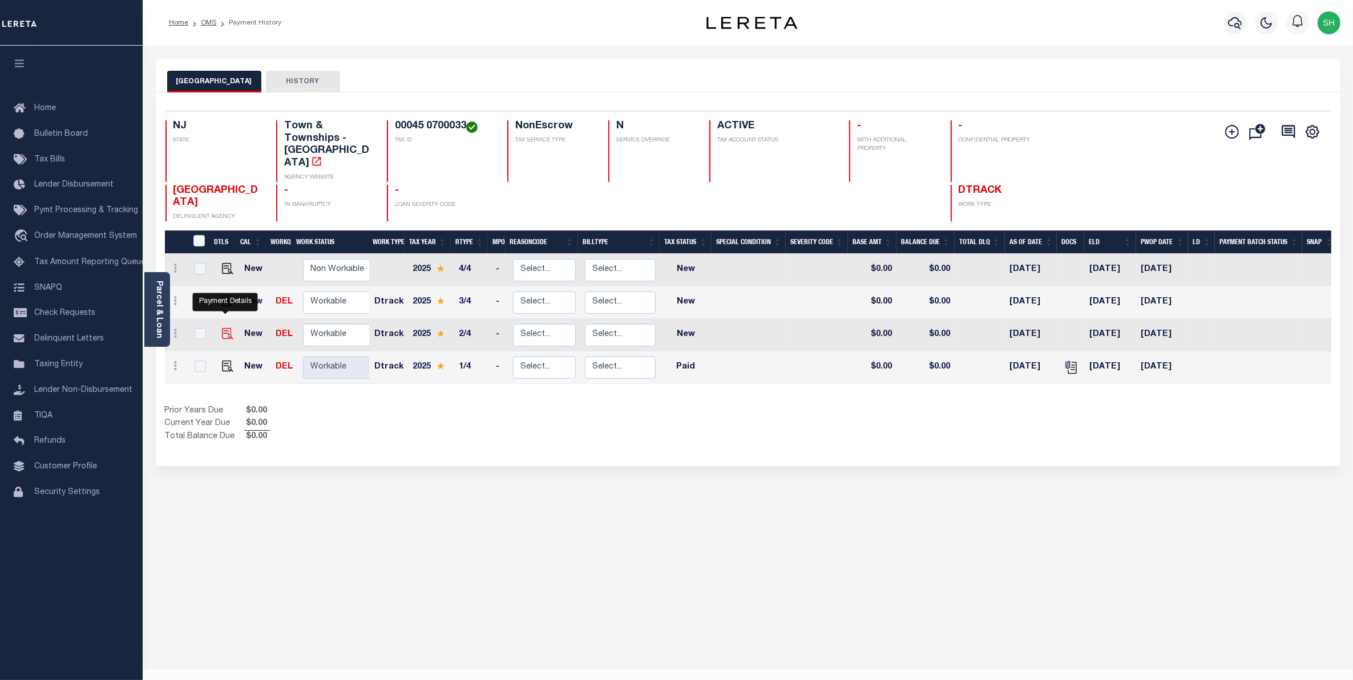
click at [228, 328] on img "" at bounding box center [227, 333] width 11 height 11
checkbox input "true"
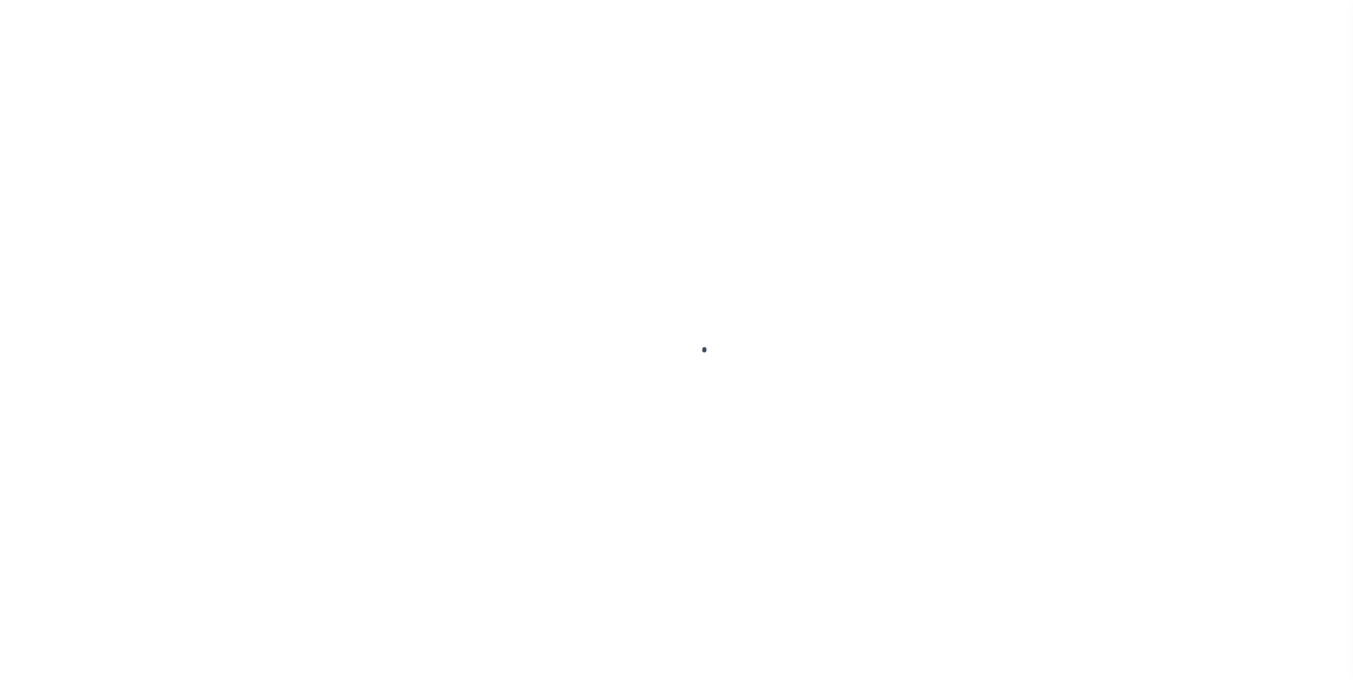
select select "NW2"
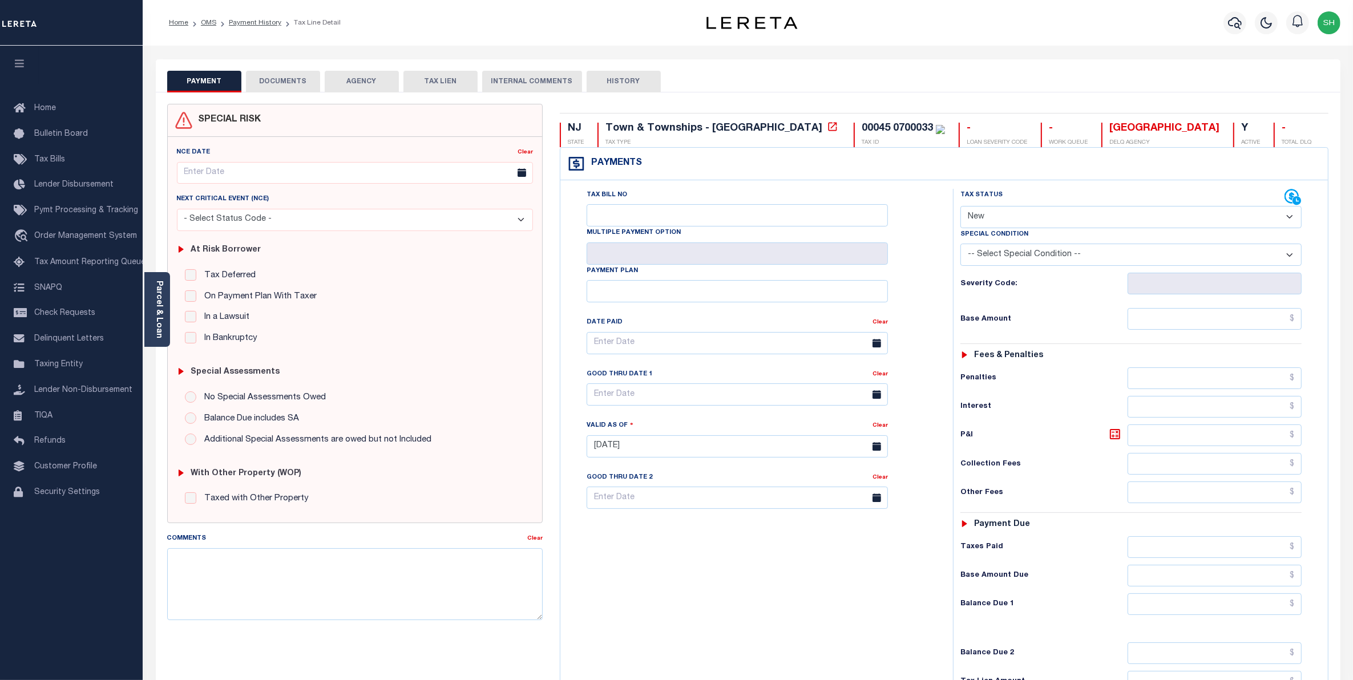
click at [287, 80] on button "DOCUMENTS" at bounding box center [283, 82] width 74 height 22
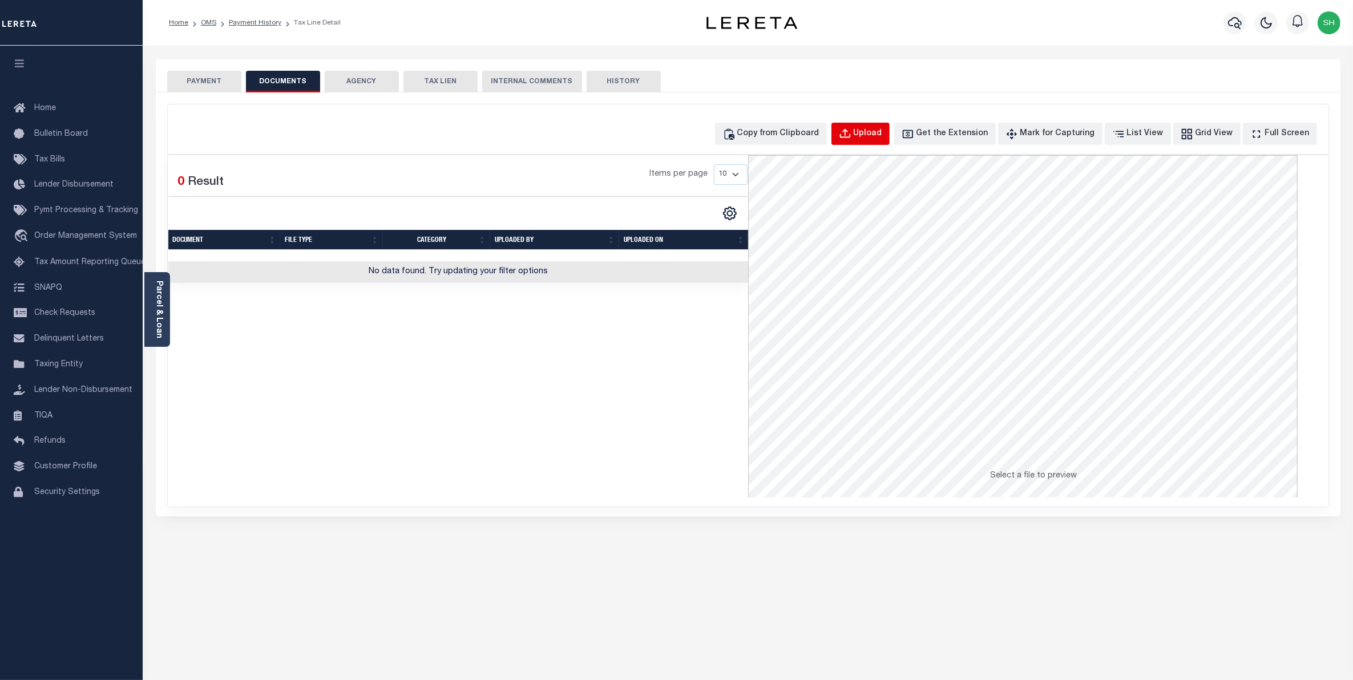
click at [879, 140] on div "Upload" at bounding box center [867, 134] width 29 height 13
select select "POP"
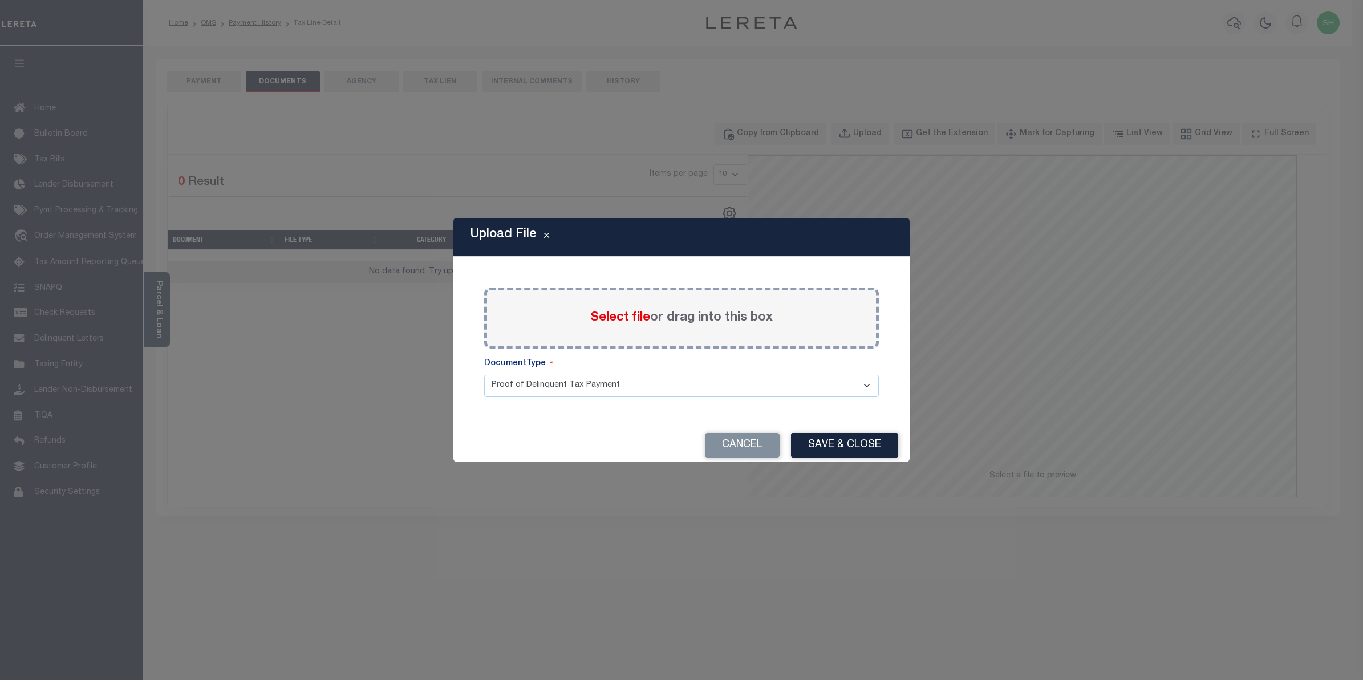
click at [638, 317] on span "Select file" at bounding box center [620, 317] width 60 height 13
click at [0, 0] on input "Select file or drag into this box" at bounding box center [0, 0] width 0 height 0
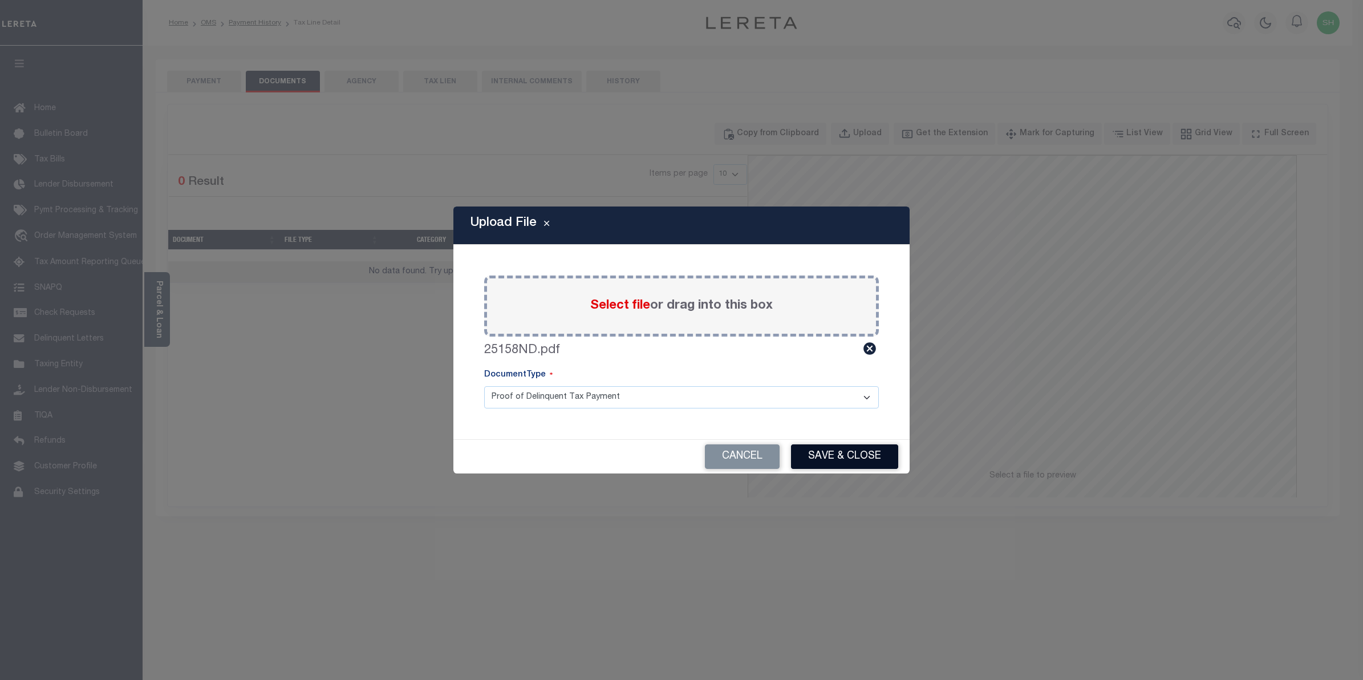
click at [820, 452] on button "Save & Close" at bounding box center [844, 456] width 107 height 25
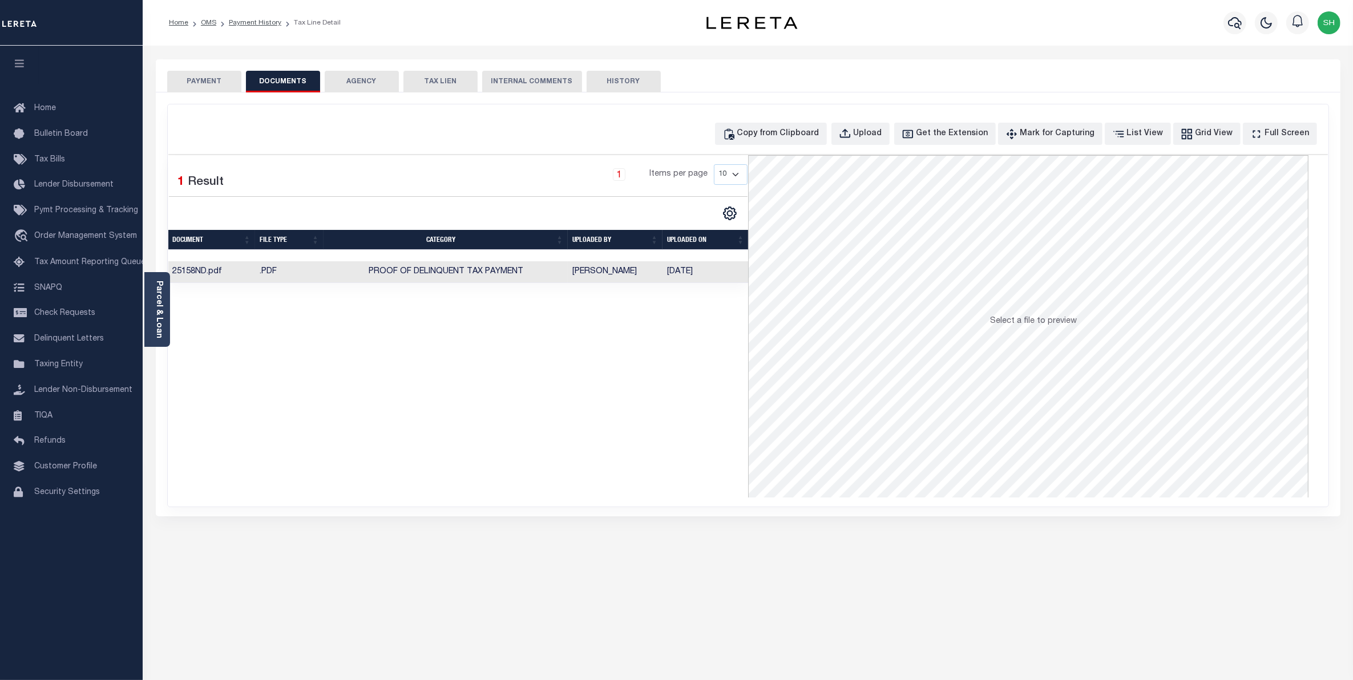
click at [211, 78] on button "PAYMENT" at bounding box center [204, 82] width 74 height 22
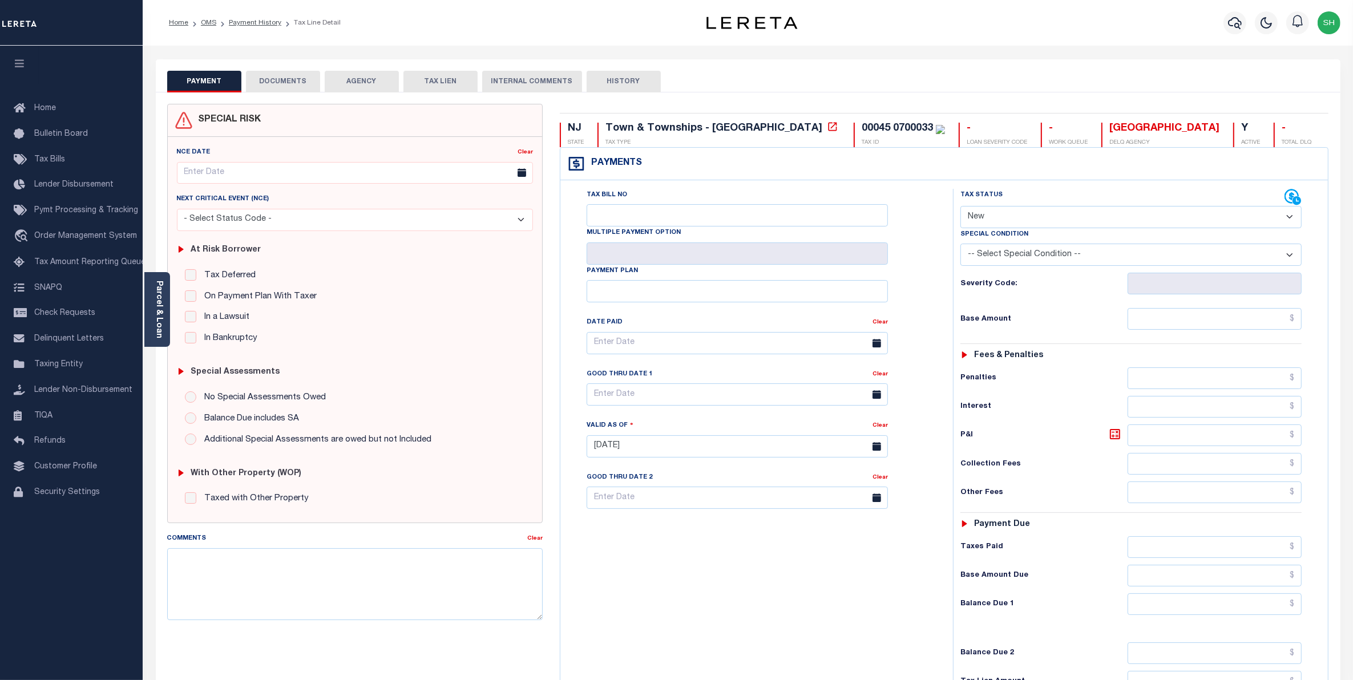
click at [1290, 220] on select "- Select Status Code - Open Due/Unpaid Paid Incomplete No Tax Due Internal Refu…" at bounding box center [1131, 217] width 342 height 22
select select "PYD"
click at [960, 207] on select "- Select Status Code - Open Due/Unpaid Paid Incomplete No Tax Due Internal Refu…" at bounding box center [1131, 217] width 342 height 22
type input "10/14/2025"
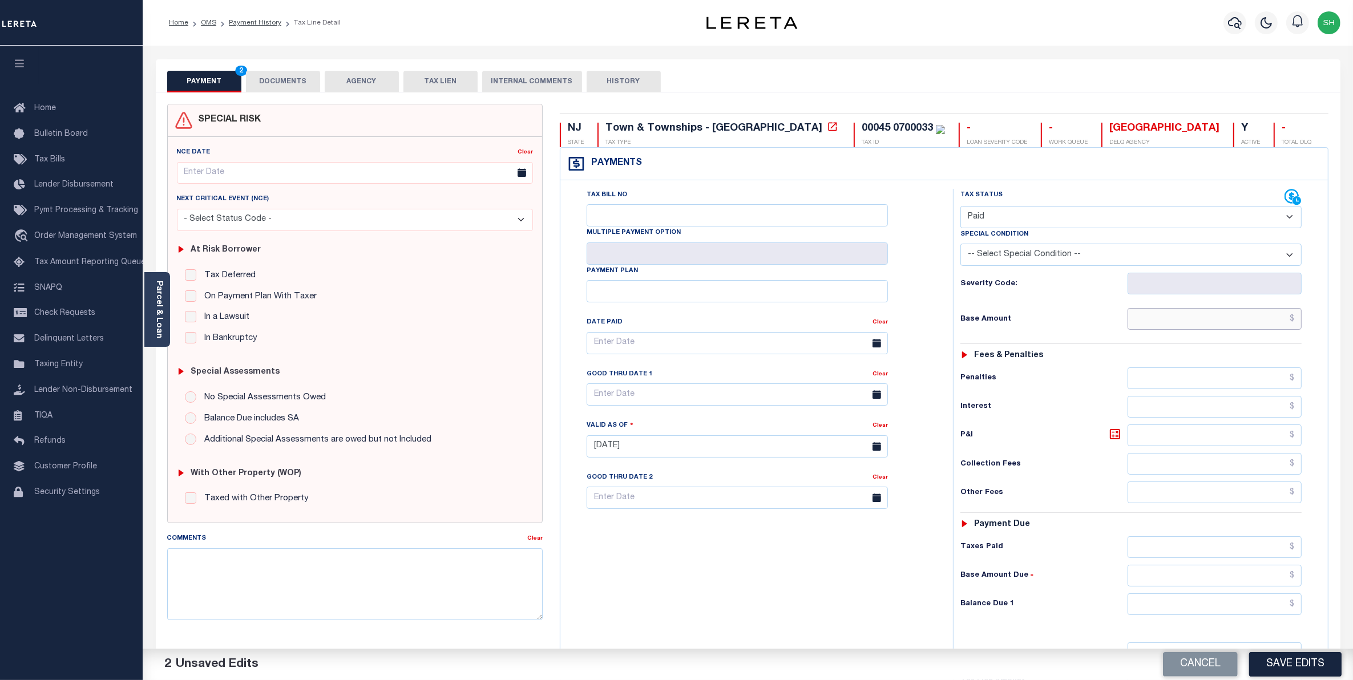
click at [1251, 321] on input "text" at bounding box center [1214, 319] width 175 height 22
type input "$0.00"
click at [1262, 605] on input "text" at bounding box center [1214, 604] width 175 height 22
type input "$0.00"
click at [1280, 661] on button "Save Edits" at bounding box center [1295, 664] width 92 height 25
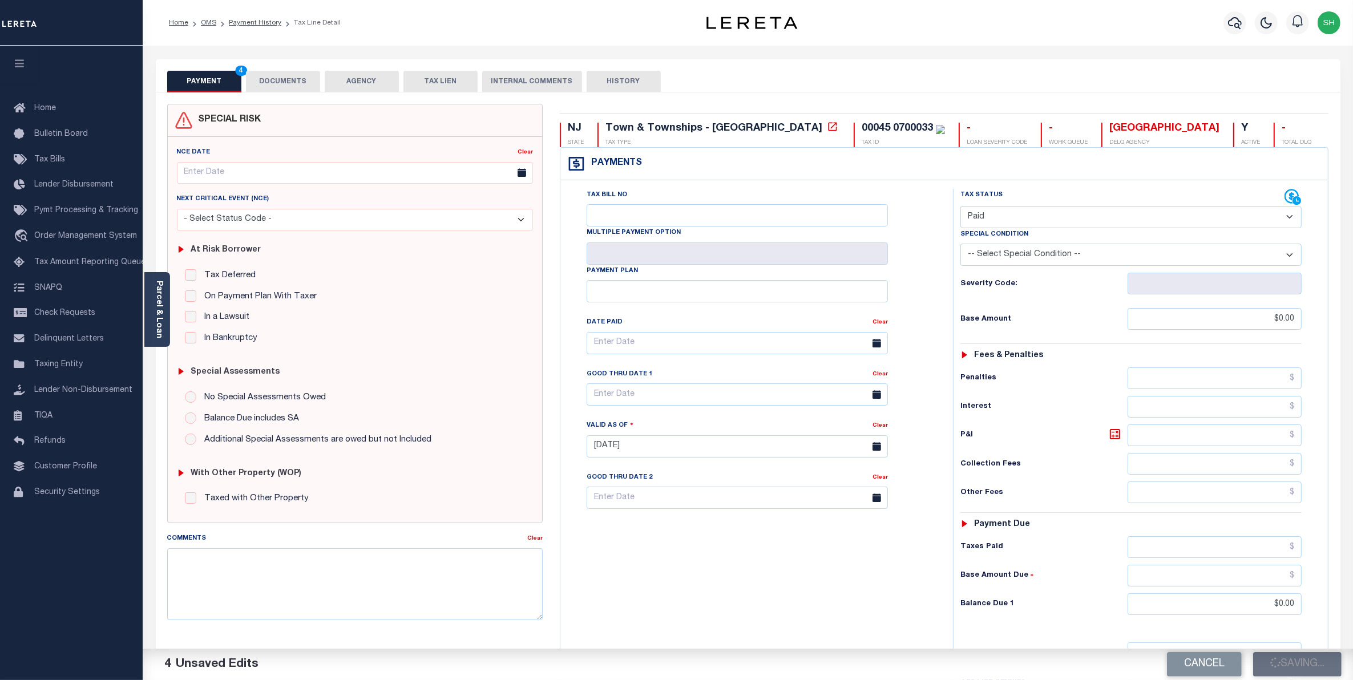
checkbox input "false"
type input "$0"
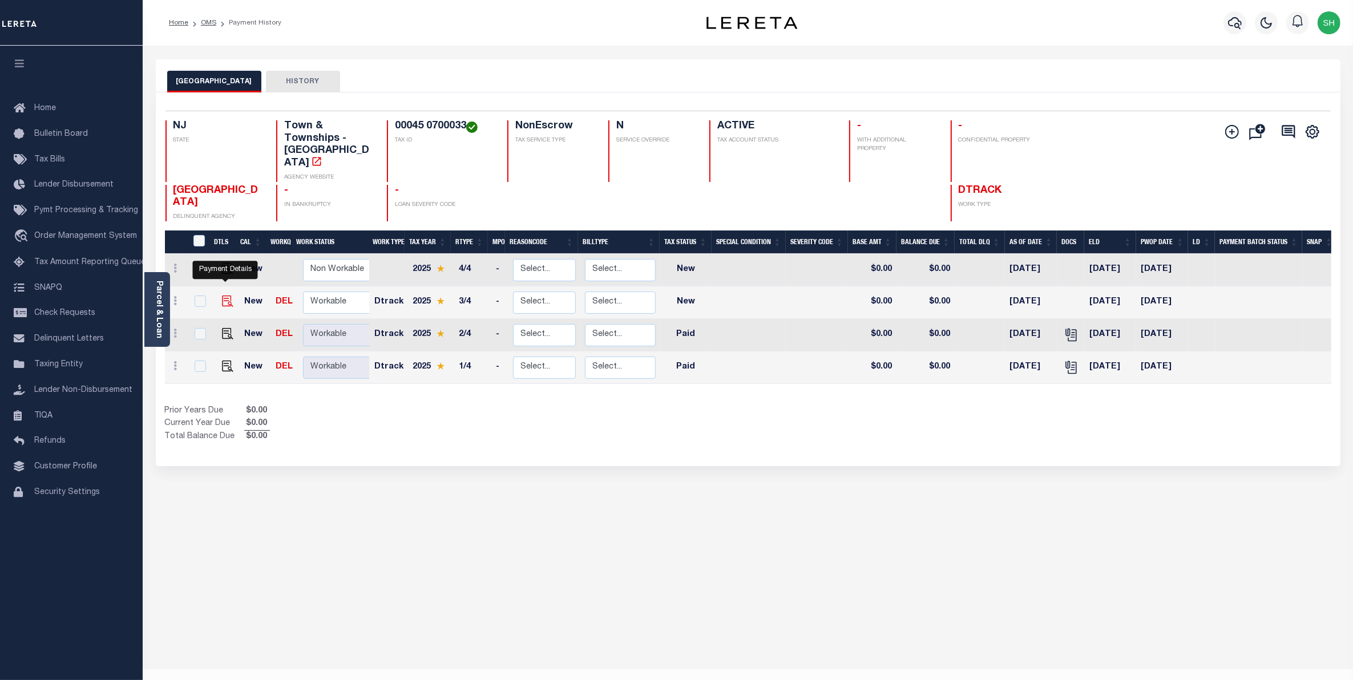
click at [227, 296] on img "" at bounding box center [227, 301] width 11 height 11
checkbox input "true"
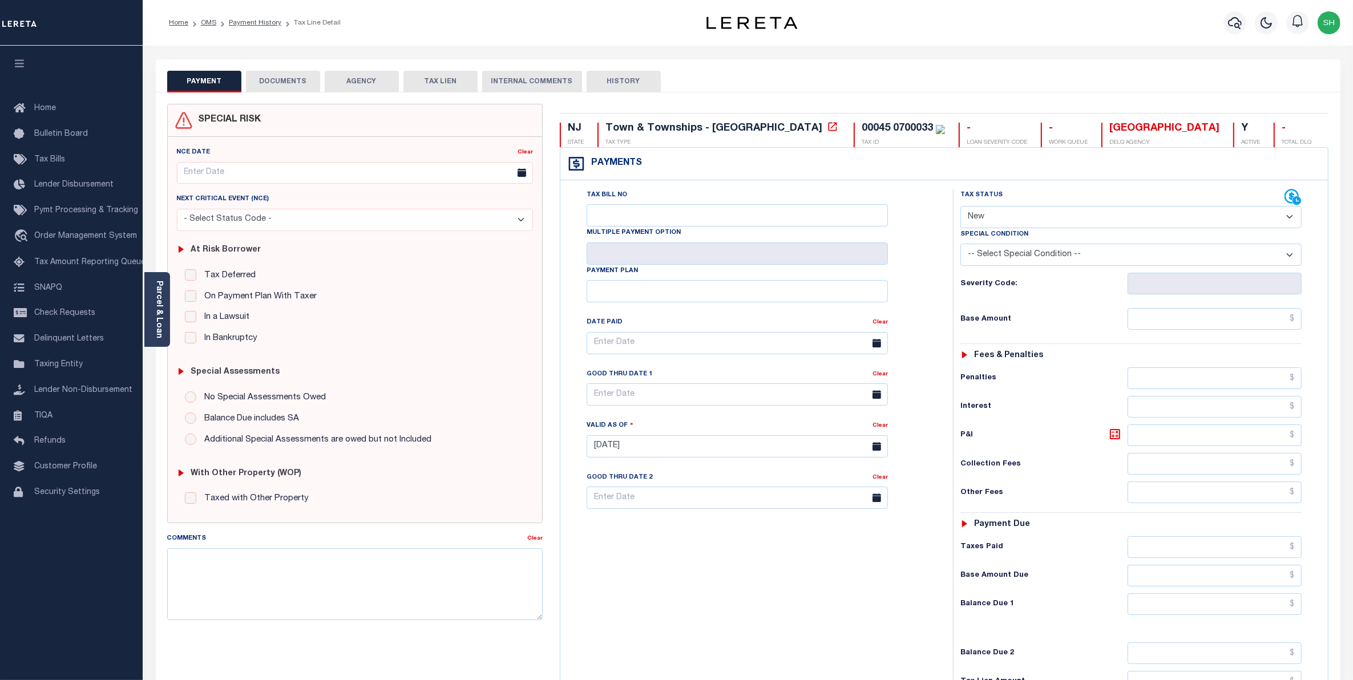
click at [1288, 220] on select "- Select Status Code - Open Due/Unpaid Paid Incomplete No Tax Due Internal Refu…" at bounding box center [1131, 217] width 342 height 22
select select "PYD"
click at [960, 207] on select "- Select Status Code - Open Due/Unpaid Paid Incomplete No Tax Due Internal Refu…" at bounding box center [1131, 217] width 342 height 22
type input "[DATE]"
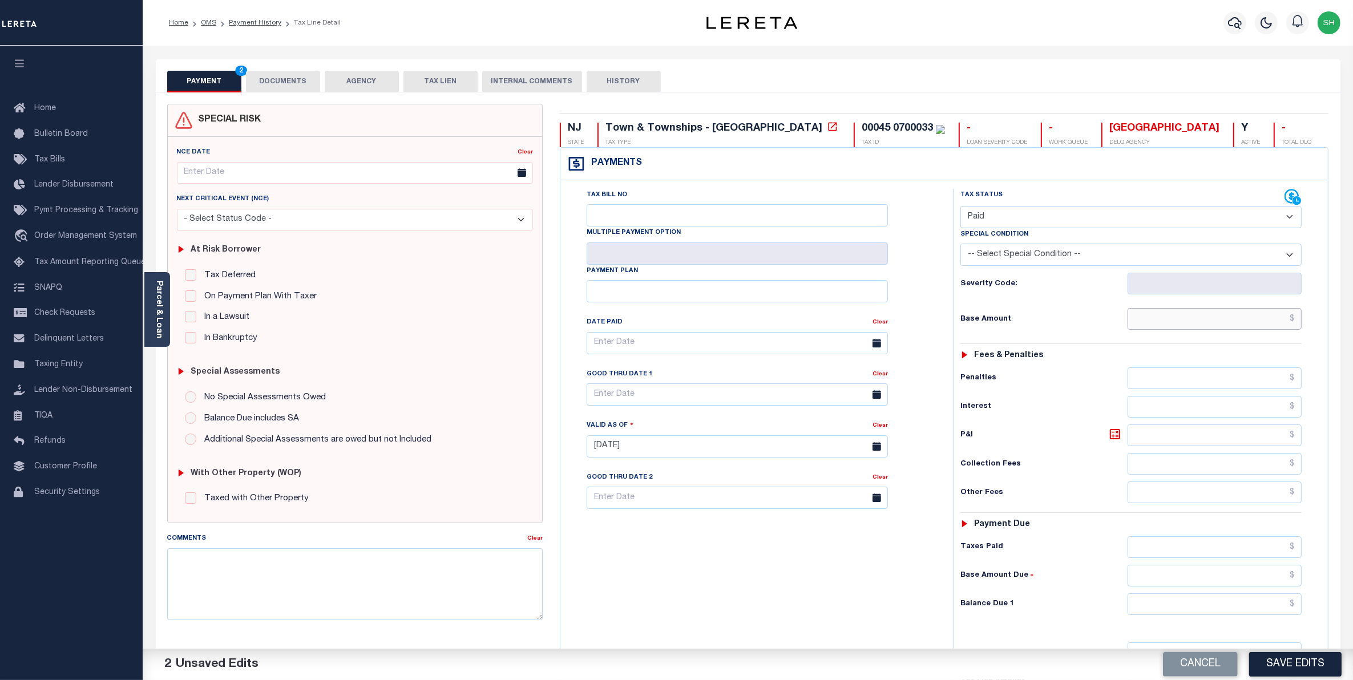
click at [1284, 327] on input "text" at bounding box center [1214, 319] width 175 height 22
type input "$0.00"
click at [1261, 604] on input "text" at bounding box center [1214, 604] width 175 height 22
type input "$0.00"
click at [1301, 666] on button "Save Edits" at bounding box center [1295, 664] width 92 height 25
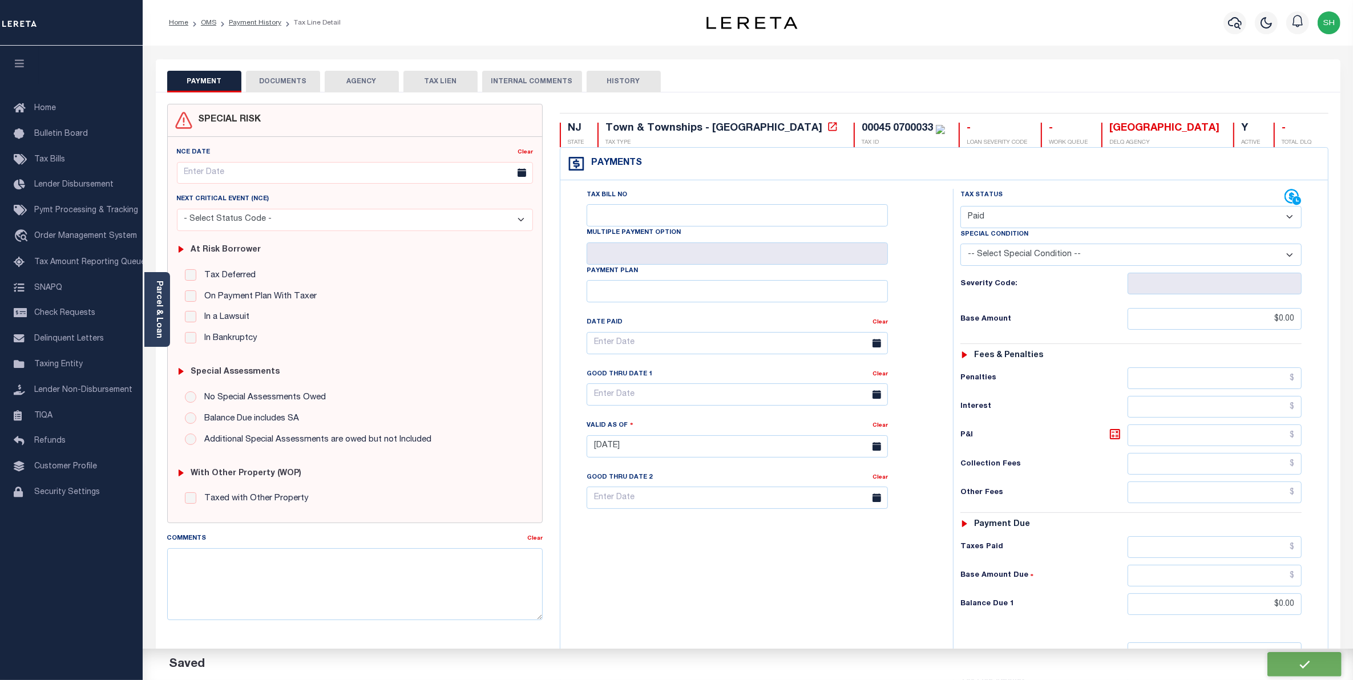
checkbox input "false"
type input "$0"
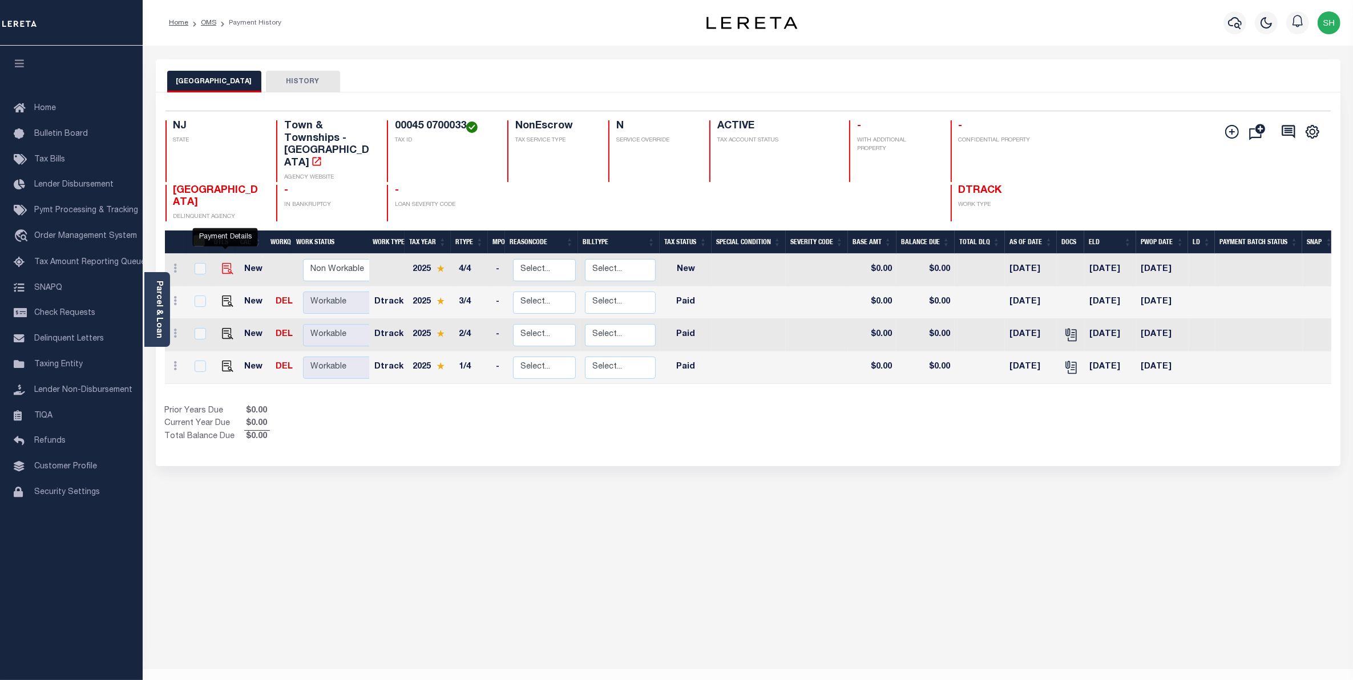
click at [223, 263] on img "" at bounding box center [227, 268] width 11 height 11
checkbox input "true"
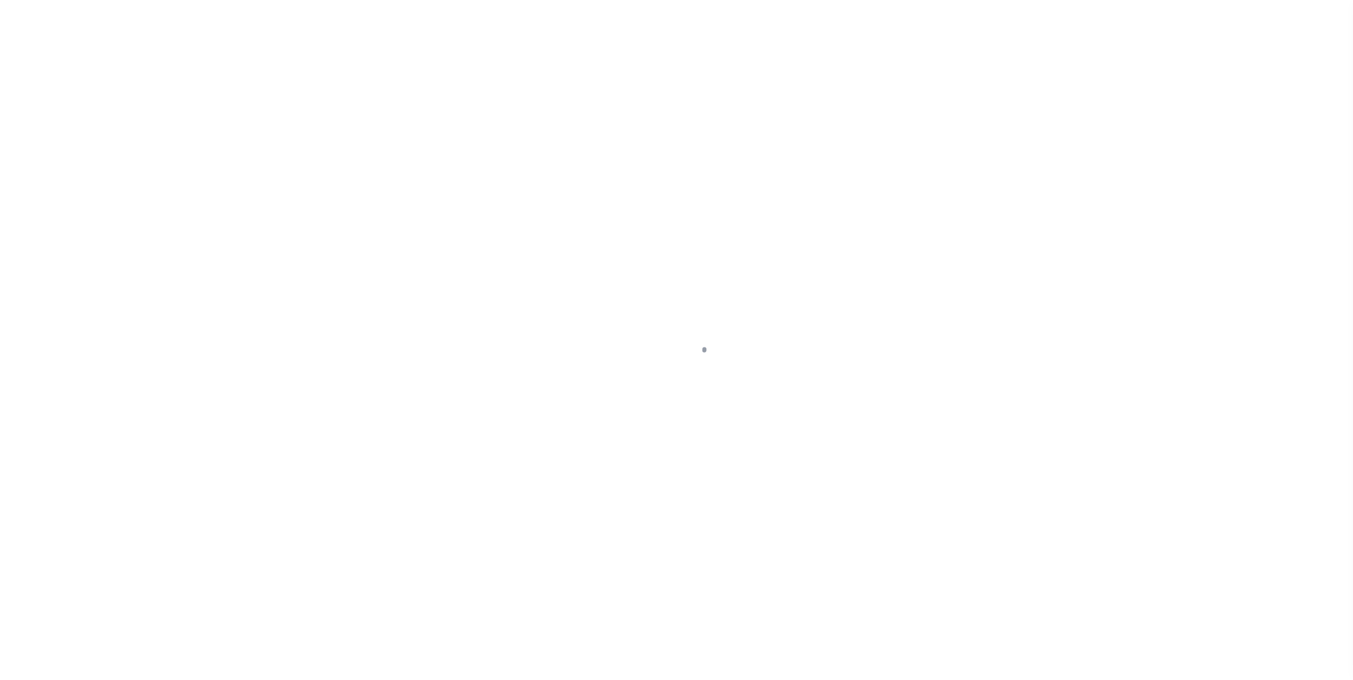
select select "NW2"
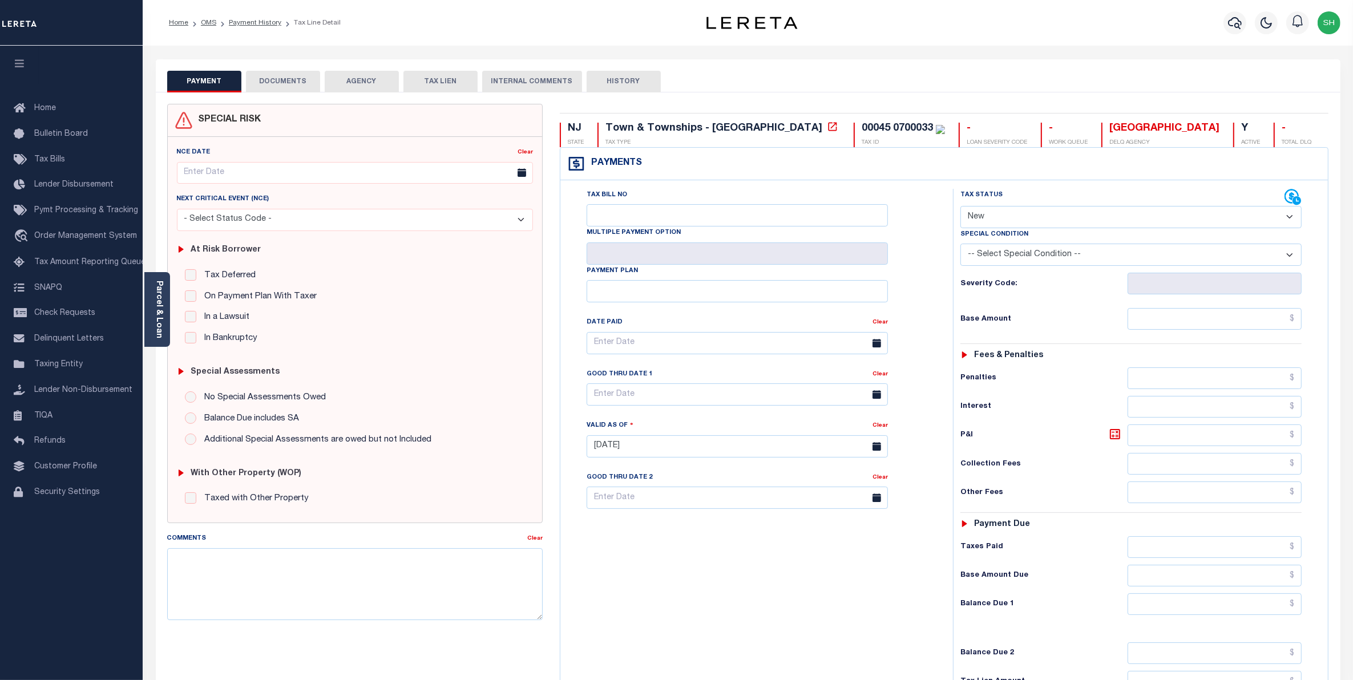
click at [288, 76] on button "DOCUMENTS" at bounding box center [283, 82] width 74 height 22
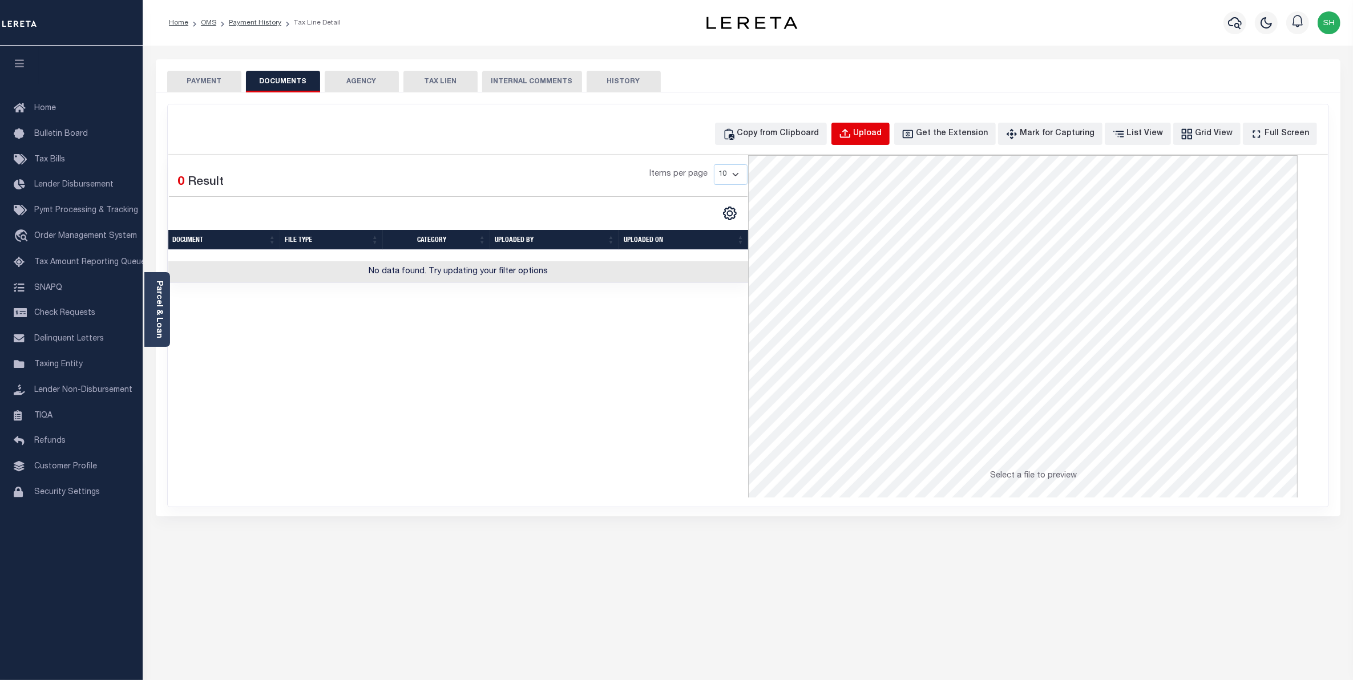
click at [881, 132] on div "Upload" at bounding box center [867, 134] width 29 height 13
select select "POP"
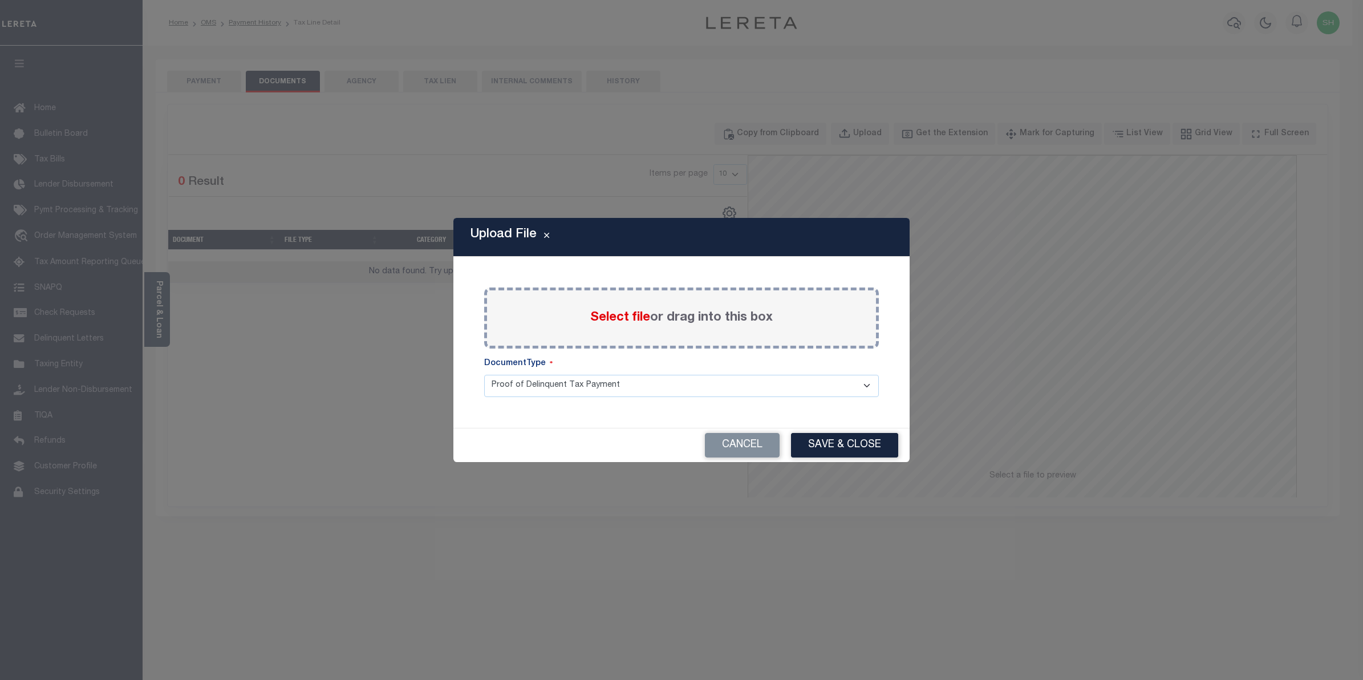
click at [629, 321] on span "Select file" at bounding box center [620, 317] width 60 height 13
click at [0, 0] on input "Select file or drag into this box" at bounding box center [0, 0] width 0 height 0
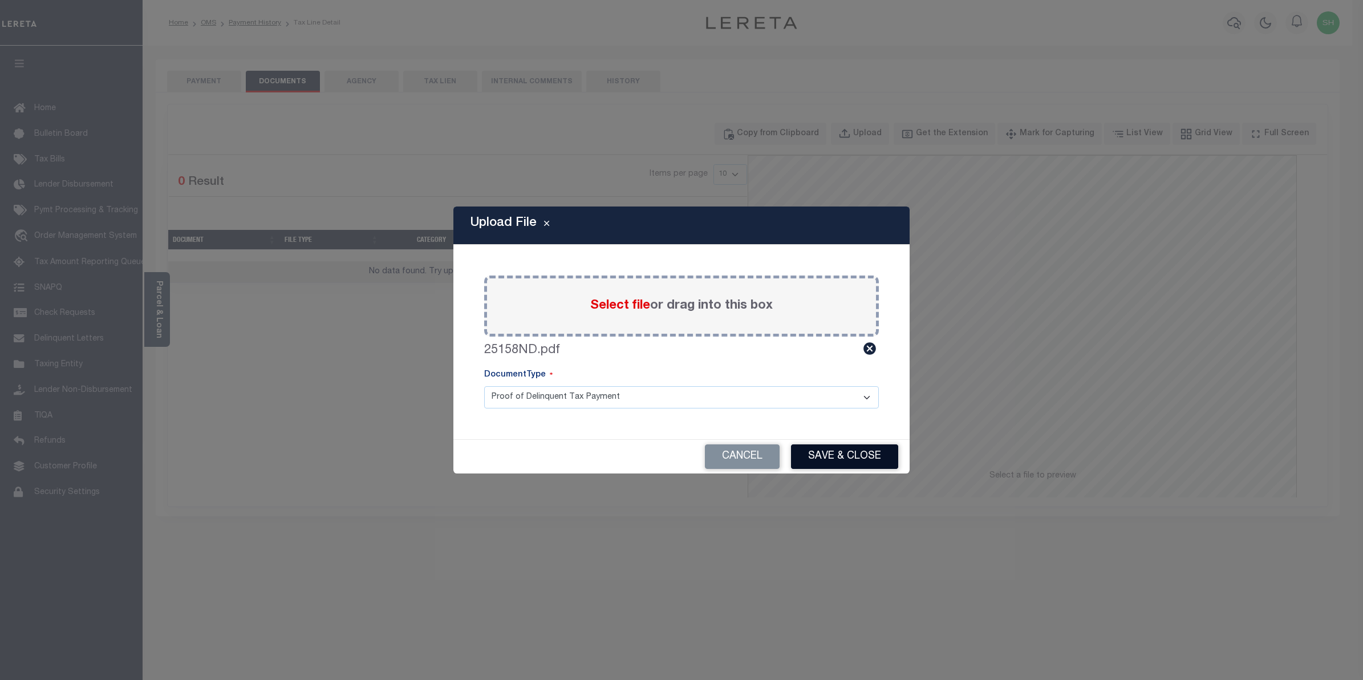
click at [828, 458] on button "Save & Close" at bounding box center [844, 456] width 107 height 25
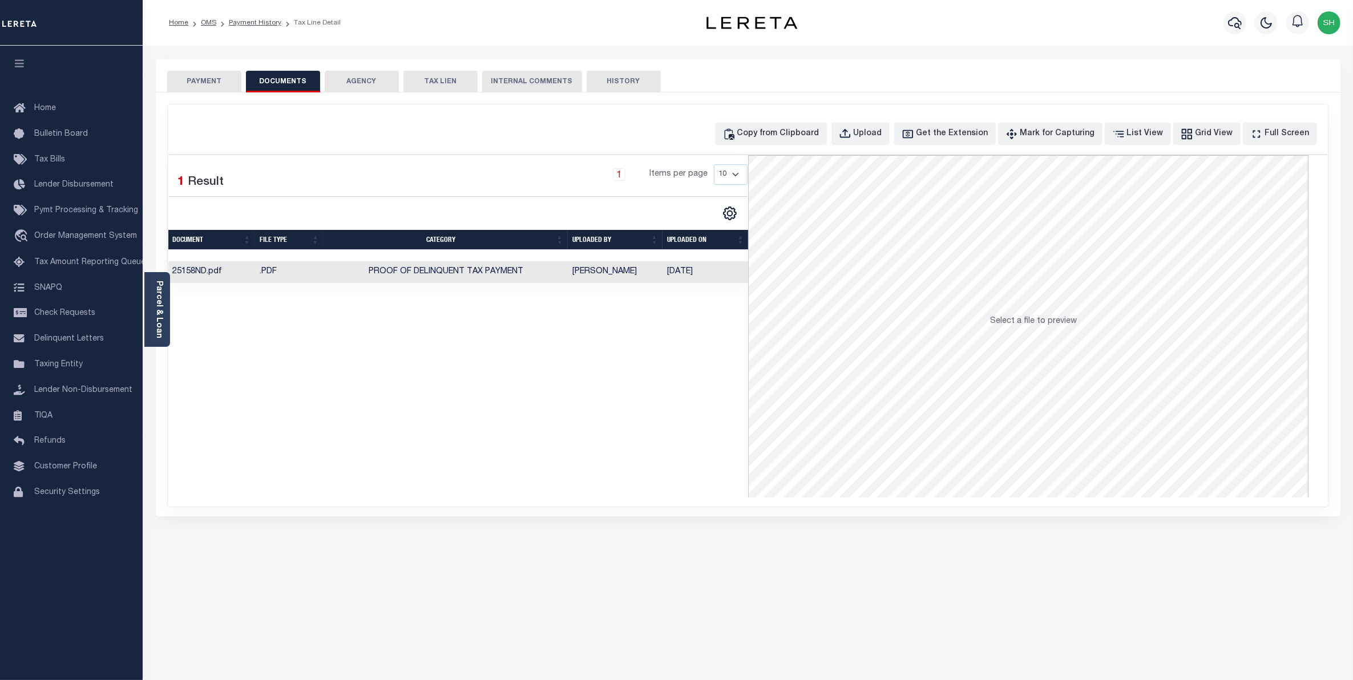
click at [209, 82] on button "PAYMENT" at bounding box center [204, 82] width 74 height 22
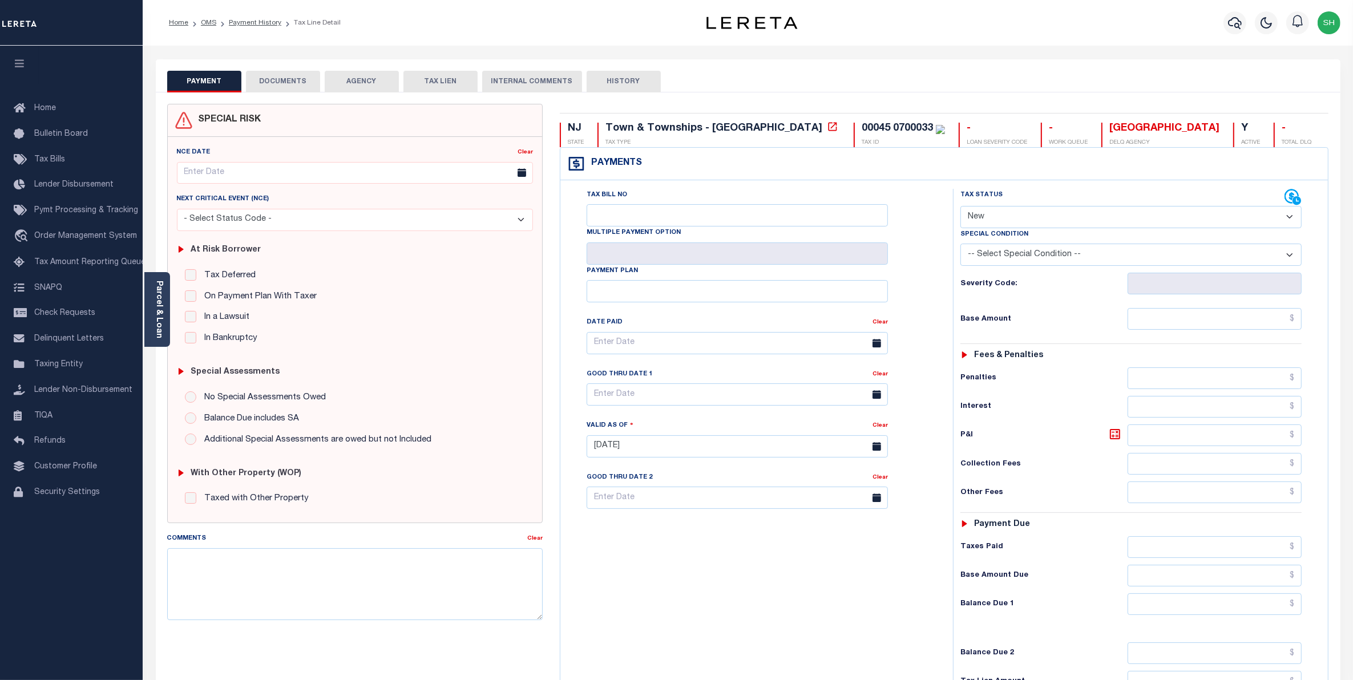
click at [1290, 221] on select "- Select Status Code - Open Due/Unpaid Paid Incomplete No Tax Due Internal Refu…" at bounding box center [1131, 217] width 342 height 22
select select "OP2"
click at [960, 207] on select "- Select Status Code - Open Due/Unpaid Paid Incomplete No Tax Due Internal Refu…" at bounding box center [1131, 217] width 342 height 22
type input "[DATE]"
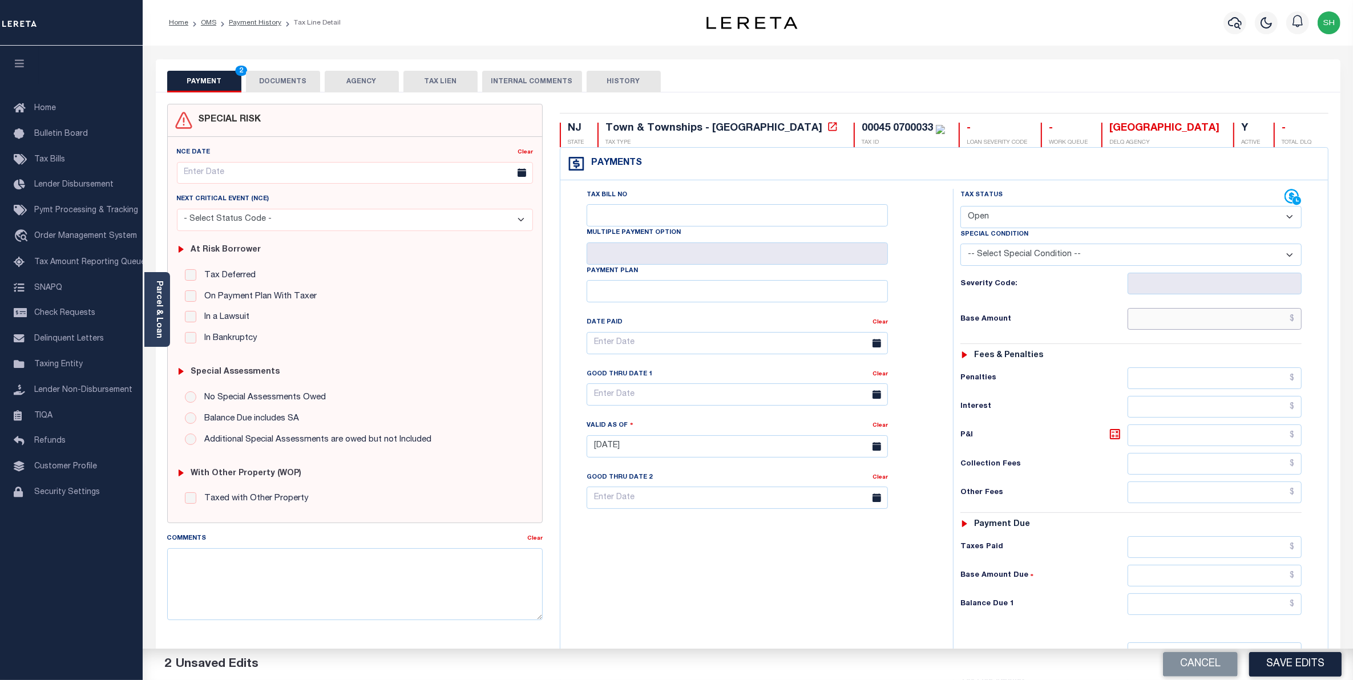
click at [1262, 321] on input "text" at bounding box center [1214, 319] width 175 height 22
type input "$11,615.88"
click at [1232, 608] on input "text" at bounding box center [1214, 604] width 175 height 22
drag, startPoint x: 1247, startPoint y: 610, endPoint x: 1365, endPoint y: 594, distance: 119.2
click at [1352, 594] on html "Home OMS Payment History Tax Line Detail" at bounding box center [676, 417] width 1353 height 835
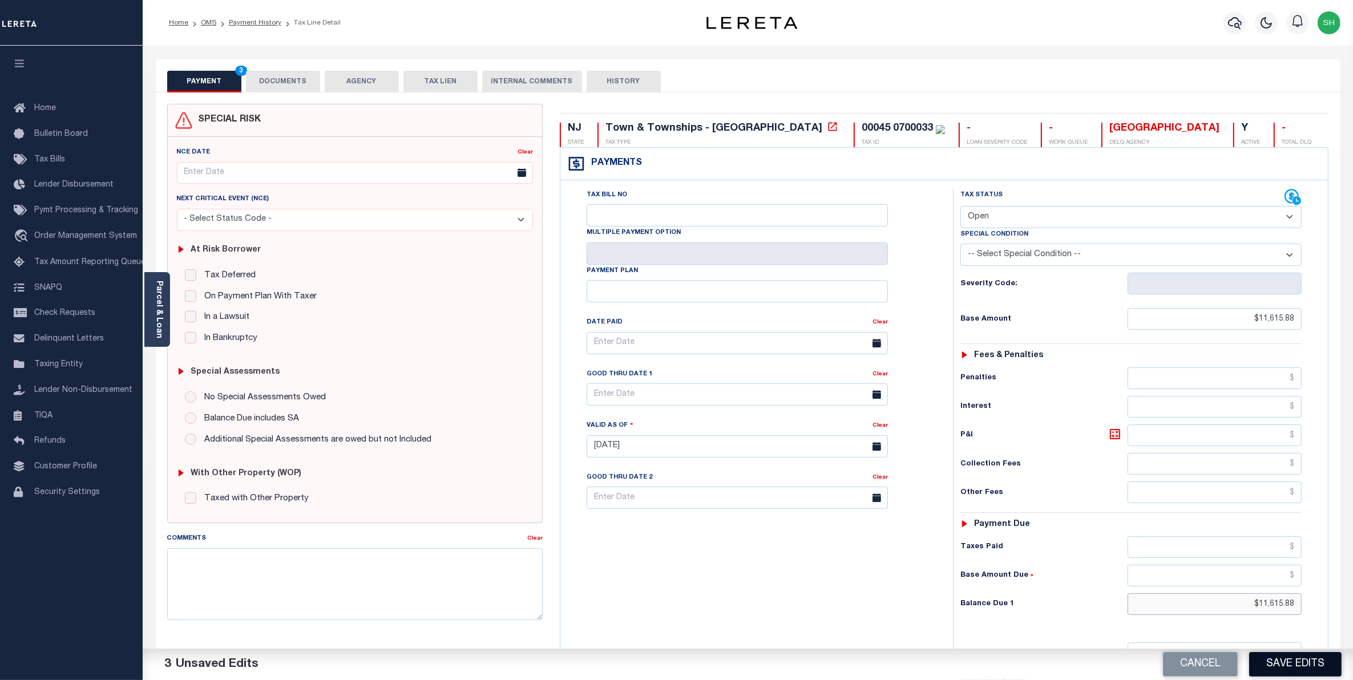
type input "$11,615.88"
click at [1299, 666] on button "Save Edits" at bounding box center [1295, 664] width 92 height 25
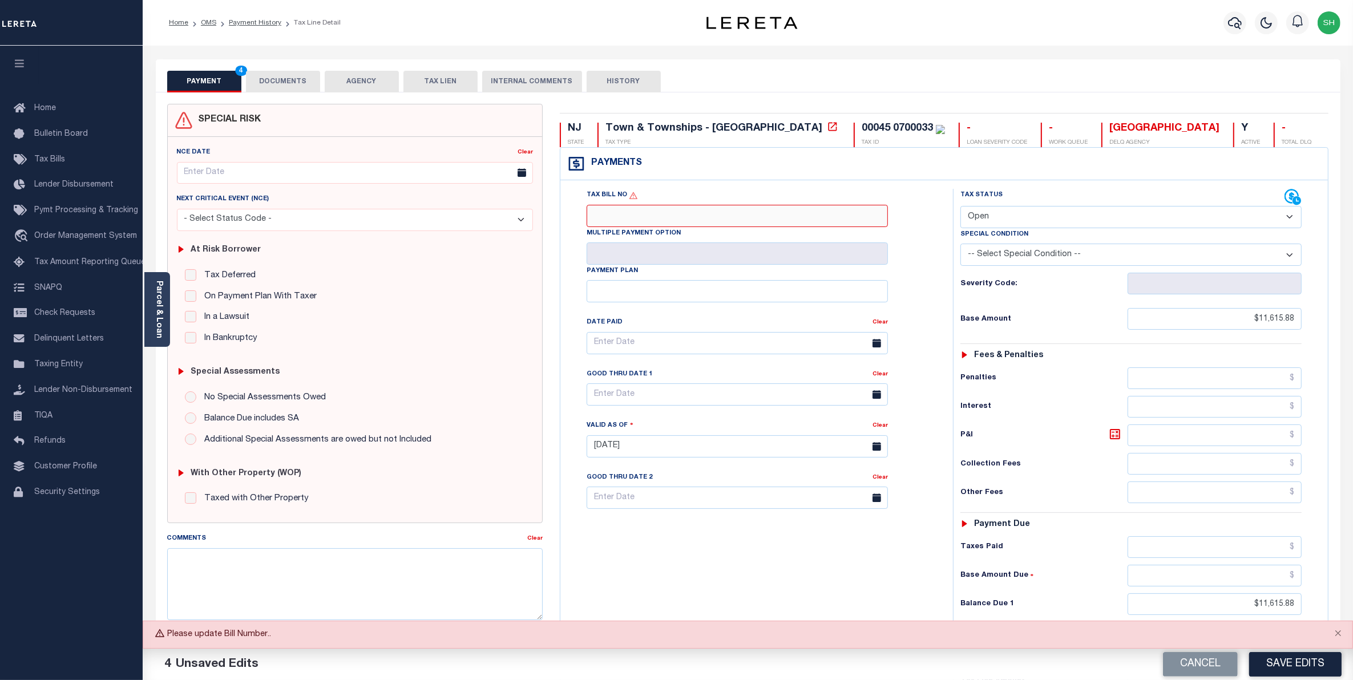
click at [734, 222] on input "Tax Bill No" at bounding box center [736, 216] width 301 height 22
type input "101092"
click at [1278, 669] on button "Save Edits" at bounding box center [1295, 664] width 92 height 25
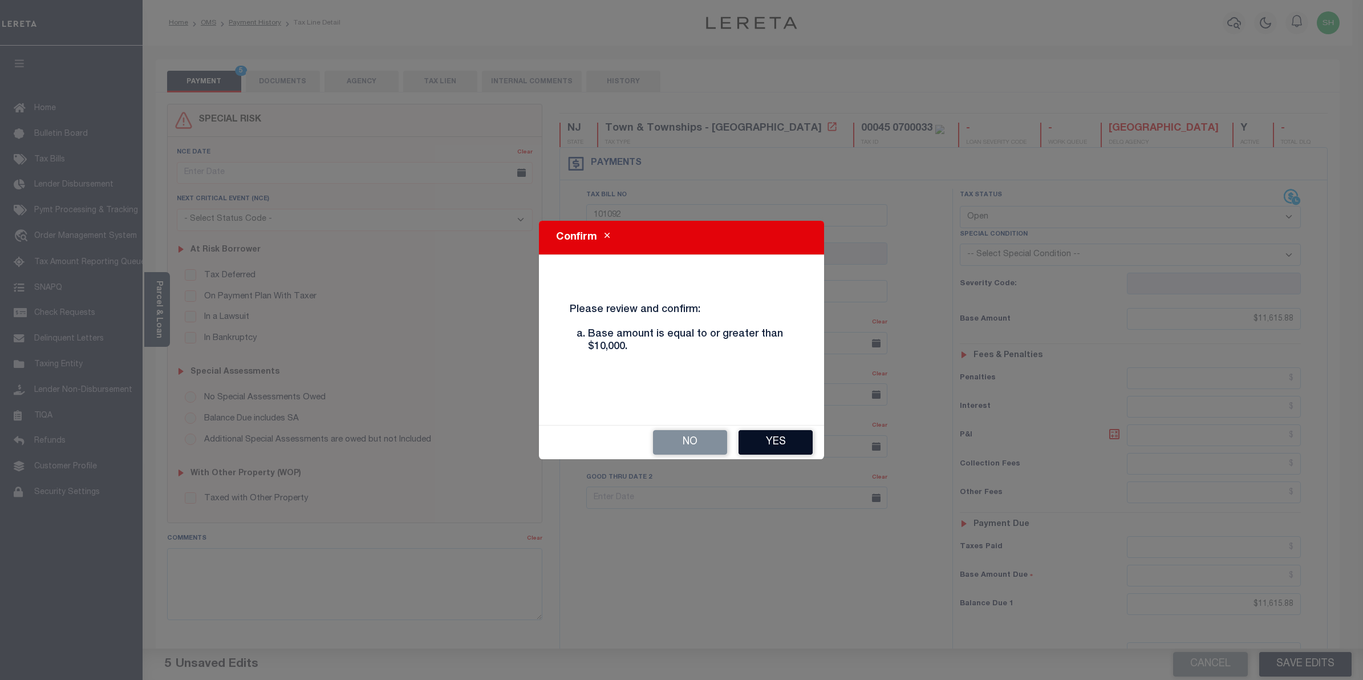
click at [774, 445] on button "Yes" at bounding box center [776, 442] width 74 height 25
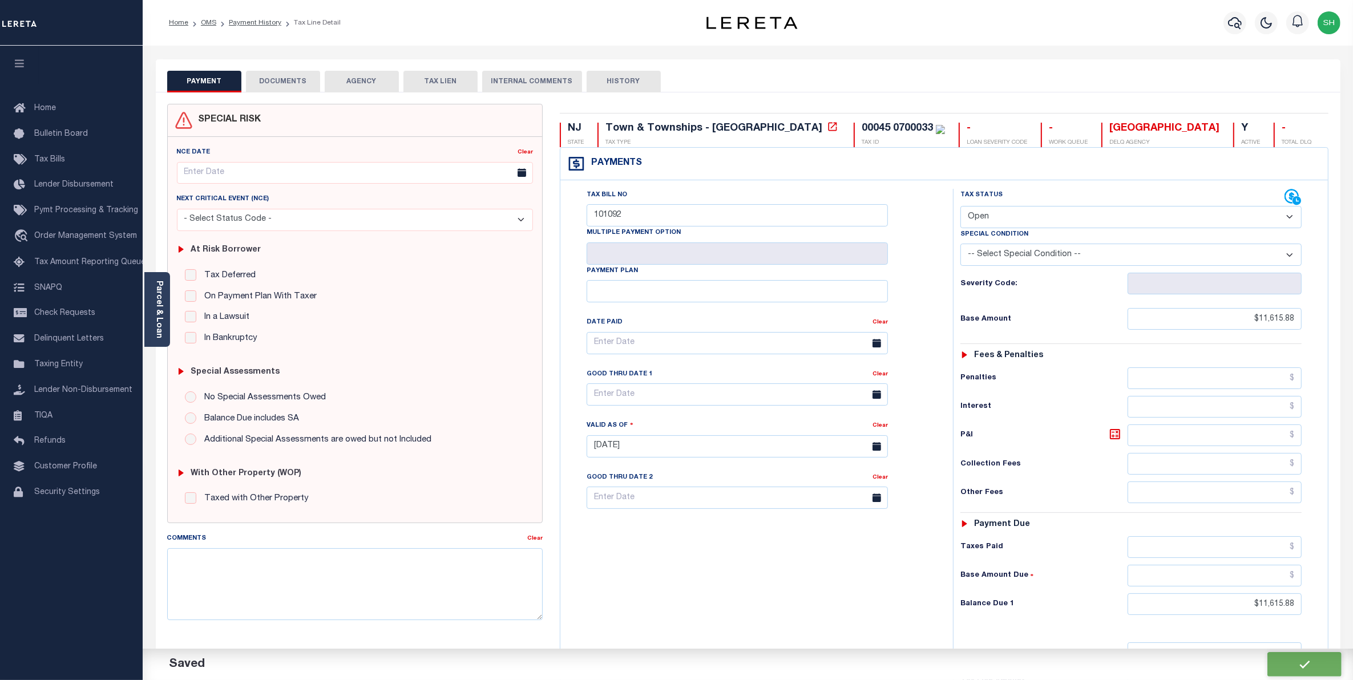
checkbox input "false"
type input "$11,615.88"
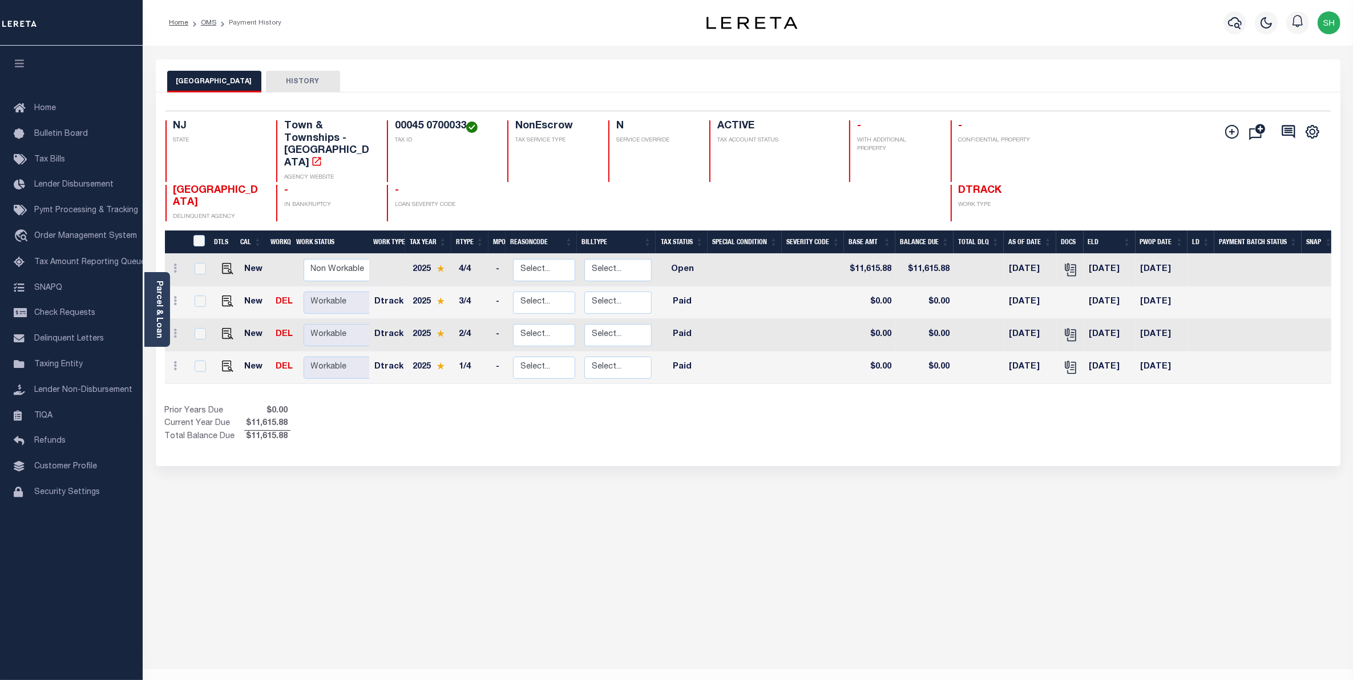
click at [742, 508] on div "BRICK TOWNSHIP HISTORY Selected 4 Results" at bounding box center [747, 381] width 1201 height 644
click at [892, 568] on div "BRICK TOWNSHIP HISTORY Selected 4 Results" at bounding box center [747, 381] width 1201 height 644
click at [492, 22] on div "Home OMS Payment History" at bounding box center [406, 23] width 493 height 24
click at [598, 630] on div "BRICK TOWNSHIP HISTORY Selected 4 Results" at bounding box center [747, 381] width 1201 height 644
click at [62, 240] on span "Order Management System" at bounding box center [85, 236] width 103 height 8
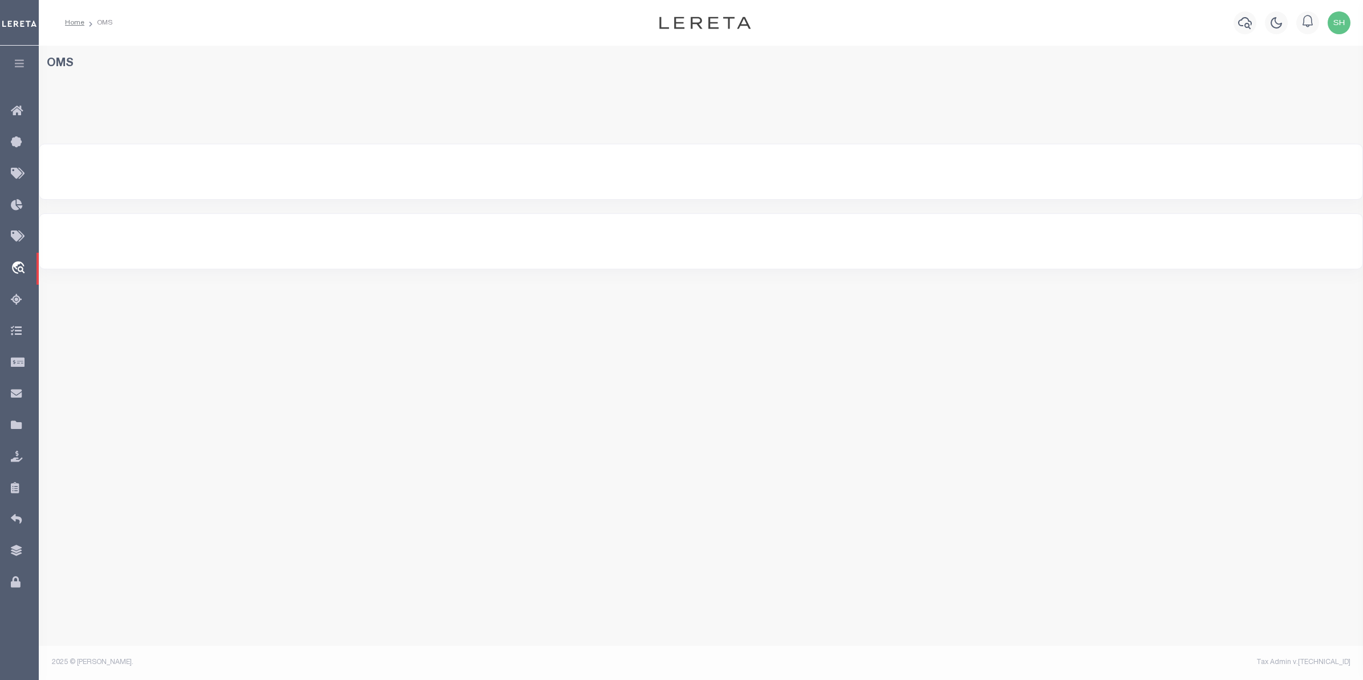
select select "200"
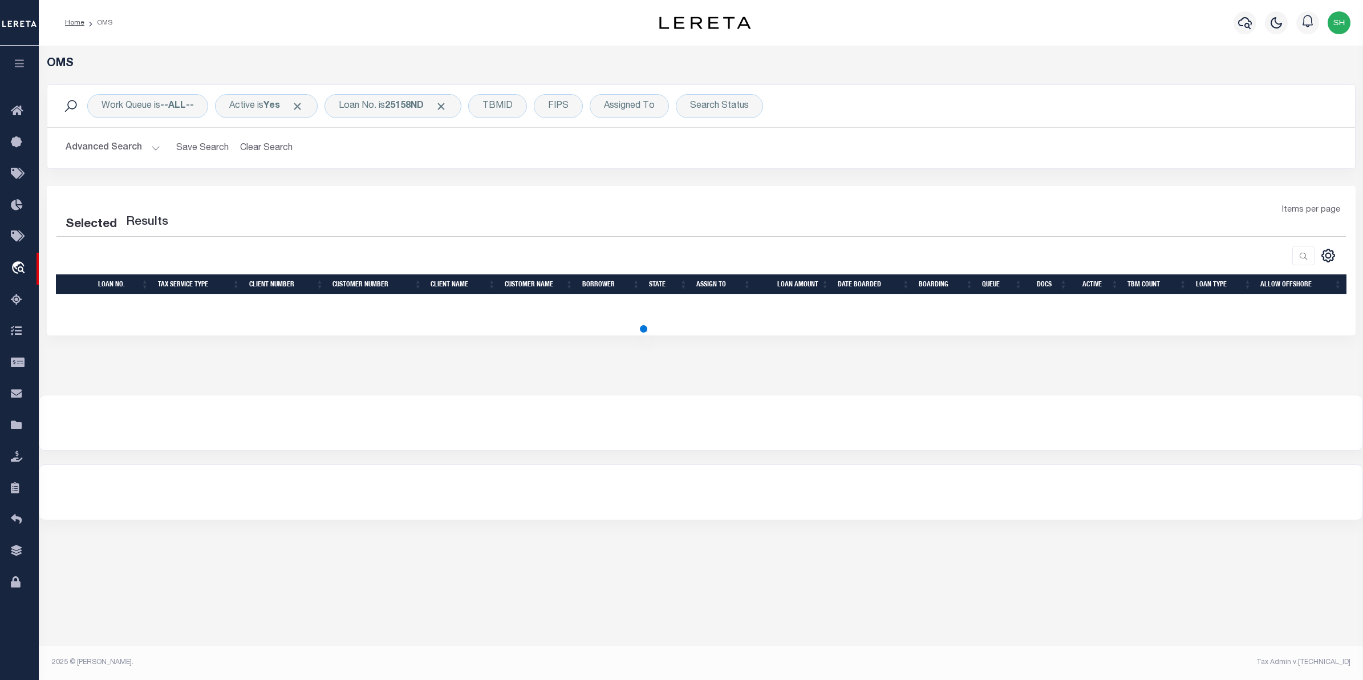
select select "200"
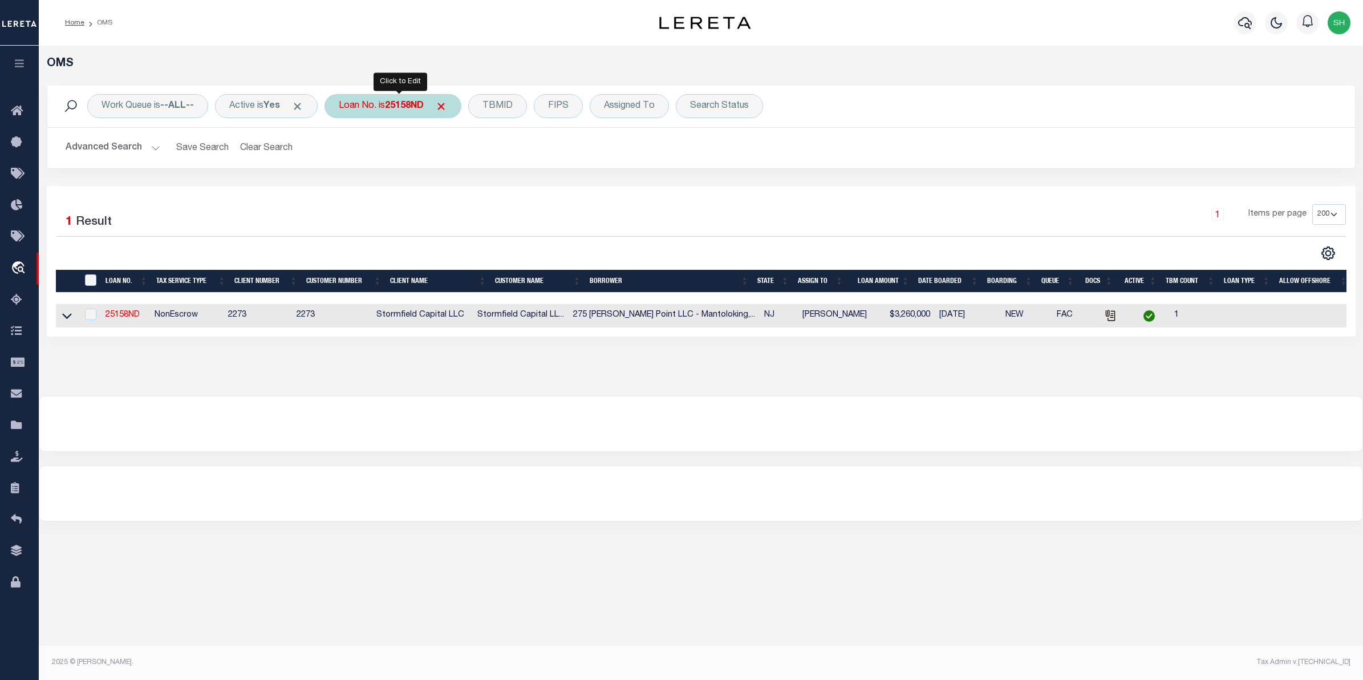
click at [389, 110] on div "Loan No. is 25158ND" at bounding box center [393, 106] width 137 height 24
type input "8386"
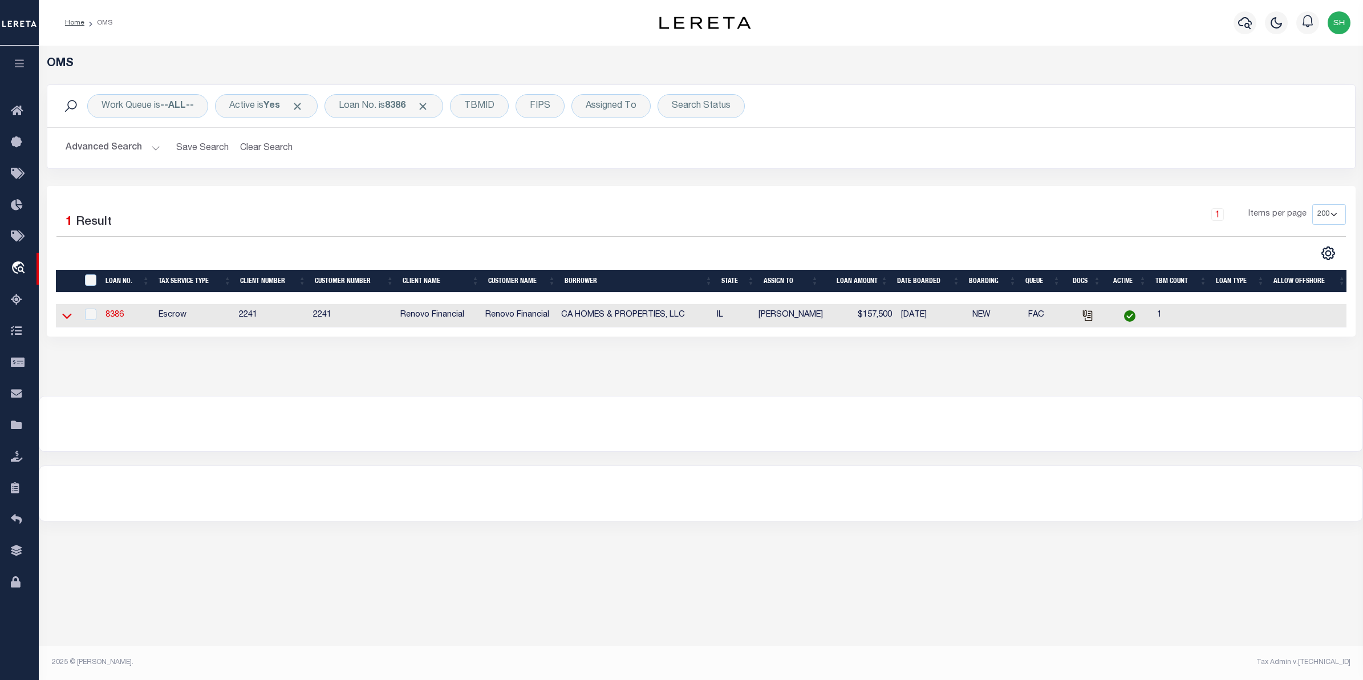
click at [66, 318] on icon at bounding box center [67, 316] width 10 height 12
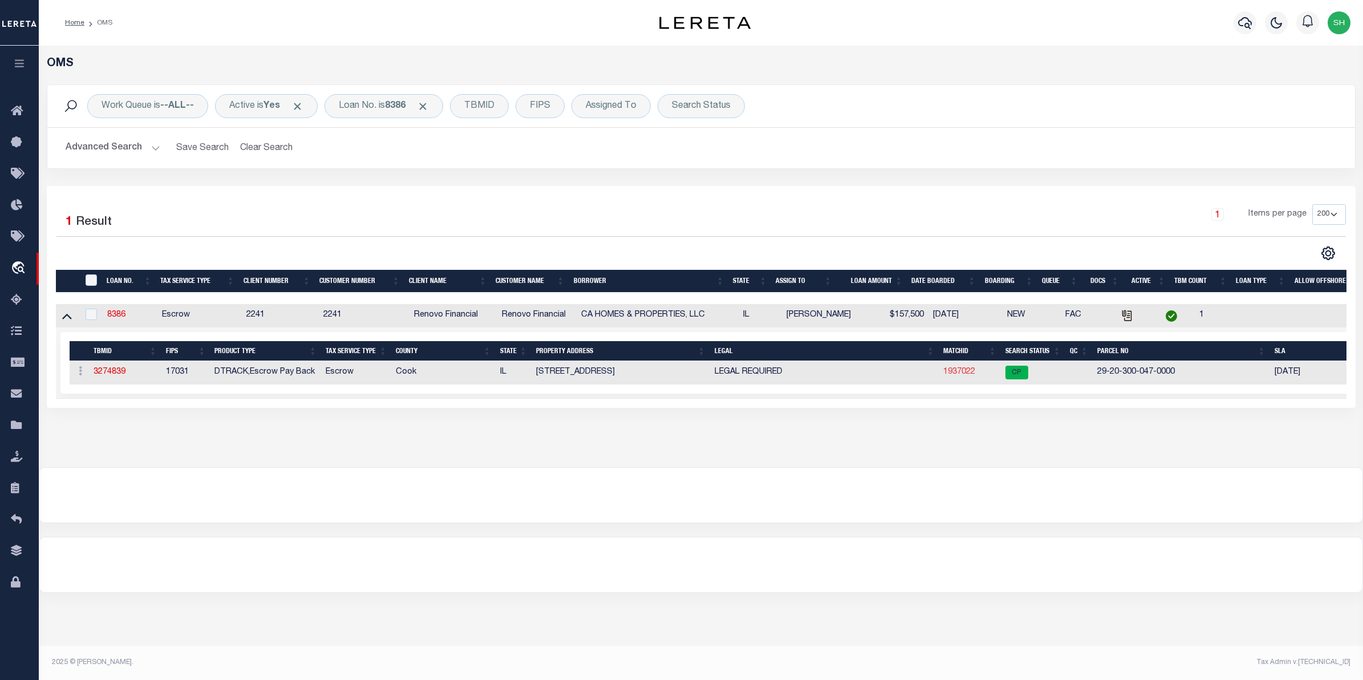
click at [953, 375] on link "1937022" at bounding box center [960, 372] width 32 height 8
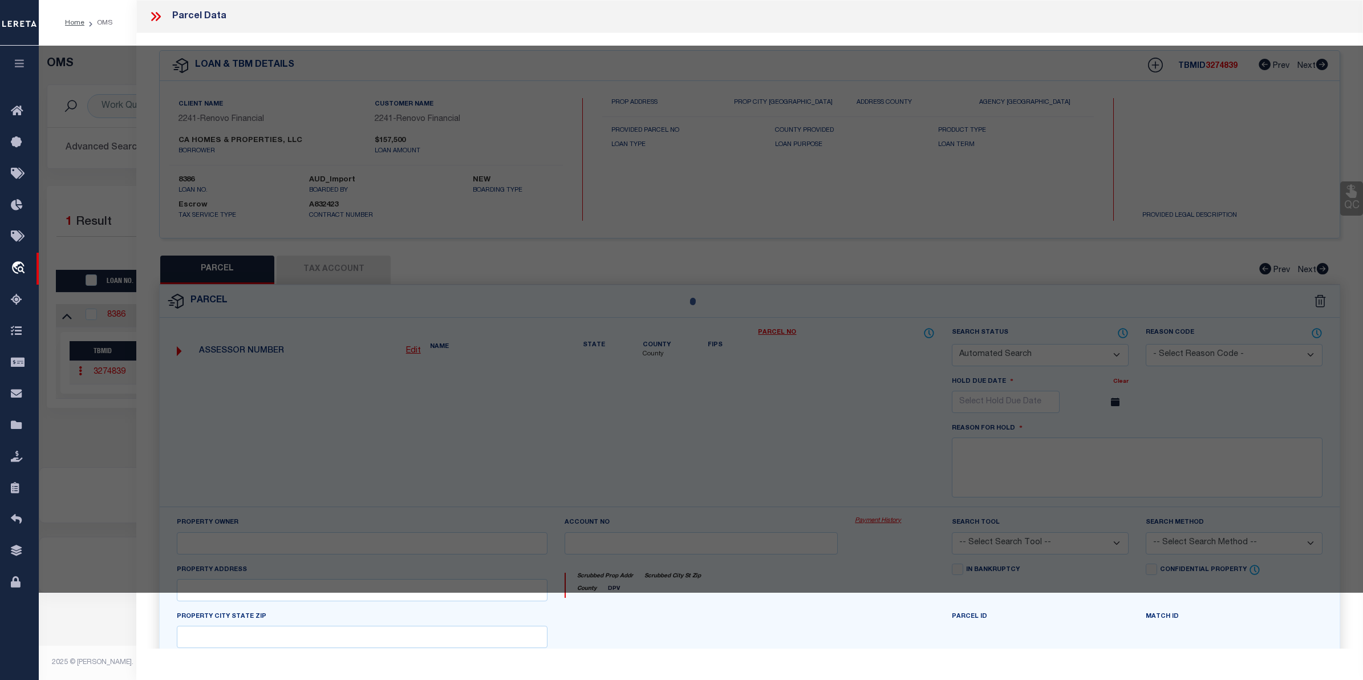
checkbox input "false"
select select "CP"
select select
type input "16317 ASHLAND AVE"
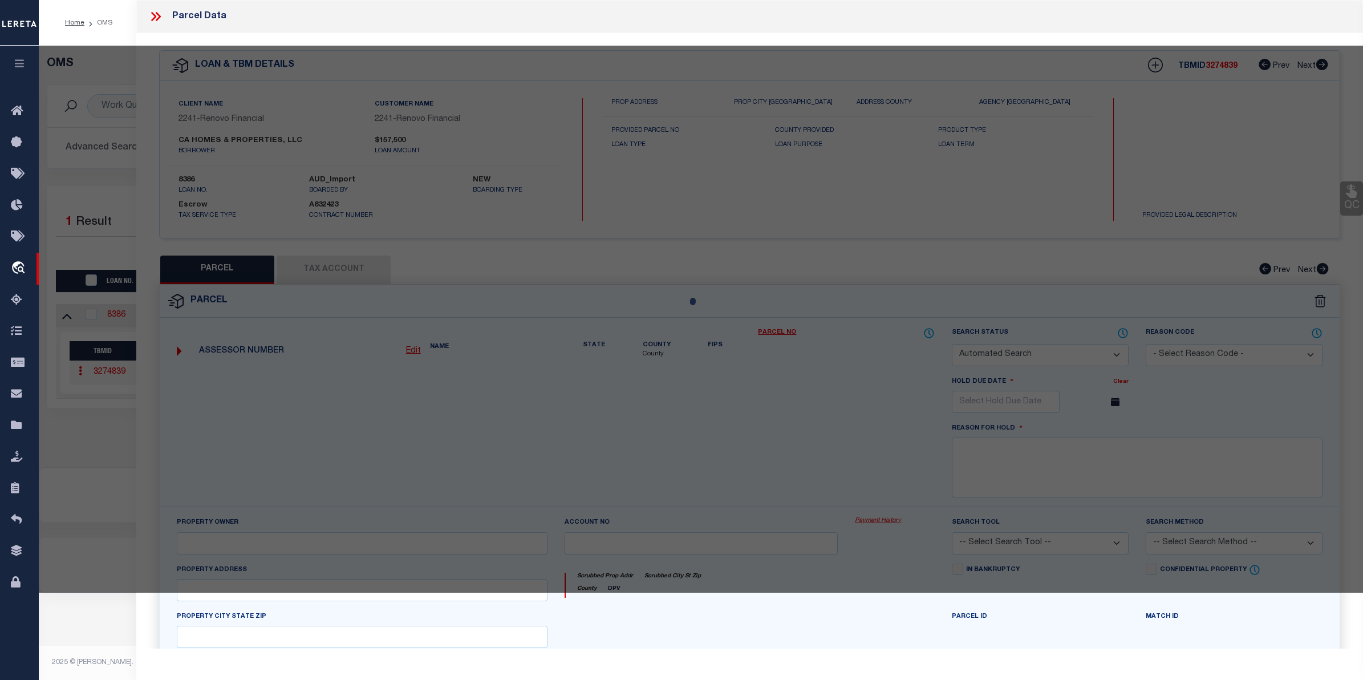
checkbox input "false"
type input "[PERSON_NAME], IL 60428"
type textarea "[STREET_ADDRESS]"
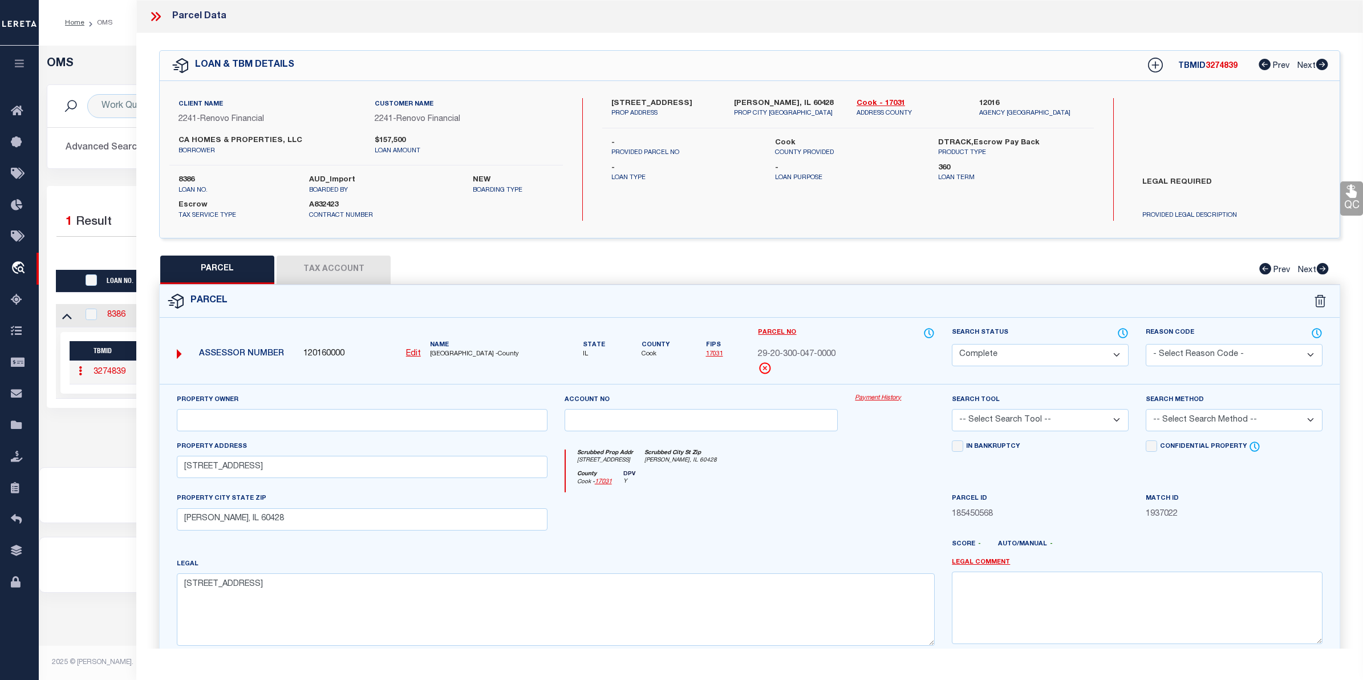
click at [875, 400] on link "Payment History" at bounding box center [895, 399] width 80 height 10
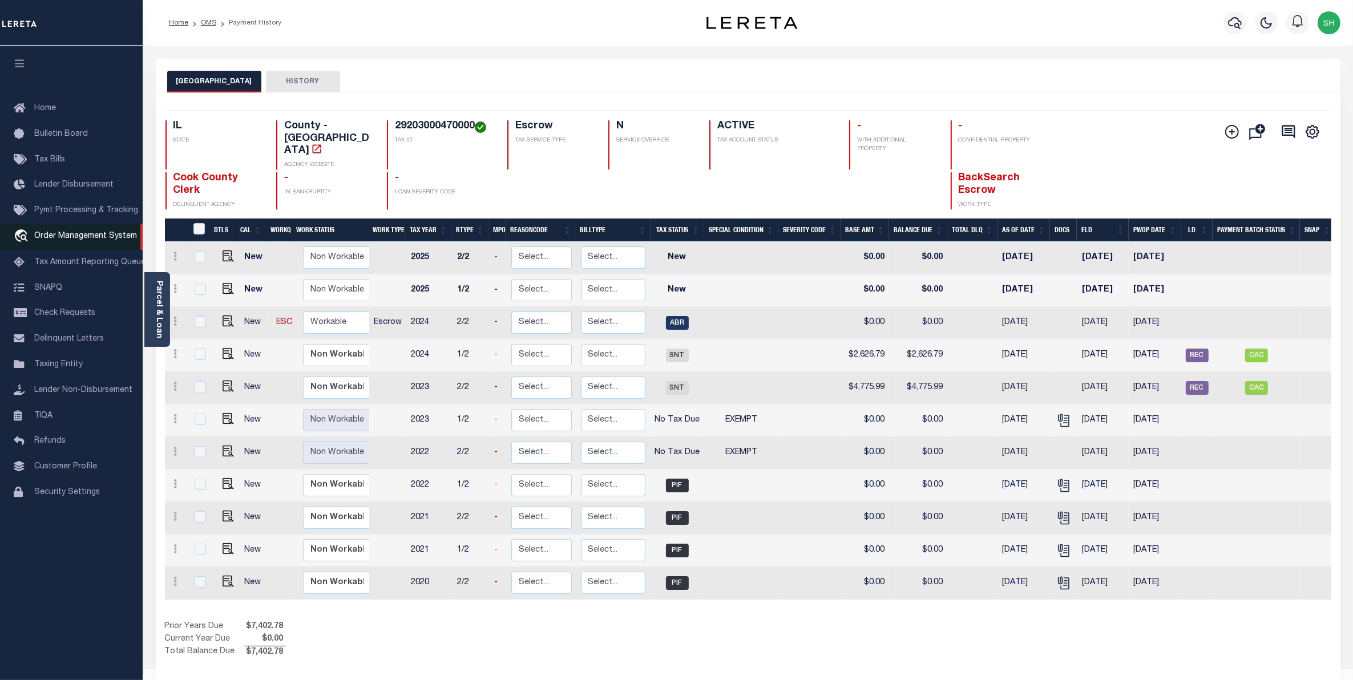
click at [47, 232] on link "travel_explore Order Management System" at bounding box center [71, 237] width 143 height 26
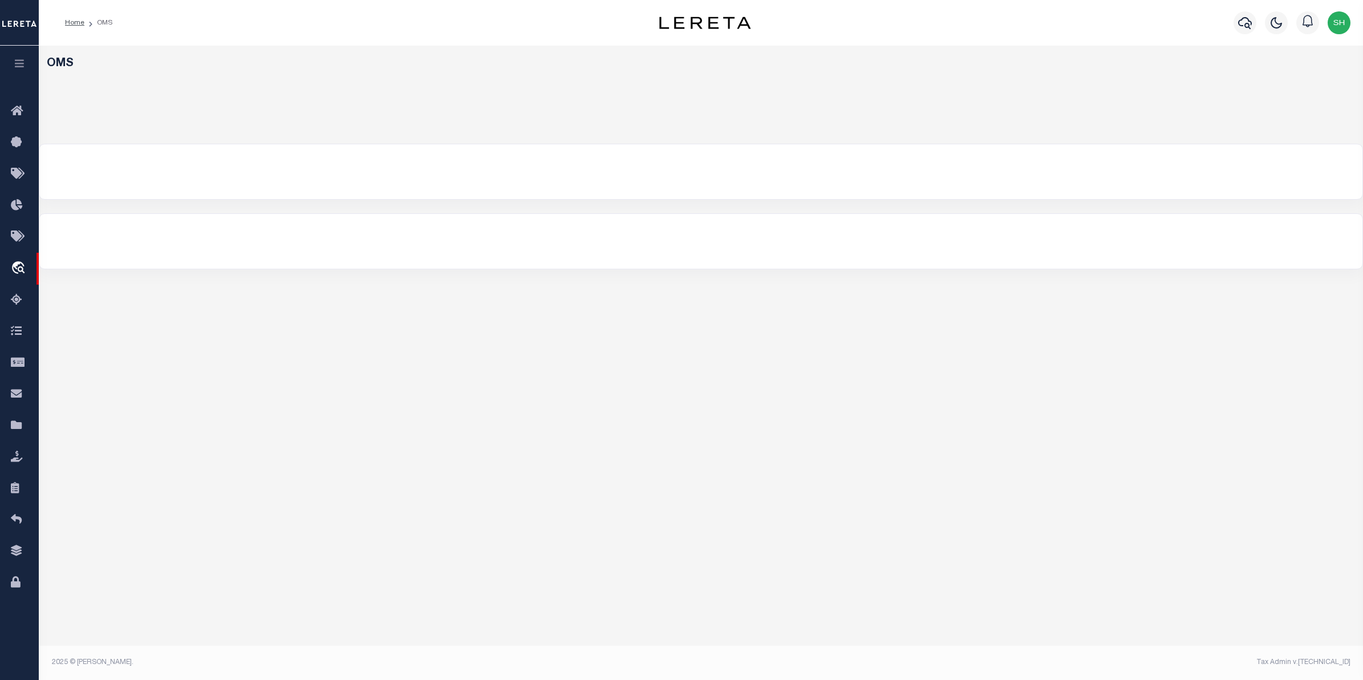
select select "200"
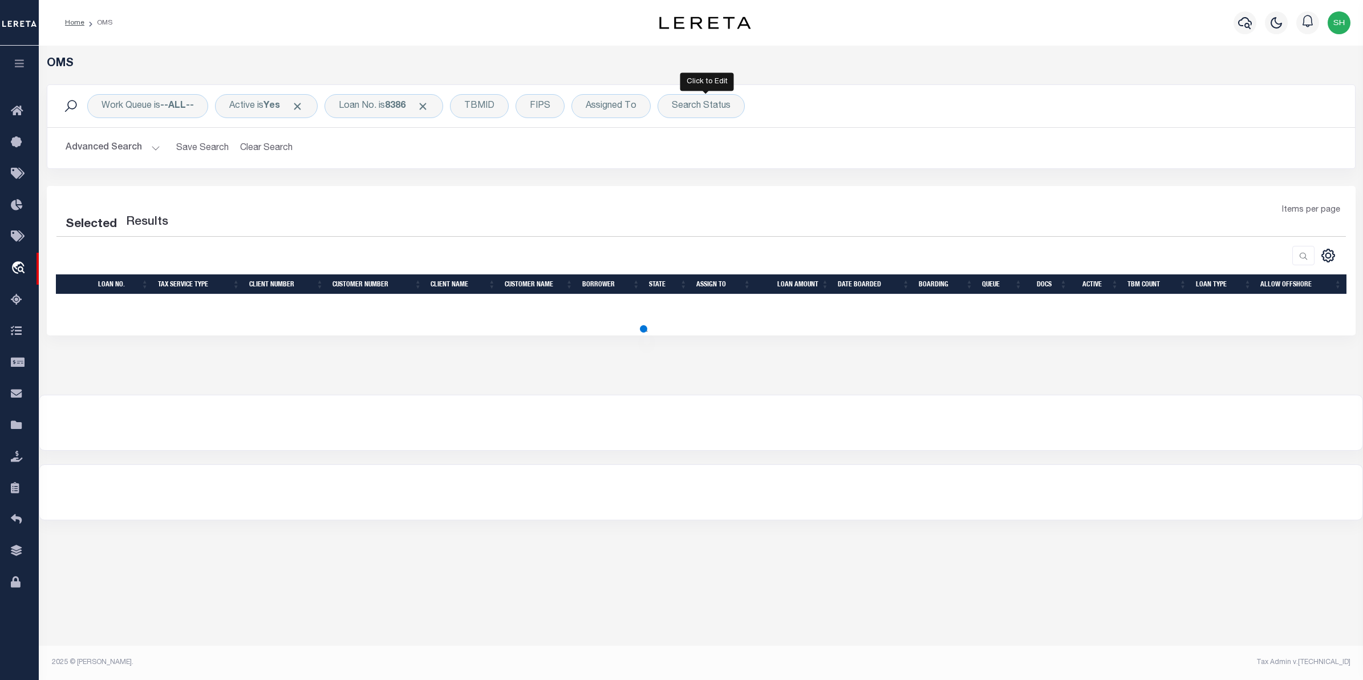
select select "200"
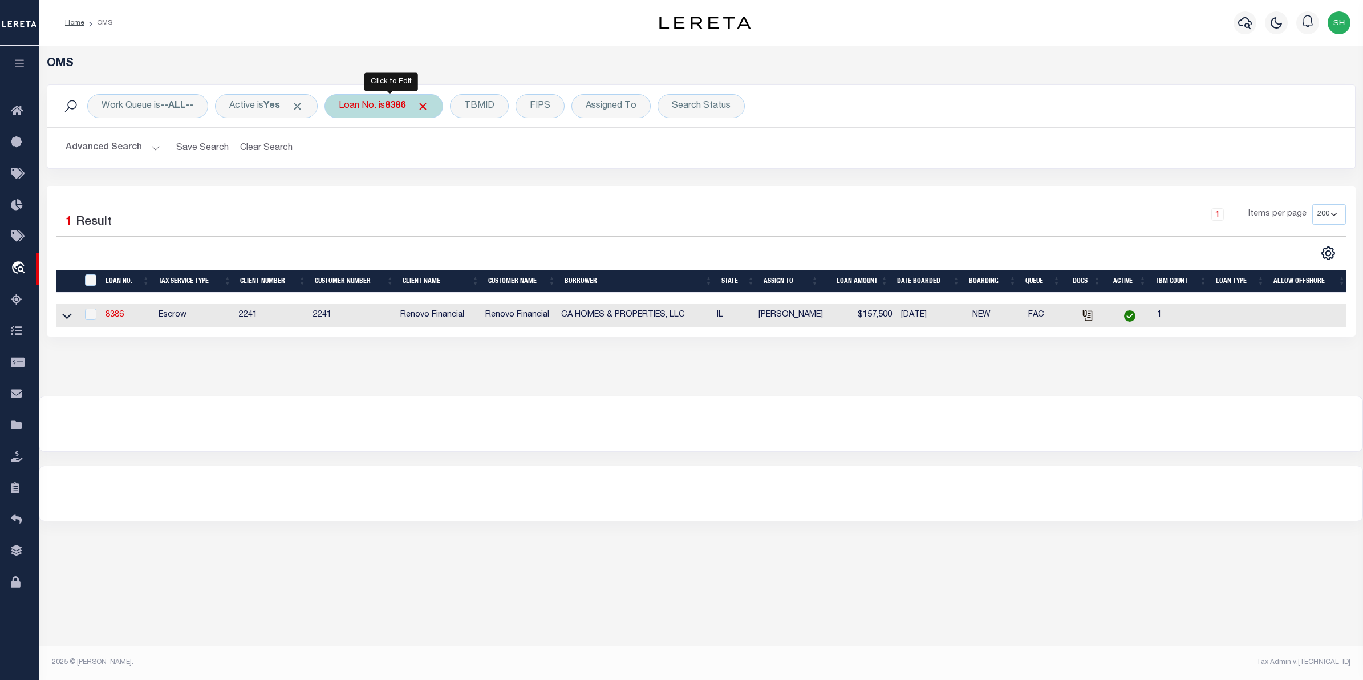
click at [400, 112] on div "Loan No. is 8386" at bounding box center [384, 106] width 119 height 24
type input "10022858"
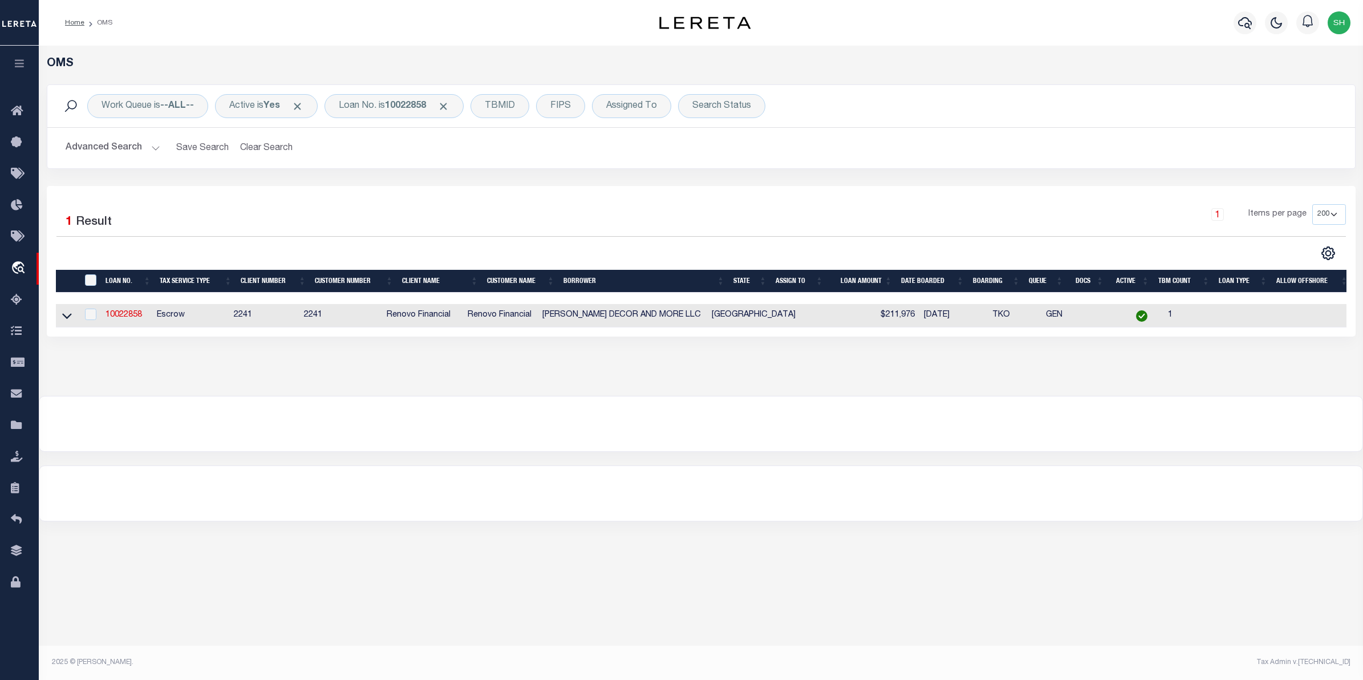
drag, startPoint x: 67, startPoint y: 317, endPoint x: 80, endPoint y: 323, distance: 14.0
click at [67, 317] on icon at bounding box center [67, 316] width 10 height 12
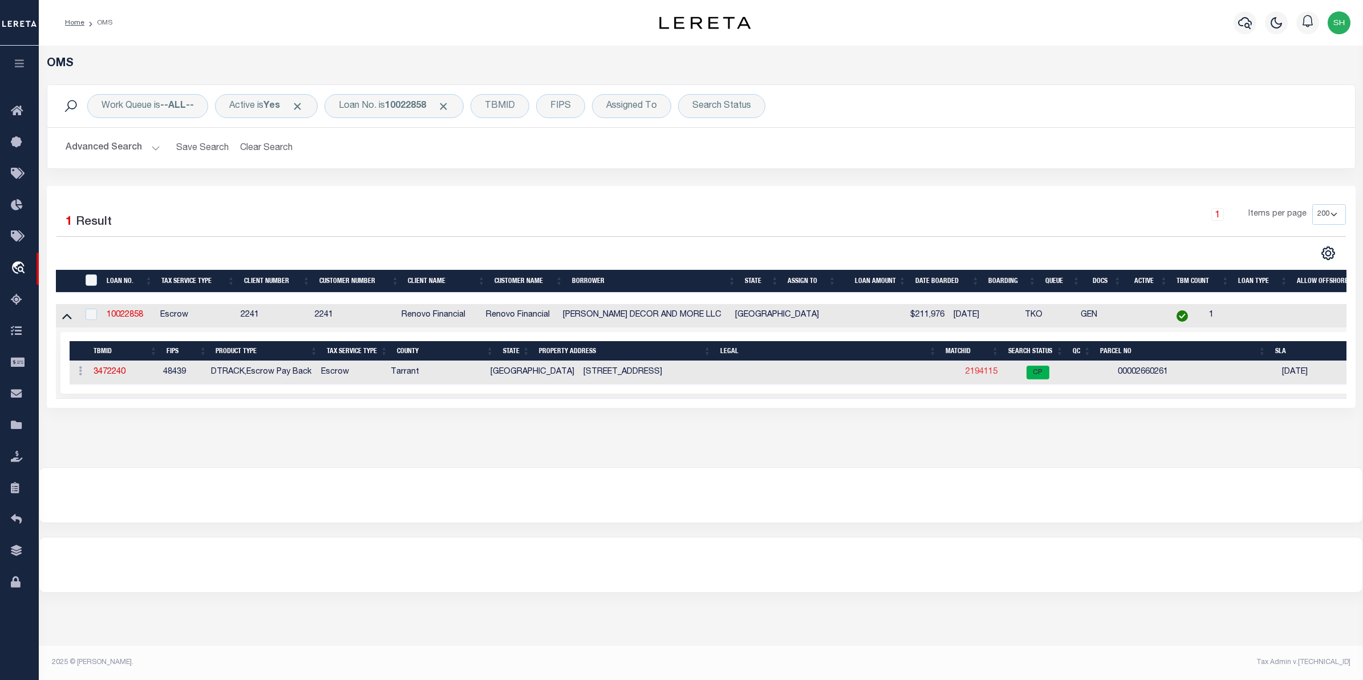
click at [966, 375] on link "2194115" at bounding box center [982, 372] width 32 height 8
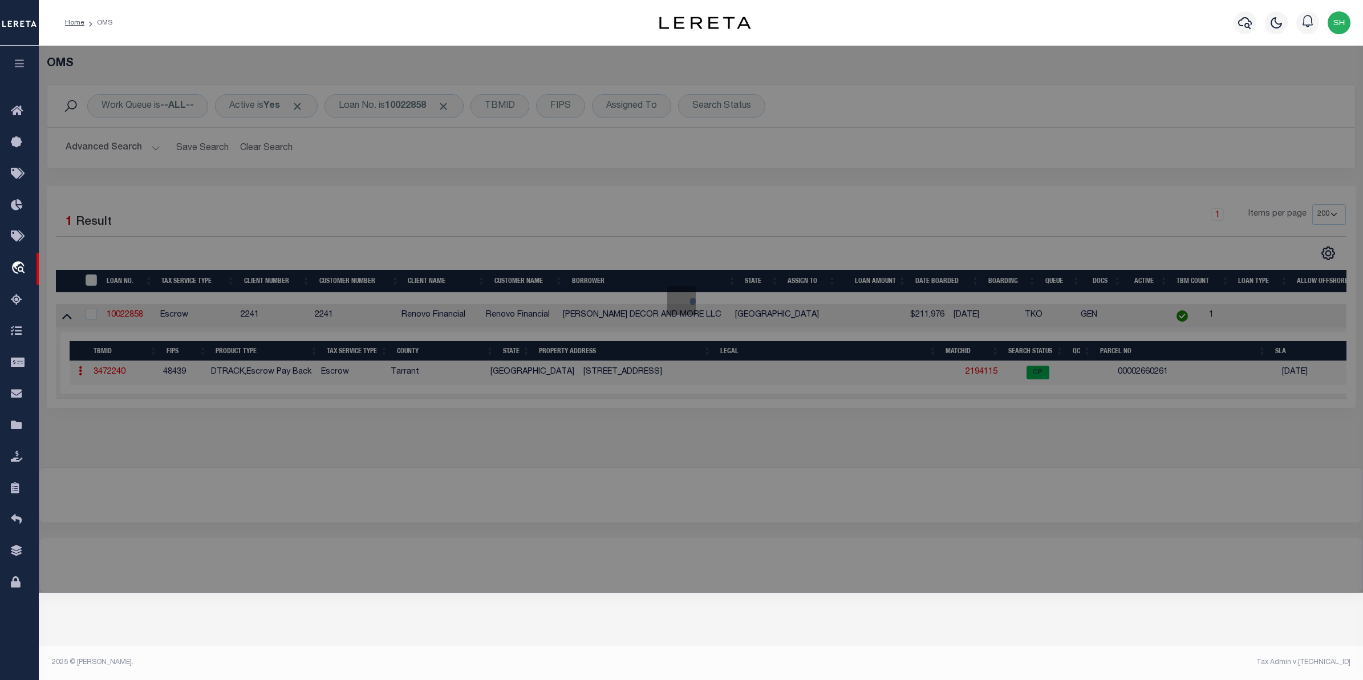
checkbox input "false"
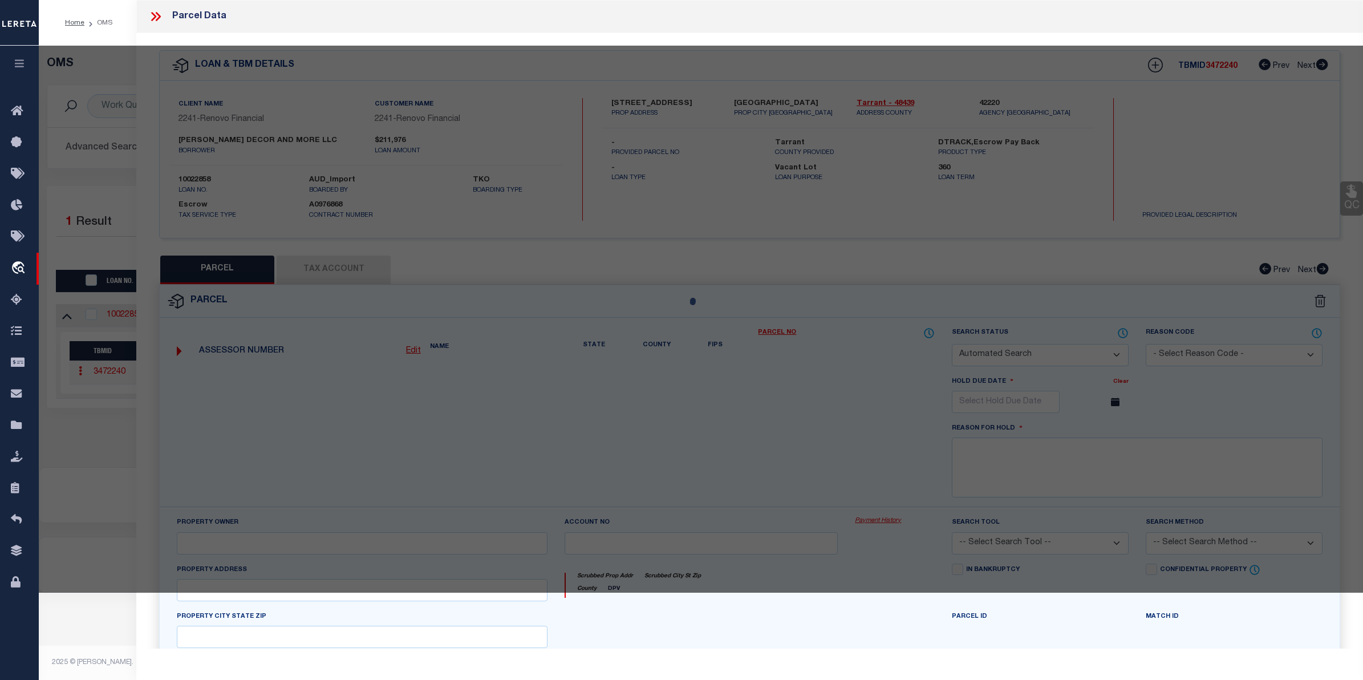
select select "CP"
type input "DUC MINH DECOR & MORE LLC"
select select "ATL"
select select "ADD"
type input "2035 FLEUR DE LIS CT"
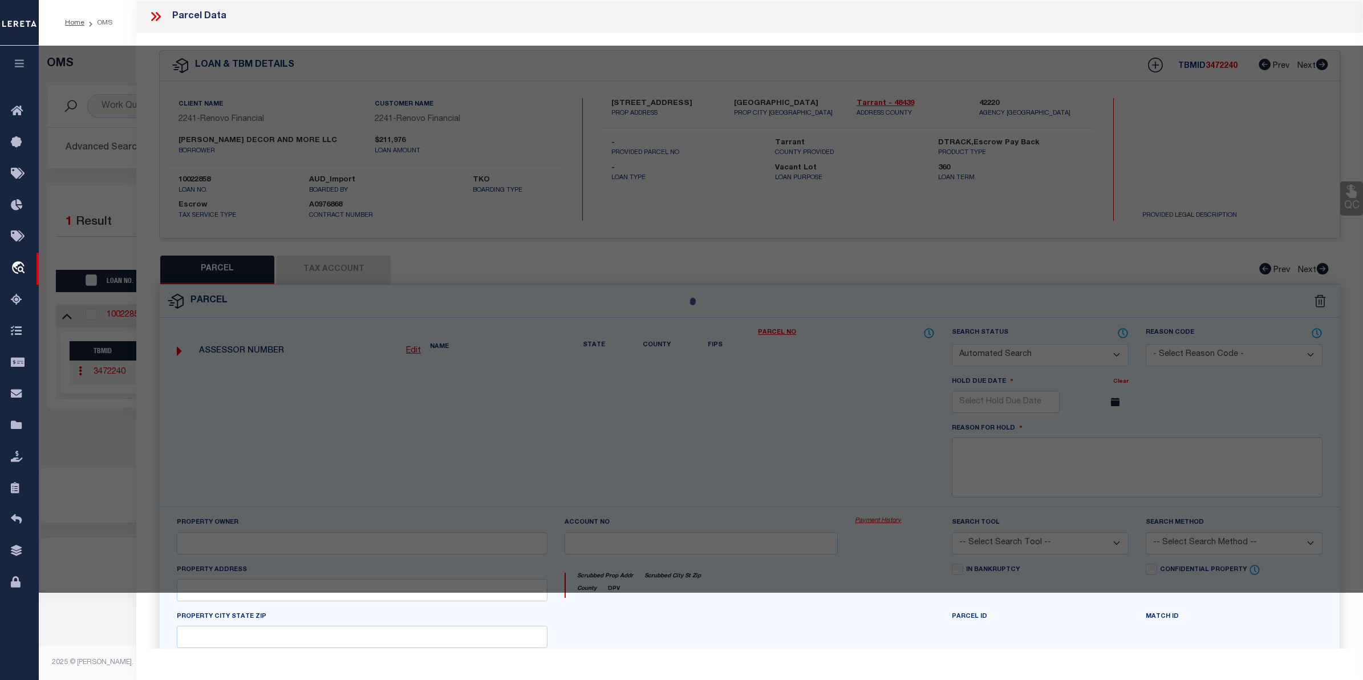
checkbox input "false"
type input "ARLINGTON, TX 76012"
type textarea "SAINT CLAIRE WOODS TOWNHOUSES BLOCK A LOT 13RR"
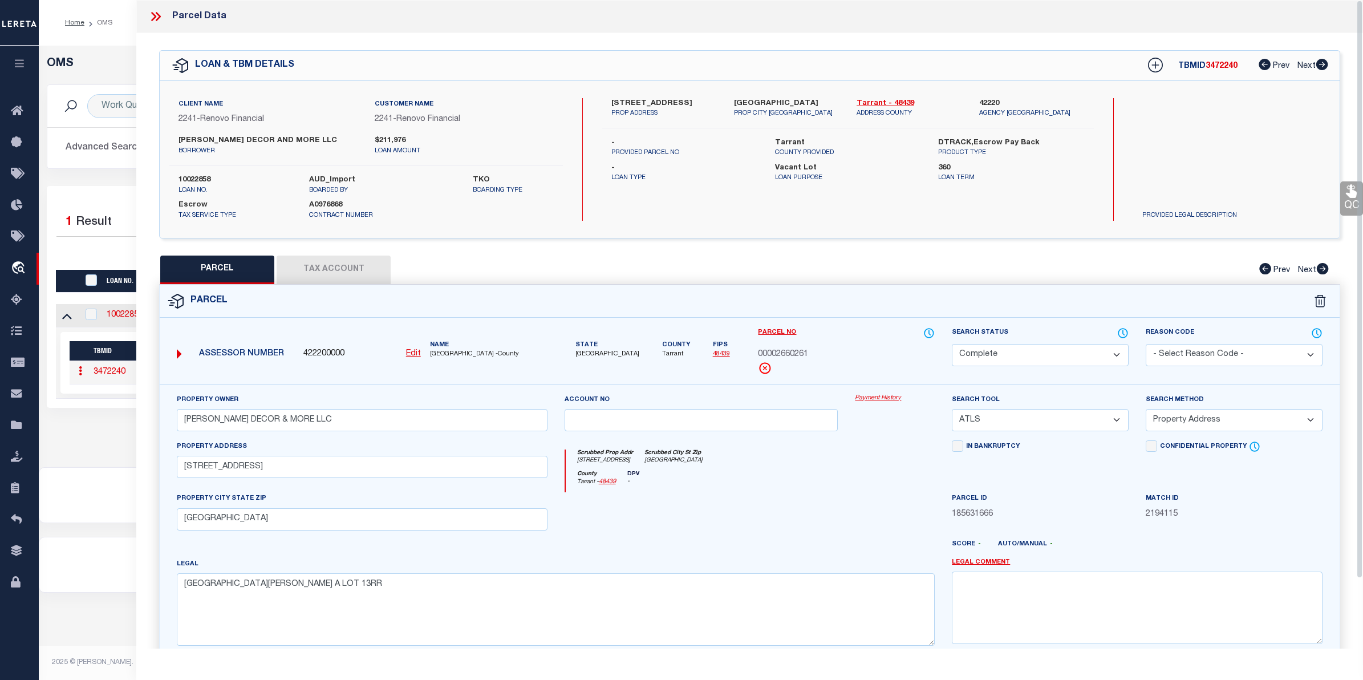
click at [868, 397] on link "Payment History" at bounding box center [895, 399] width 80 height 10
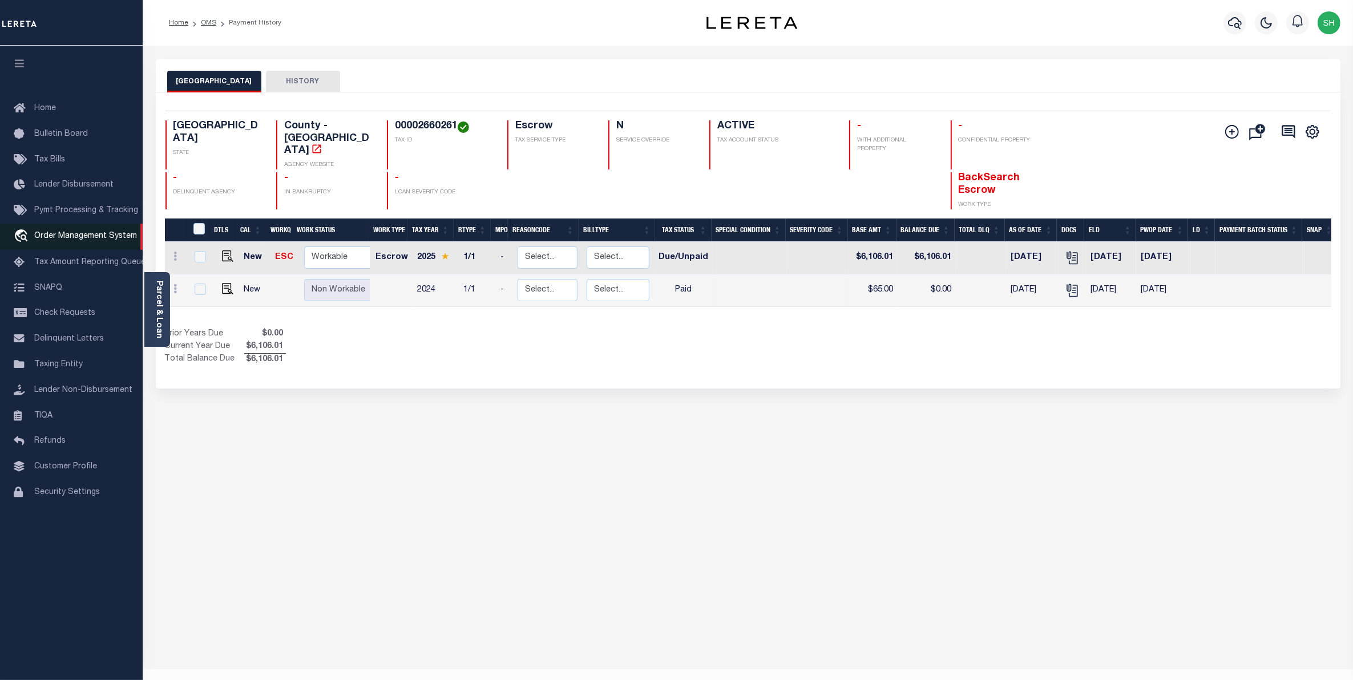
click at [94, 240] on span "Order Management System" at bounding box center [85, 236] width 103 height 8
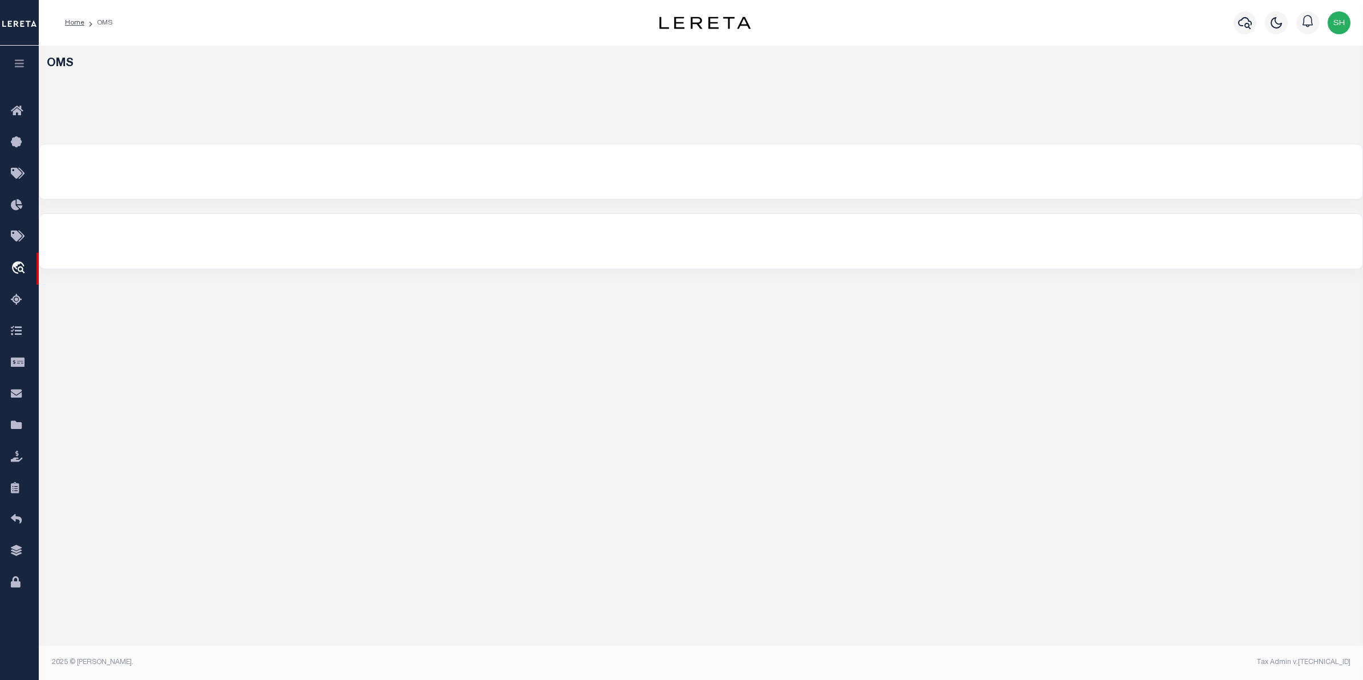
select select "200"
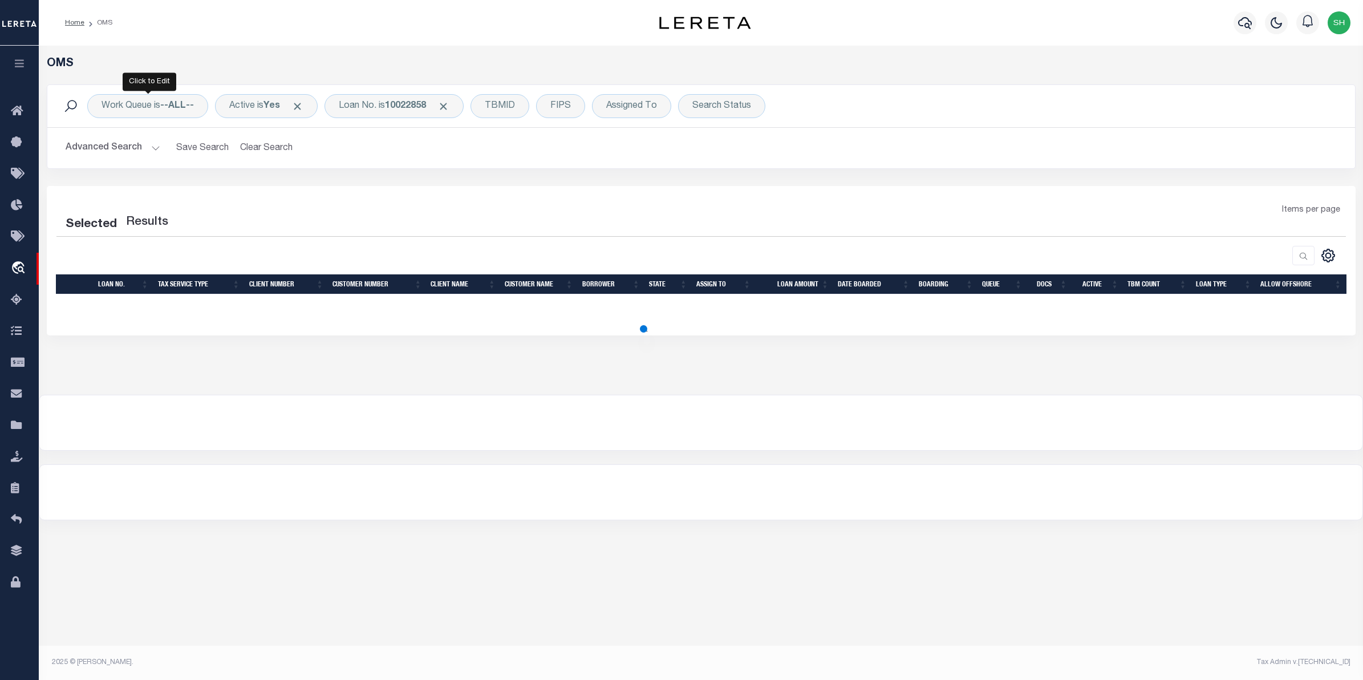
select select "200"
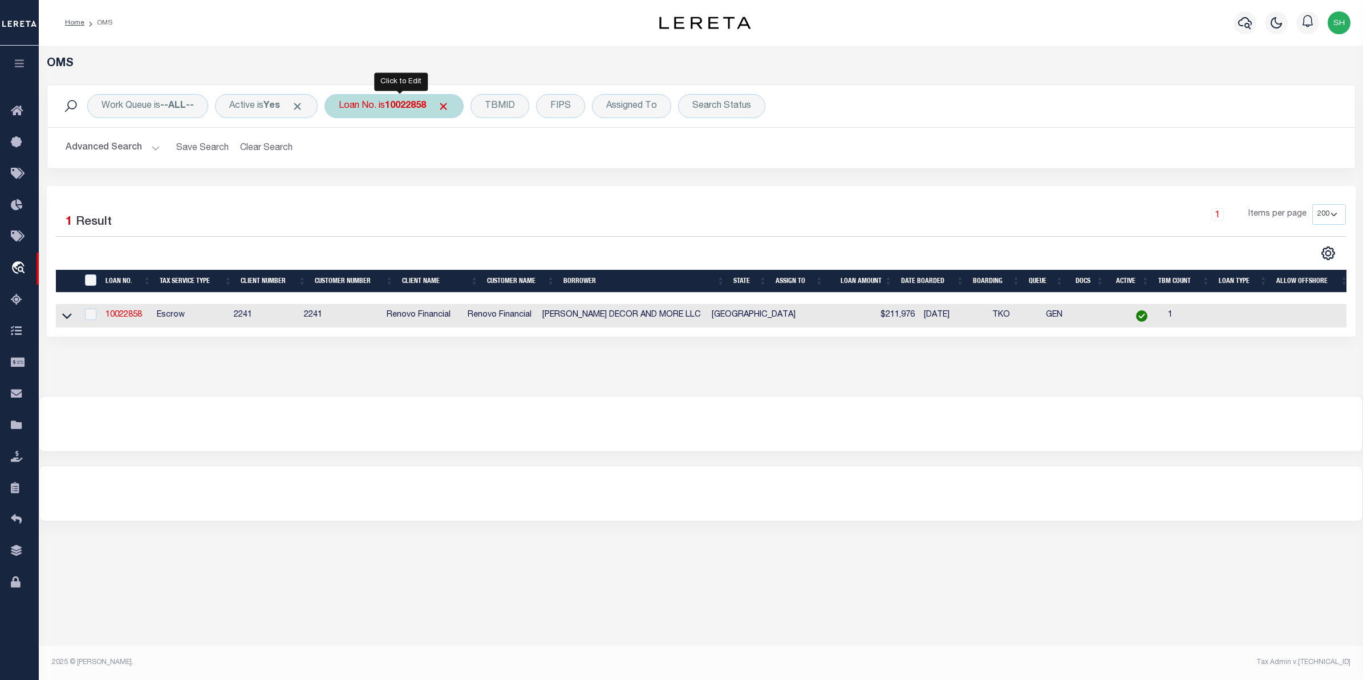
click at [391, 101] on div "Loan No. is 10022858" at bounding box center [394, 106] width 139 height 24
type input "3506221481132"
click at [495, 184] on input "Apply" at bounding box center [490, 186] width 34 height 19
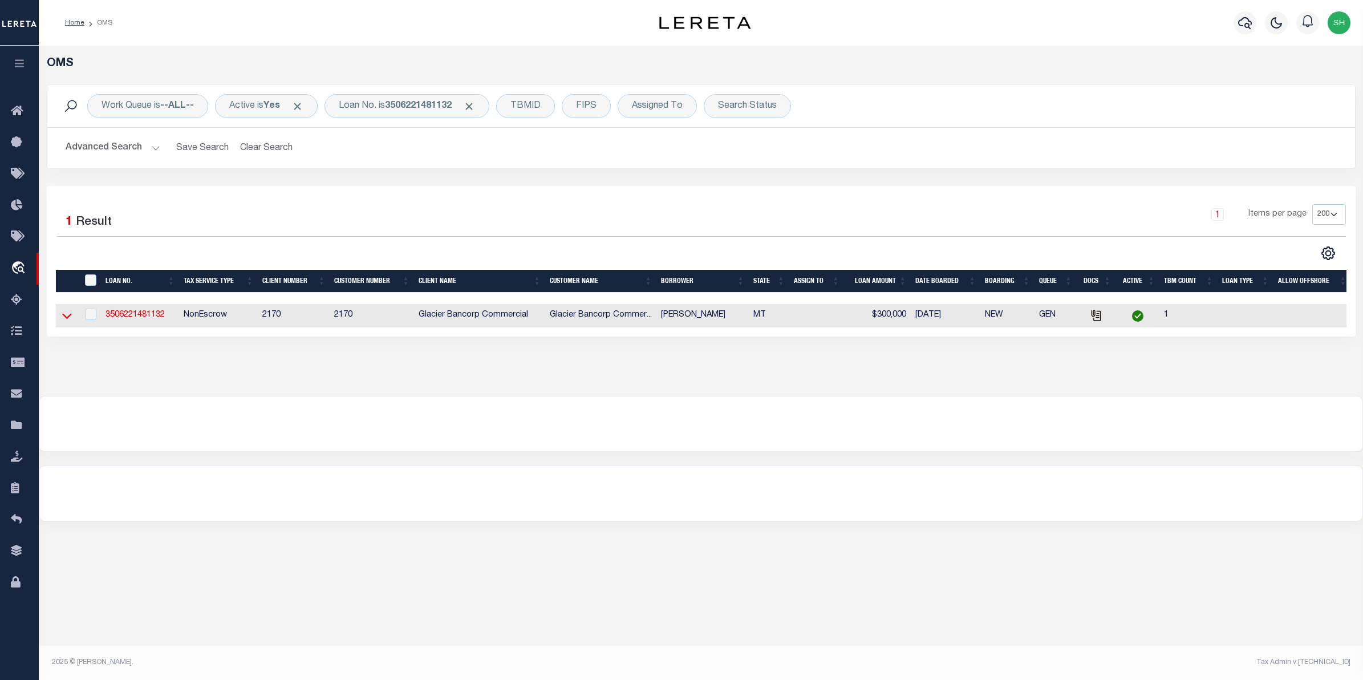
click at [70, 315] on icon at bounding box center [67, 316] width 10 height 12
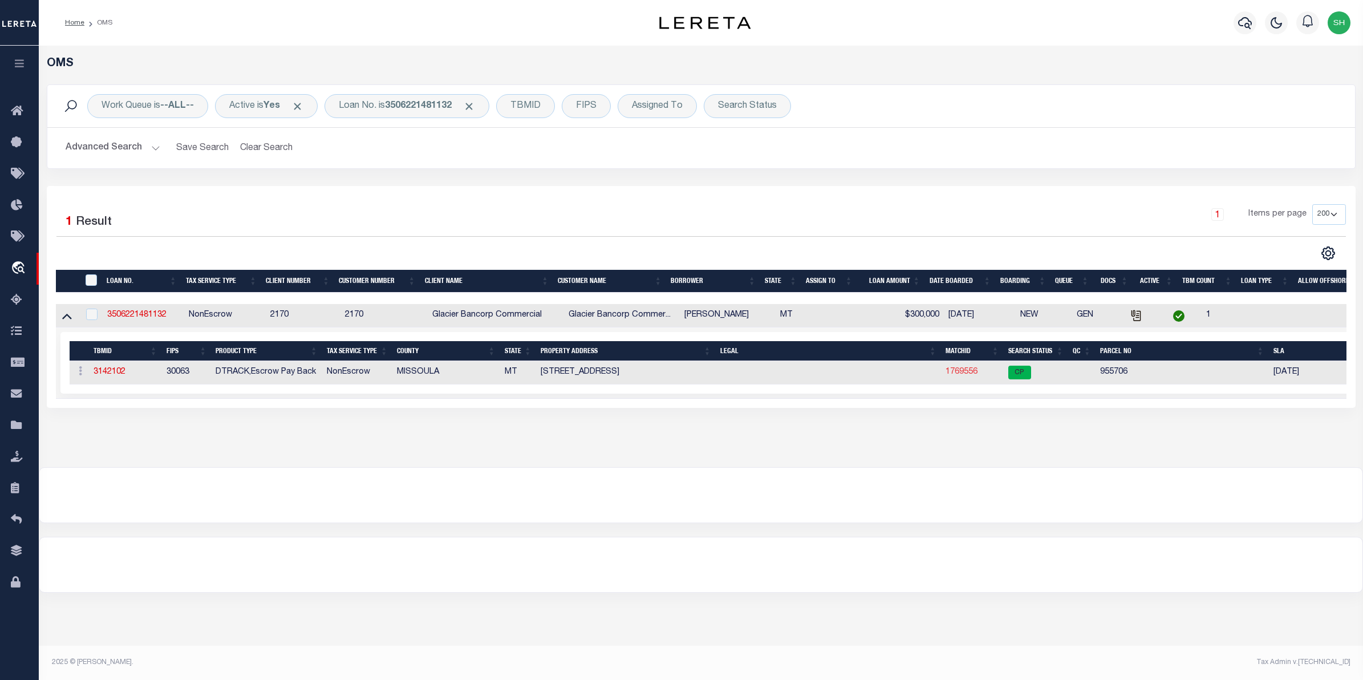
click at [953, 373] on link "1769556" at bounding box center [962, 372] width 32 height 8
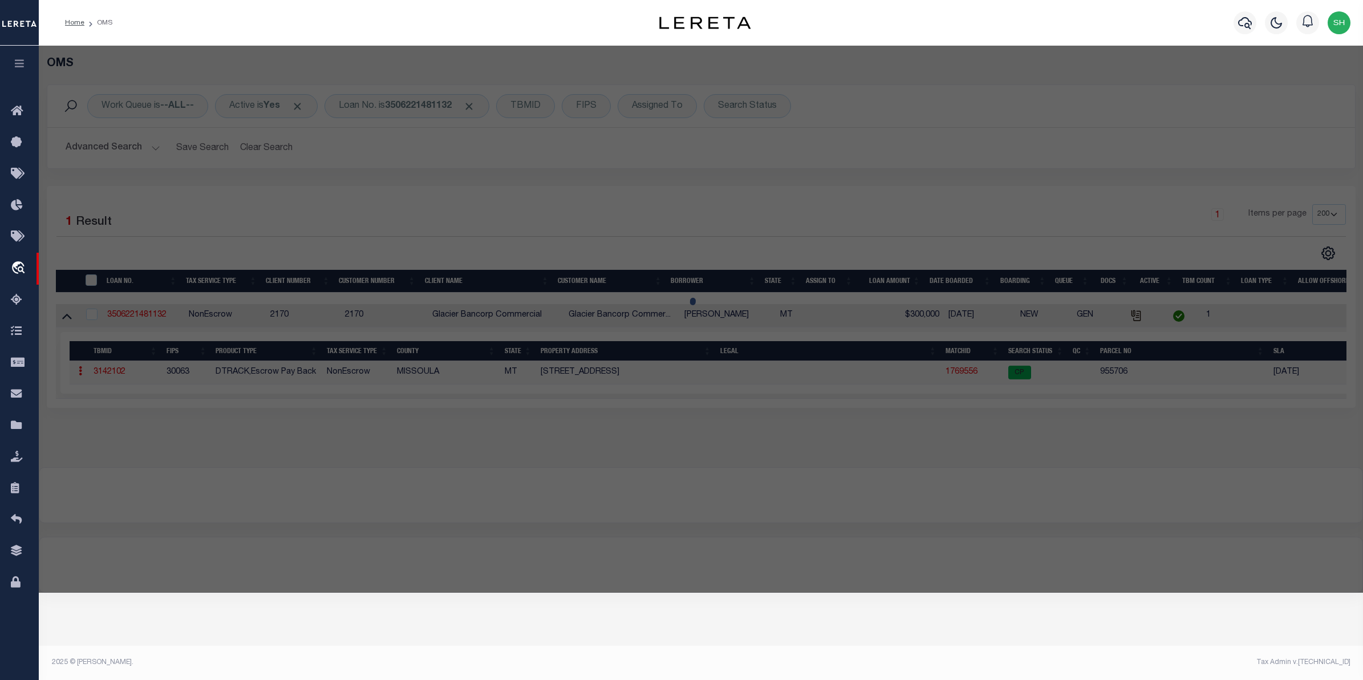
checkbox input "false"
select select "CP"
type input "COTE JOHN C"
select select
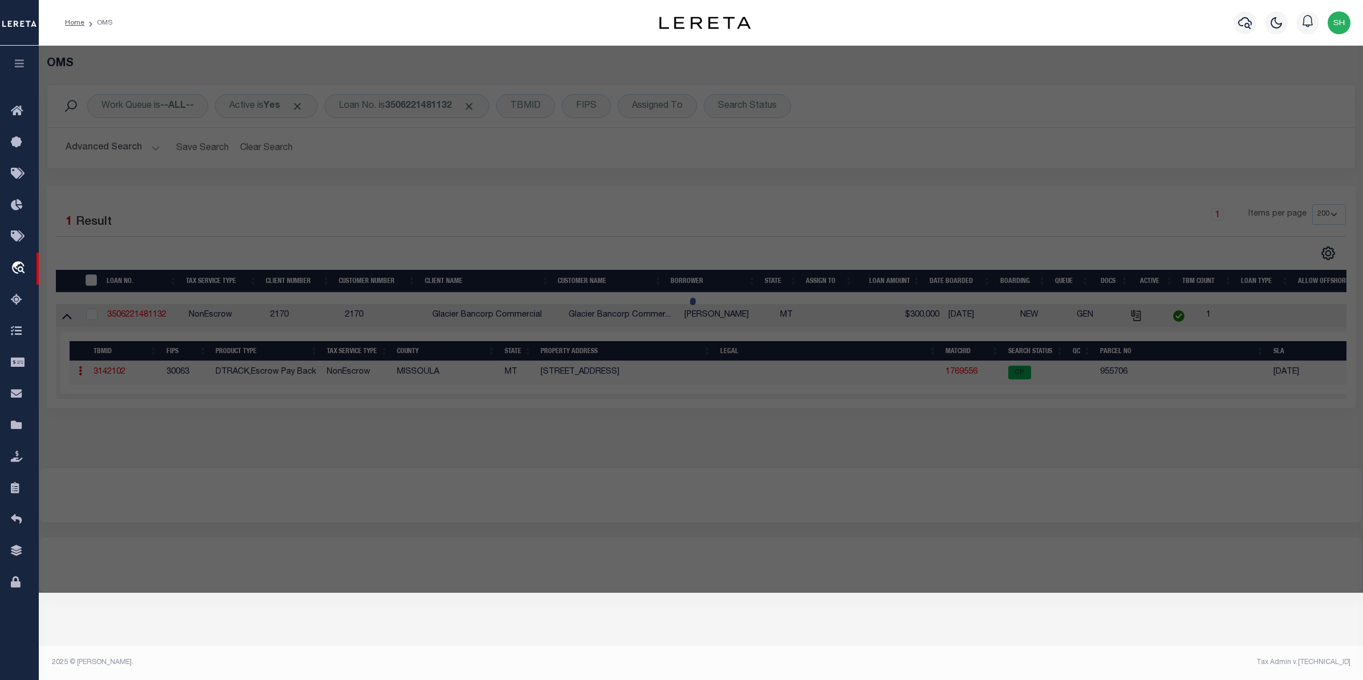
type input "[STREET_ADDRESS]"
checkbox input "false"
type input "MISSOULA, MT 59801"
type textarea "SOUTH MISSOULA, S28, T13 N, R19 W, BLOCK 98, Lot 19 - 20"
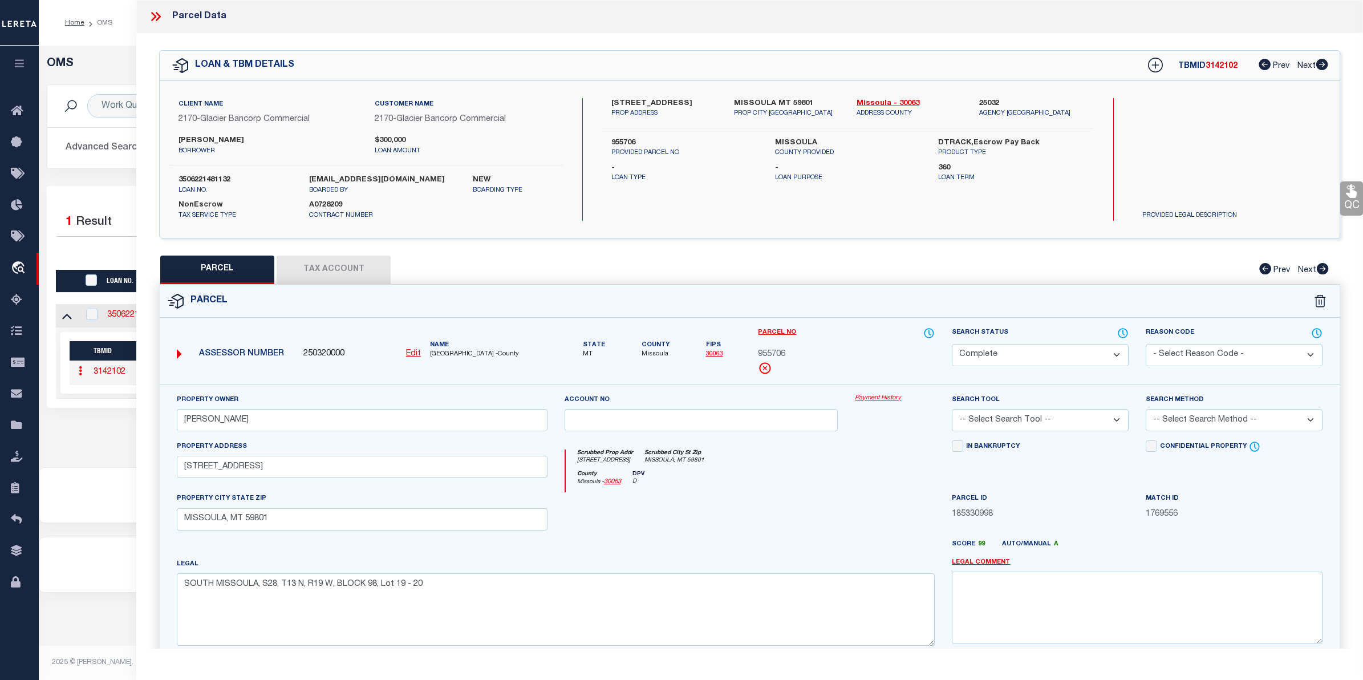
click at [894, 400] on link "Payment History" at bounding box center [895, 399] width 80 height 10
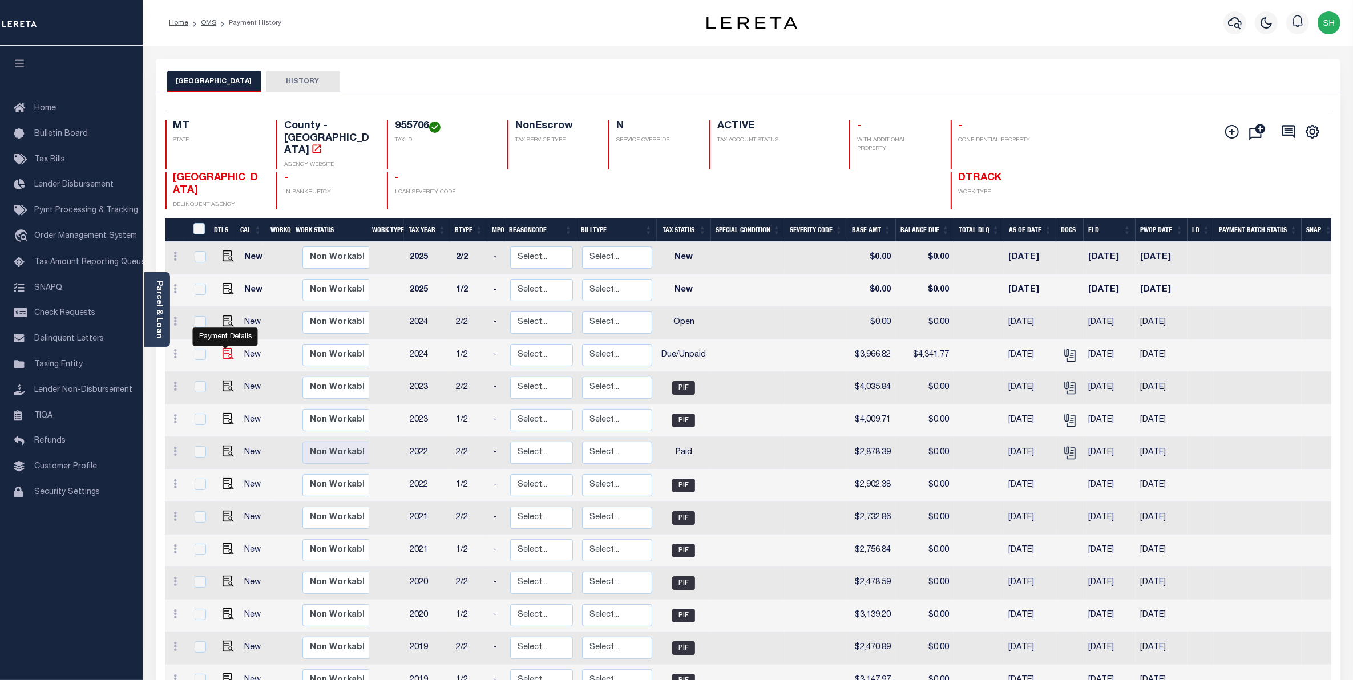
click at [225, 348] on img "" at bounding box center [227, 353] width 11 height 11
checkbox input "true"
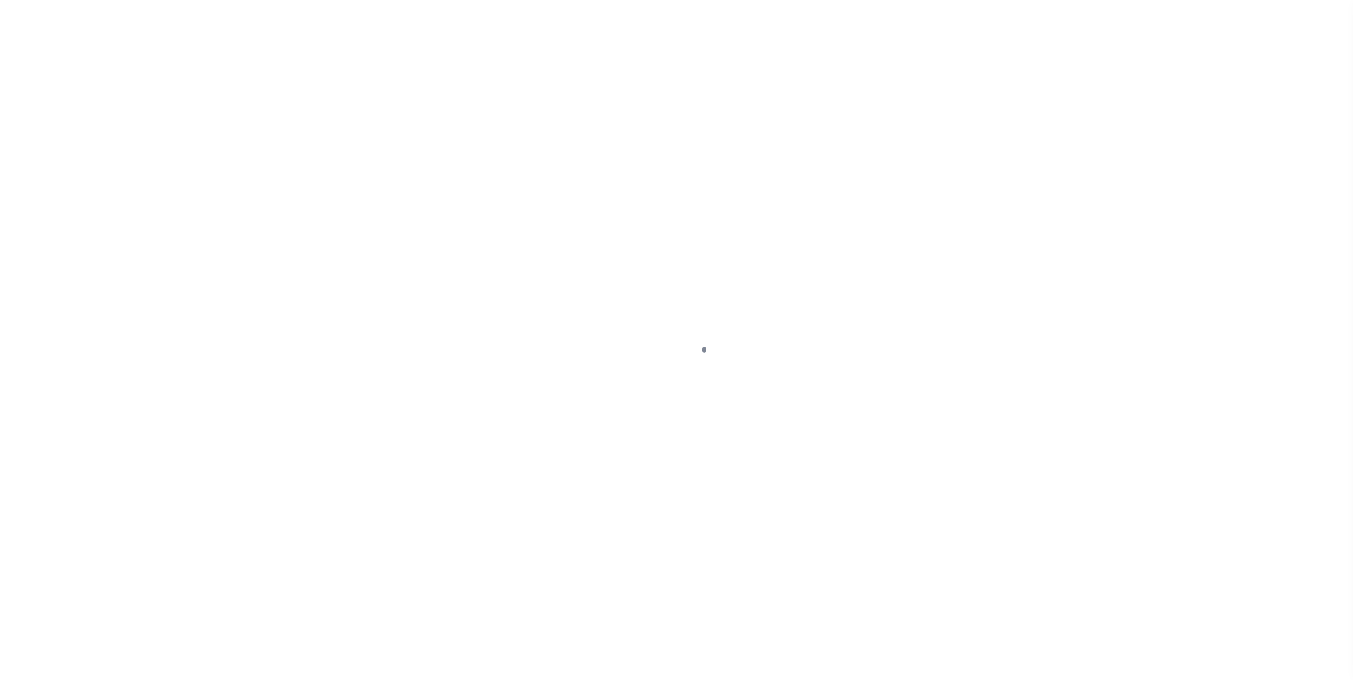
select select "DUE"
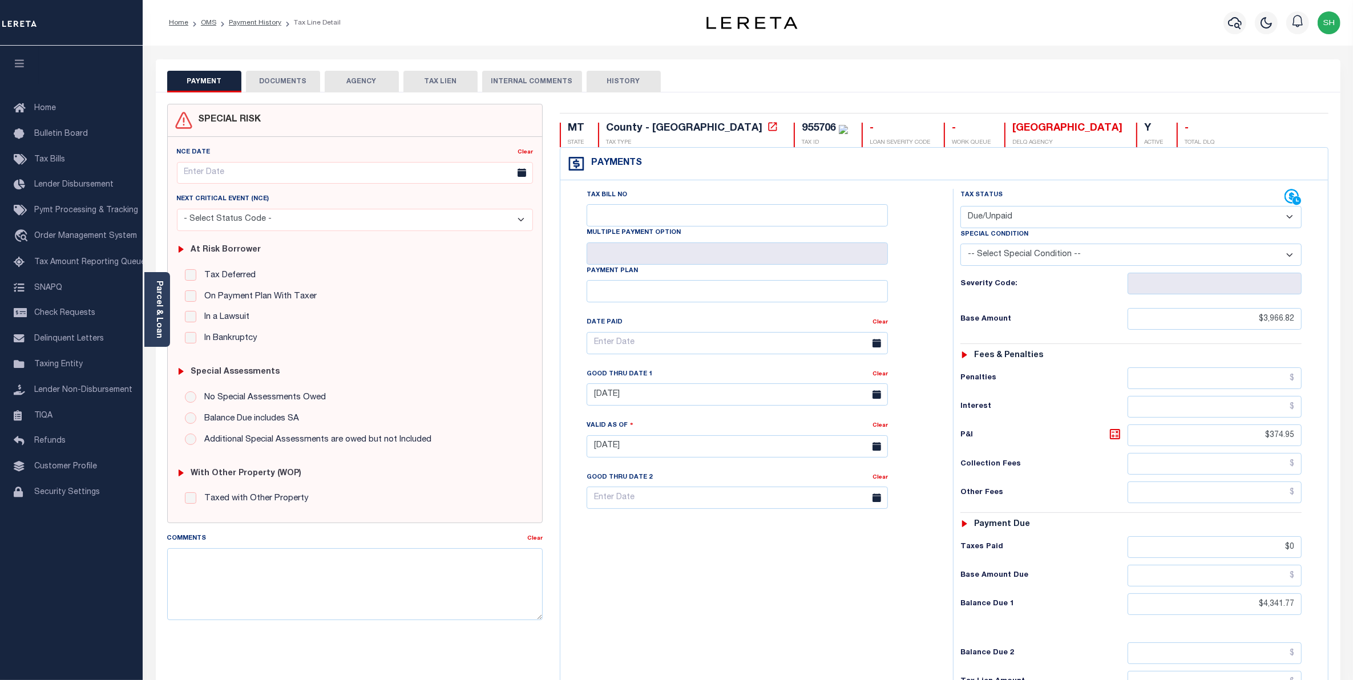
click at [285, 86] on button "DOCUMENTS" at bounding box center [283, 82] width 74 height 22
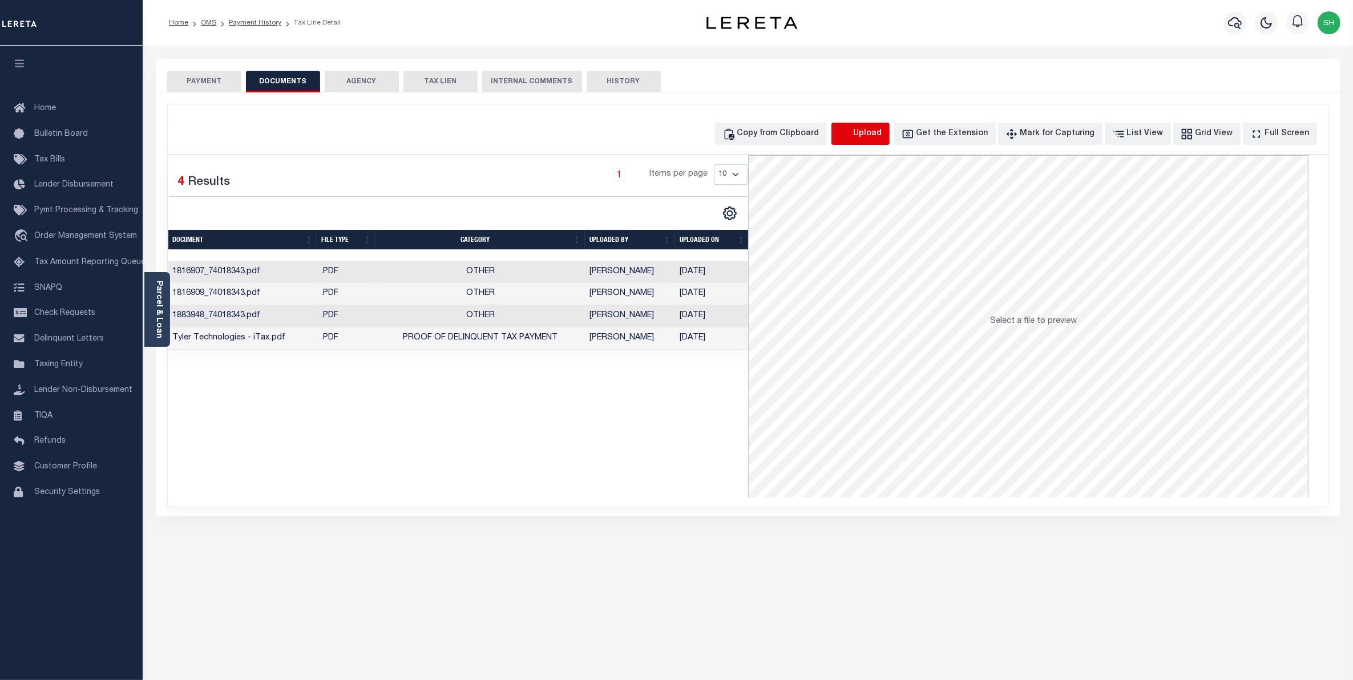
click at [851, 132] on icon "button" at bounding box center [845, 134] width 13 height 13
select select "POP"
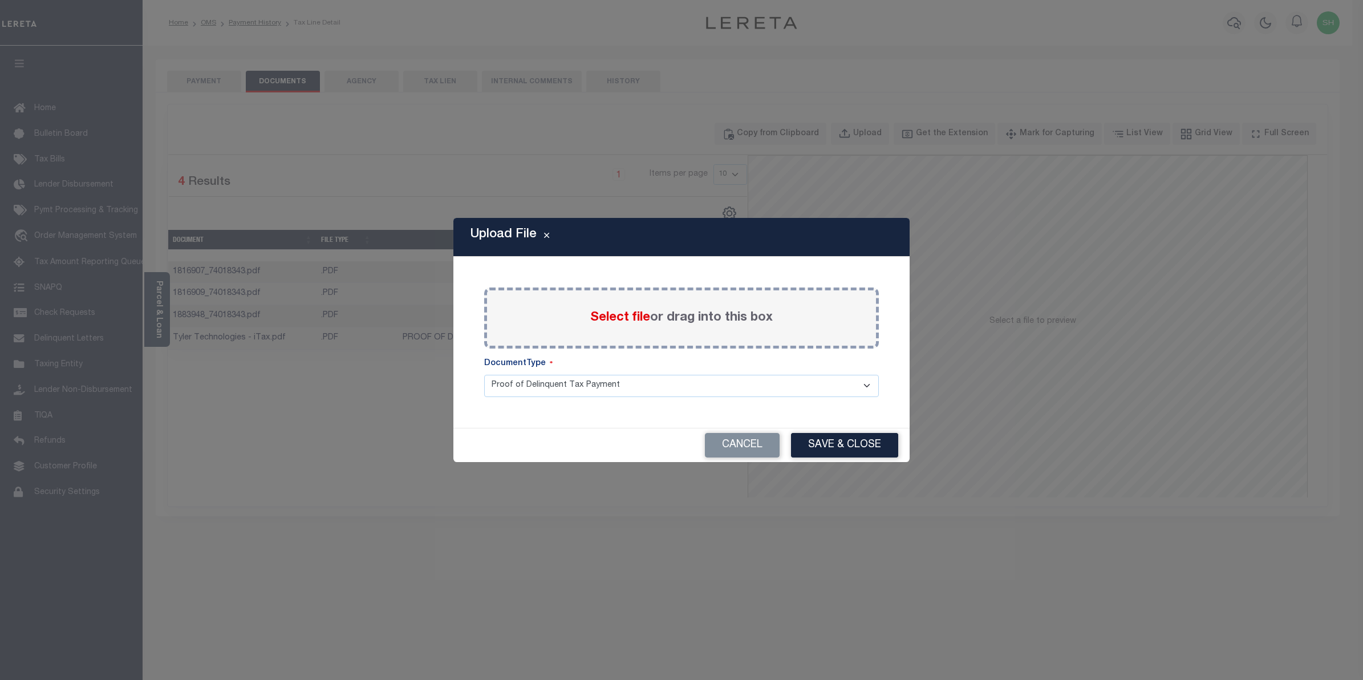
click at [632, 315] on span "Select file" at bounding box center [620, 317] width 60 height 13
click at [0, 0] on input "Select file or drag into this box" at bounding box center [0, 0] width 0 height 0
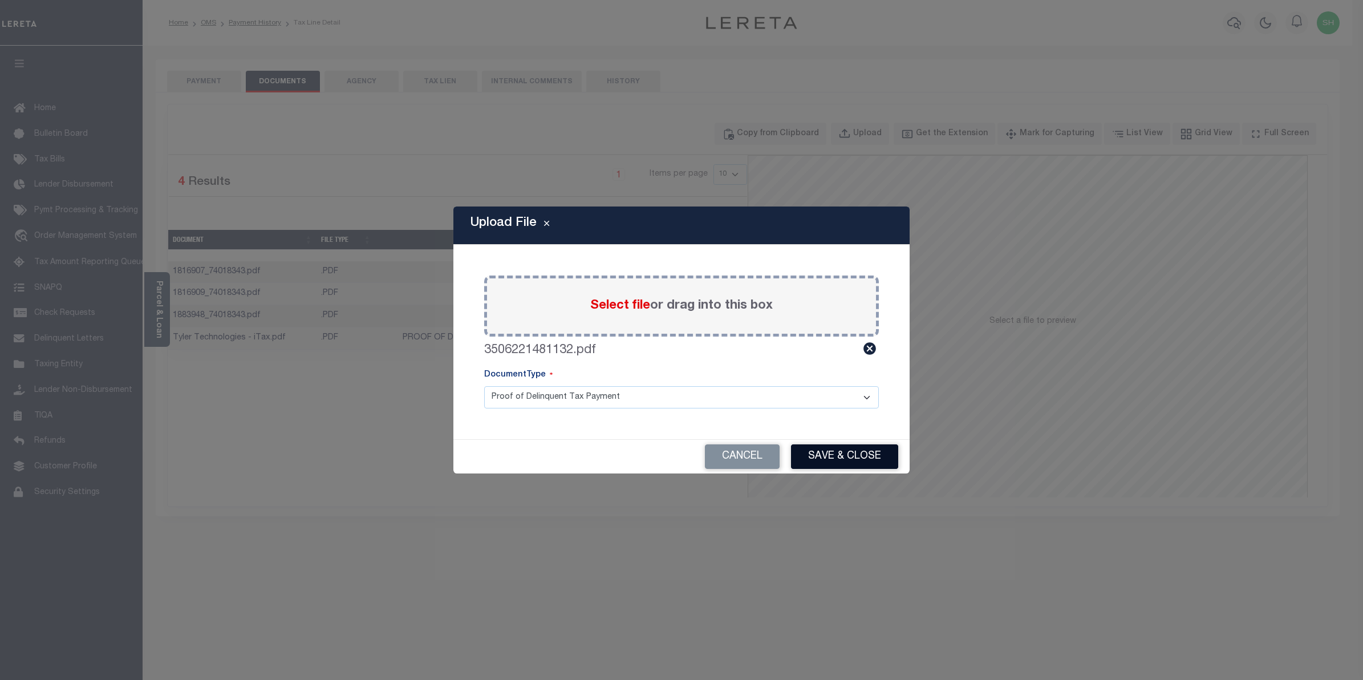
click at [860, 463] on button "Save & Close" at bounding box center [844, 456] width 107 height 25
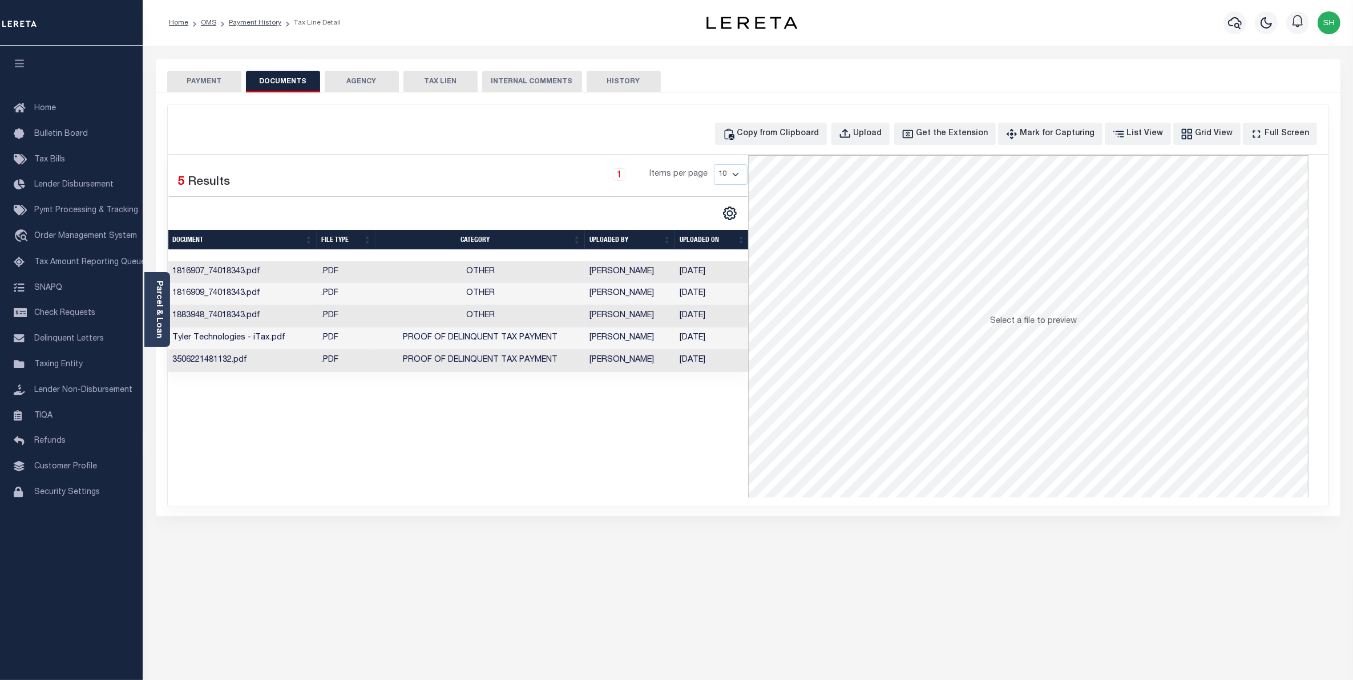
click at [195, 72] on button "PAYMENT" at bounding box center [204, 82] width 74 height 22
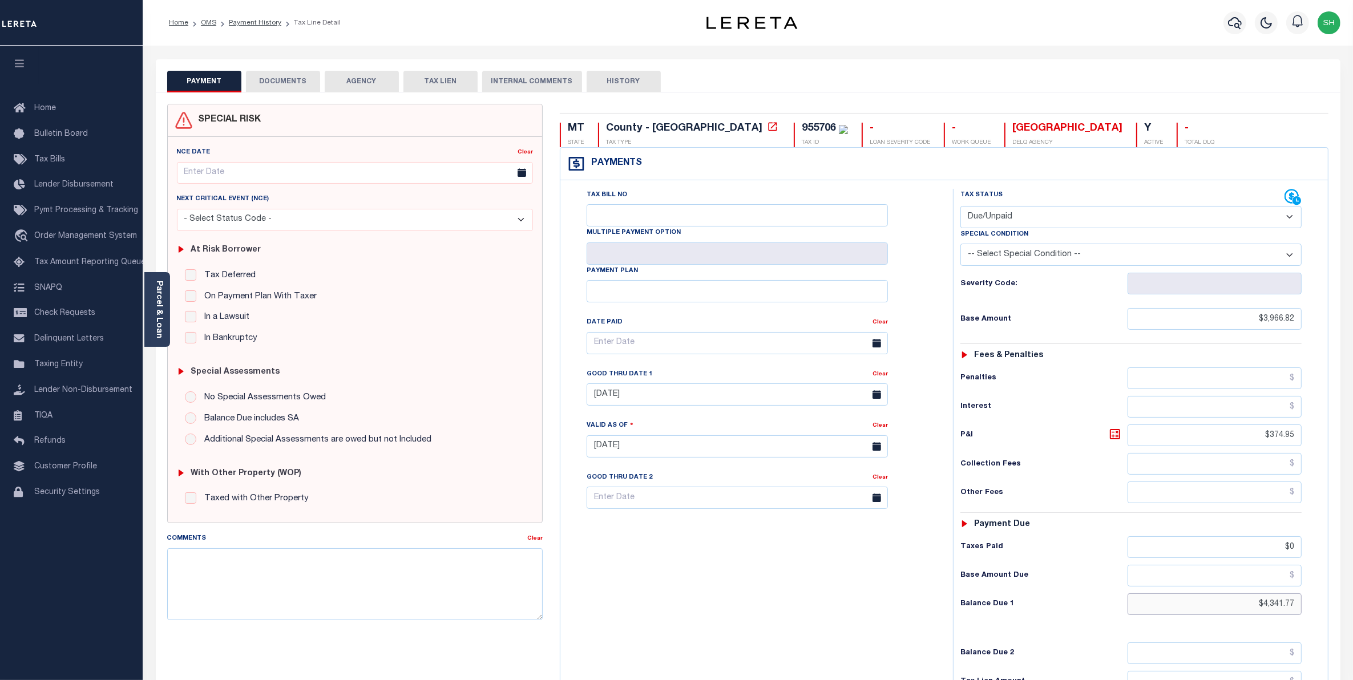
drag, startPoint x: 1245, startPoint y: 609, endPoint x: 1362, endPoint y: 592, distance: 118.2
click at [1352, 601] on html "Home OMS Payment History Tax Line Detail" at bounding box center [676, 418] width 1353 height 837
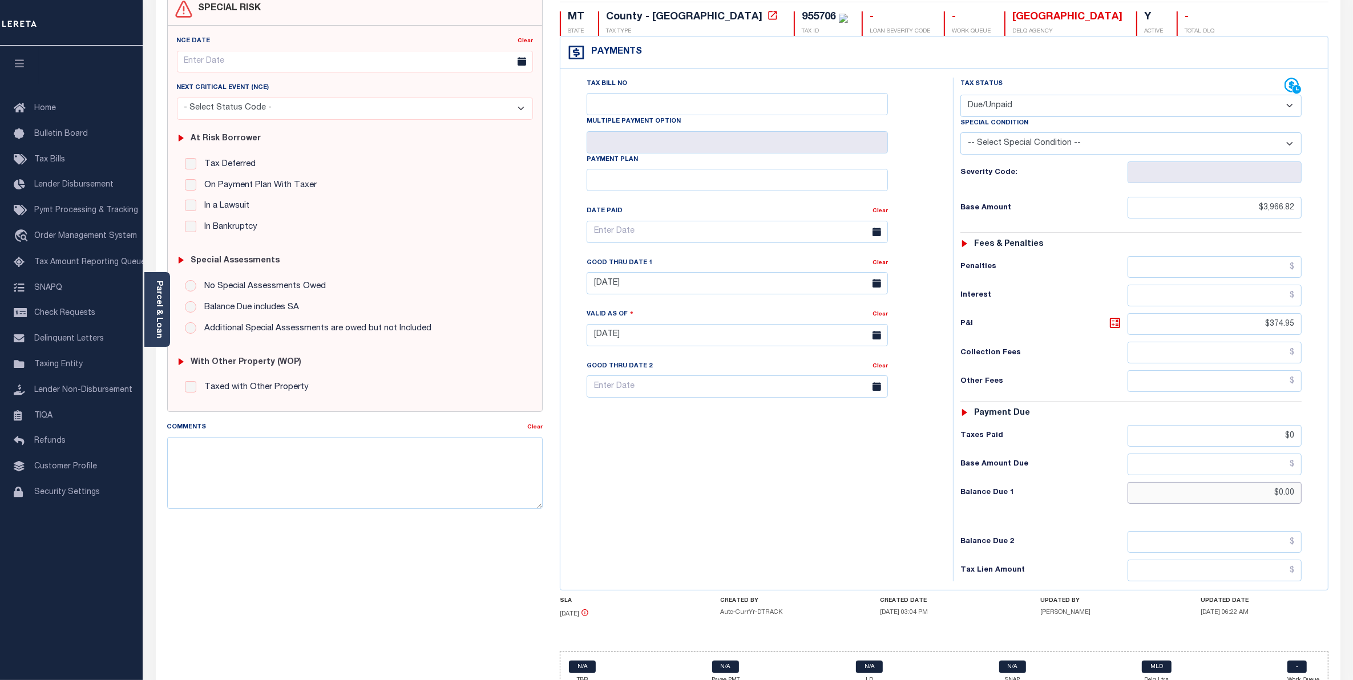
scroll to position [143, 0]
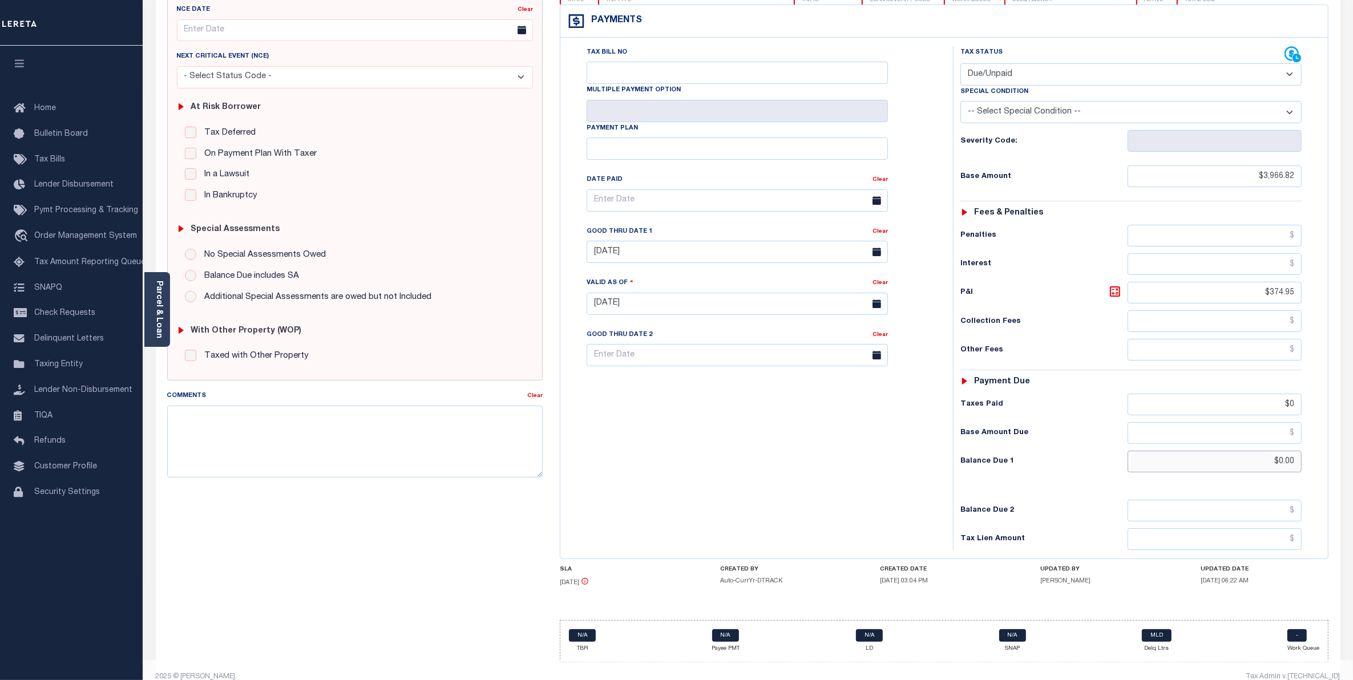
type input "$0.00"
type input "[DATE]"
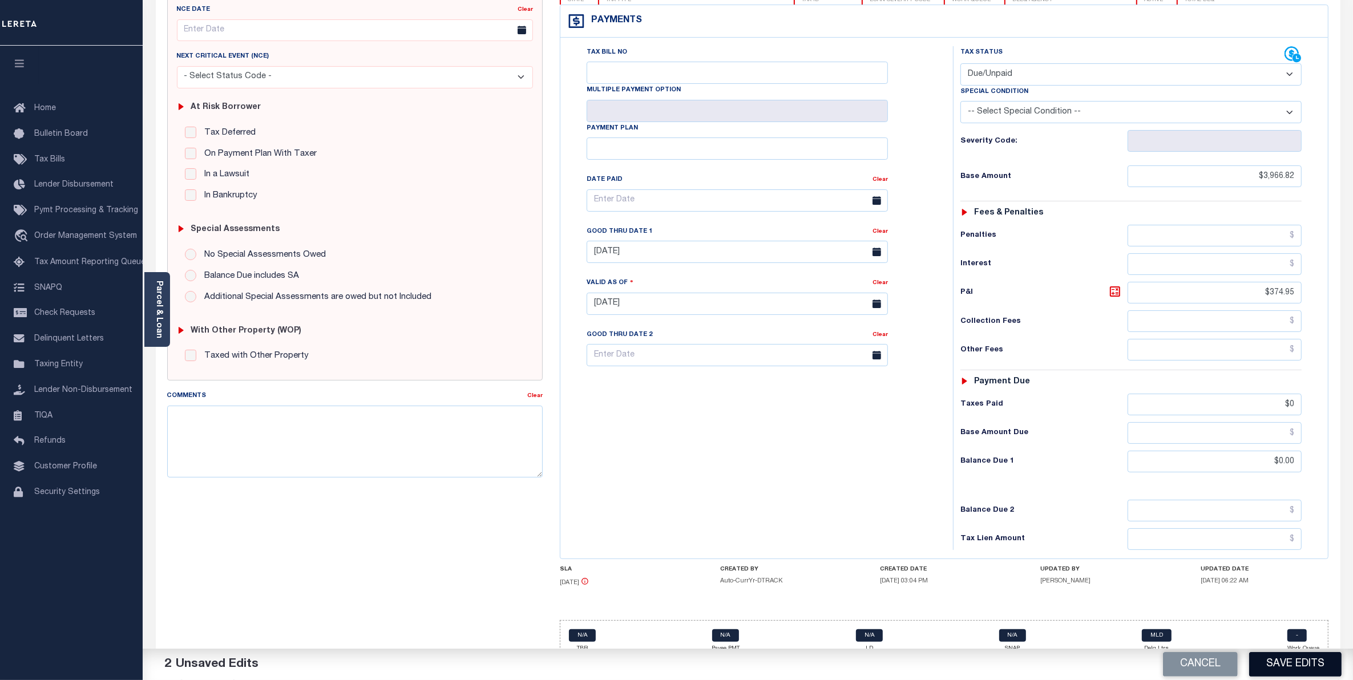
click at [1272, 660] on button "Save Edits" at bounding box center [1295, 664] width 92 height 25
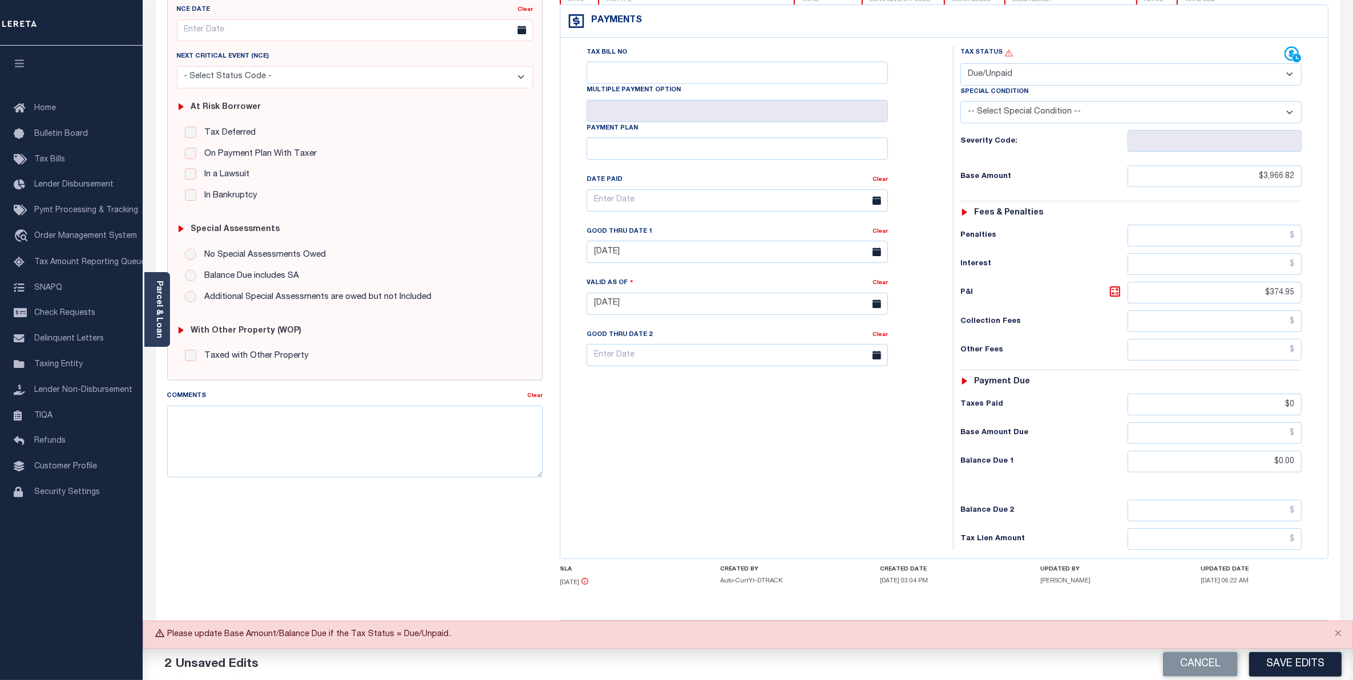
click at [1293, 75] on select "- Select Status Code - Open Due/Unpaid Paid Incomplete No Tax Due Internal Refu…" at bounding box center [1131, 74] width 342 height 22
select select "PYD"
click at [960, 64] on select "- Select Status Code - Open Due/Unpaid Paid Incomplete No Tax Due Internal Refu…" at bounding box center [1131, 74] width 342 height 22
click at [1287, 663] on button "Save Edits" at bounding box center [1295, 664] width 92 height 25
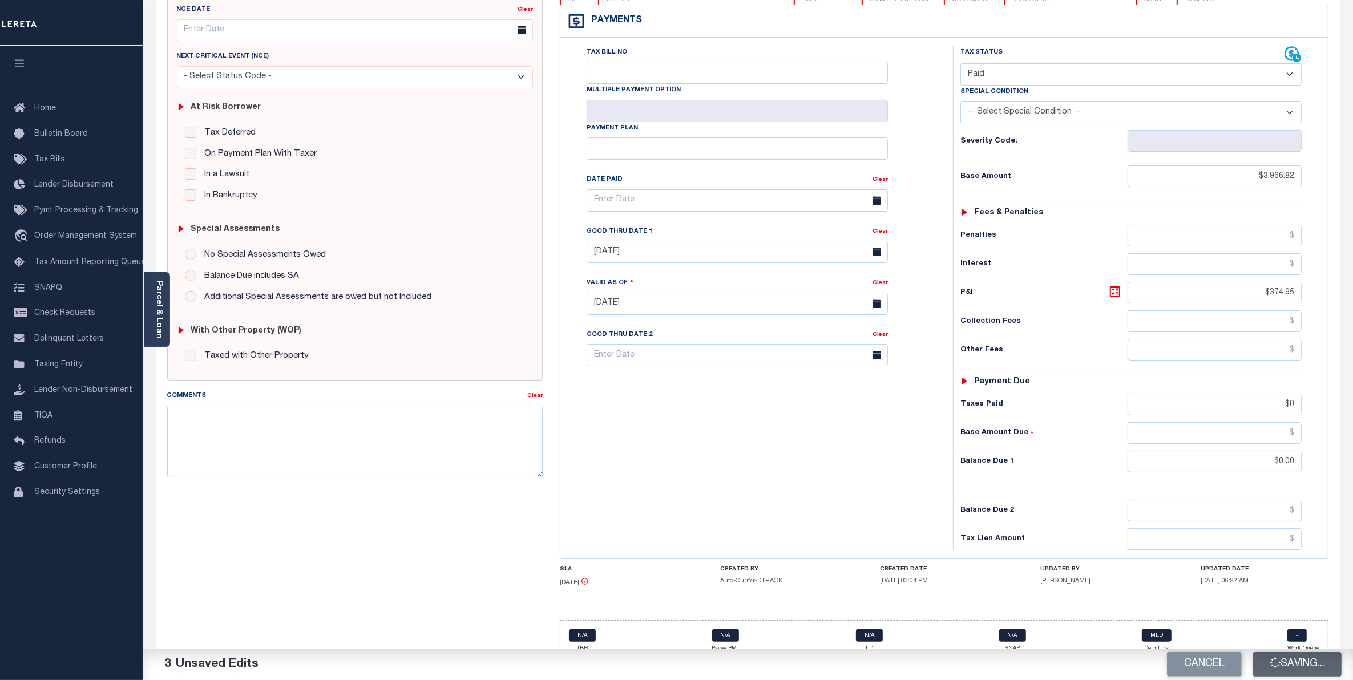
checkbox input "false"
type input "$3,966.82"
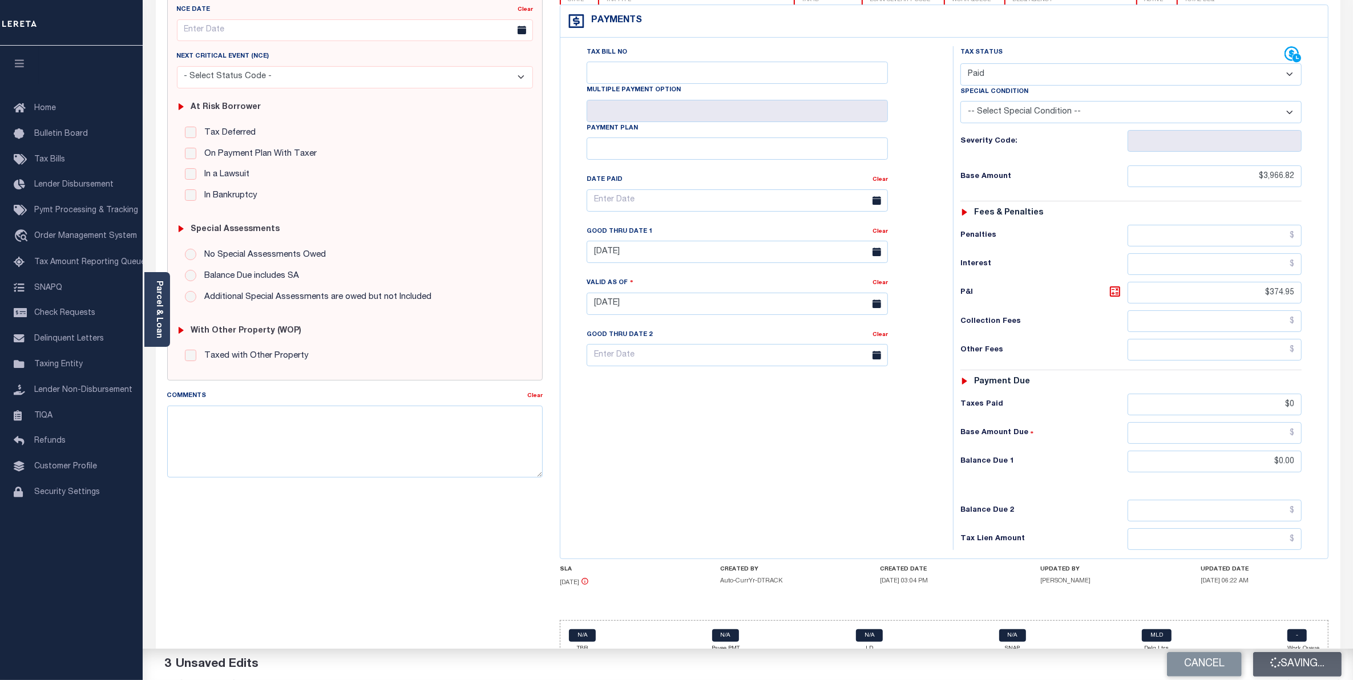
type input "$374.95"
type input "$0"
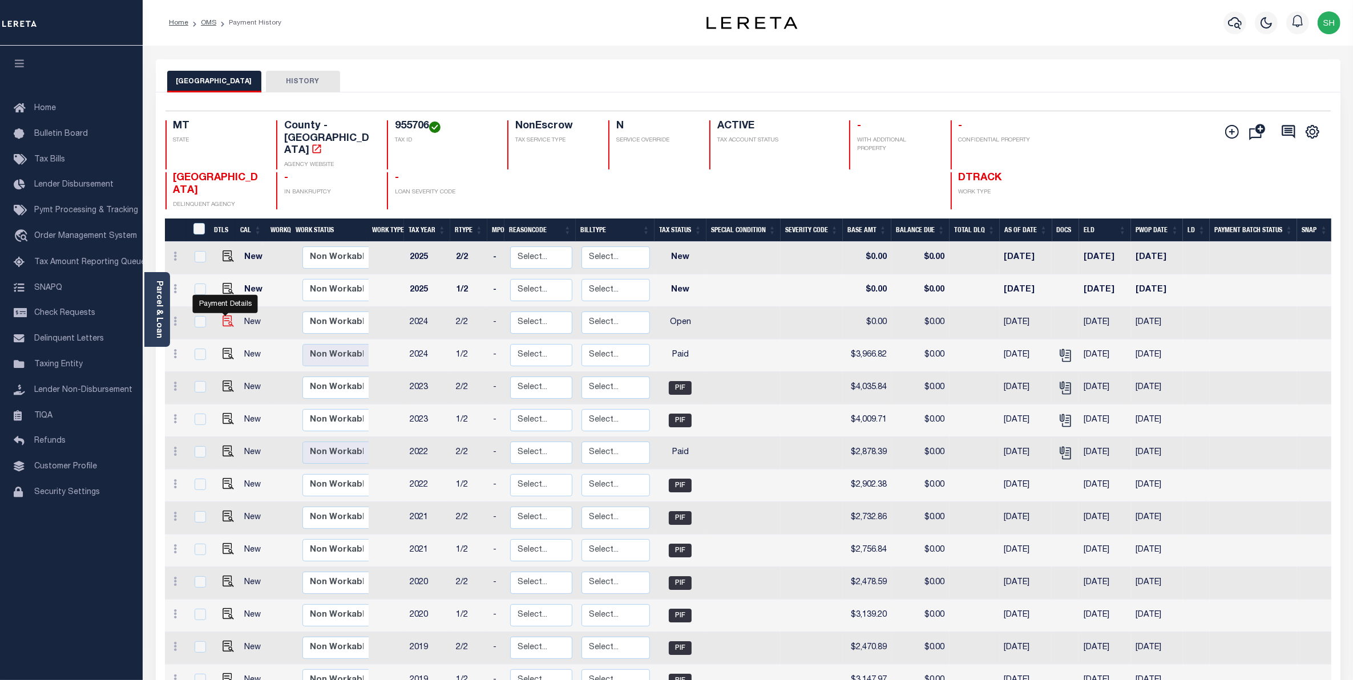
click at [222, 315] on img "" at bounding box center [227, 320] width 11 height 11
checkbox input "true"
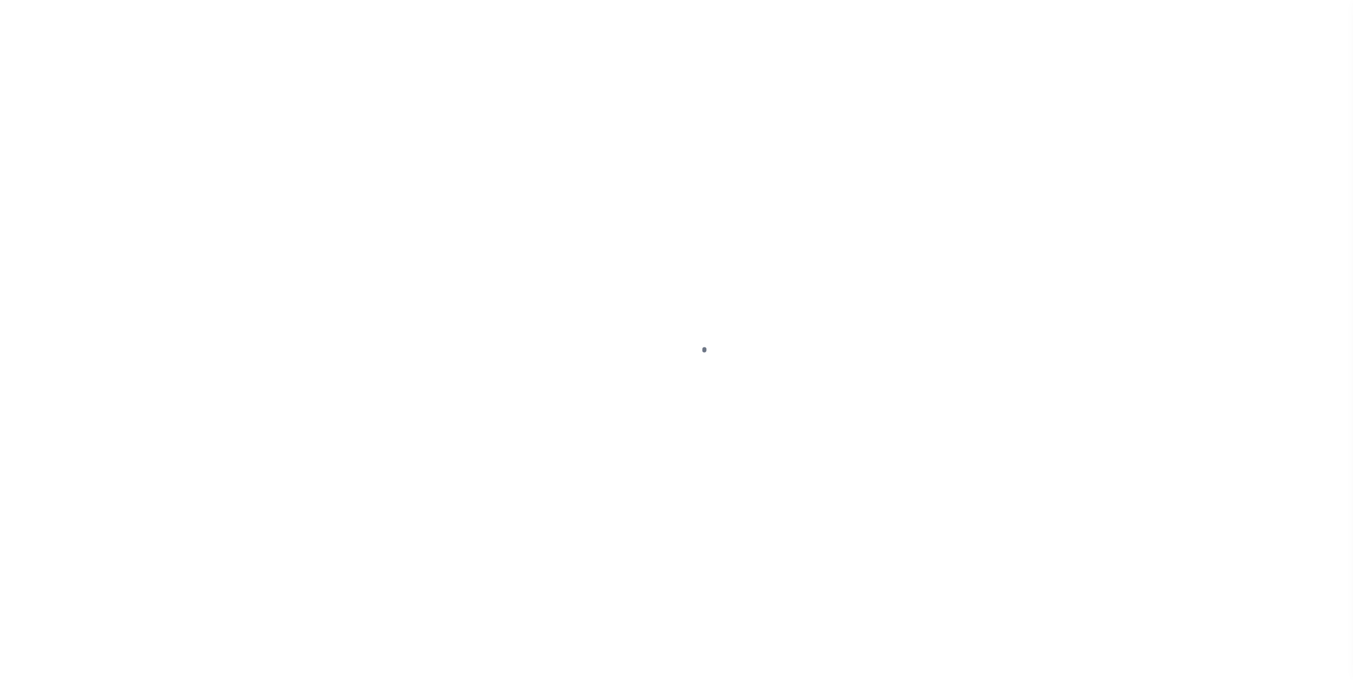
select select "OP2"
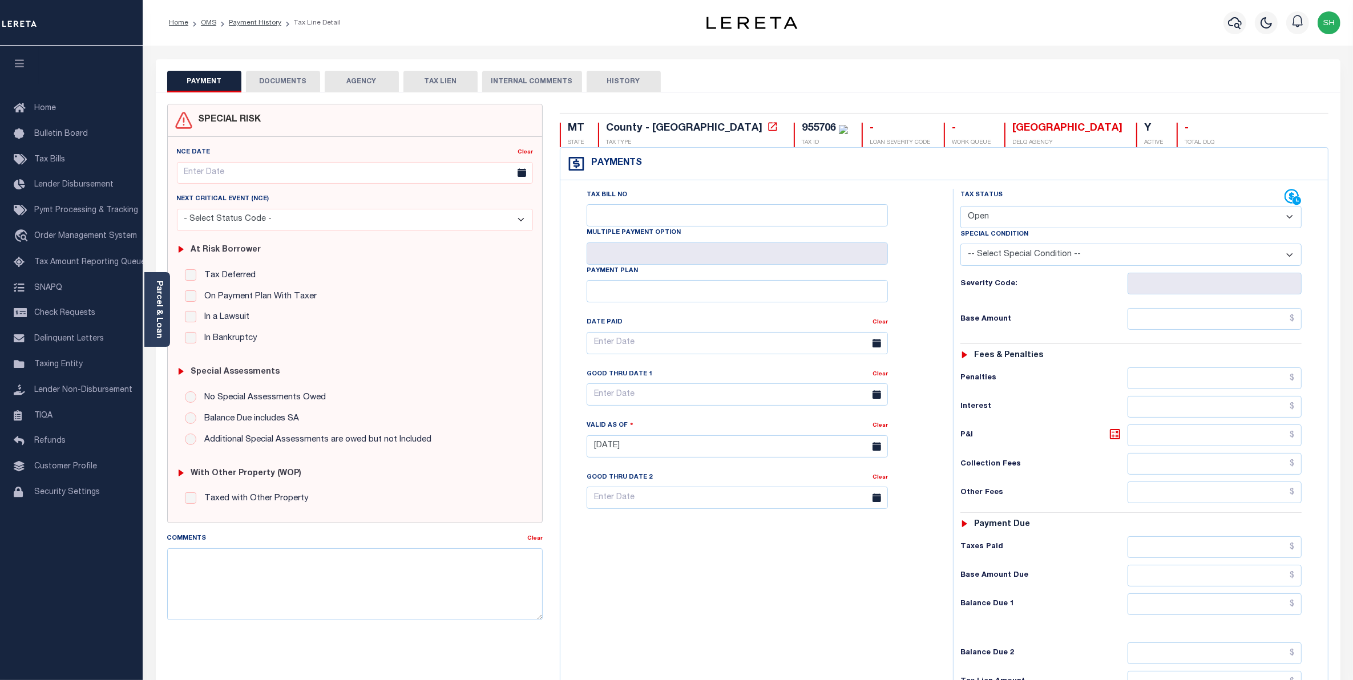
click at [294, 76] on button "DOCUMENTS" at bounding box center [283, 82] width 74 height 22
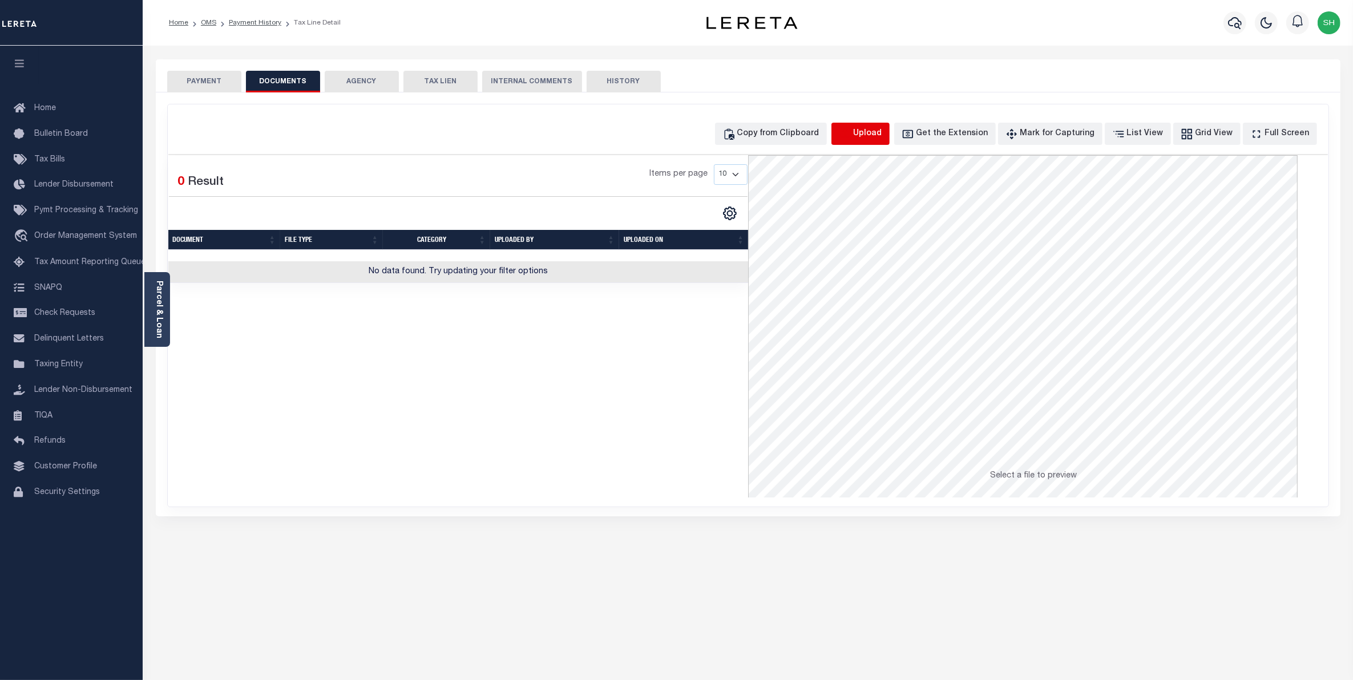
click at [851, 131] on icon "button" at bounding box center [845, 134] width 13 height 13
select select "POP"
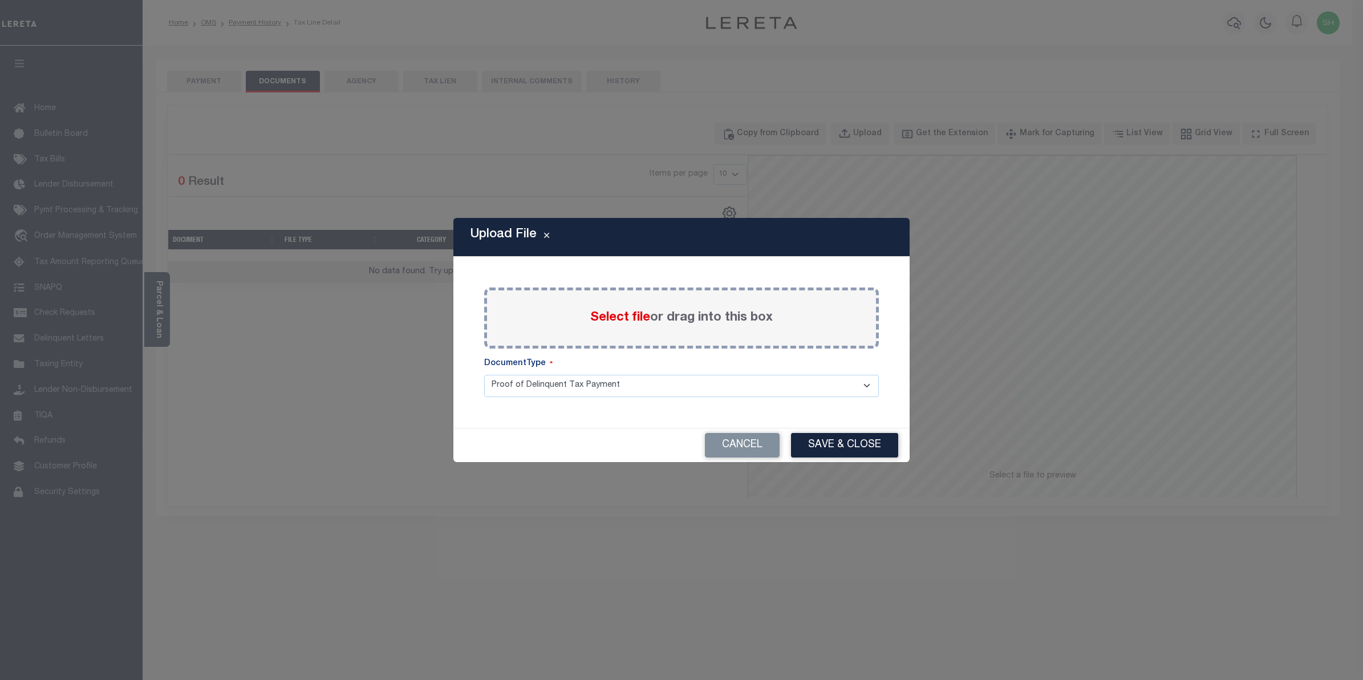
click at [628, 311] on span "Select file" at bounding box center [620, 317] width 60 height 13
click at [0, 0] on input "Select file or drag into this box" at bounding box center [0, 0] width 0 height 0
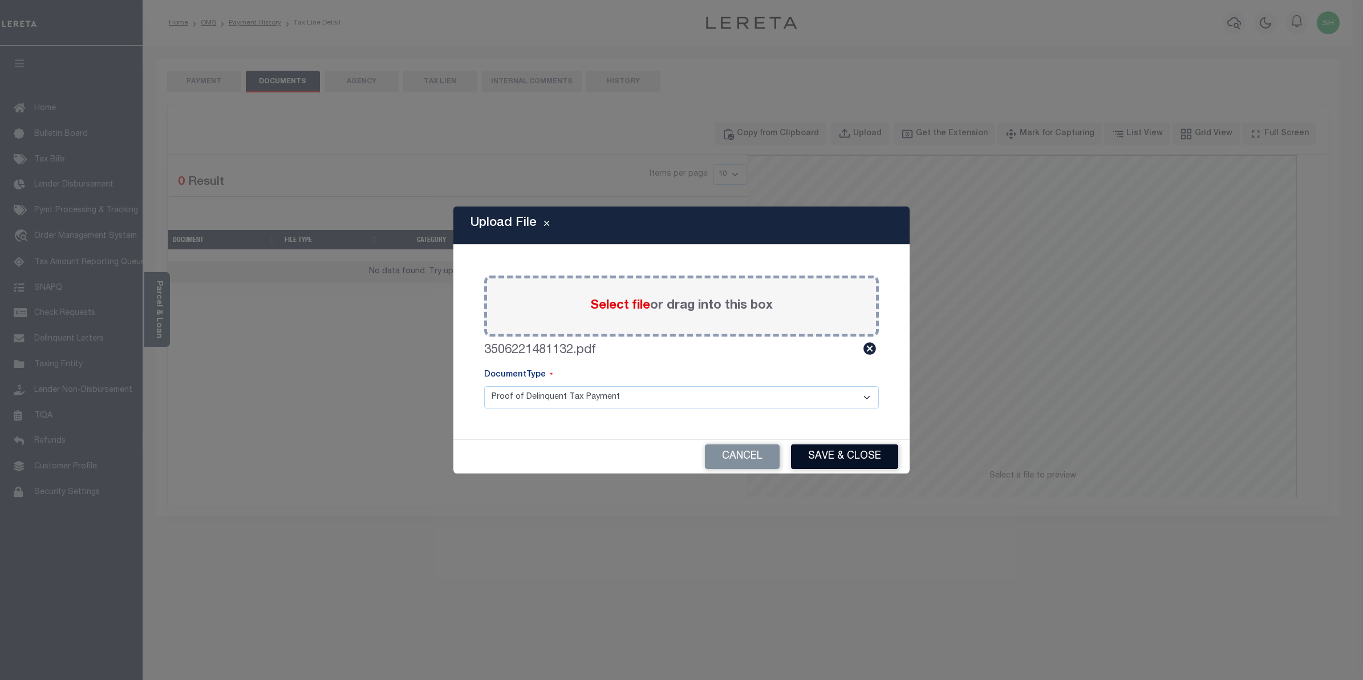
click at [871, 461] on button "Save & Close" at bounding box center [844, 456] width 107 height 25
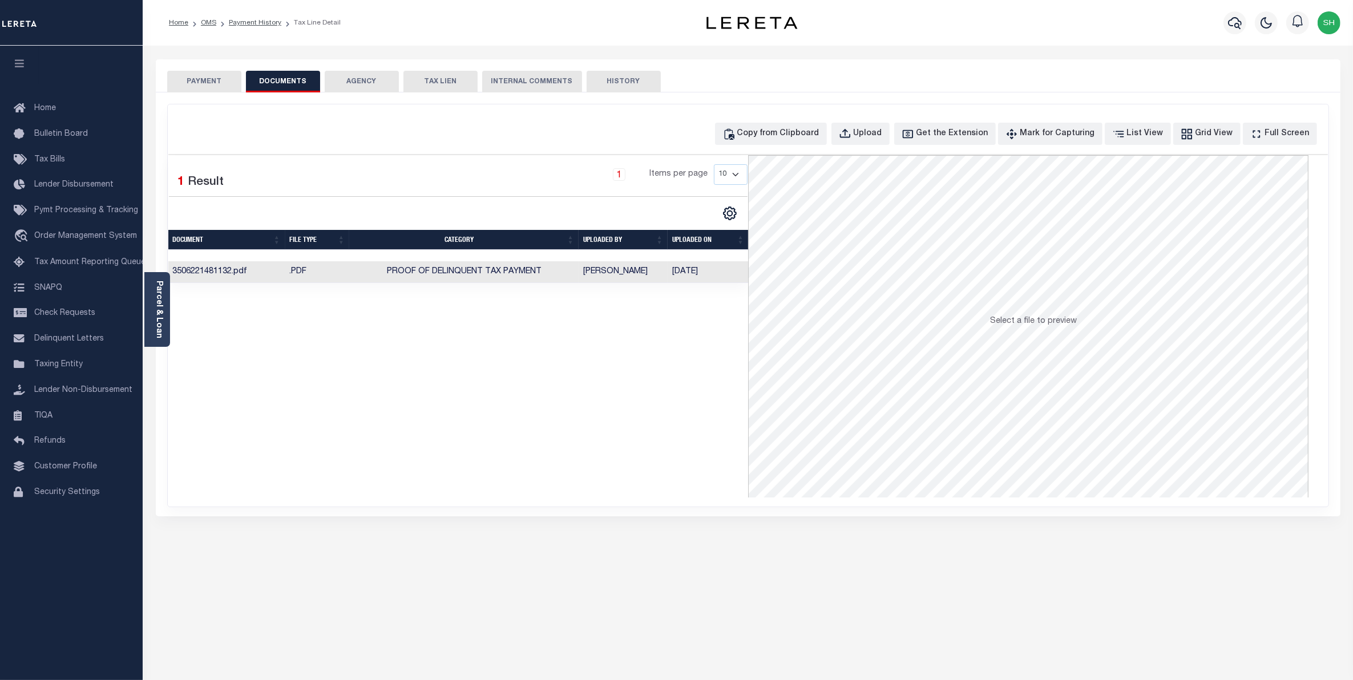
click at [206, 80] on button "PAYMENT" at bounding box center [204, 82] width 74 height 22
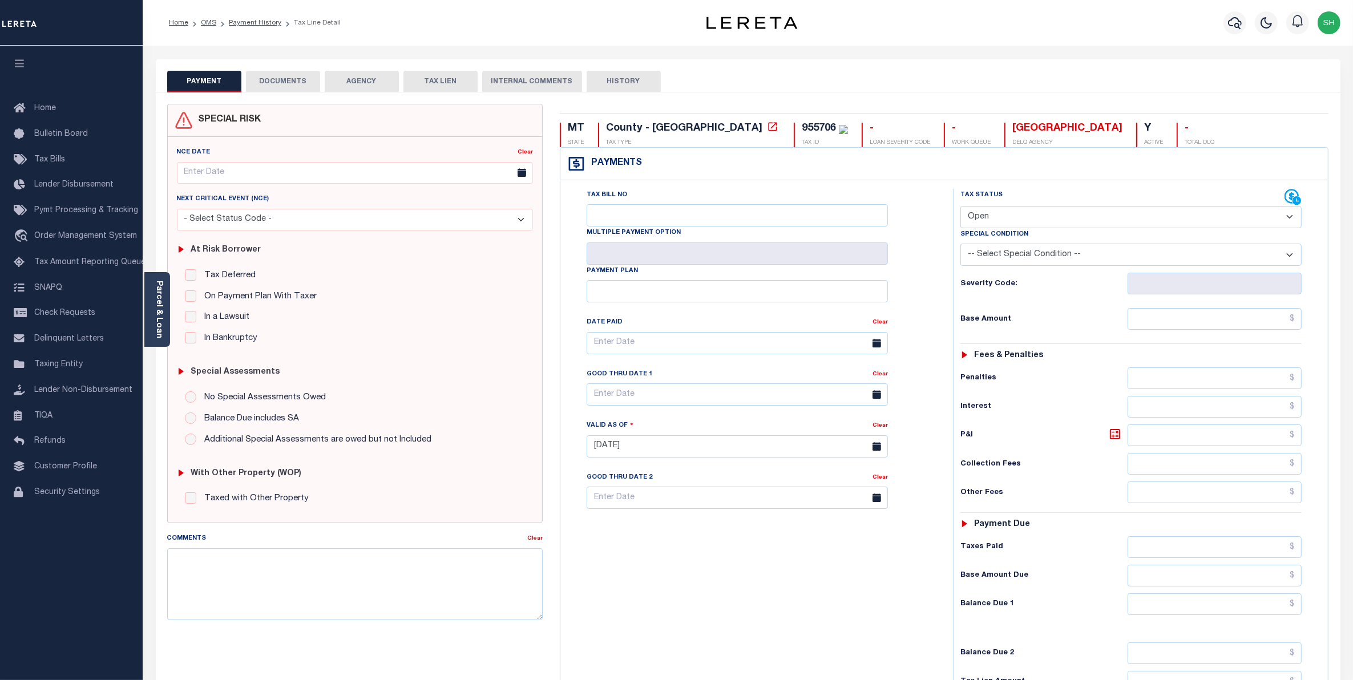
click at [1286, 221] on select "- Select Status Code - Open Due/Unpaid Paid Incomplete No Tax Due Internal Refu…" at bounding box center [1131, 217] width 342 height 22
select select "PYD"
click at [960, 207] on select "- Select Status Code - Open Due/Unpaid Paid Incomplete No Tax Due Internal Refu…" at bounding box center [1131, 217] width 342 height 22
type input "[DATE]"
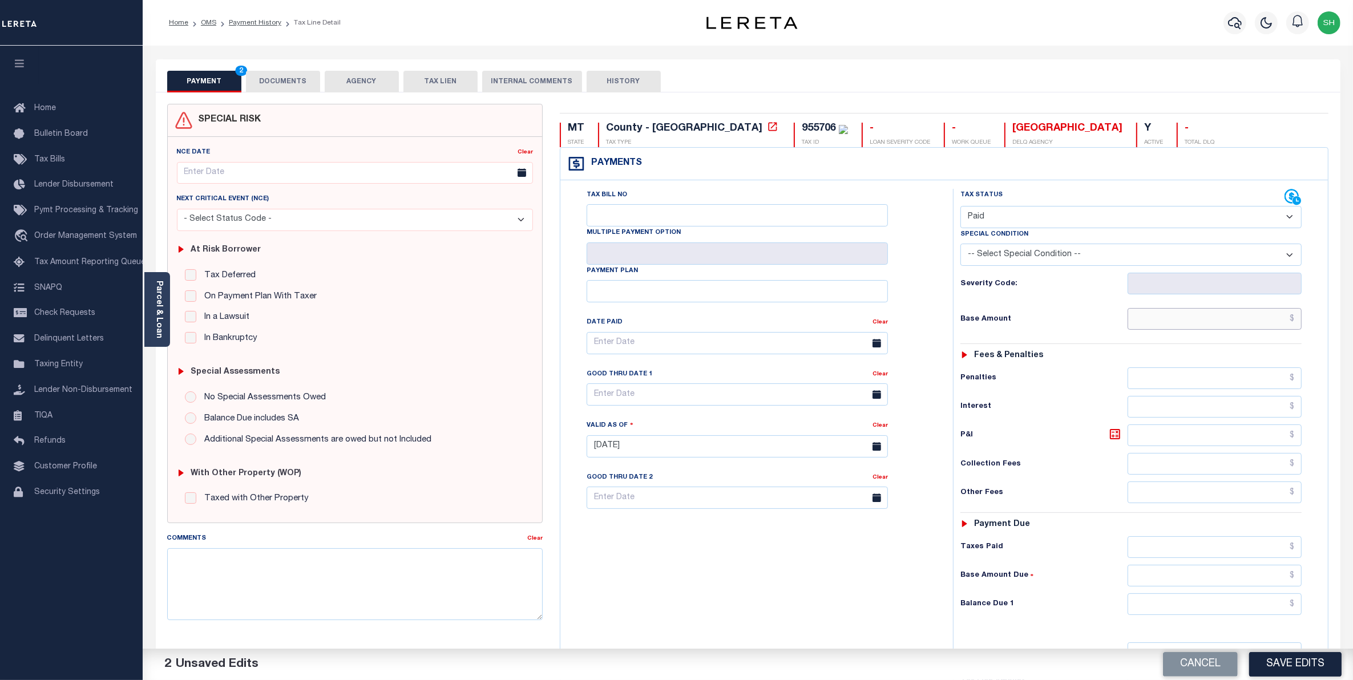
click at [1260, 323] on input "text" at bounding box center [1214, 319] width 175 height 22
type input "$4,017.85"
click at [1266, 615] on input "text" at bounding box center [1214, 604] width 175 height 22
click at [1282, 577] on input "text" at bounding box center [1214, 576] width 175 height 22
click at [1268, 611] on input "text" at bounding box center [1214, 604] width 175 height 22
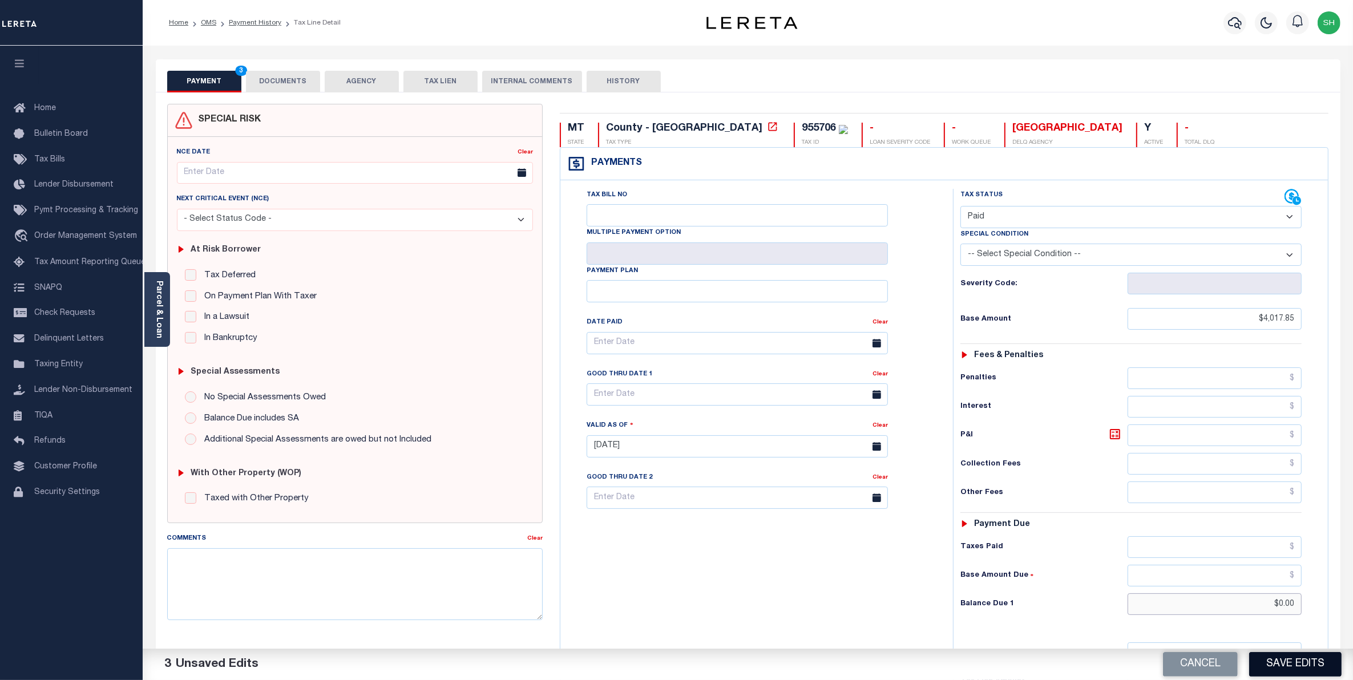
type input "$0.00"
click at [1298, 663] on button "Save Edits" at bounding box center [1295, 664] width 92 height 25
checkbox input "false"
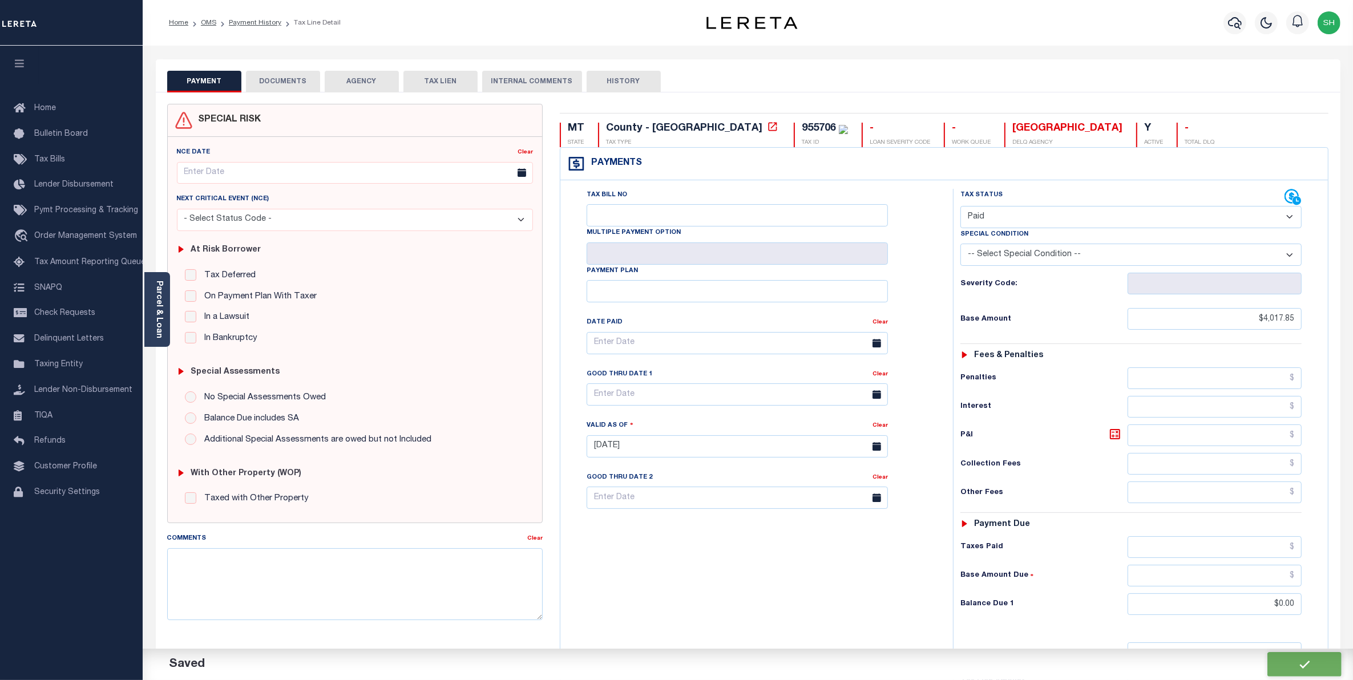
checkbox input "false"
type input "$4,017.85"
type input "$0"
